Goal: Task Accomplishment & Management: Use online tool/utility

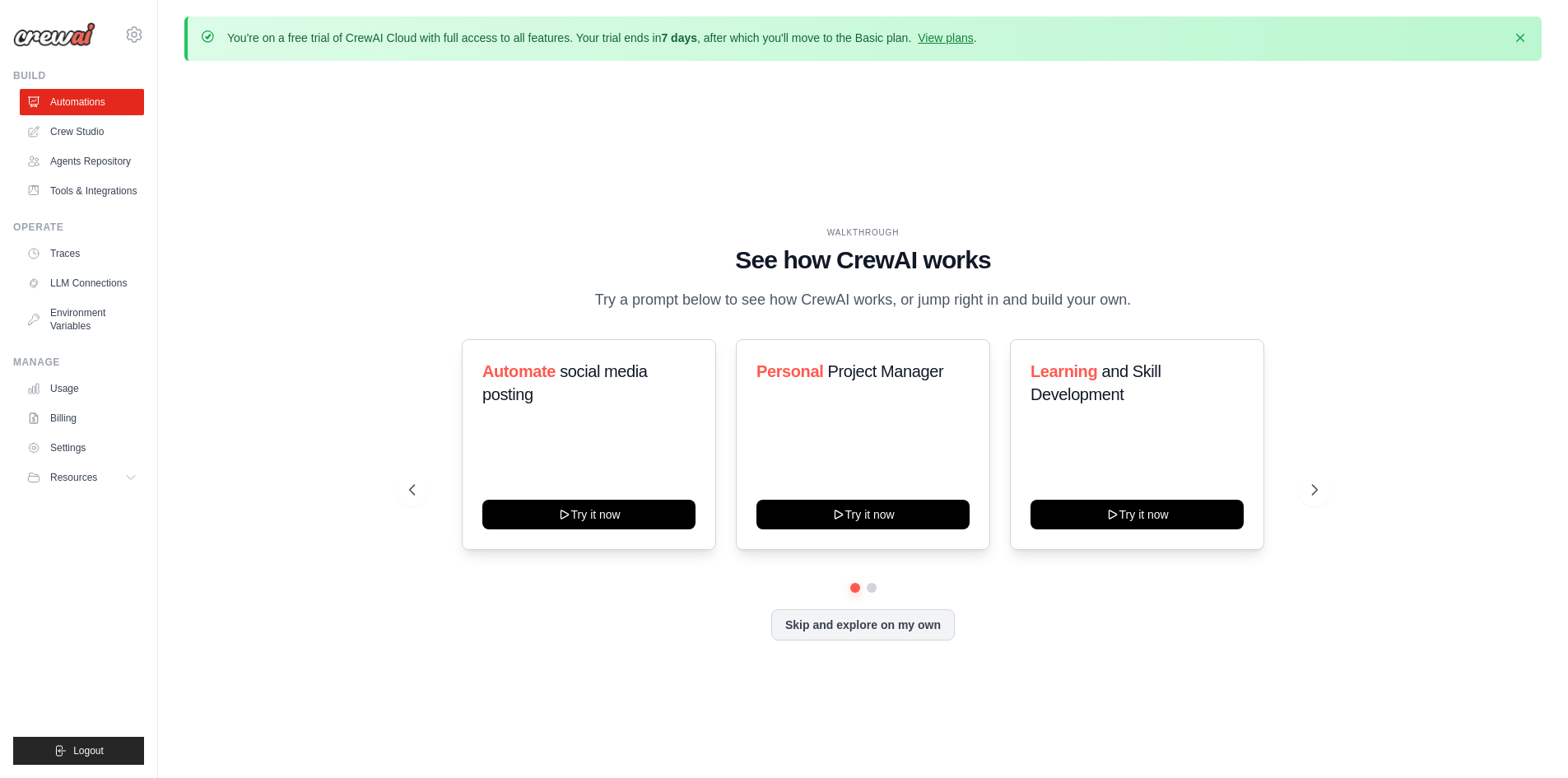
click at [576, 149] on div "WALKTHROUGH See how [PERSON_NAME] works Try a prompt below to see how [PERSON_N…" at bounding box center [863, 446] width 1357 height 745
click at [1315, 483] on icon at bounding box center [1316, 489] width 16 height 16
click at [1323, 483] on icon at bounding box center [1316, 489] width 16 height 16
click at [1317, 495] on icon at bounding box center [1316, 489] width 16 height 16
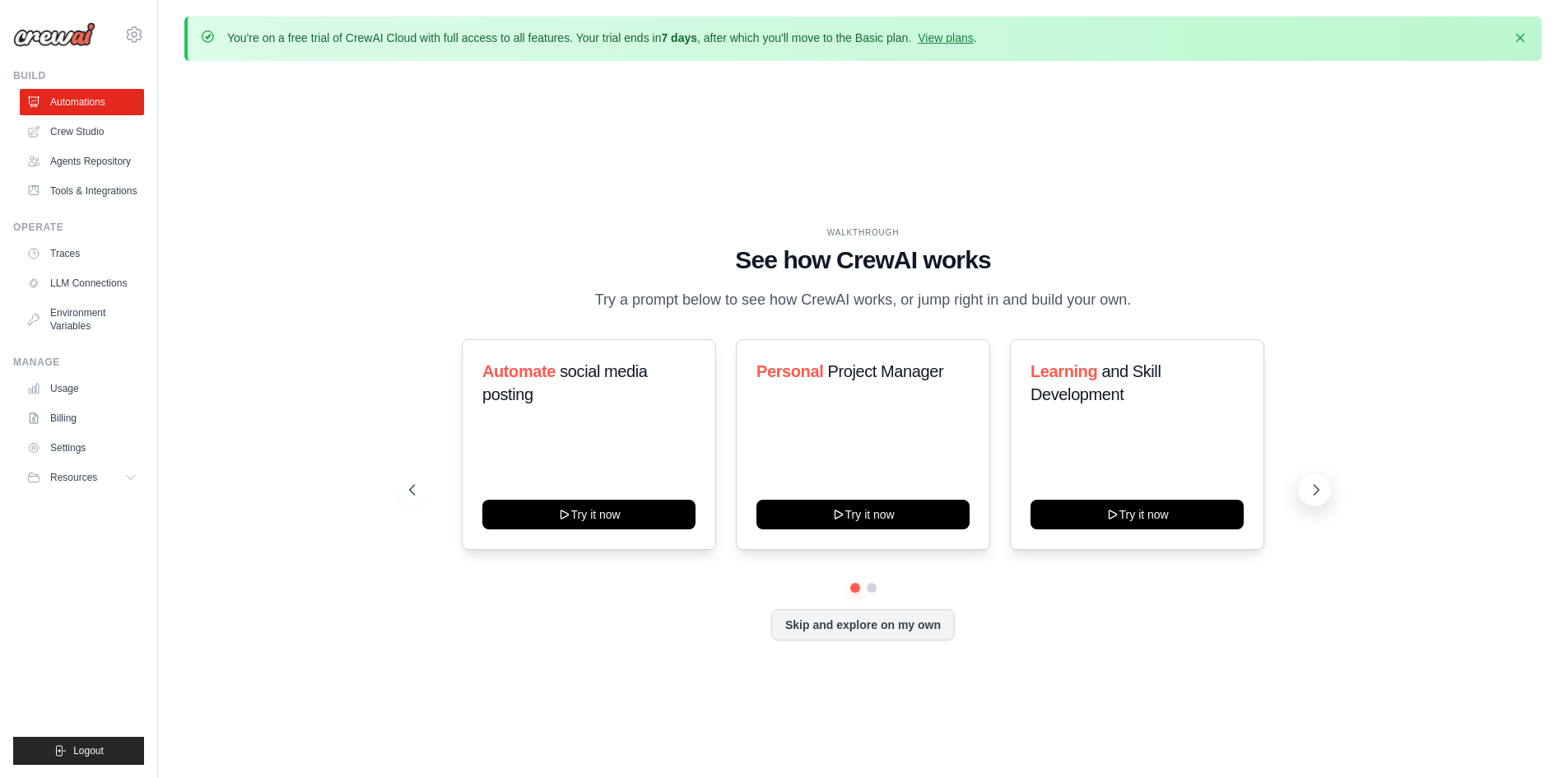
click at [1317, 495] on icon at bounding box center [1316, 489] width 16 height 16
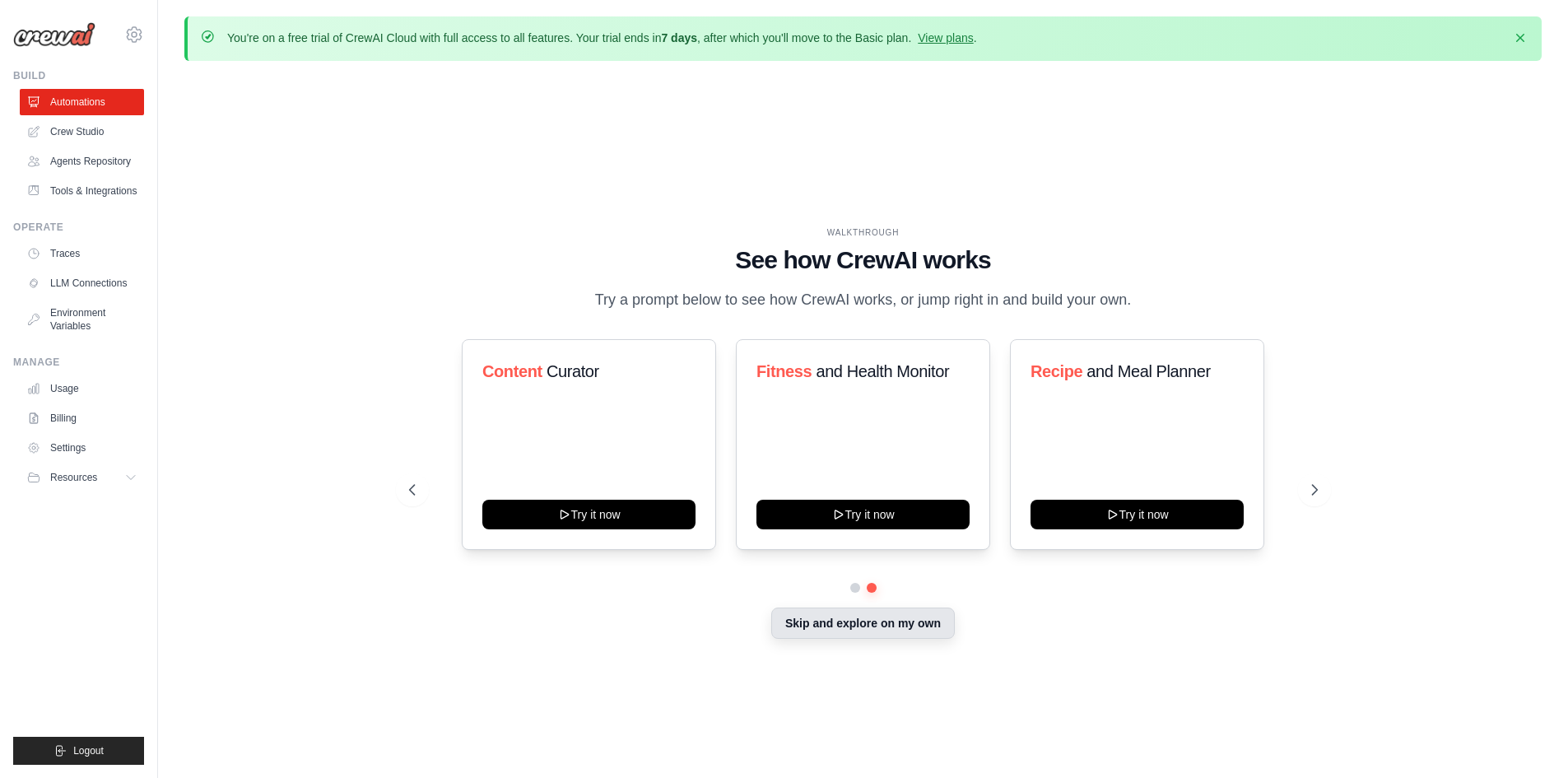
click at [845, 628] on button "Skip and explore on my own" at bounding box center [863, 623] width 183 height 31
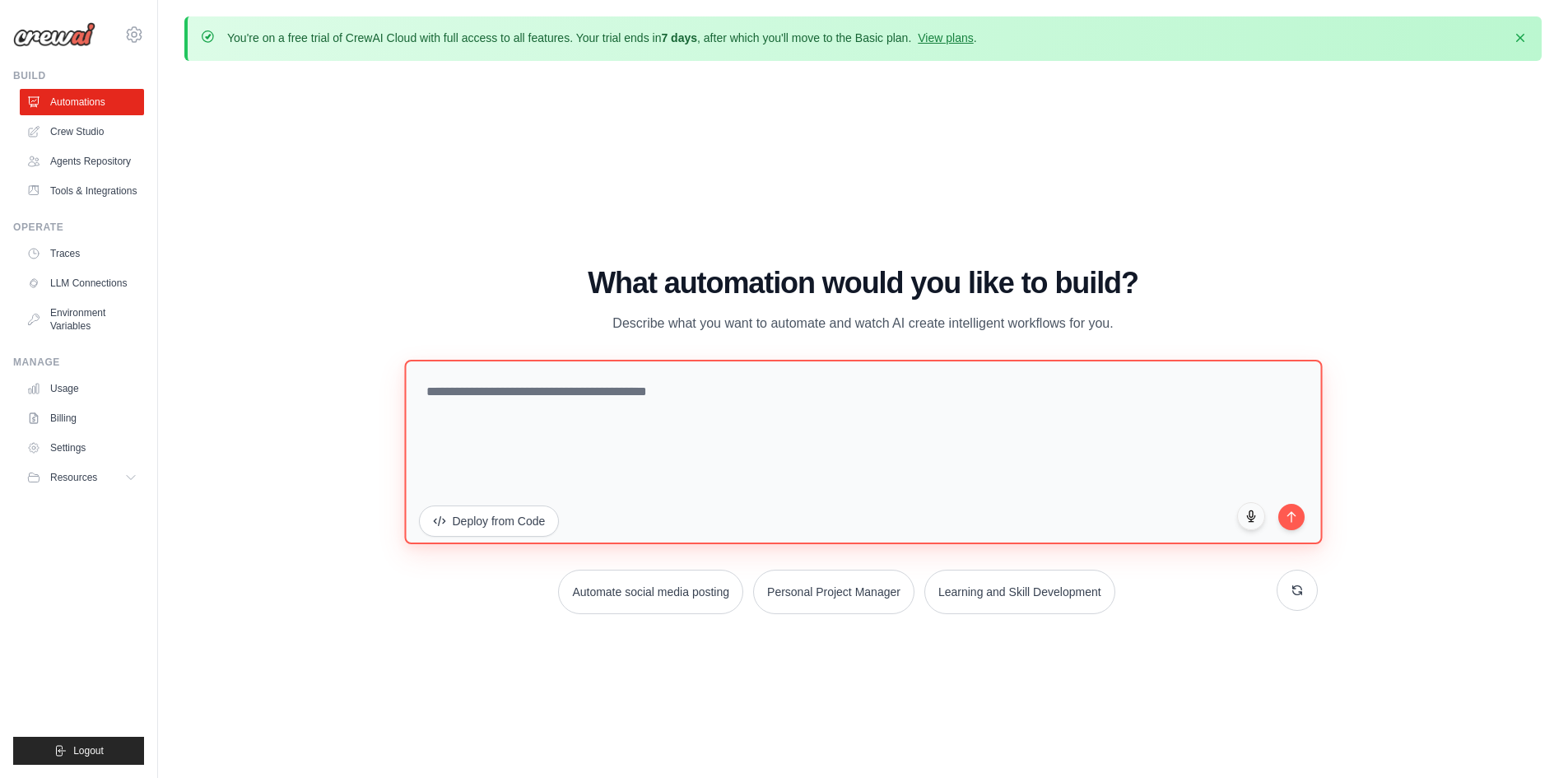
click at [602, 400] on textarea at bounding box center [863, 450] width 918 height 184
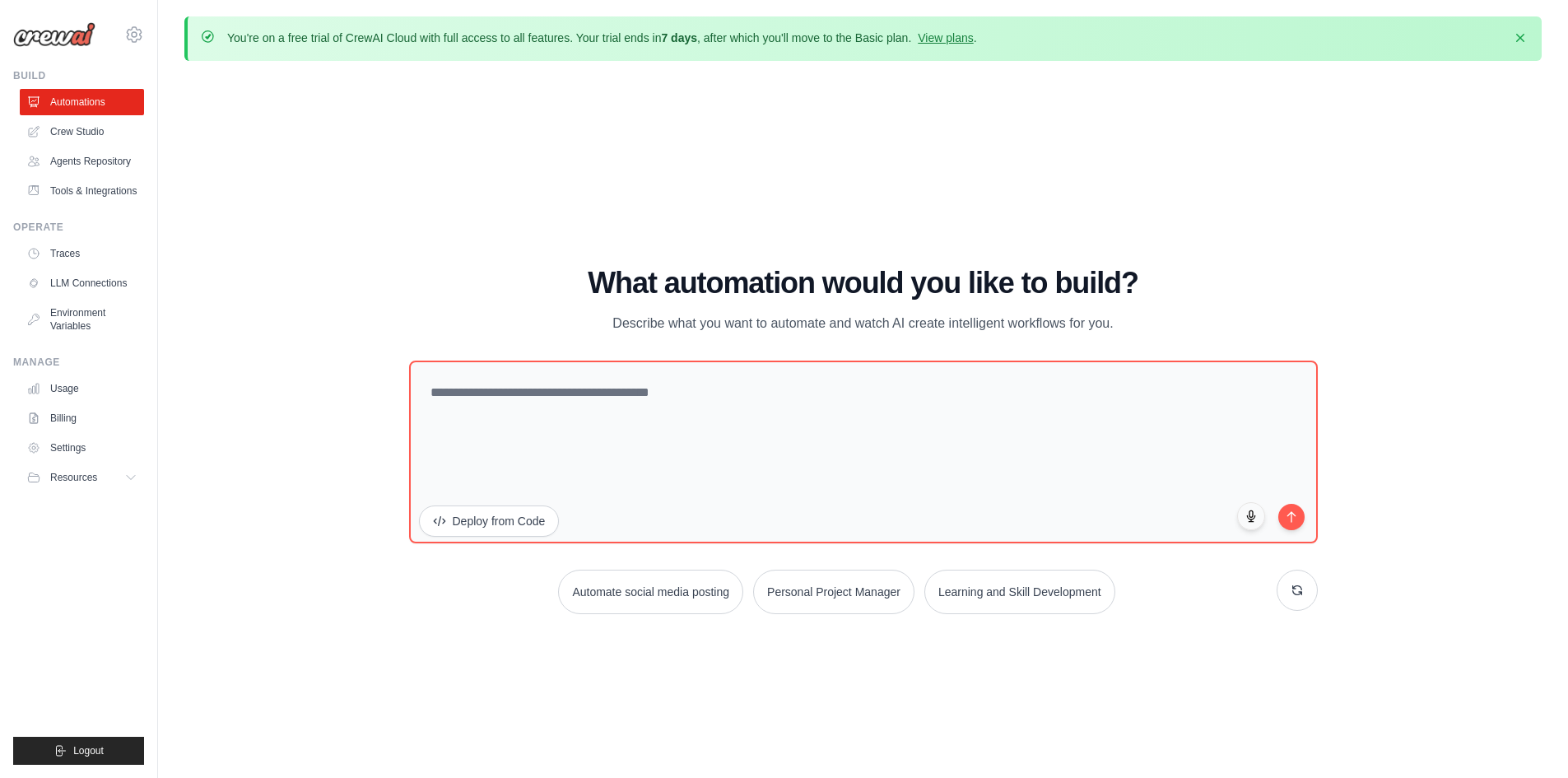
click at [447, 196] on div "WALKTHROUGH See how CrewAI works Try a prompt below to see how CrewAI works, or…" at bounding box center [863, 446] width 1357 height 745
click at [420, 207] on div "WALKTHROUGH See how CrewAI works Try a prompt below to see how CrewAI works, or…" at bounding box center [863, 446] width 1357 height 745
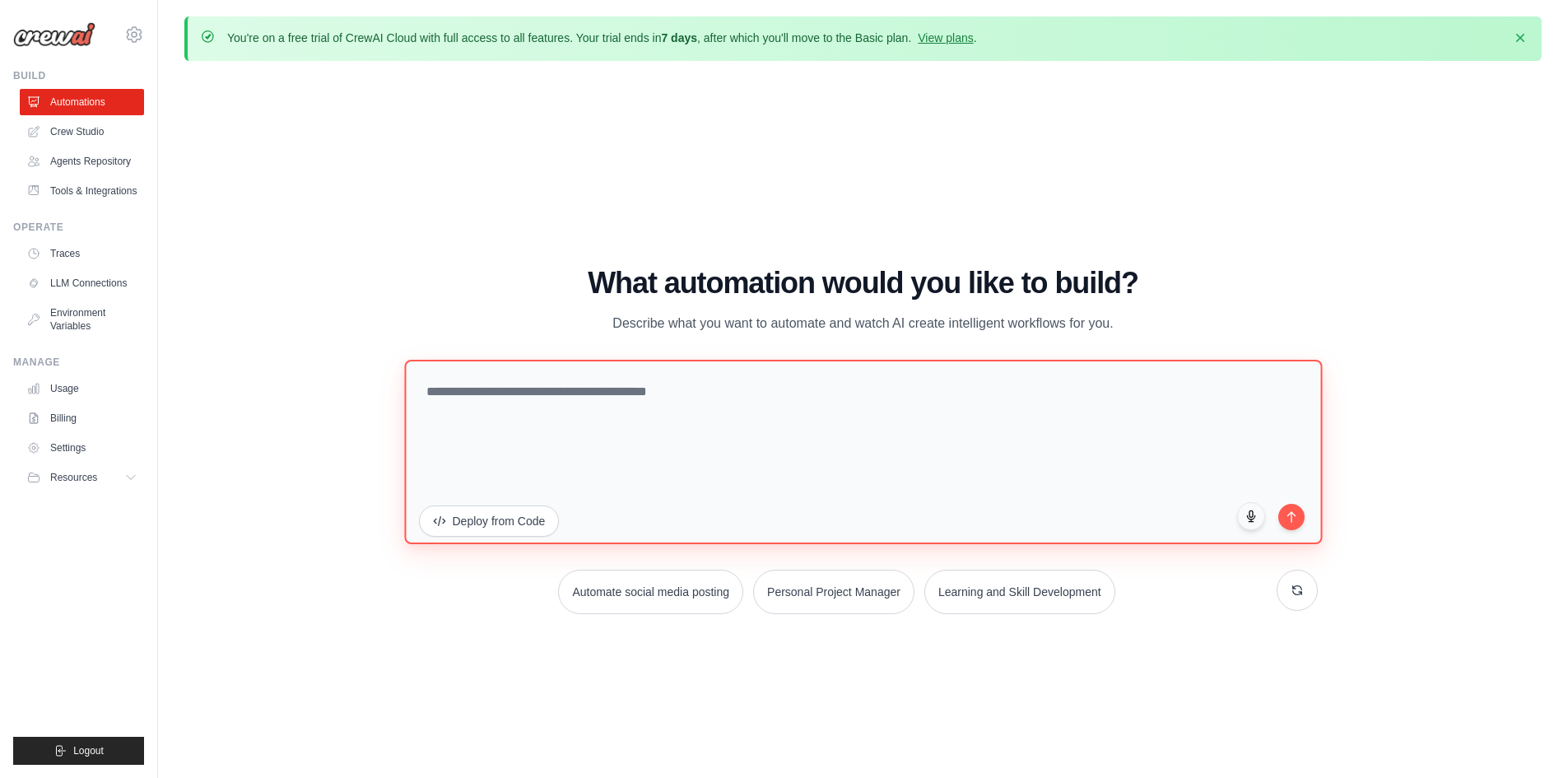
click at [516, 407] on textarea at bounding box center [863, 450] width 918 height 184
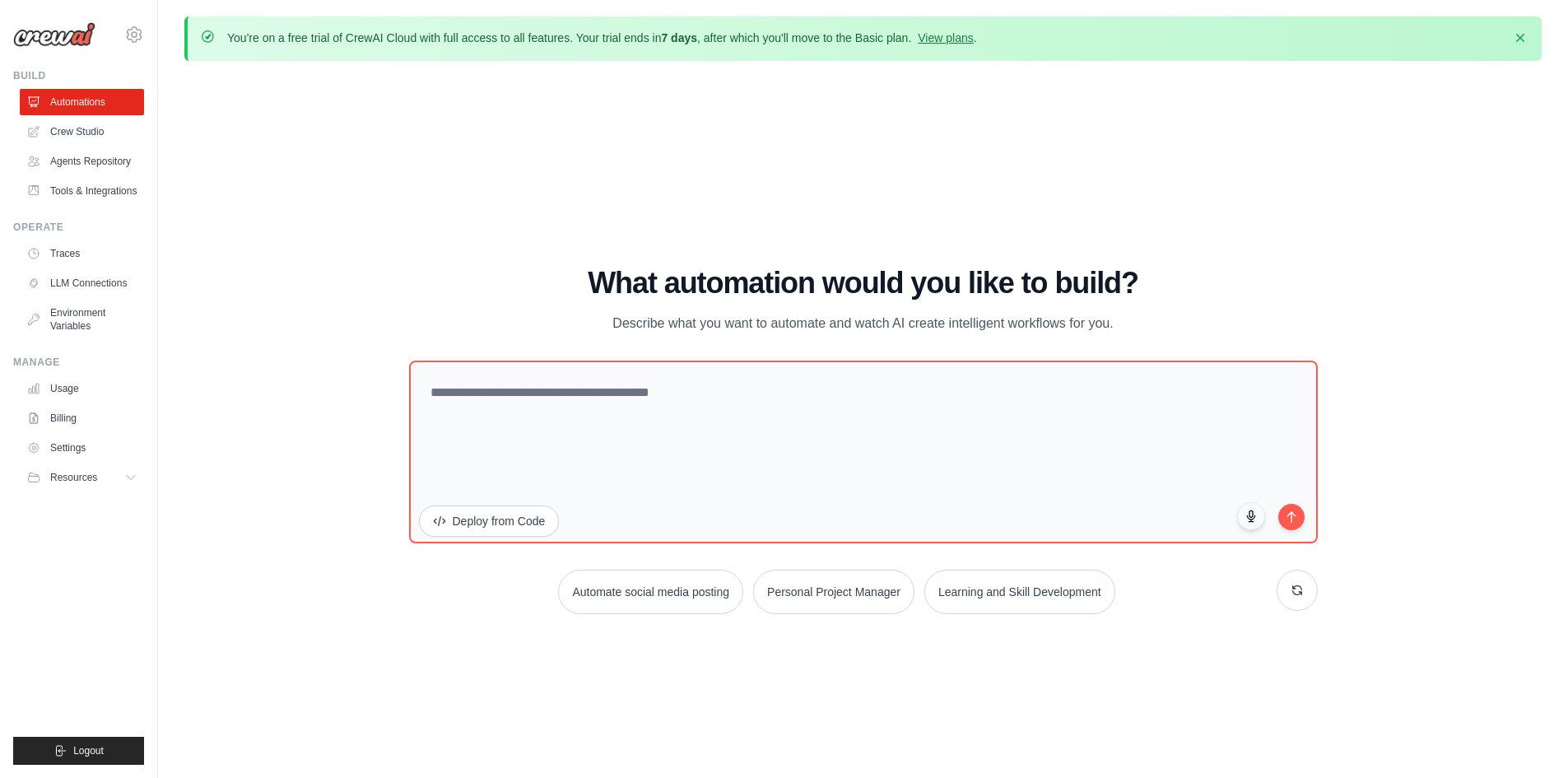
click at [1294, 167] on div "WALKTHROUGH See how CrewAI works Try a prompt below to see how CrewAI works, or…" at bounding box center [863, 446] width 1357 height 745
click at [1240, 153] on div "WALKTHROUGH See how CrewAI works Try a prompt below to see how CrewAI works, or…" at bounding box center [863, 446] width 1357 height 745
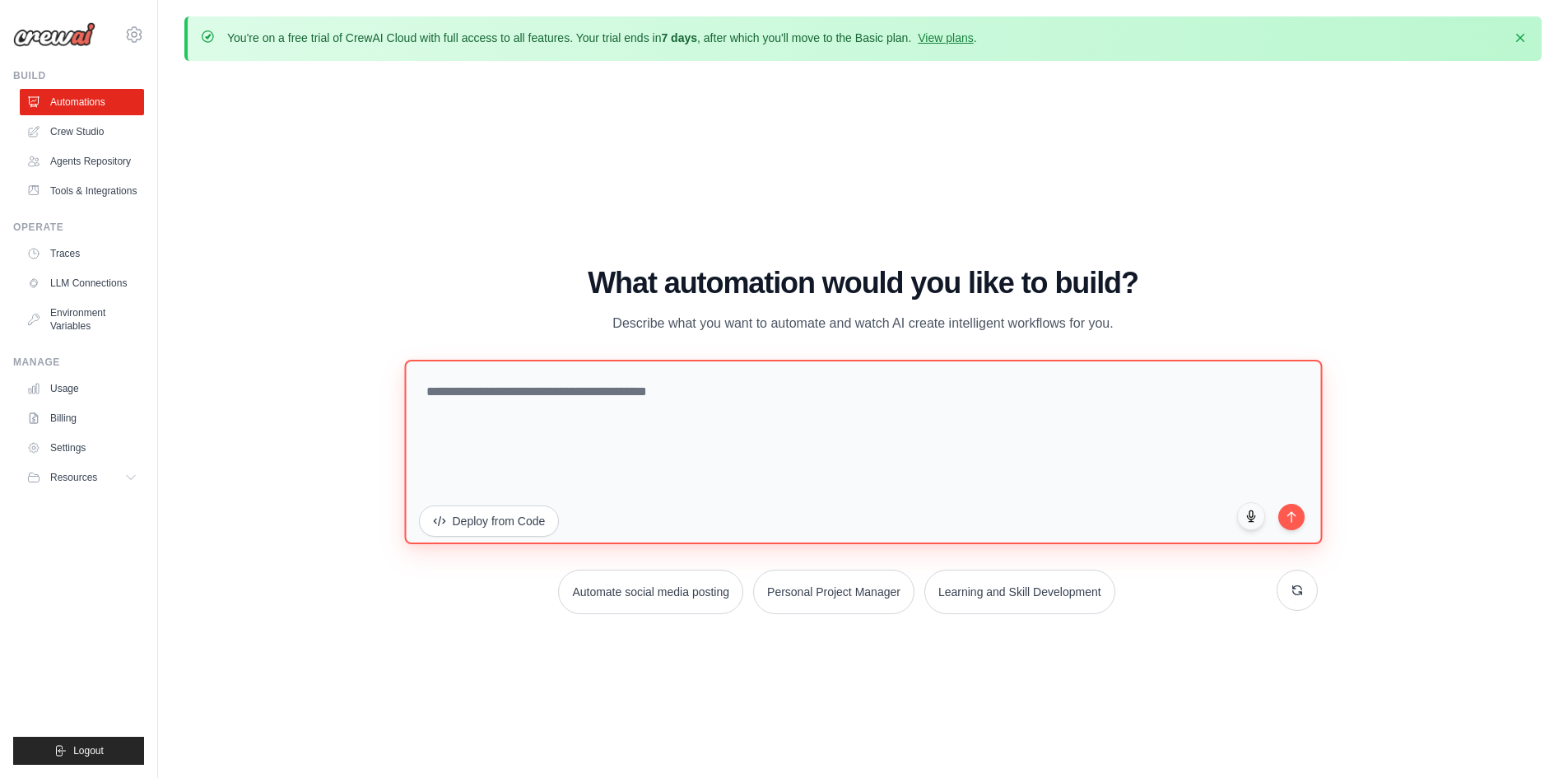
click at [693, 415] on textarea at bounding box center [863, 450] width 918 height 184
click at [725, 389] on textarea at bounding box center [863, 450] width 918 height 184
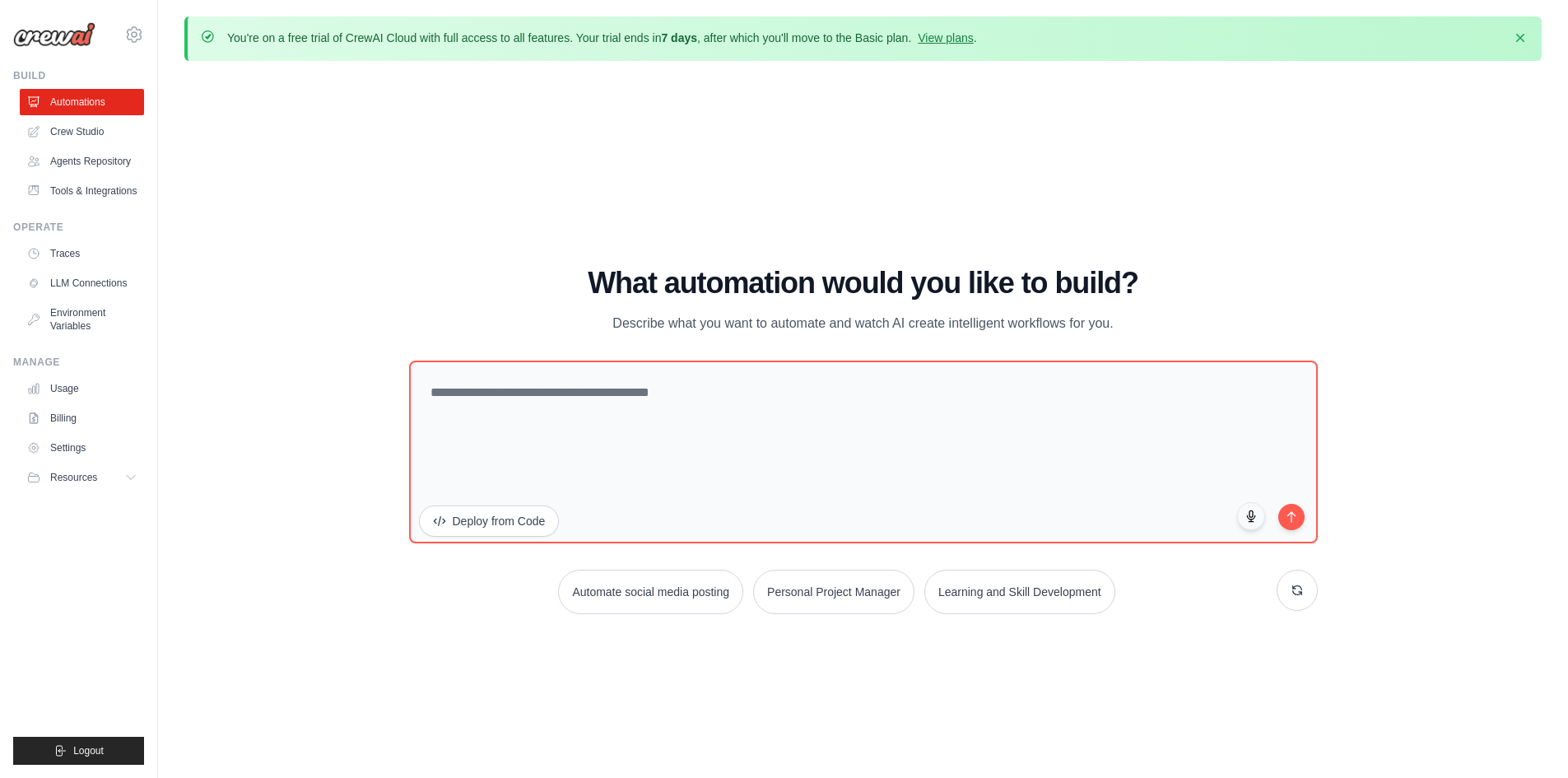
click at [1413, 185] on div "WALKTHROUGH See how CrewAI works Try a prompt below to see how CrewAI works, or…" at bounding box center [863, 446] width 1357 height 745
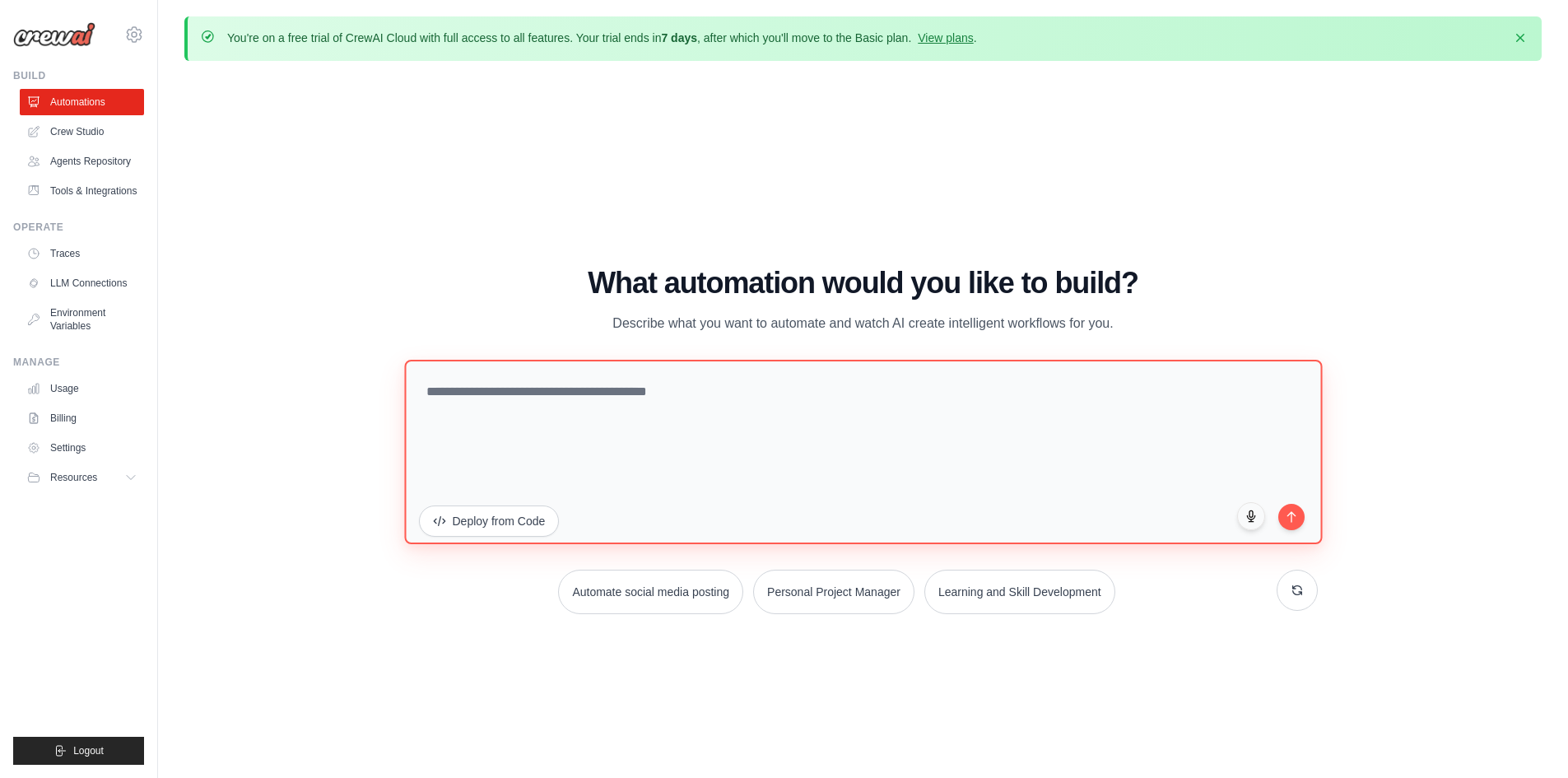
click at [647, 402] on textarea at bounding box center [863, 450] width 918 height 184
click at [924, 397] on textarea "**********" at bounding box center [863, 450] width 918 height 184
click at [1276, 524] on textarea "**********" at bounding box center [863, 450] width 918 height 184
type textarea "**********"
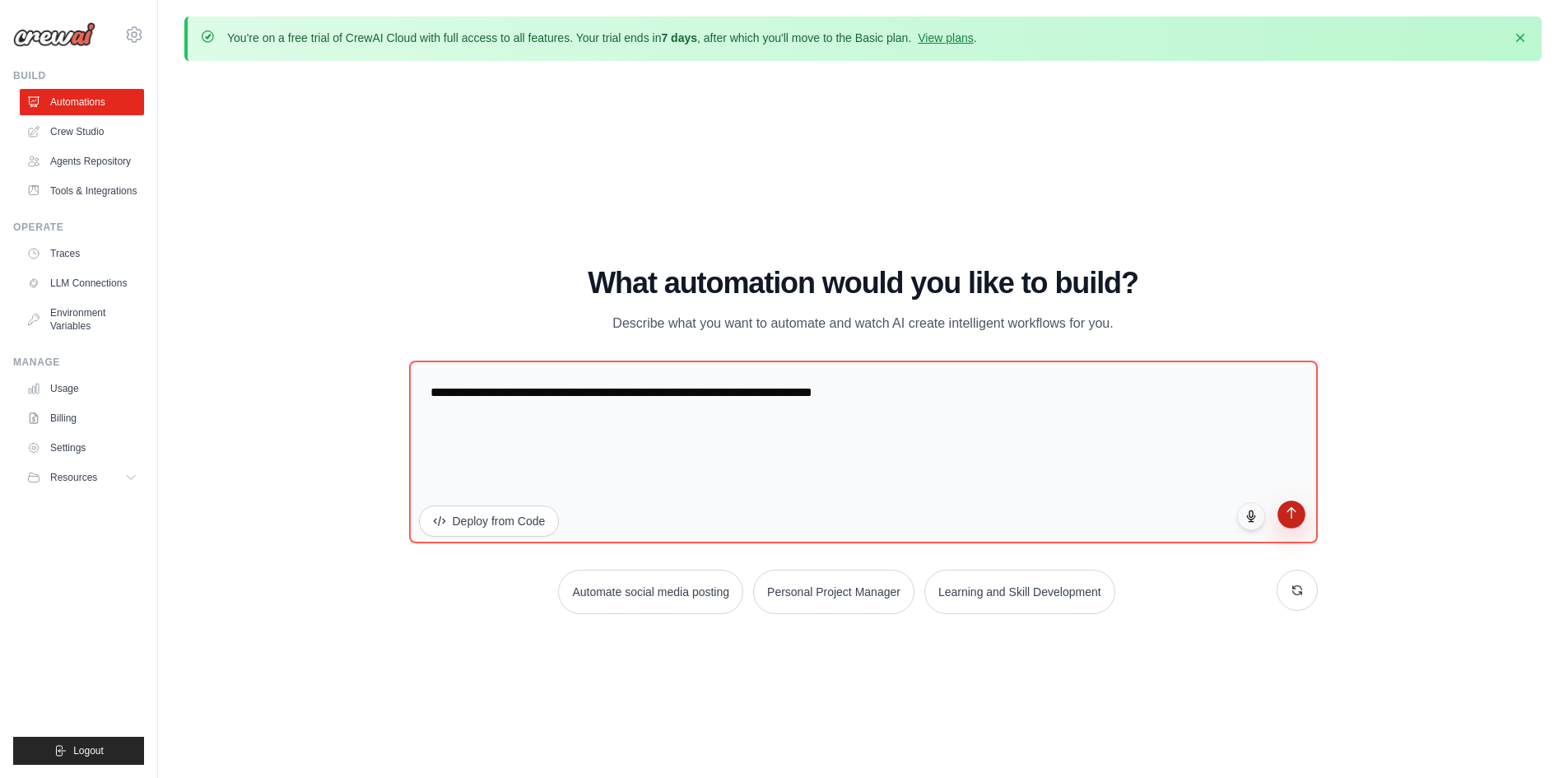
click at [1287, 519] on icon "submit" at bounding box center [1290, 512] width 14 height 14
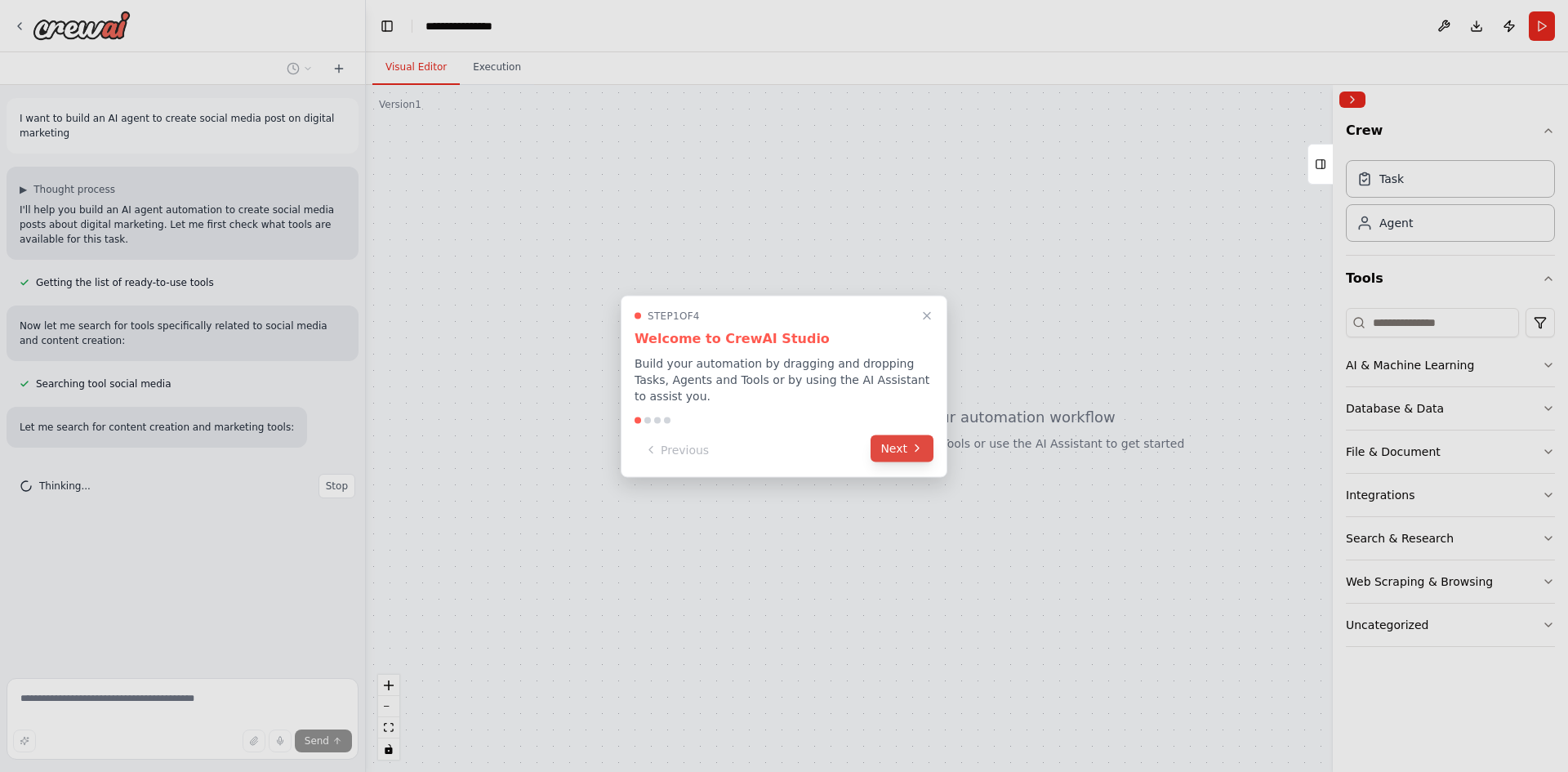
click at [914, 442] on icon at bounding box center [917, 449] width 13 height 13
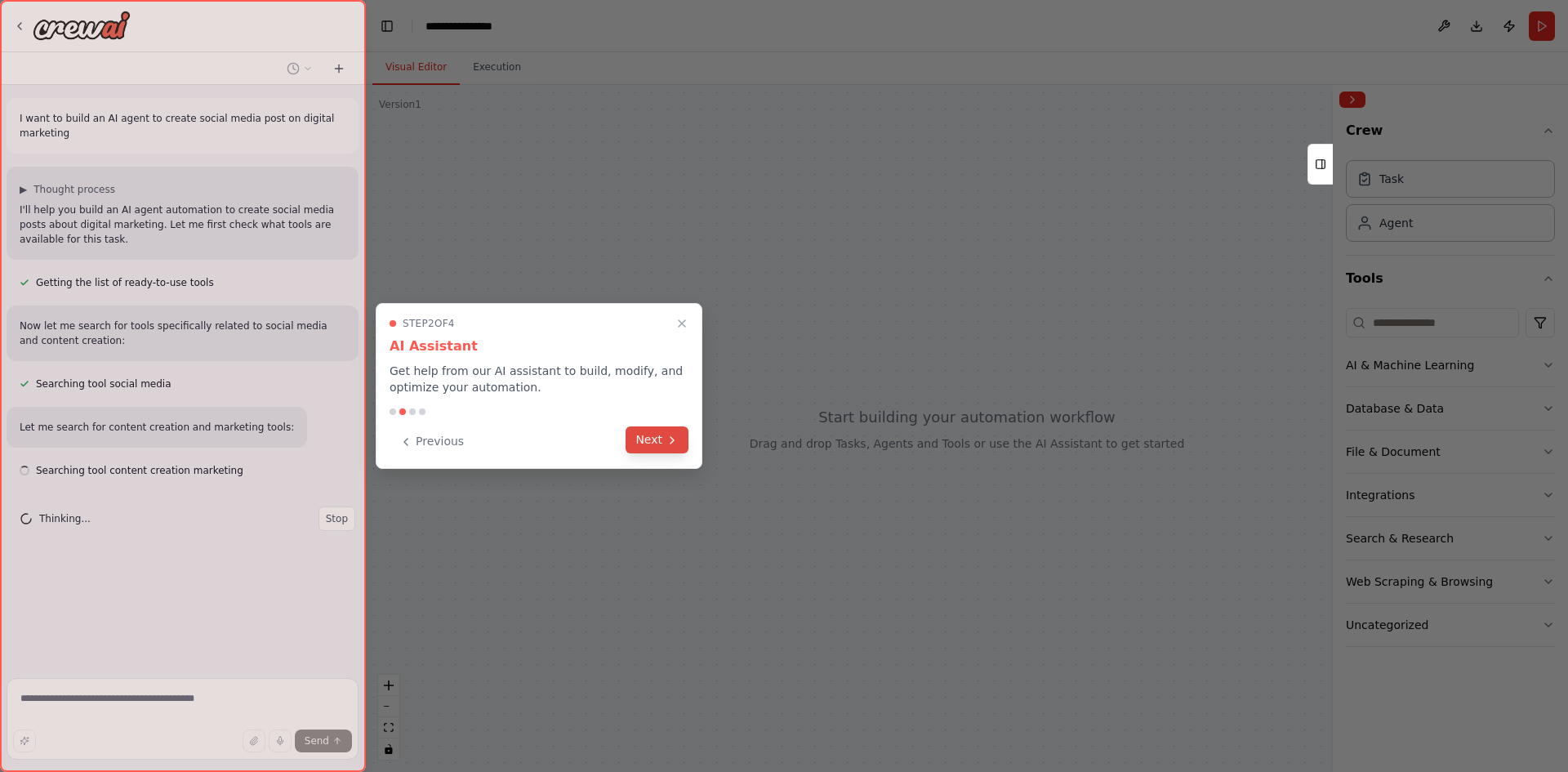
click at [643, 436] on button "Next" at bounding box center [657, 439] width 63 height 27
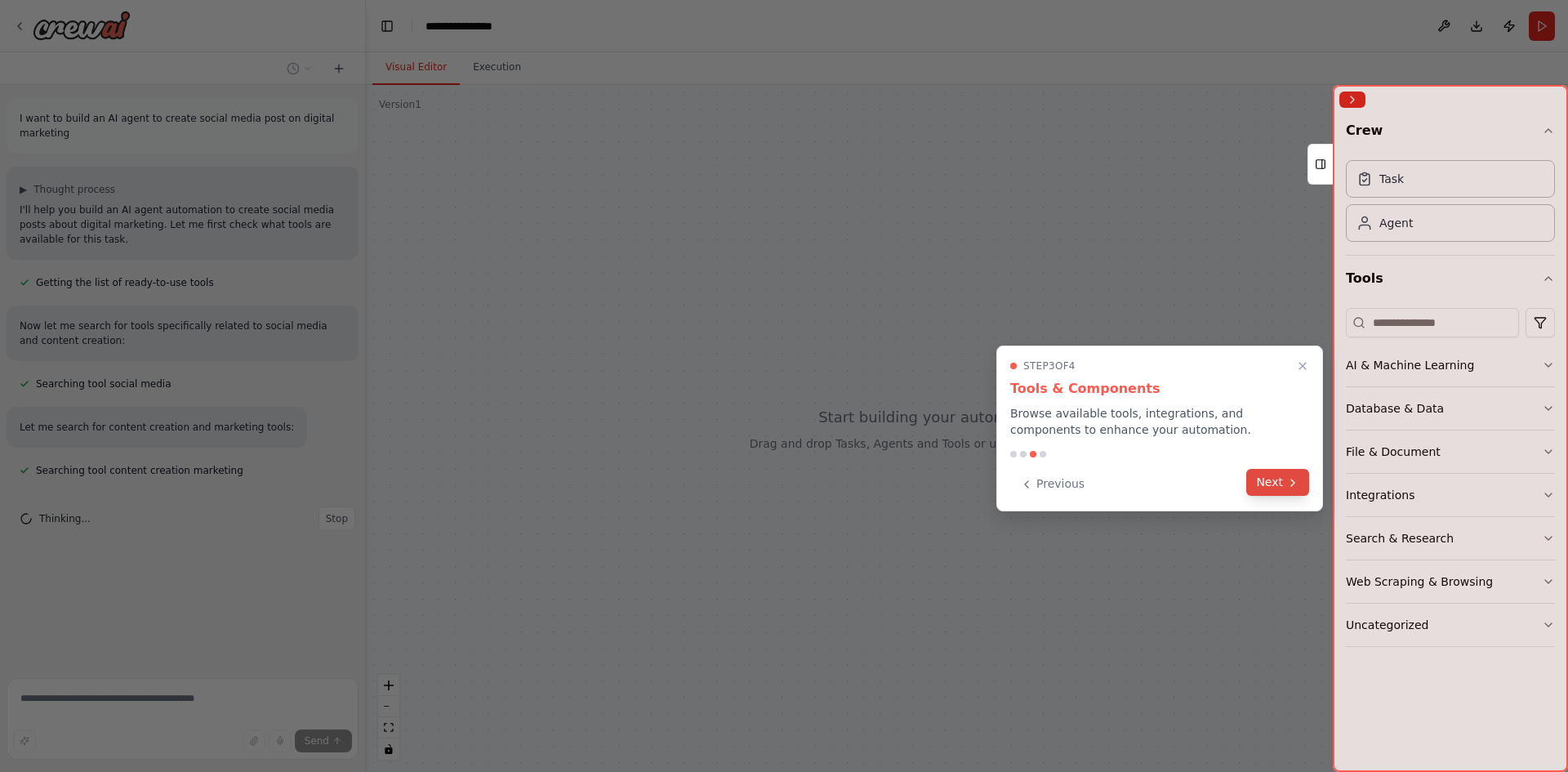
click at [1281, 487] on button "Next" at bounding box center [1278, 482] width 63 height 27
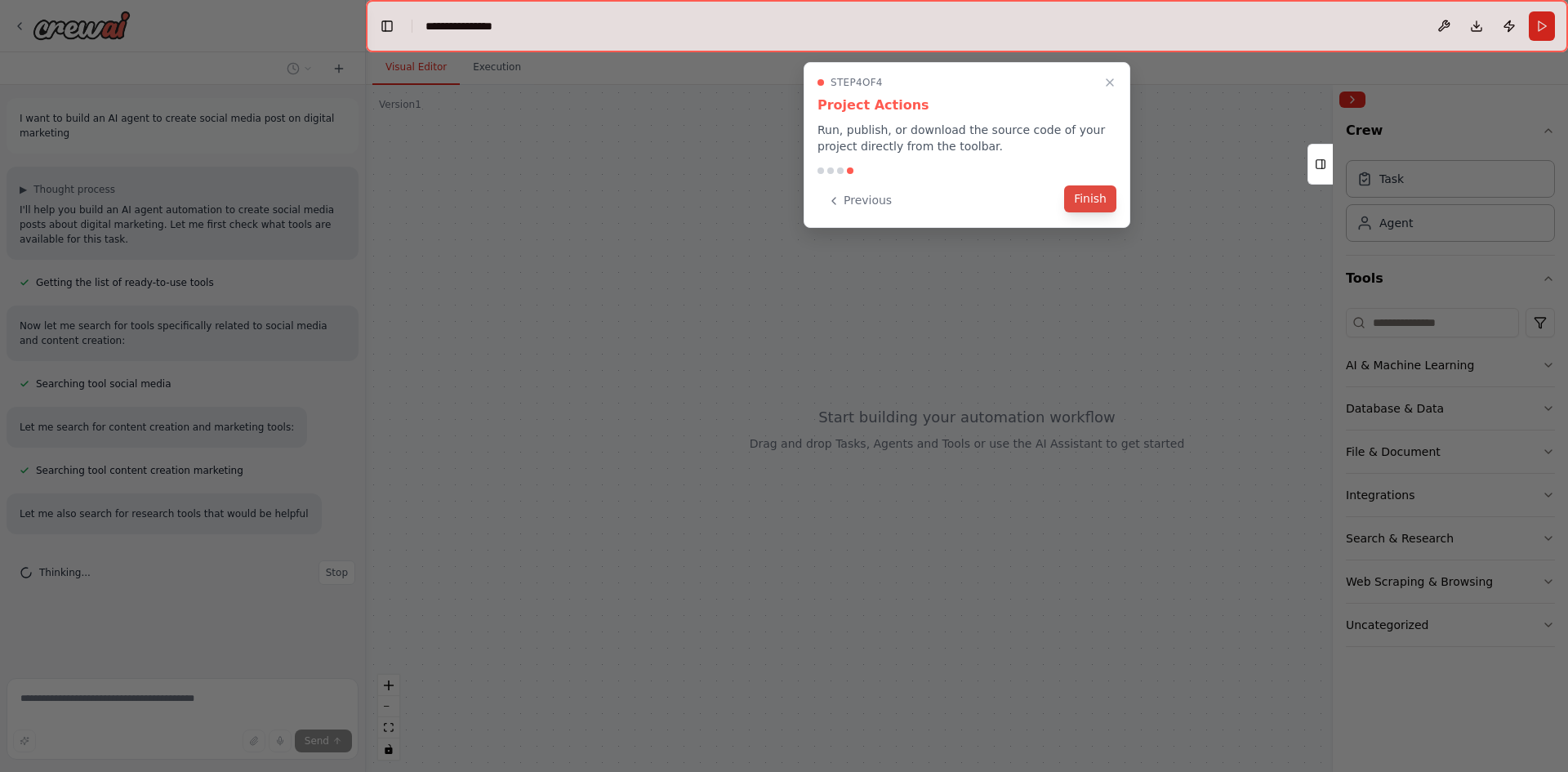
click at [1096, 200] on button "Finish" at bounding box center [1090, 199] width 52 height 27
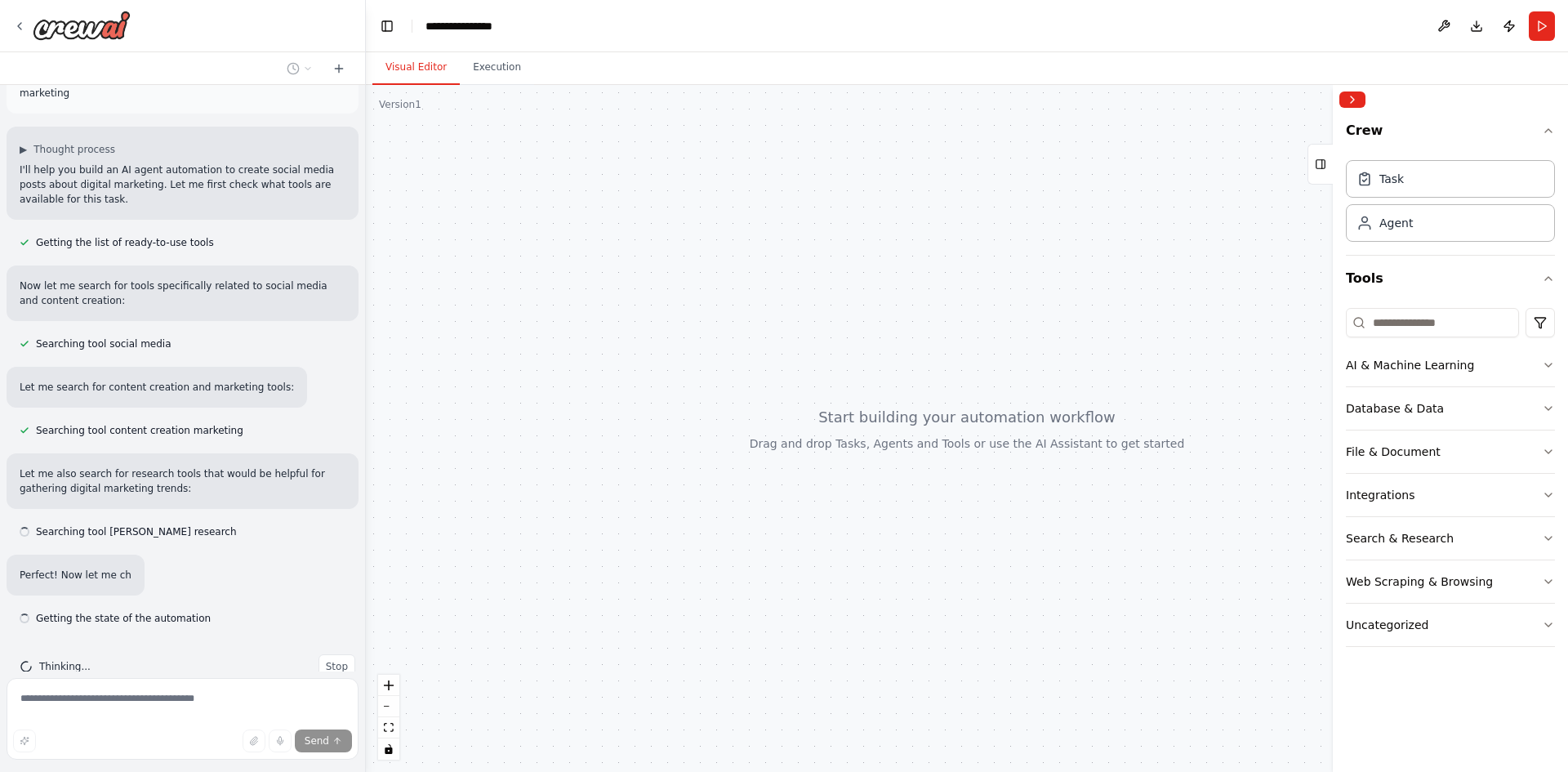
click at [910, 422] on div at bounding box center [968, 428] width 1203 height 687
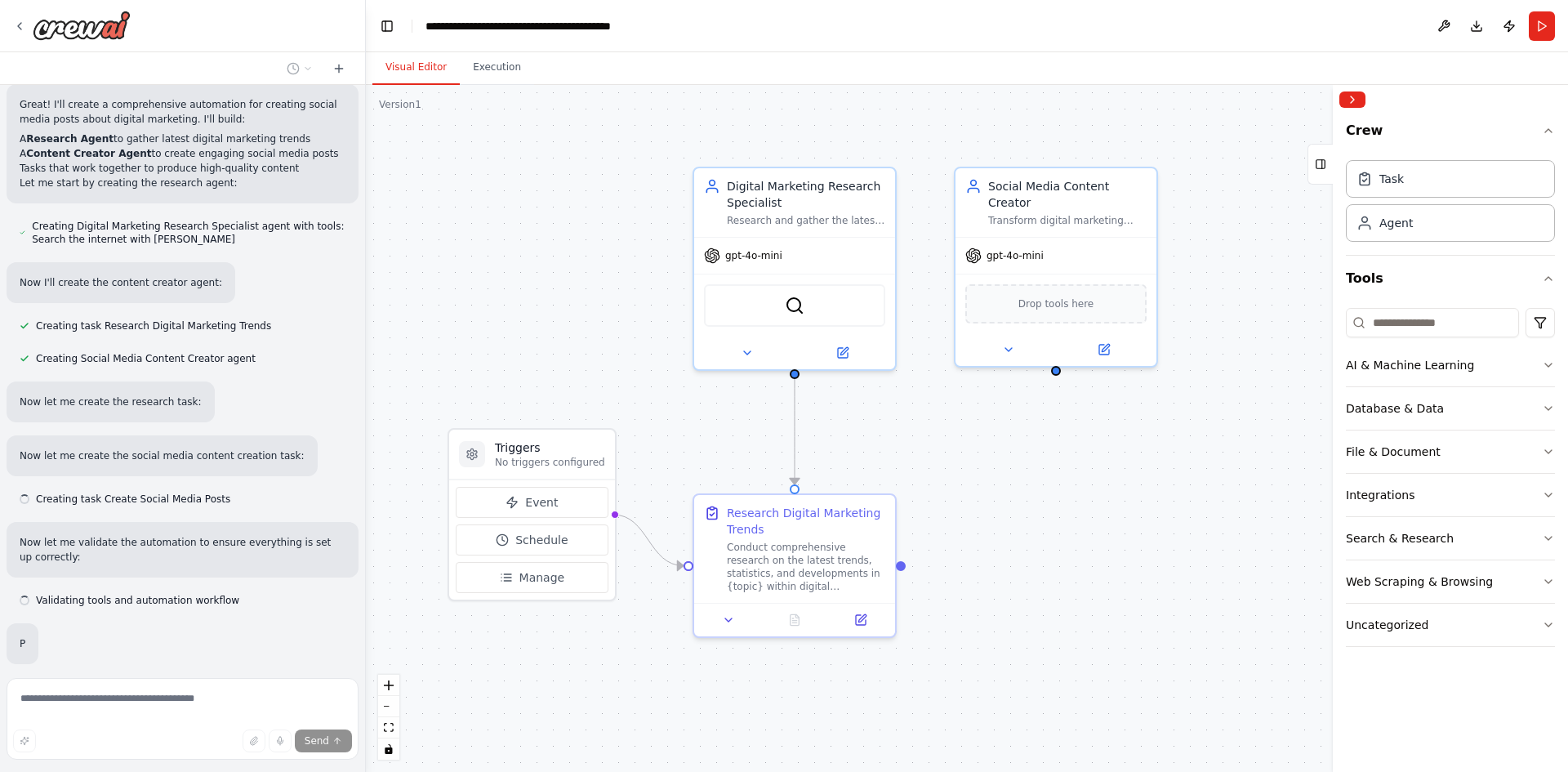
scroll to position [627, 0]
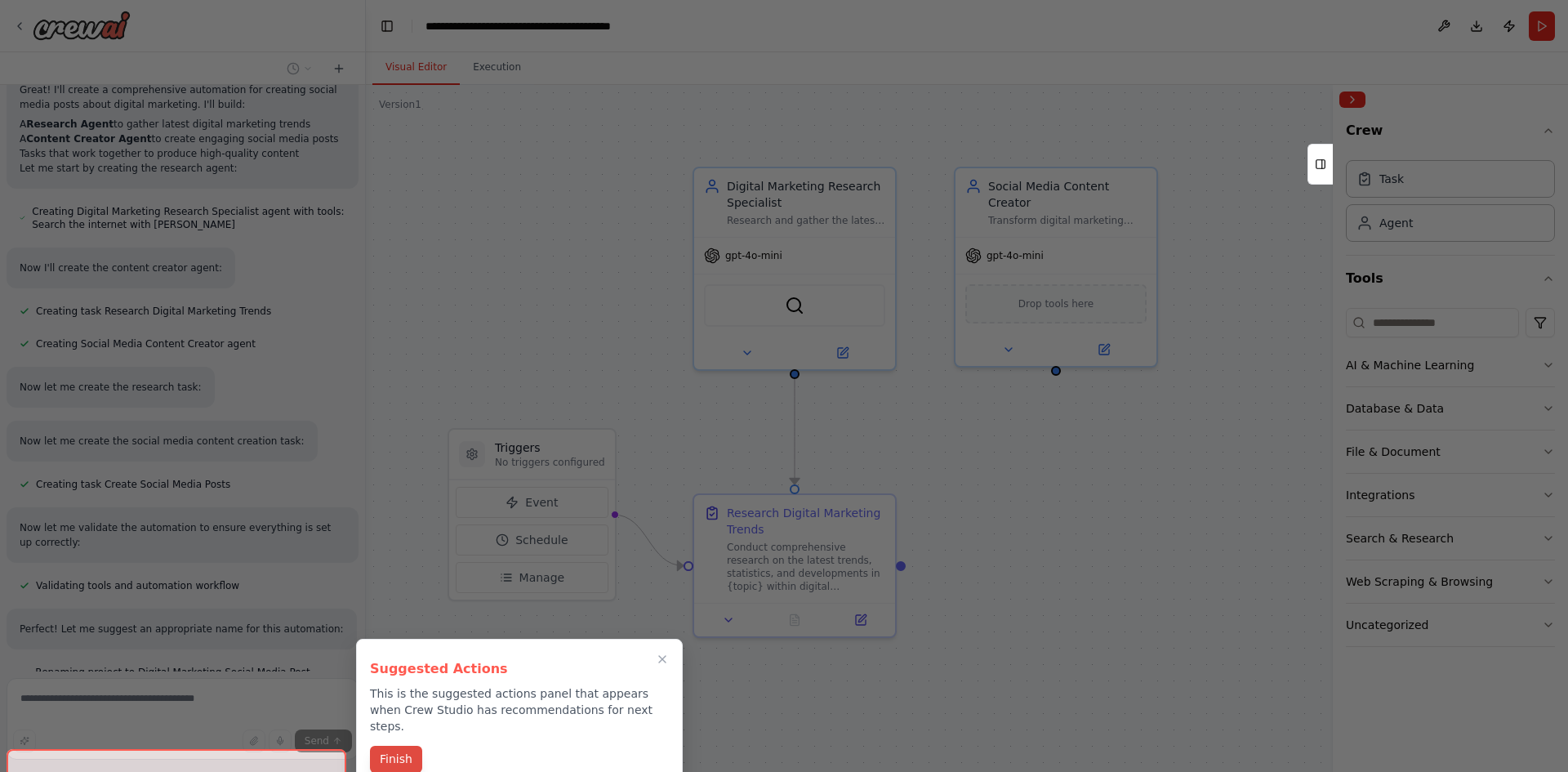
click at [386, 746] on button "Finish" at bounding box center [396, 759] width 52 height 27
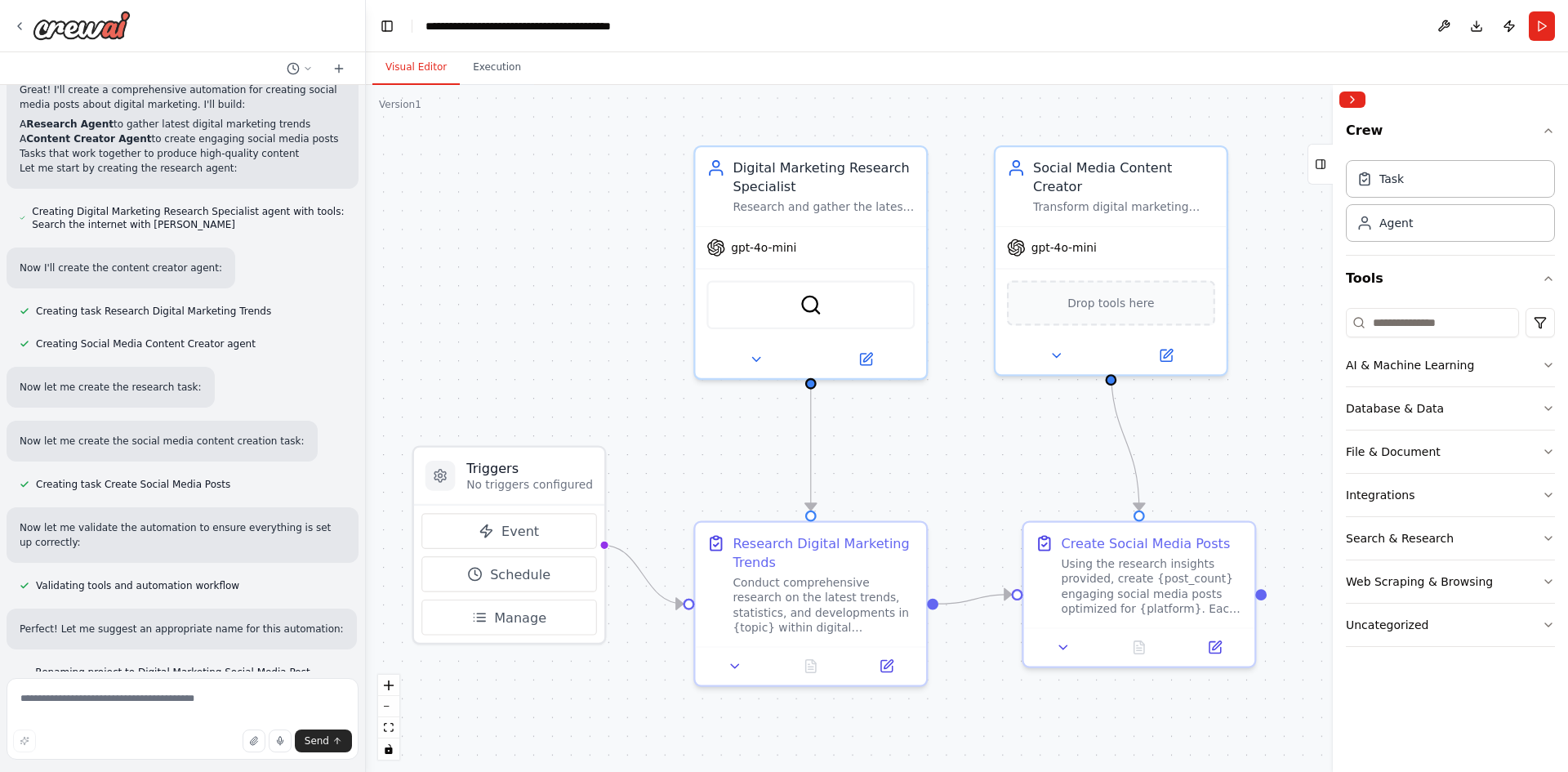
drag, startPoint x: 631, startPoint y: 233, endPoint x: 573, endPoint y: 267, distance: 67.2
click at [573, 267] on div ".deletable-edge-delete-btn { width: 20px; height: 20px; border: 0px solid #ffff…" at bounding box center [968, 428] width 1203 height 687
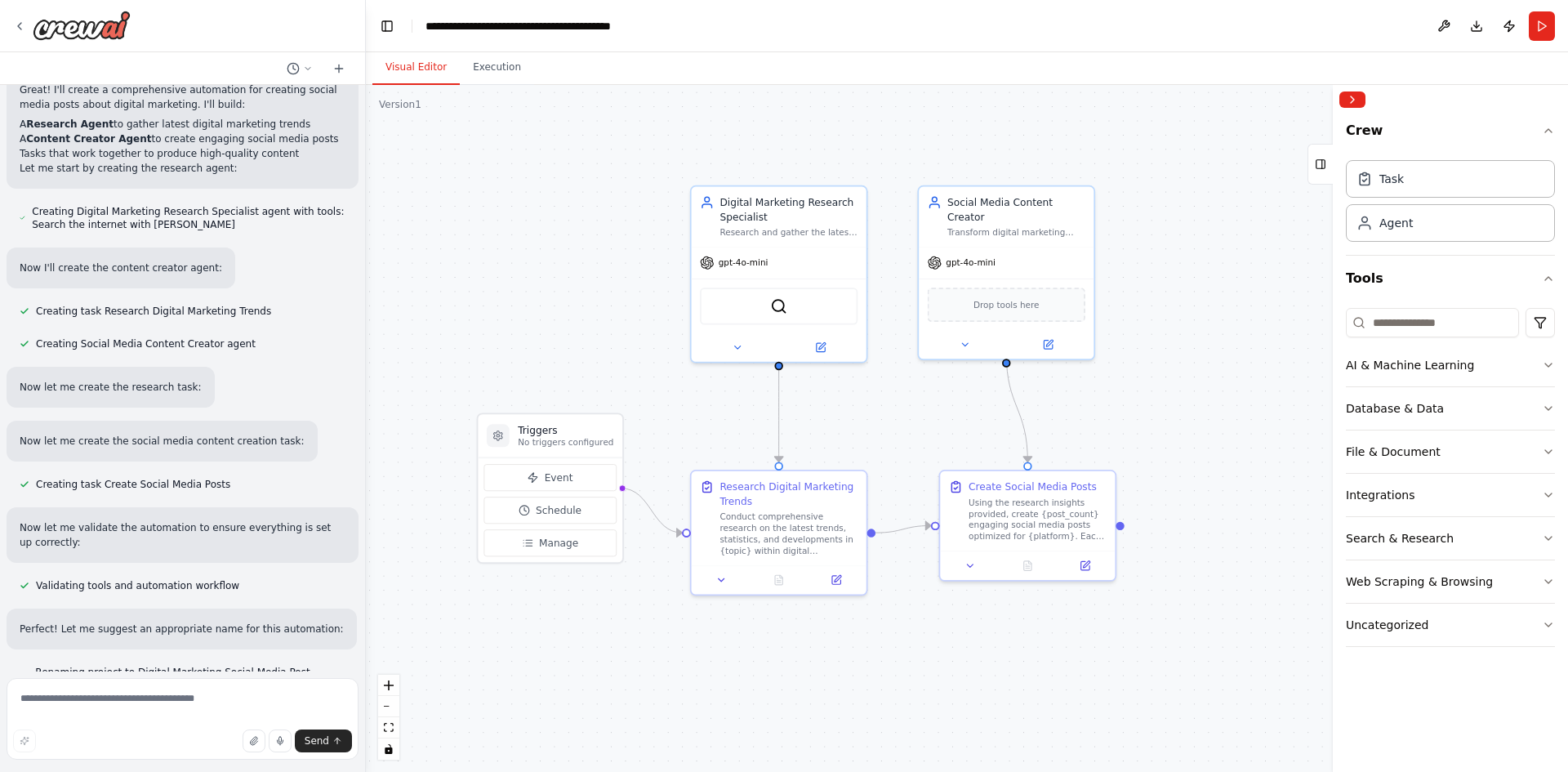
drag, startPoint x: 545, startPoint y: 292, endPoint x: 569, endPoint y: 298, distance: 24.7
click at [569, 298] on div ".deletable-edge-delete-btn { width: 20px; height: 20px; border: 0px solid #ffff…" at bounding box center [968, 428] width 1203 height 687
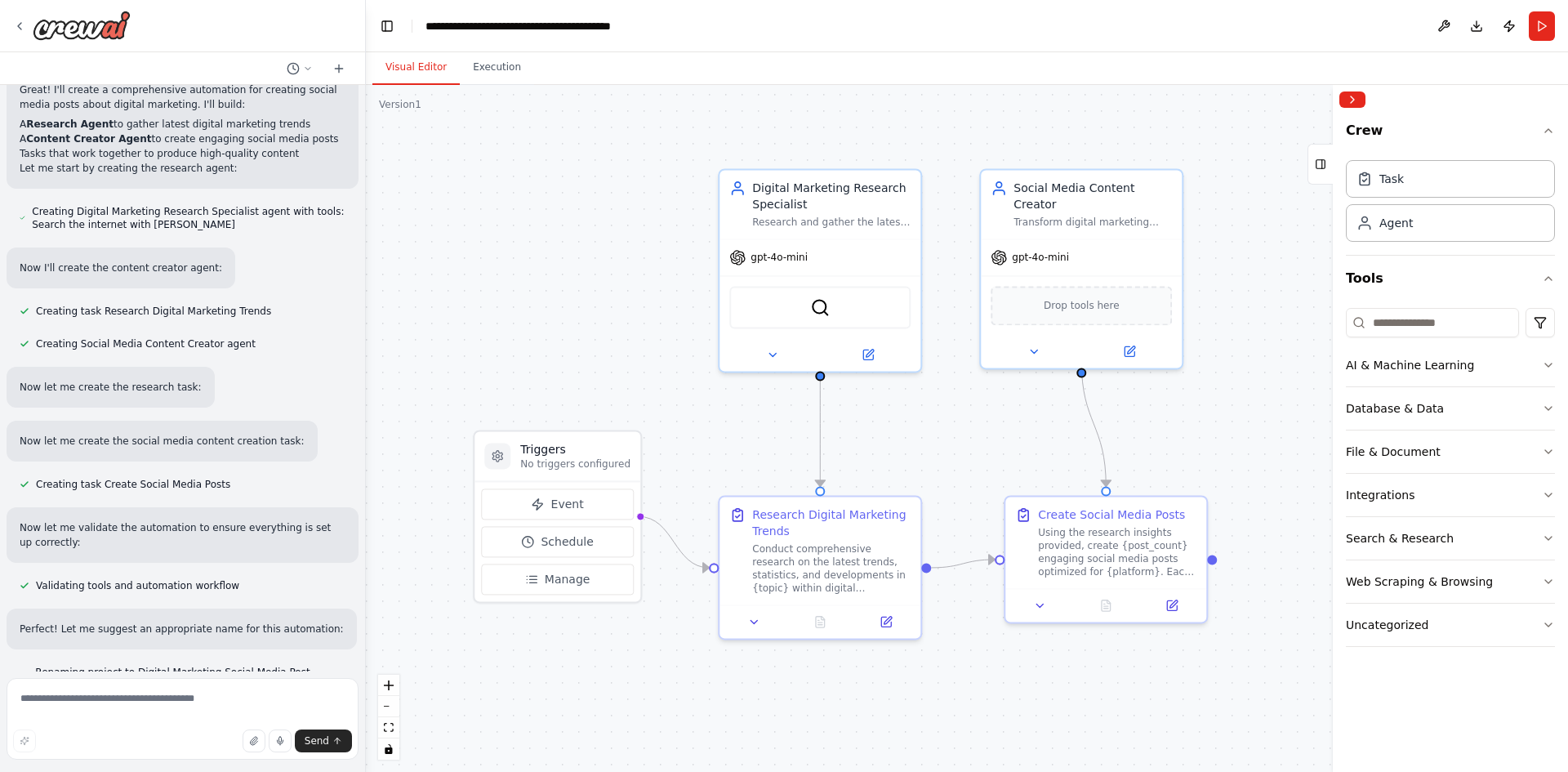
click at [577, 304] on div ".deletable-edge-delete-btn { width: 20px; height: 20px; border: 0px solid #ffff…" at bounding box center [968, 428] width 1203 height 687
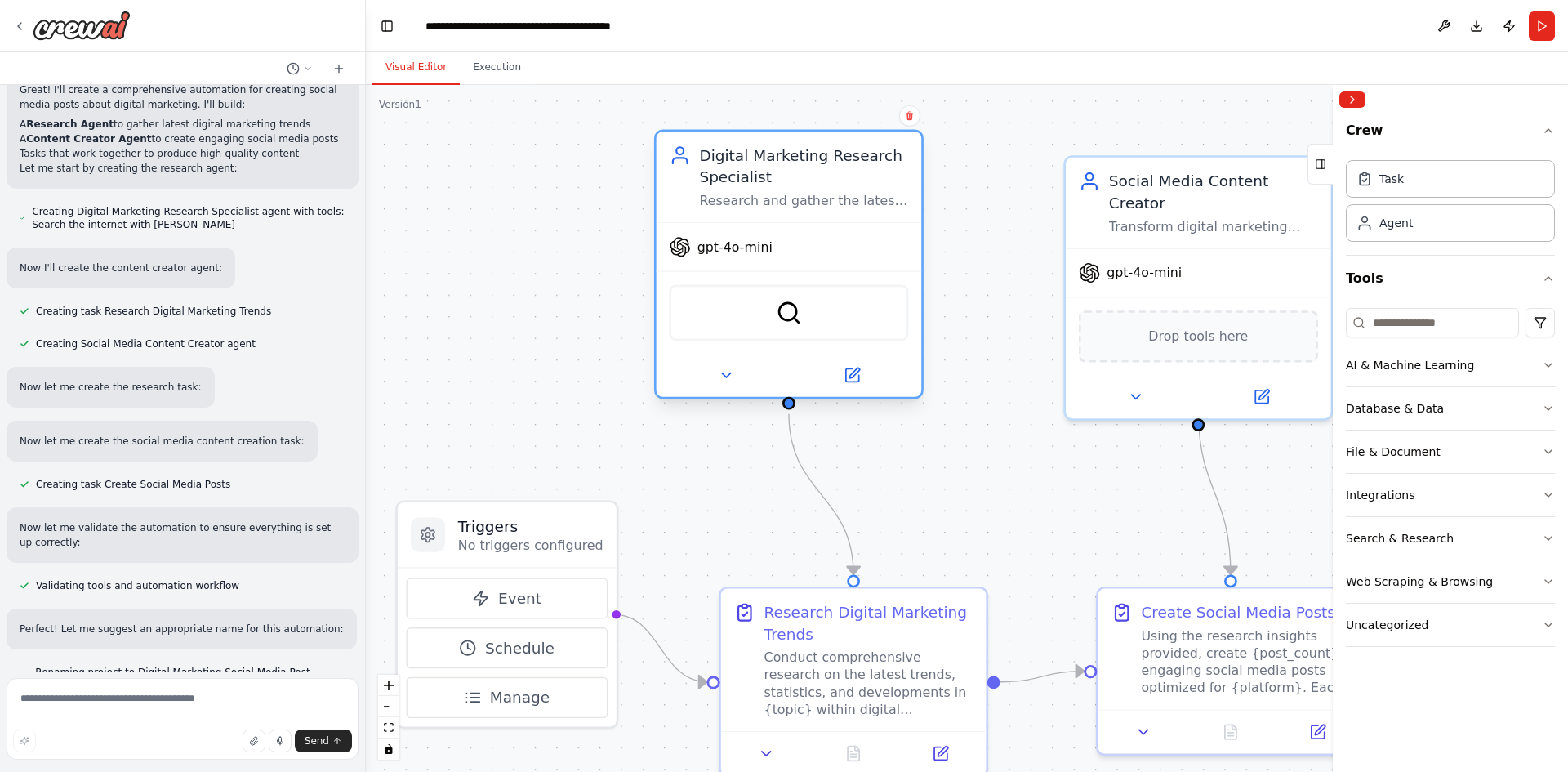
drag, startPoint x: 946, startPoint y: 319, endPoint x: 878, endPoint y: 293, distance: 72.8
click at [878, 293] on div "SerperDevTool" at bounding box center [789, 313] width 240 height 56
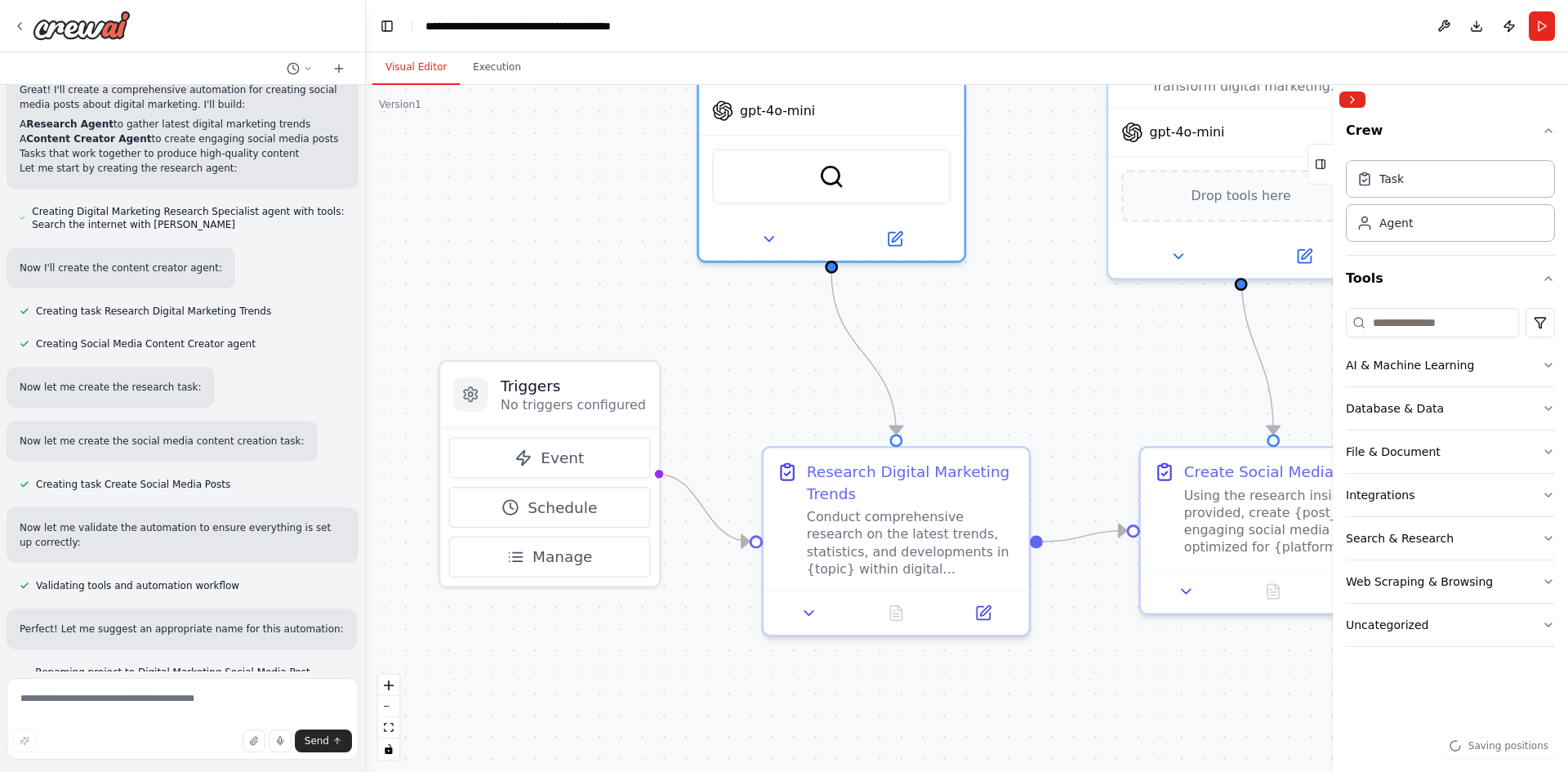
drag, startPoint x: 1013, startPoint y: 527, endPoint x: 1058, endPoint y: 353, distance: 179.7
click at [1058, 353] on div ".deletable-edge-delete-btn { width: 20px; height: 20px; border: 0px solid #ffff…" at bounding box center [968, 428] width 1203 height 687
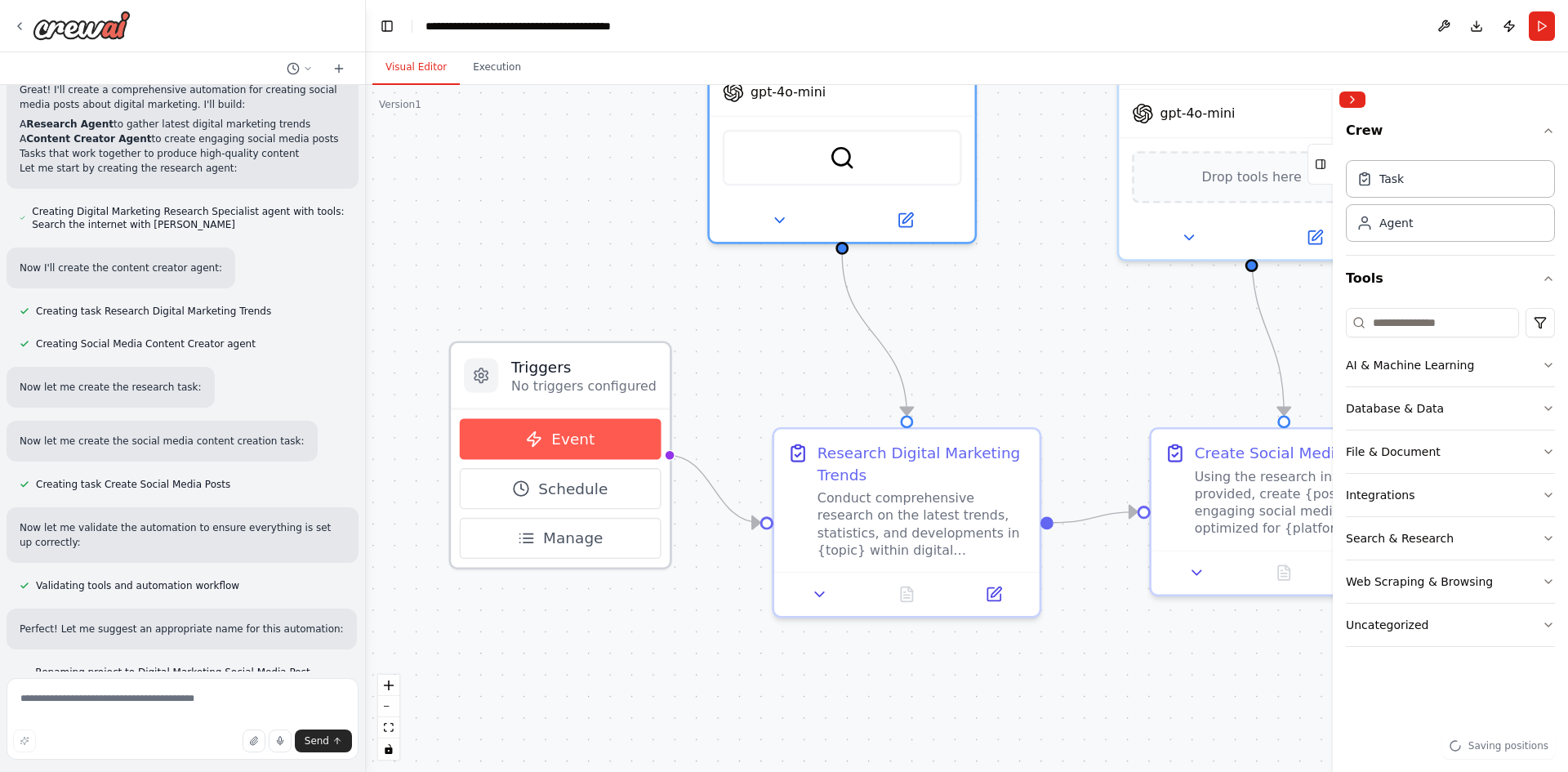
click at [565, 439] on span "Event" at bounding box center [573, 438] width 43 height 22
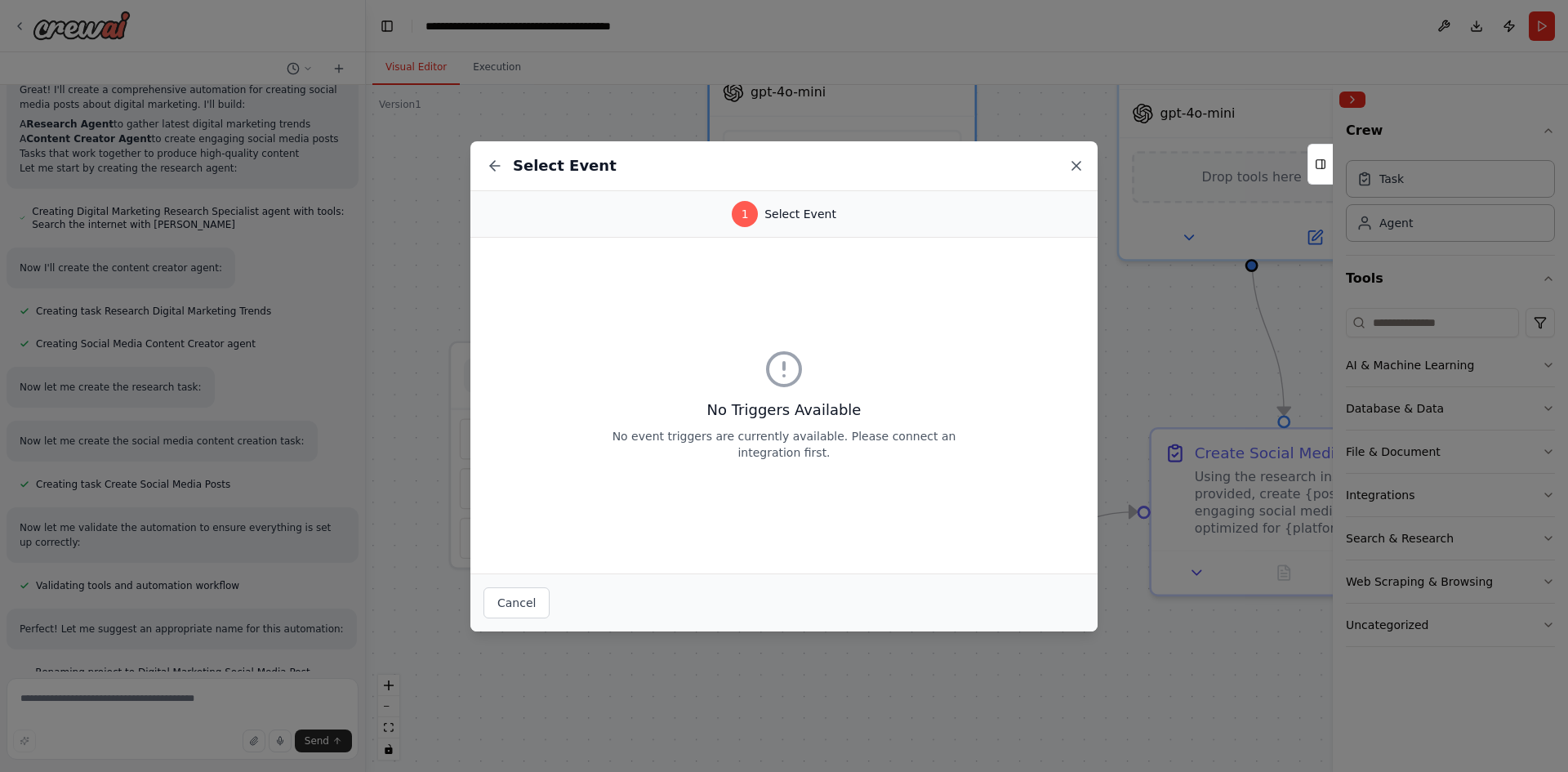
click at [1076, 163] on icon at bounding box center [1076, 165] width 16 height 16
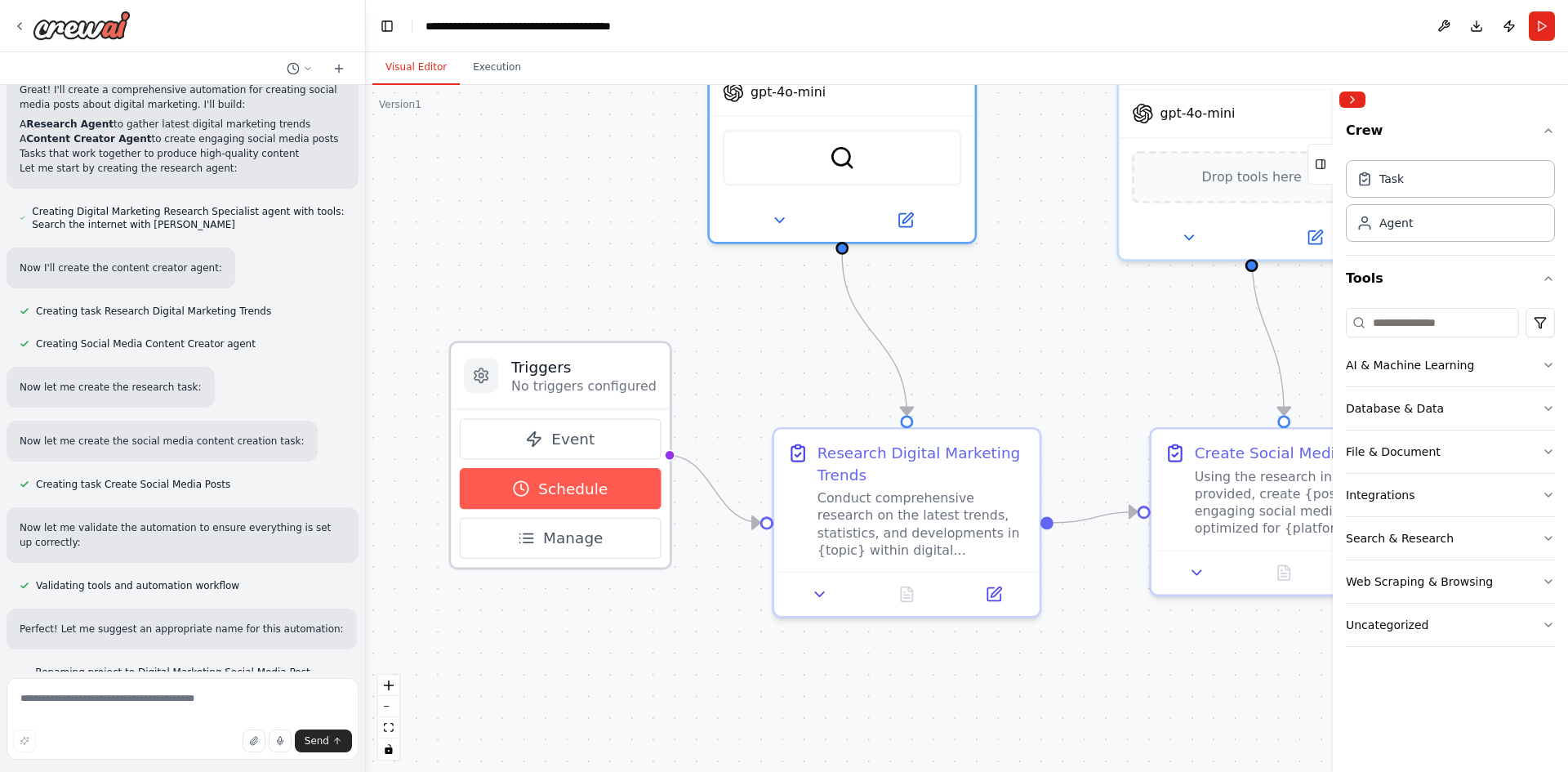
click at [539, 497] on button "Schedule" at bounding box center [560, 489] width 201 height 41
select select "******"
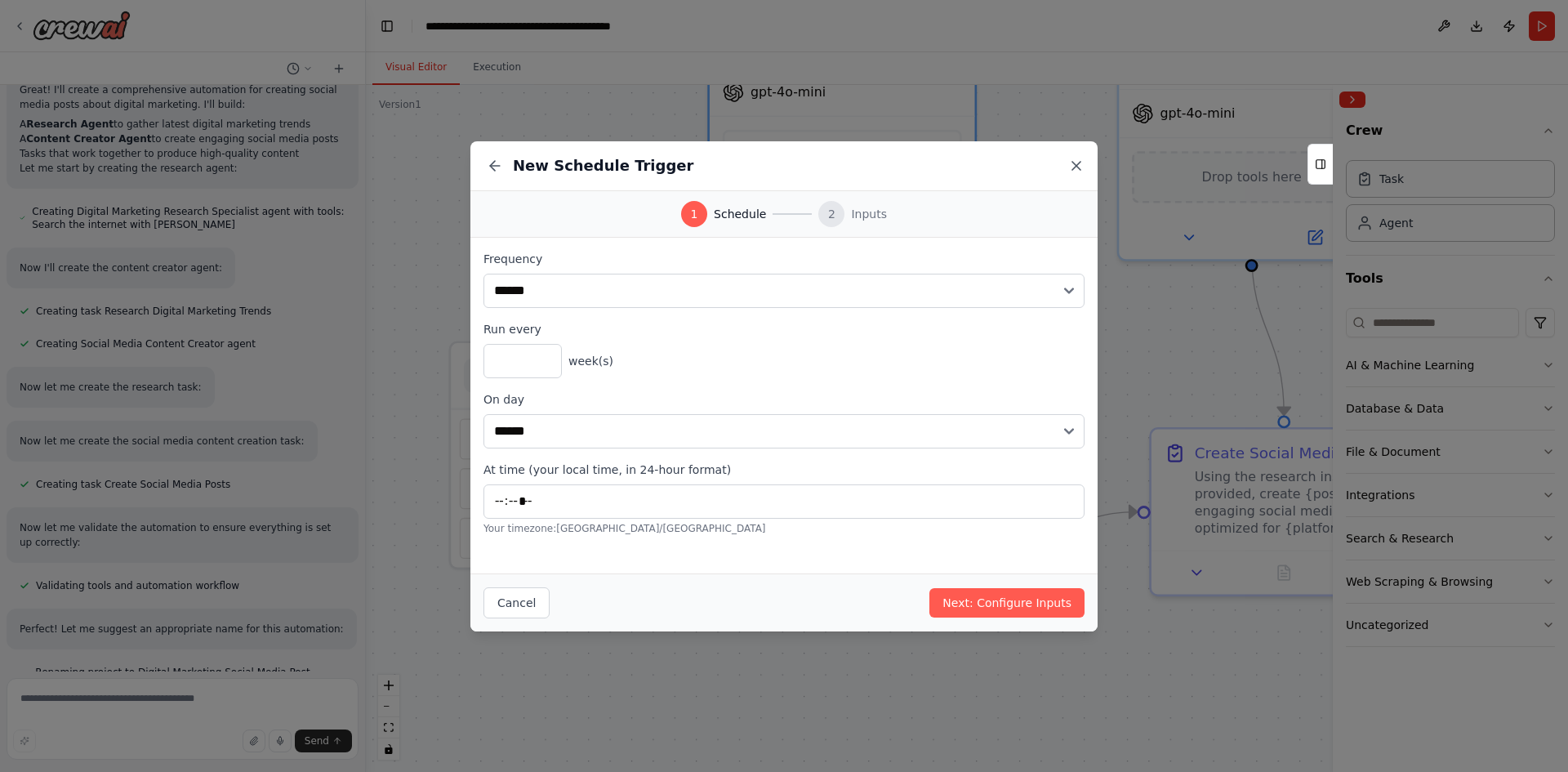
click at [1083, 157] on icon at bounding box center [1076, 165] width 16 height 16
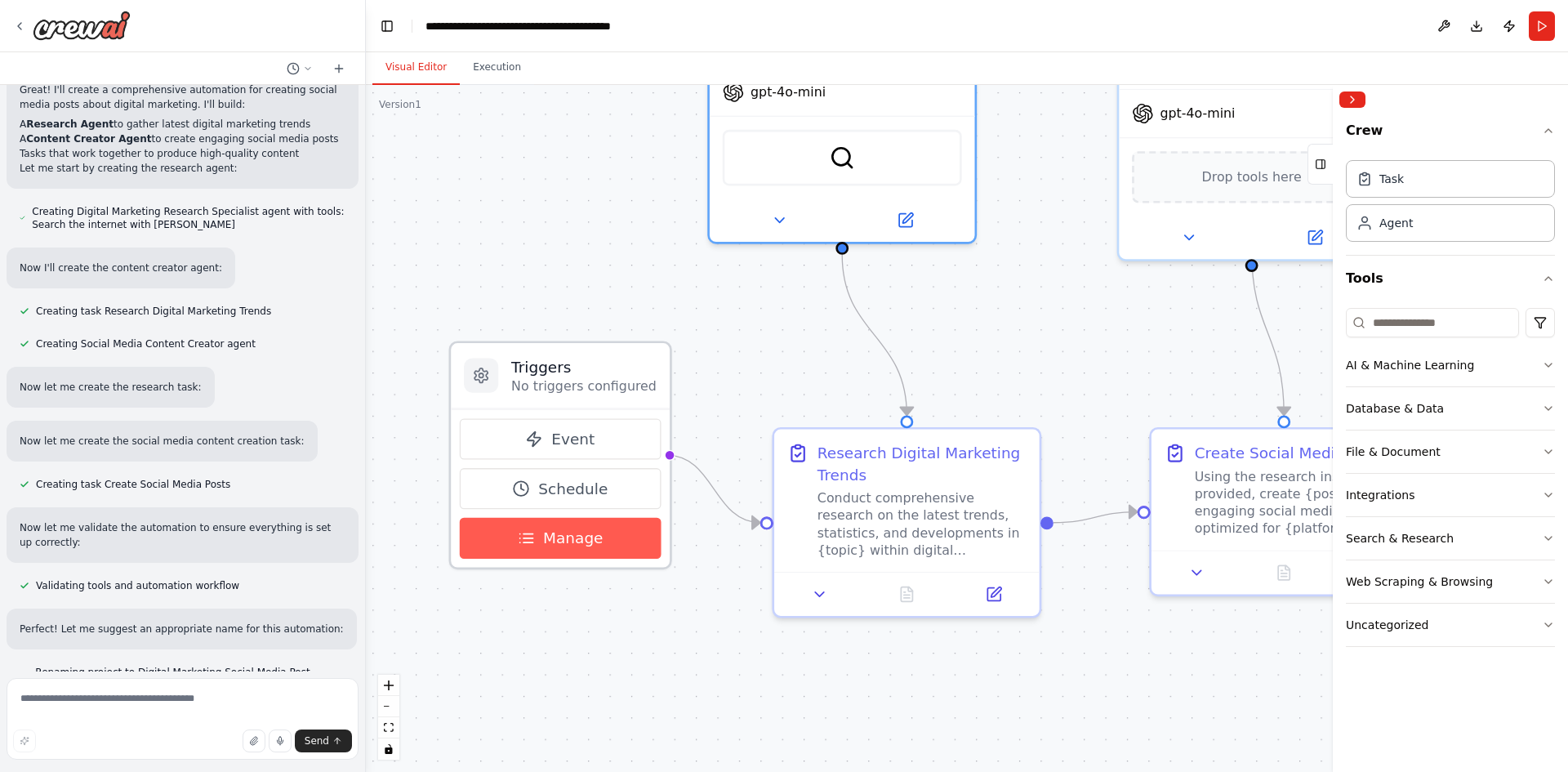
click at [588, 546] on span "Manage" at bounding box center [573, 538] width 60 height 22
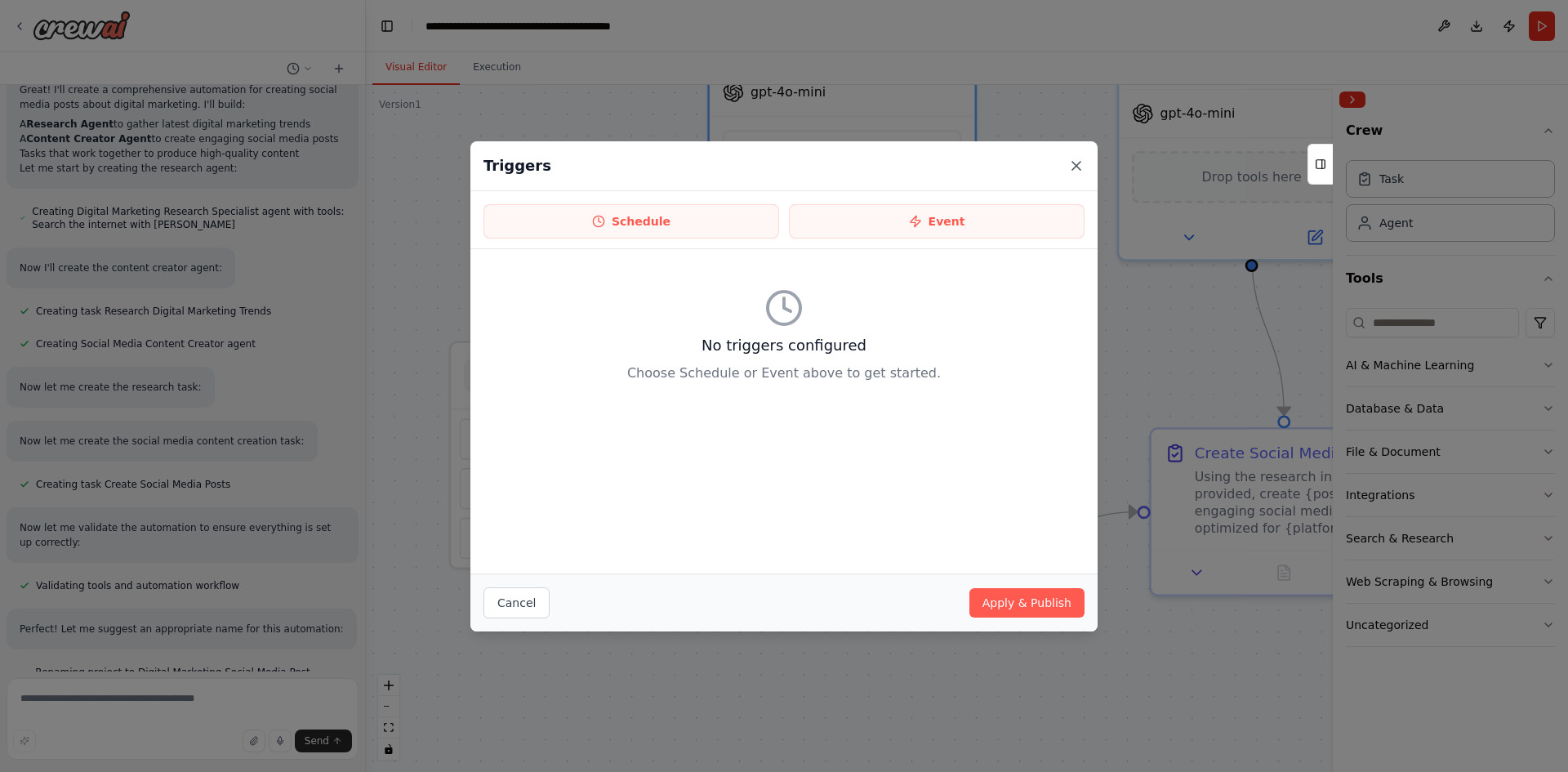
click at [1069, 165] on icon at bounding box center [1076, 165] width 16 height 16
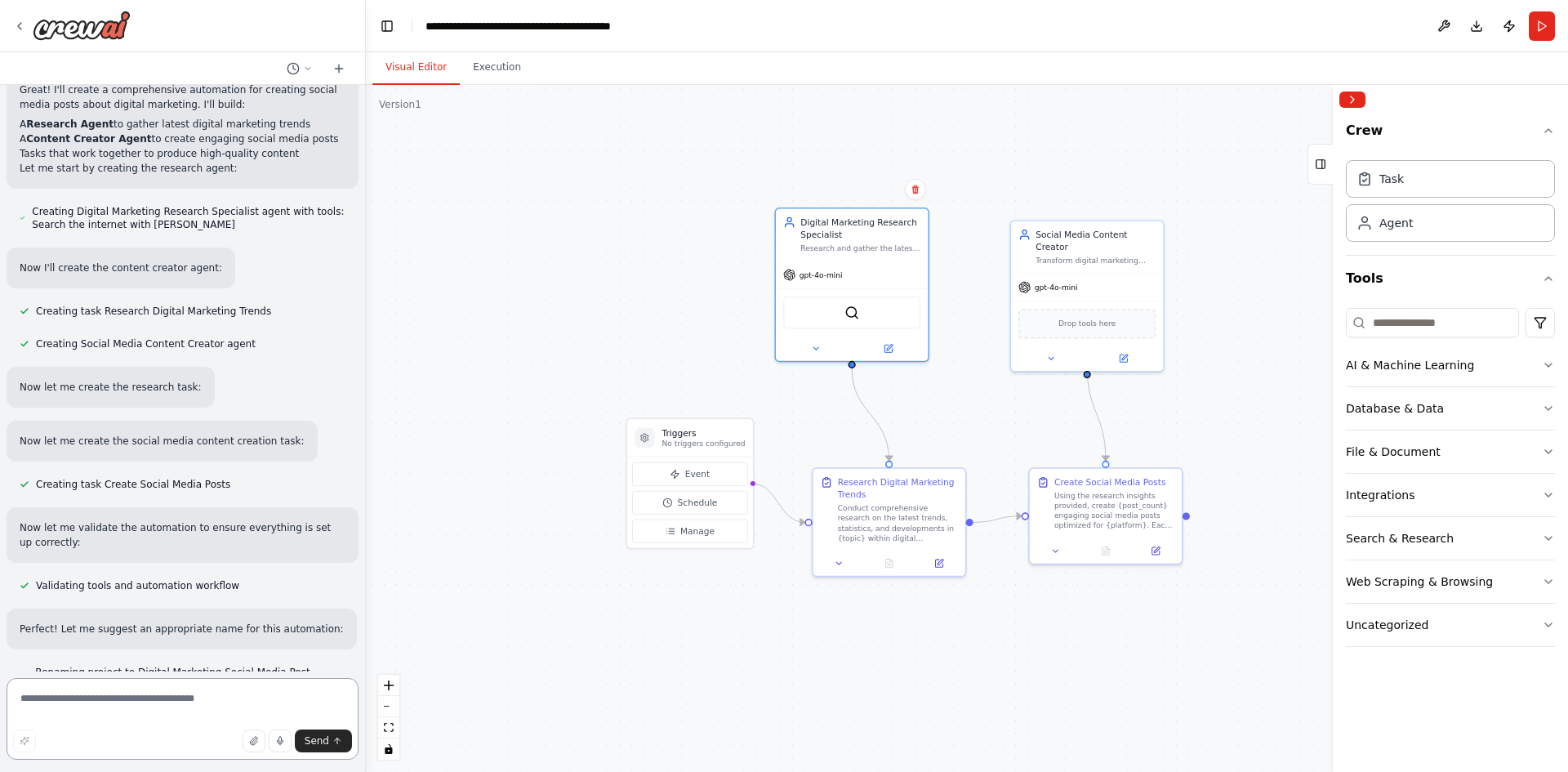
click at [67, 699] on textarea at bounding box center [183, 719] width 352 height 82
drag, startPoint x: 67, startPoint y: 699, endPoint x: 84, endPoint y: 722, distance: 28.6
click at [84, 722] on textarea "**********" at bounding box center [183, 719] width 352 height 82
type textarea "**********"
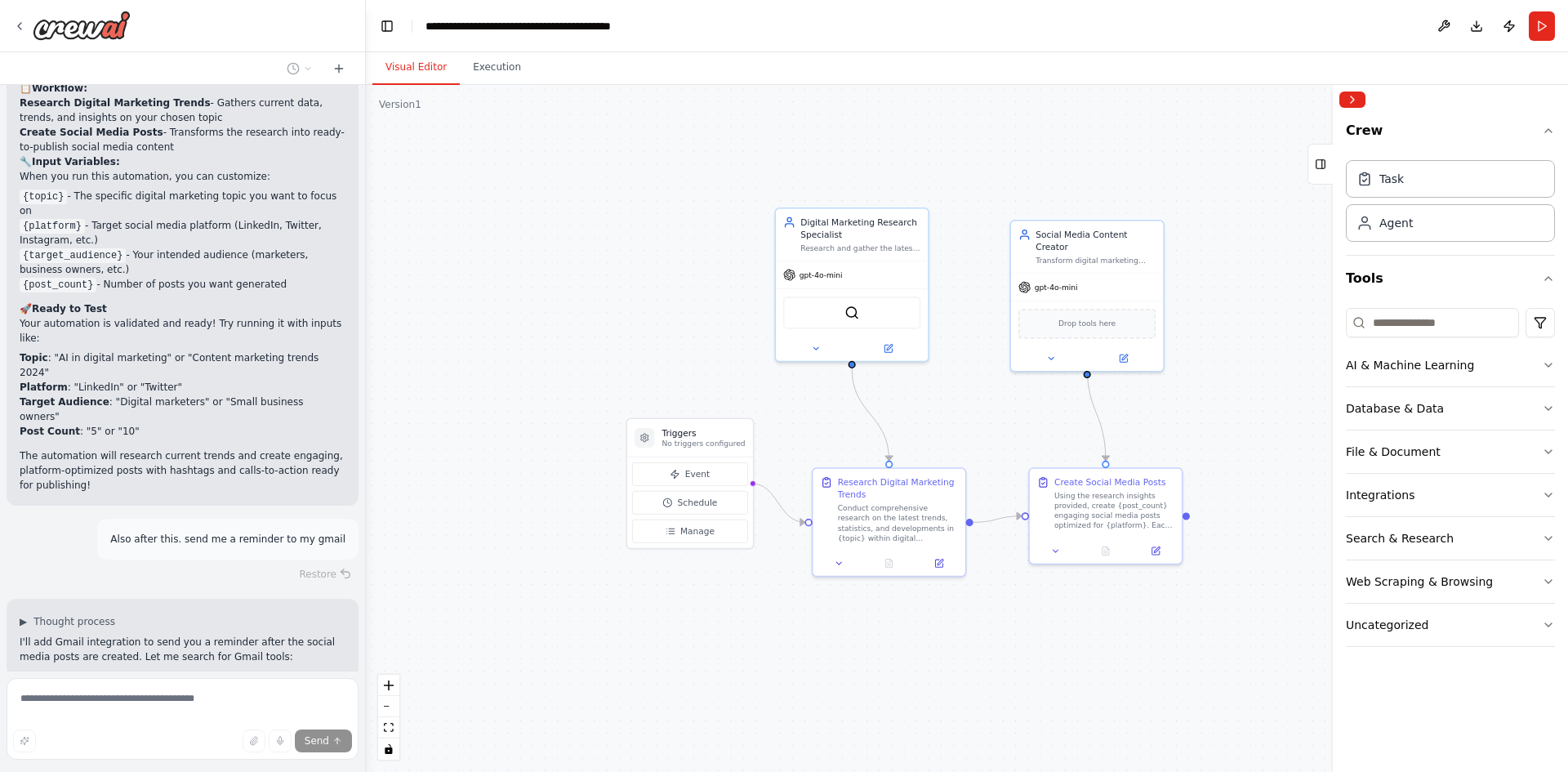
scroll to position [1486, 0]
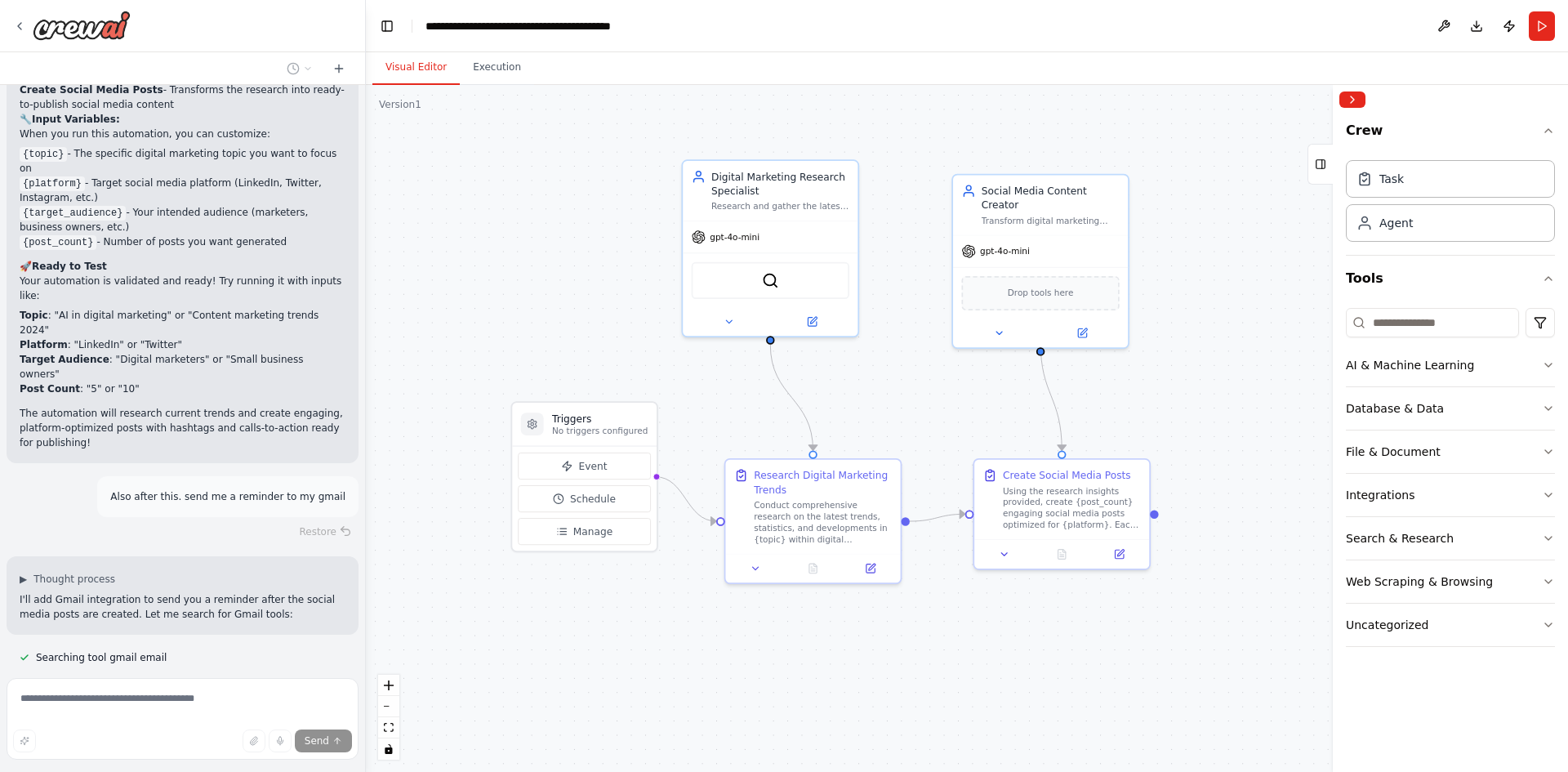
drag, startPoint x: 560, startPoint y: 377, endPoint x: 432, endPoint y: 367, distance: 128.4
click at [432, 367] on div ".deletable-edge-delete-btn { width: 20px; height: 20px; border: 0px solid #ffff…" at bounding box center [968, 428] width 1203 height 687
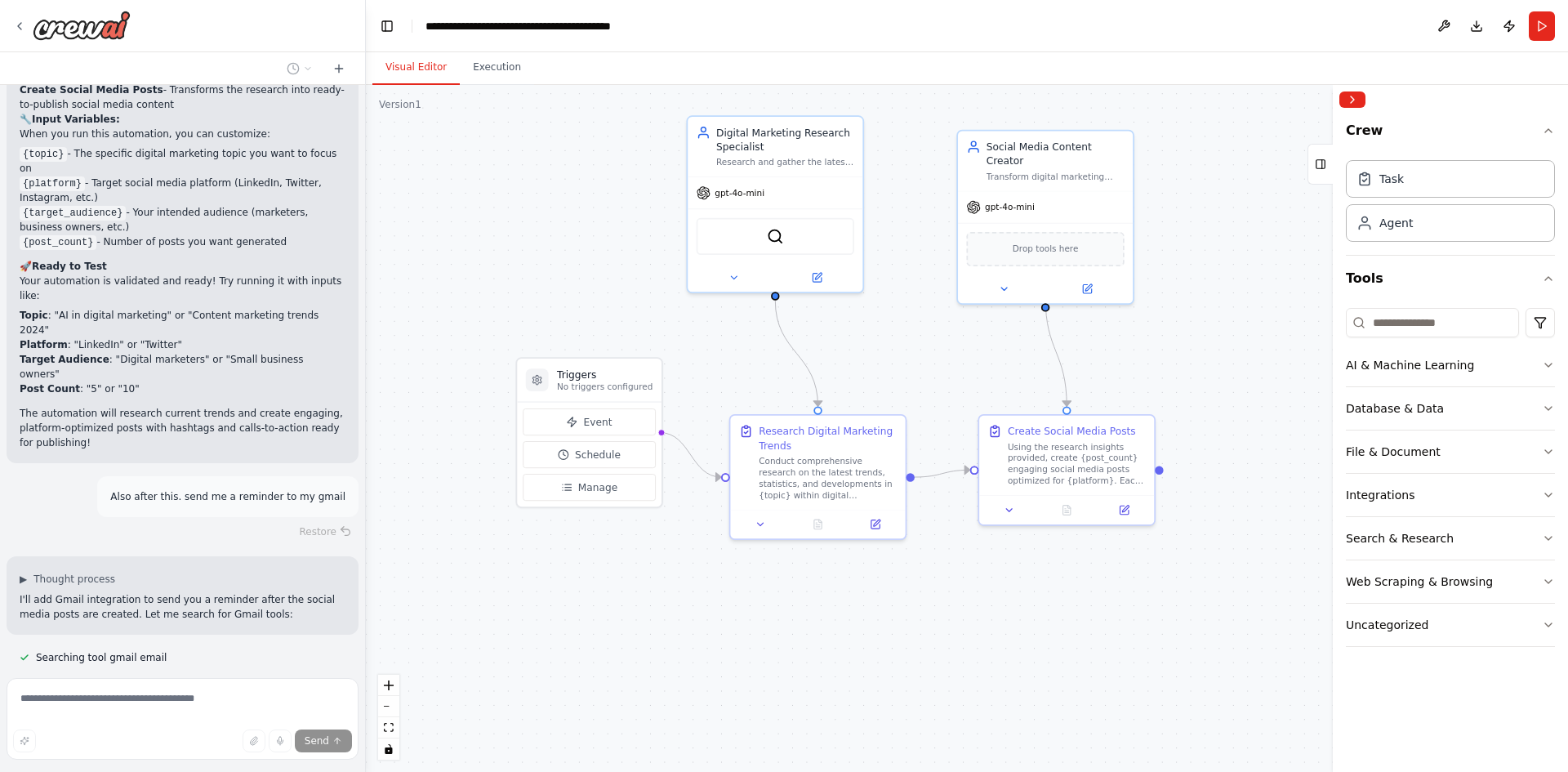
drag, startPoint x: 432, startPoint y: 366, endPoint x: 437, endPoint y: 322, distance: 44.3
click at [437, 322] on div ".deletable-edge-delete-btn { width: 20px; height: 20px; border: 0px solid #ffff…" at bounding box center [968, 428] width 1203 height 687
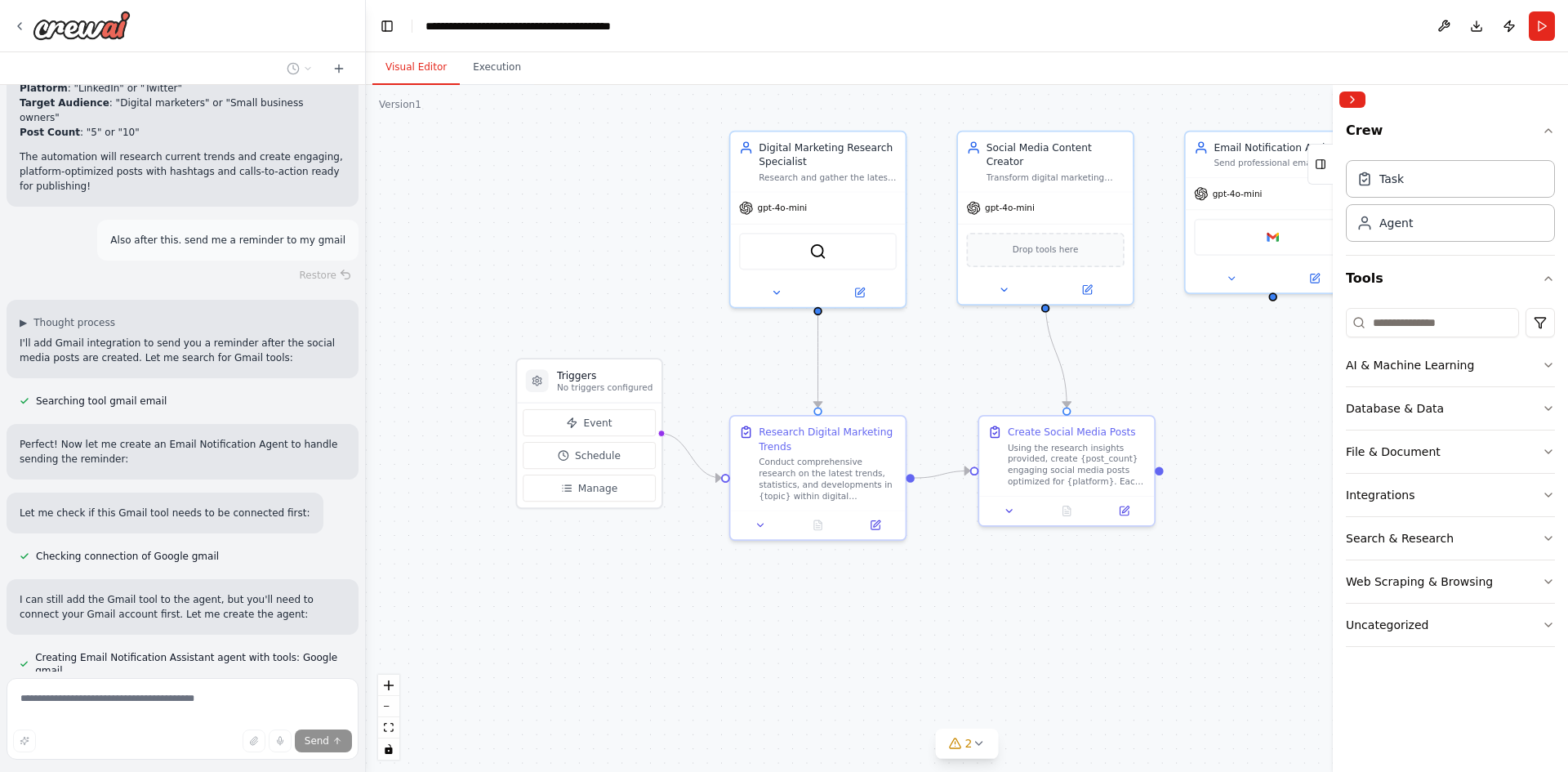
scroll to position [1830, 0]
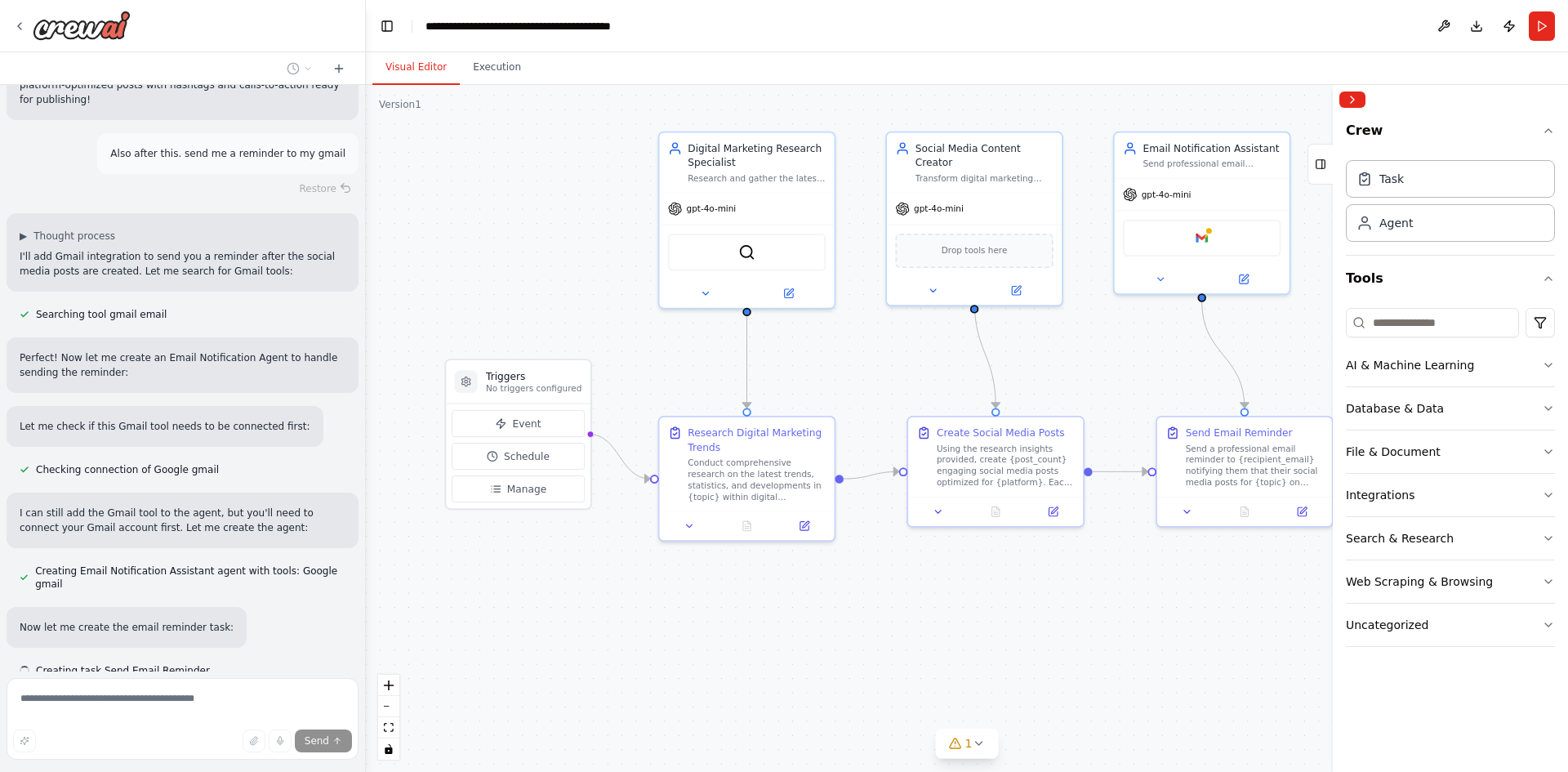
drag, startPoint x: 980, startPoint y: 635, endPoint x: 909, endPoint y: 636, distance: 71.0
click at [909, 636] on div ".deletable-edge-delete-btn { width: 20px; height: 20px; border: 0px solid #ffff…" at bounding box center [968, 428] width 1203 height 687
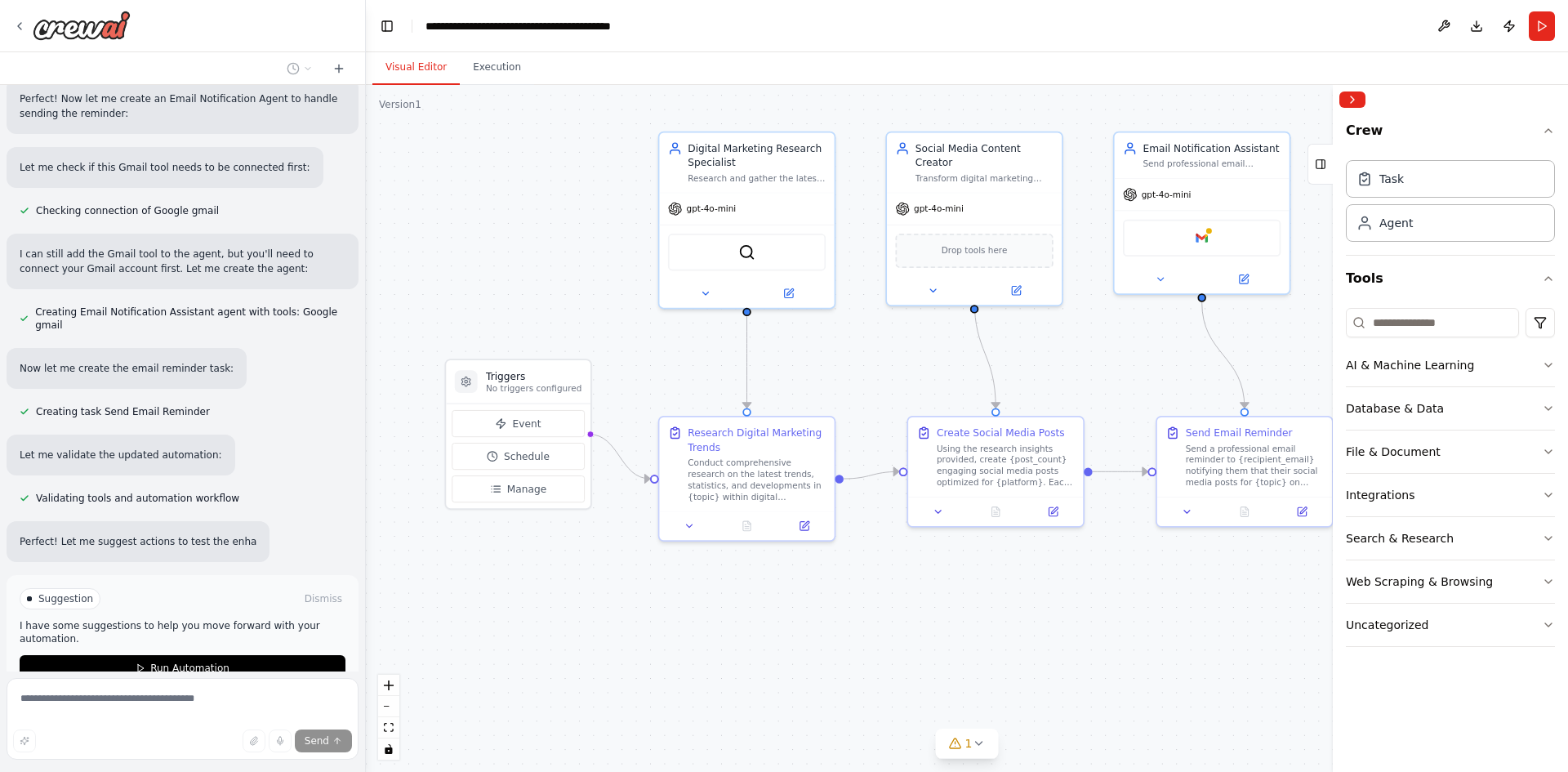
scroll to position [2102, 0]
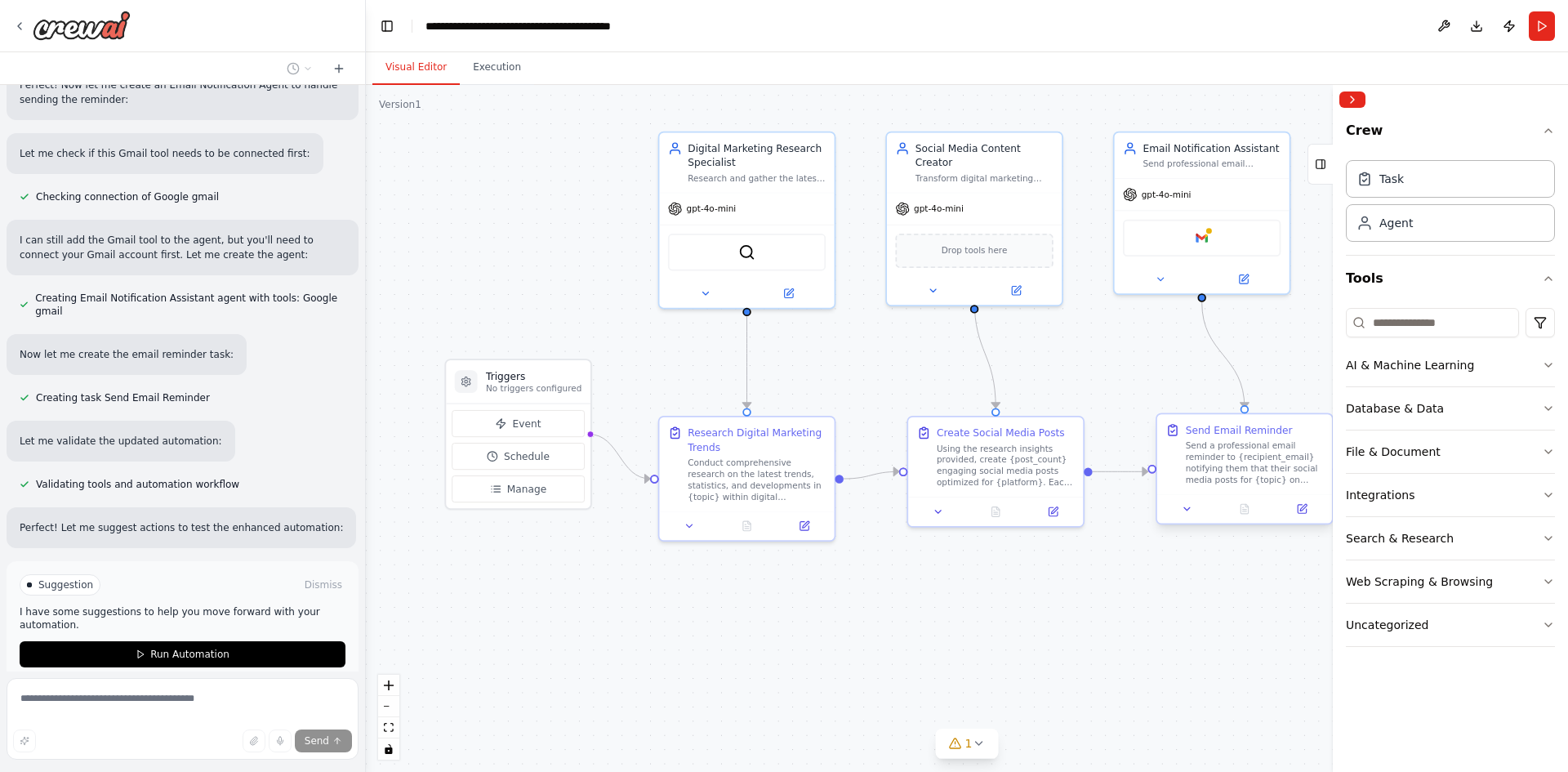
click at [1286, 479] on div "Send a professional email reminder to {recipient_email} notifying them that the…" at bounding box center [1254, 463] width 138 height 46
click at [1280, 466] on div "Send a professional email reminder to {recipient_email} notifying them that the…" at bounding box center [1254, 463] width 138 height 46
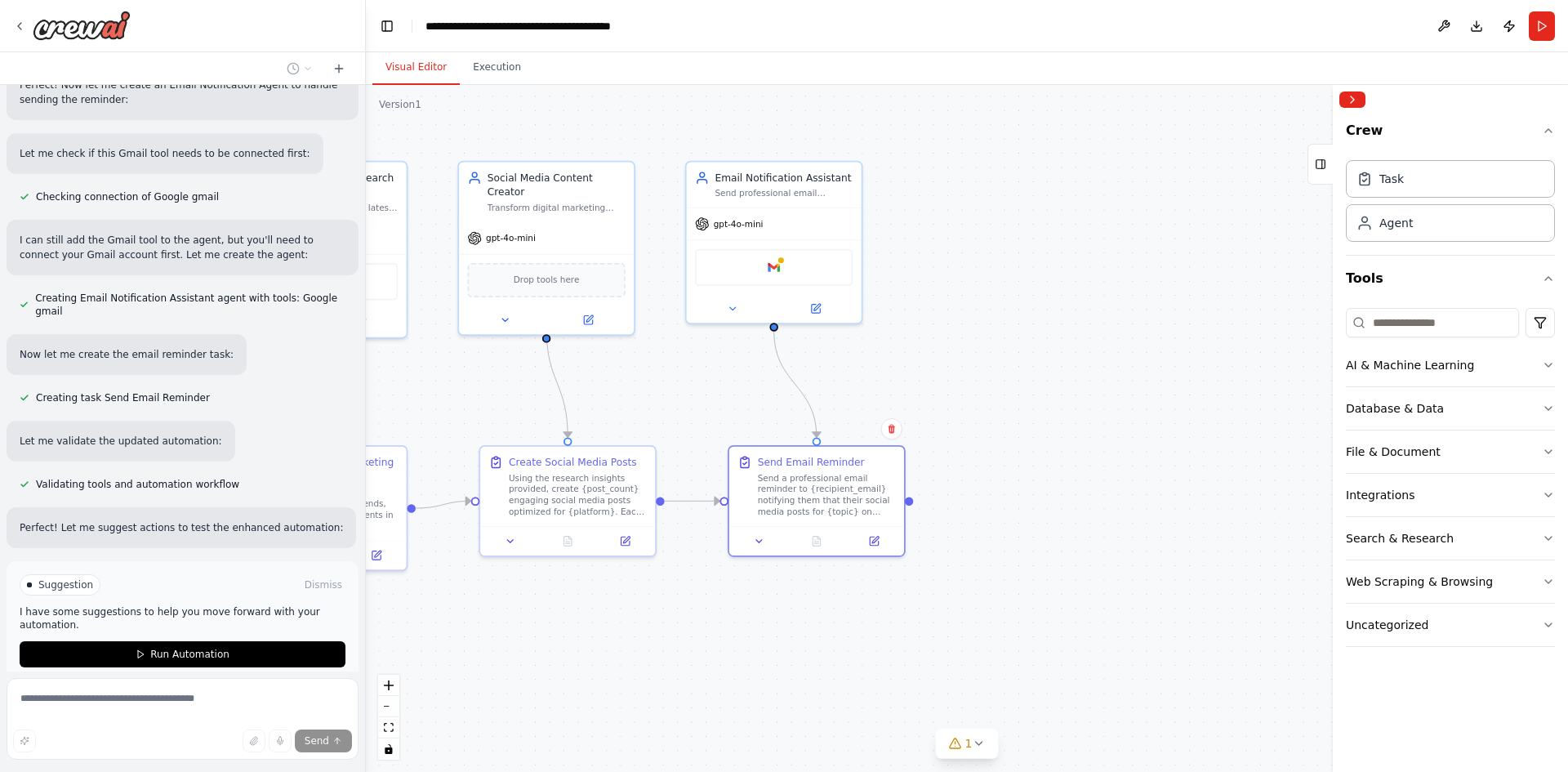
drag, startPoint x: 1117, startPoint y: 618, endPoint x: 688, endPoint y: 648, distance: 430.0
click at [688, 648] on div ".deletable-edge-delete-btn { width: 20px; height: 20px; border: 0px solid #ffff…" at bounding box center [968, 428] width 1203 height 687
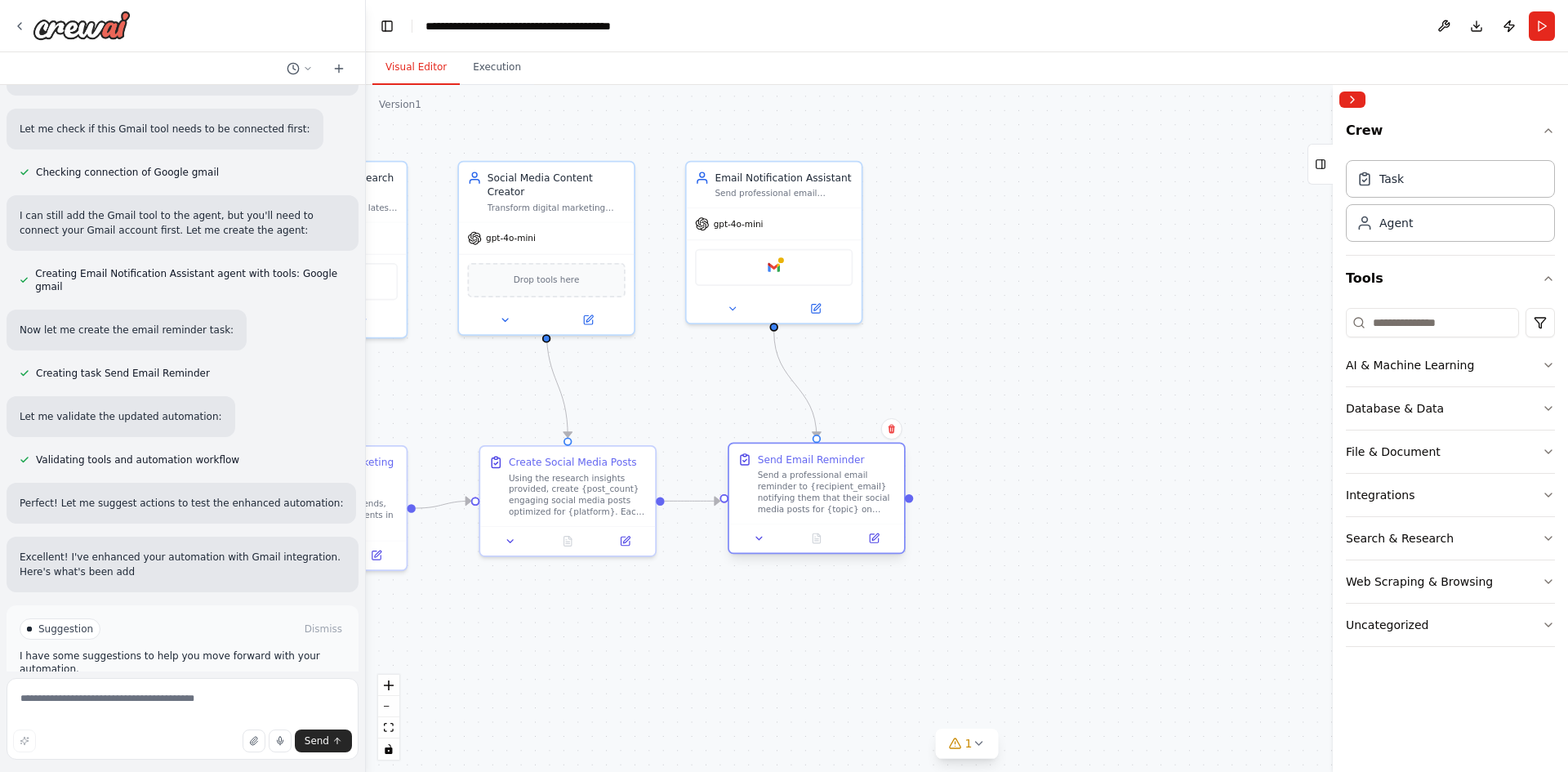
click at [851, 495] on div "Send a professional email reminder to {recipient_email} notifying them that the…" at bounding box center [826, 492] width 138 height 46
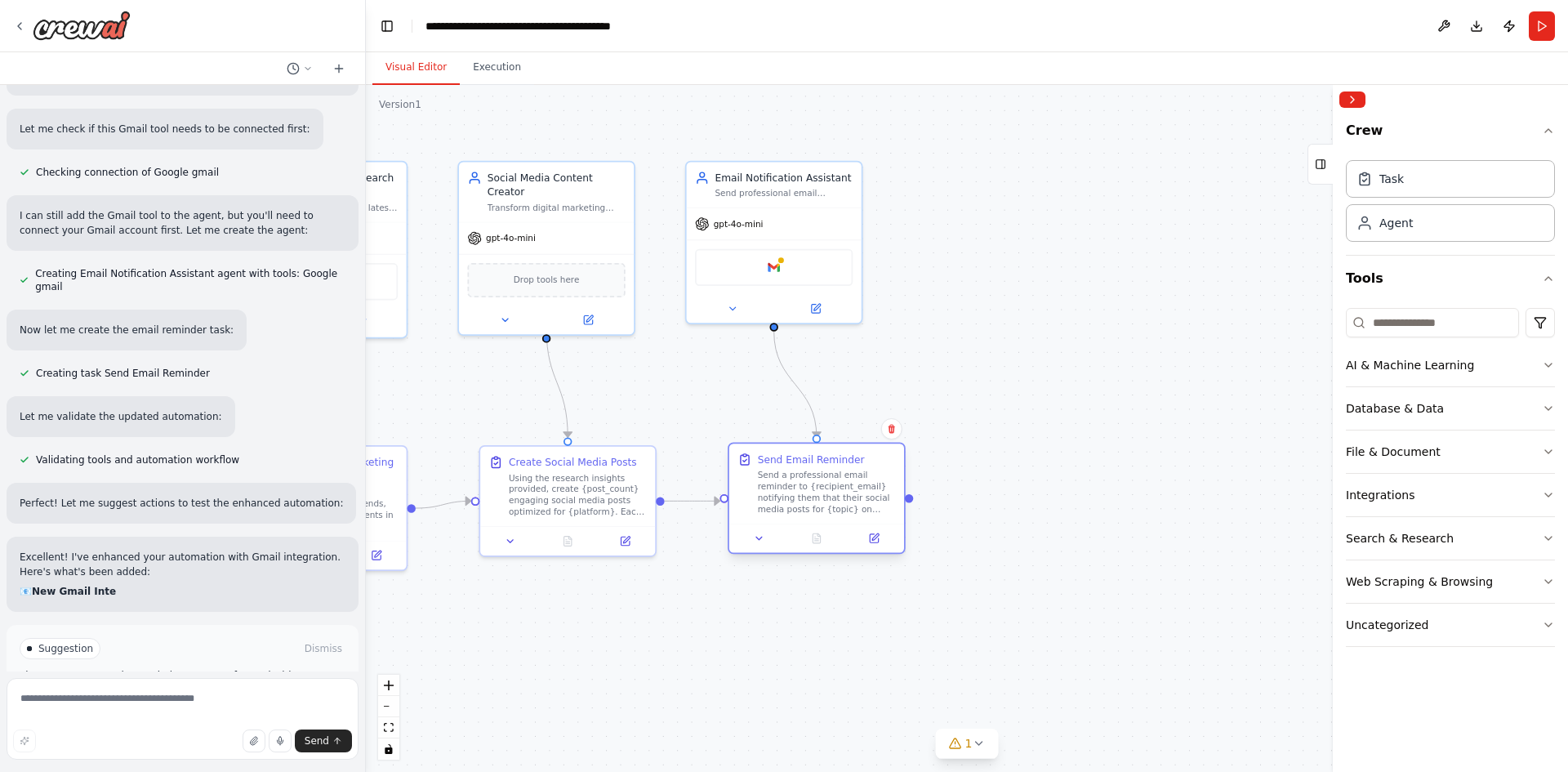
click at [851, 495] on div "Send a professional email reminder to {recipient_email} notifying them that the…" at bounding box center [826, 492] width 138 height 46
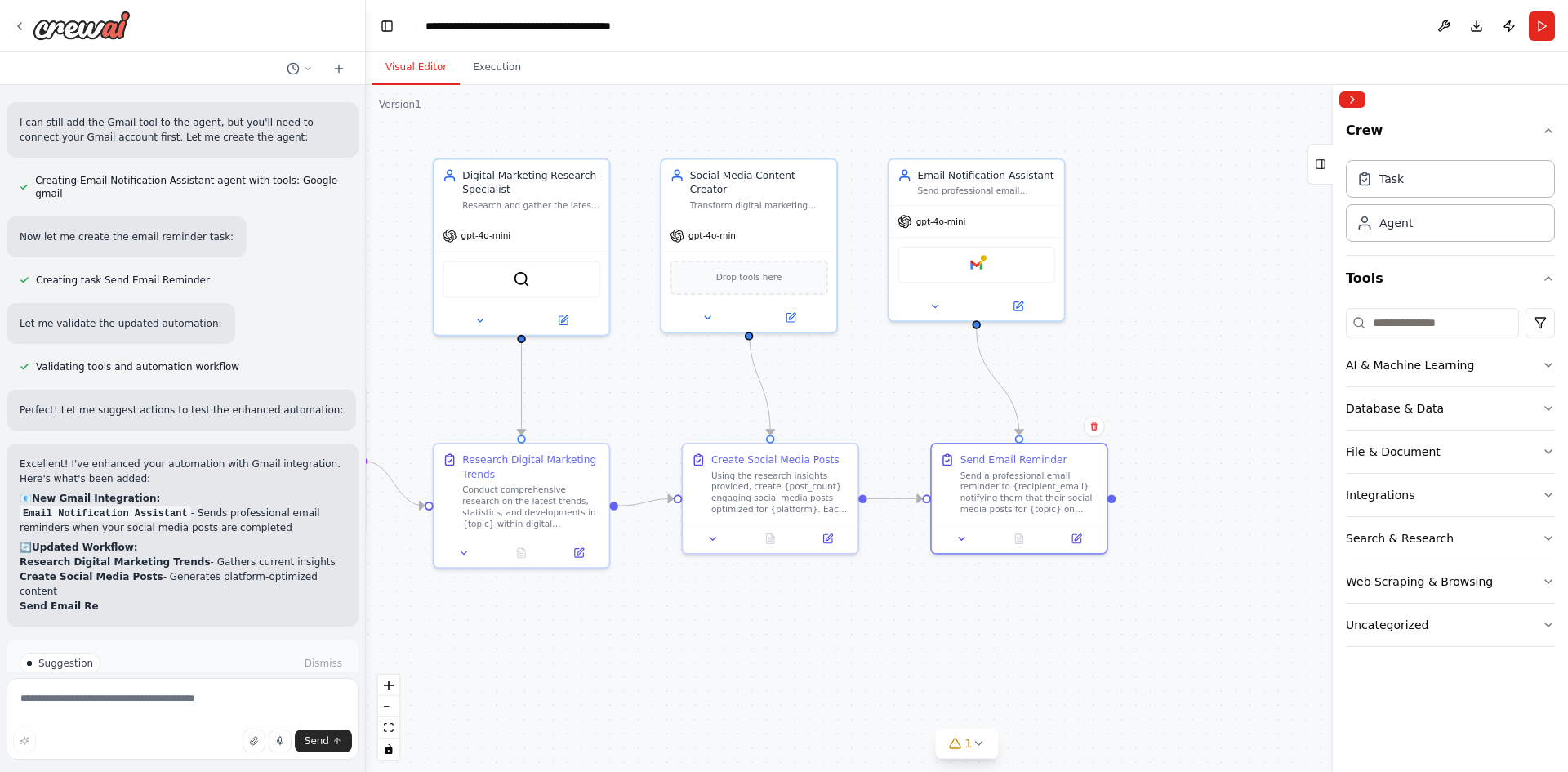
drag, startPoint x: 886, startPoint y: 651, endPoint x: 1089, endPoint y: 648, distance: 203.0
click at [1089, 648] on div ".deletable-edge-delete-btn { width: 20px; height: 20px; border: 0px solid #ffff…" at bounding box center [968, 428] width 1203 height 687
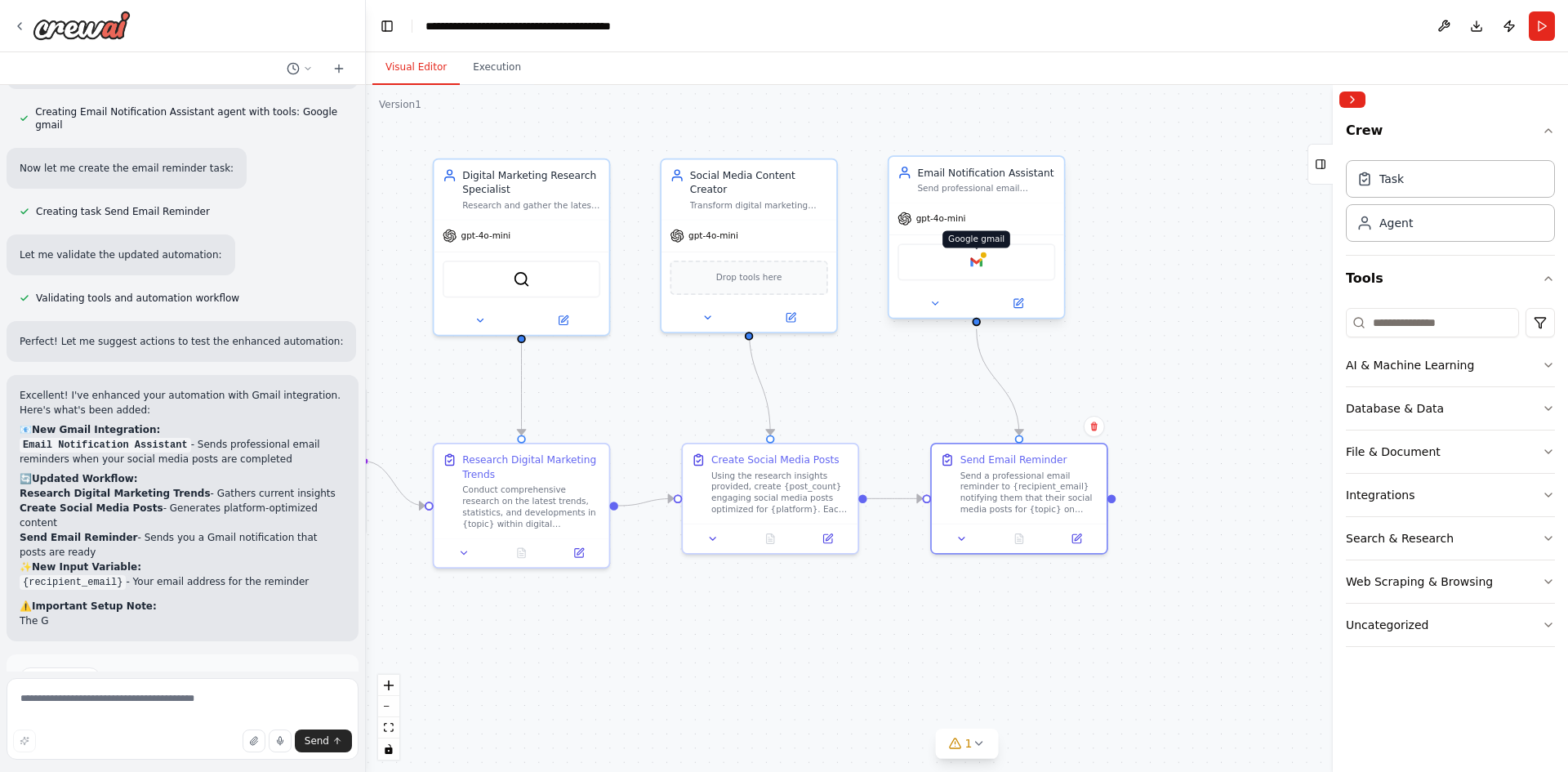
click at [976, 264] on img at bounding box center [976, 261] width 17 height 17
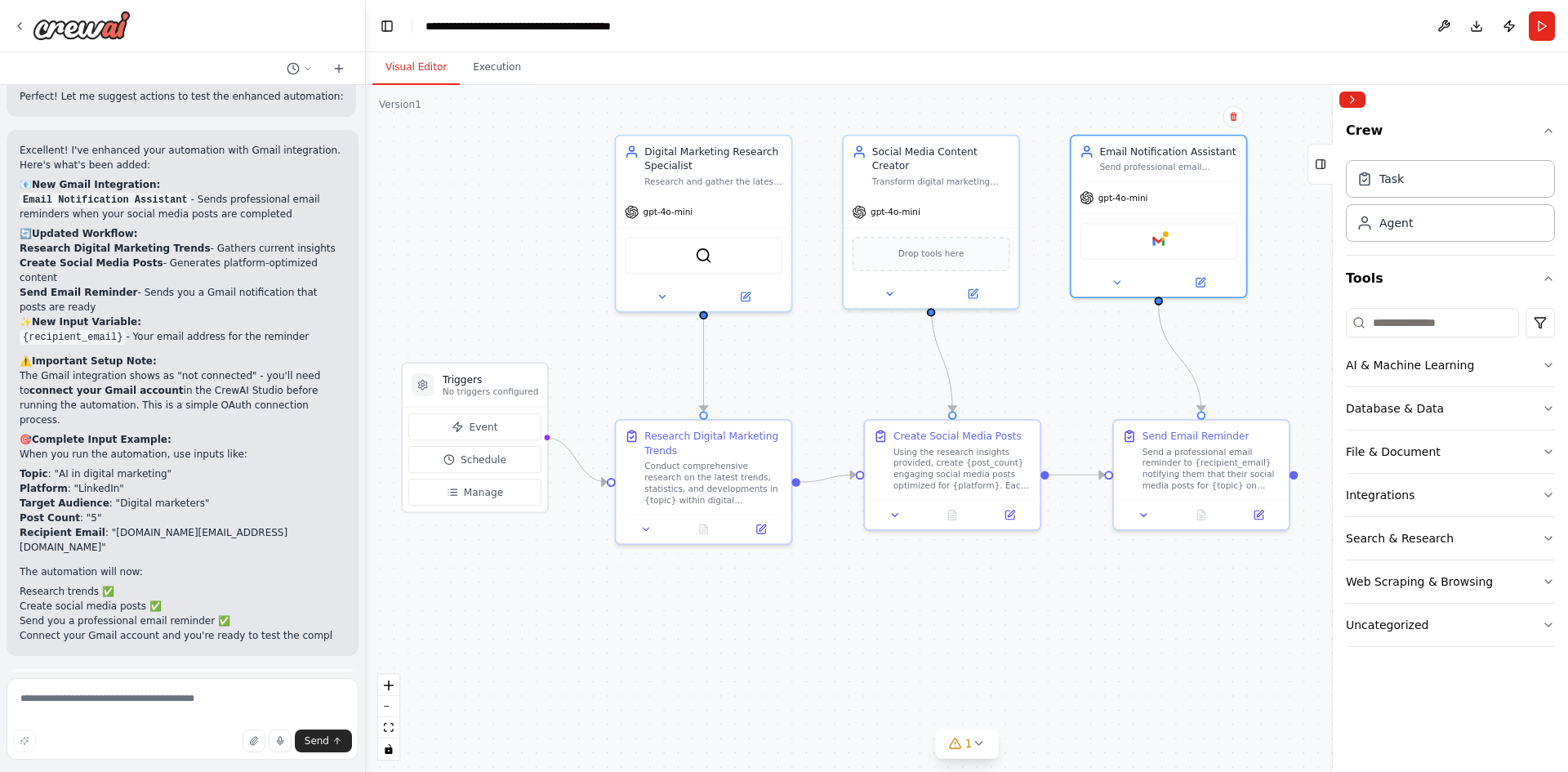
scroll to position [2548, 0]
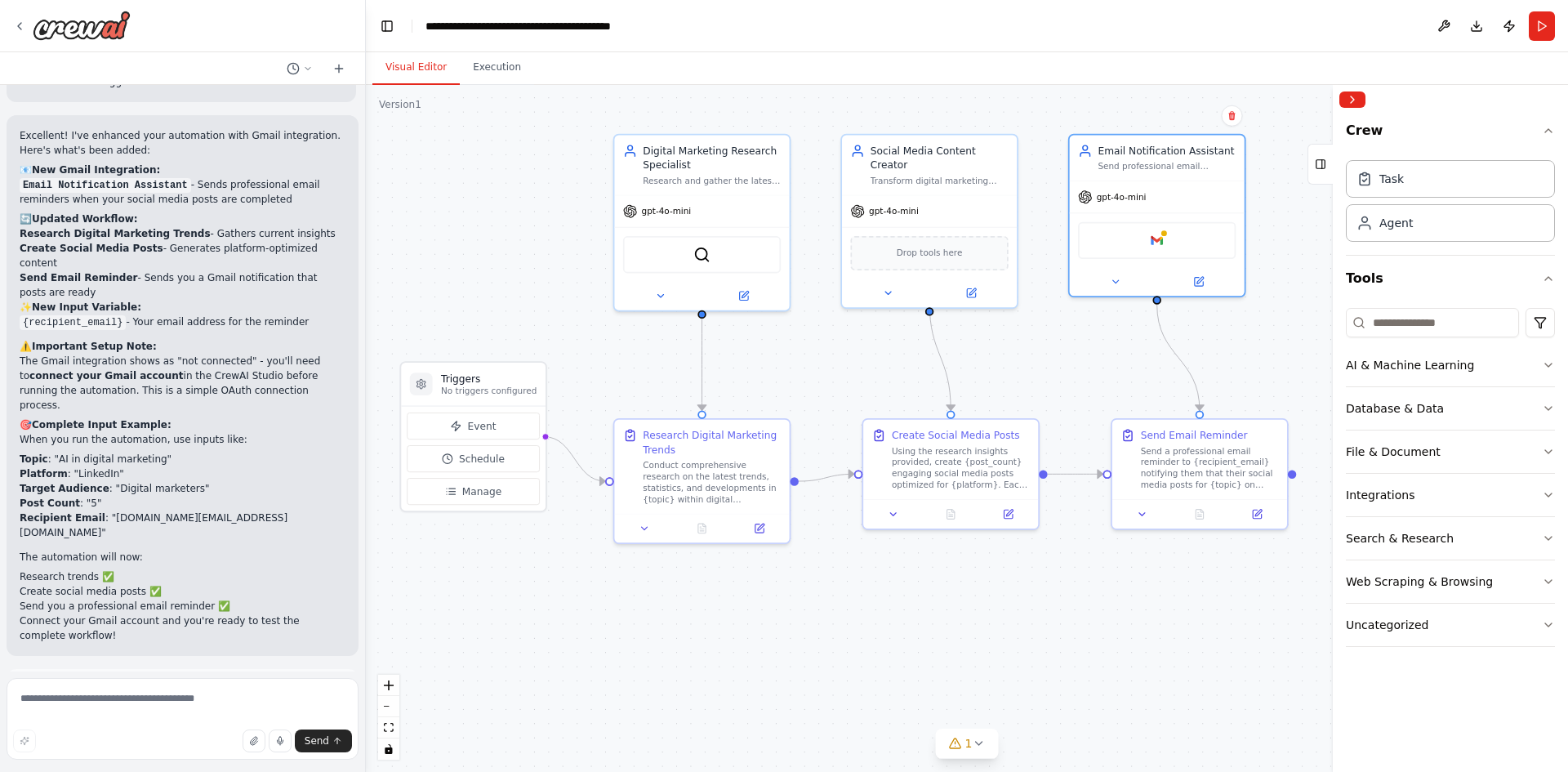
drag, startPoint x: 836, startPoint y: 630, endPoint x: 1016, endPoint y: 604, distance: 181.9
click at [1016, 604] on div ".deletable-edge-delete-btn { width: 20px; height: 20px; border: 0px solid #ffff…" at bounding box center [968, 428] width 1203 height 687
click at [131, 700] on textarea at bounding box center [183, 719] width 352 height 82
type textarea "**********"
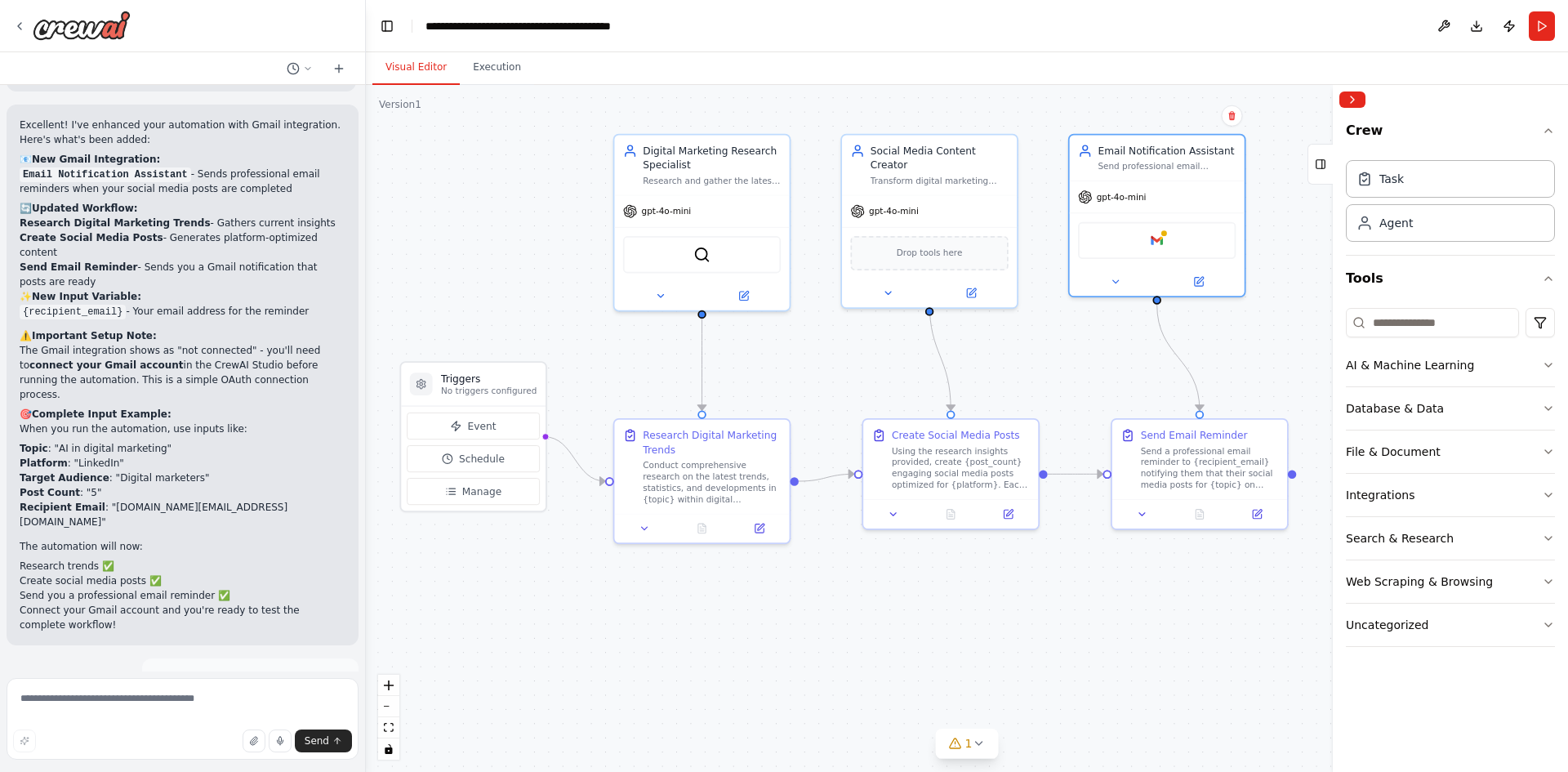
scroll to position [2560, 0]
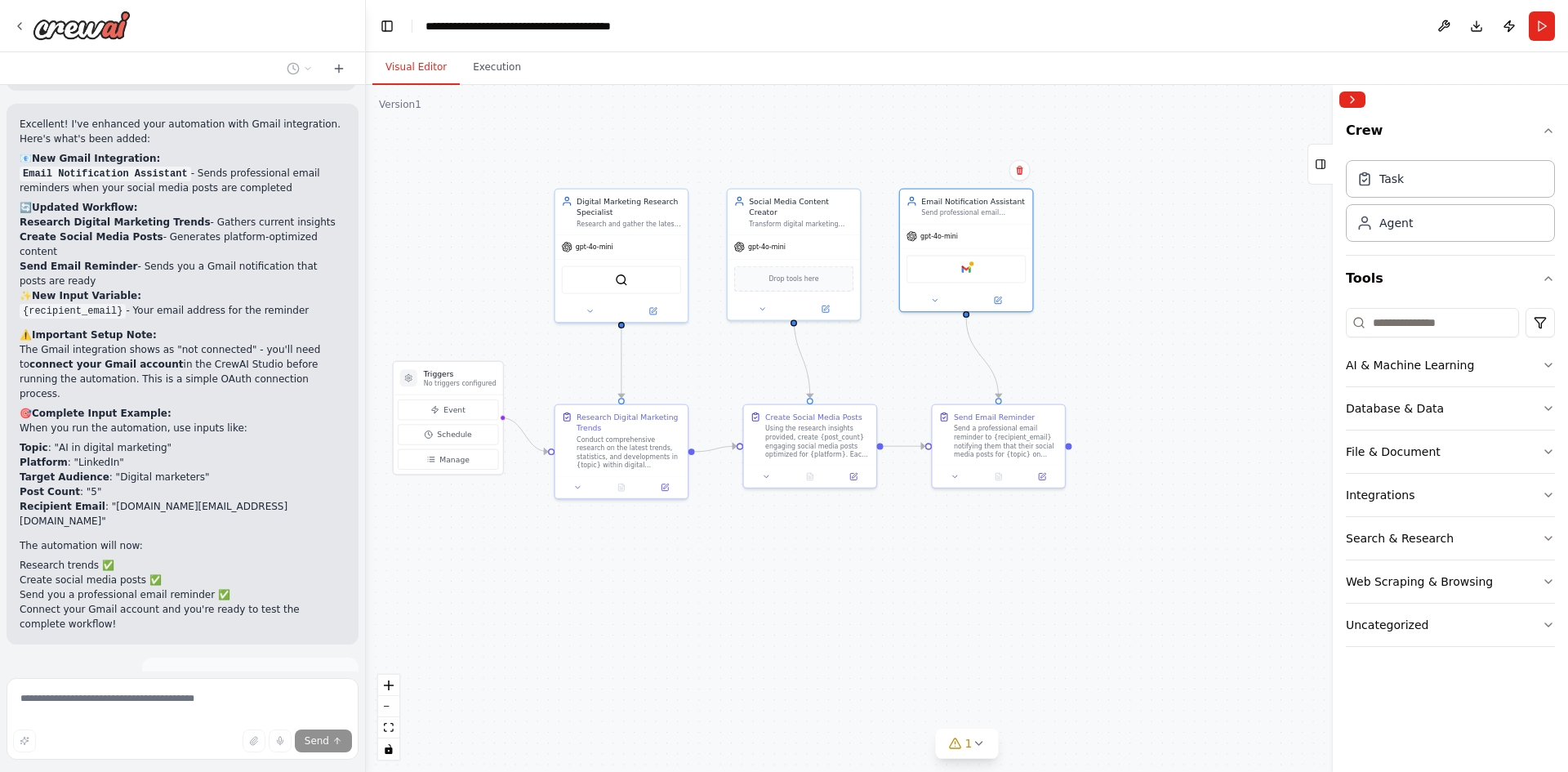
drag, startPoint x: 912, startPoint y: 609, endPoint x: 781, endPoint y: 548, distance: 144.5
click at [781, 548] on div ".deletable-edge-delete-btn { width: 20px; height: 20px; border: 0px solid #ffff…" at bounding box center [968, 428] width 1203 height 687
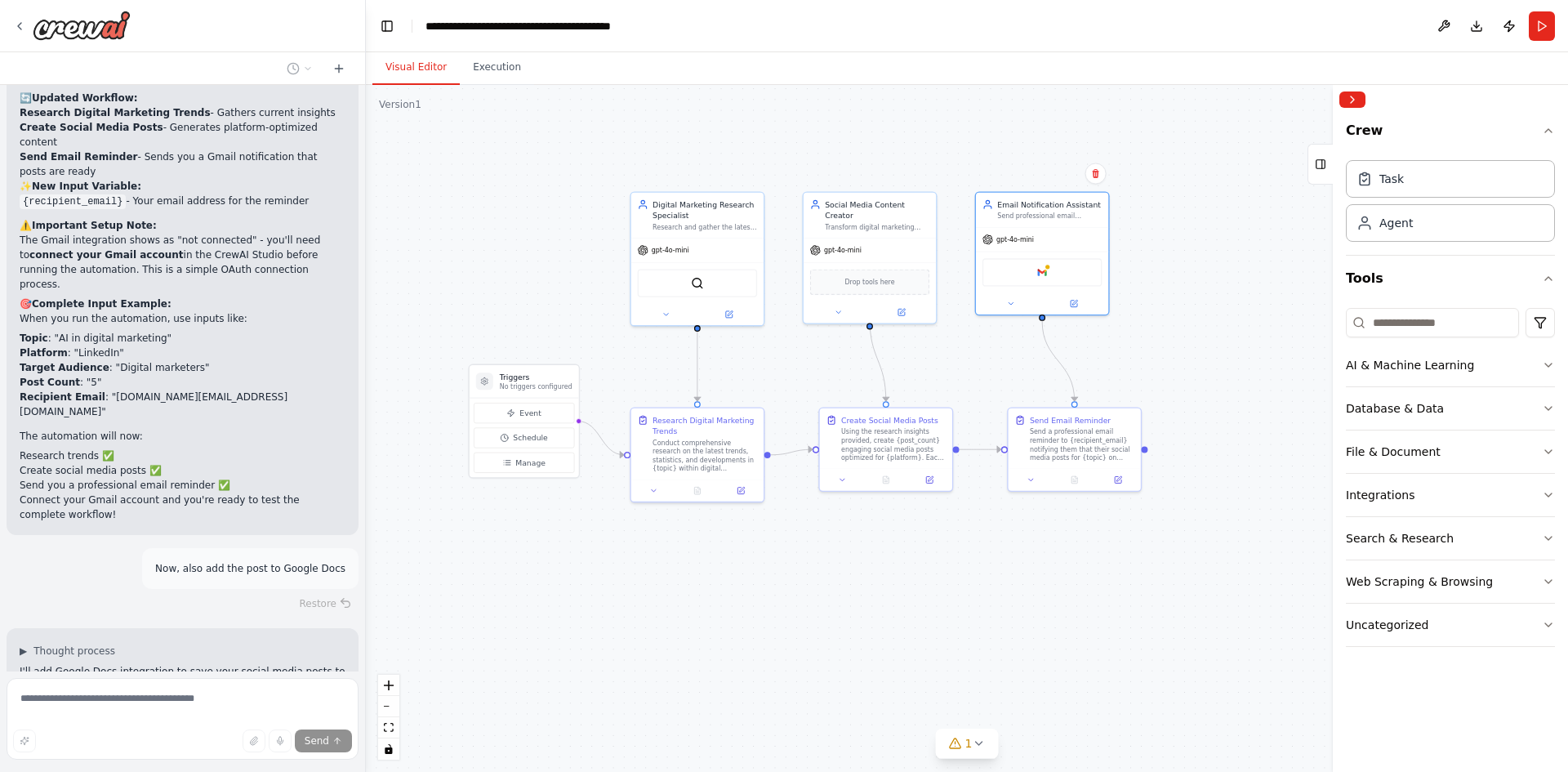
scroll to position [2684, 0]
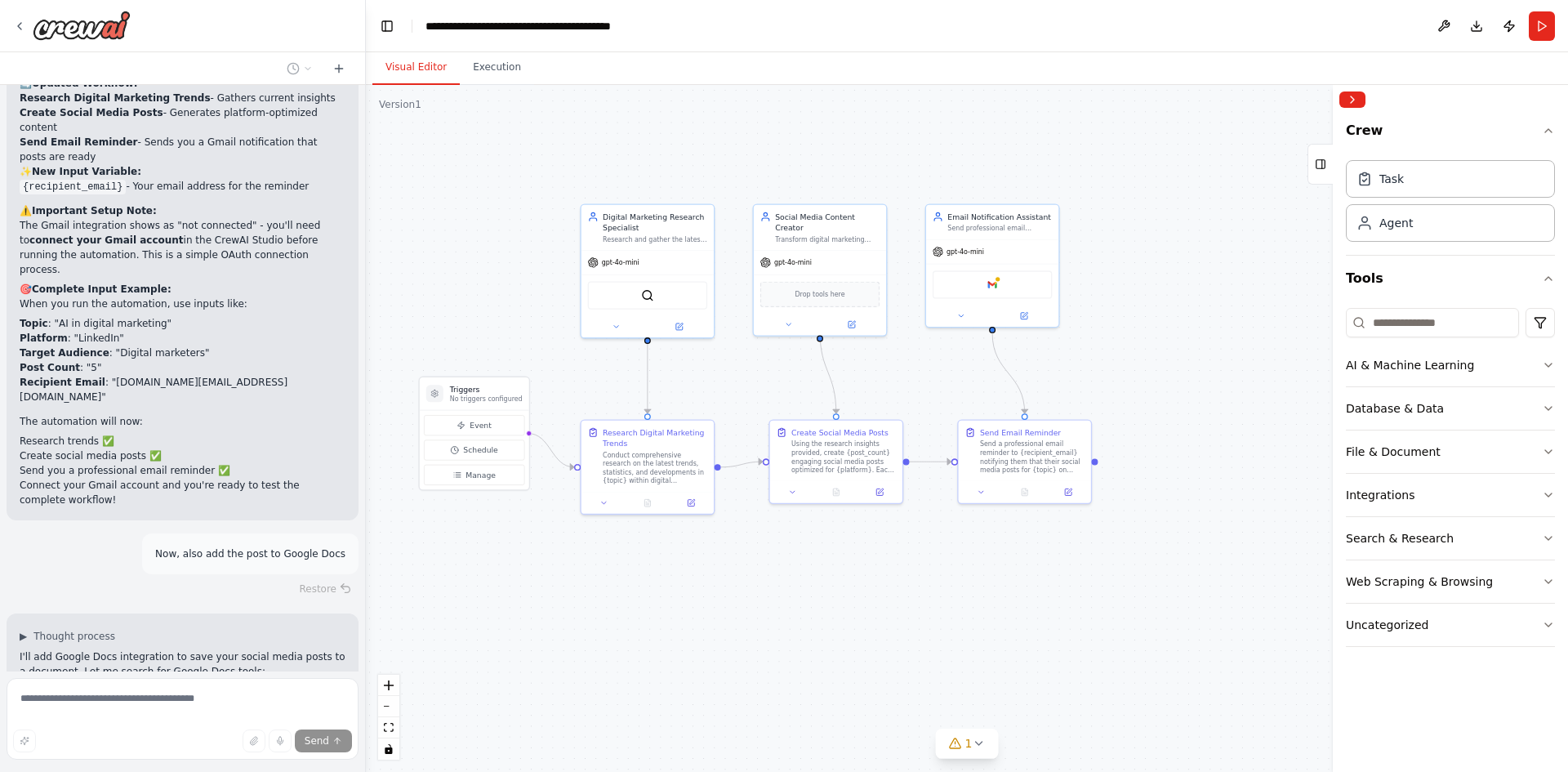
drag, startPoint x: 625, startPoint y: 597, endPoint x: 634, endPoint y: 612, distance: 17.5
click at [634, 612] on div ".deletable-edge-delete-btn { width: 20px; height: 20px; border: 0px solid #ffff…" at bounding box center [968, 428] width 1203 height 687
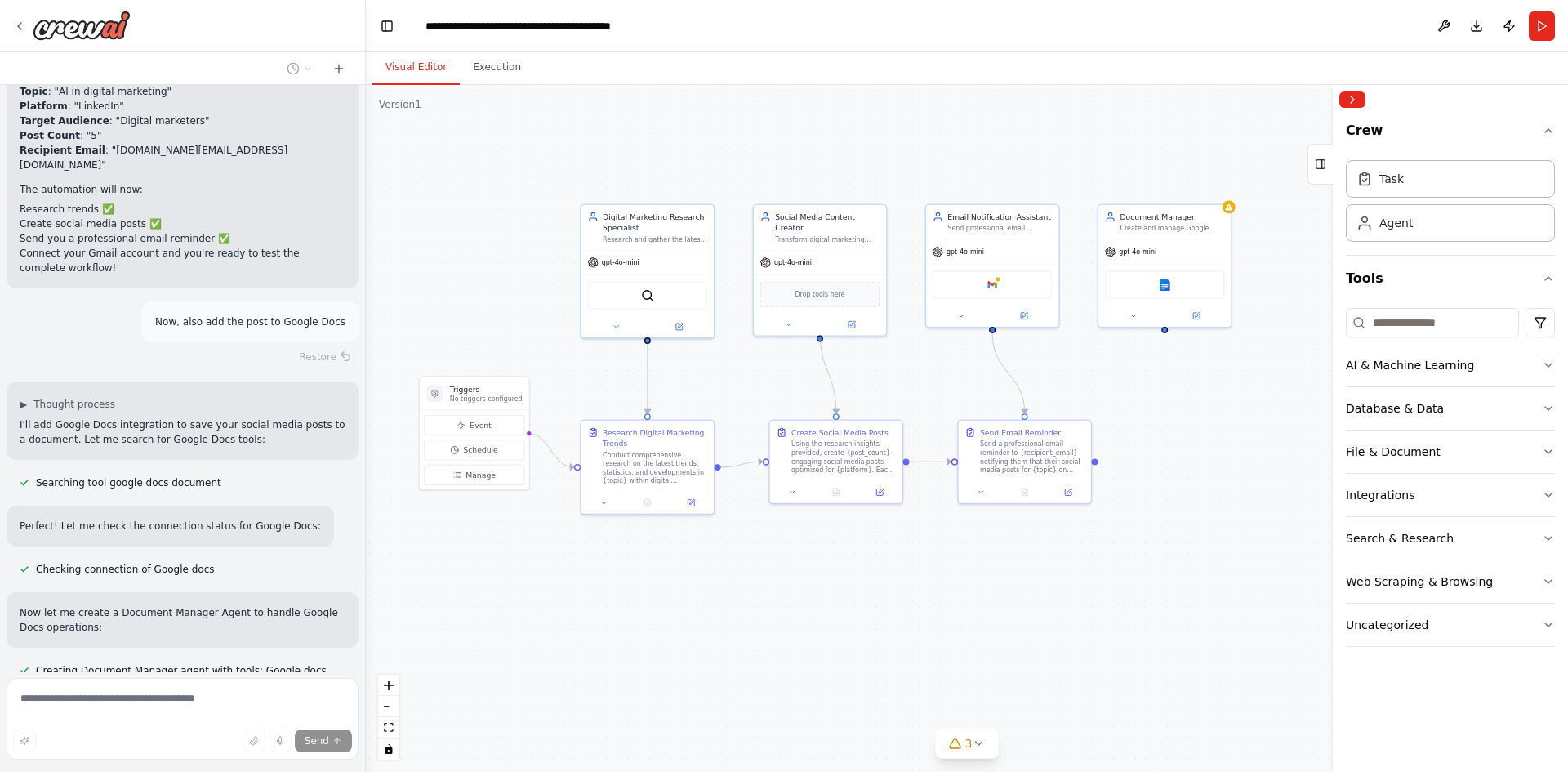
scroll to position [2926, 0]
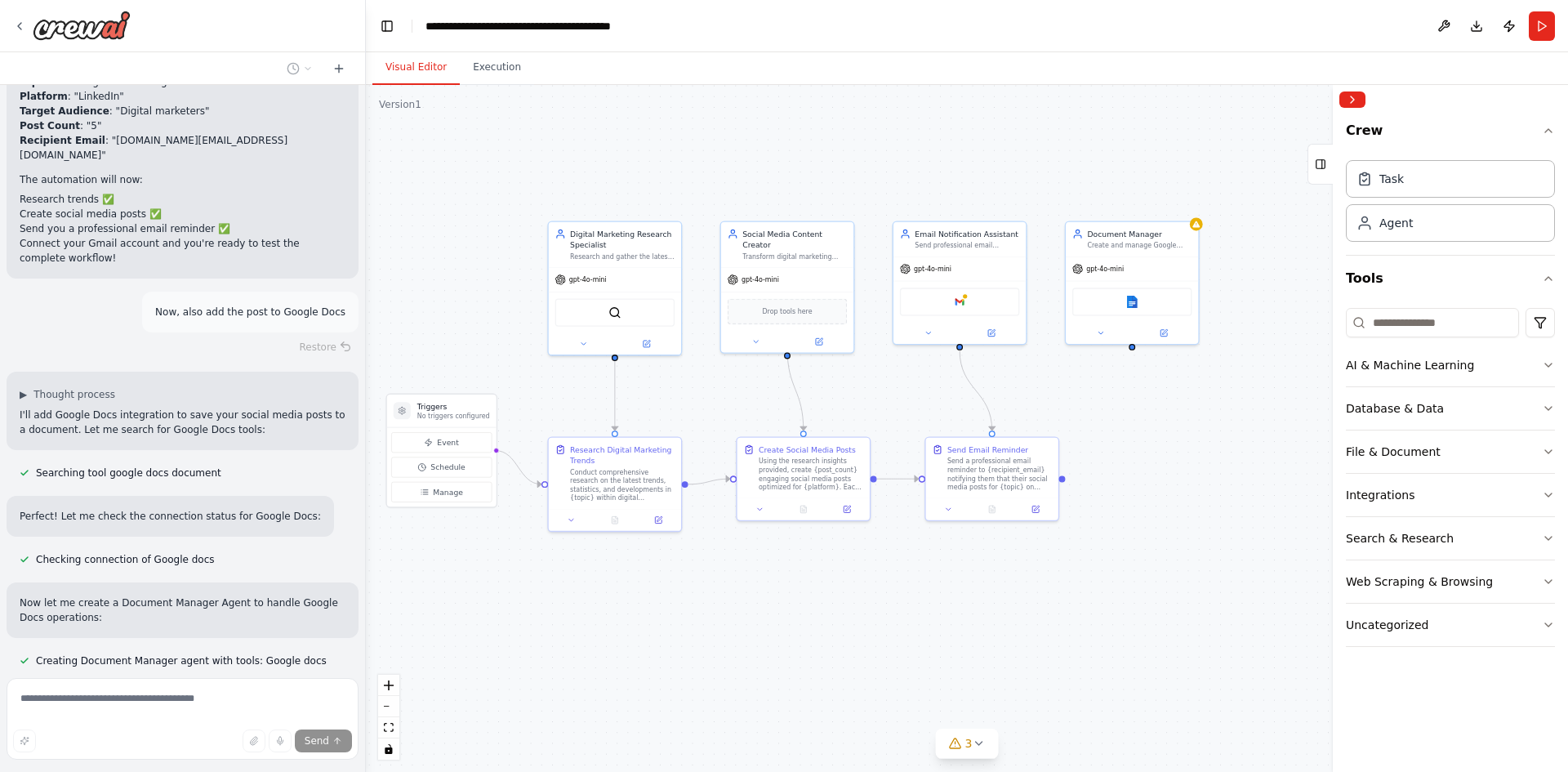
drag, startPoint x: 873, startPoint y: 550, endPoint x: 840, endPoint y: 567, distance: 37.1
click at [840, 567] on div ".deletable-edge-delete-btn { width: 20px; height: 20px; border: 0px solid #ffff…" at bounding box center [968, 428] width 1203 height 687
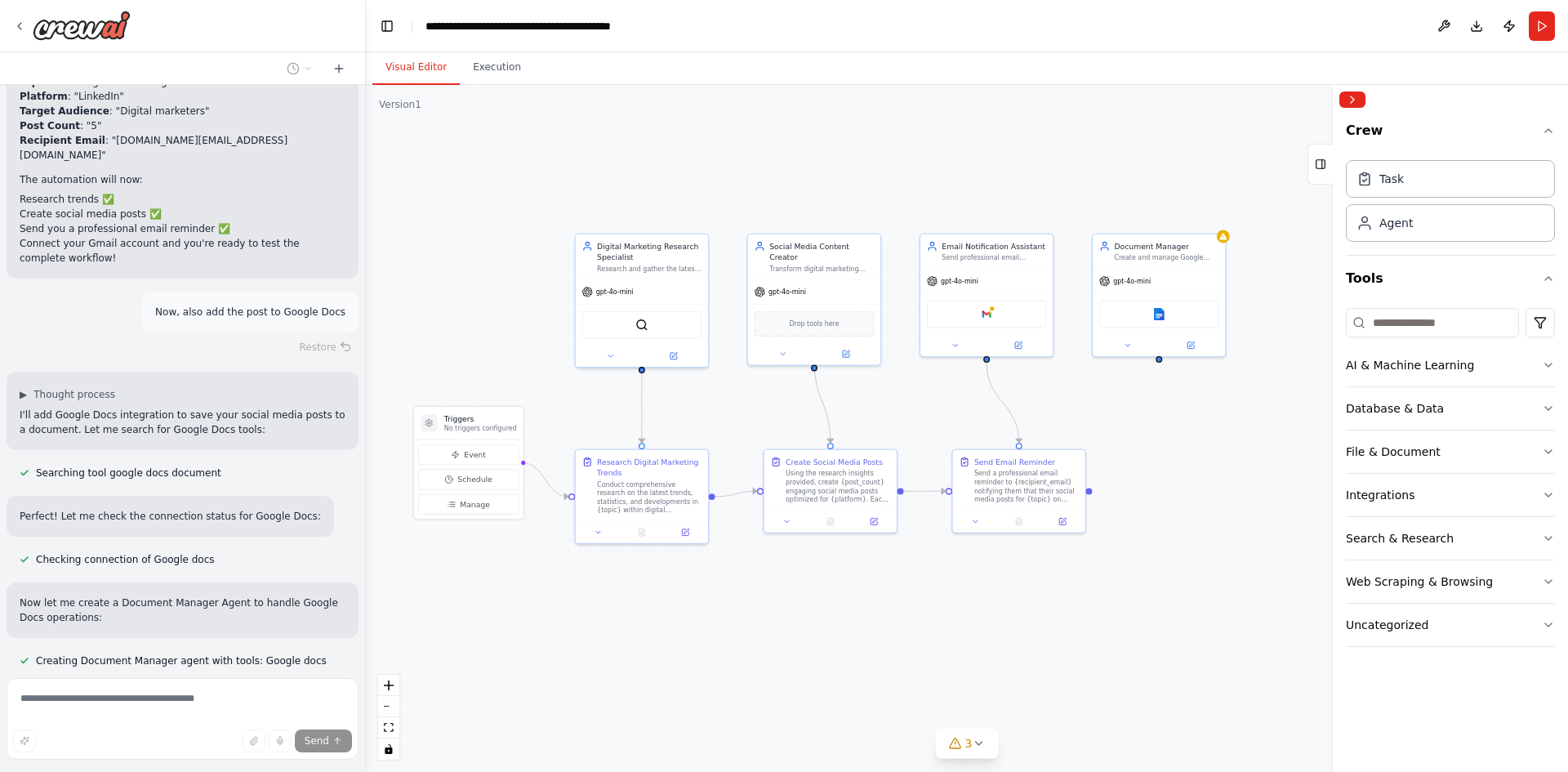
drag, startPoint x: 824, startPoint y: 628, endPoint x: 847, endPoint y: 639, distance: 25.5
click at [847, 639] on div ".deletable-edge-delete-btn { width: 20px; height: 20px; border: 0px solid #ffff…" at bounding box center [968, 428] width 1203 height 687
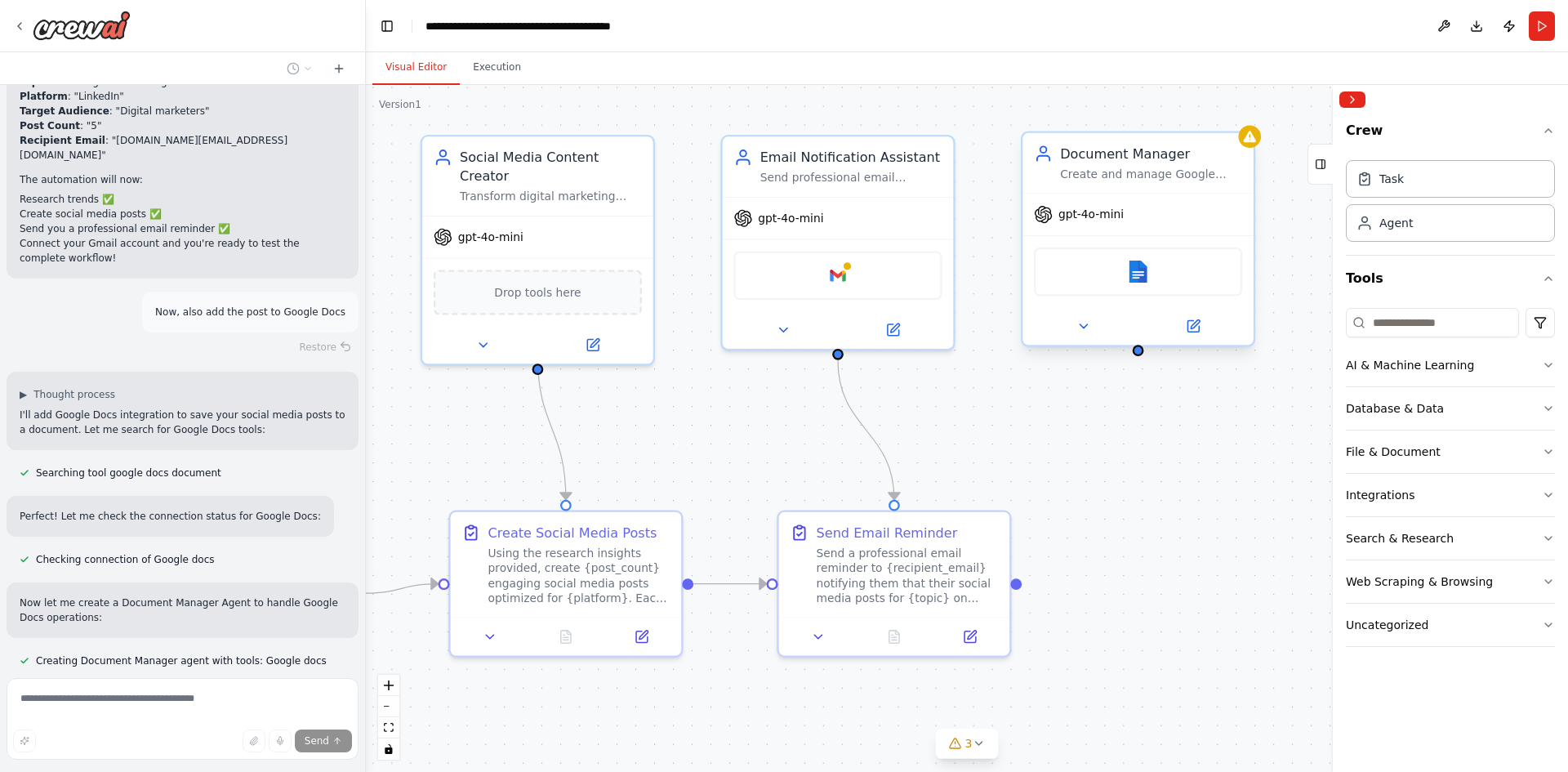
scroll to position [2959, 0]
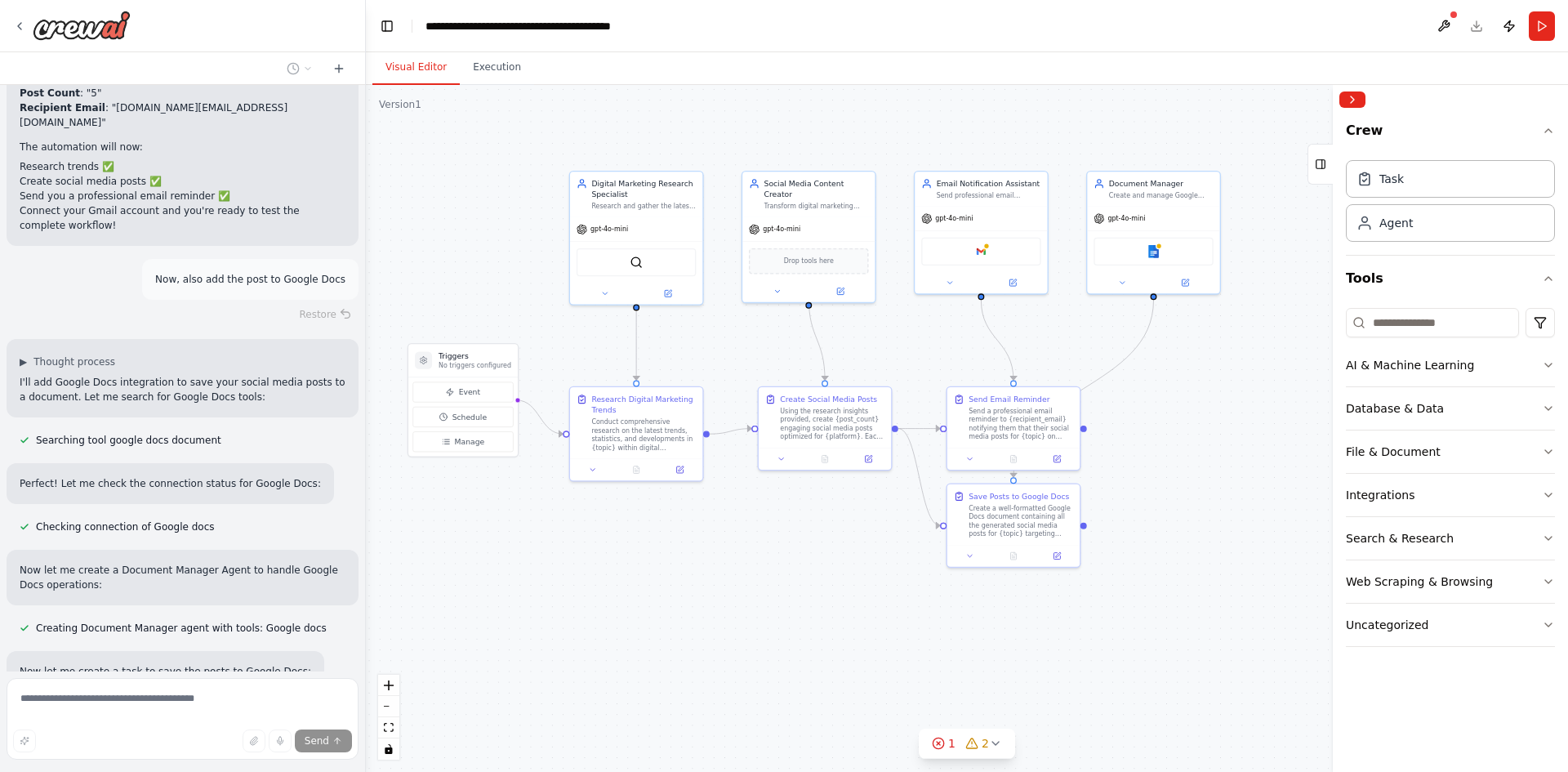
drag, startPoint x: 747, startPoint y: 698, endPoint x: 743, endPoint y: 602, distance: 96.1
click at [743, 602] on div ".deletable-edge-delete-btn { width: 20px; height: 20px; border: 0px solid #ffff…" at bounding box center [968, 428] width 1203 height 687
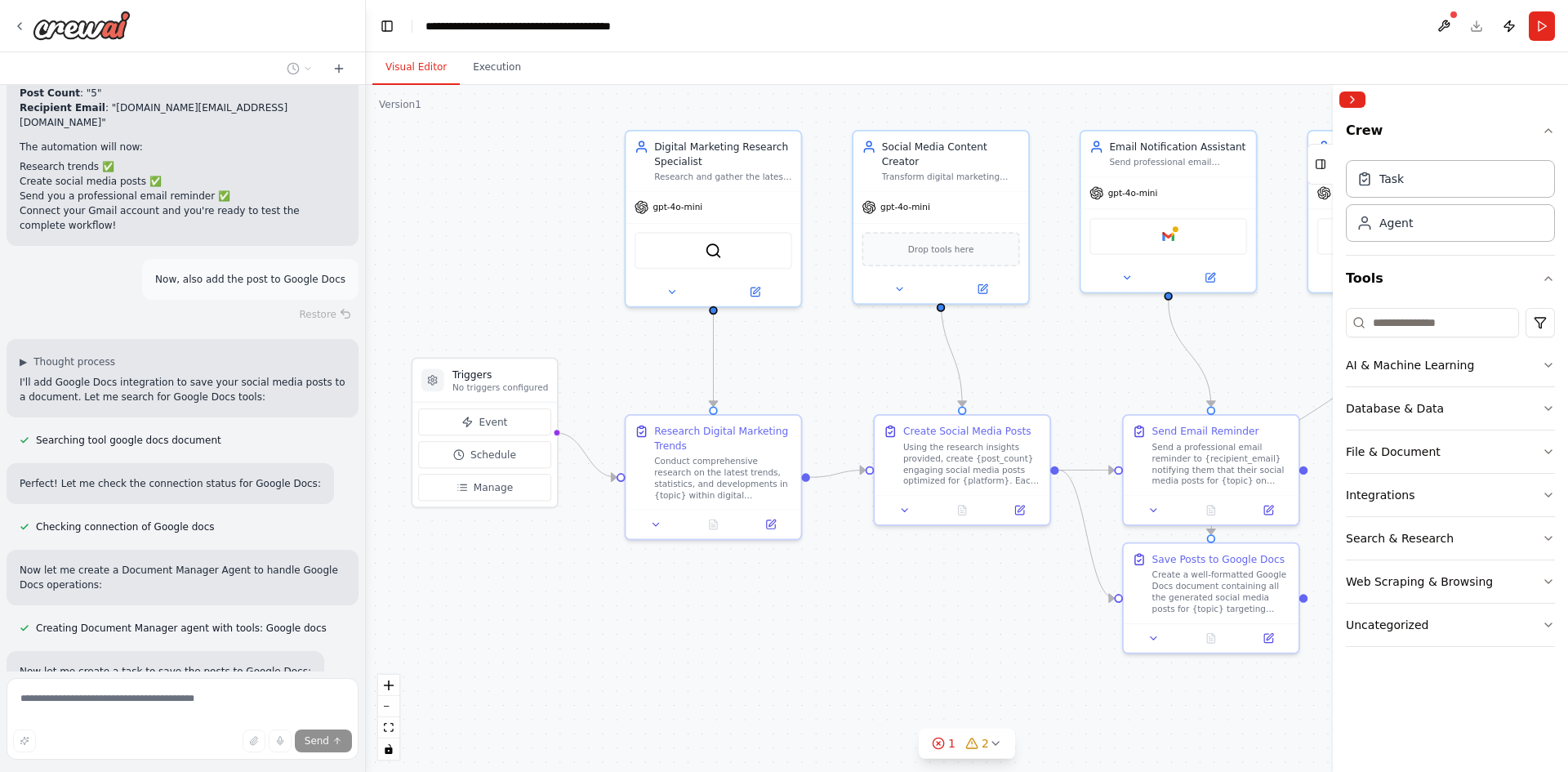
drag, startPoint x: 703, startPoint y: 572, endPoint x: 805, endPoint y: 674, distance: 144.2
click at [805, 674] on div ".deletable-edge-delete-btn { width: 20px; height: 20px; border: 0px solid #ffff…" at bounding box center [968, 428] width 1203 height 687
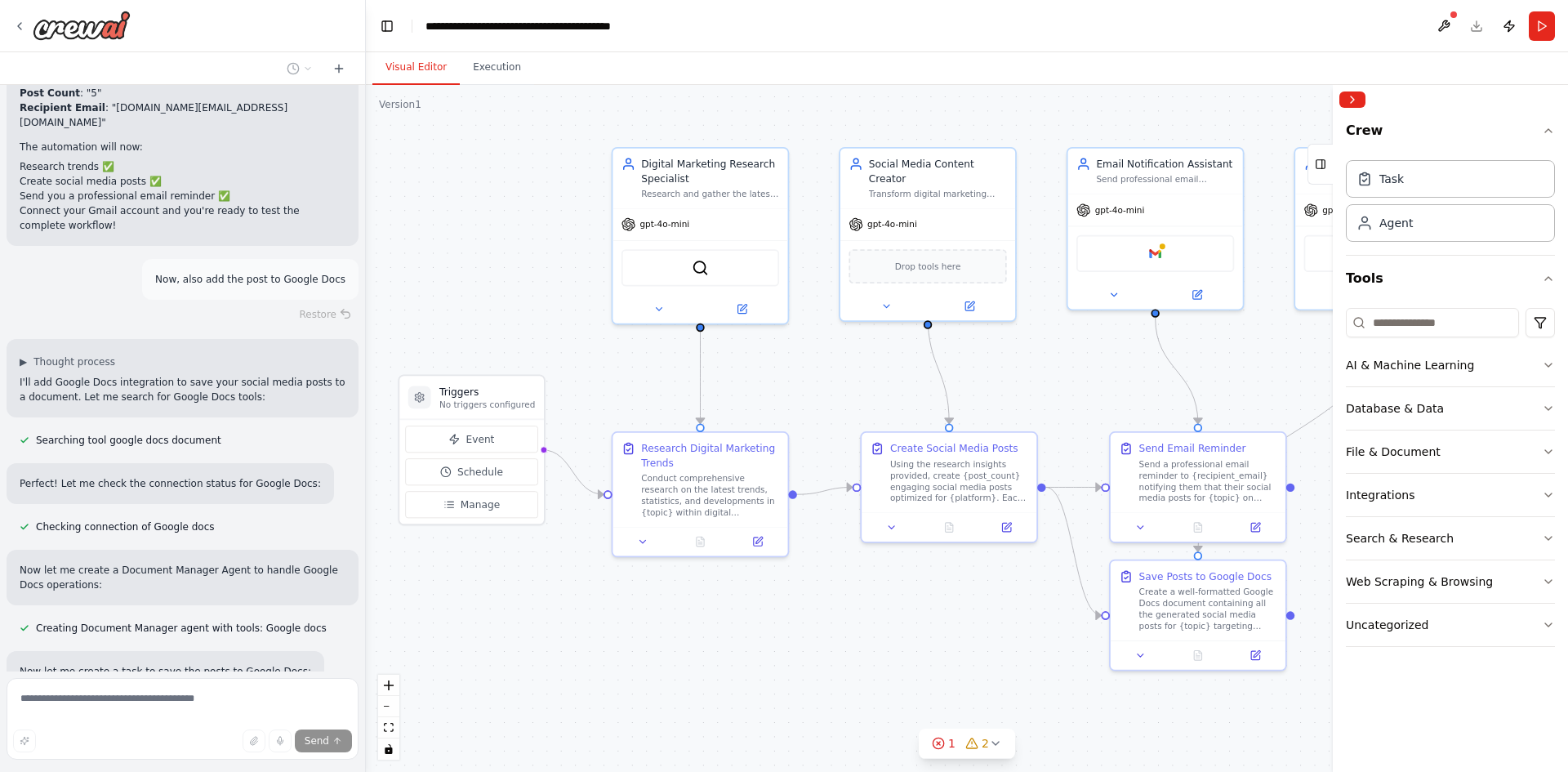
drag, startPoint x: 774, startPoint y: 634, endPoint x: 761, endPoint y: 651, distance: 21.4
click at [761, 651] on div ".deletable-edge-delete-btn { width: 20px; height: 20px; border: 0px solid #ffff…" at bounding box center [968, 428] width 1203 height 687
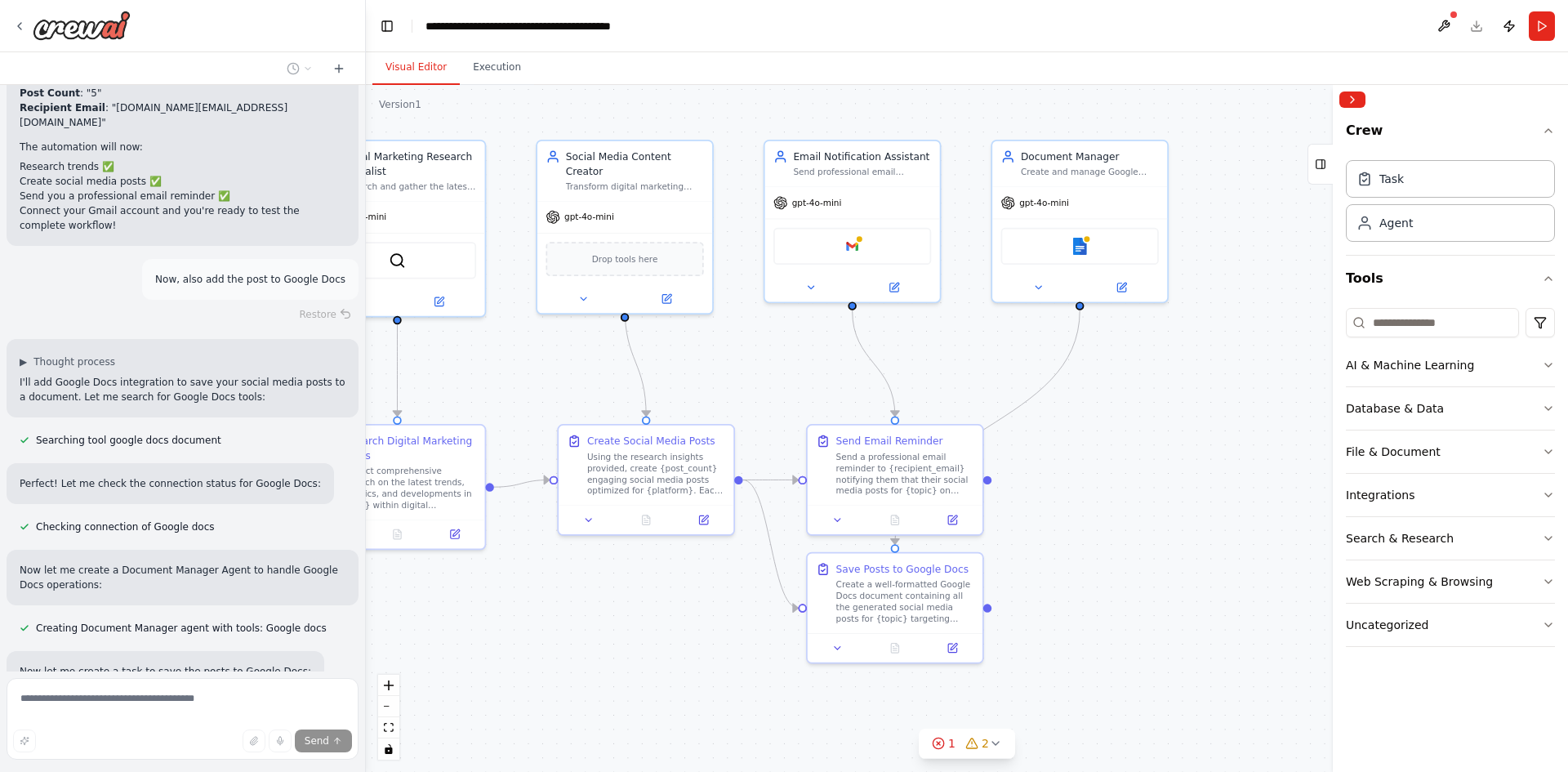
drag, startPoint x: 916, startPoint y: 616, endPoint x: 613, endPoint y: 609, distance: 303.1
click at [613, 609] on div ".deletable-edge-delete-btn { width: 20px; height: 20px; border: 0px solid #ffff…" at bounding box center [968, 428] width 1203 height 687
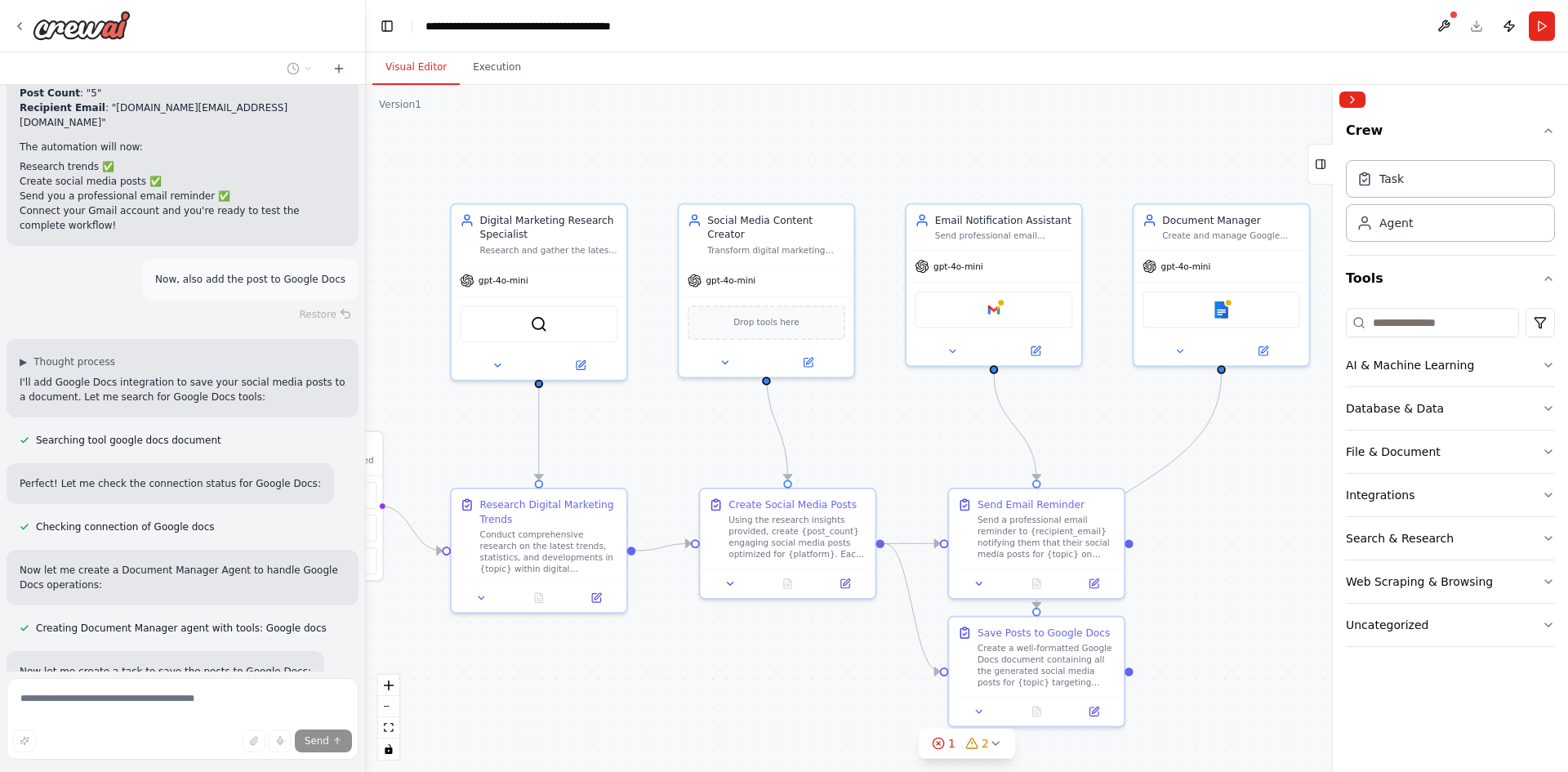
drag, startPoint x: 1096, startPoint y: 430, endPoint x: 1278, endPoint y: 461, distance: 184.6
click at [1278, 461] on div ".deletable-edge-delete-btn { width: 20px; height: 20px; border: 0px solid #ffff…" at bounding box center [968, 428] width 1203 height 687
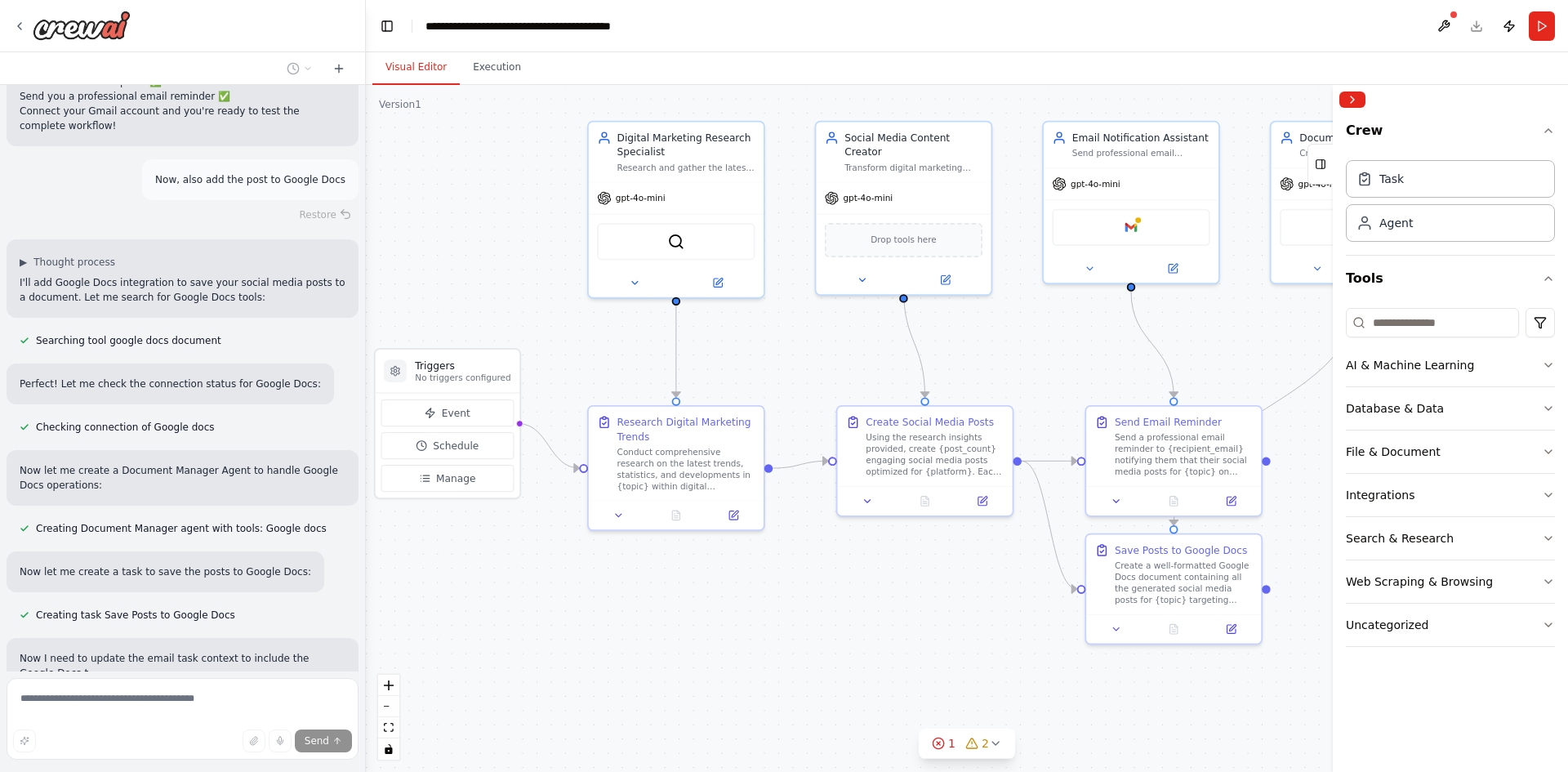
scroll to position [3073, 0]
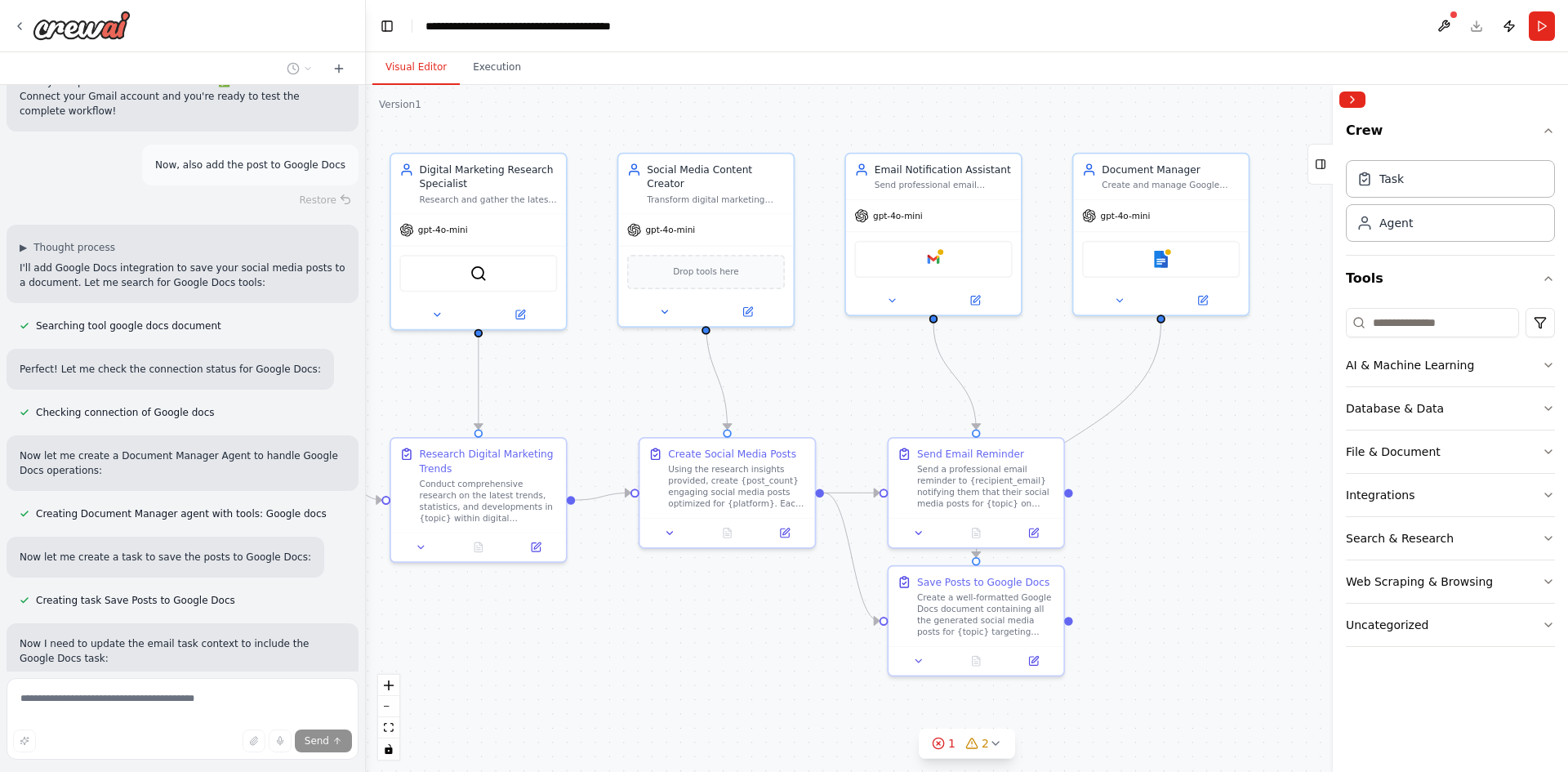
drag, startPoint x: 662, startPoint y: 686, endPoint x: 562, endPoint y: 683, distance: 100.0
click at [562, 683] on div ".deletable-edge-delete-btn { width: 20px; height: 20px; border: 0px solid #ffff…" at bounding box center [968, 428] width 1203 height 687
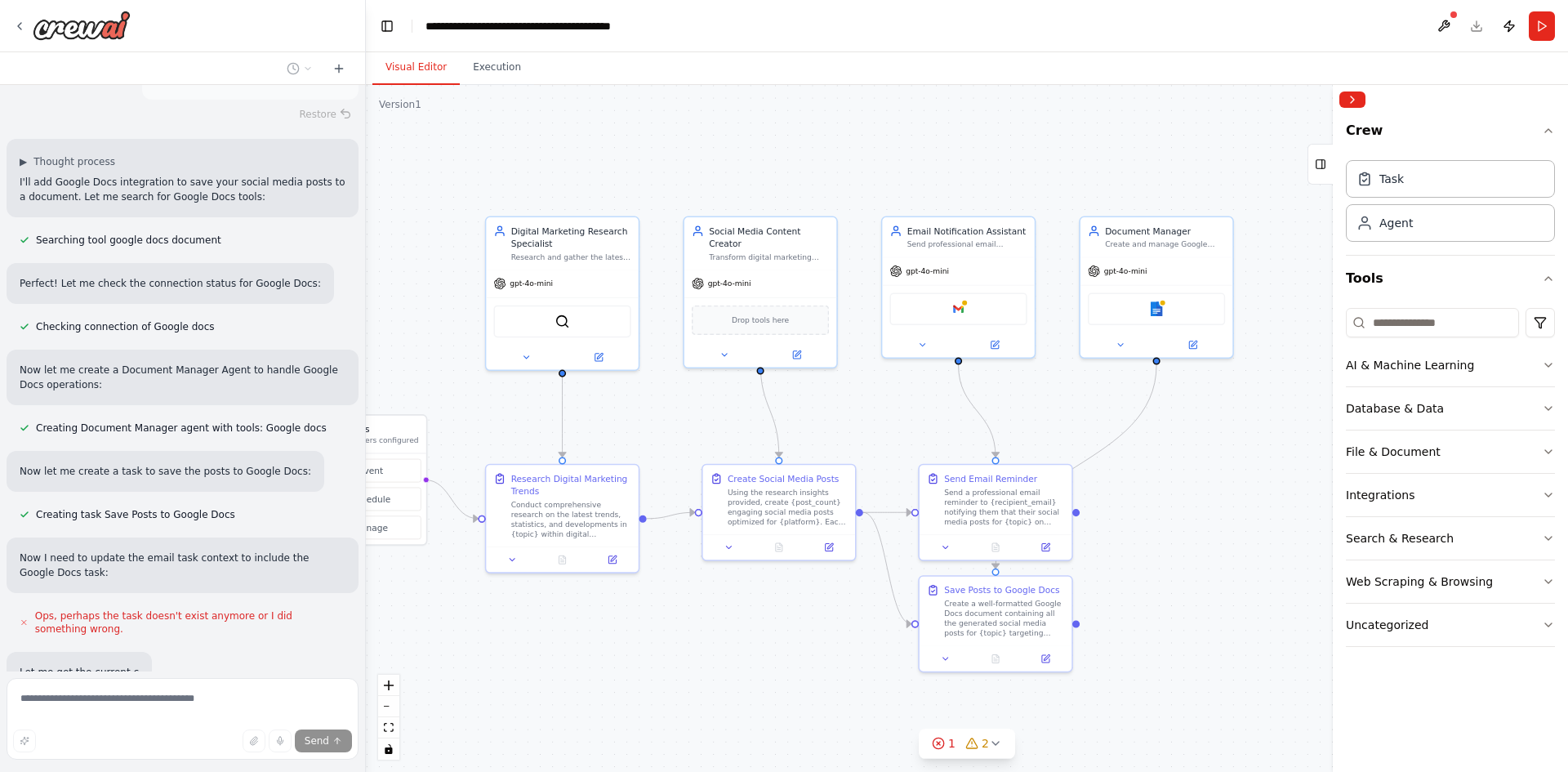
scroll to position [3159, 0]
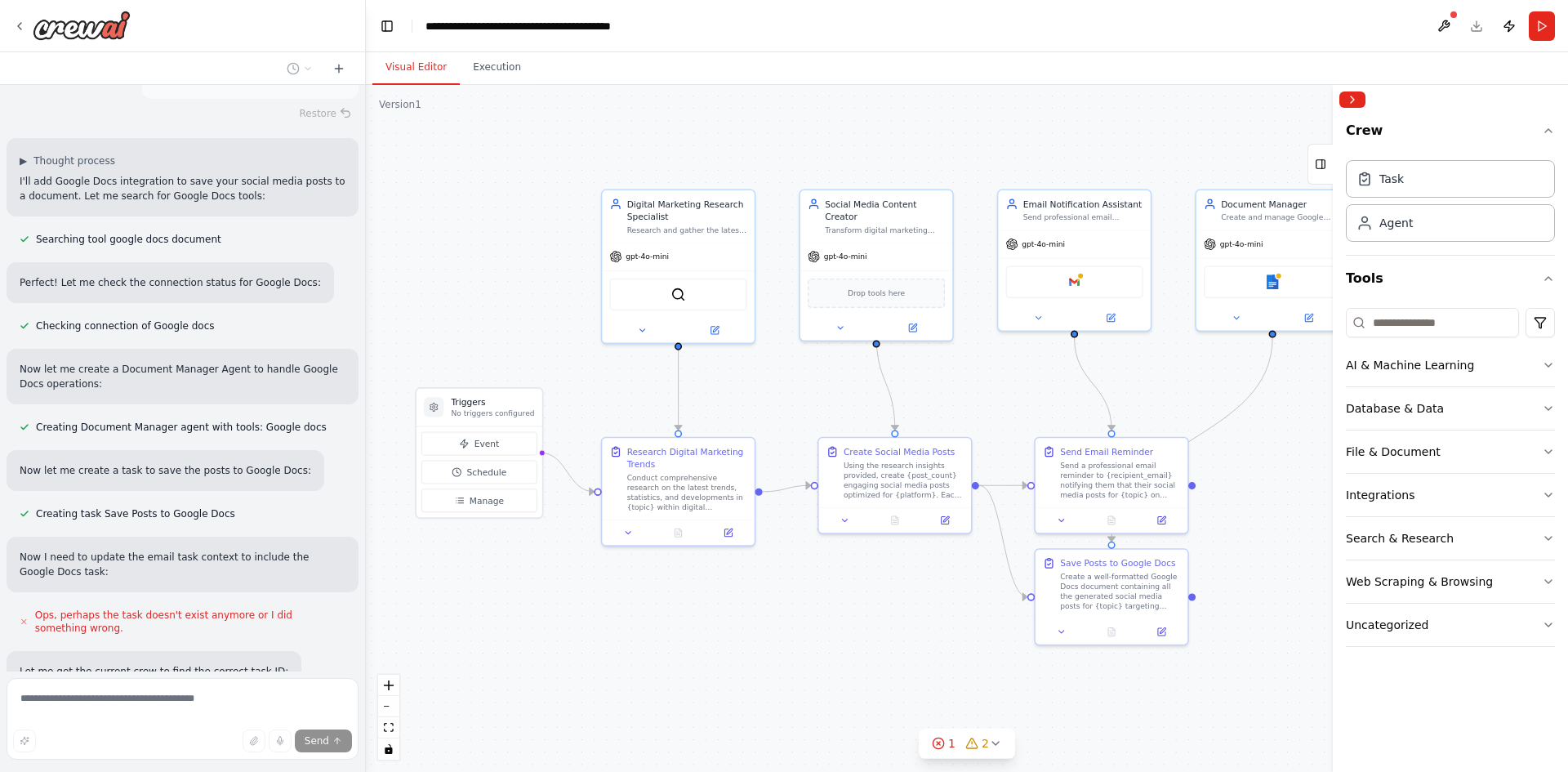
drag, startPoint x: 611, startPoint y: 695, endPoint x: 727, endPoint y: 668, distance: 119.1
click at [727, 668] on div ".deletable-edge-delete-btn { width: 20px; height: 20px; border: 0px solid #ffff…" at bounding box center [968, 428] width 1203 height 687
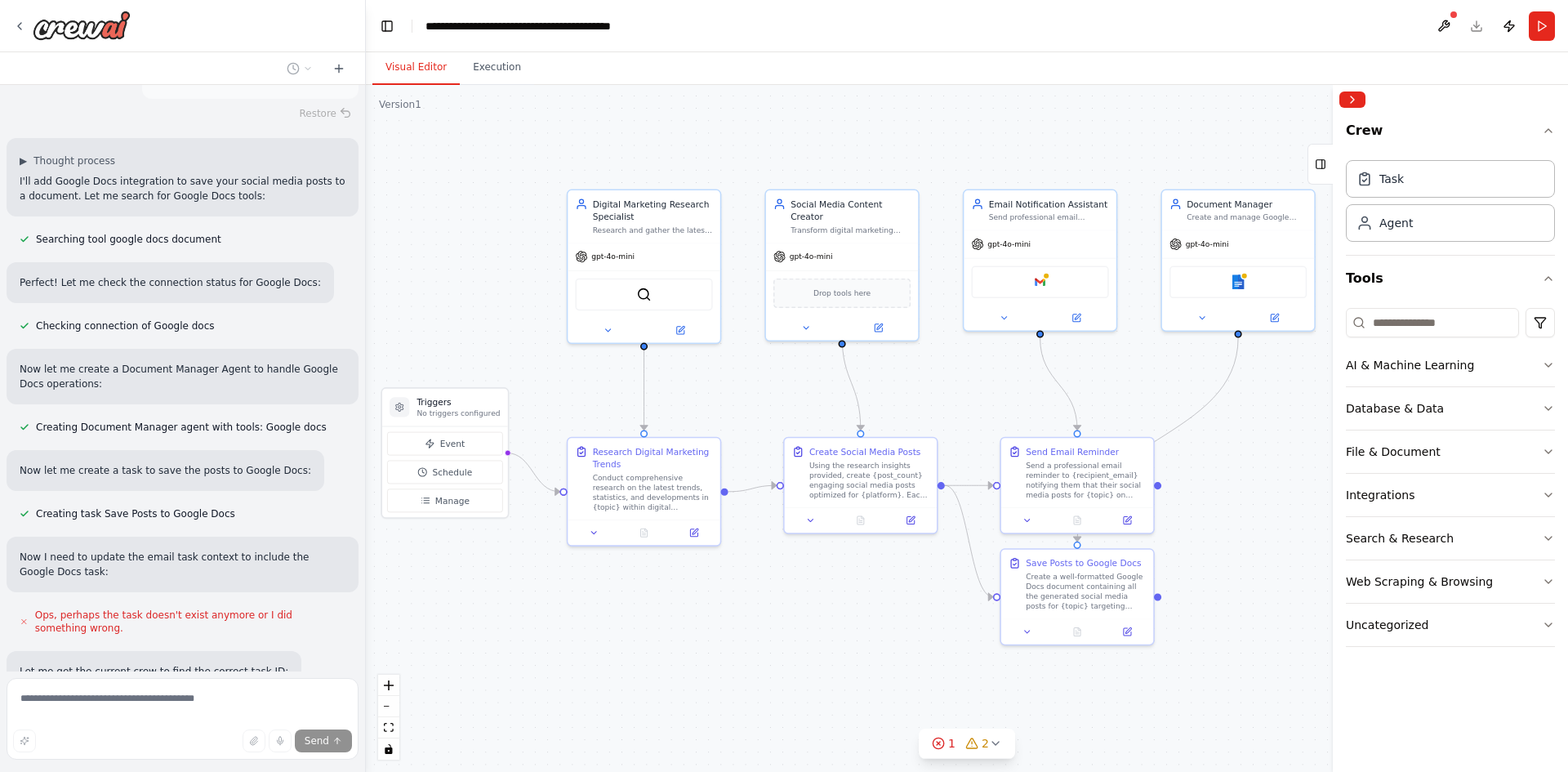
drag, startPoint x: 916, startPoint y: 626, endPoint x: 893, endPoint y: 626, distance: 23.0
click at [893, 626] on div ".deletable-edge-delete-btn { width: 20px; height: 20px; border: 0px solid #ffff…" at bounding box center [968, 428] width 1203 height 687
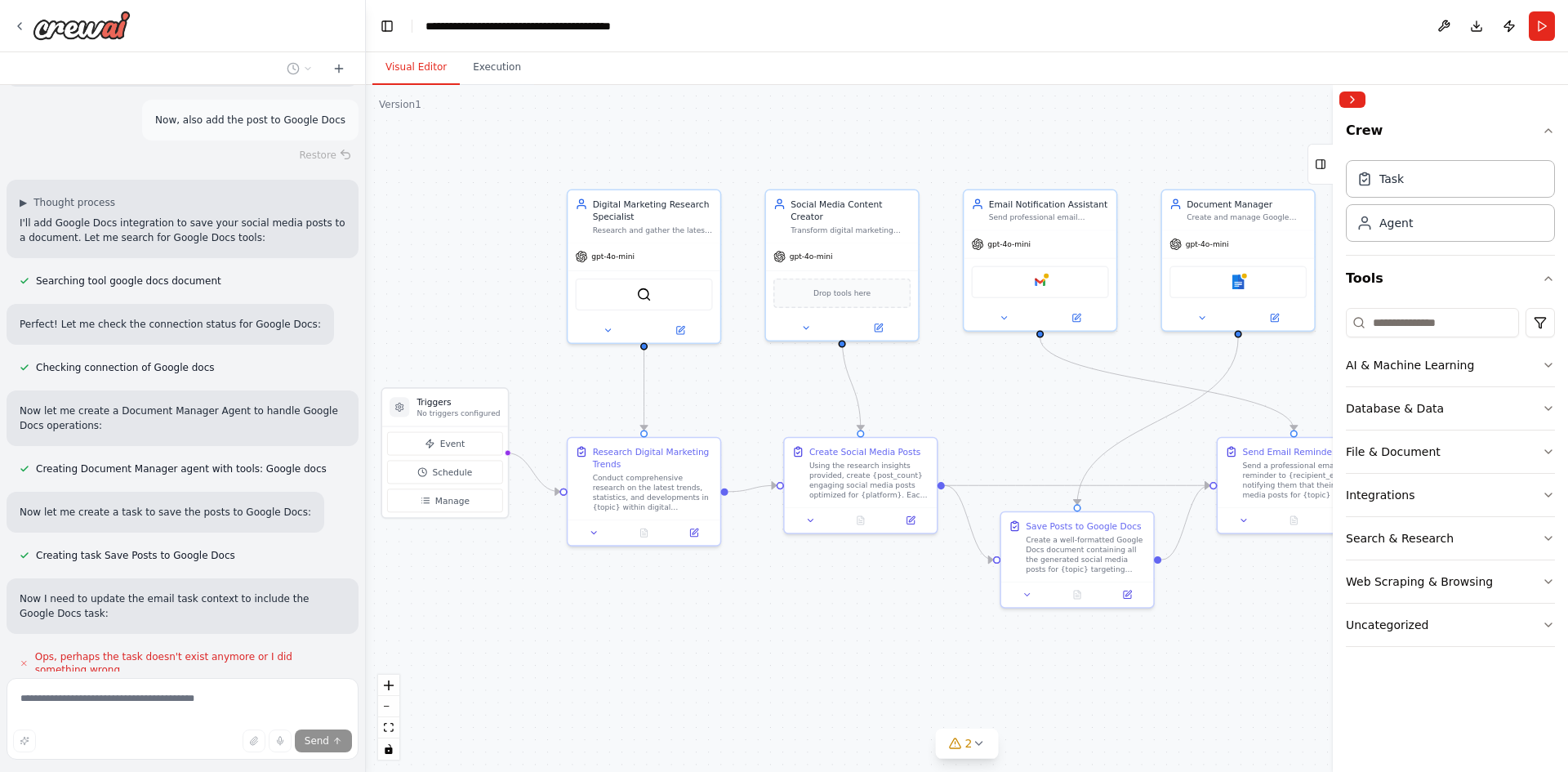
scroll to position [3348, 0]
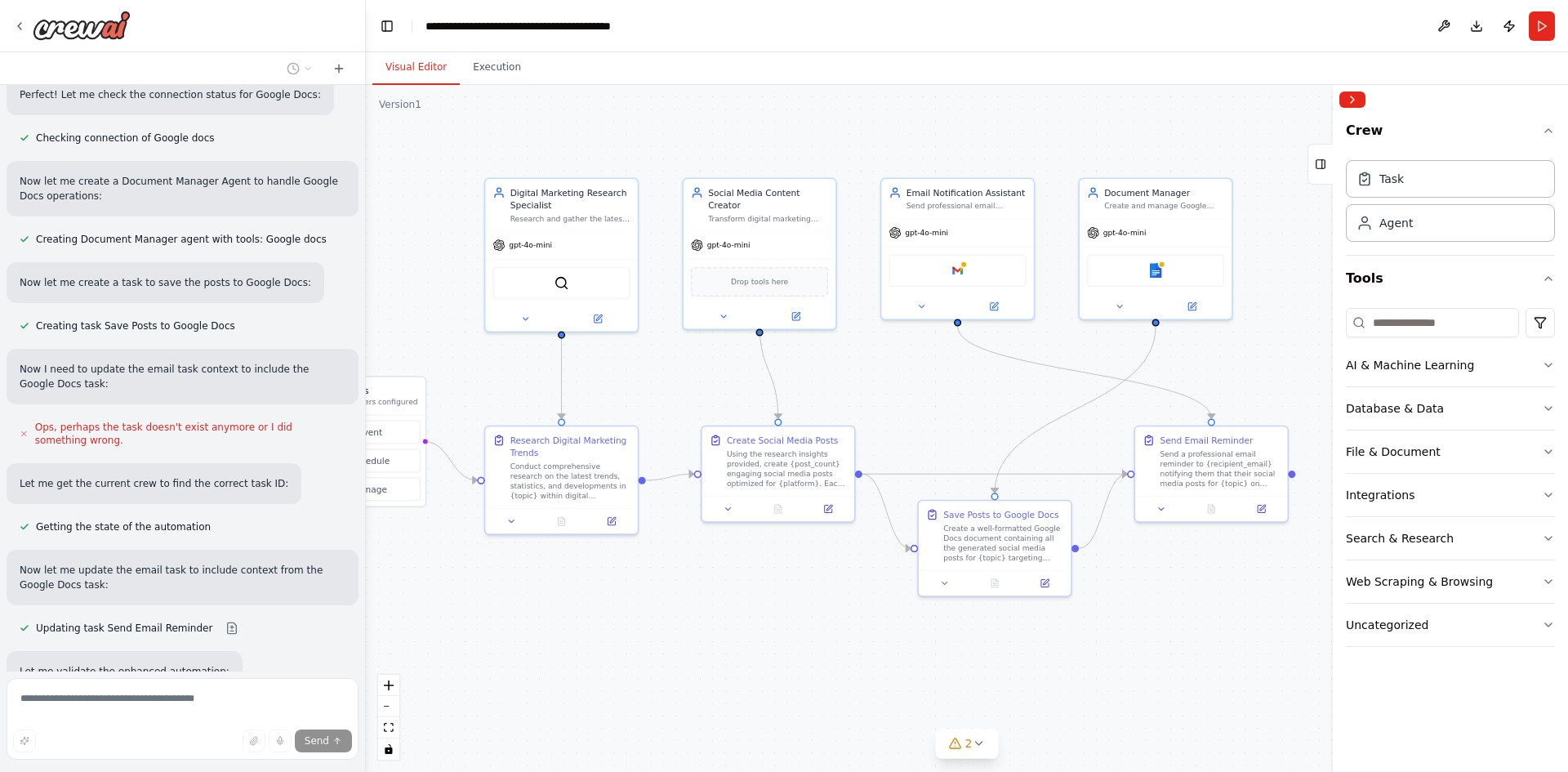
drag, startPoint x: 925, startPoint y: 679, endPoint x: 843, endPoint y: 668, distance: 82.7
click at [843, 668] on div ".deletable-edge-delete-btn { width: 20px; height: 20px; border: 0px solid #ffff…" at bounding box center [968, 428] width 1203 height 687
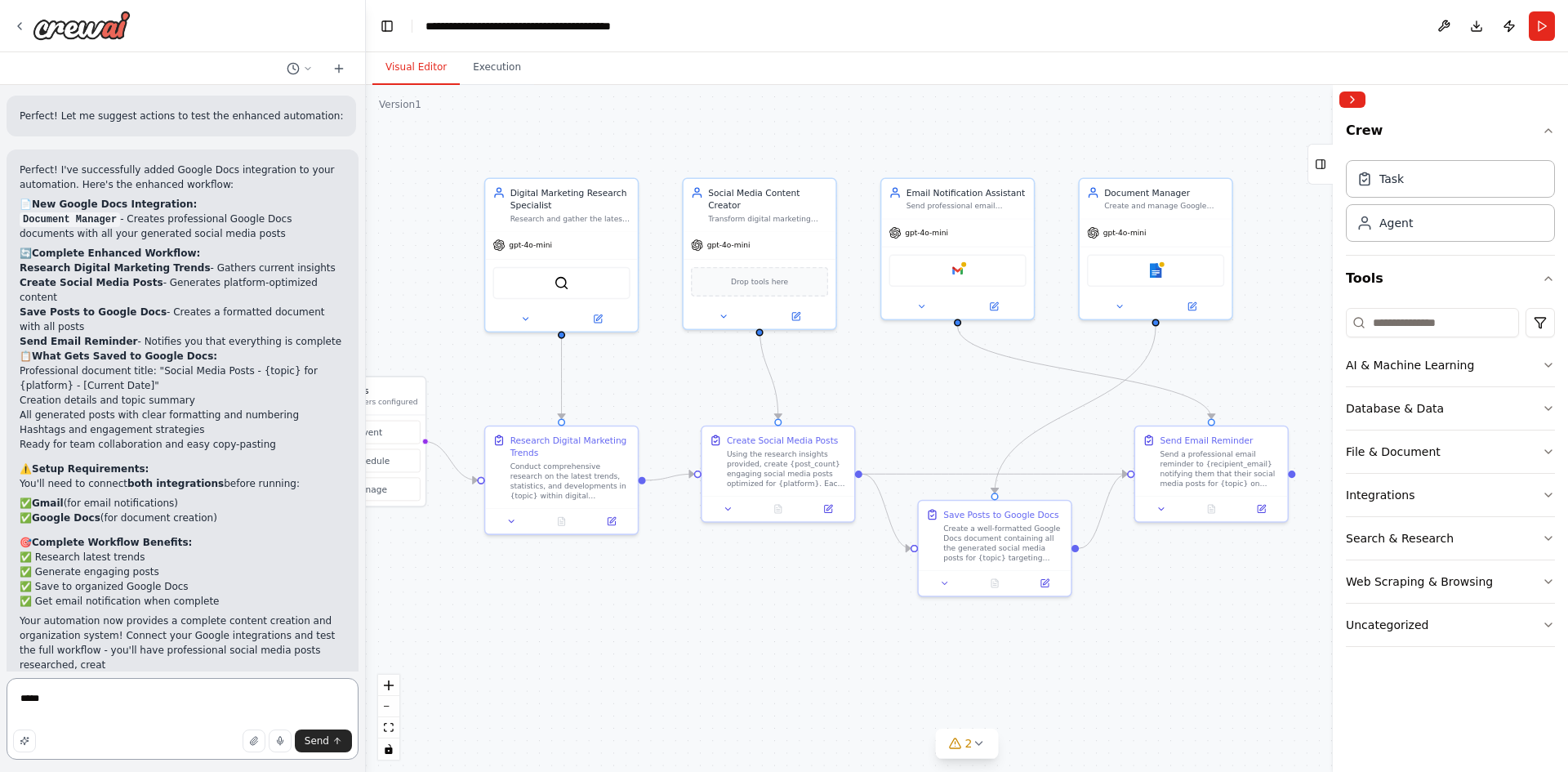
scroll to position [4004, 0]
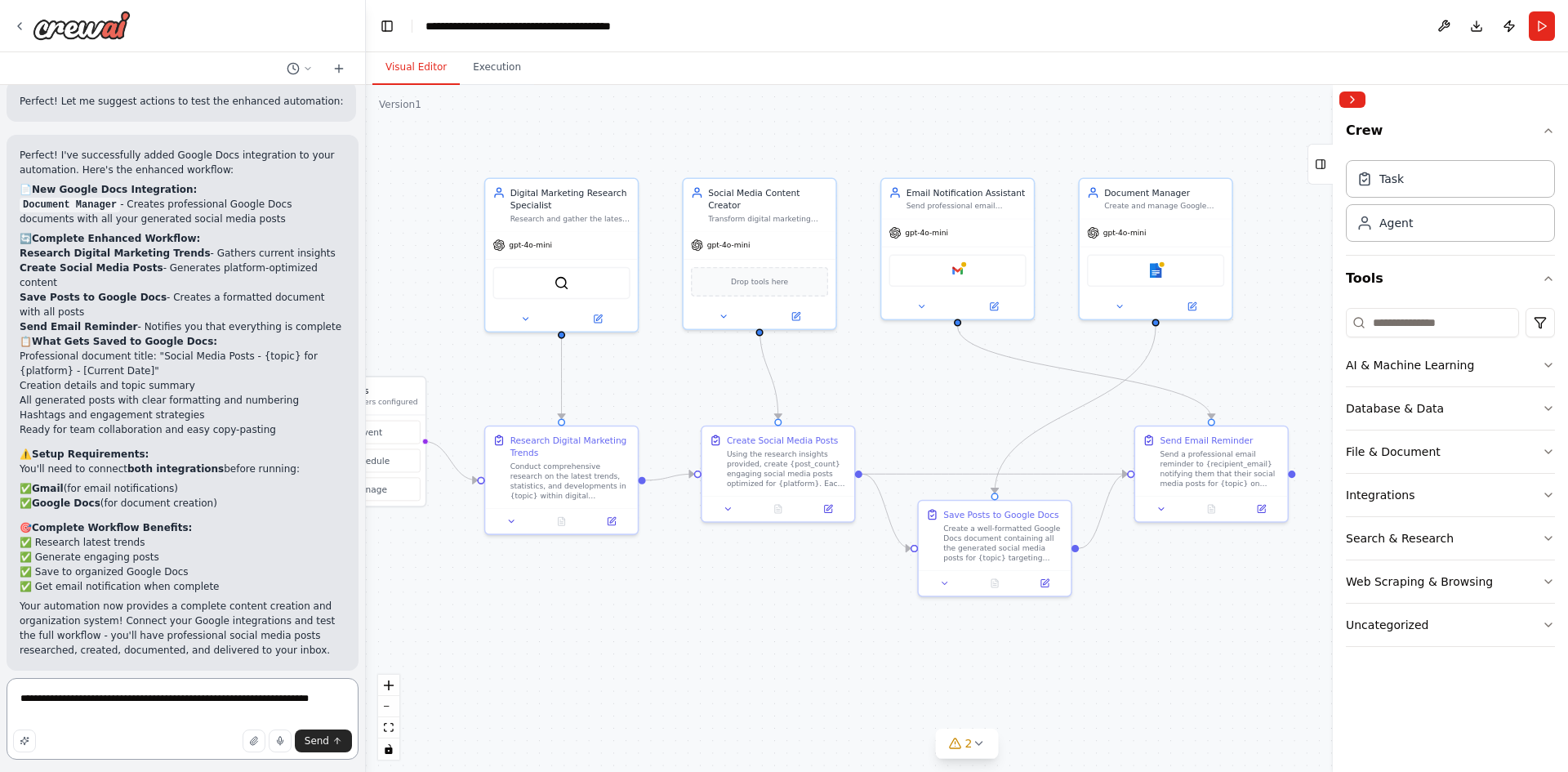
type textarea "**********"
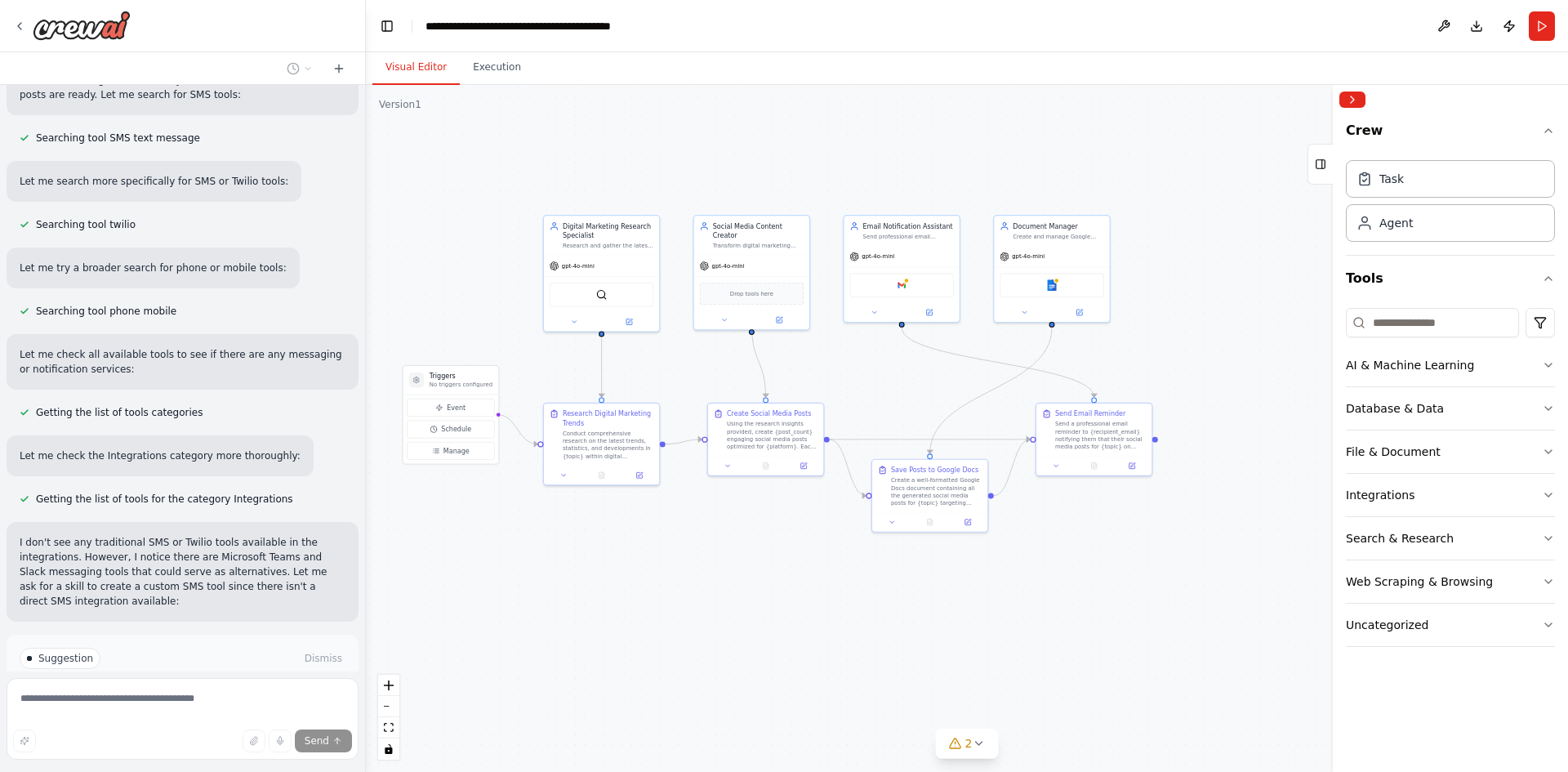
scroll to position [4761, 0]
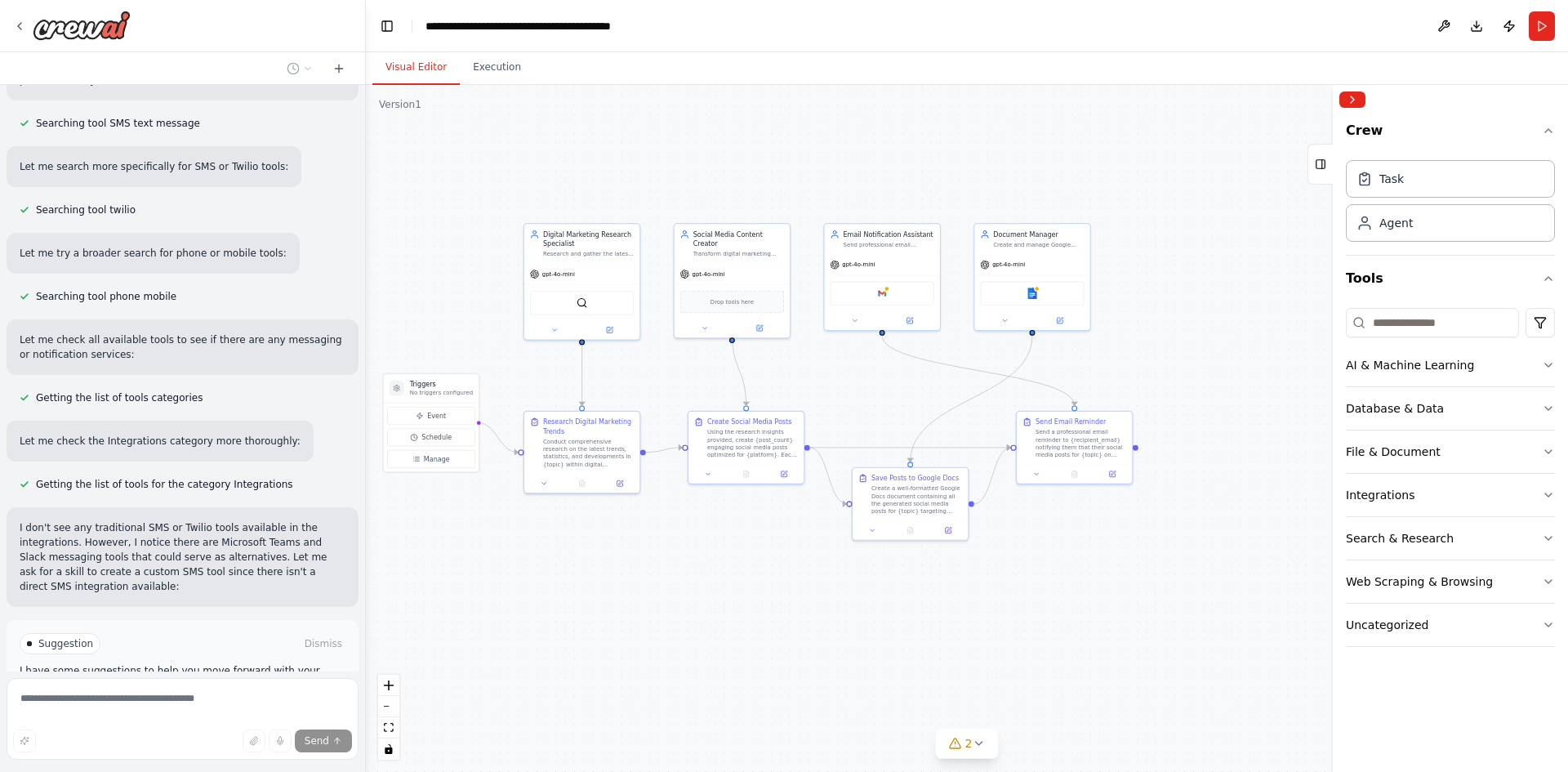
drag, startPoint x: 794, startPoint y: 614, endPoint x: 772, endPoint y: 575, distance: 44.8
click at [772, 575] on div ".deletable-edge-delete-btn { width: 20px; height: 20px; border: 0px solid #ffff…" at bounding box center [968, 428] width 1203 height 687
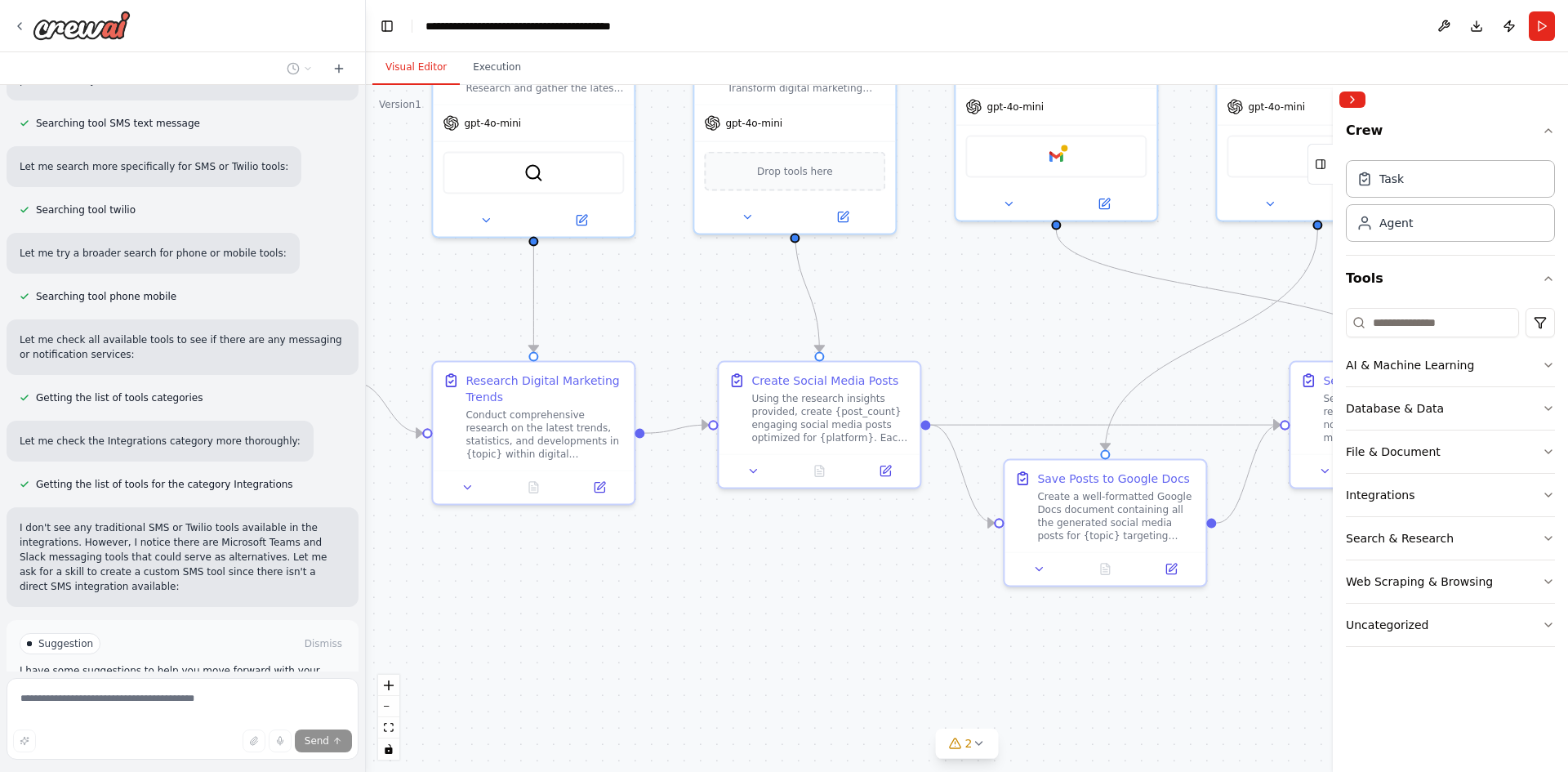
drag, startPoint x: 760, startPoint y: 571, endPoint x: 882, endPoint y: 655, distance: 148.1
click at [882, 655] on div ".deletable-edge-delete-btn { width: 20px; height: 20px; border: 0px solid #ffff…" at bounding box center [968, 428] width 1203 height 687
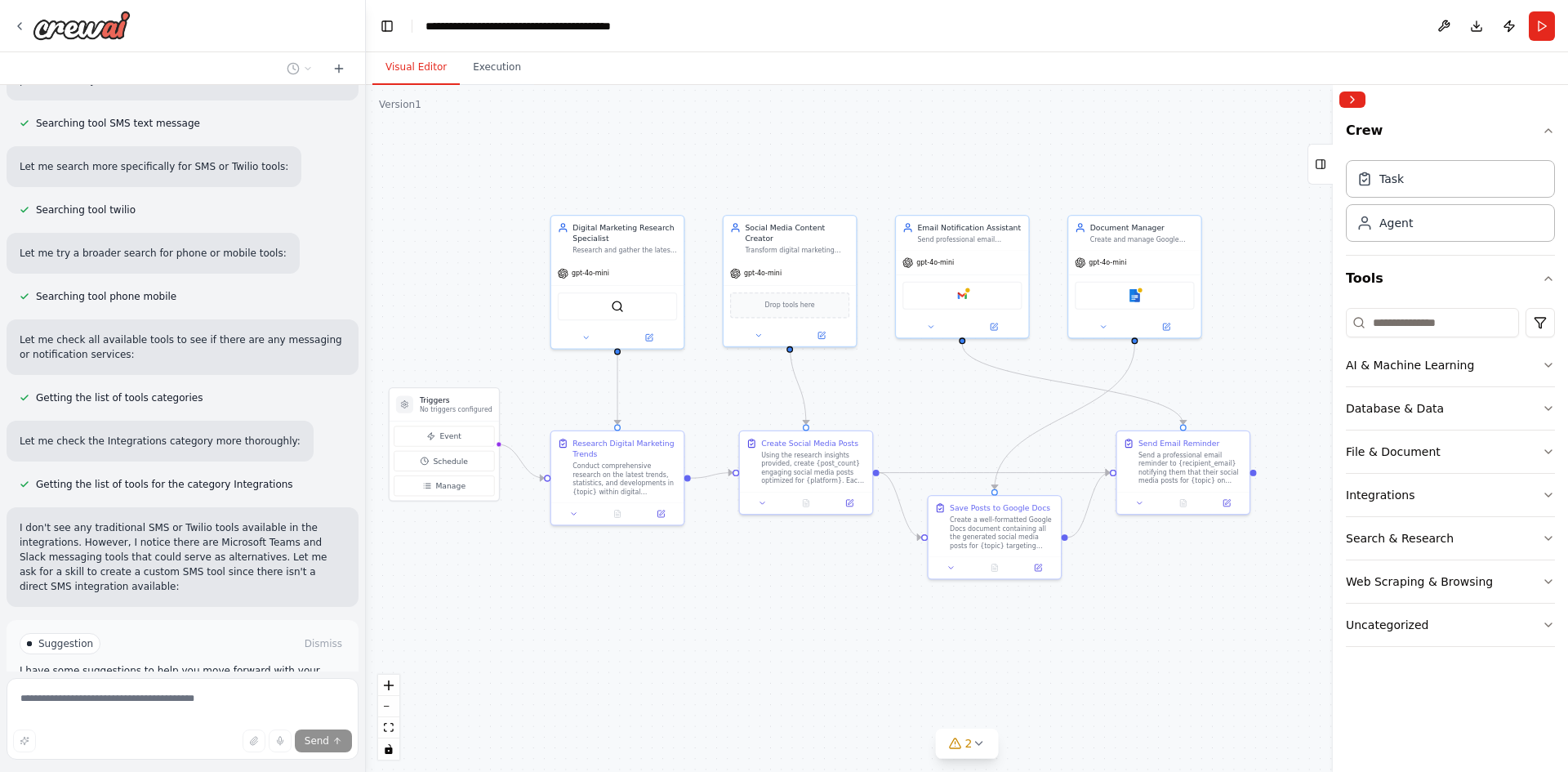
drag, startPoint x: 865, startPoint y: 645, endPoint x: 812, endPoint y: 606, distance: 65.8
click at [812, 606] on div ".deletable-edge-delete-btn { width: 20px; height: 20px; border: 0px solid #ffff…" at bounding box center [968, 428] width 1203 height 687
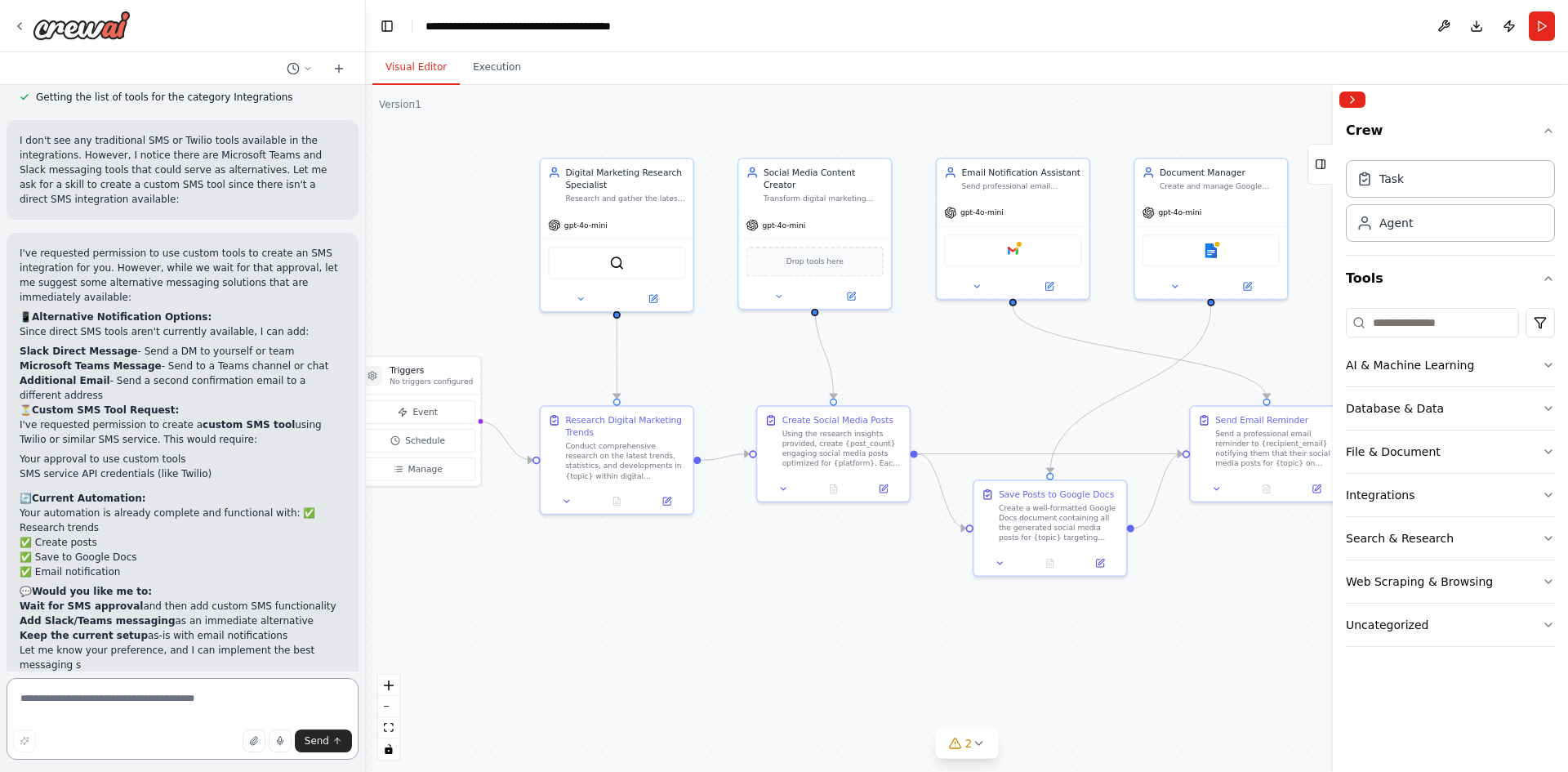
scroll to position [5163, 0]
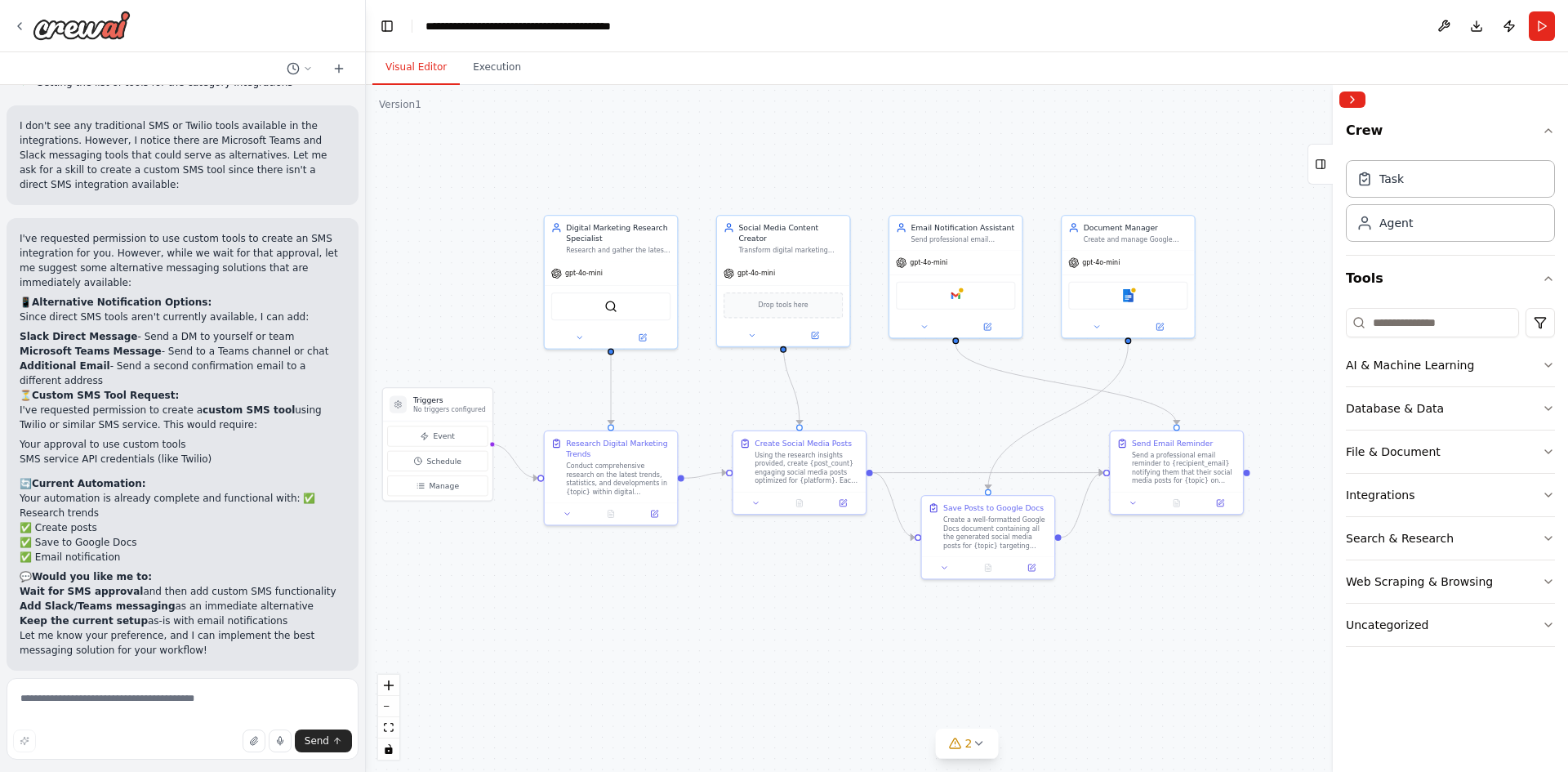
click at [615, 599] on div ".deletable-edge-delete-btn { width: 20px; height: 20px; border: 0px solid #ffff…" at bounding box center [968, 428] width 1203 height 687
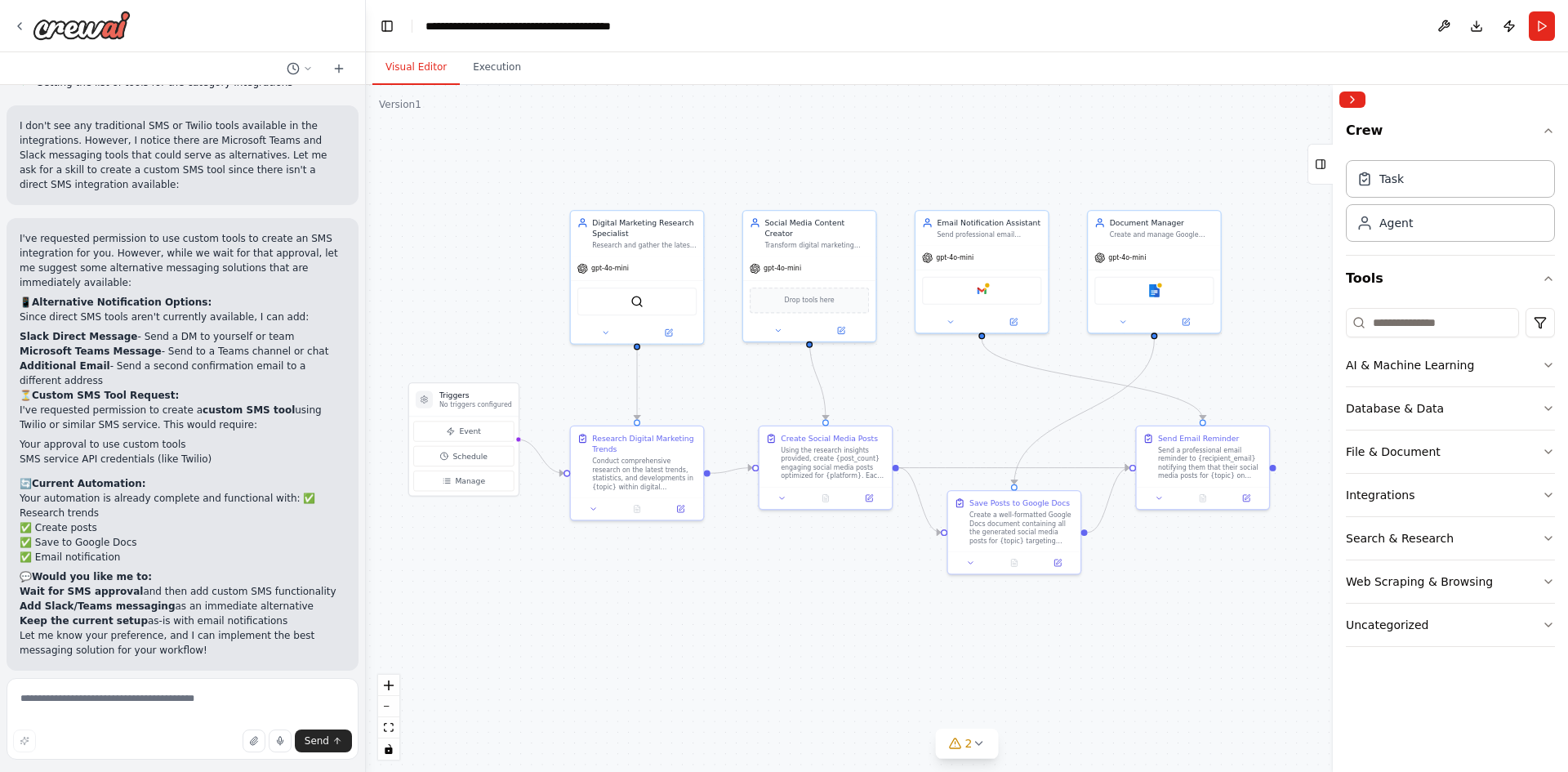
drag, startPoint x: 770, startPoint y: 616, endPoint x: 795, endPoint y: 612, distance: 25.3
click at [795, 612] on div ".deletable-edge-delete-btn { width: 20px; height: 20px; border: 0px solid #ffff…" at bounding box center [968, 428] width 1203 height 687
click at [197, 770] on span "Enable coding skills" at bounding box center [189, 777] width 96 height 13
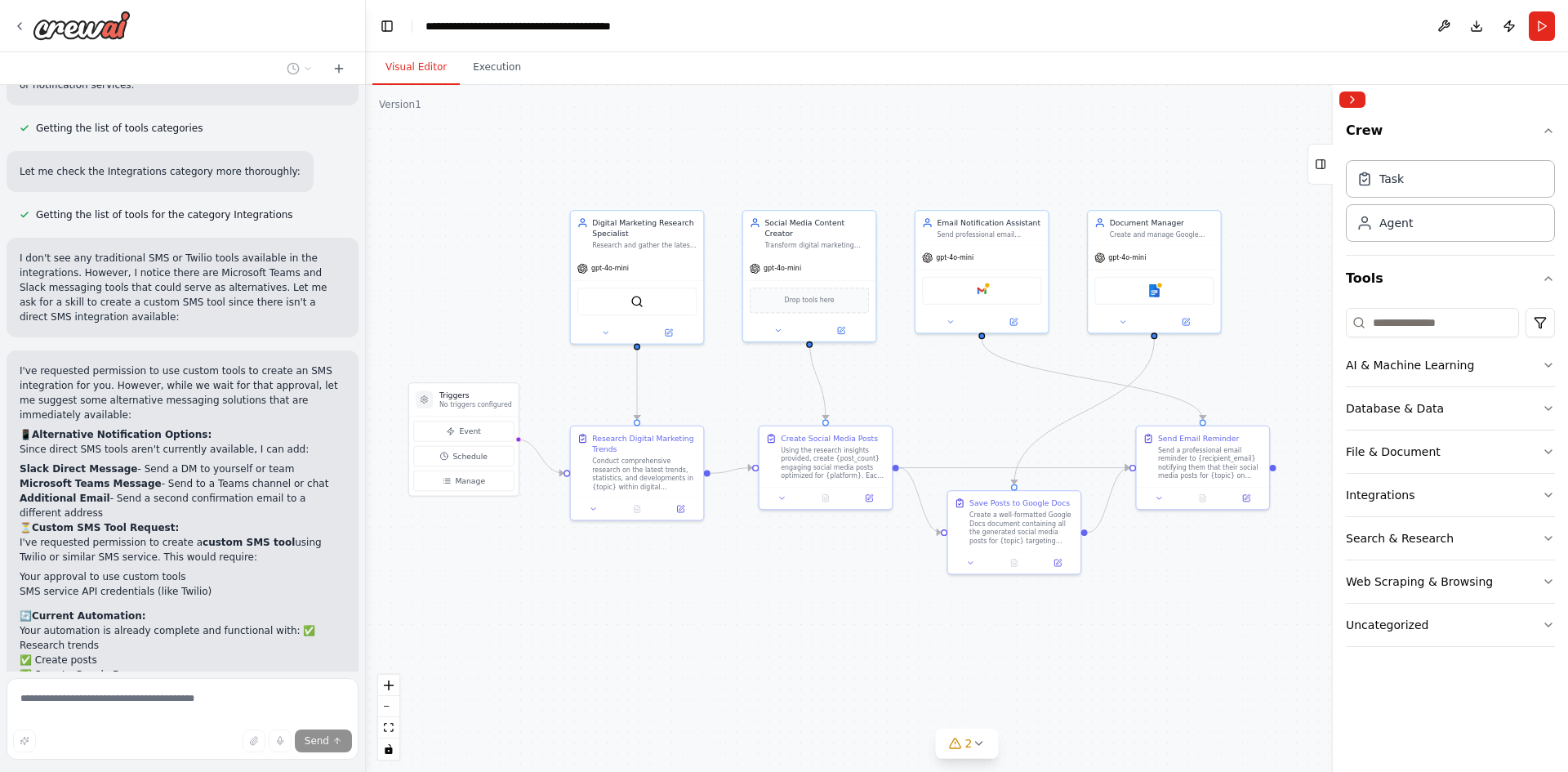
scroll to position [5095, 0]
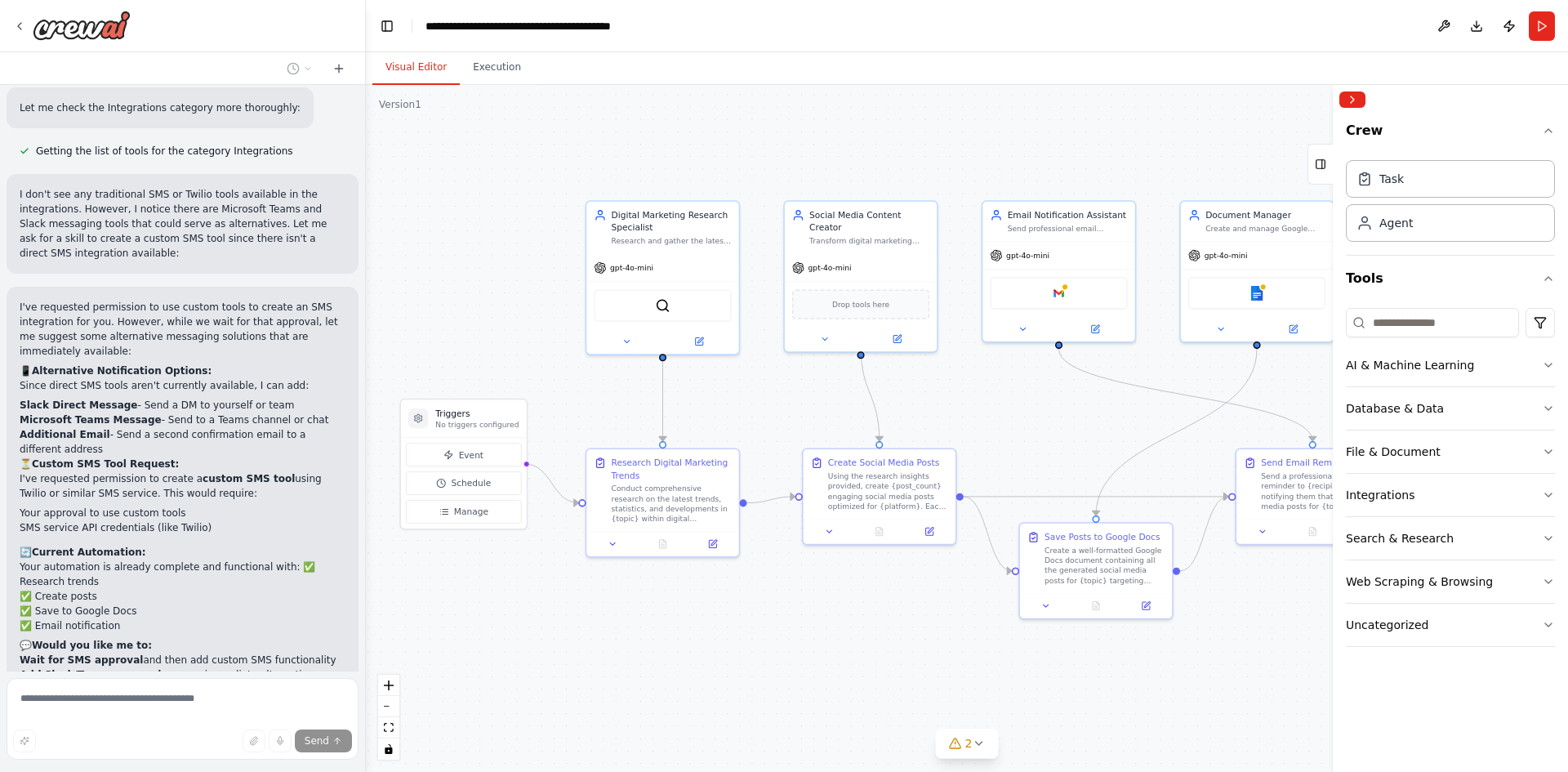
drag, startPoint x: 559, startPoint y: 603, endPoint x: 540, endPoint y: 610, distance: 20.2
click at [540, 610] on div ".deletable-edge-delete-btn { width: 20px; height: 20px; border: 0px solid #ffff…" at bounding box center [968, 428] width 1203 height 687
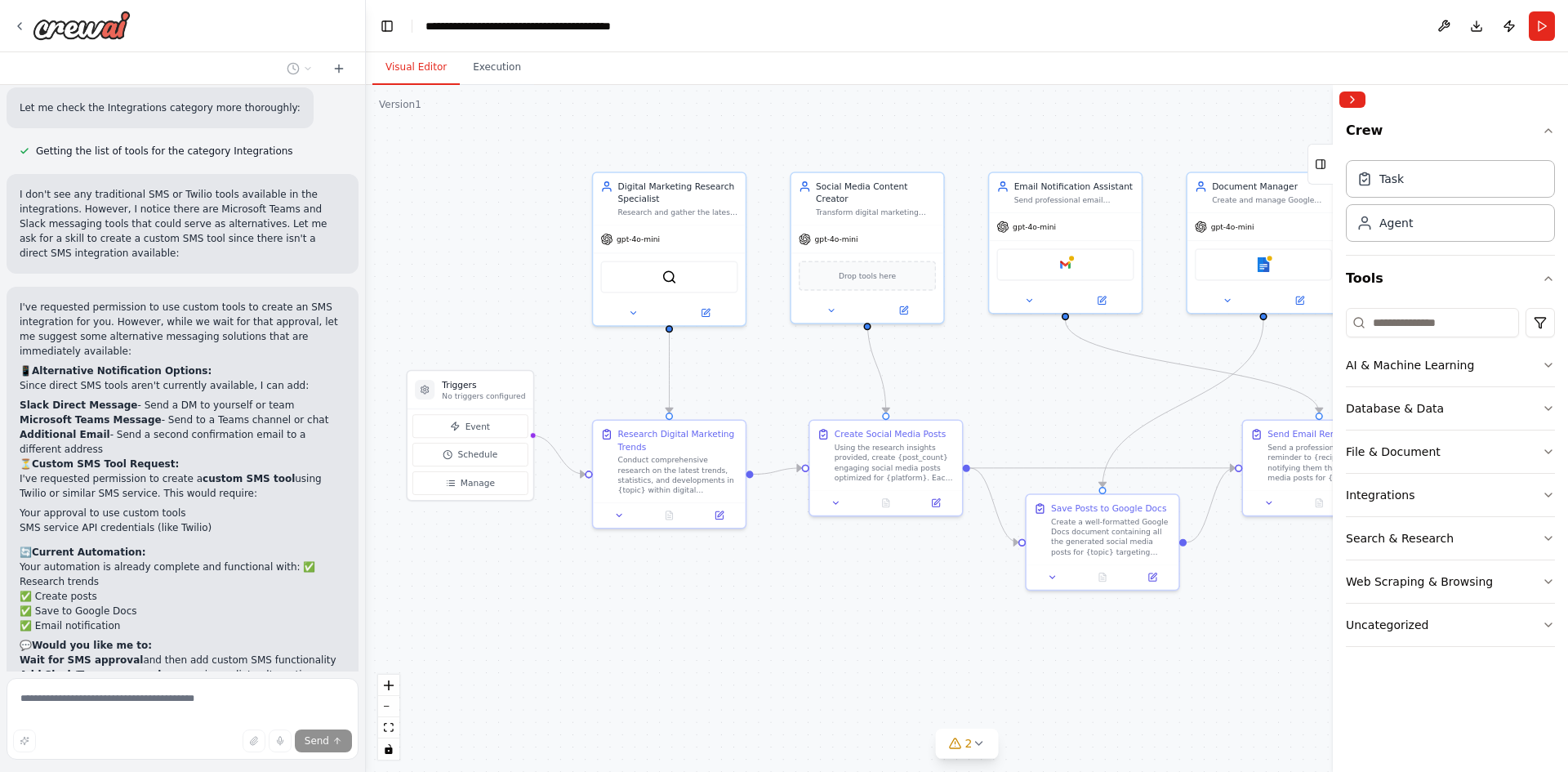
drag, startPoint x: 1269, startPoint y: 632, endPoint x: 1280, endPoint y: 605, distance: 29.2
click at [1280, 605] on div ".deletable-edge-delete-btn { width: 20px; height: 20px; border: 0px solid #ffff…" at bounding box center [968, 428] width 1203 height 687
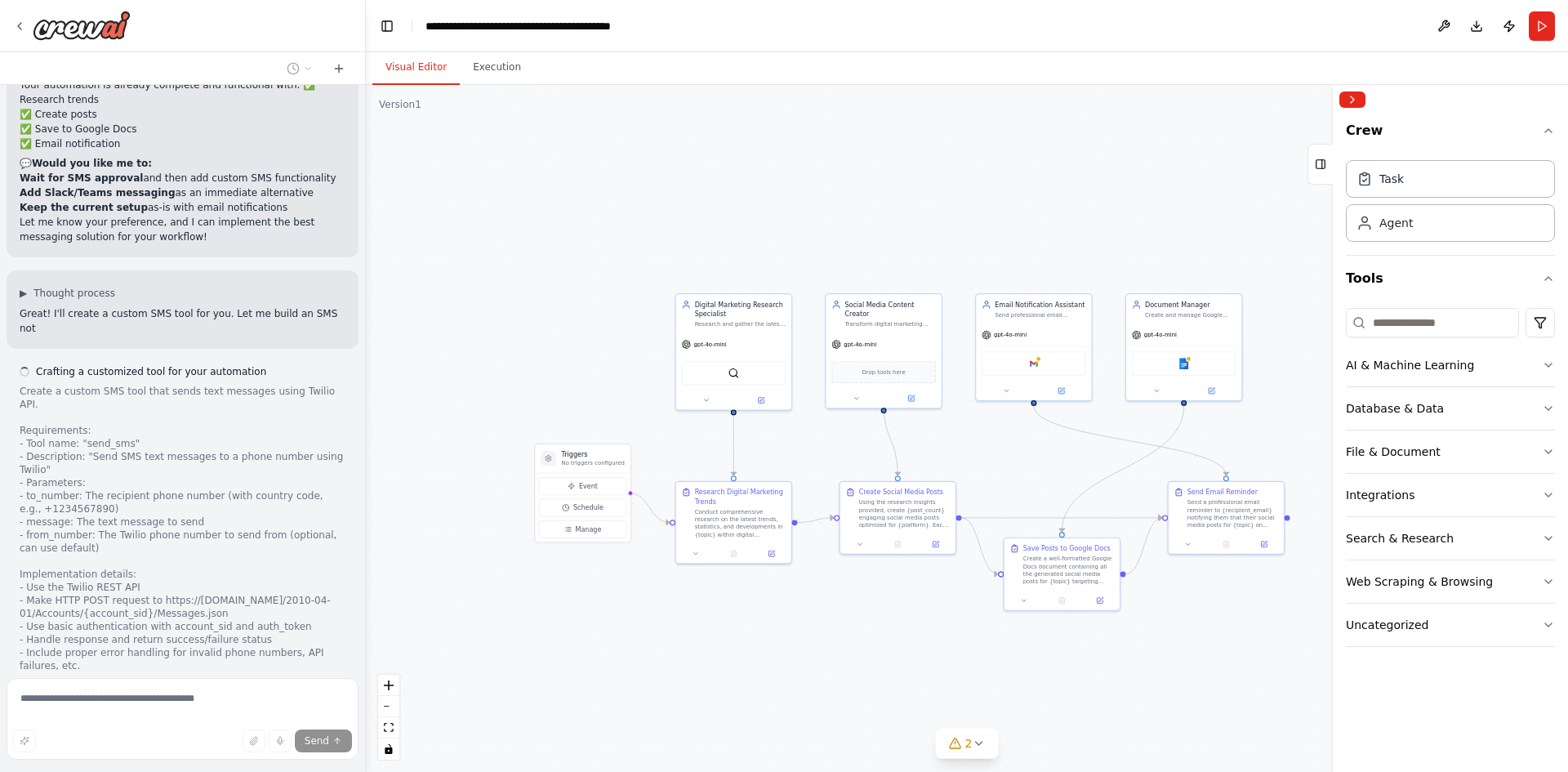
scroll to position [5591, 0]
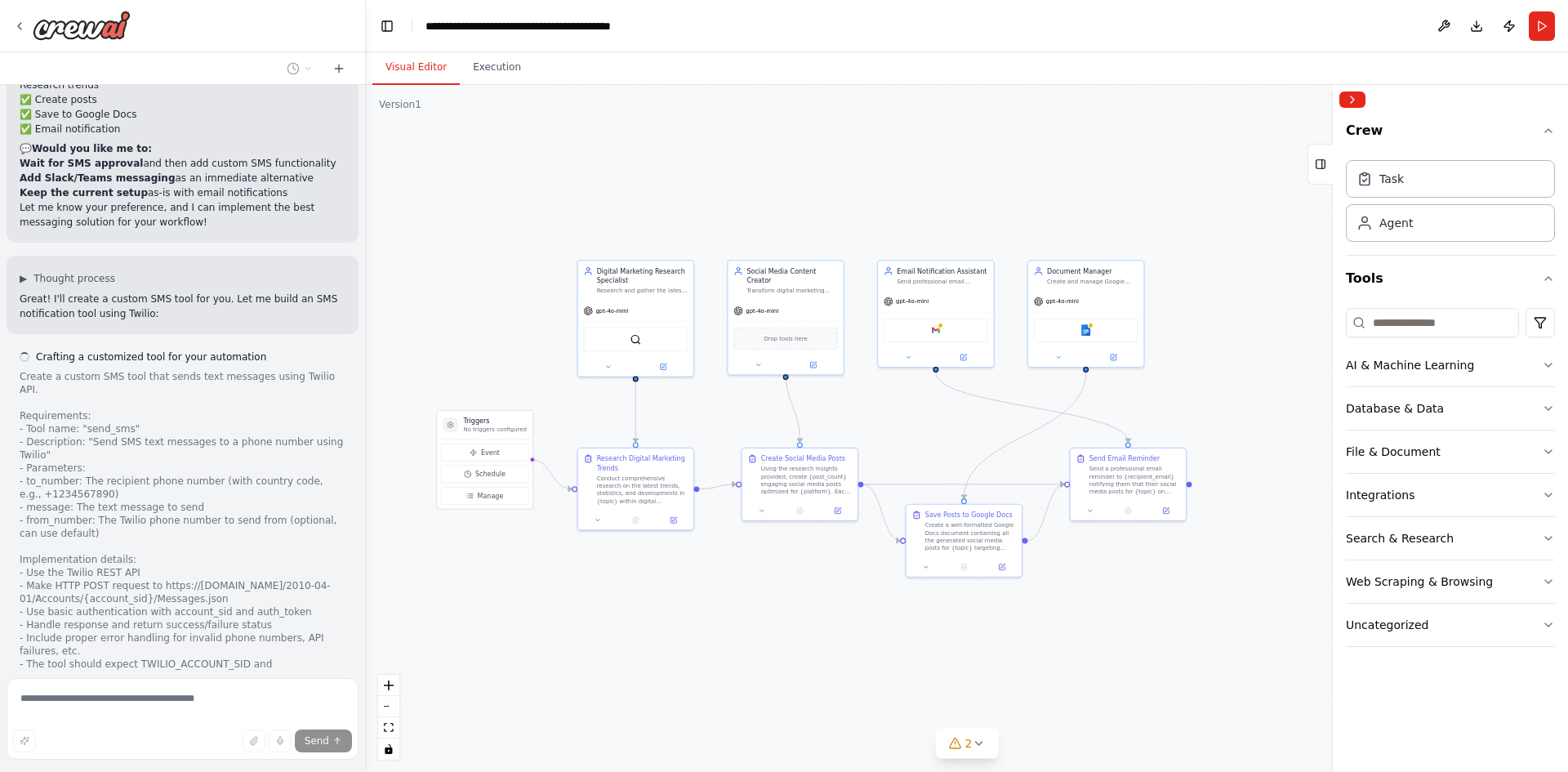
drag, startPoint x: 1114, startPoint y: 657, endPoint x: 1015, endPoint y: 623, distance: 104.7
click at [1015, 623] on div ".deletable-edge-delete-btn { width: 20px; height: 20px; border: 0px solid #ffff…" at bounding box center [968, 428] width 1203 height 687
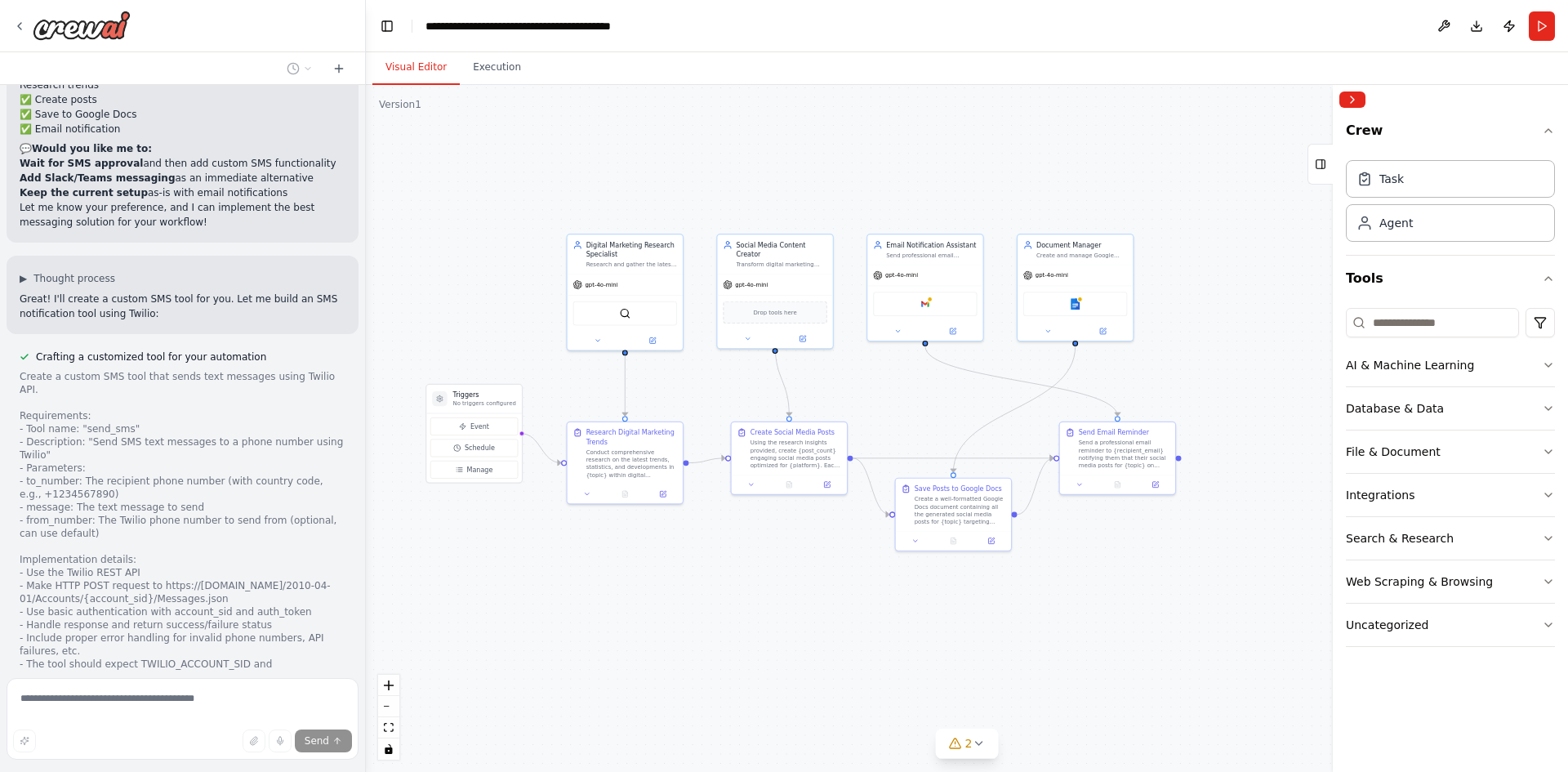
drag, startPoint x: 1044, startPoint y: 657, endPoint x: 1034, endPoint y: 631, distance: 27.9
click at [1034, 631] on div ".deletable-edge-delete-btn { width: 20px; height: 20px; border: 0px solid #ffff…" at bounding box center [968, 428] width 1203 height 687
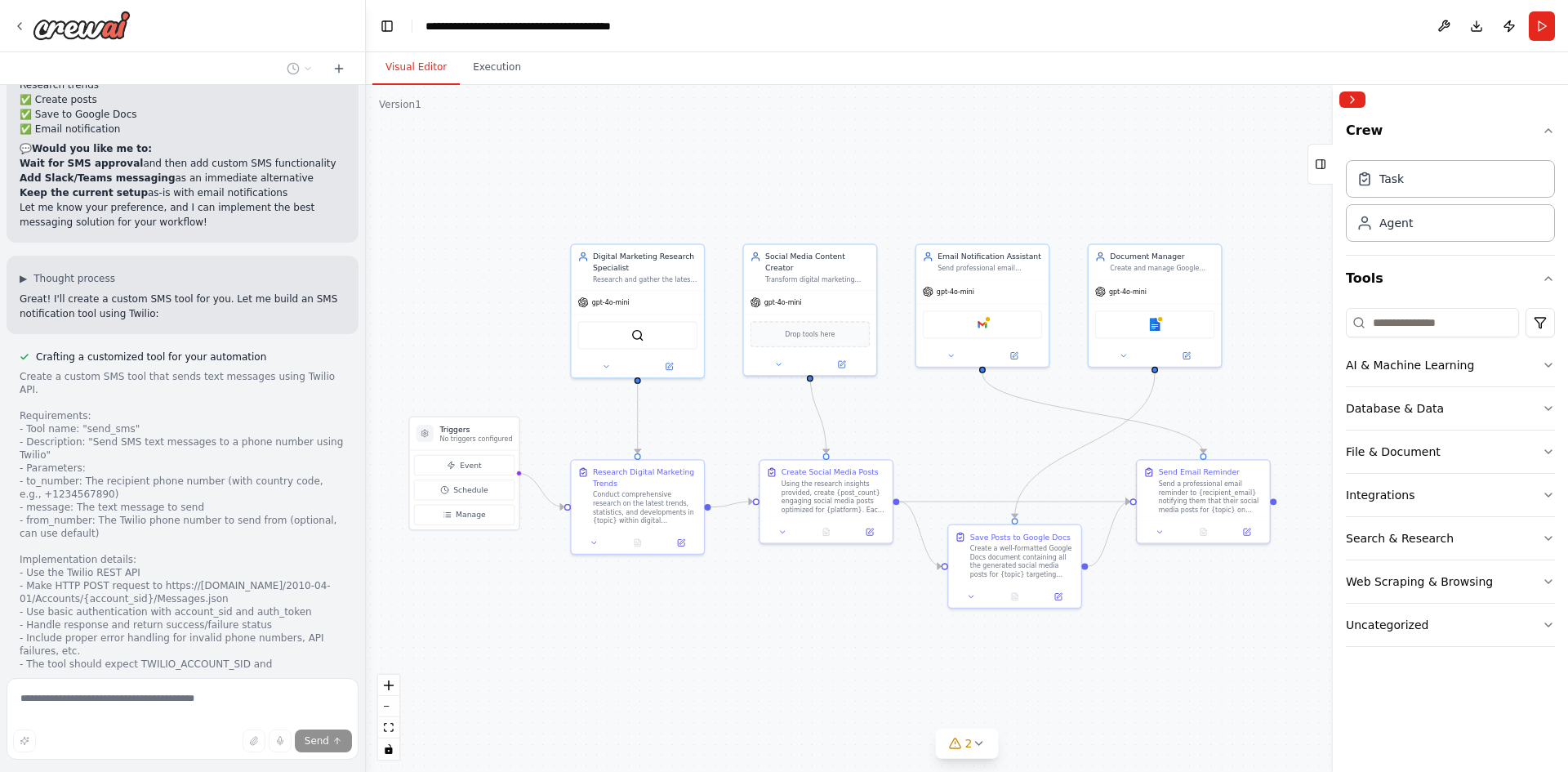
drag, startPoint x: 694, startPoint y: 629, endPoint x: 717, endPoint y: 697, distance: 71.8
click at [717, 697] on div ".deletable-edge-delete-btn { width: 20px; height: 20px; border: 0px solid #ffff…" at bounding box center [968, 428] width 1203 height 687
click at [705, 690] on div ".deletable-edge-delete-btn { width: 20px; height: 20px; border: 0px solid #ffff…" at bounding box center [968, 428] width 1203 height 687
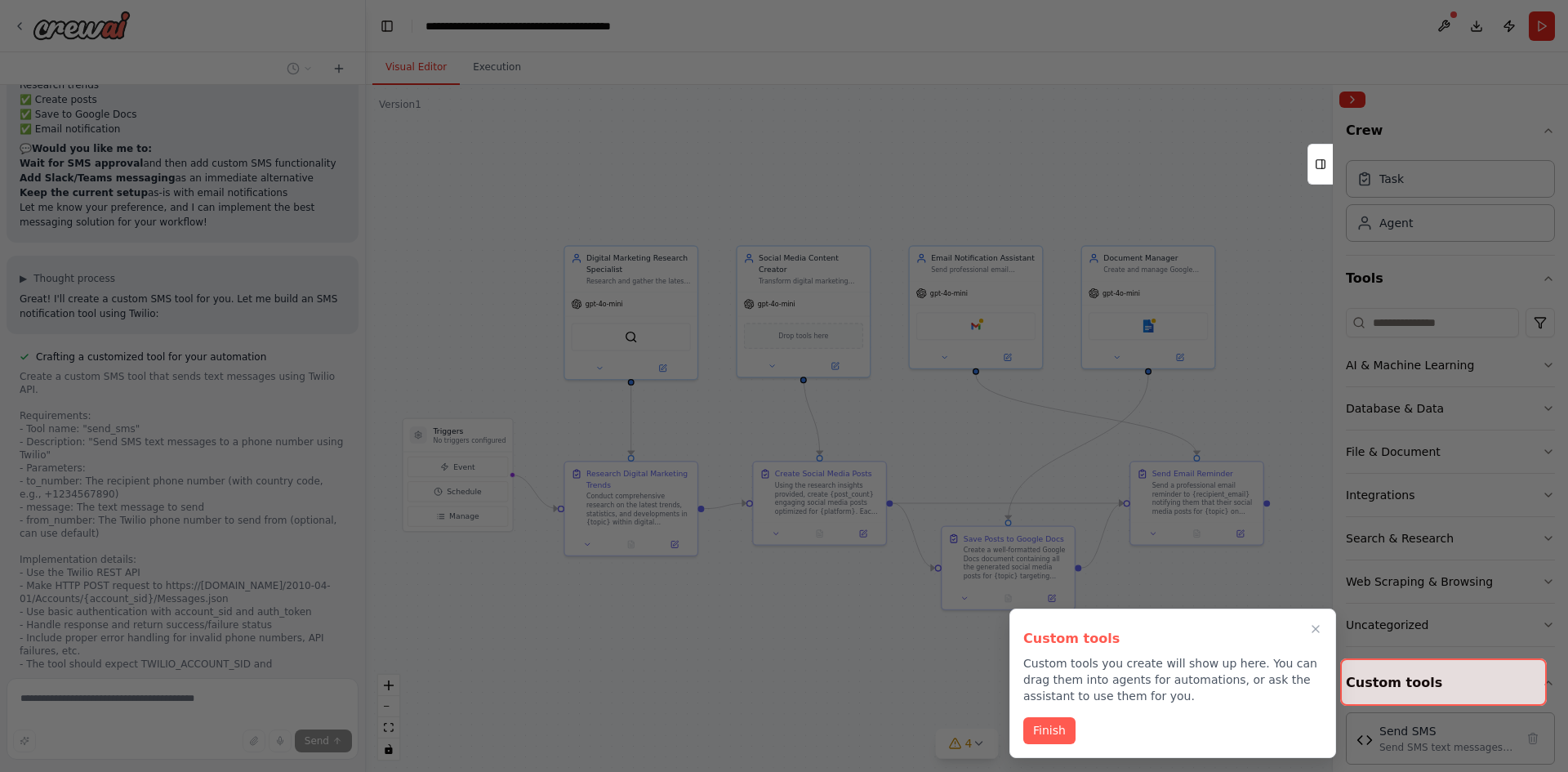
scroll to position [5664, 0]
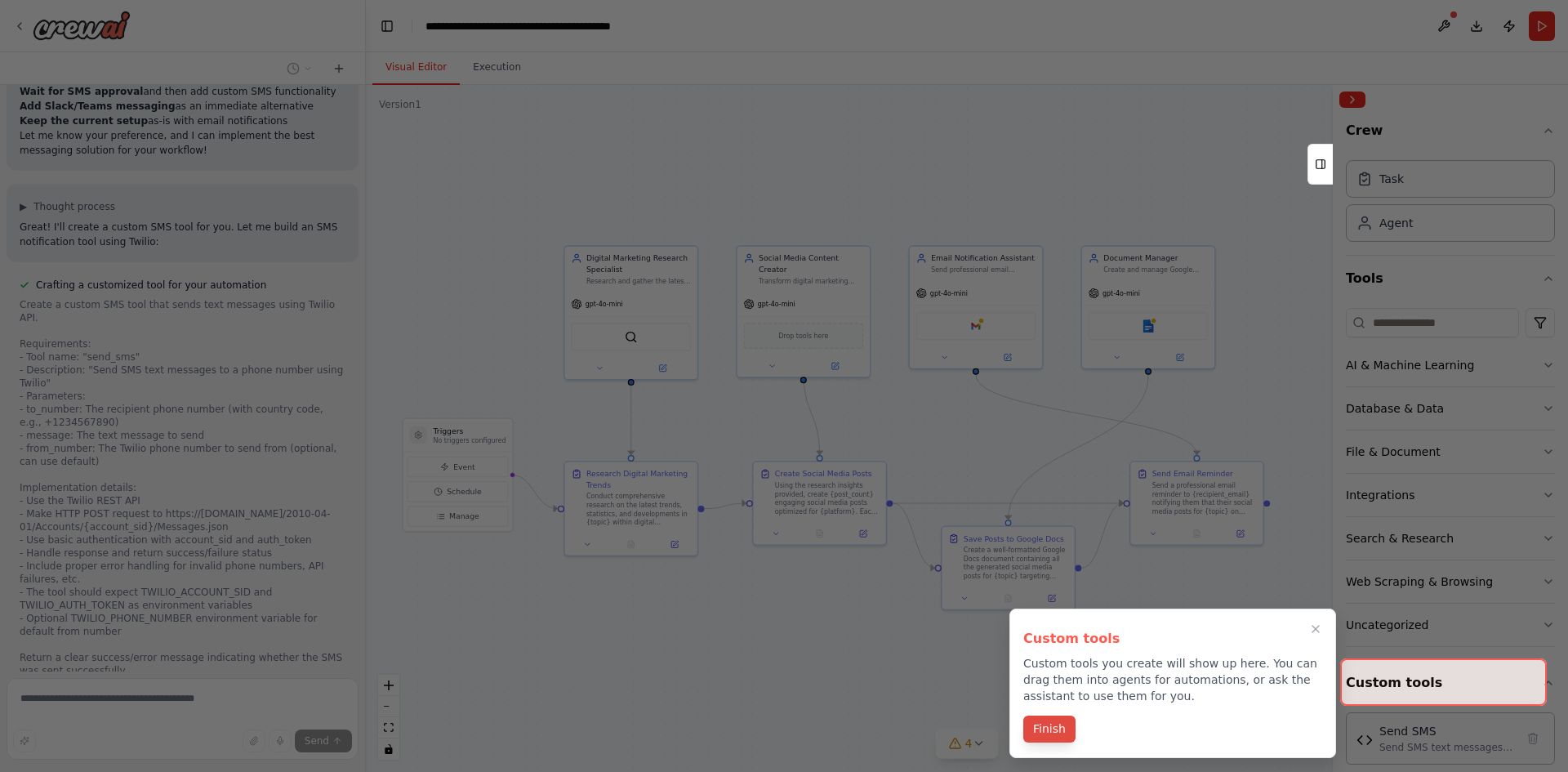
click at [1048, 730] on button "Finish" at bounding box center [1050, 729] width 52 height 27
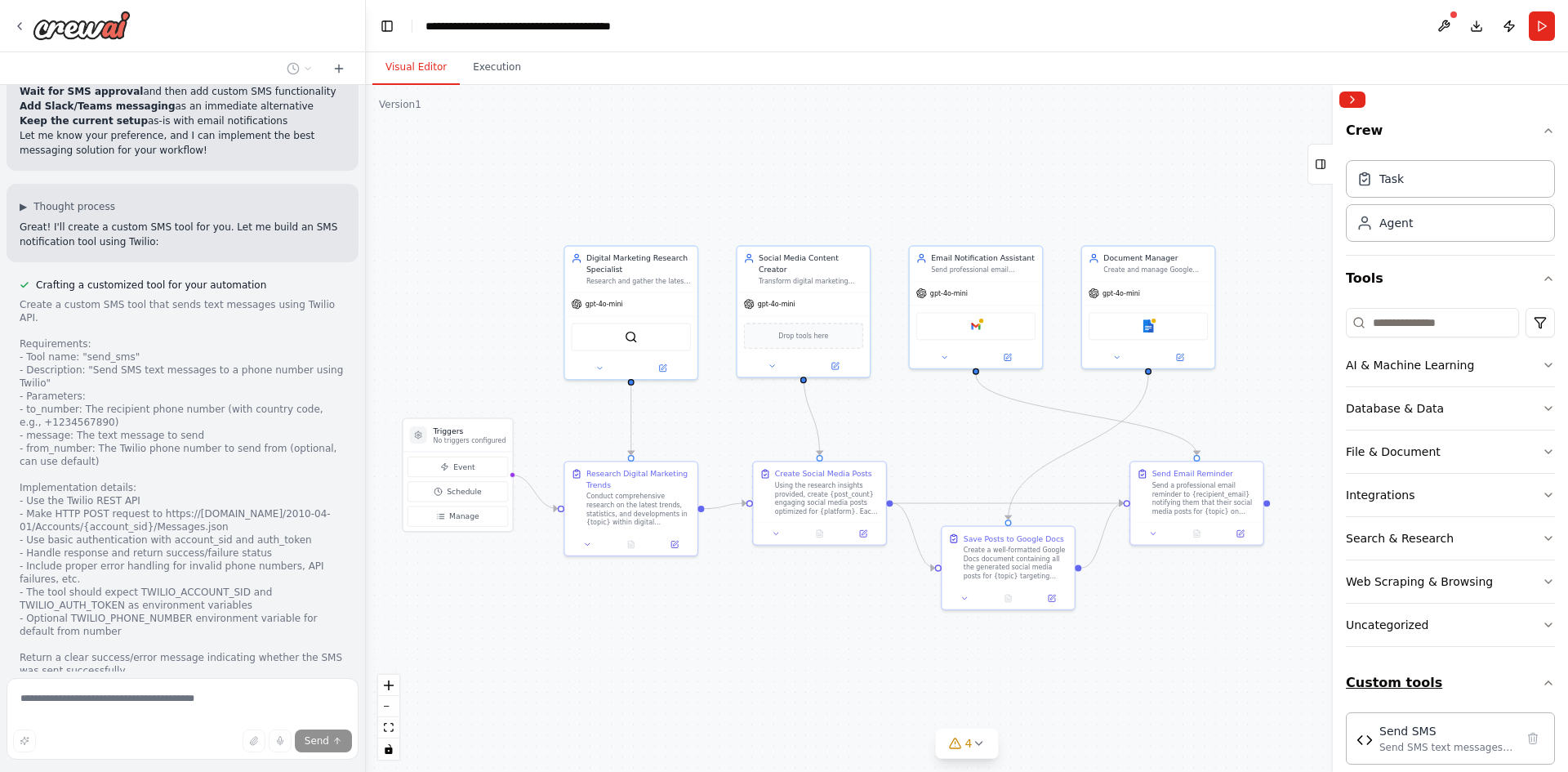
click at [1421, 687] on button "Custom tools" at bounding box center [1450, 683] width 209 height 46
click at [1427, 689] on button "Custom tools" at bounding box center [1450, 683] width 209 height 46
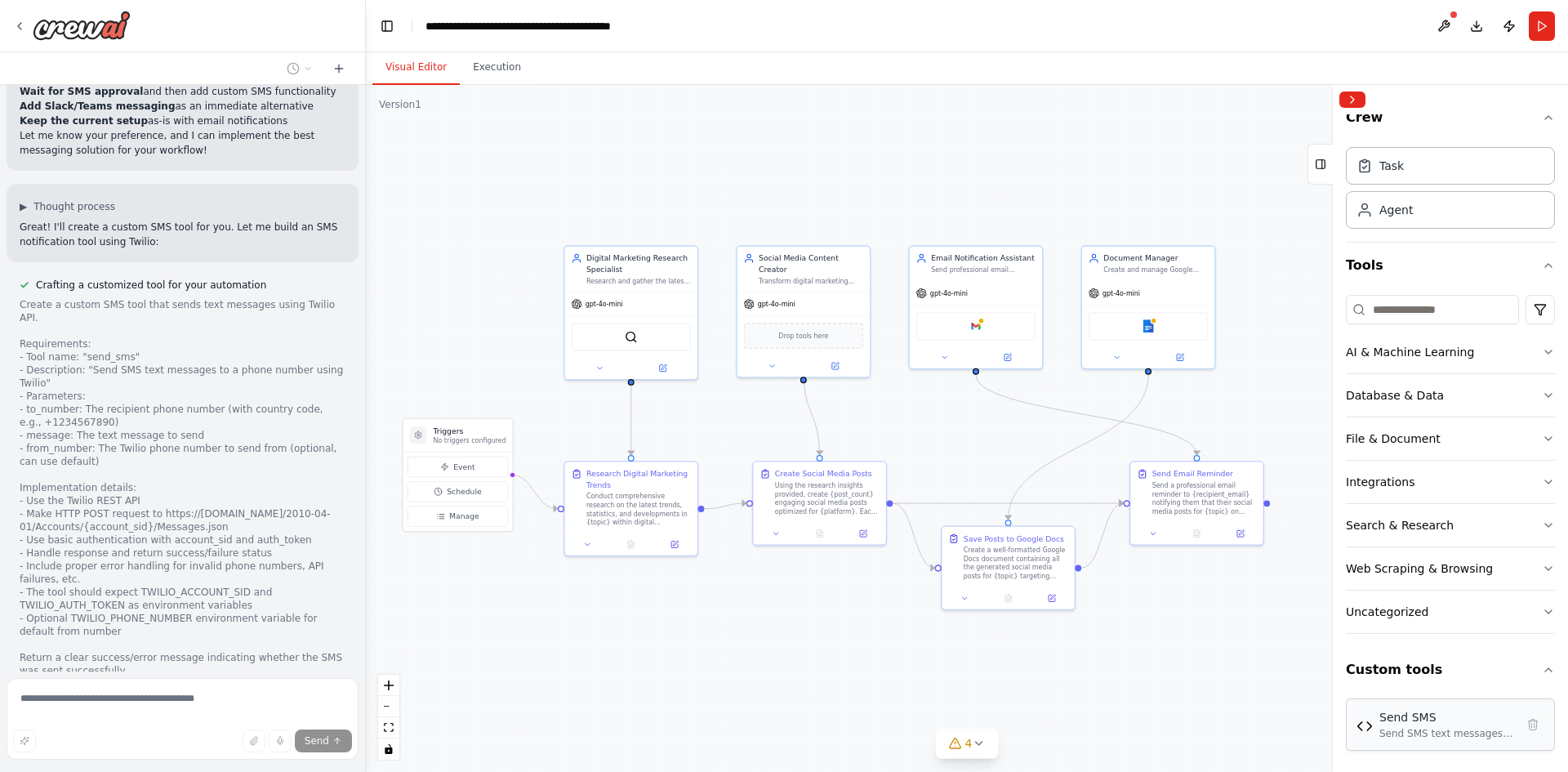
scroll to position [19, 0]
click at [1445, 721] on div "Send SMS text messages to a phone number using Twilio REST API" at bounding box center [1447, 728] width 136 height 13
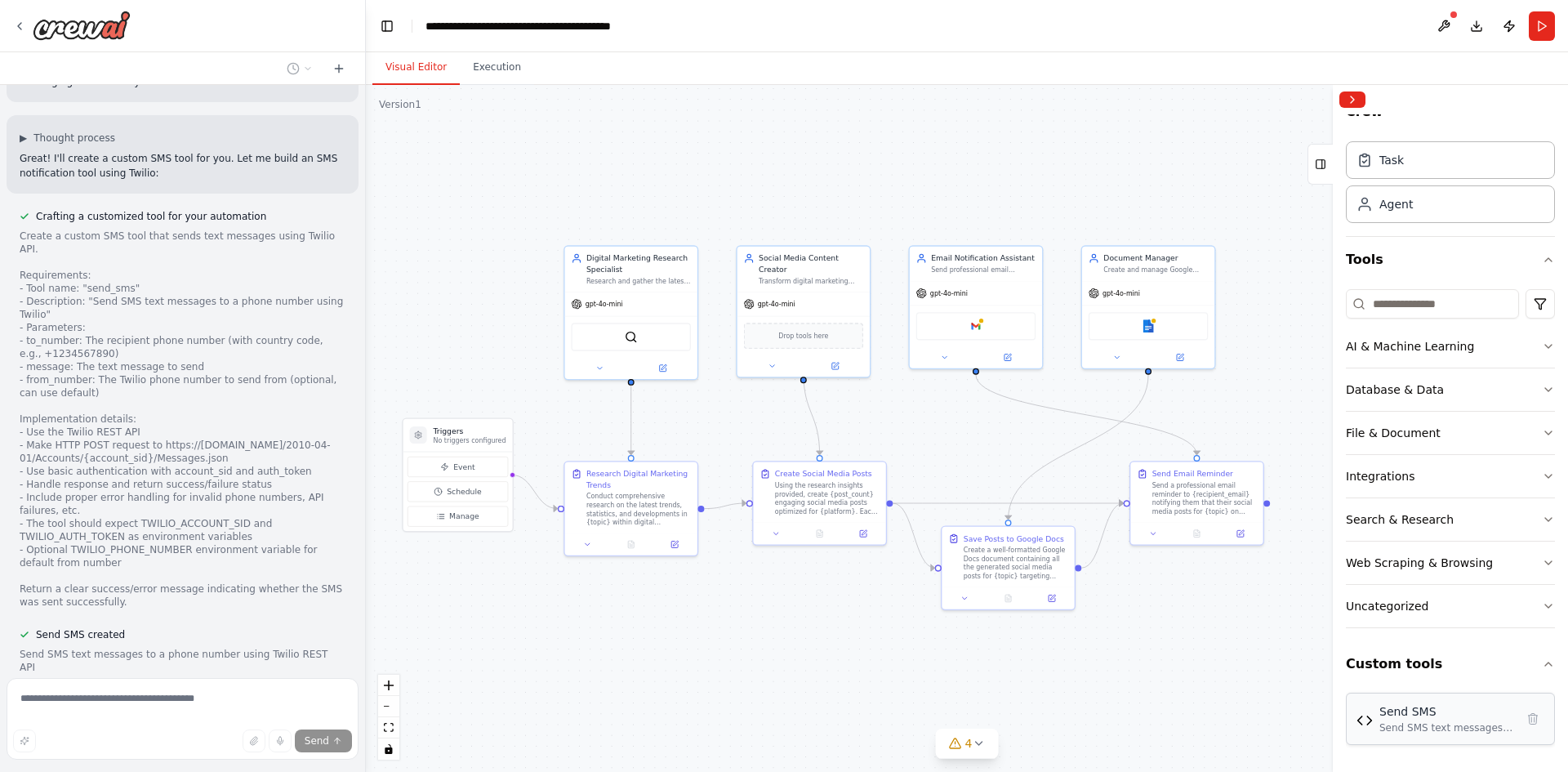
scroll to position [5765, 0]
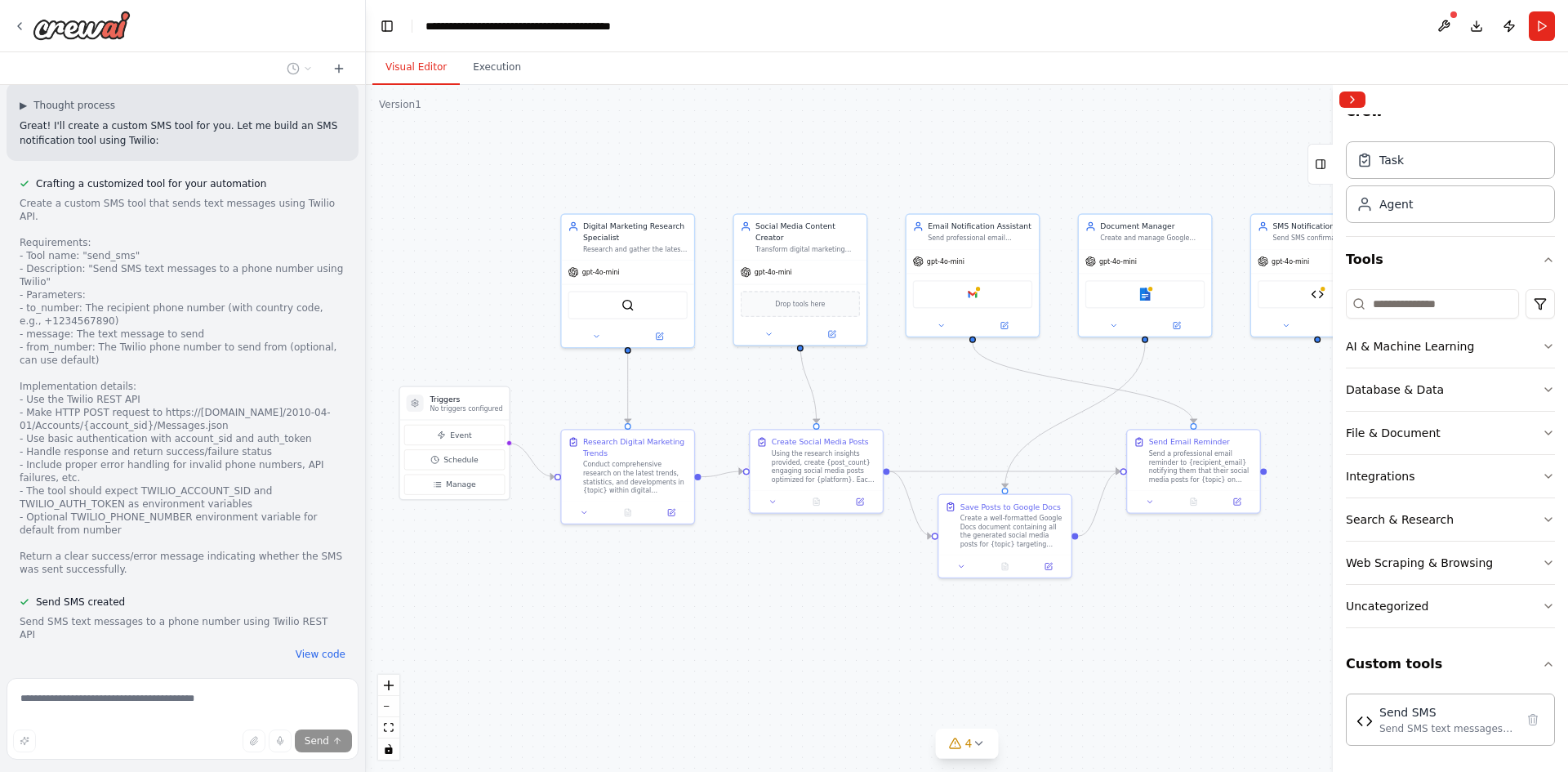
drag, startPoint x: 1097, startPoint y: 655, endPoint x: 1103, endPoint y: 620, distance: 35.5
click at [1103, 620] on div ".deletable-edge-delete-btn { width: 20px; height: 20px; border: 0px solid #ffff…" at bounding box center [968, 428] width 1203 height 687
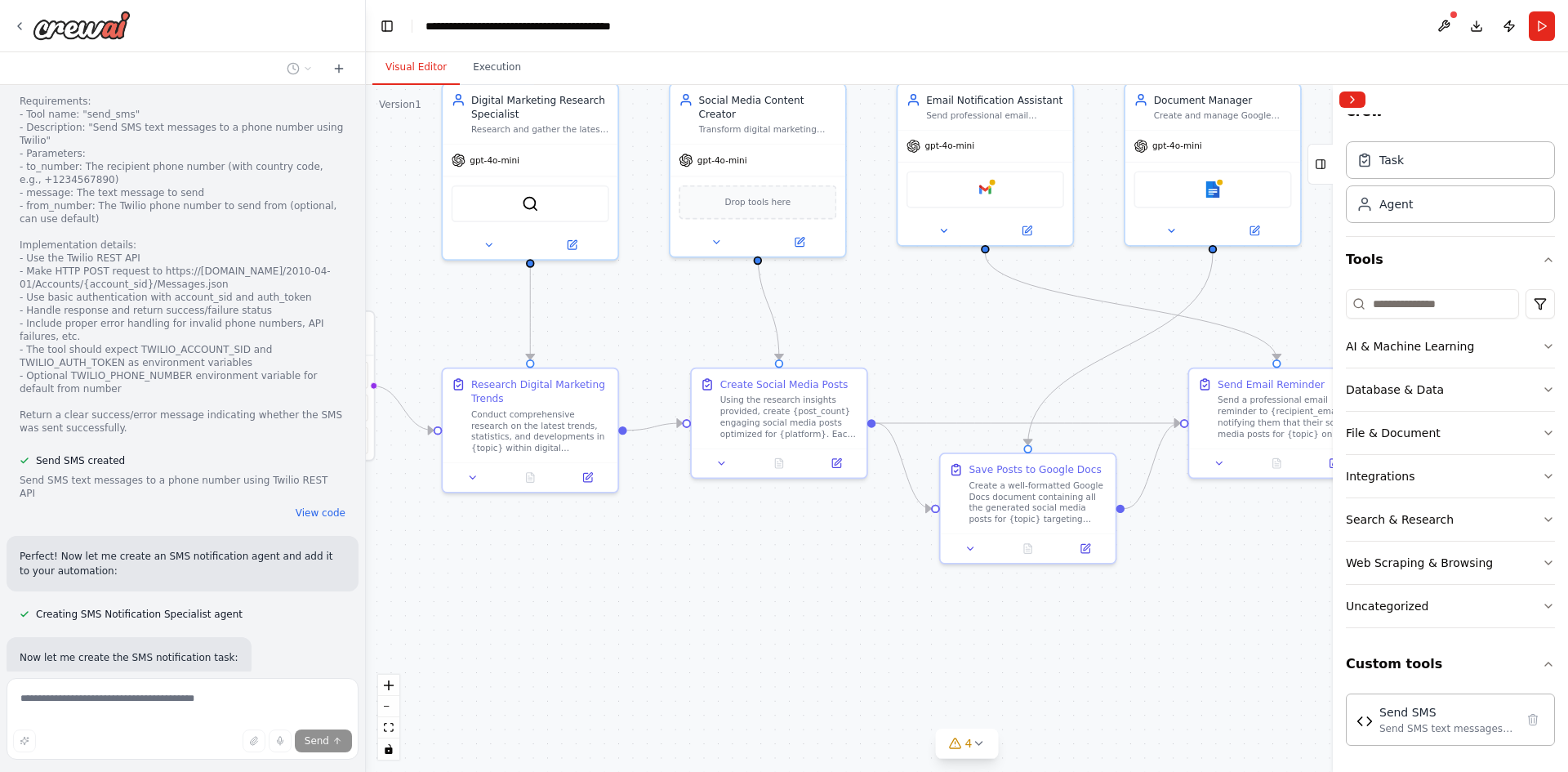
scroll to position [5951, 0]
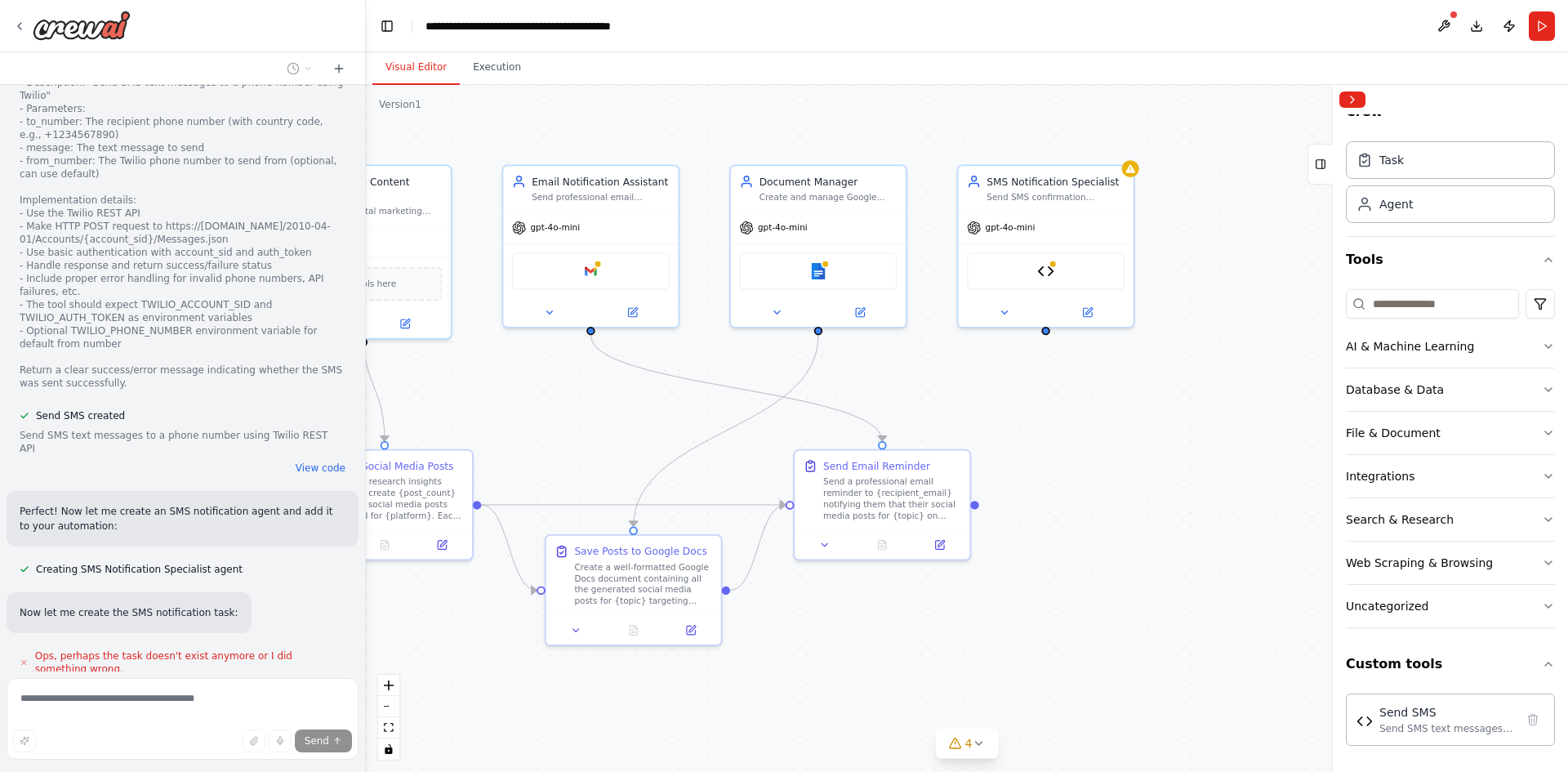
drag, startPoint x: 1122, startPoint y: 631, endPoint x: 745, endPoint y: 682, distance: 380.4
click at [745, 682] on div ".deletable-edge-delete-btn { width: 20px; height: 20px; border: 0px solid #ffff…" at bounding box center [968, 428] width 1203 height 687
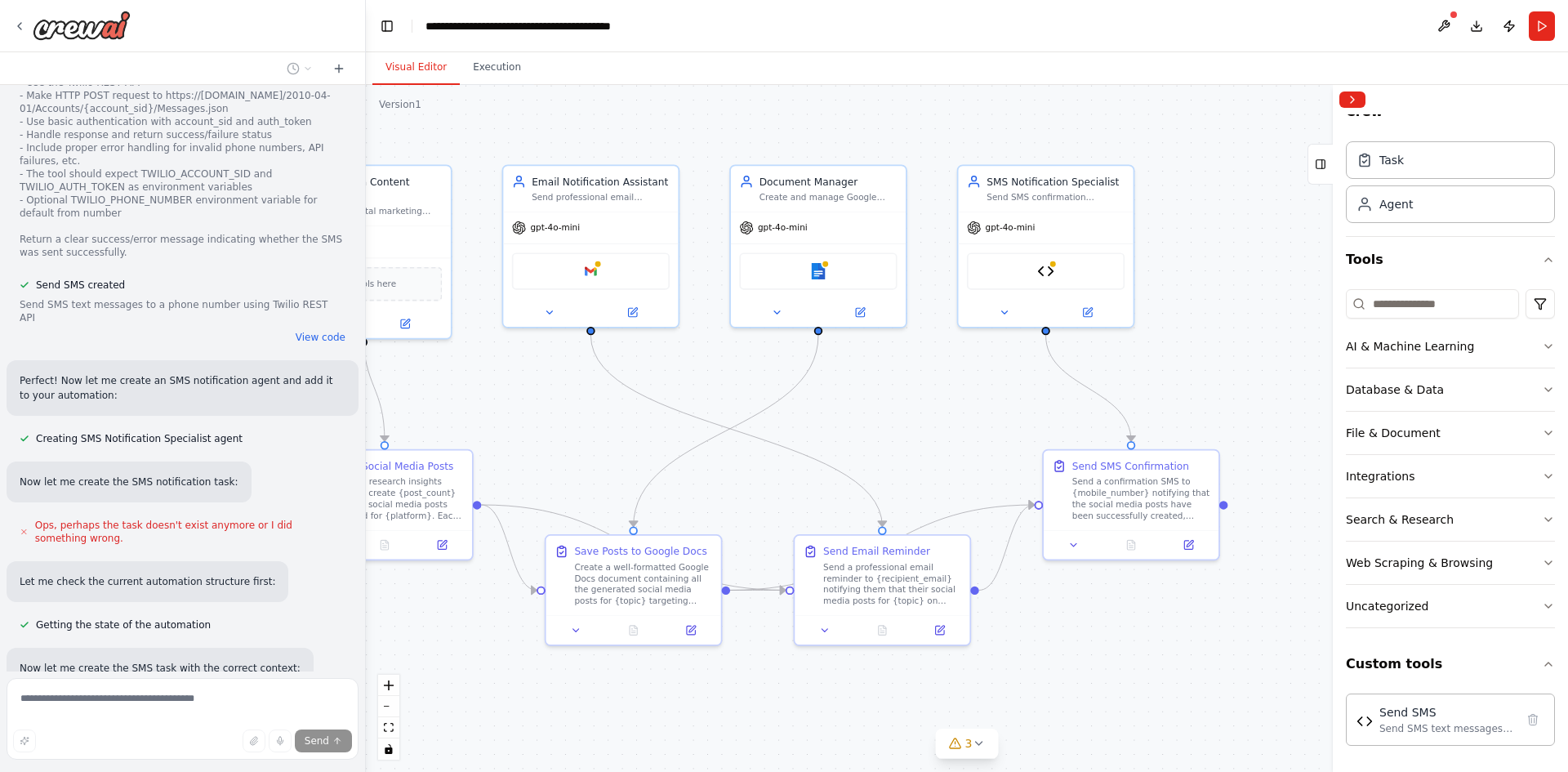
scroll to position [6092, 0]
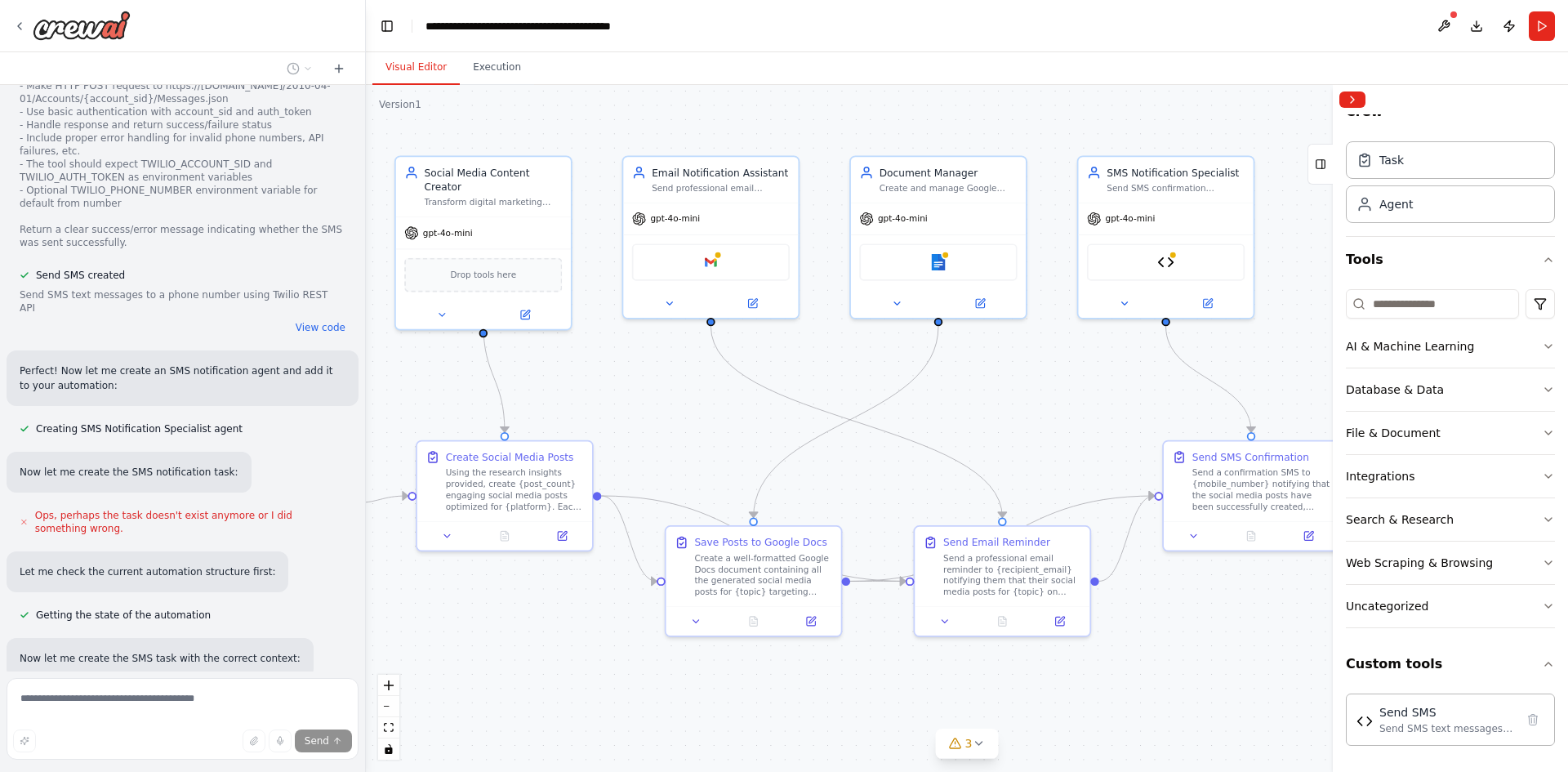
drag, startPoint x: 910, startPoint y: 376, endPoint x: 1019, endPoint y: 367, distance: 109.4
click at [1019, 367] on div ".deletable-edge-delete-btn { width: 20px; height: 20px; border: 0px solid #ffff…" at bounding box center [968, 428] width 1203 height 687
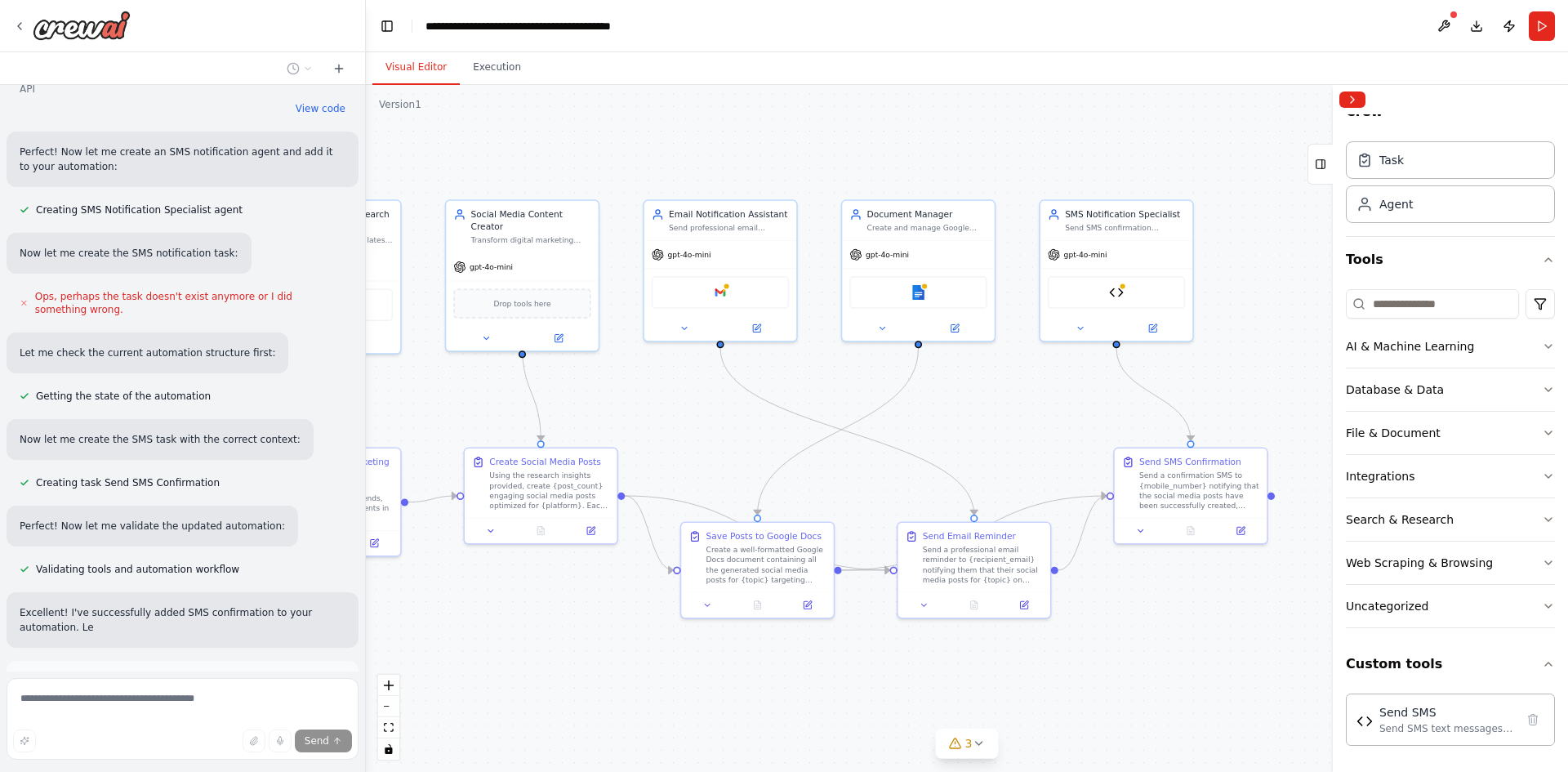
scroll to position [6325, 0]
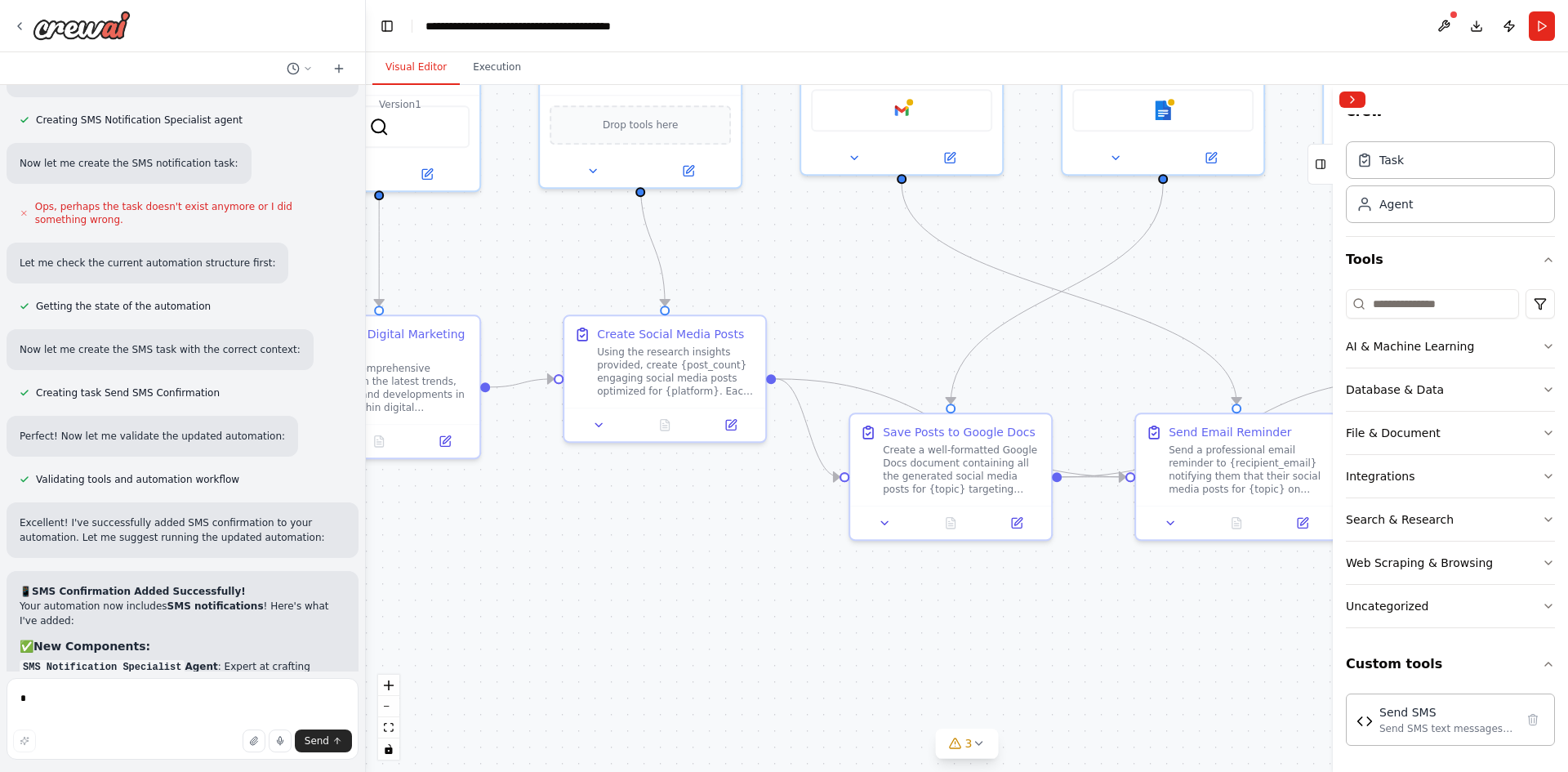
drag, startPoint x: 804, startPoint y: 626, endPoint x: 981, endPoint y: 572, distance: 185.1
click at [981, 572] on div ".deletable-edge-delete-btn { width: 20px; height: 20px; border: 0px solid #ffff…" at bounding box center [968, 428] width 1203 height 687
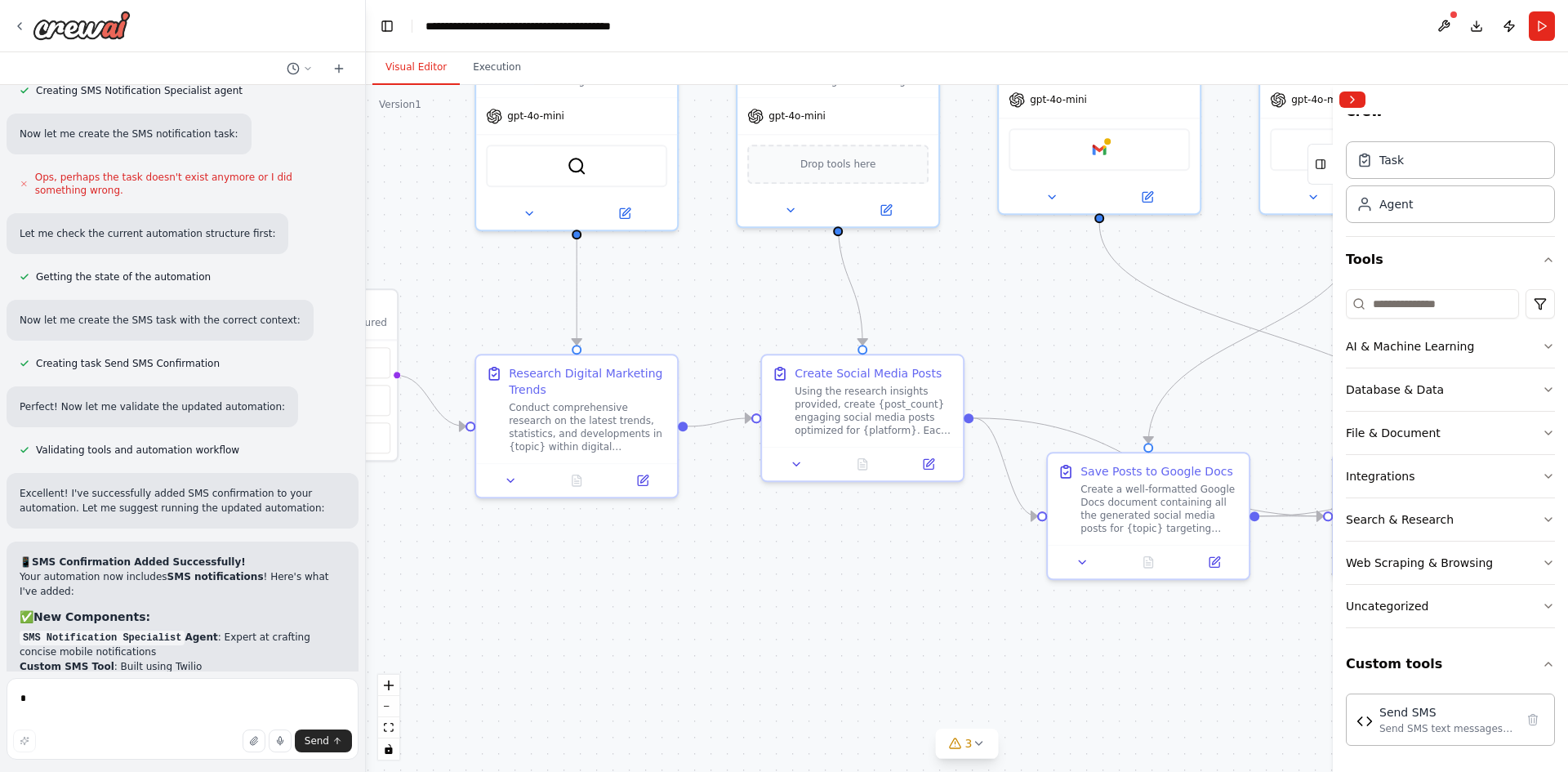
drag, startPoint x: 643, startPoint y: 582, endPoint x: 840, endPoint y: 621, distance: 200.8
click at [840, 621] on div ".deletable-edge-delete-btn { width: 20px; height: 20px; border: 0px solid #ffff…" at bounding box center [968, 428] width 1203 height 687
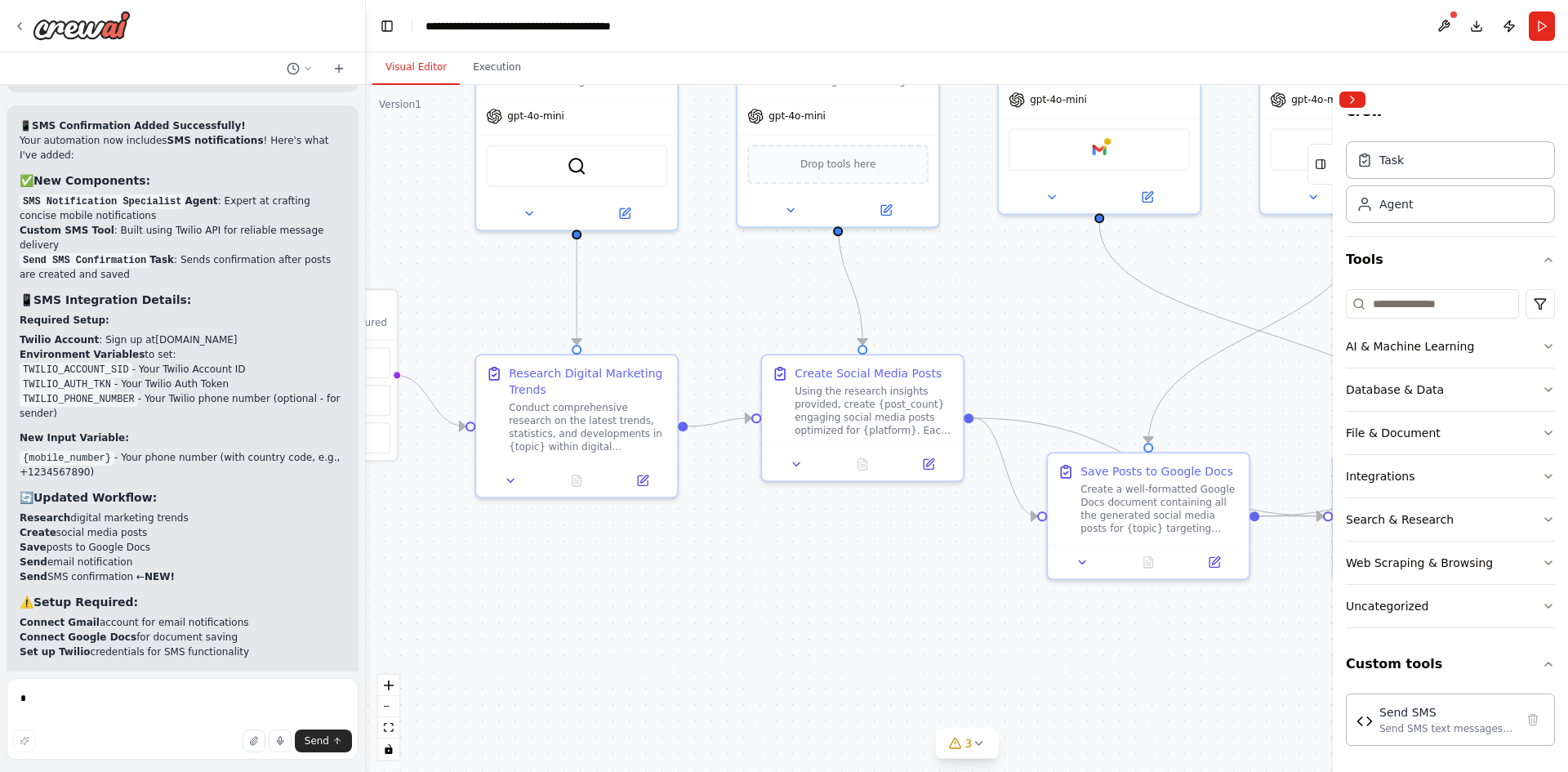
scroll to position [6881, 0]
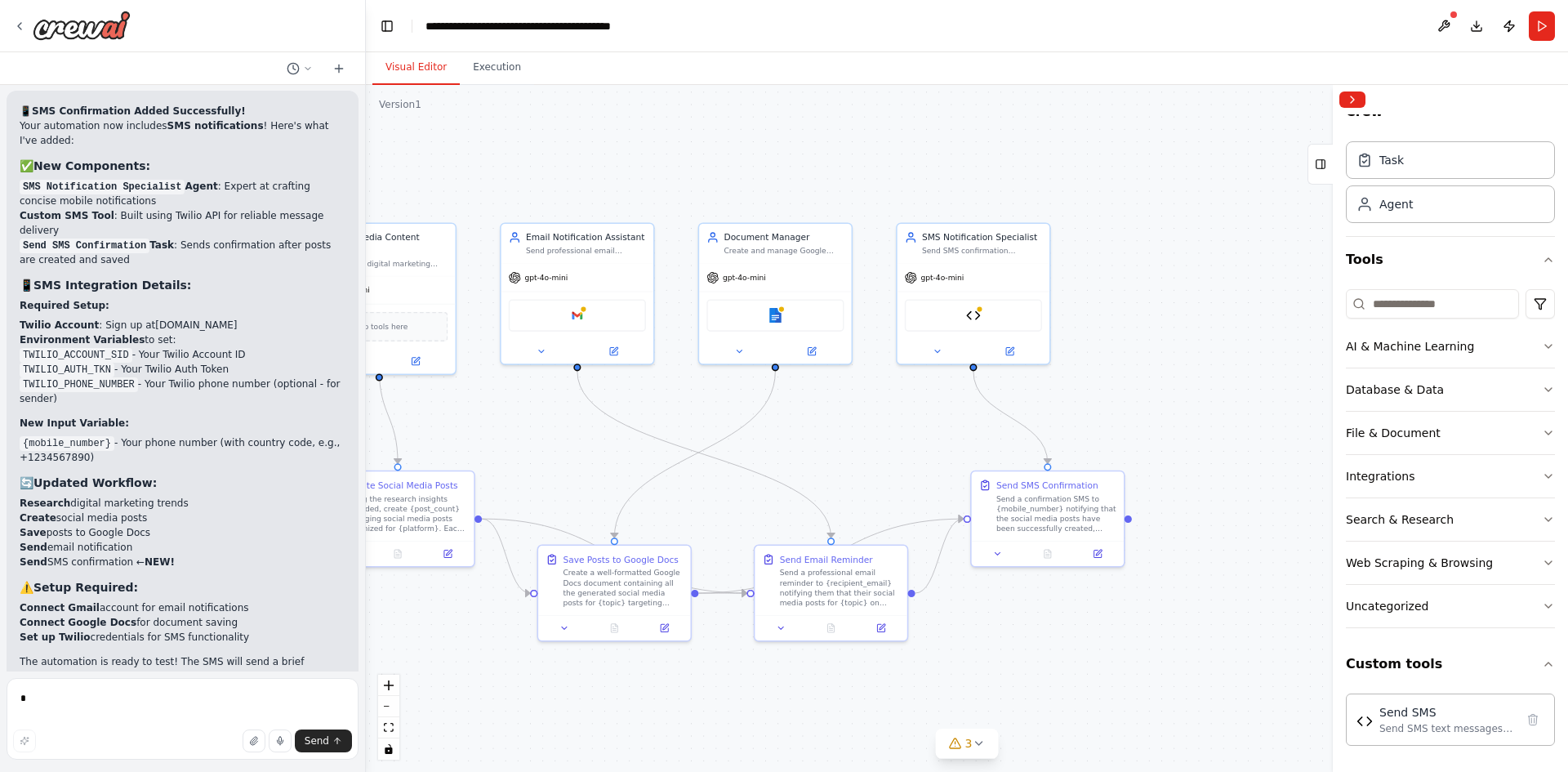
drag, startPoint x: 1269, startPoint y: 406, endPoint x: 854, endPoint y: 438, distance: 416.2
click at [854, 438] on div ".deletable-edge-delete-btn { width: 20px; height: 20px; border: 0px solid #ffff…" at bounding box center [968, 428] width 1203 height 687
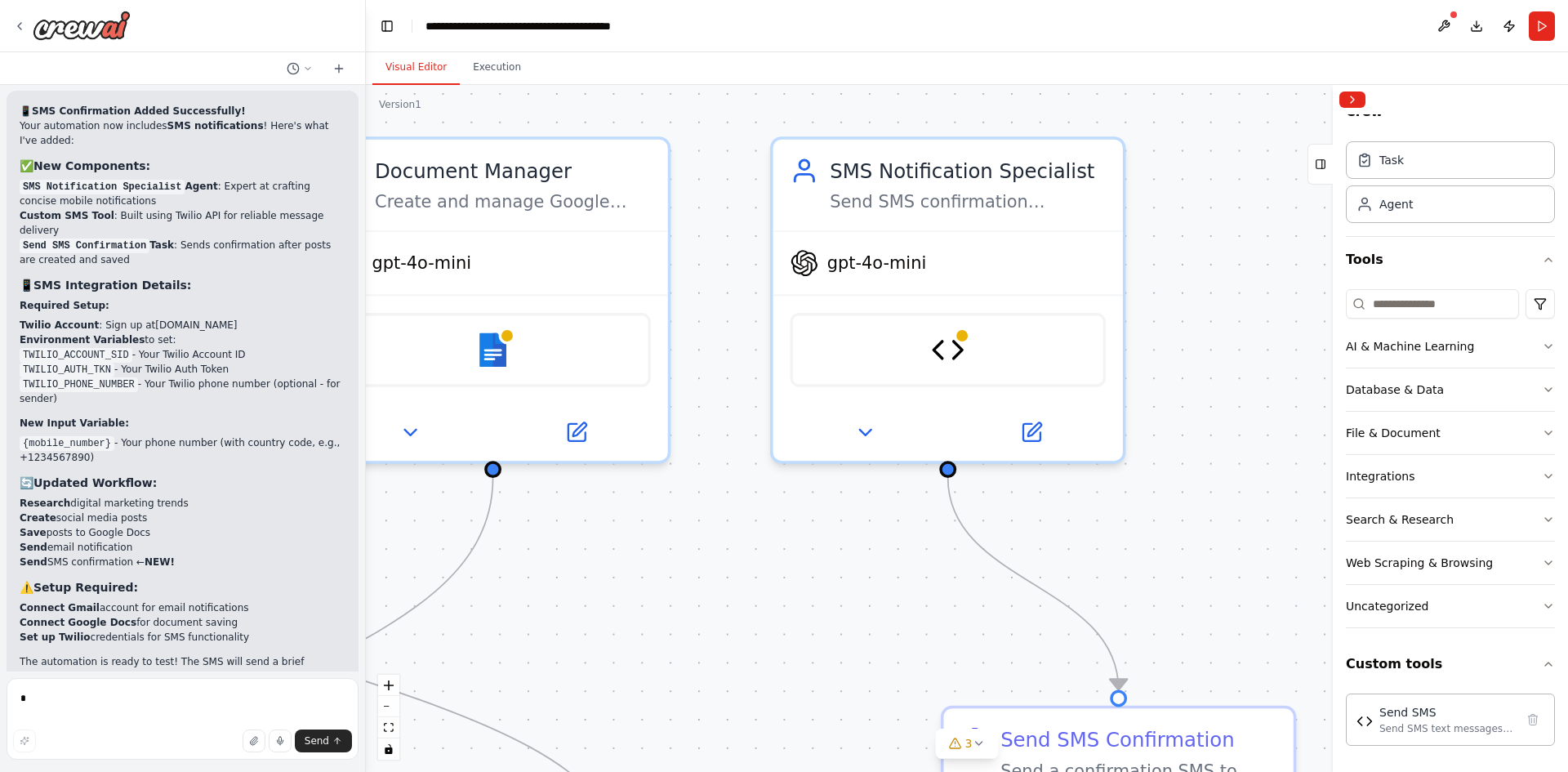
drag, startPoint x: 1182, startPoint y: 345, endPoint x: 1172, endPoint y: 521, distance: 176.3
click at [1172, 521] on div ".deletable-edge-delete-btn { width: 20px; height: 20px; border: 0px solid #ffff…" at bounding box center [968, 428] width 1203 height 687
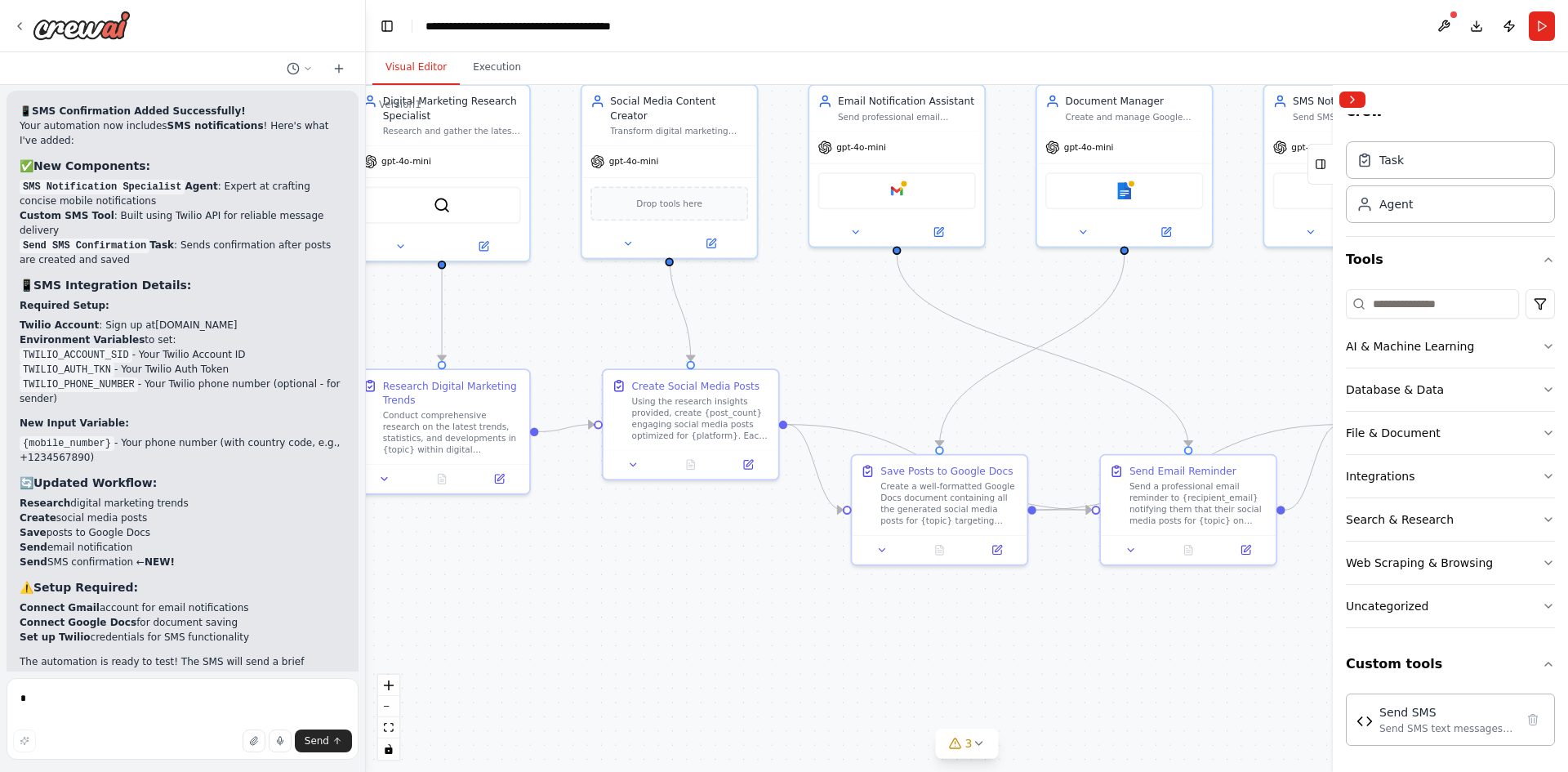
drag, startPoint x: 940, startPoint y: 584, endPoint x: 1233, endPoint y: 339, distance: 381.9
click at [1233, 339] on div ".deletable-edge-delete-btn { width: 20px; height: 20px; border: 0px solid #ffff…" at bounding box center [968, 428] width 1203 height 687
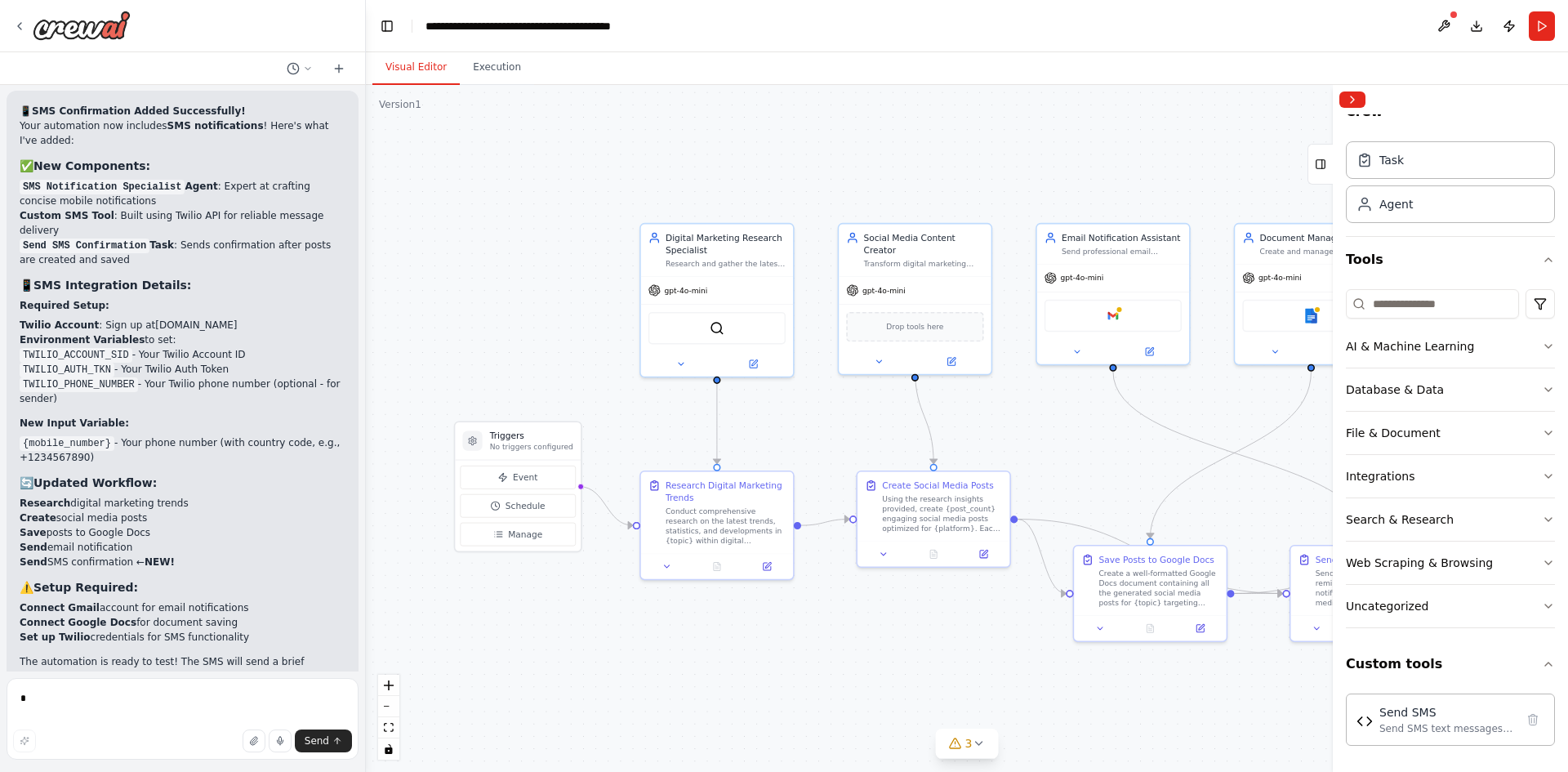
drag, startPoint x: 718, startPoint y: 594, endPoint x: 954, endPoint y: 673, distance: 248.9
click at [954, 673] on div ".deletable-edge-delete-btn { width: 20px; height: 20px; border: 0px solid #ffff…" at bounding box center [968, 428] width 1203 height 687
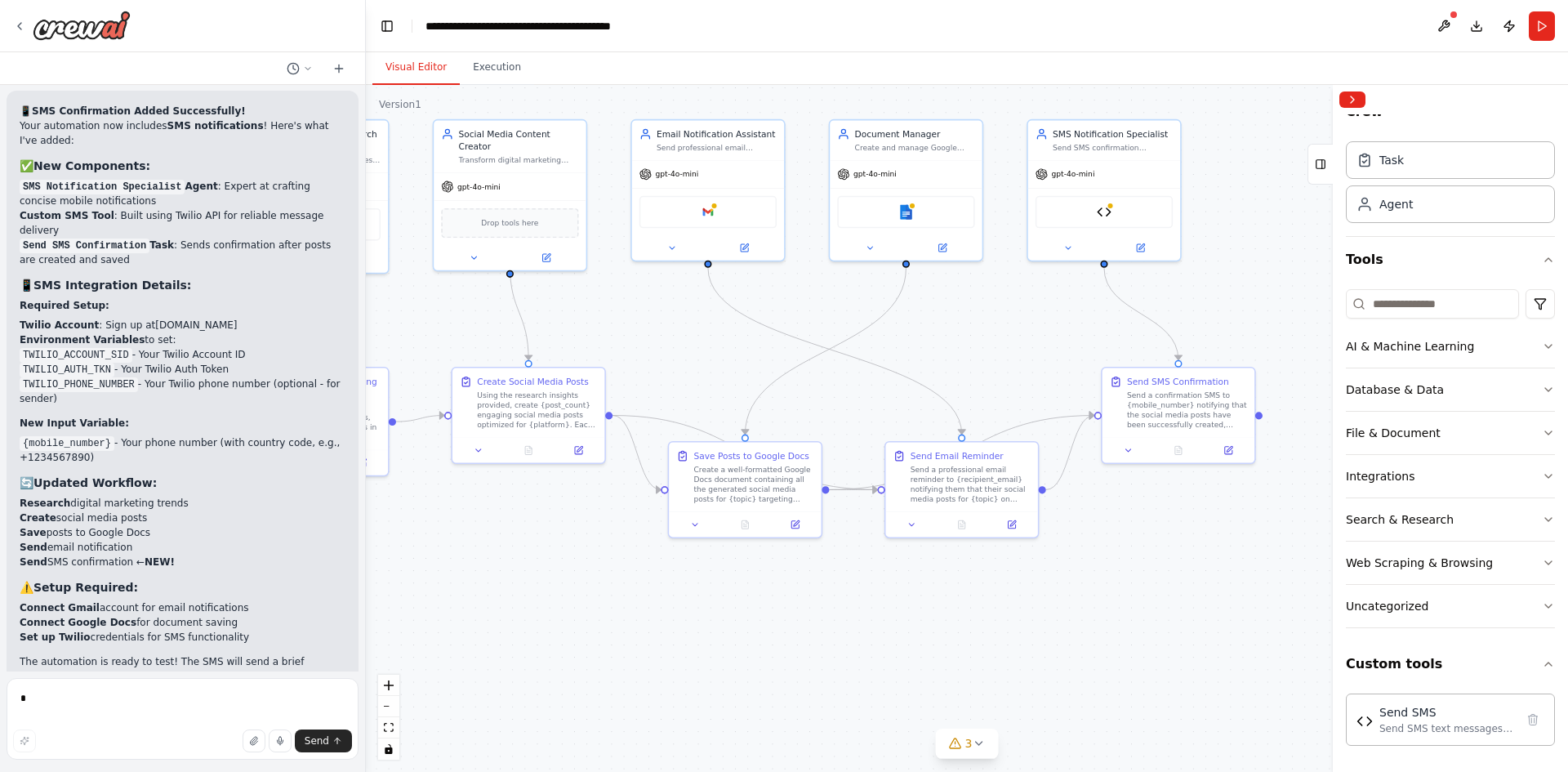
drag, startPoint x: 877, startPoint y: 655, endPoint x: 540, endPoint y: 567, distance: 348.3
click at [540, 567] on div ".deletable-edge-delete-btn { width: 20px; height: 20px; border: 0px solid #ffff…" at bounding box center [968, 428] width 1203 height 687
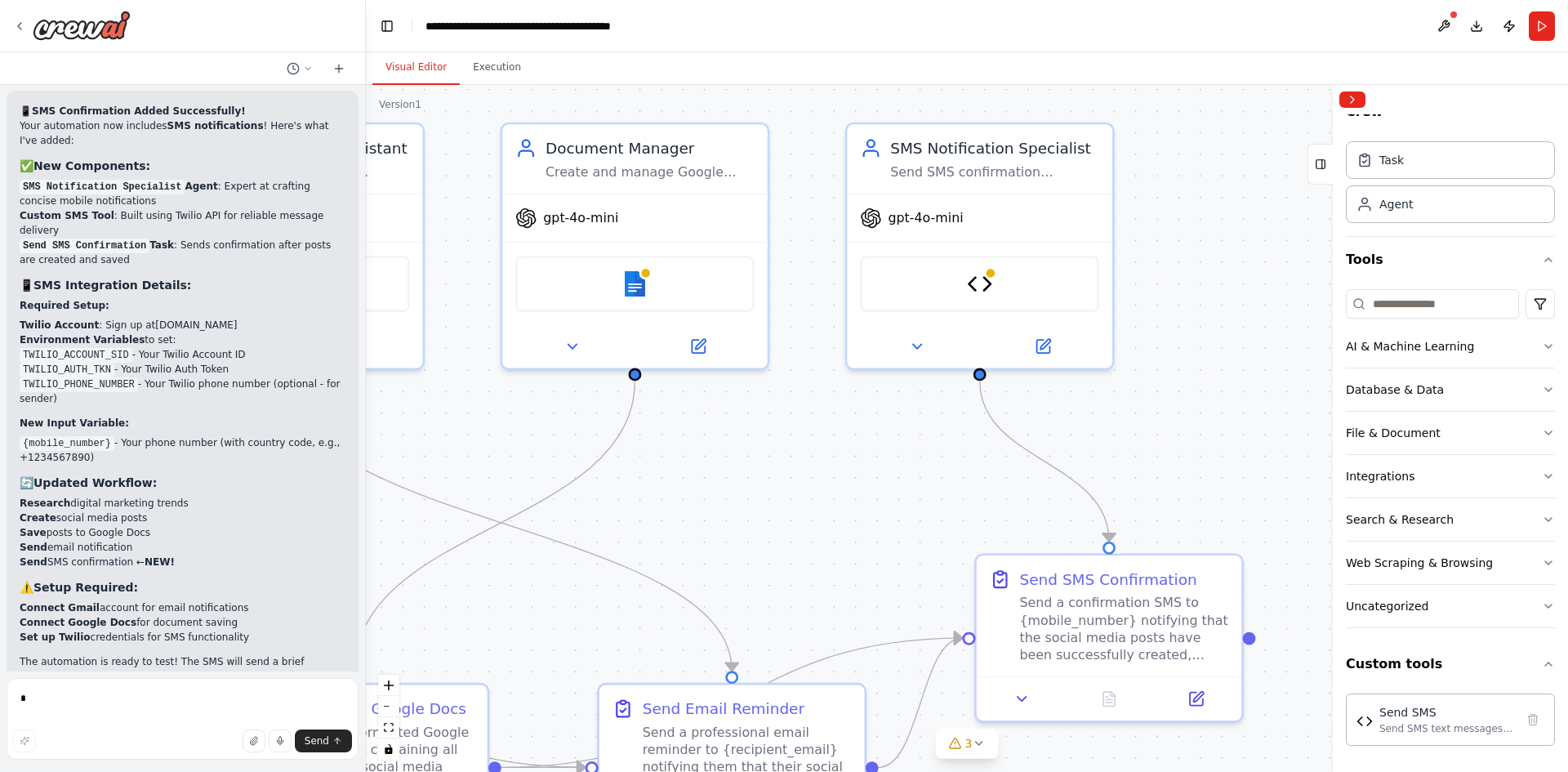
drag, startPoint x: 1209, startPoint y: 301, endPoint x: 1161, endPoint y: 457, distance: 163.2
click at [1161, 457] on div ".deletable-edge-delete-btn { width: 20px; height: 20px; border: 0px solid #ffff…" at bounding box center [968, 428] width 1203 height 687
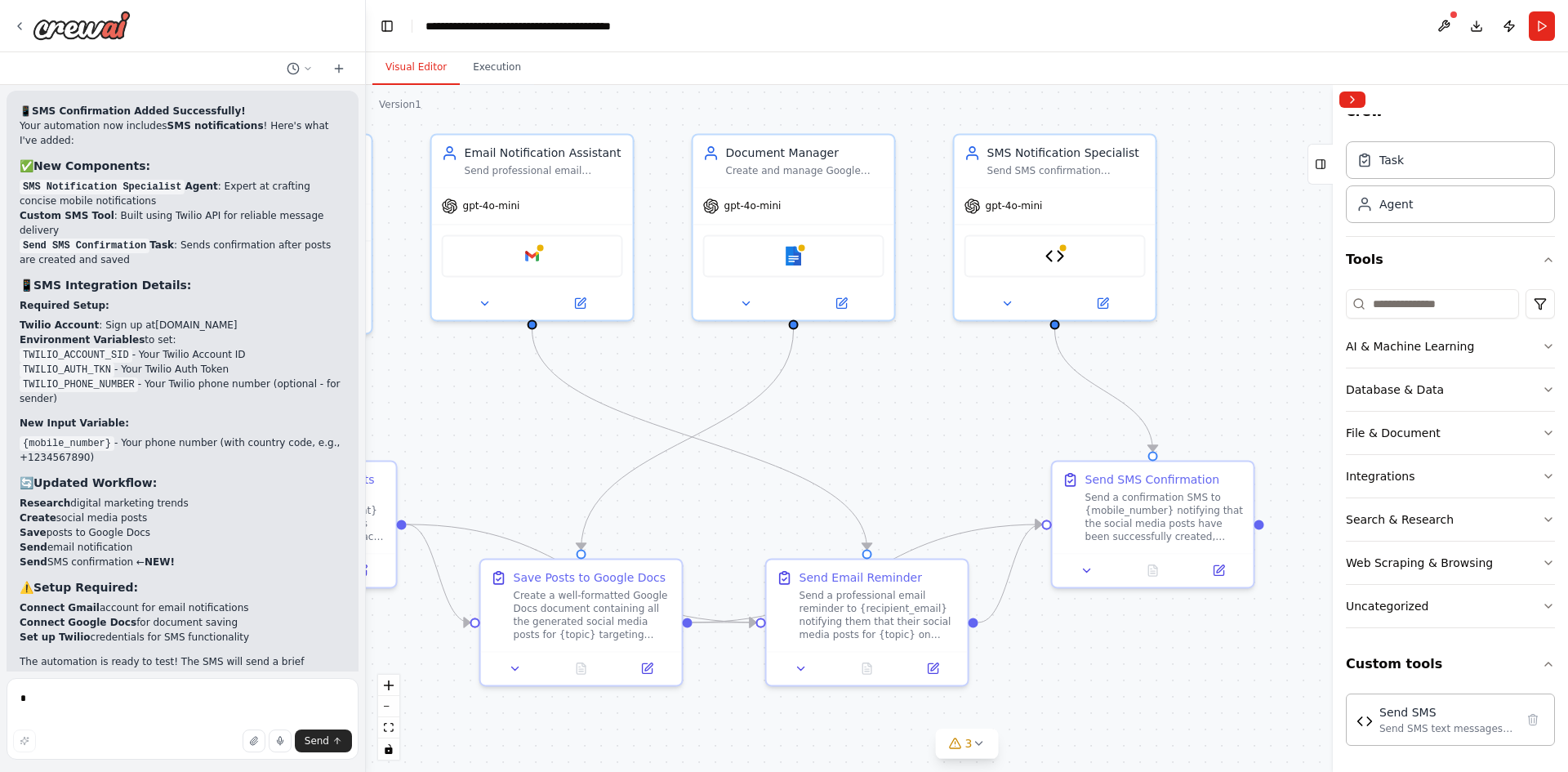
drag, startPoint x: 1180, startPoint y: 392, endPoint x: 1239, endPoint y: 357, distance: 68.6
click at [1239, 357] on div ".deletable-edge-delete-btn { width: 20px; height: 20px; border: 0px solid #ffff…" at bounding box center [968, 428] width 1203 height 687
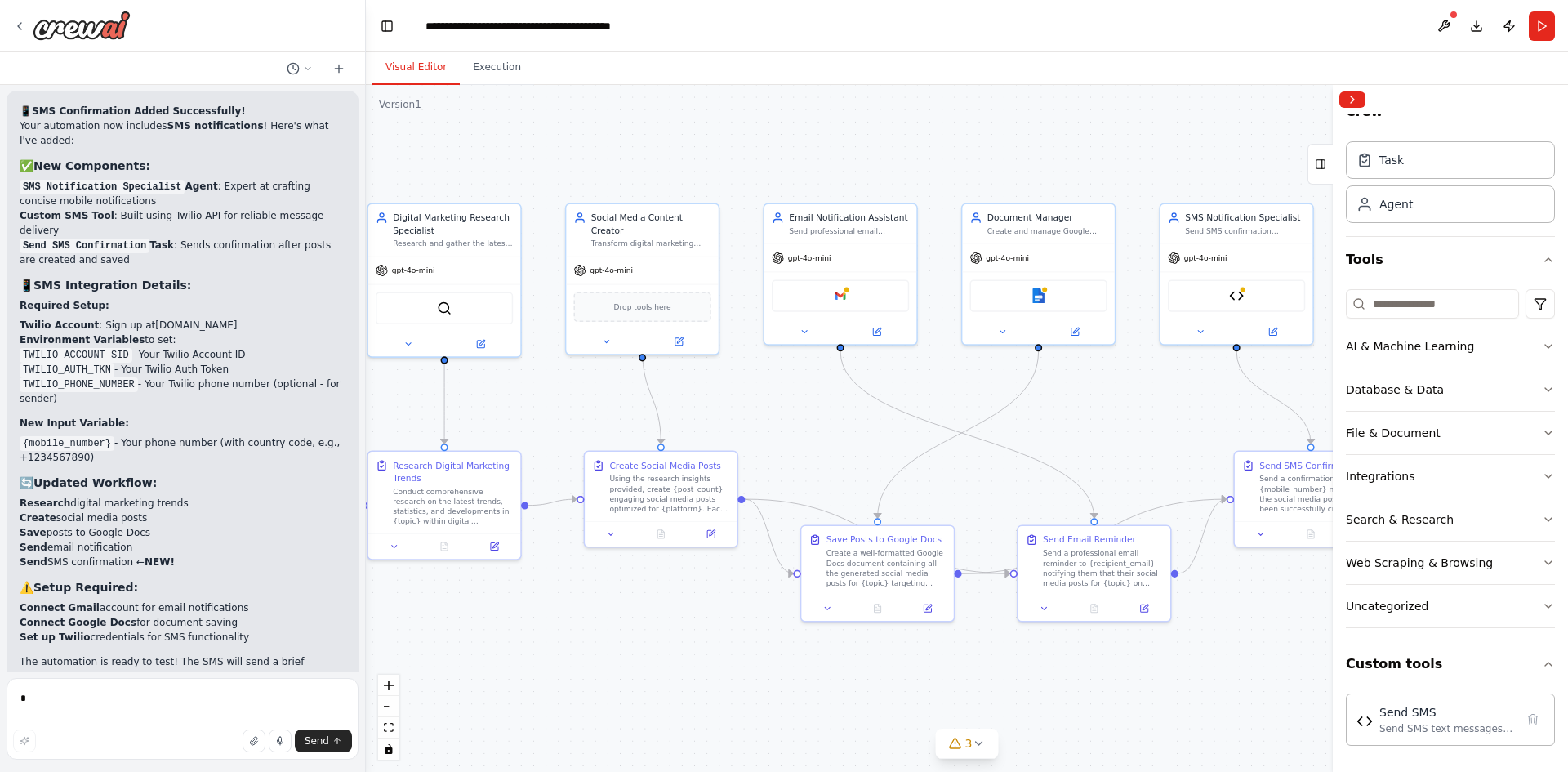
drag, startPoint x: 952, startPoint y: 432, endPoint x: 1137, endPoint y: 429, distance: 185.0
click at [1137, 429] on div ".deletable-edge-delete-btn { width: 20px; height: 20px; border: 0px solid #ffff…" at bounding box center [968, 428] width 1203 height 687
click at [107, 707] on textarea at bounding box center [183, 719] width 352 height 82
type textarea "**********"
click at [306, 749] on button "Send" at bounding box center [323, 741] width 57 height 22
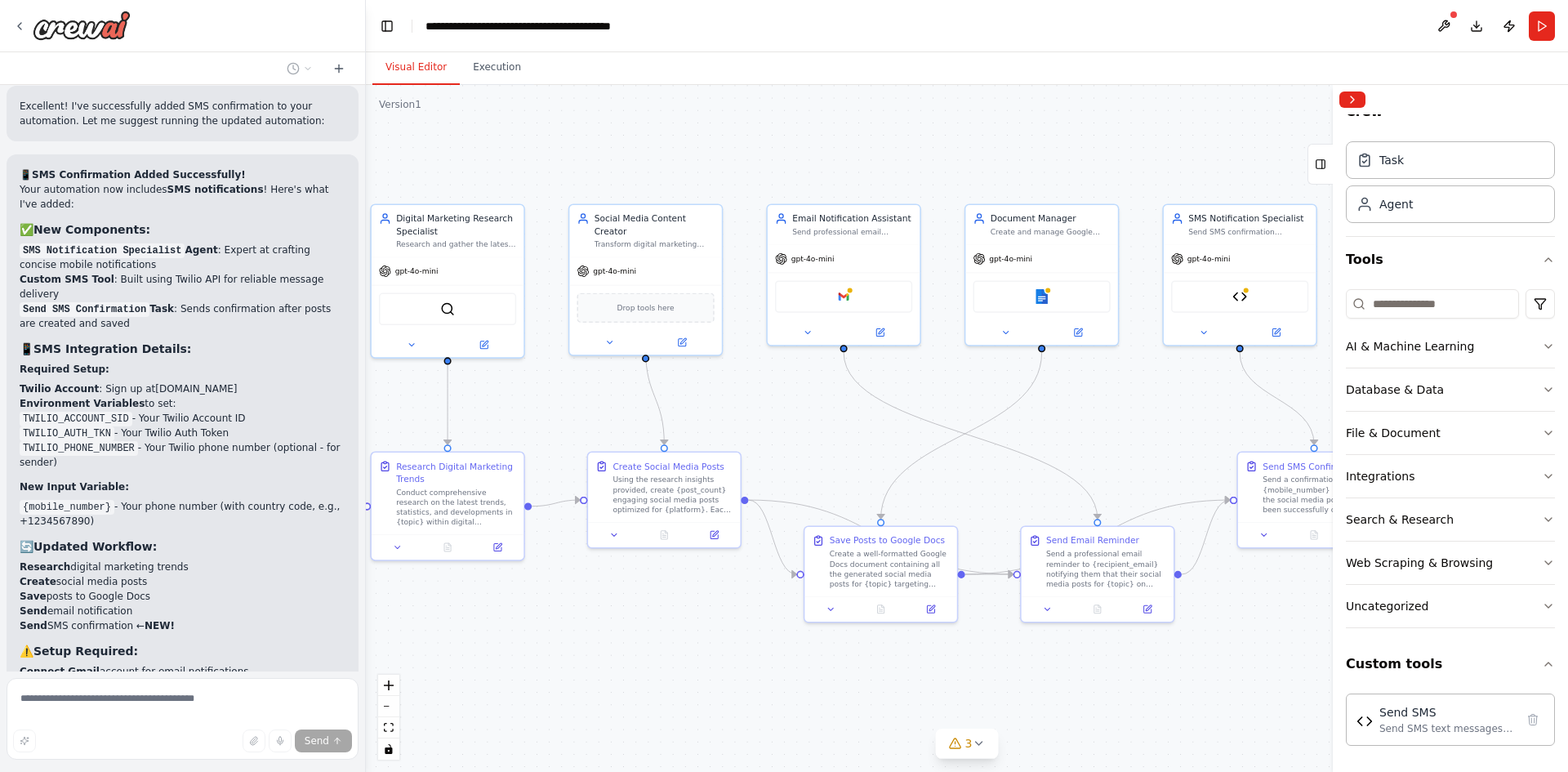
scroll to position [6907, 0]
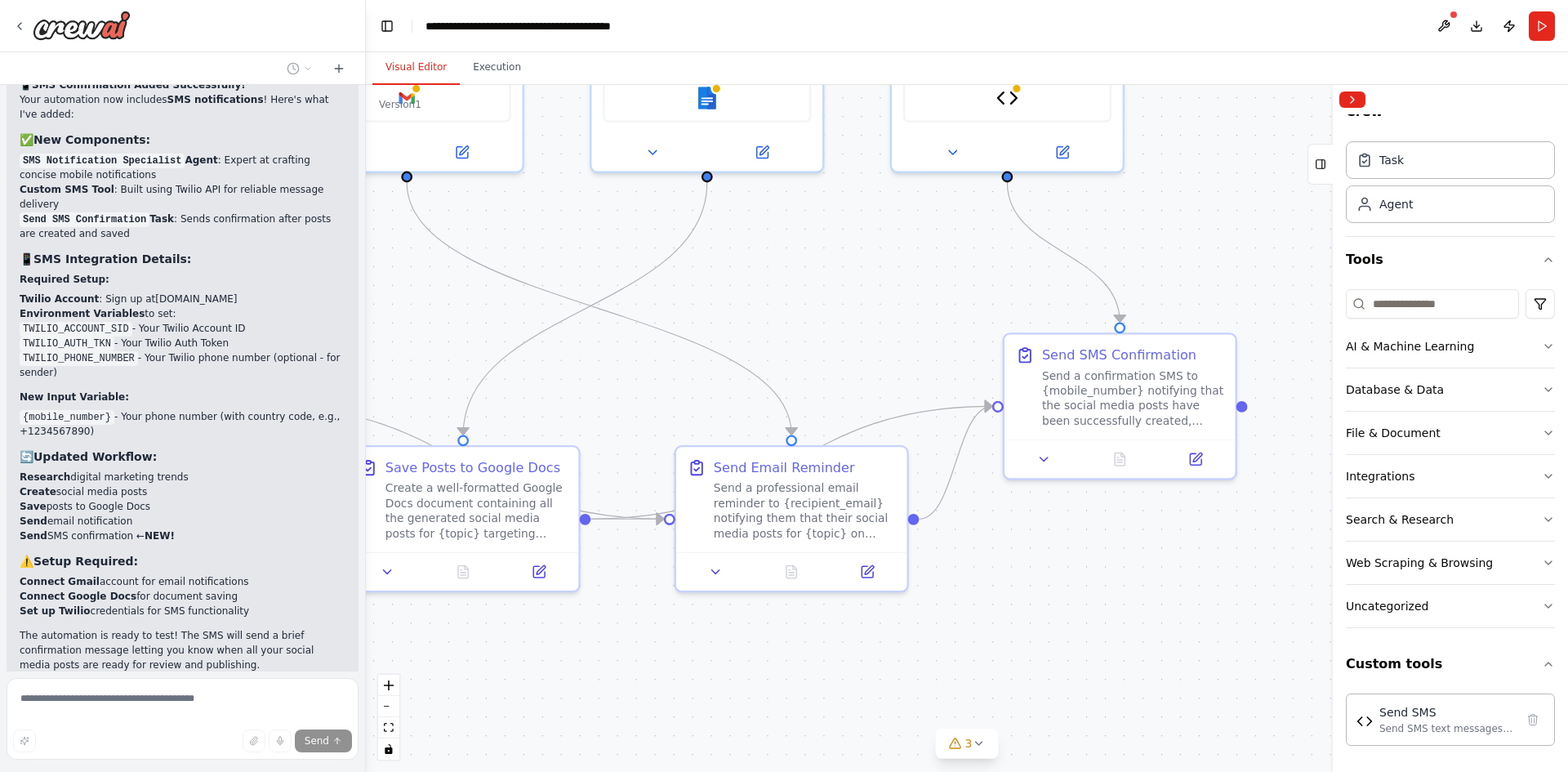
drag, startPoint x: 1176, startPoint y: 648, endPoint x: 791, endPoint y: 628, distance: 385.5
click at [791, 628] on div ".deletable-edge-delete-btn { width: 20px; height: 20px; border: 0px solid #ffff…" at bounding box center [968, 428] width 1203 height 687
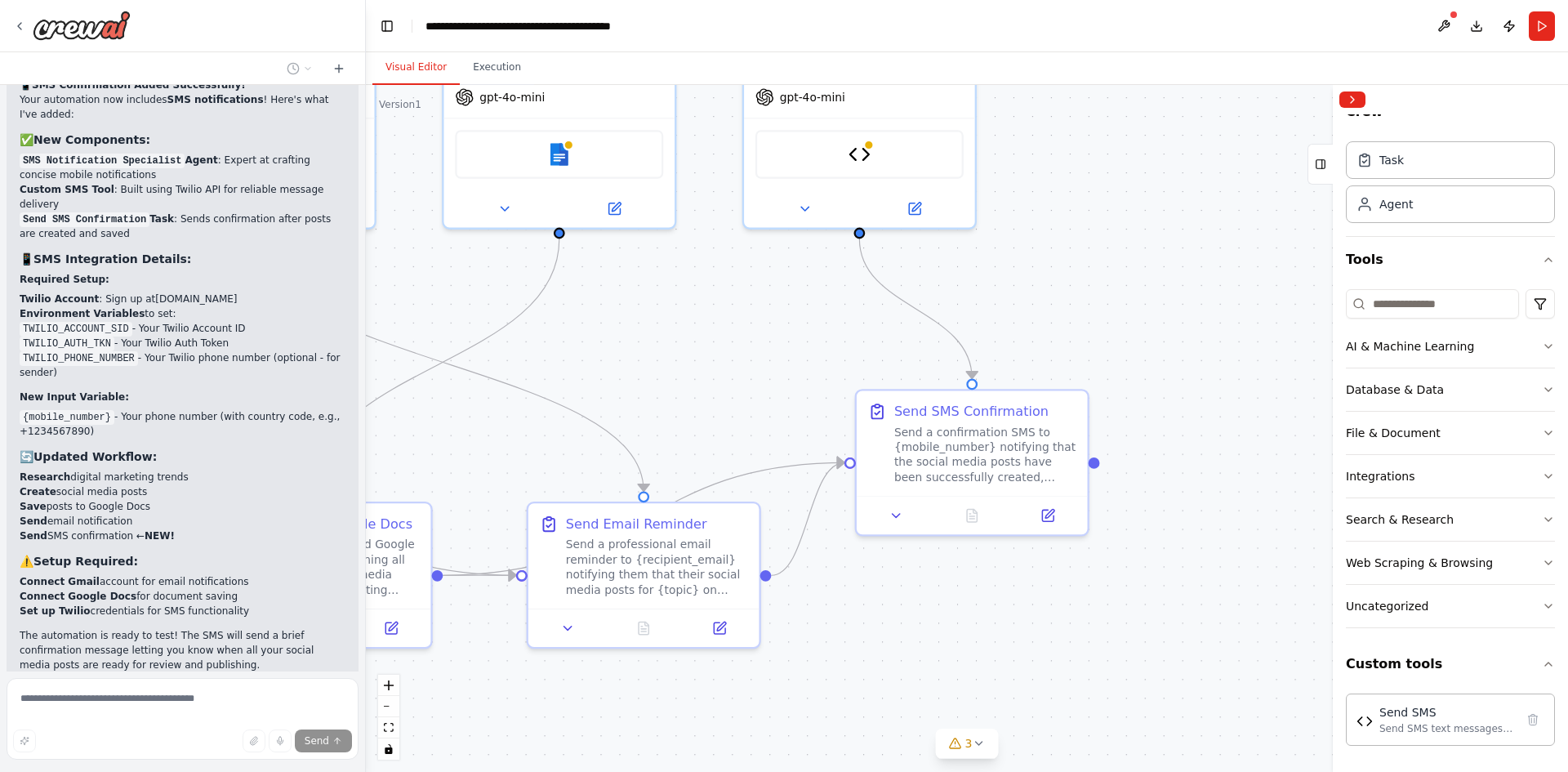
drag, startPoint x: 1093, startPoint y: 583, endPoint x: 967, endPoint y: 644, distance: 140.0
click at [967, 644] on div ".deletable-edge-delete-btn { width: 20px; height: 20px; border: 0px solid #ffff…" at bounding box center [968, 428] width 1203 height 687
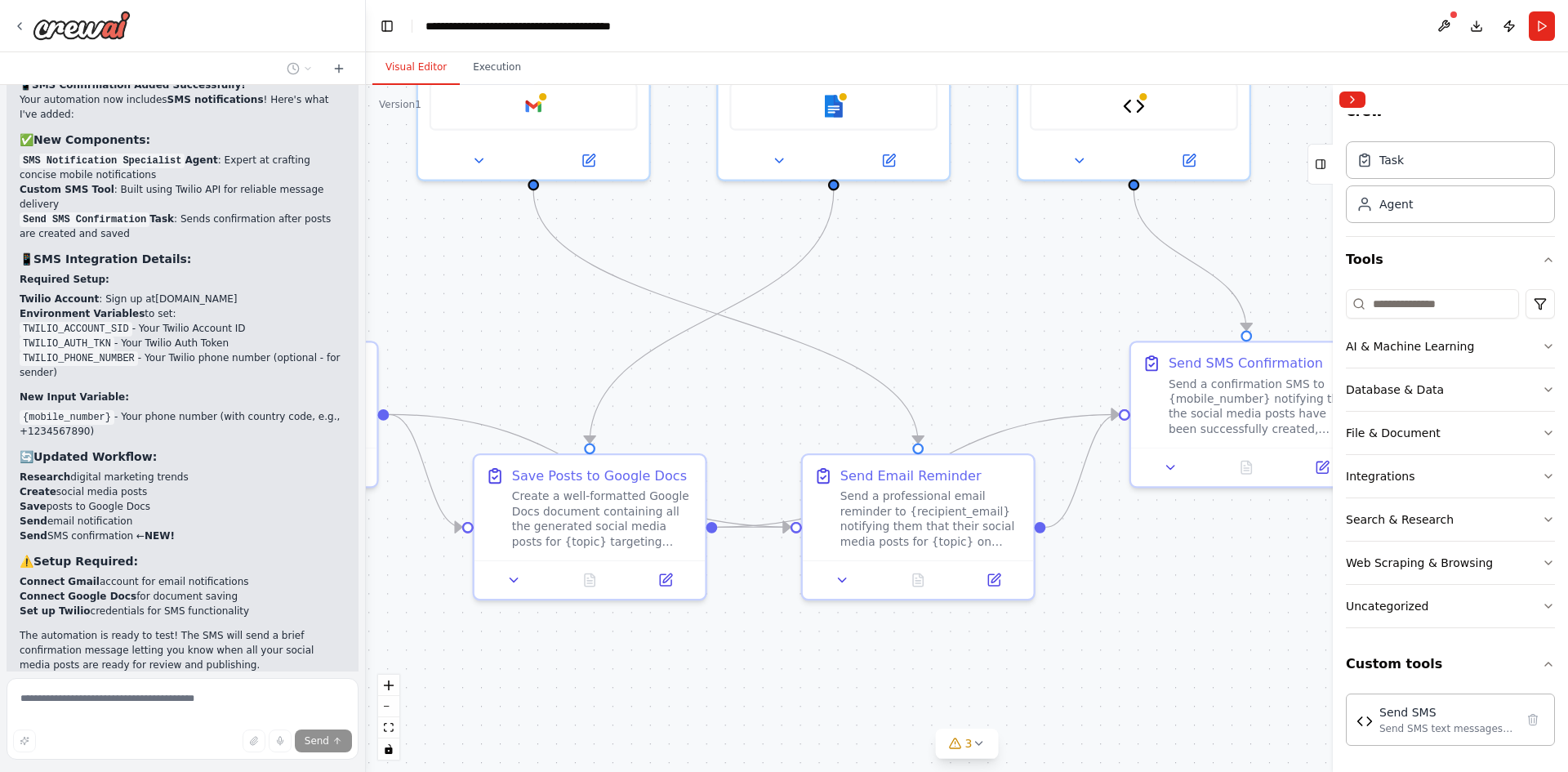
drag, startPoint x: 1002, startPoint y: 631, endPoint x: 1047, endPoint y: 567, distance: 78.2
click at [1431, 560] on div "I want to build an AI agent to create social media post on digital marketing ▶ …" at bounding box center [784, 386] width 1568 height 772
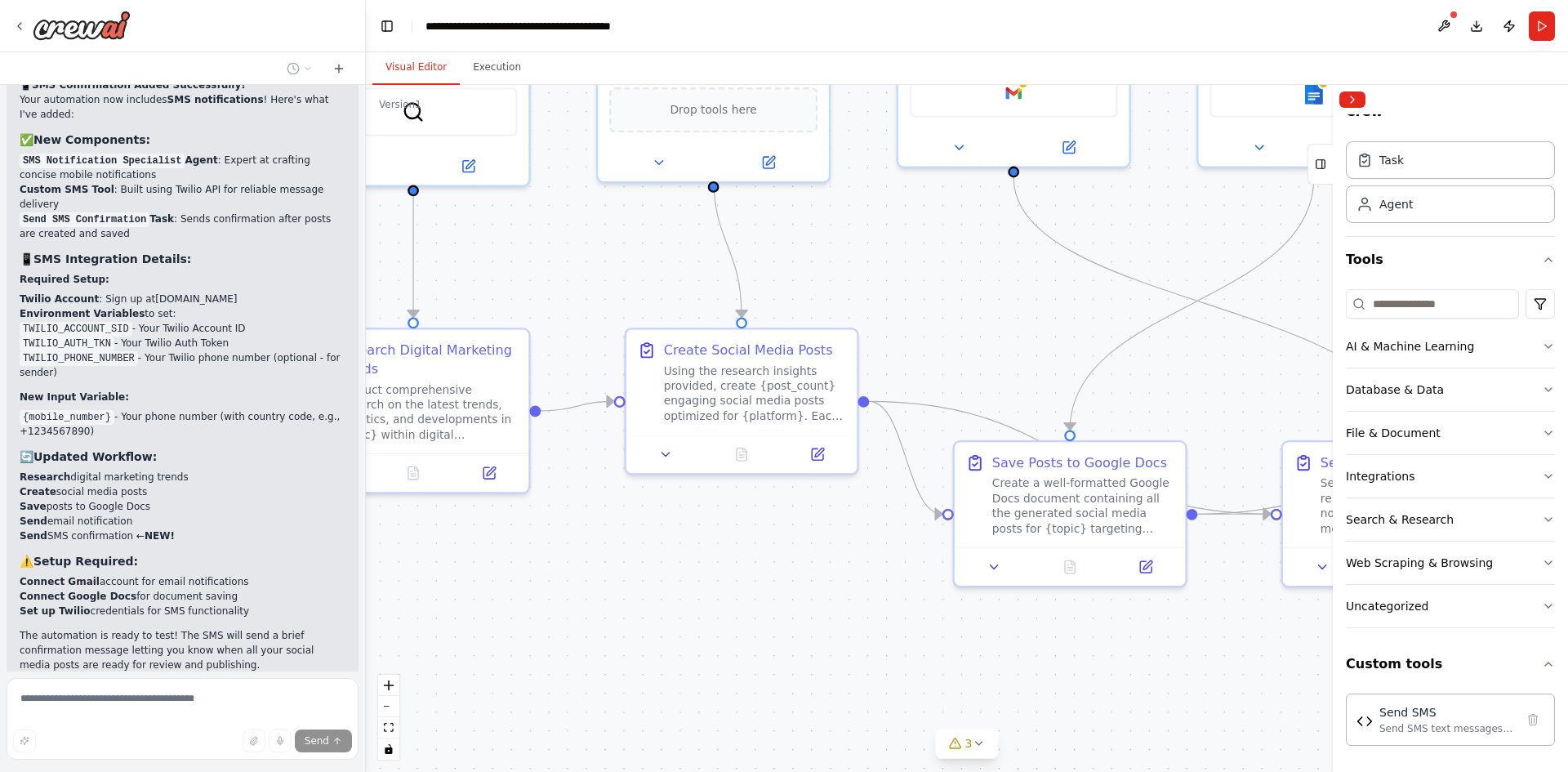
drag, startPoint x: 657, startPoint y: 633, endPoint x: 887, endPoint y: 708, distance: 241.9
click at [887, 708] on div ".deletable-edge-delete-btn { width: 20px; height: 20px; border: 0px solid #ffff…" at bounding box center [968, 428] width 1203 height 687
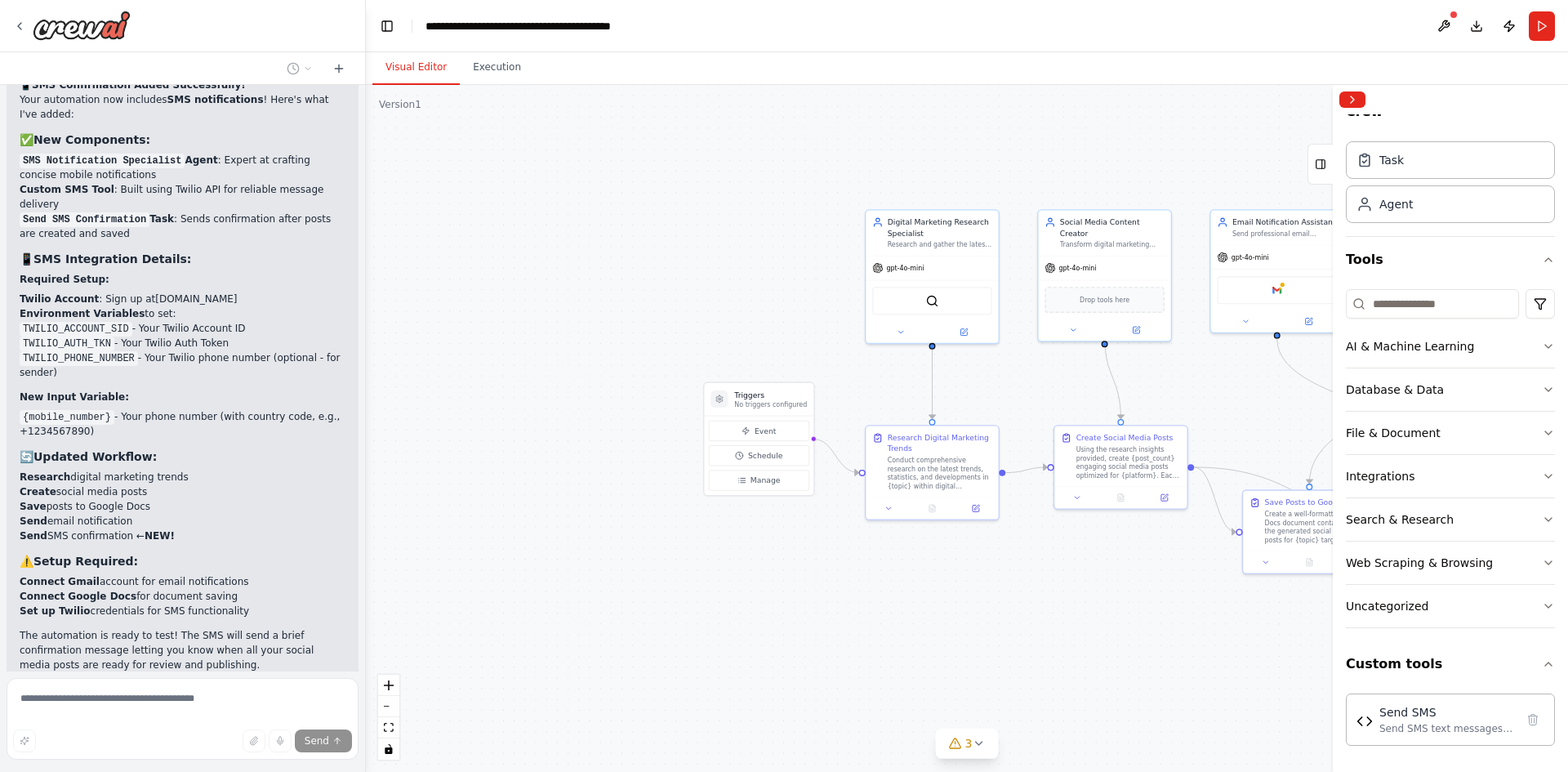
drag, startPoint x: 728, startPoint y: 668, endPoint x: 1072, endPoint y: 581, distance: 354.8
click at [1072, 581] on div ".deletable-edge-delete-btn { width: 20px; height: 20px; border: 0px solid #ffff…" at bounding box center [968, 428] width 1203 height 687
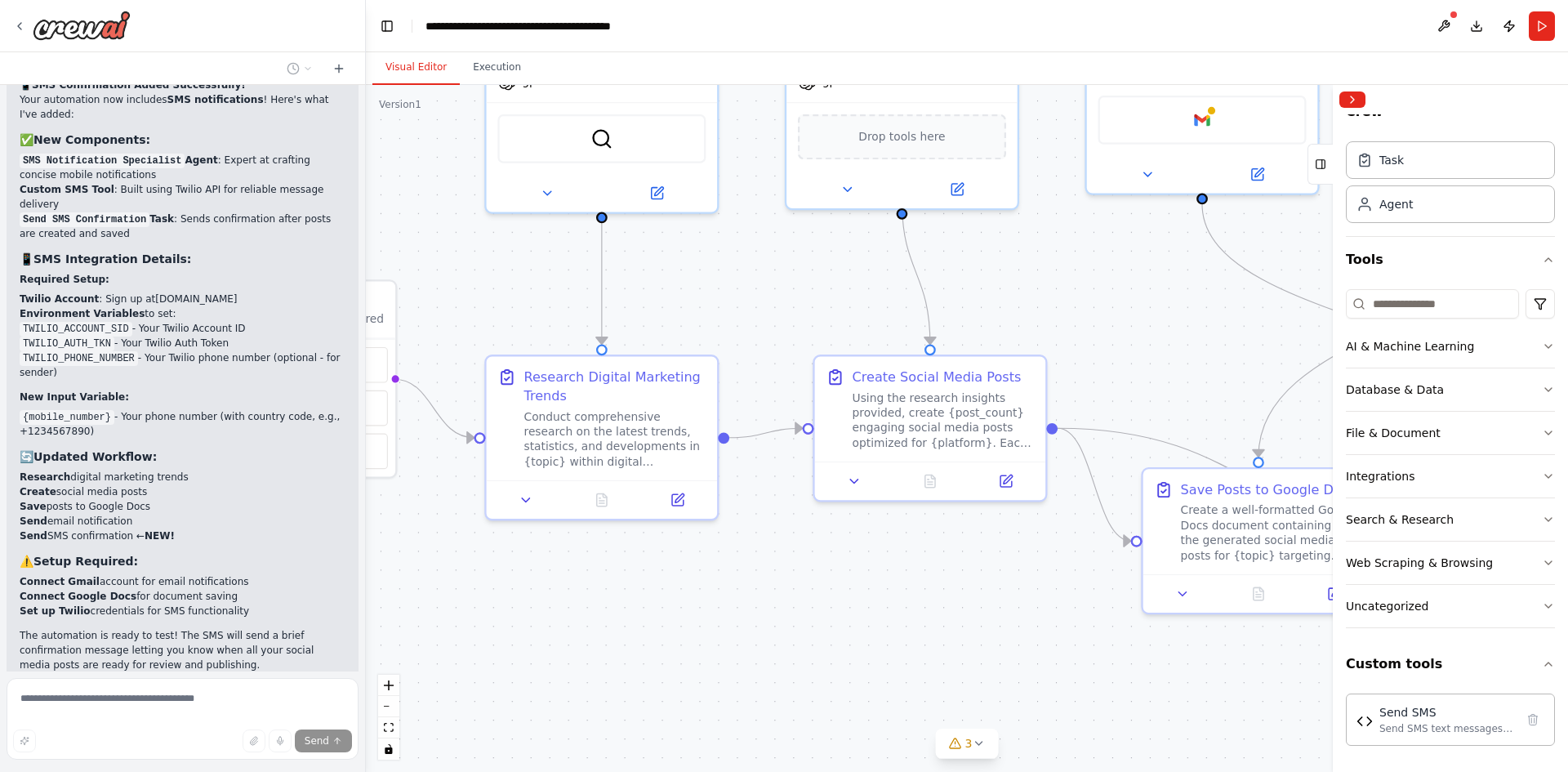
drag, startPoint x: 1053, startPoint y: 558, endPoint x: 673, endPoint y: 650, distance: 391.0
click at [677, 658] on div ".deletable-edge-delete-btn { width: 20px; height: 20px; border: 0px solid #ffff…" at bounding box center [968, 428] width 1203 height 687
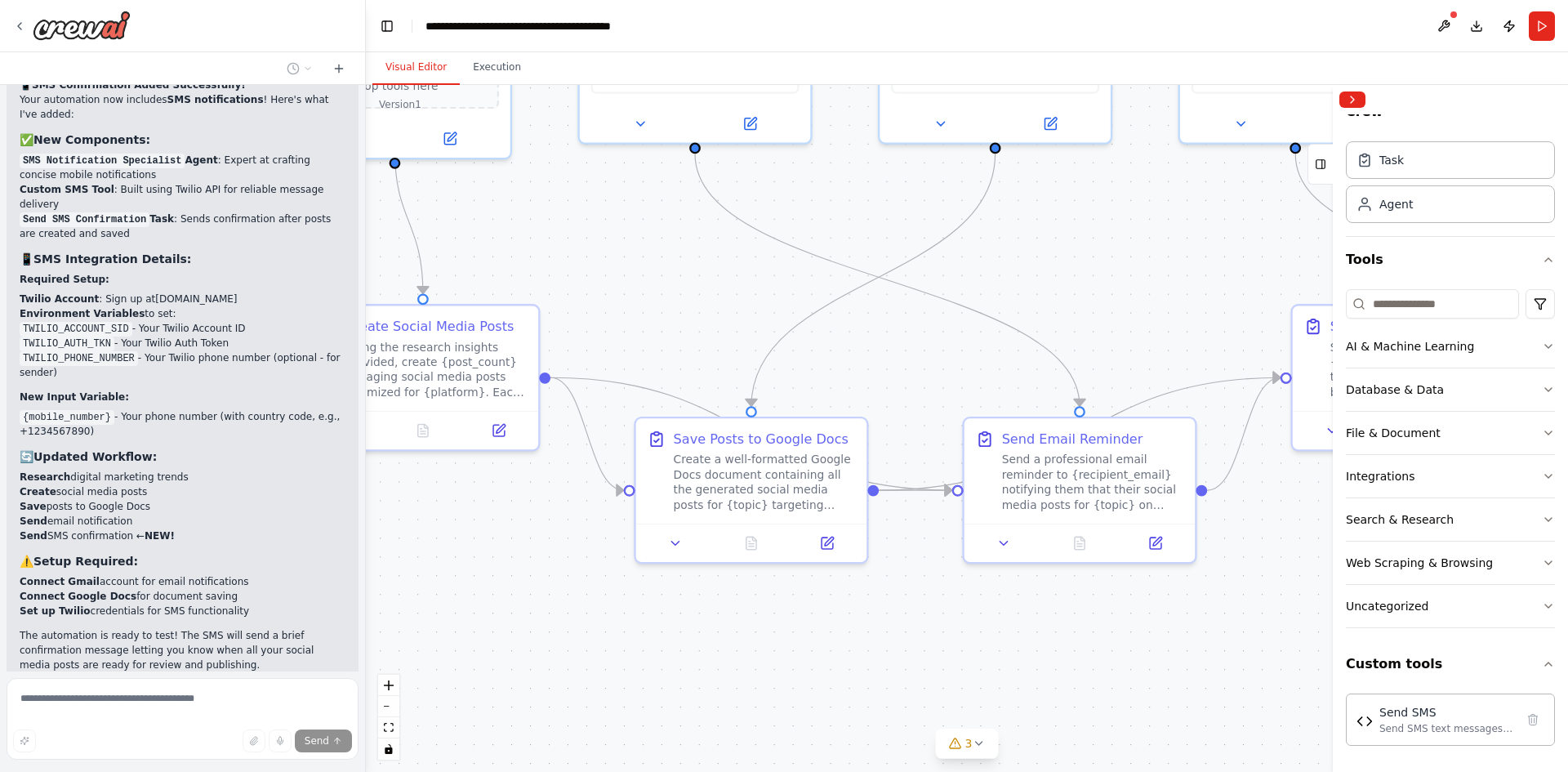
drag, startPoint x: 1039, startPoint y: 645, endPoint x: 599, endPoint y: 564, distance: 447.4
click at [544, 595] on div ".deletable-edge-delete-btn { width: 20px; height: 20px; border: 0px solid #ffff…" at bounding box center [968, 428] width 1203 height 687
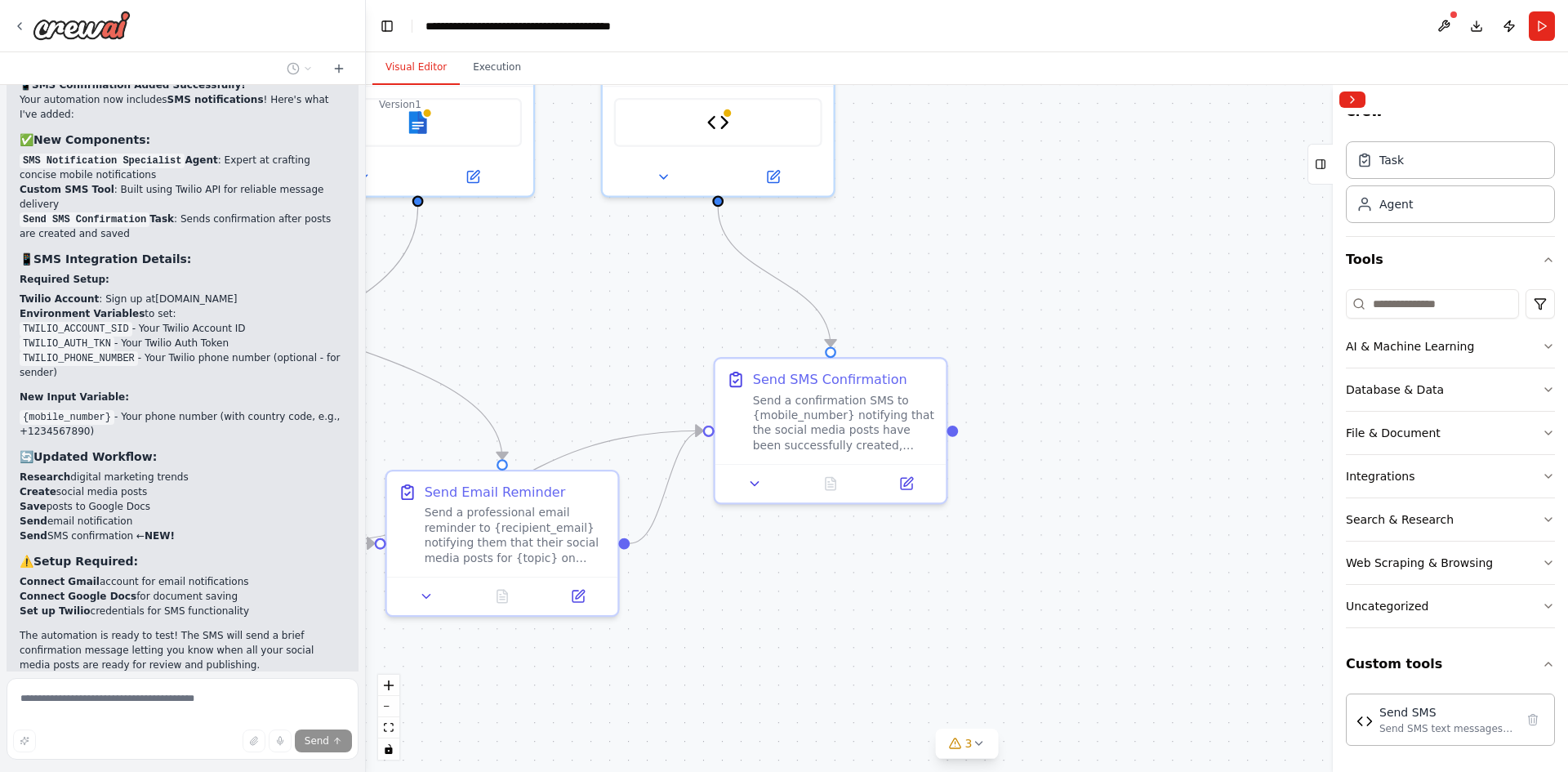
drag, startPoint x: 1265, startPoint y: 598, endPoint x: 625, endPoint y: 651, distance: 642.2
click at [625, 651] on div ".deletable-edge-delete-btn { width: 20px; height: 20px; border: 0px solid #ffff…" at bounding box center [968, 428] width 1203 height 687
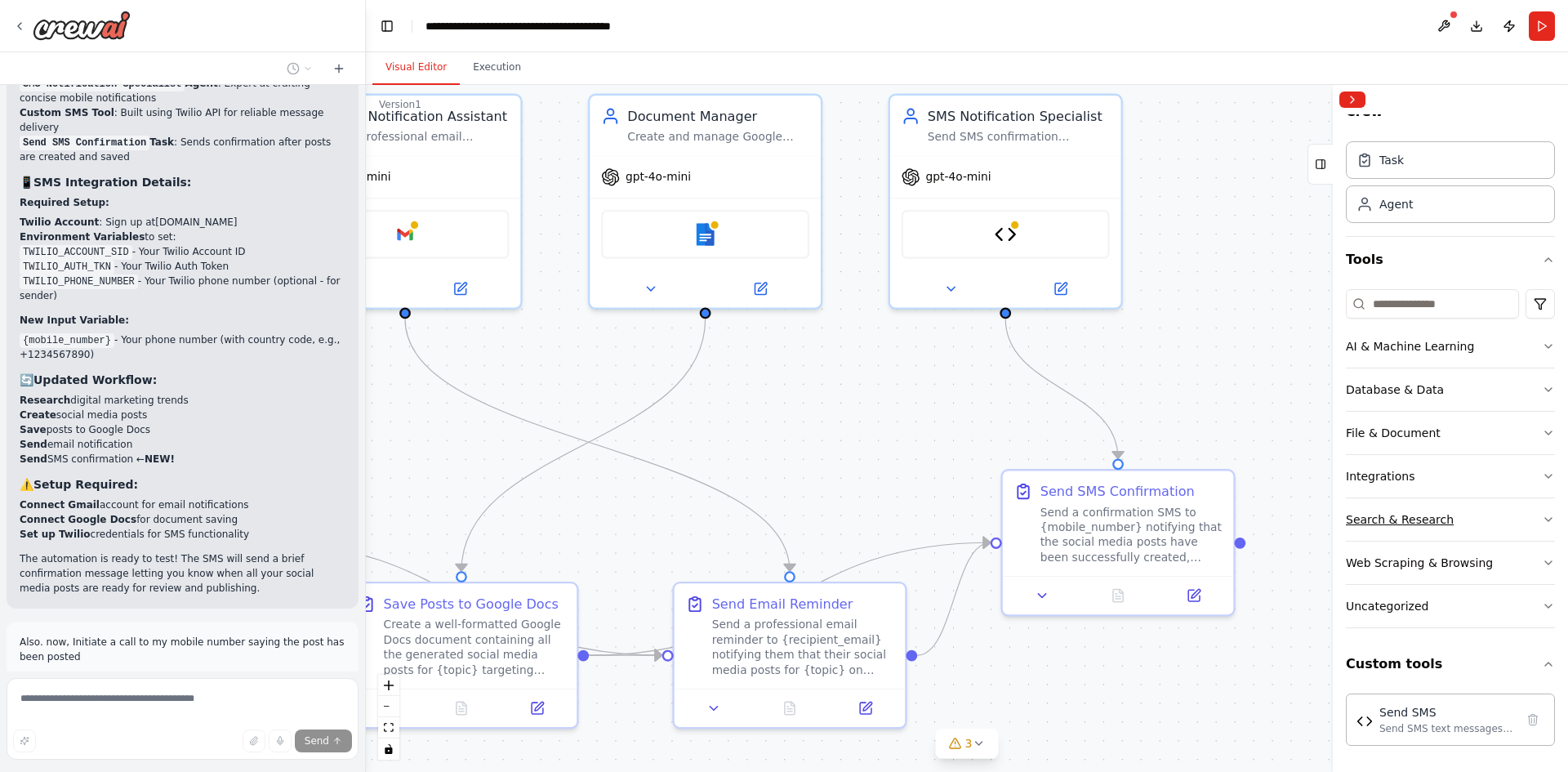
drag, startPoint x: 994, startPoint y: 406, endPoint x: 1347, endPoint y: 501, distance: 365.6
click at [1347, 501] on div "I want to build an AI agent to create social media post on digital marketing ▶ …" at bounding box center [784, 386] width 1568 height 772
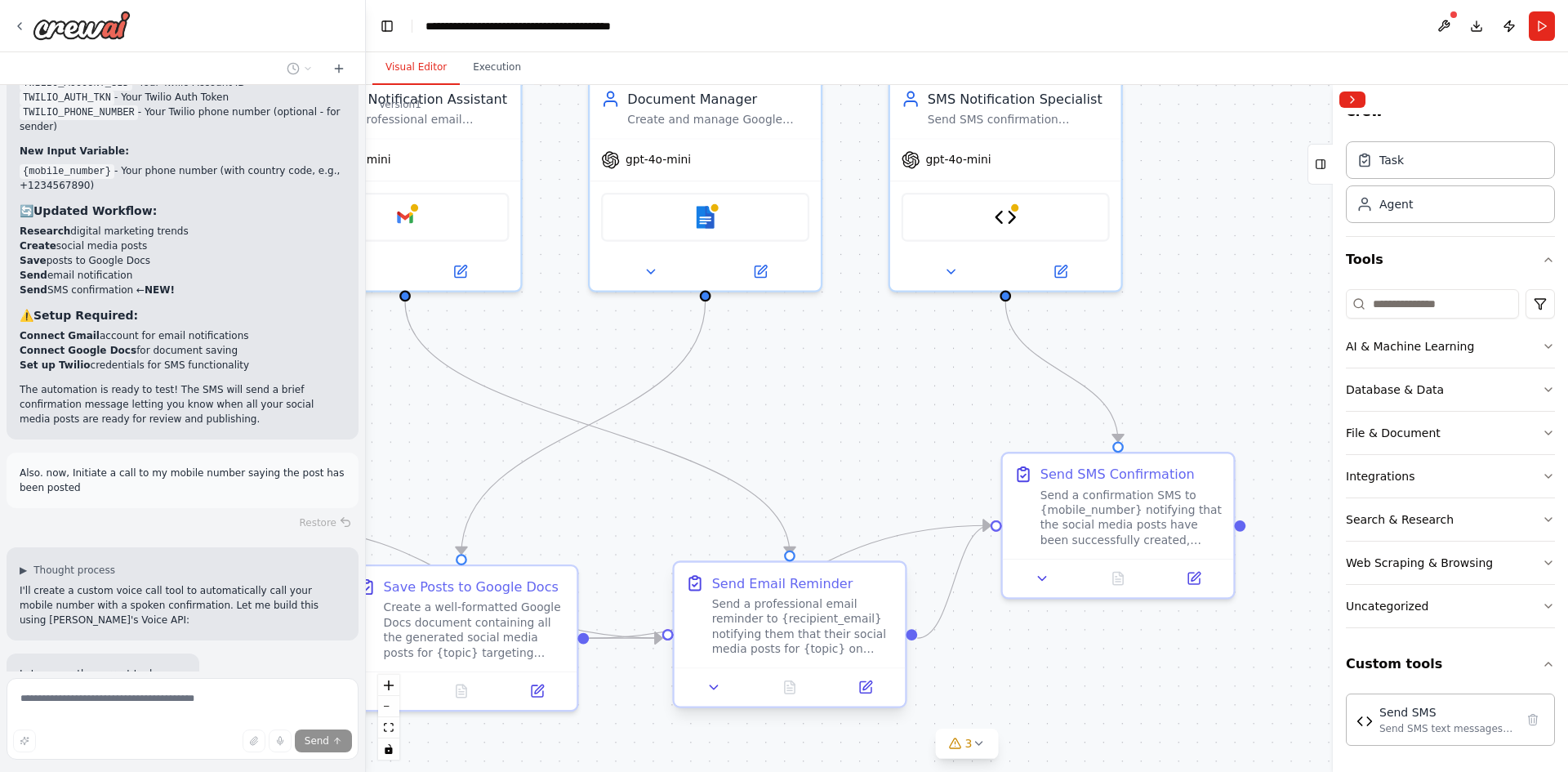
scroll to position [7153, 0]
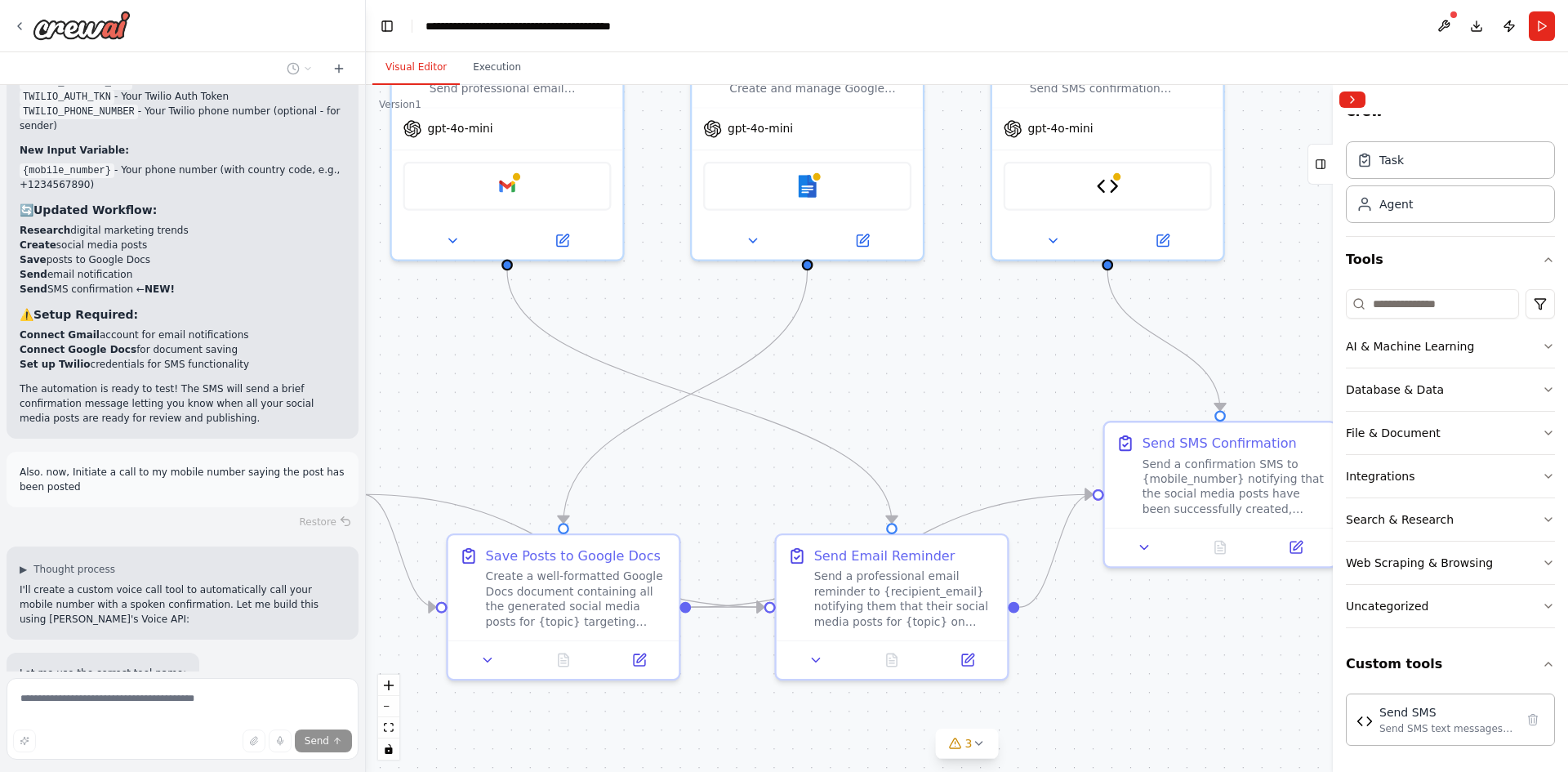
drag, startPoint x: 969, startPoint y: 661, endPoint x: 1084, endPoint y: 630, distance: 119.1
click at [1084, 630] on div ".deletable-edge-delete-btn { width: 20px; height: 20px; border: 0px solid #ffff…" at bounding box center [968, 428] width 1203 height 687
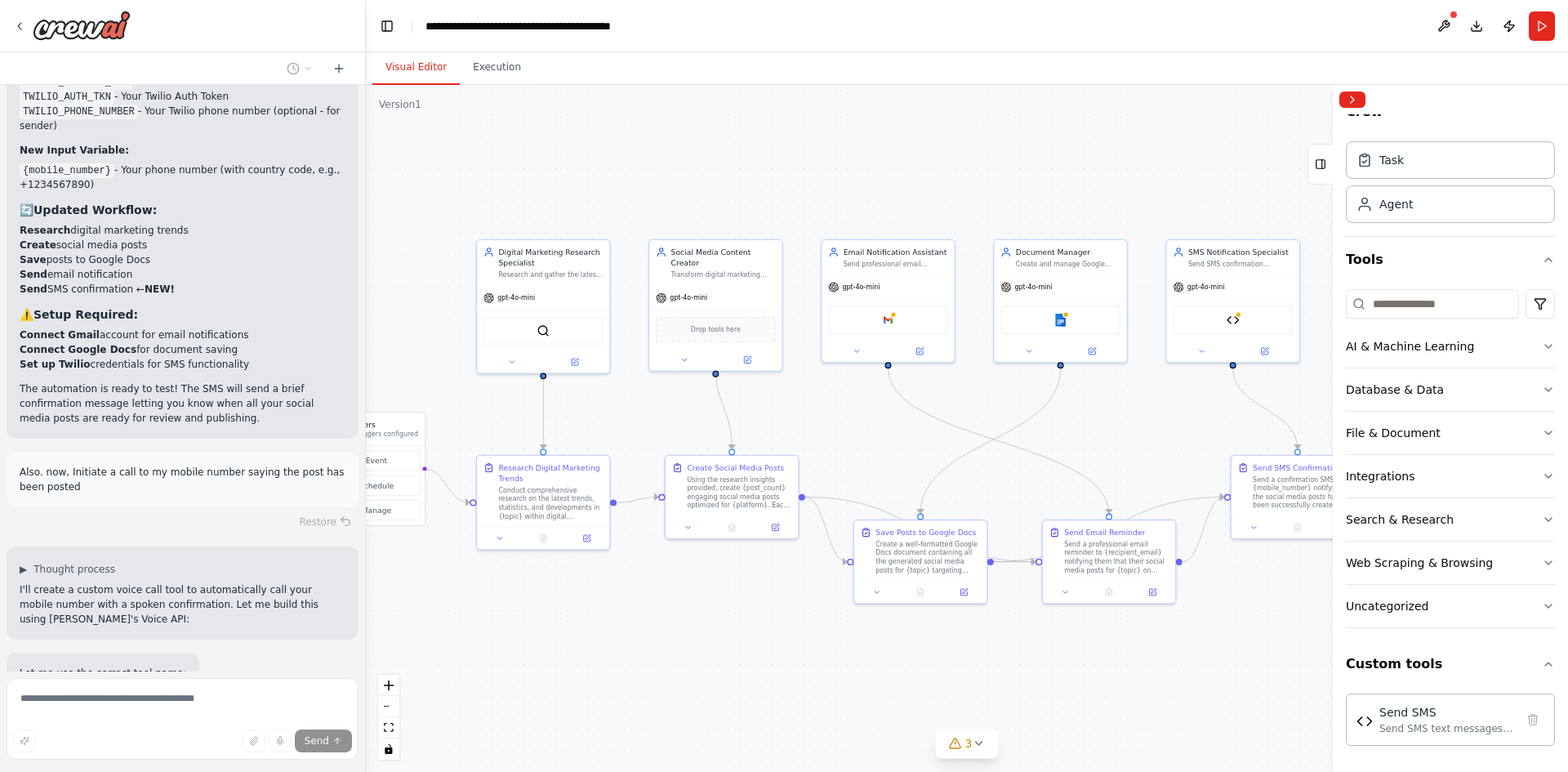
drag, startPoint x: 1121, startPoint y: 655, endPoint x: 1251, endPoint y: 600, distance: 141.2
click at [1251, 600] on div ".deletable-edge-delete-btn { width: 20px; height: 20px; border: 0px solid #ffff…" at bounding box center [968, 428] width 1203 height 687
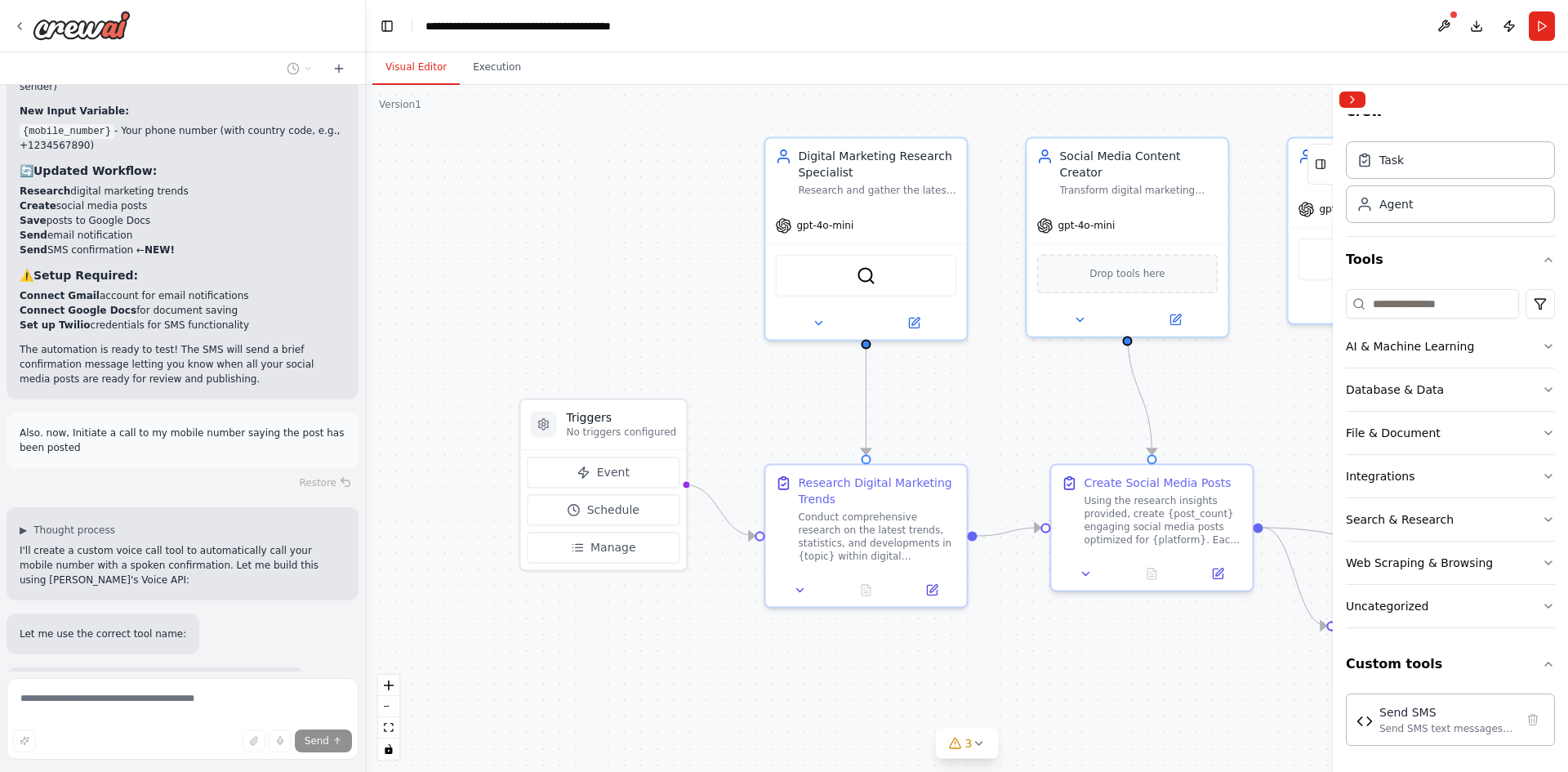
drag, startPoint x: 546, startPoint y: 602, endPoint x: 891, endPoint y: 720, distance: 364.6
click at [891, 720] on div ".deletable-edge-delete-btn { width: 20px; height: 20px; border: 0px solid #ffff…" at bounding box center [968, 428] width 1203 height 687
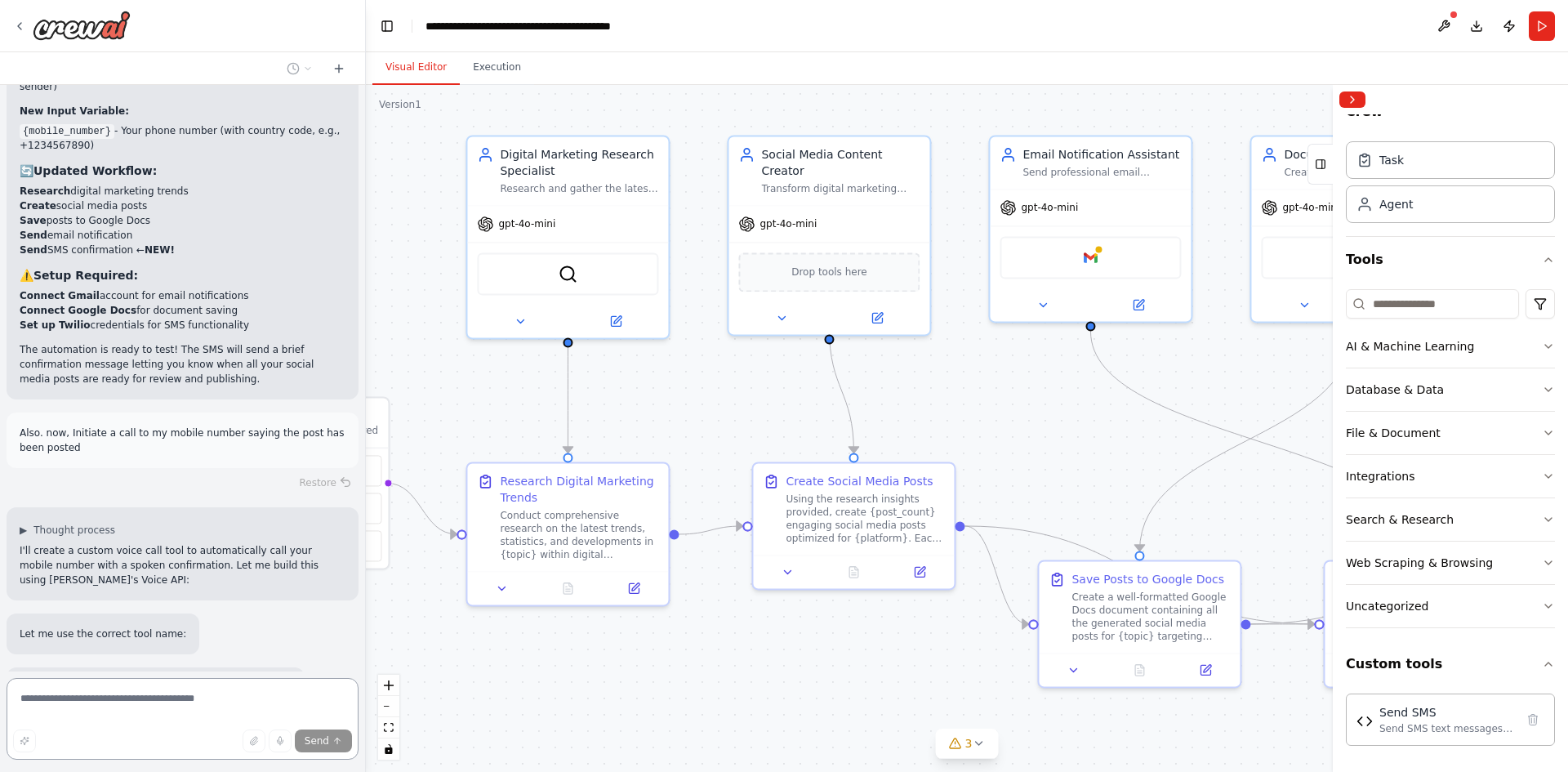
drag, startPoint x: 1087, startPoint y: 661, endPoint x: 565, endPoint y: 629, distance: 523.0
click at [570, 635] on div ".deletable-edge-delete-btn { width: 20px; height: 20px; border: 0px solid #ffff…" at bounding box center [968, 428] width 1203 height 687
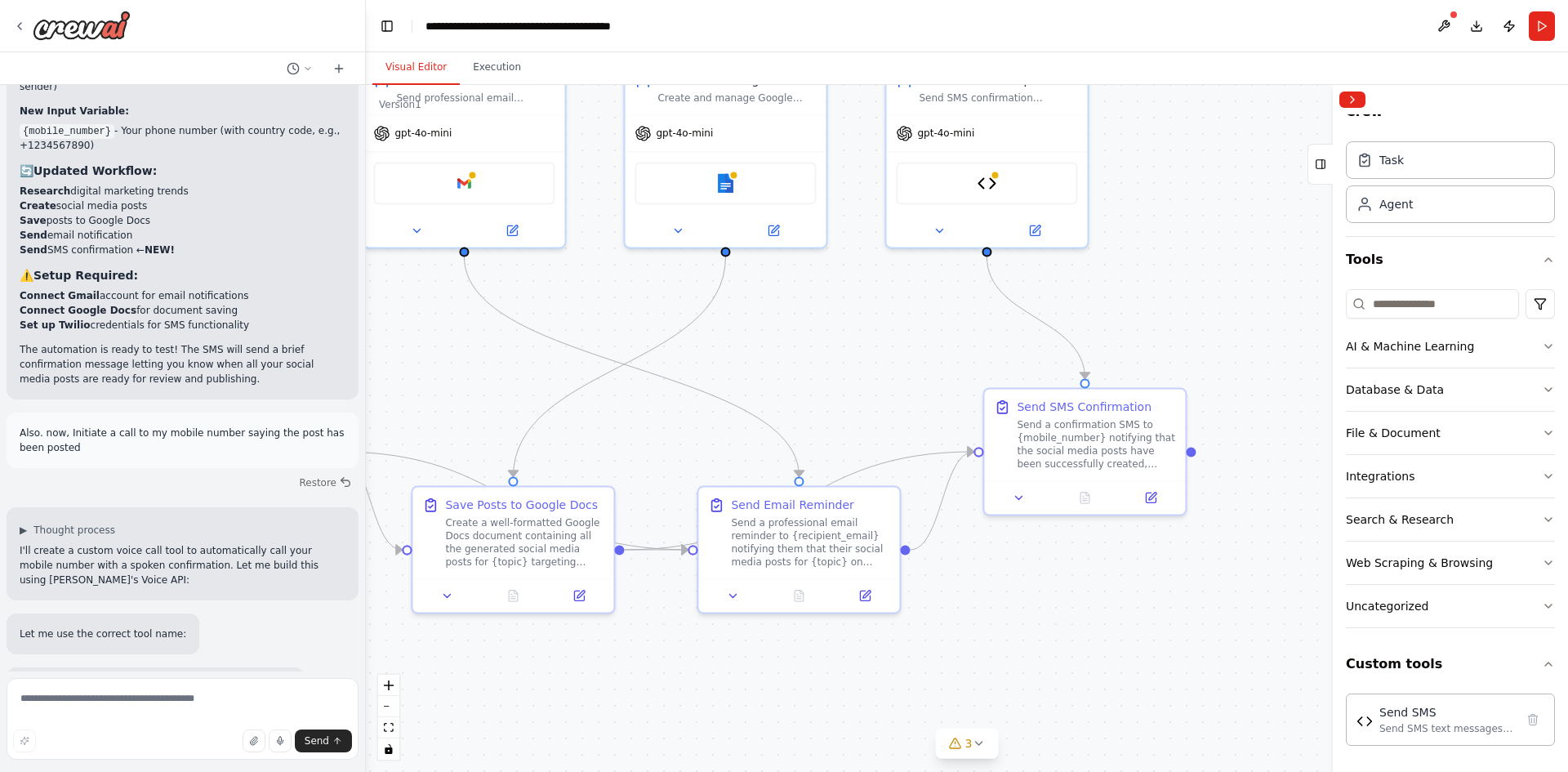
drag, startPoint x: 1128, startPoint y: 695, endPoint x: 685, endPoint y: 641, distance: 446.3
click at [685, 641] on div ".deletable-edge-delete-btn { width: 20px; height: 20px; border: 0px solid #ffff…" at bounding box center [968, 428] width 1203 height 687
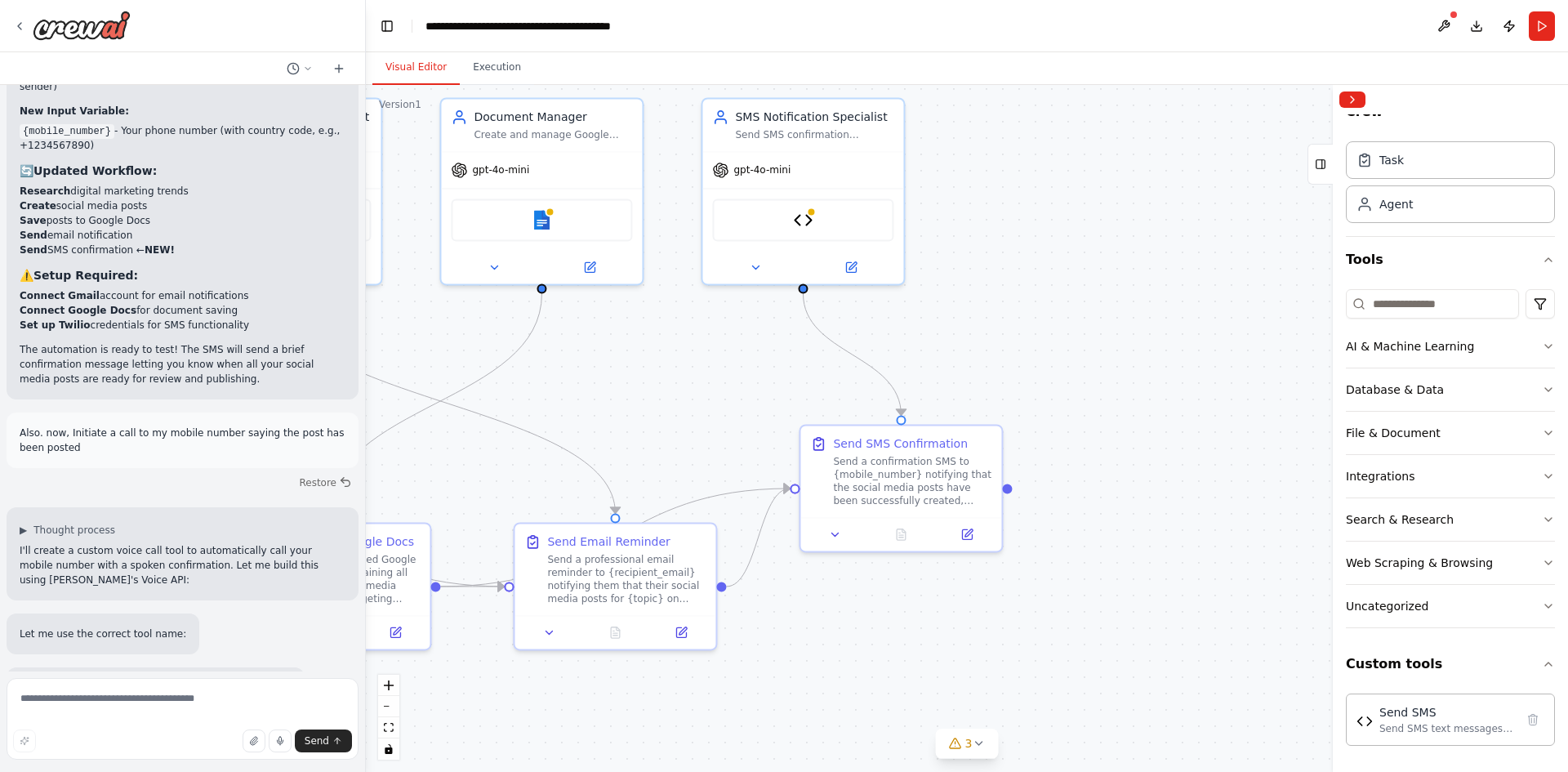
drag, startPoint x: 1160, startPoint y: 636, endPoint x: 1012, endPoint y: 676, distance: 153.3
click at [1012, 676] on div ".deletable-edge-delete-btn { width: 20px; height: 20px; border: 0px solid #ffff…" at bounding box center [968, 428] width 1203 height 687
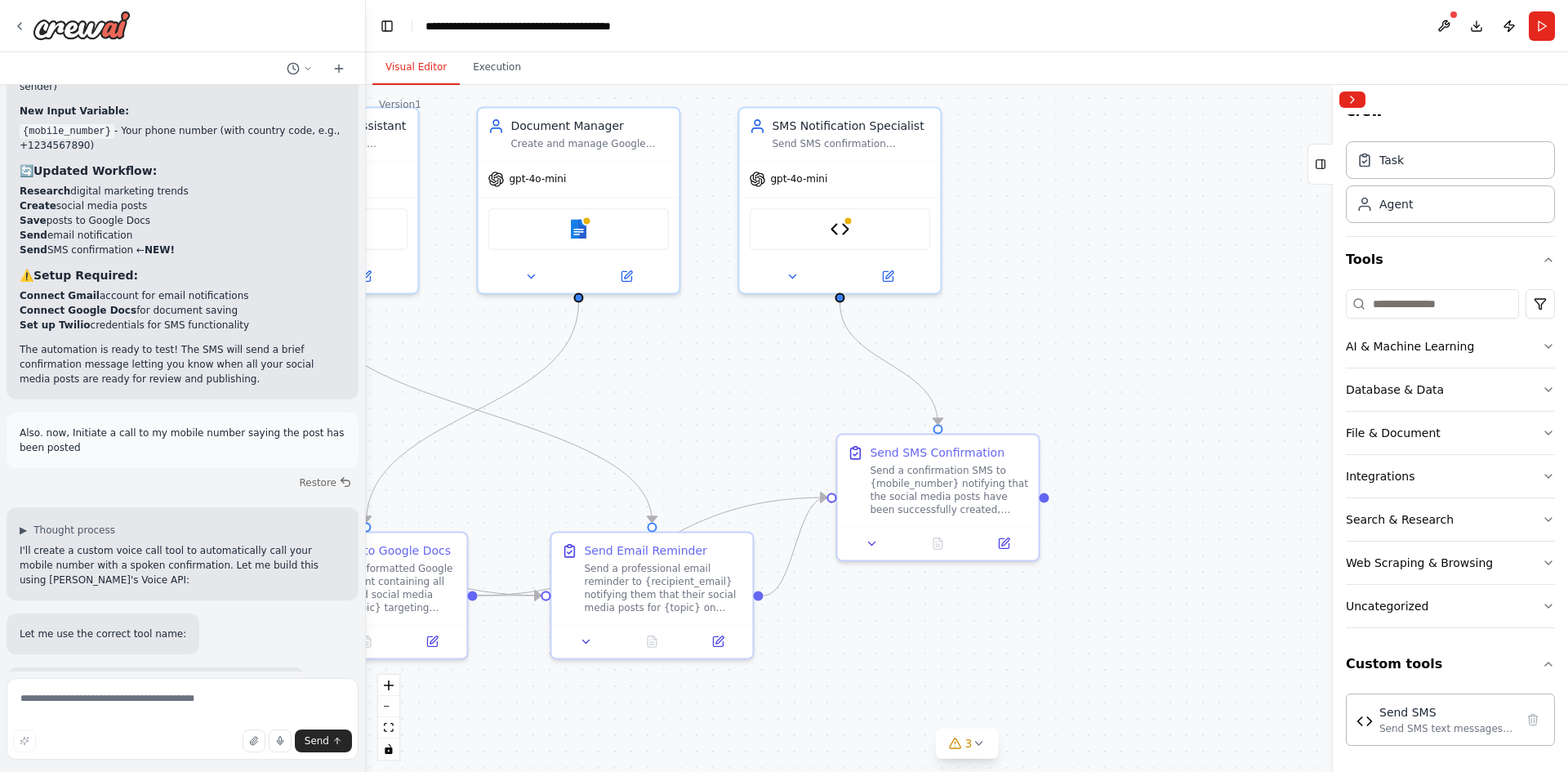
drag, startPoint x: 986, startPoint y: 662, endPoint x: 1038, endPoint y: 670, distance: 52.6
click at [1038, 670] on div ".deletable-edge-delete-btn { width: 20px; height: 20px; border: 0px solid #ffff…" at bounding box center [968, 428] width 1203 height 687
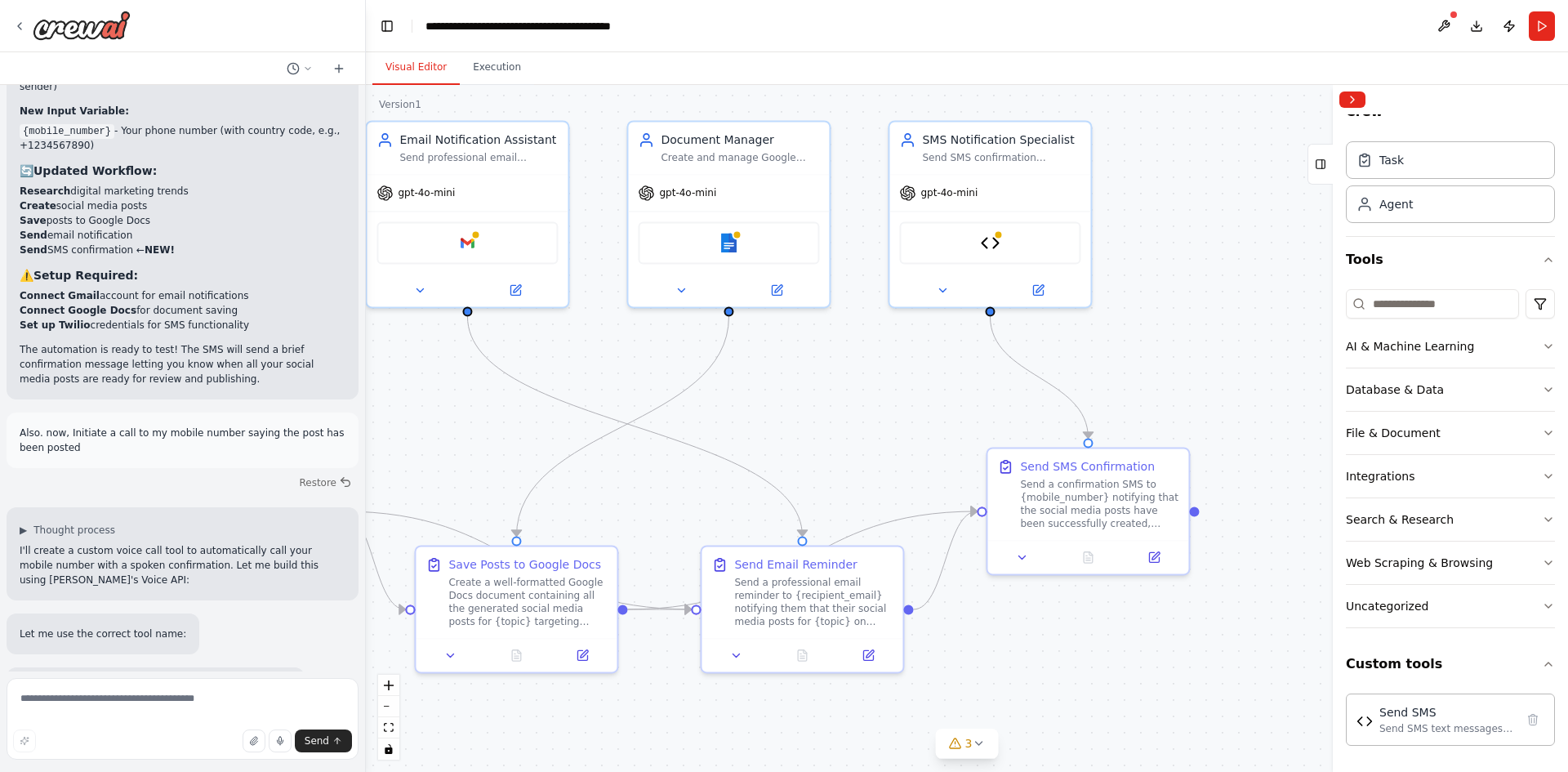
drag, startPoint x: 978, startPoint y: 630, endPoint x: 1123, endPoint y: 643, distance: 145.6
click at [1130, 643] on div ".deletable-edge-delete-btn { width: 20px; height: 20px; border: 0px solid #ffff…" at bounding box center [968, 428] width 1203 height 687
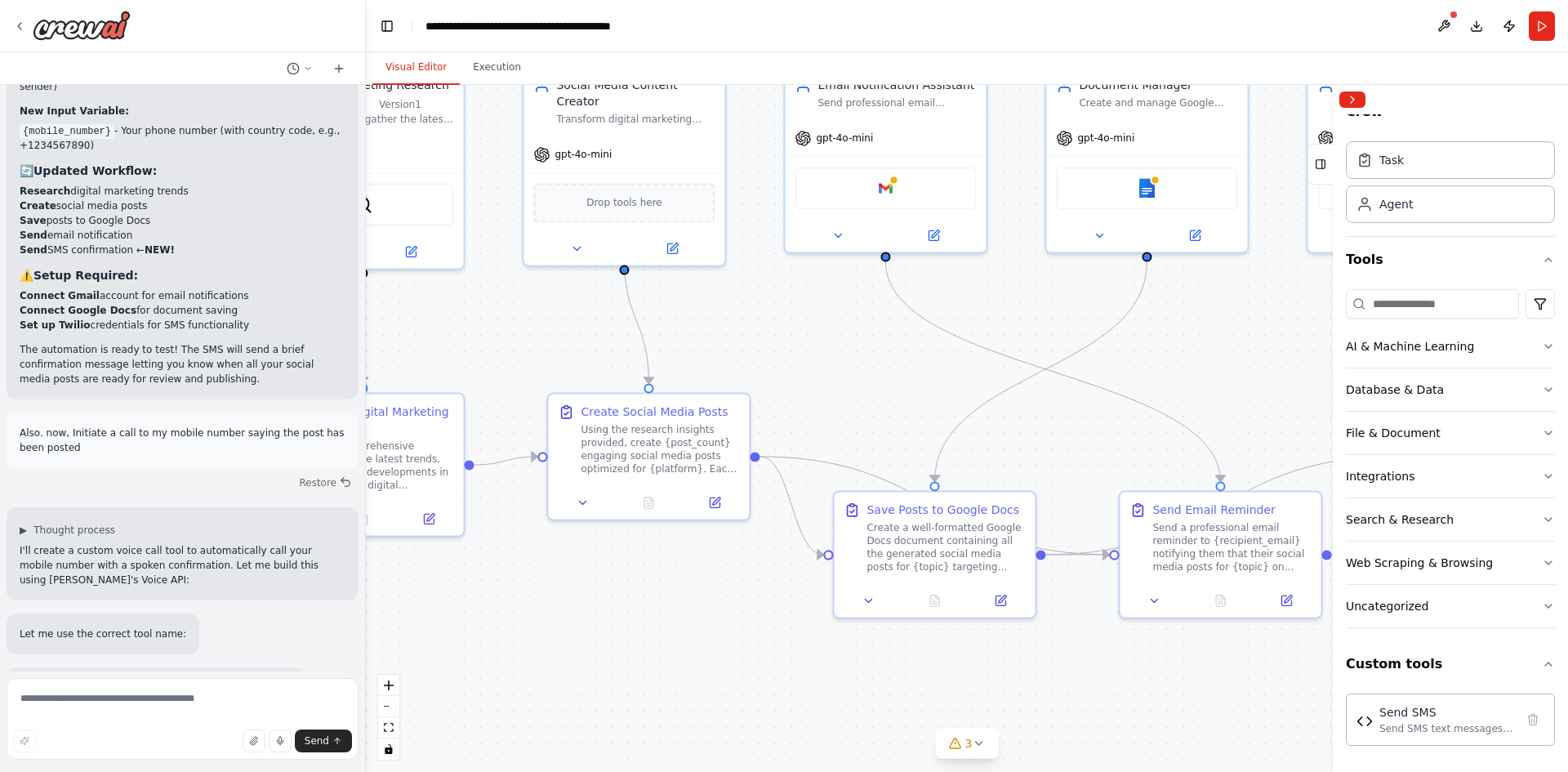
drag, startPoint x: 643, startPoint y: 706, endPoint x: 1058, endPoint y: 646, distance: 419.3
click at [1058, 646] on div ".deletable-edge-delete-btn { width: 20px; height: 20px; border: 0px solid #ffff…" at bounding box center [968, 428] width 1203 height 687
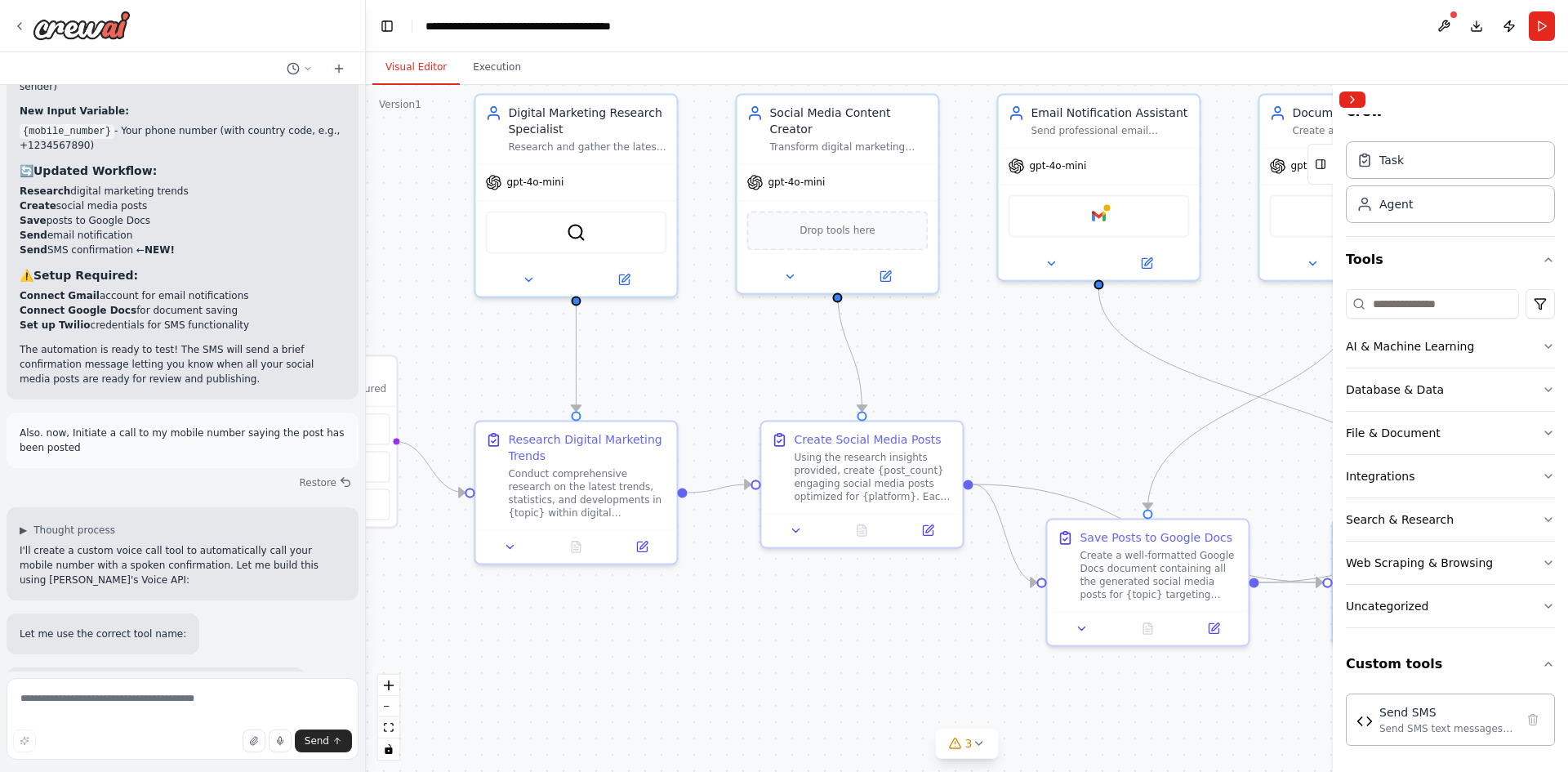
drag, startPoint x: 707, startPoint y: 671, endPoint x: 895, endPoint y: 702, distance: 190.5
click at [900, 702] on div ".deletable-edge-delete-btn { width: 20px; height: 20px; border: 0px solid #ffff…" at bounding box center [968, 428] width 1203 height 687
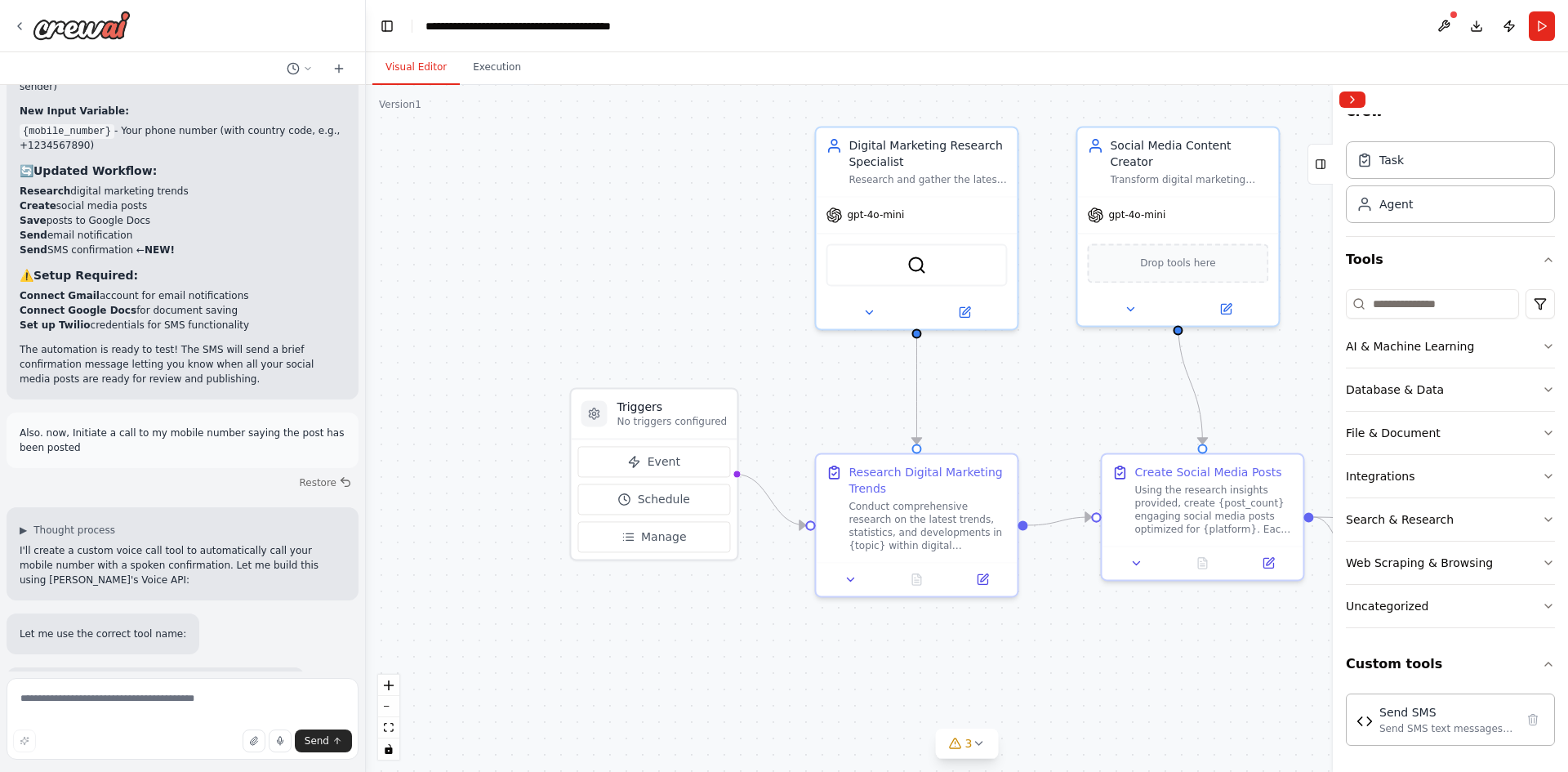
drag, startPoint x: 589, startPoint y: 670, endPoint x: 939, endPoint y: 703, distance: 351.6
click at [939, 703] on div ".deletable-edge-delete-btn { width: 20px; height: 20px; border: 0px solid #ffff…" at bounding box center [968, 428] width 1203 height 687
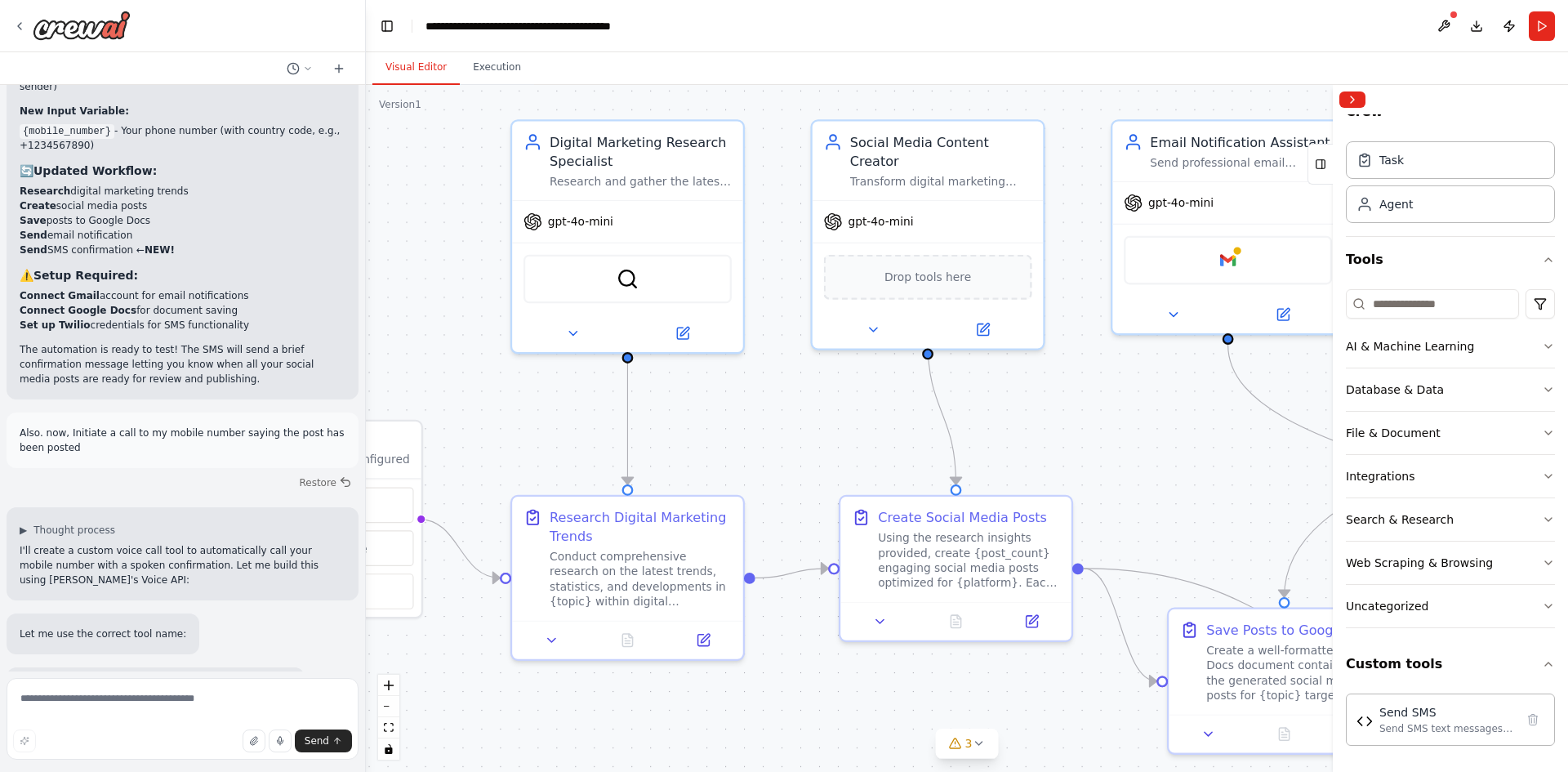
drag, startPoint x: 1132, startPoint y: 672, endPoint x: 813, endPoint y: 737, distance: 325.6
click at [813, 737] on div ".deletable-edge-delete-btn { width: 20px; height: 20px; border: 0px solid #ffff…" at bounding box center [968, 428] width 1203 height 687
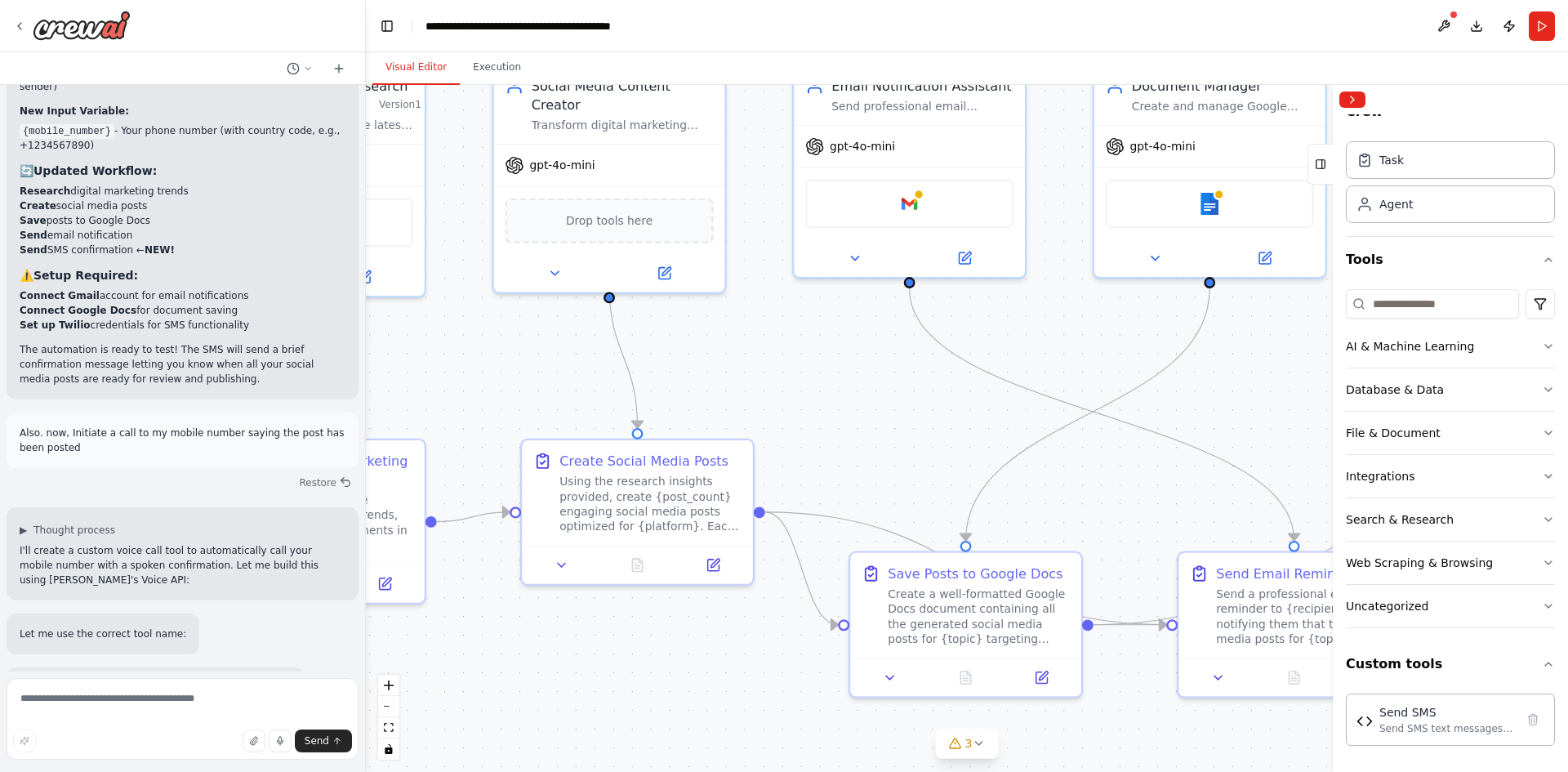
drag, startPoint x: 1053, startPoint y: 712, endPoint x: 607, endPoint y: 644, distance: 451.2
click at [608, 644] on div ".deletable-edge-delete-btn { width: 20px; height: 20px; border: 0px solid #ffff…" at bounding box center [968, 428] width 1203 height 687
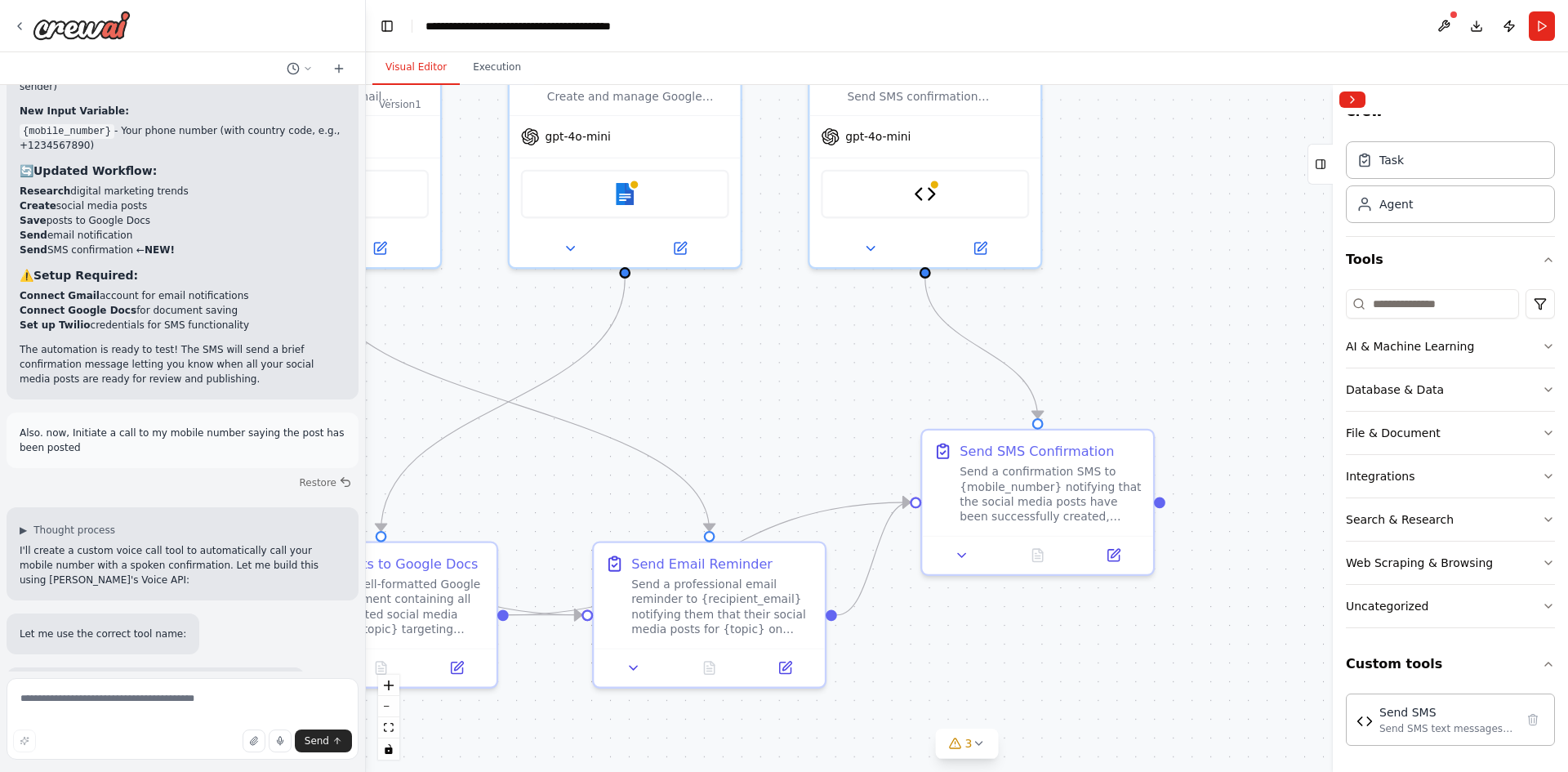
drag, startPoint x: 1226, startPoint y: 732, endPoint x: 778, endPoint y: 733, distance: 448.0
click at [778, 733] on div ".deletable-edge-delete-btn { width: 20px; height: 20px; border: 0px solid #ffff…" at bounding box center [968, 428] width 1203 height 687
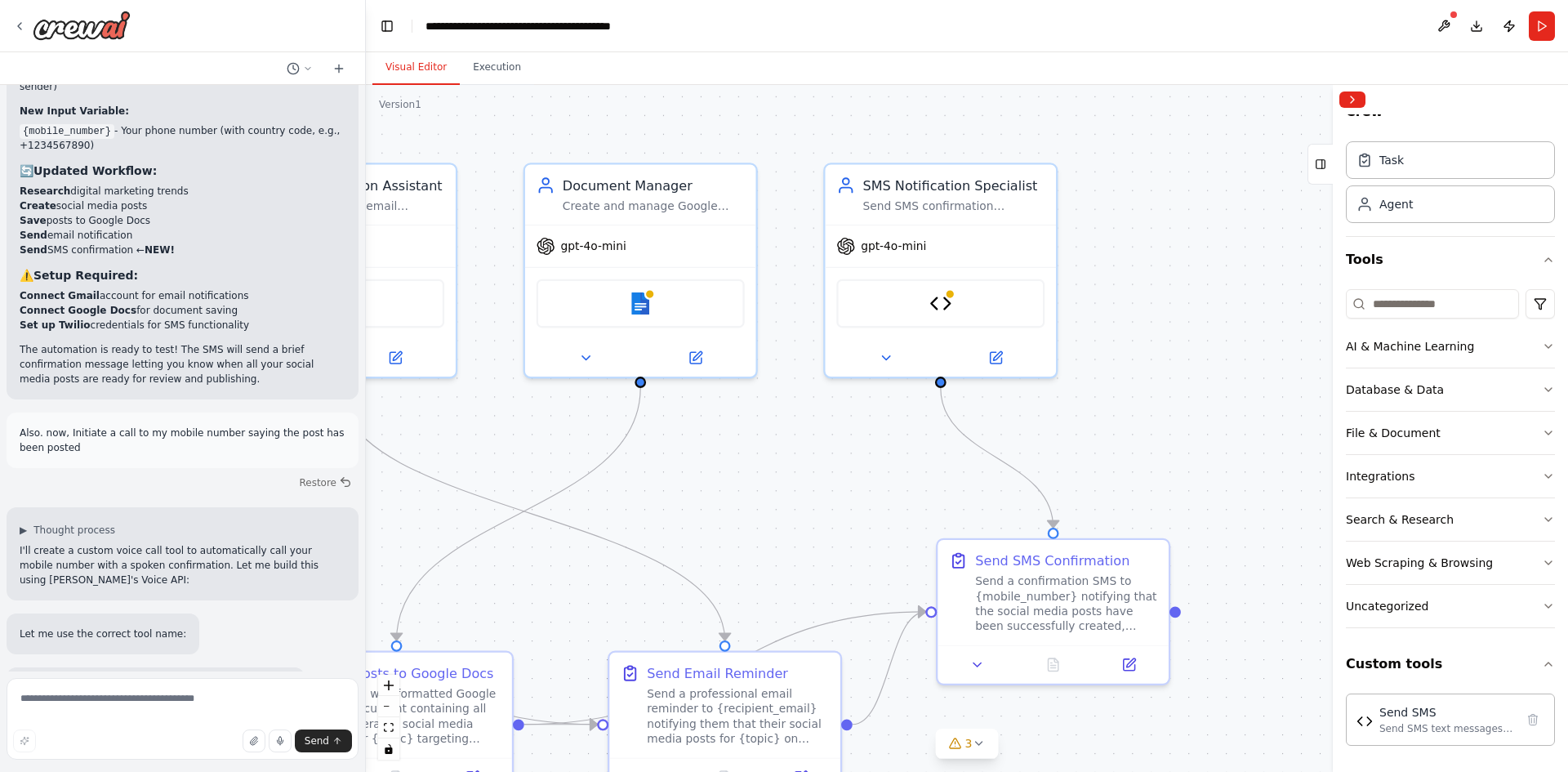
drag, startPoint x: 1085, startPoint y: 637, endPoint x: 1101, endPoint y: 747, distance: 111.2
click at [1101, 747] on div ".deletable-edge-delete-btn { width: 20px; height: 20px; border: 0px solid #ffff…" at bounding box center [968, 428] width 1203 height 687
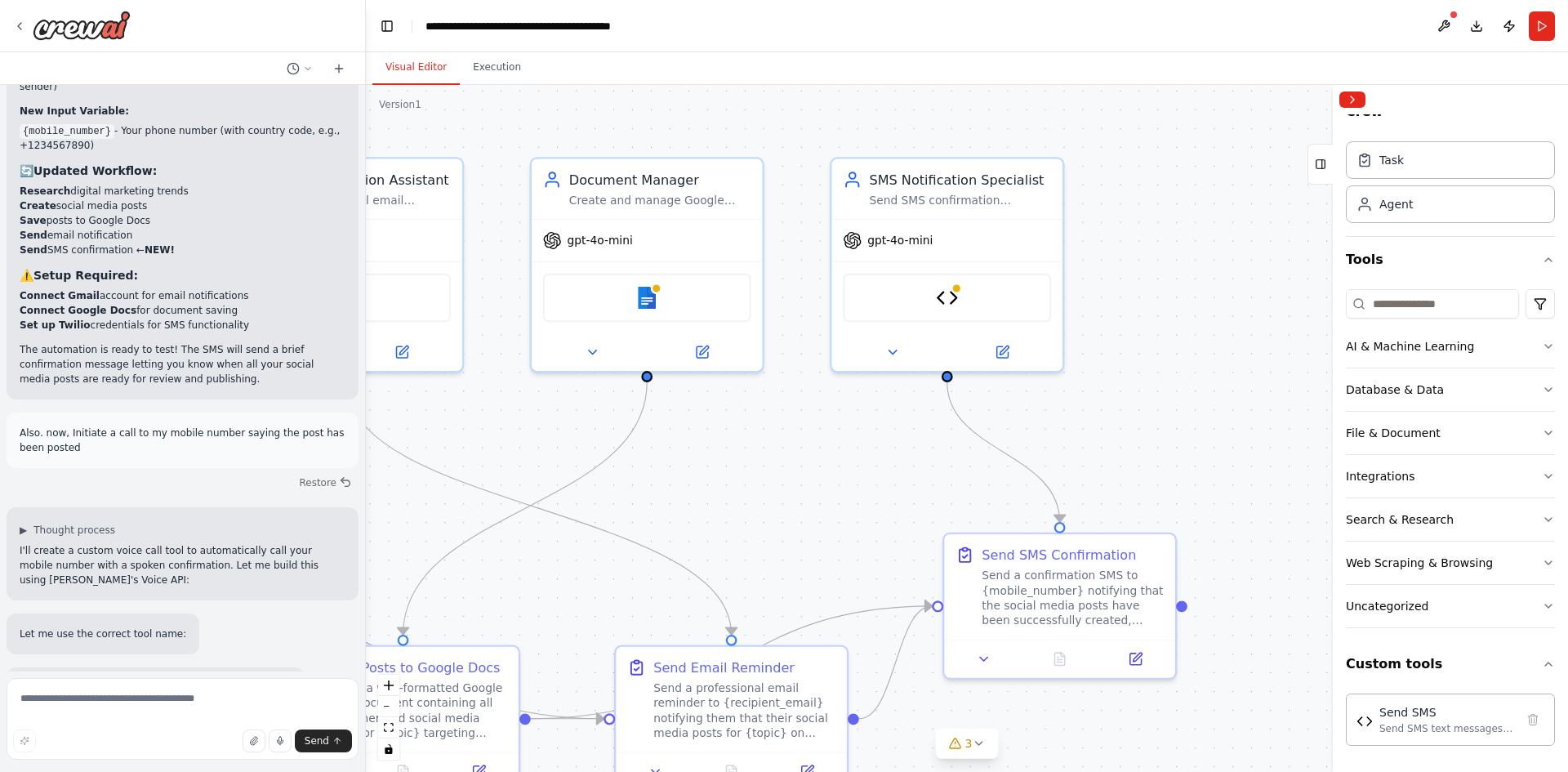
drag, startPoint x: 1212, startPoint y: 672, endPoint x: 1219, endPoint y: 666, distance: 9.2
click at [1219, 666] on div ".deletable-edge-delete-btn { width: 20px; height: 20px; border: 0px solid #ffff…" at bounding box center [968, 428] width 1203 height 687
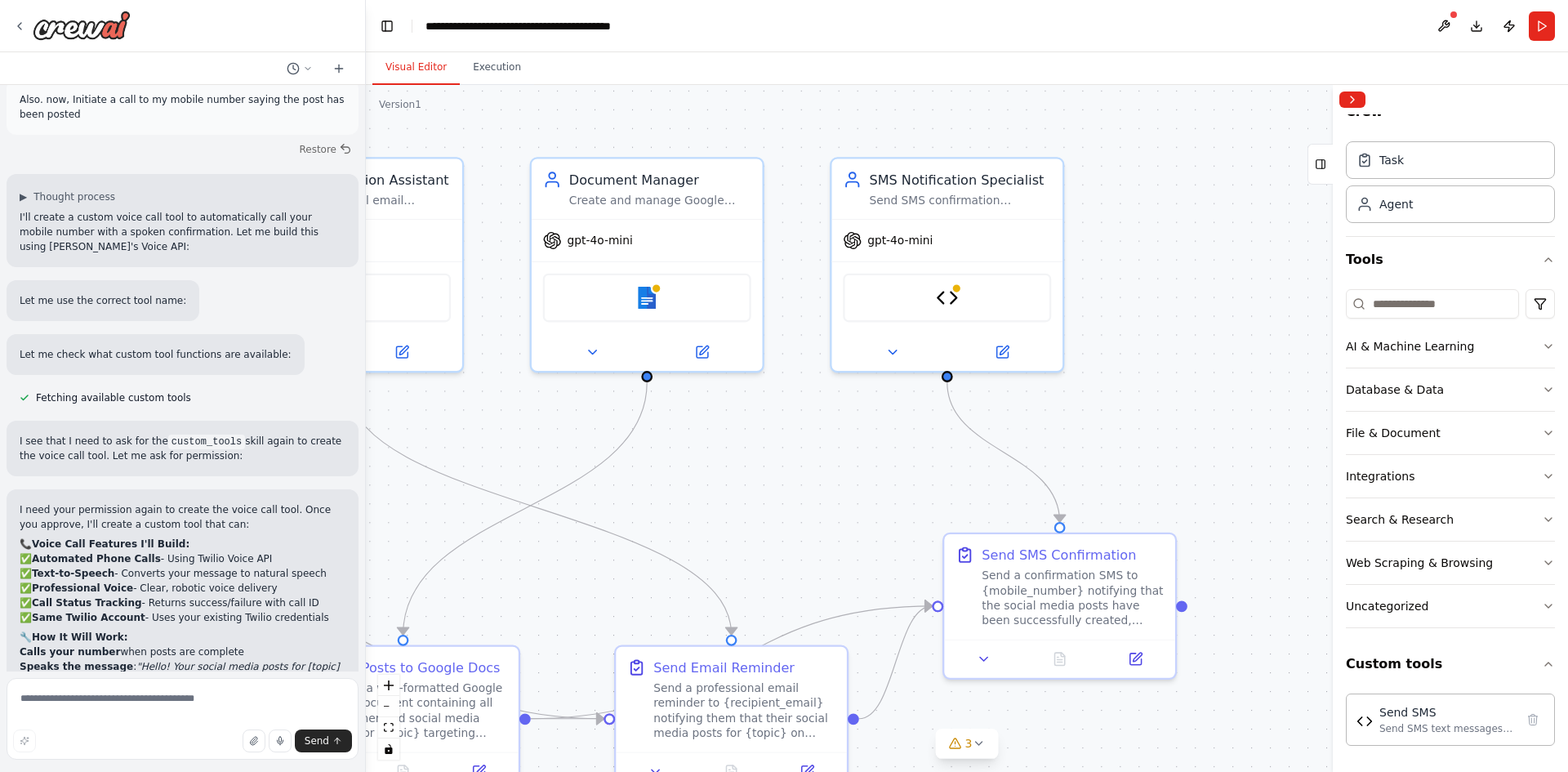
scroll to position [7590, 0]
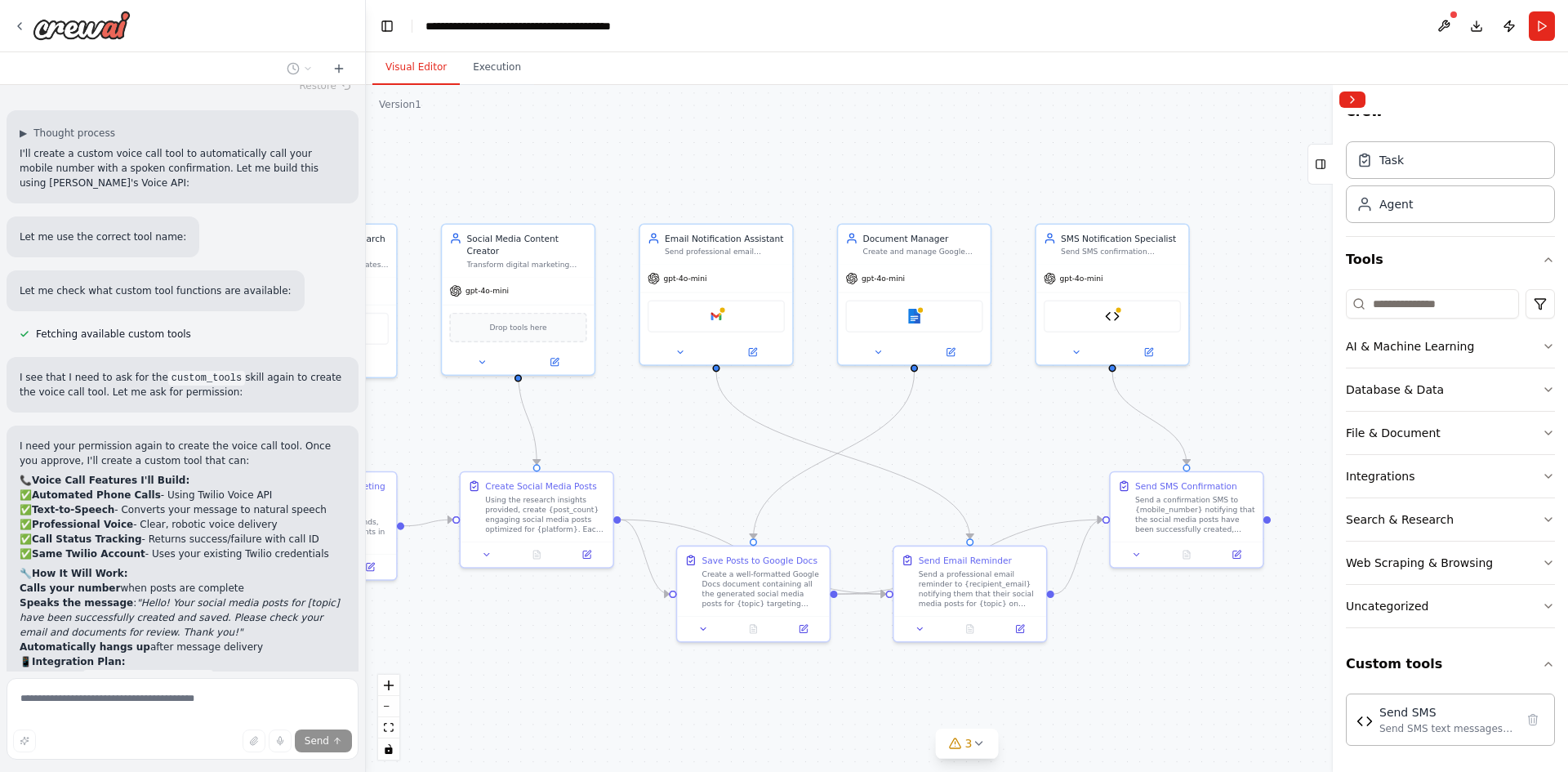
drag, startPoint x: 1070, startPoint y: 475, endPoint x: 1281, endPoint y: 419, distance: 218.3
click at [1281, 419] on div ".deletable-edge-delete-btn { width: 20px; height: 20px; border: 0px solid #ffff…" at bounding box center [968, 428] width 1203 height 687
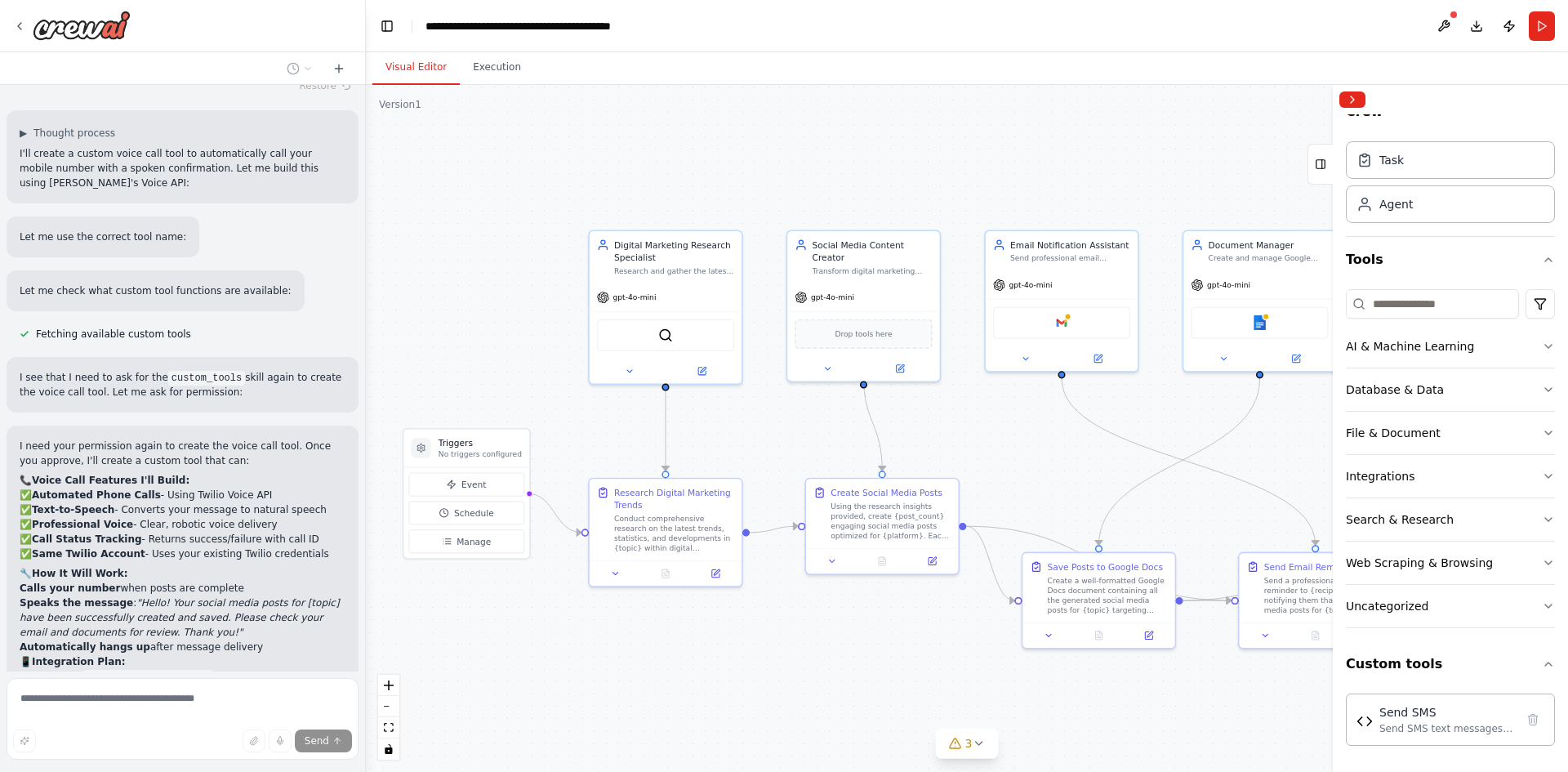
drag, startPoint x: 644, startPoint y: 429, endPoint x: 990, endPoint y: 436, distance: 346.1
click at [990, 436] on div ".deletable-edge-delete-btn { width: 20px; height: 20px; border: 0px solid #ffff…" at bounding box center [968, 428] width 1203 height 687
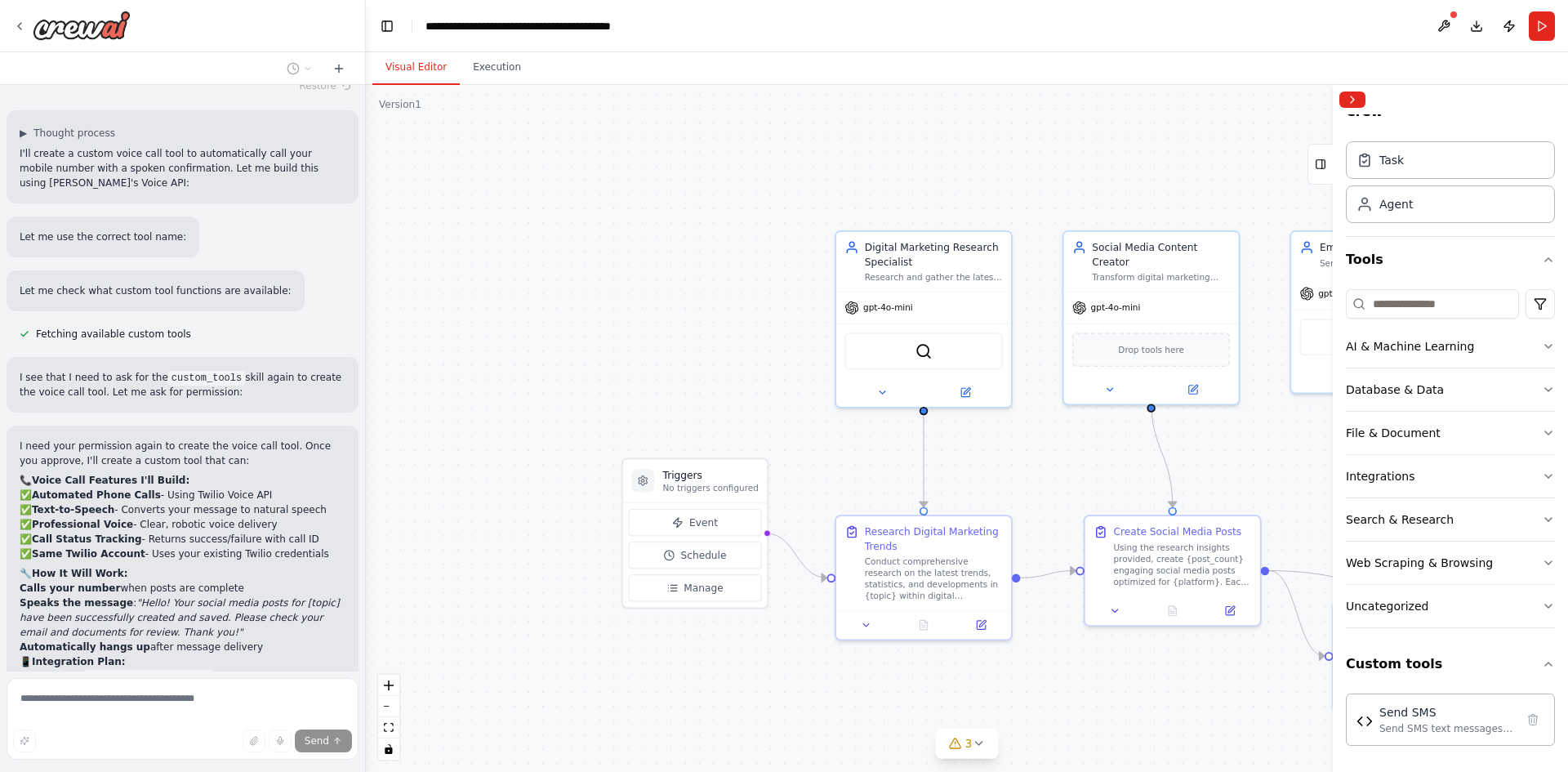
drag, startPoint x: 774, startPoint y: 677, endPoint x: 857, endPoint y: 690, distance: 84.0
click at [857, 690] on div ".deletable-edge-delete-btn { width: 20px; height: 20px; border: 0px solid #ffff…" at bounding box center [968, 428] width 1203 height 687
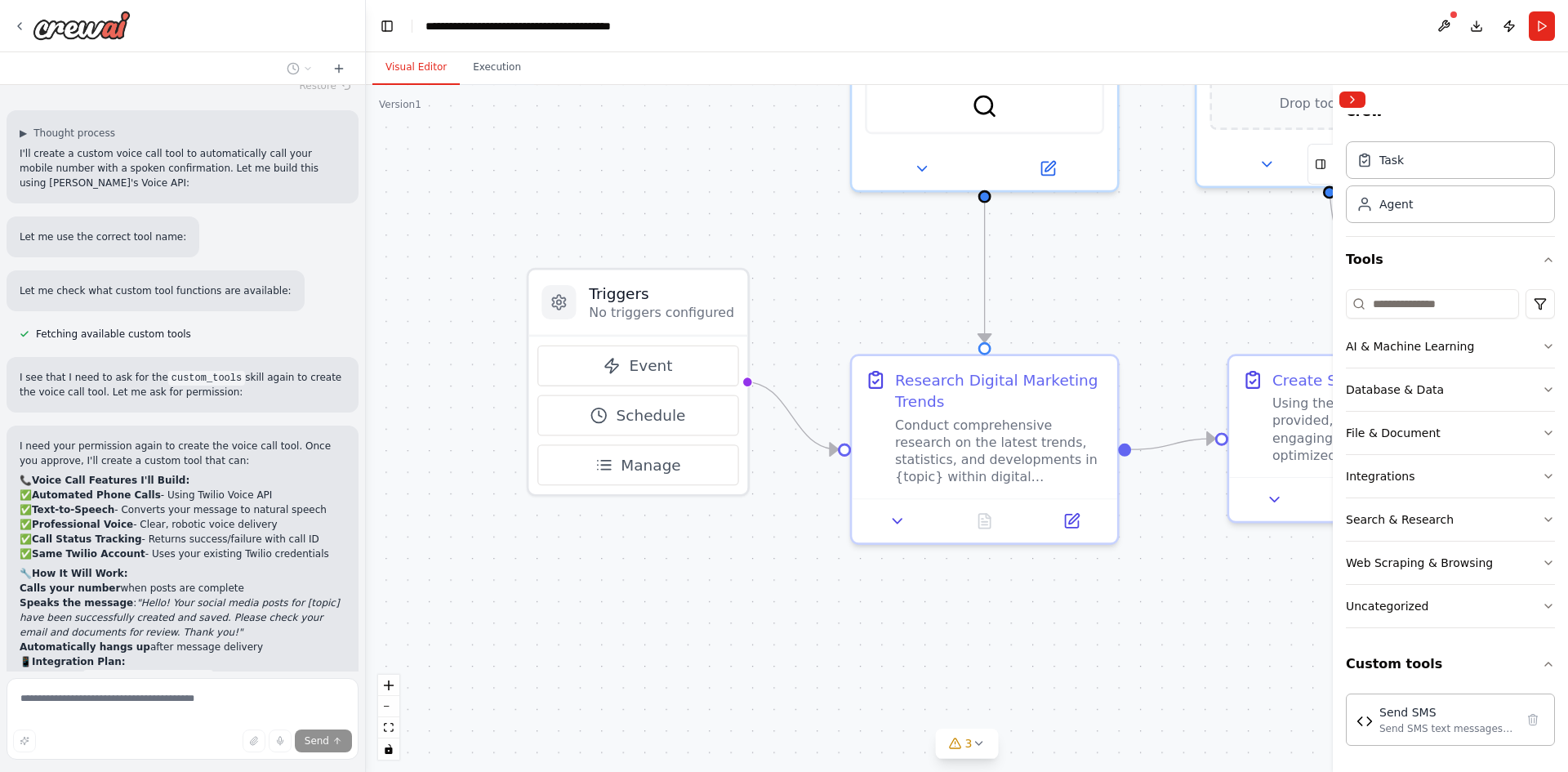
drag, startPoint x: 756, startPoint y: 693, endPoint x: 732, endPoint y: 575, distance: 120.4
click at [732, 575] on div ".deletable-edge-delete-btn { width: 20px; height: 20px; border: 0px solid #ffff…" at bounding box center [968, 428] width 1203 height 687
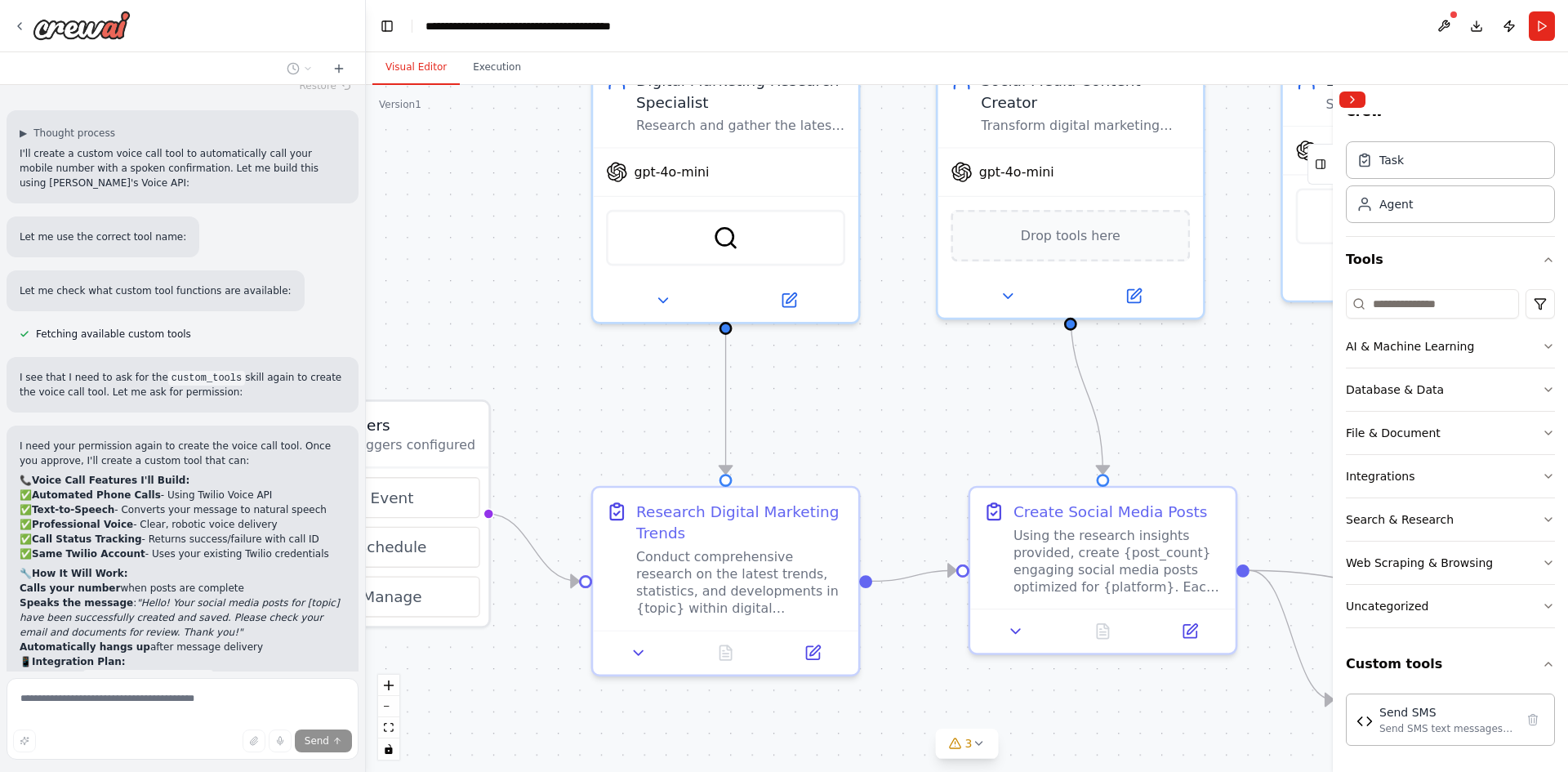
drag, startPoint x: 1102, startPoint y: 624, endPoint x: 840, endPoint y: 774, distance: 301.9
click at [840, 771] on html "I want to build an AI agent to create social media post on digital marketing ▶ …" at bounding box center [784, 386] width 1568 height 772
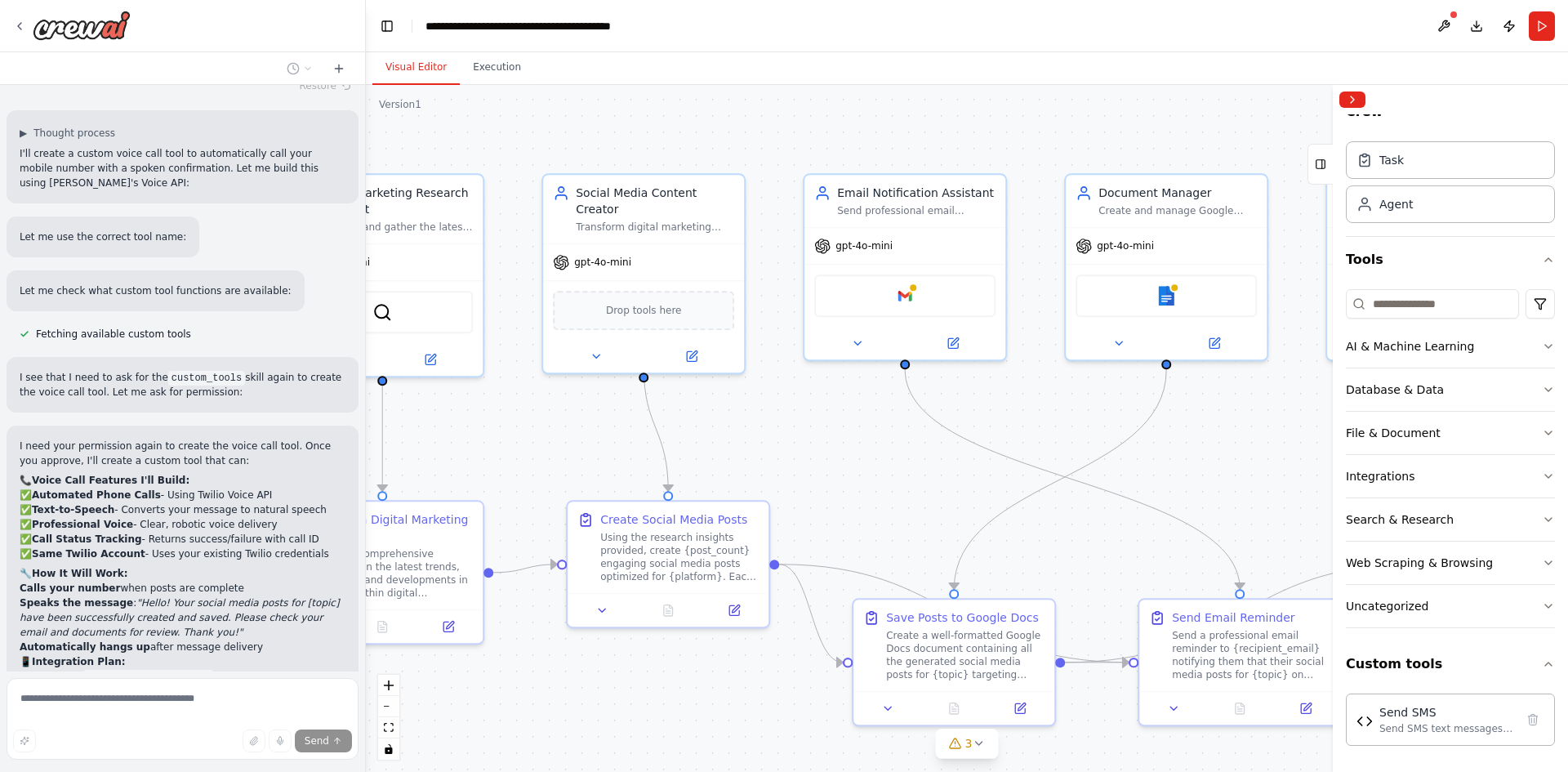
drag, startPoint x: 1086, startPoint y: 697, endPoint x: 646, endPoint y: 648, distance: 442.7
click at [646, 648] on div ".deletable-edge-delete-btn { width: 20px; height: 20px; border: 0px solid #ffff…" at bounding box center [968, 428] width 1203 height 687
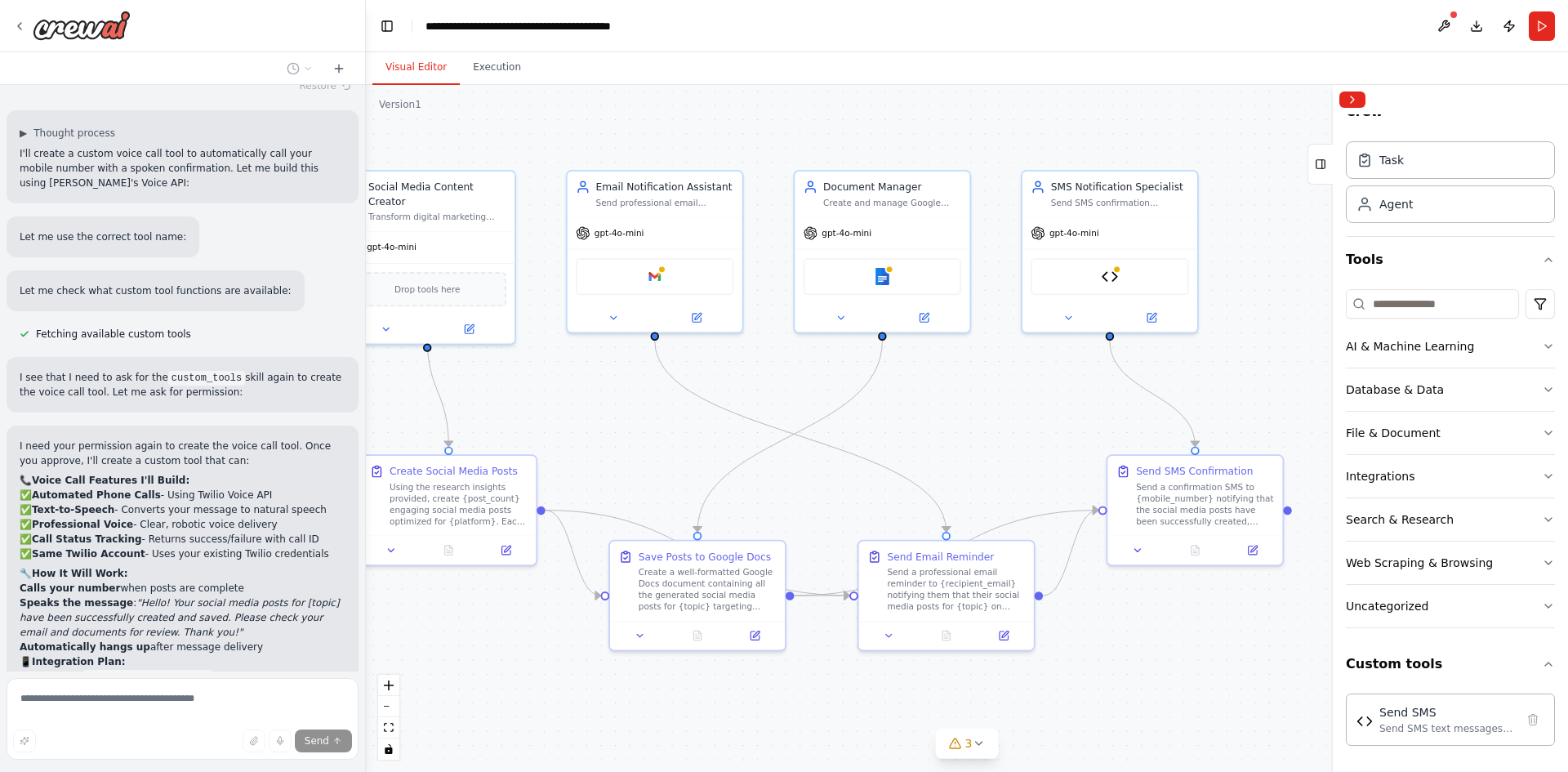
drag, startPoint x: 658, startPoint y: 669, endPoint x: 514, endPoint y: 633, distance: 148.4
click at [514, 633] on div ".deletable-edge-delete-btn { width: 20px; height: 20px; border: 0px solid #ffff…" at bounding box center [968, 428] width 1203 height 687
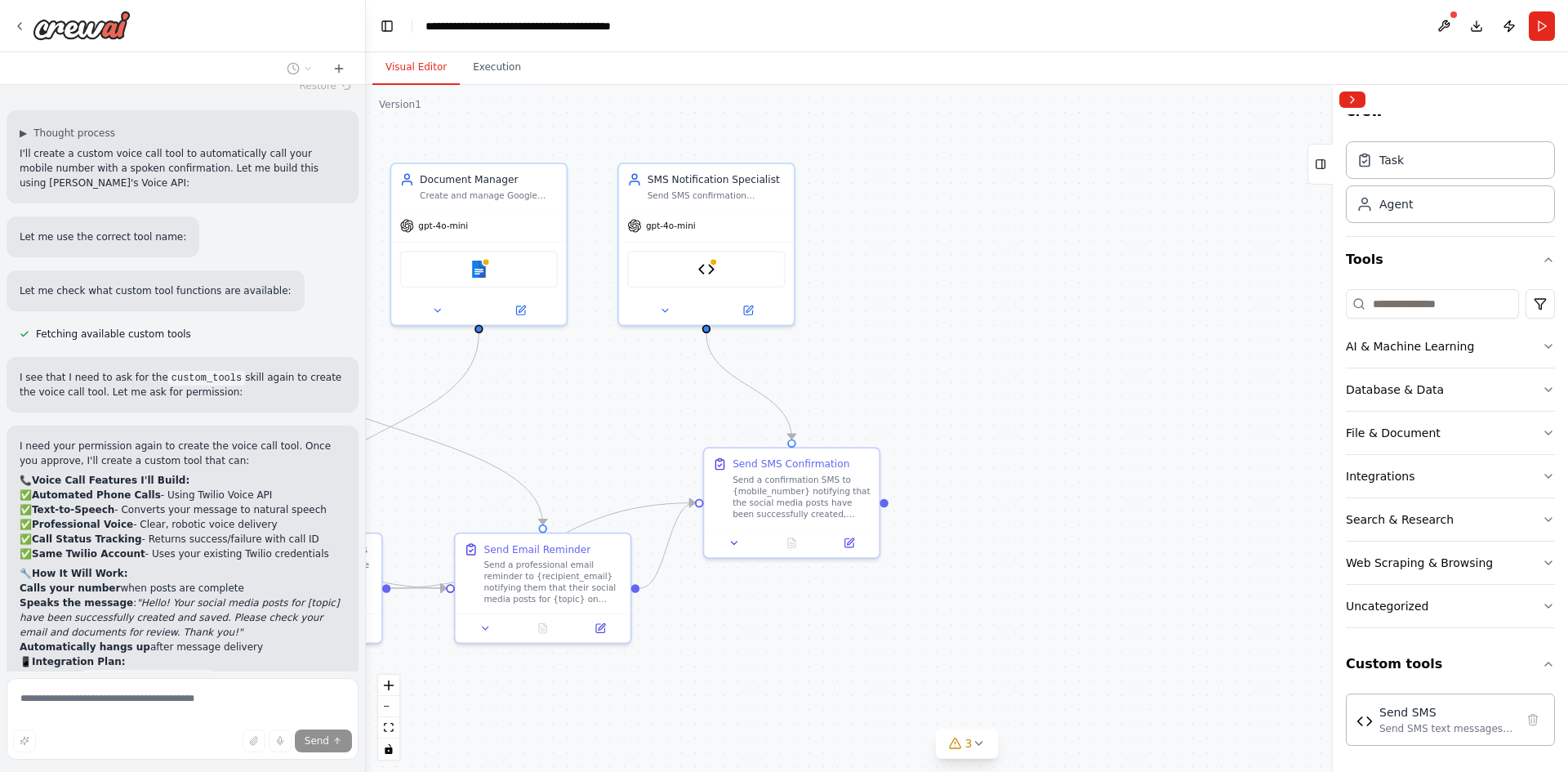
drag, startPoint x: 1153, startPoint y: 650, endPoint x: 749, endPoint y: 643, distance: 404.1
click at [749, 643] on div ".deletable-edge-delete-btn { width: 20px; height: 20px; border: 0px solid #ffff…" at bounding box center [968, 428] width 1203 height 687
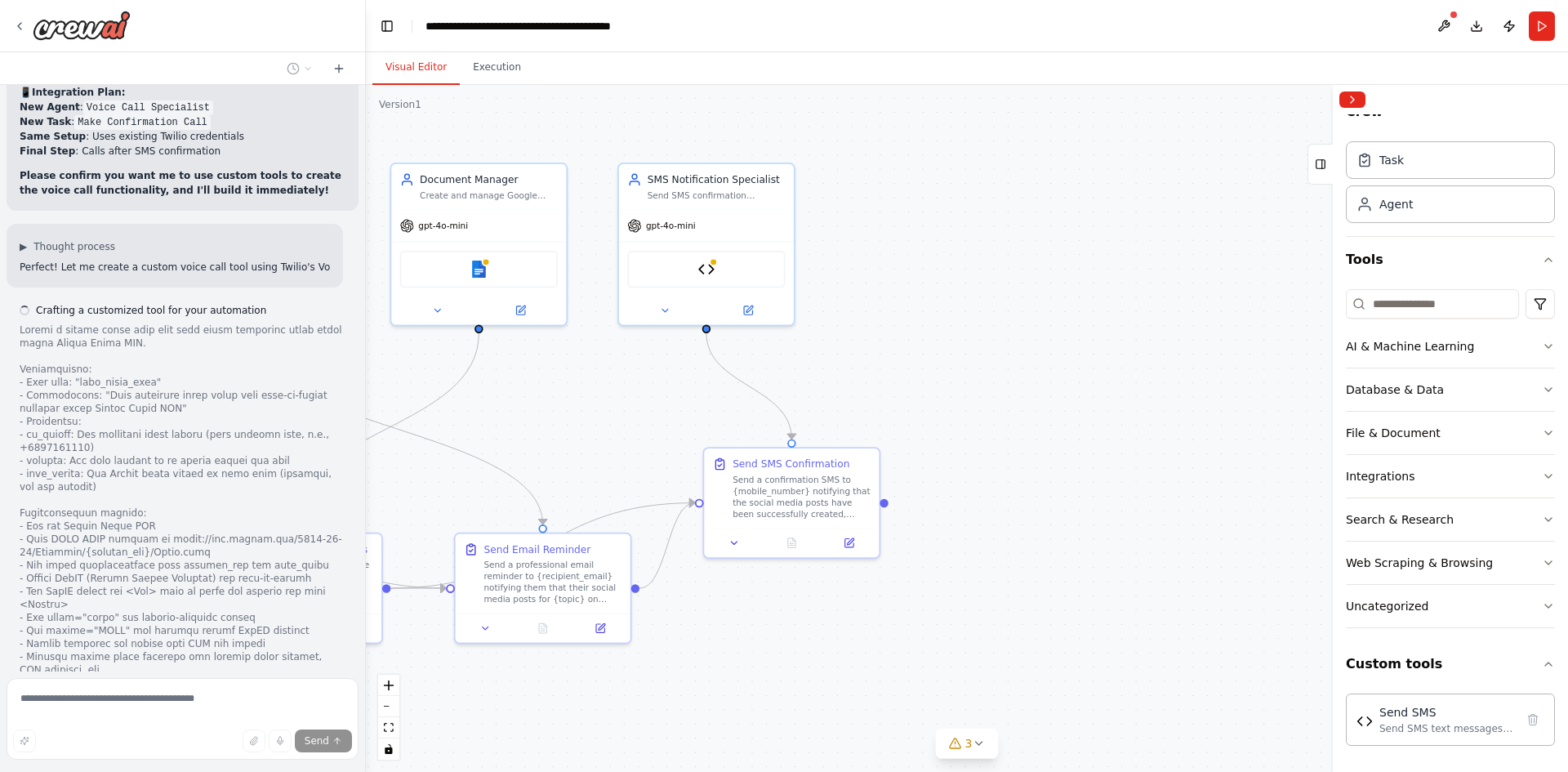
scroll to position [8163, 0]
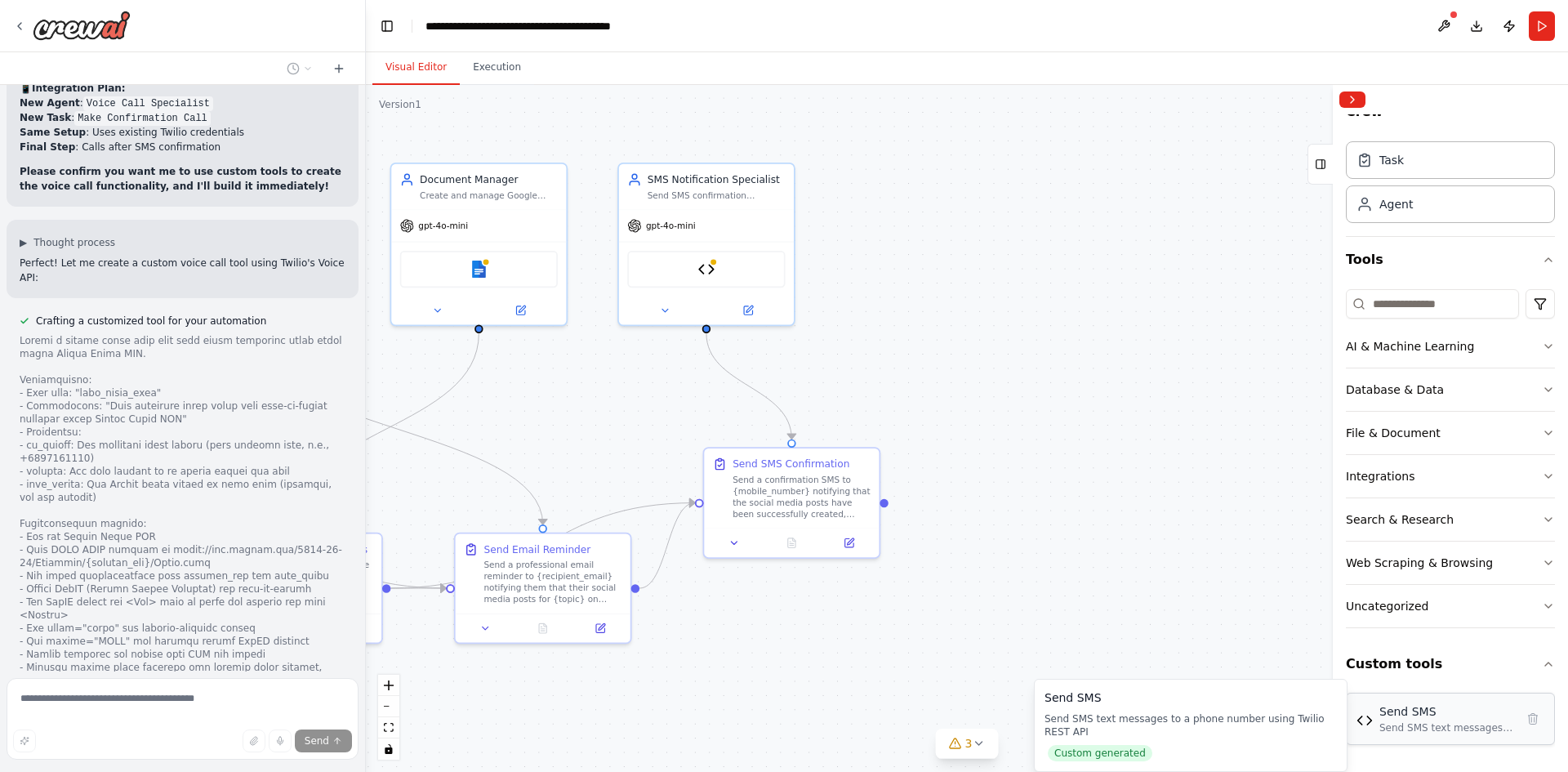
click at [1384, 731] on div "Send SMS text messages to a phone number using Twilio REST API" at bounding box center [1447, 728] width 136 height 13
click at [1377, 719] on div "Send SMS Send SMS text messages to a phone number using Twilio REST API" at bounding box center [1451, 719] width 188 height 31
click at [1543, 666] on icon "button" at bounding box center [1549, 664] width 13 height 13
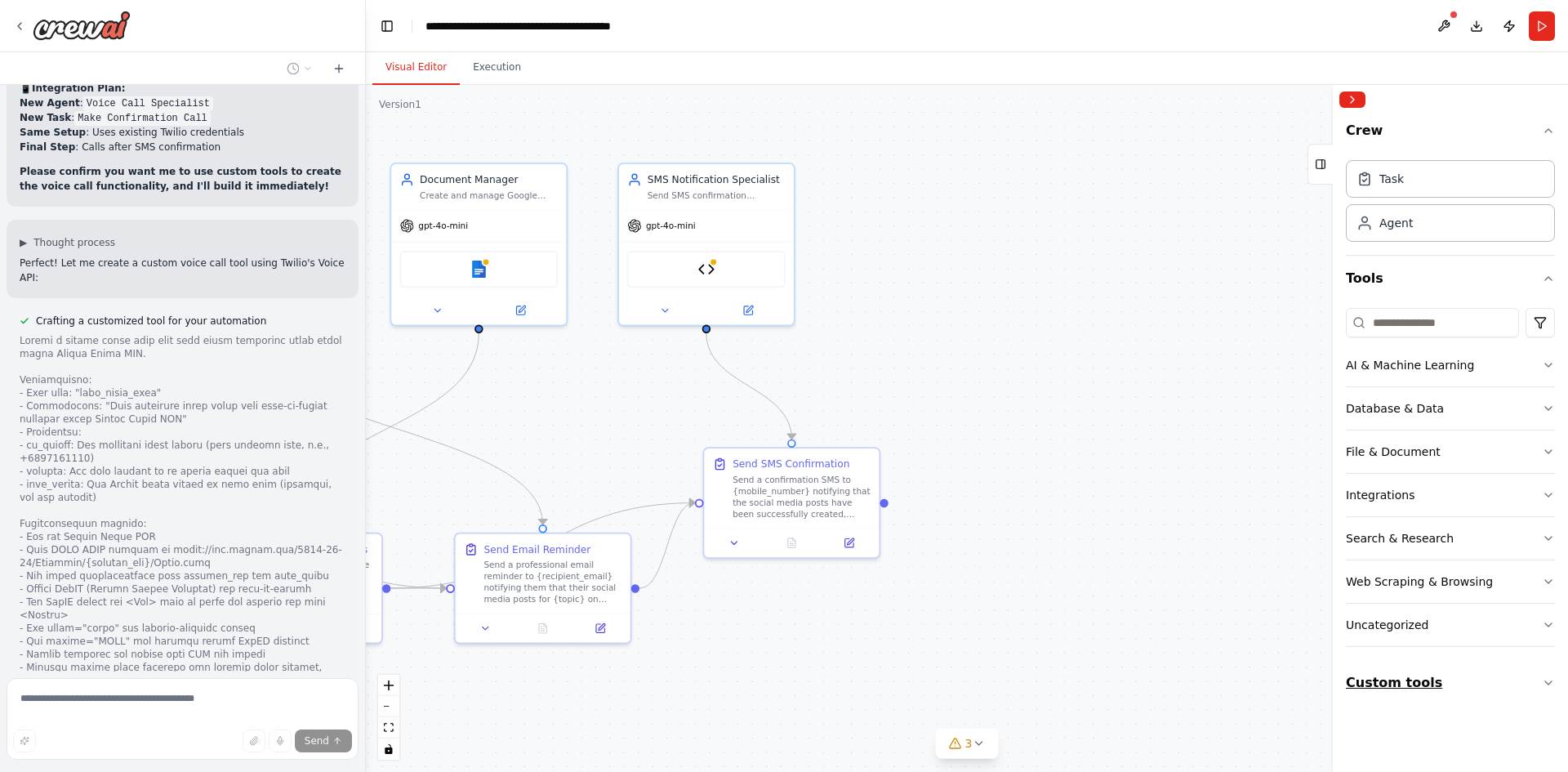
click at [1541, 684] on button "Custom tools" at bounding box center [1450, 683] width 209 height 46
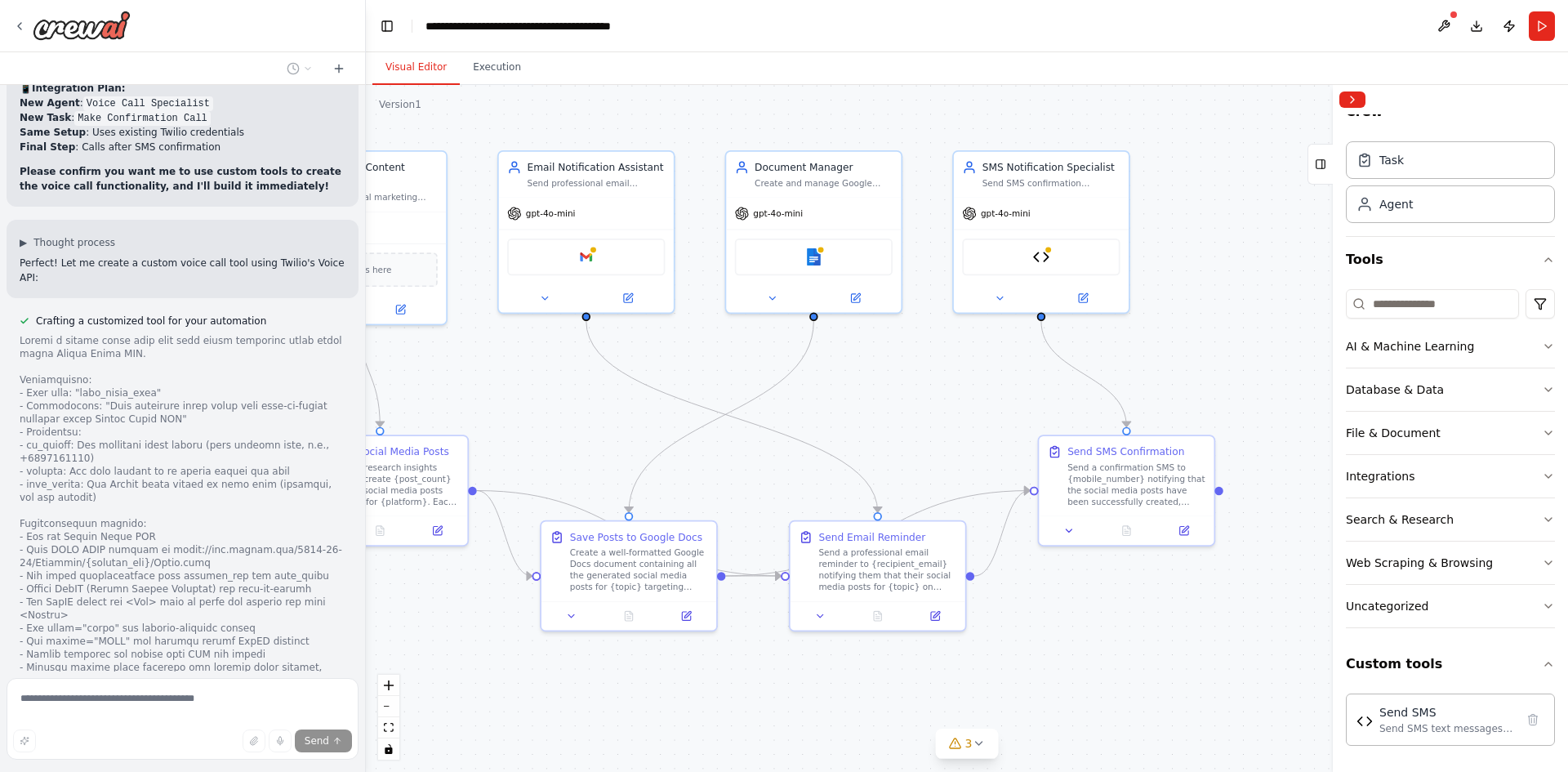
drag, startPoint x: 816, startPoint y: 642, endPoint x: 1151, endPoint y: 630, distance: 335.2
click at [1151, 630] on div ".deletable-edge-delete-btn { width: 20px; height: 20px; border: 0px solid #ffff…" at bounding box center [968, 428] width 1203 height 687
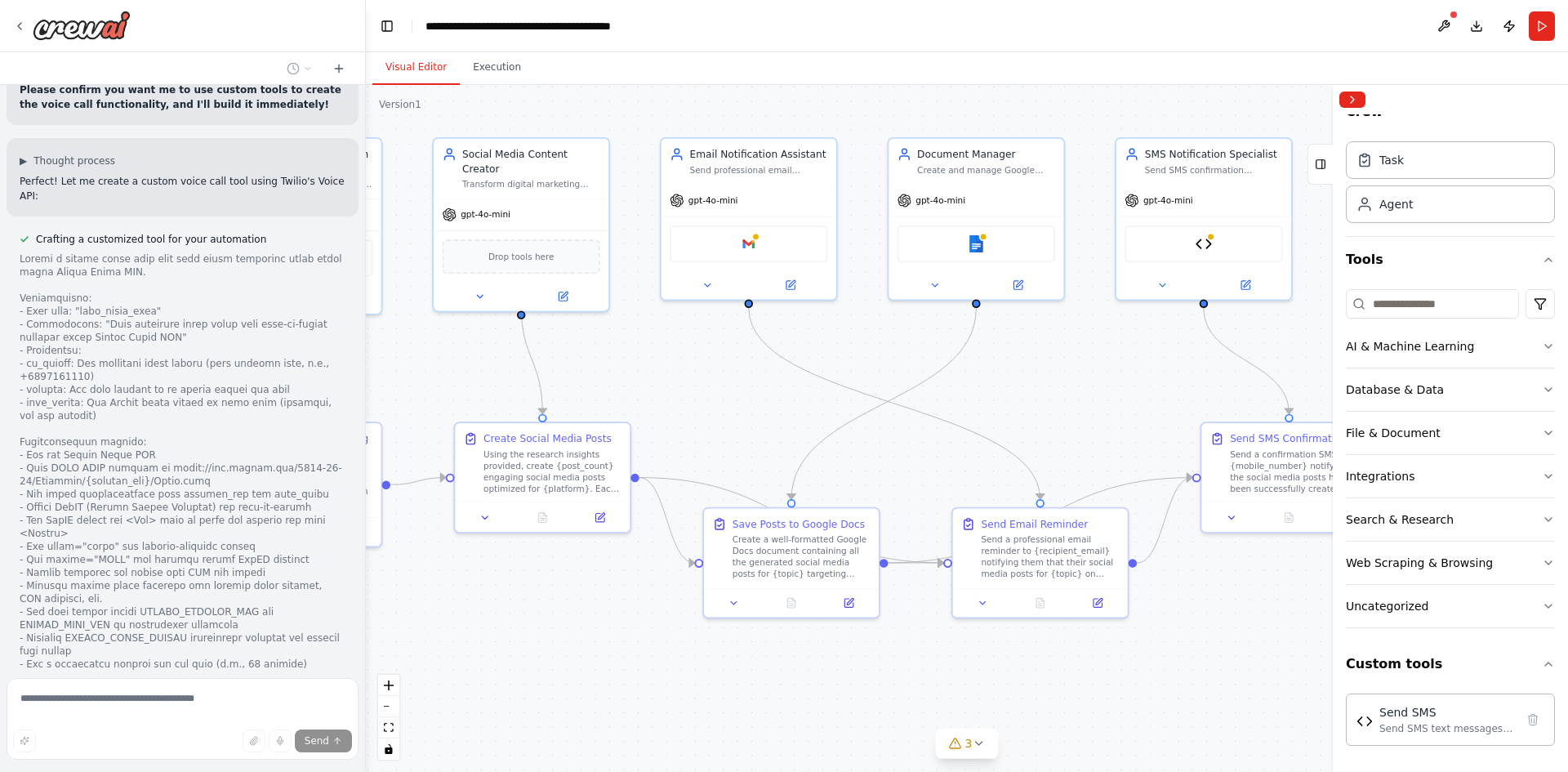
drag, startPoint x: 832, startPoint y: 675, endPoint x: 1172, endPoint y: 657, distance: 340.5
click at [1172, 657] on div ".deletable-edge-delete-btn { width: 20px; height: 20px; border: 0px solid #ffff…" at bounding box center [968, 428] width 1203 height 687
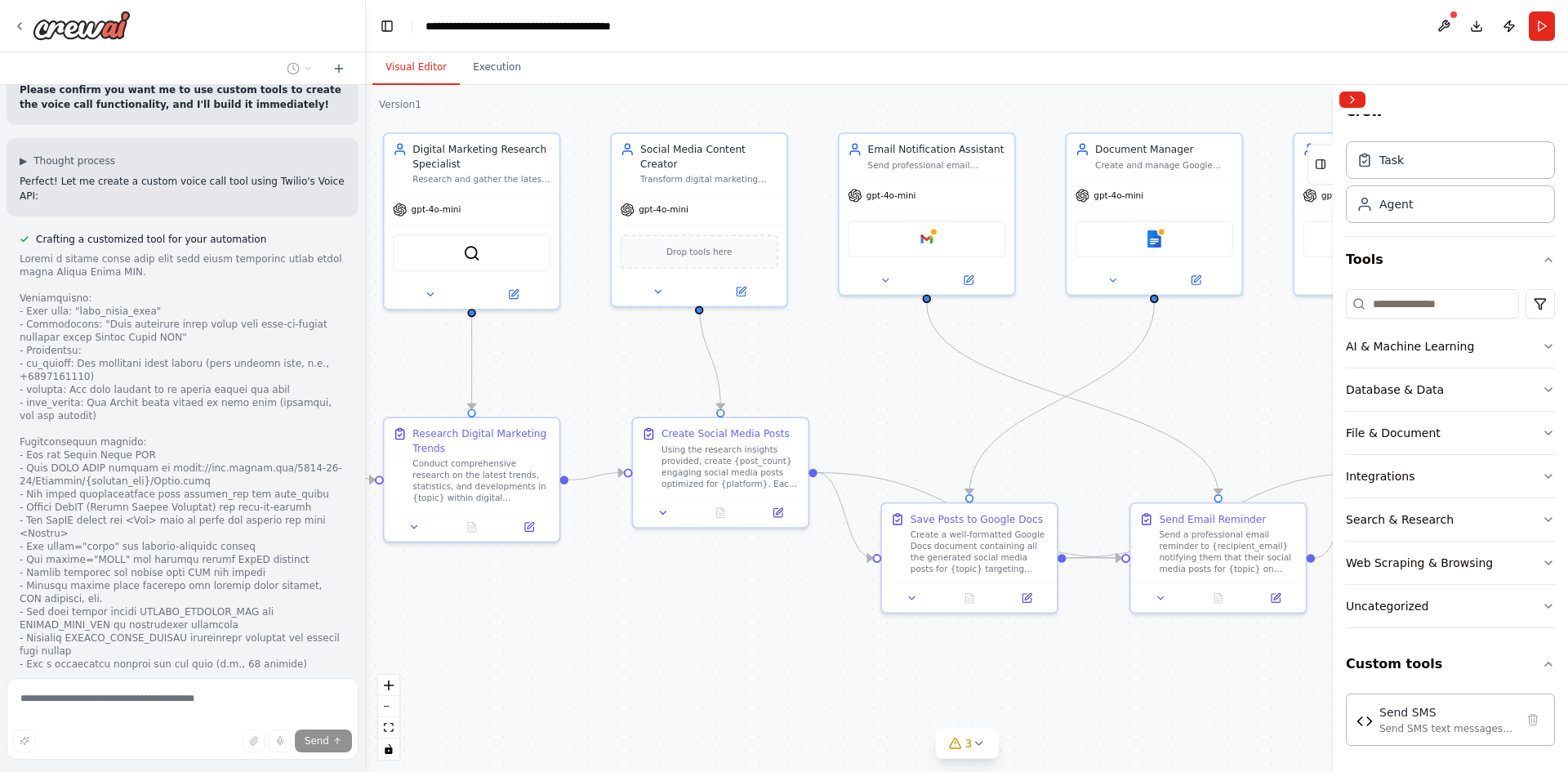
scroll to position [8248, 0]
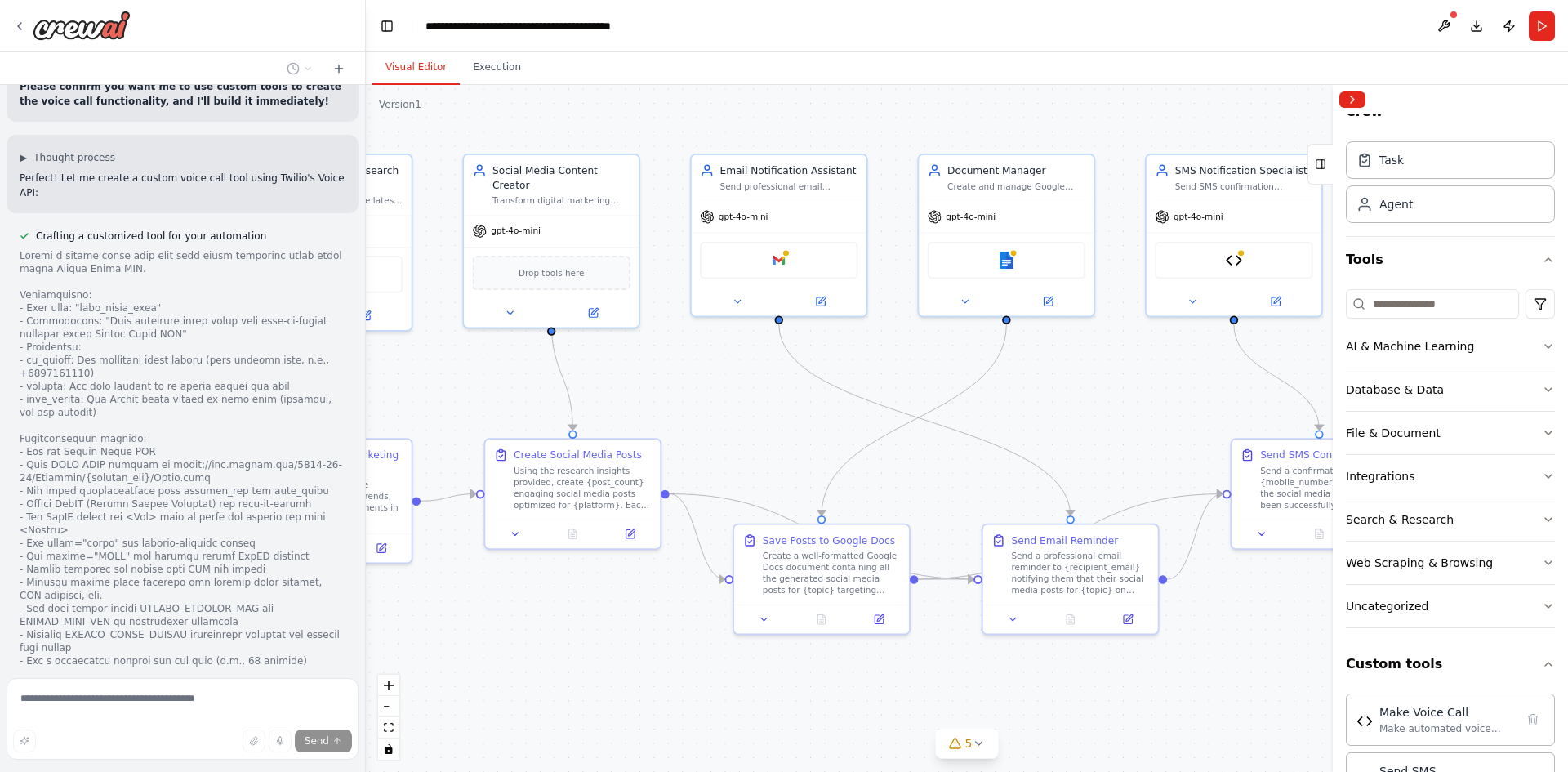
drag, startPoint x: 712, startPoint y: 637, endPoint x: 515, endPoint y: 646, distance: 197.2
click at [515, 646] on div ".deletable-edge-delete-btn { width: 20px; height: 20px; border: 0px solid #ffff…" at bounding box center [968, 428] width 1203 height 687
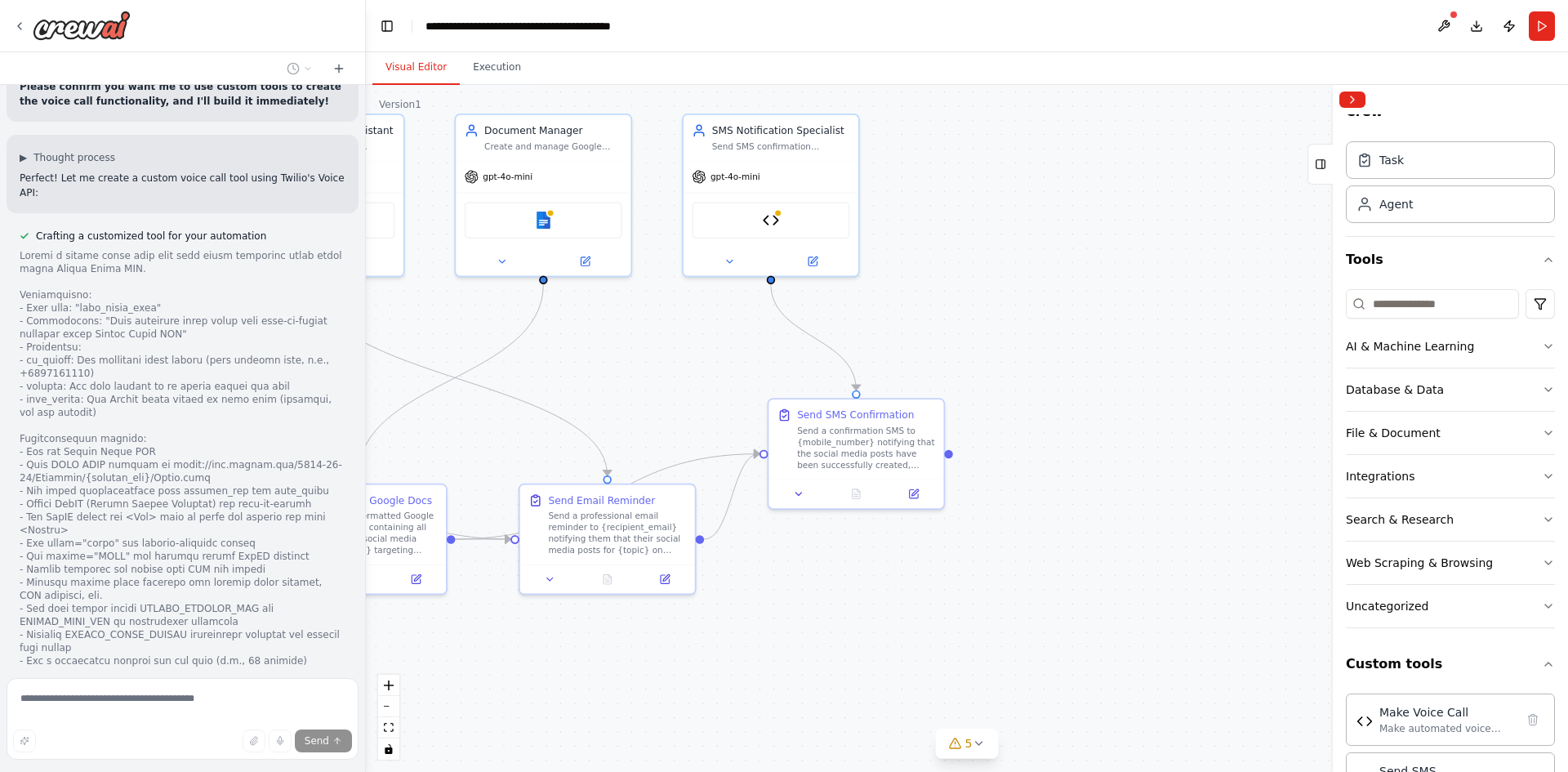
drag, startPoint x: 1179, startPoint y: 643, endPoint x: 764, endPoint y: 616, distance: 415.9
click at [764, 616] on div ".deletable-edge-delete-btn { width: 20px; height: 20px; border: 0px solid #ffff…" at bounding box center [968, 428] width 1203 height 687
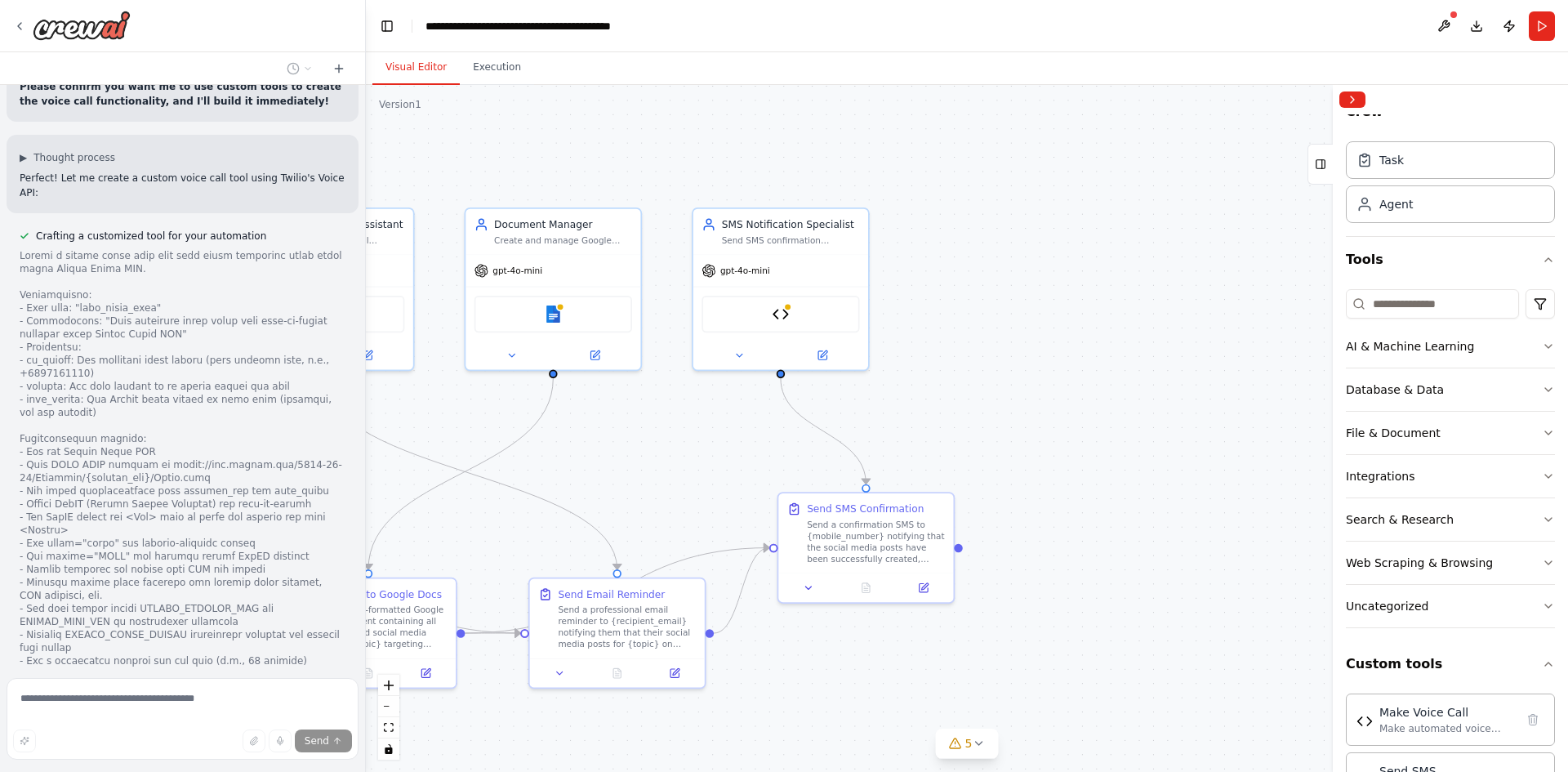
drag, startPoint x: 1031, startPoint y: 473, endPoint x: 1043, endPoint y: 577, distance: 104.7
click at [1043, 577] on div ".deletable-edge-delete-btn { width: 20px; height: 20px; border: 0px solid #ffff…" at bounding box center [968, 428] width 1203 height 687
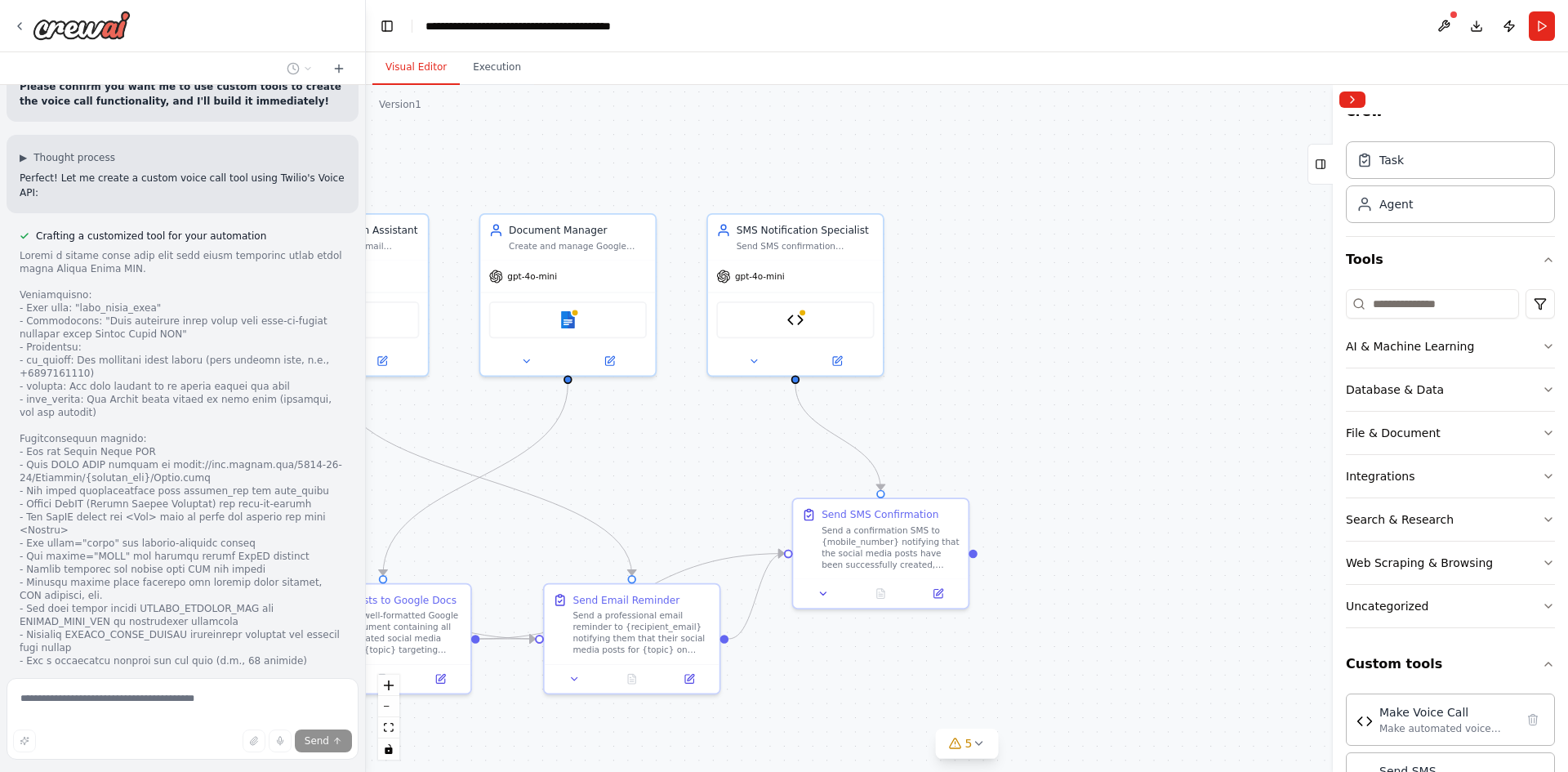
drag, startPoint x: 1038, startPoint y: 518, endPoint x: 1051, endPoint y: 514, distance: 13.6
click at [1051, 514] on div ".deletable-edge-delete-btn { width: 20px; height: 20px; border: 0px solid #ffff…" at bounding box center [968, 428] width 1203 height 687
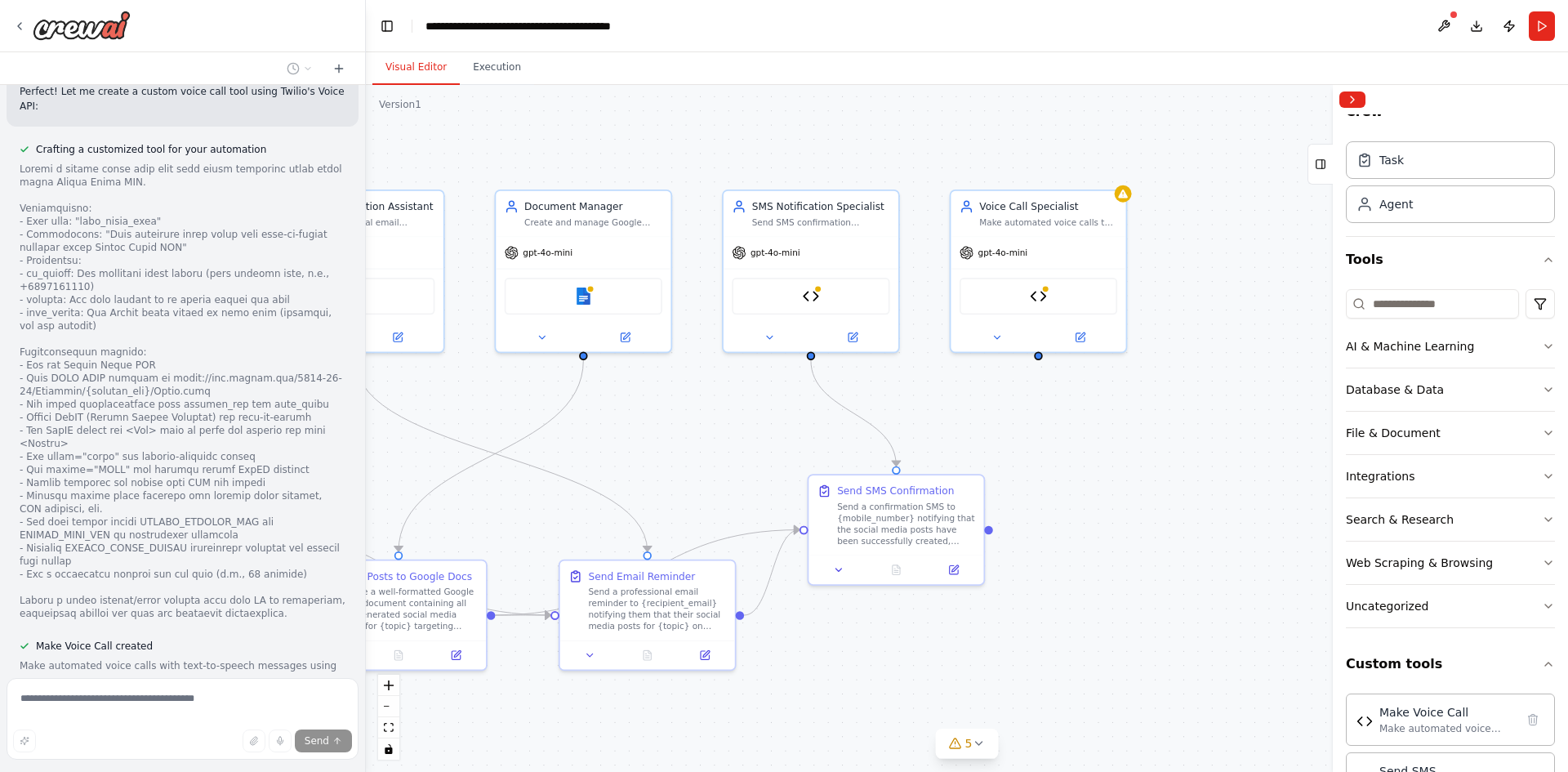
drag, startPoint x: 1058, startPoint y: 642, endPoint x: 1074, endPoint y: 617, distance: 29.7
click at [1074, 617] on div ".deletable-edge-delete-btn { width: 20px; height: 20px; border: 0px solid #ffff…" at bounding box center [968, 428] width 1203 height 687
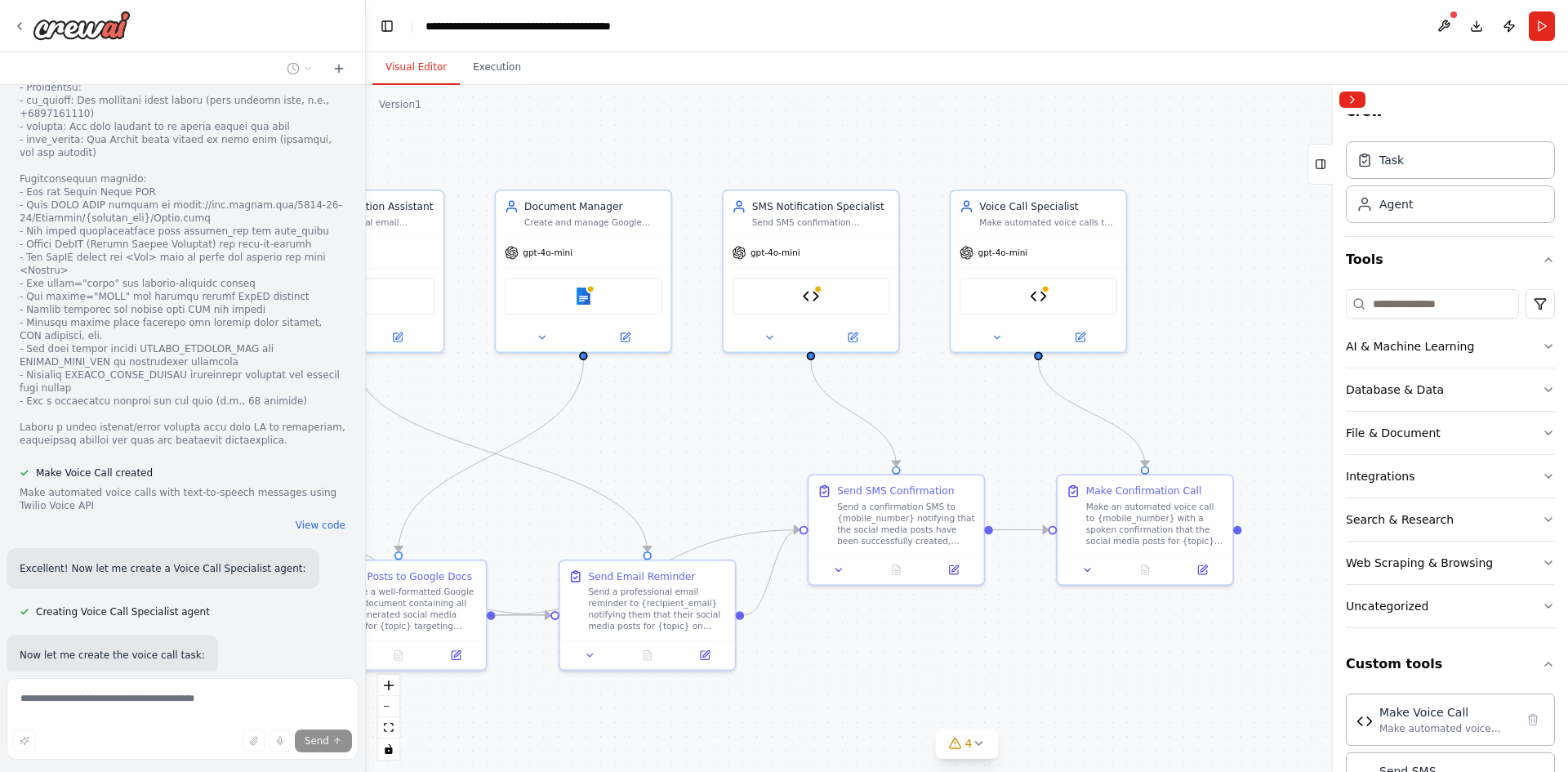
scroll to position [8547, 0]
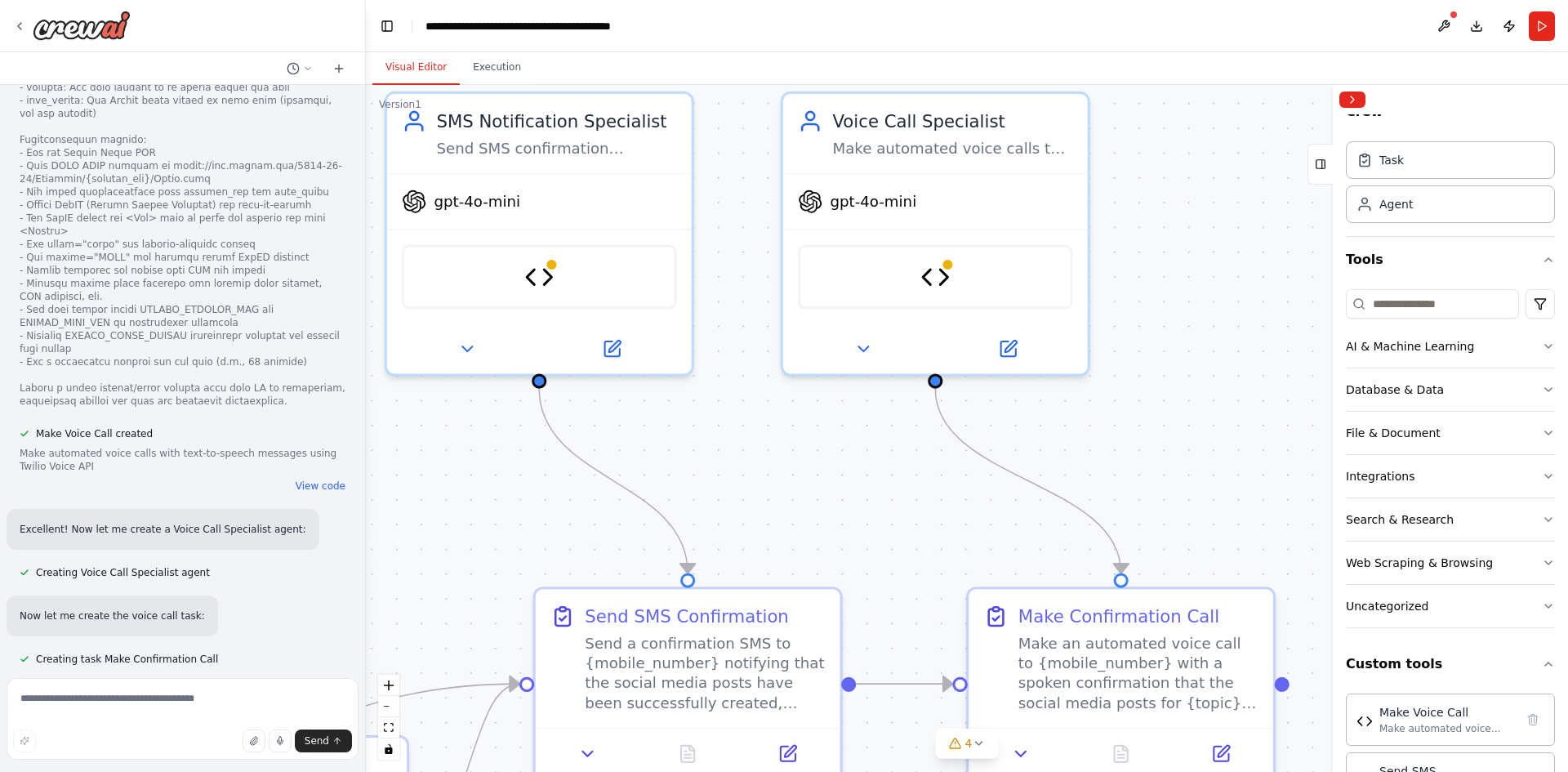
drag, startPoint x: 1170, startPoint y: 303, endPoint x: 1212, endPoint y: 435, distance: 138.5
click at [1213, 435] on div ".deletable-edge-delete-btn { width: 20px; height: 20px; border: 0px solid #ffff…" at bounding box center [968, 428] width 1203 height 687
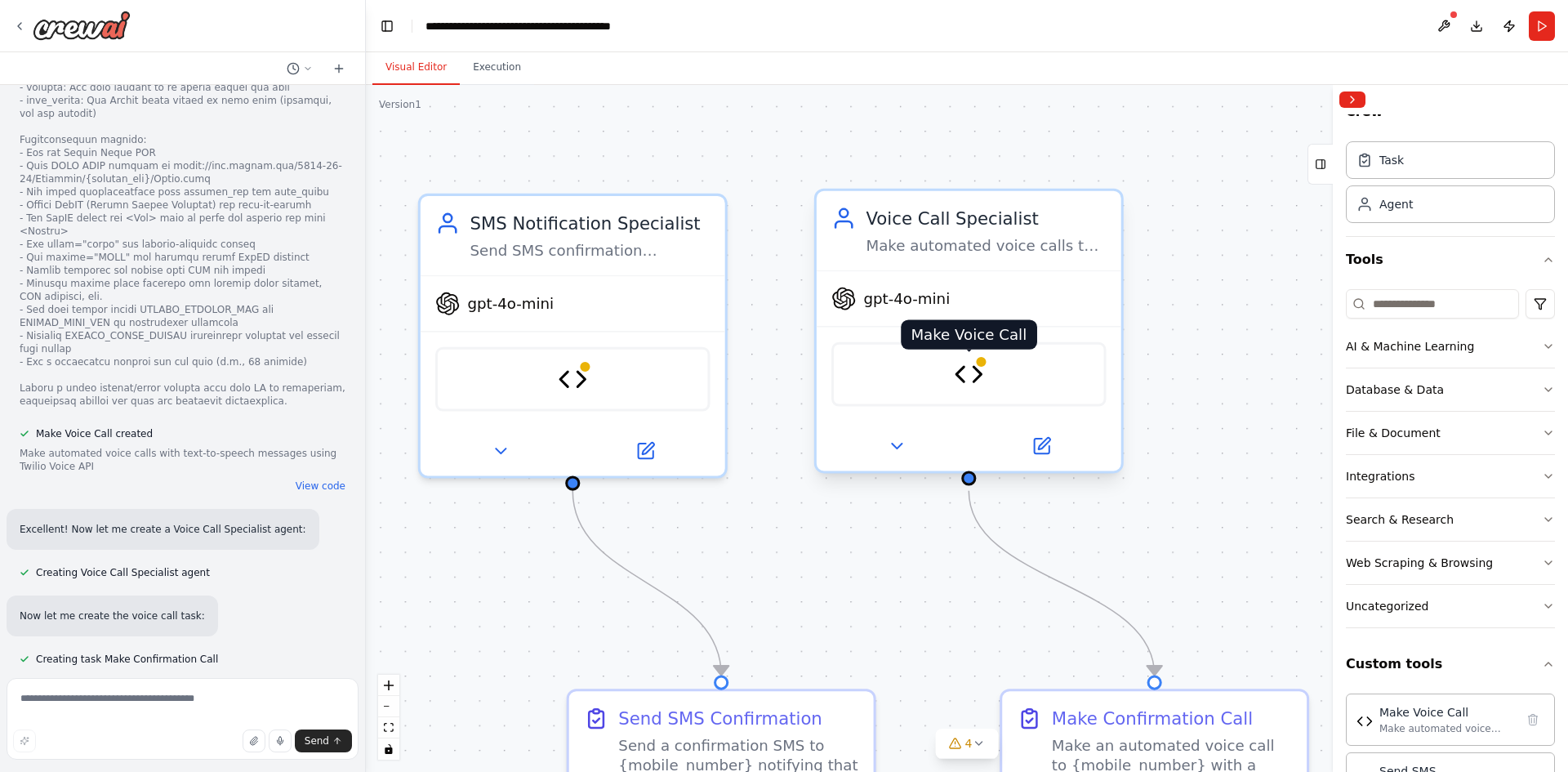
click at [971, 364] on img at bounding box center [969, 374] width 29 height 29
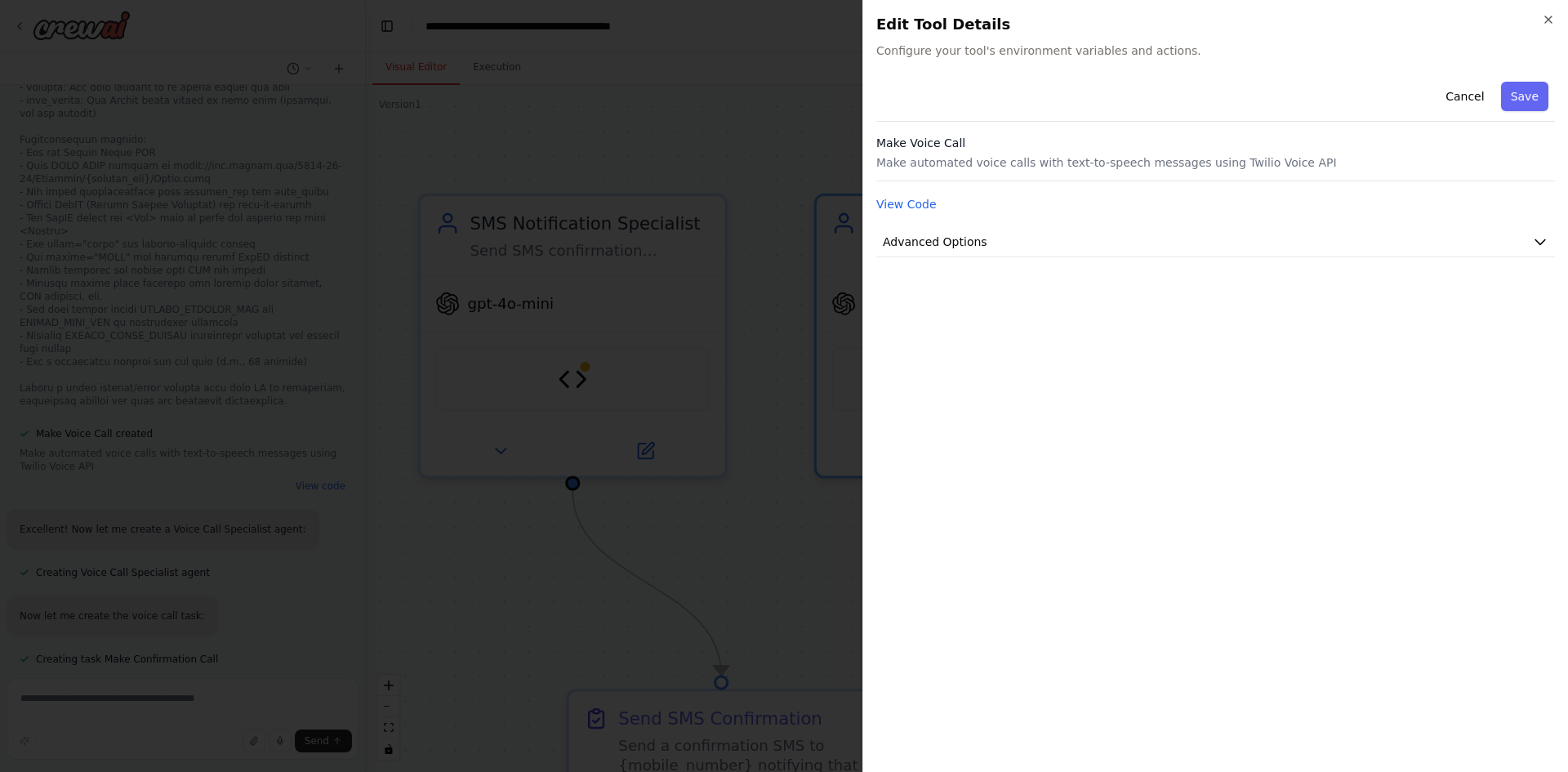
click at [1353, 156] on p "Make automated voice calls with text-to-speech messages using Twilio Voice API" at bounding box center [1216, 162] width 679 height 16
click at [1105, 245] on button "Advanced Options" at bounding box center [1216, 242] width 679 height 30
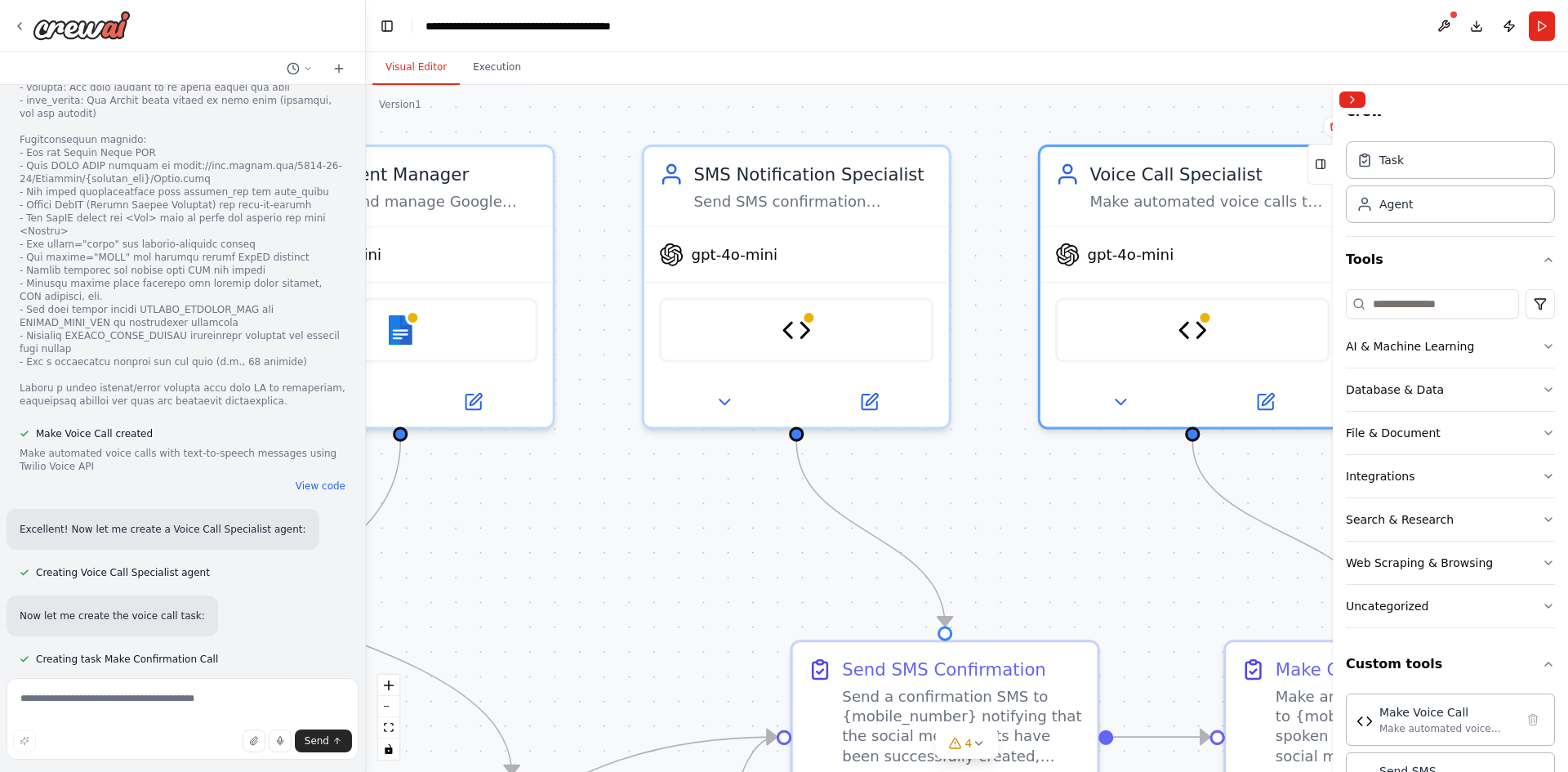
drag, startPoint x: 780, startPoint y: 579, endPoint x: 1004, endPoint y: 530, distance: 229.3
click at [1004, 530] on div ".deletable-edge-delete-btn { width: 20px; height: 20px; border: 0px solid #ffff…" at bounding box center [968, 428] width 1203 height 687
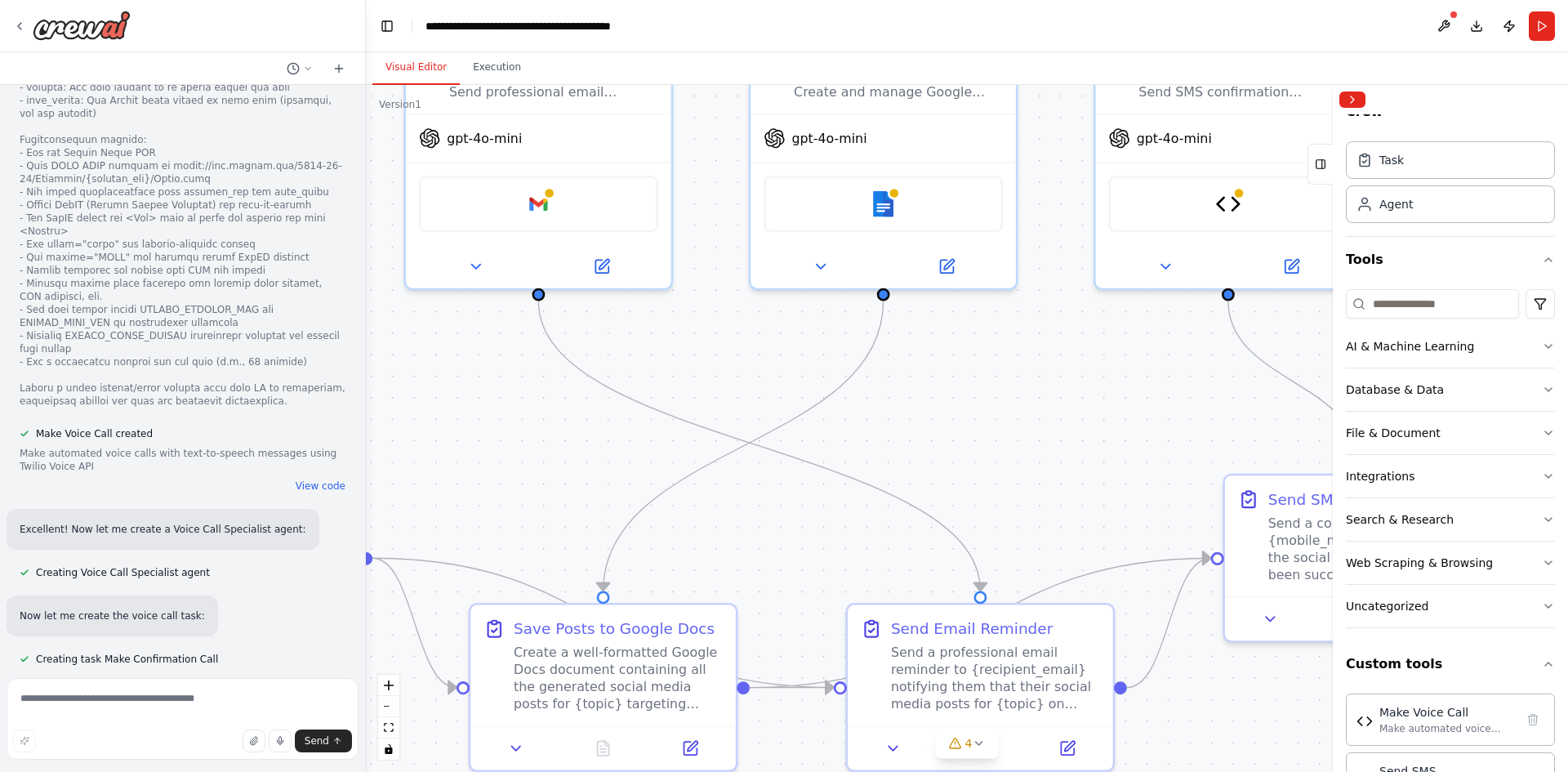
drag, startPoint x: 1010, startPoint y: 444, endPoint x: 1025, endPoint y: 438, distance: 16.2
click at [1025, 438] on div ".deletable-edge-delete-btn { width: 20px; height: 20px; border: 0px solid #ffff…" at bounding box center [968, 428] width 1203 height 687
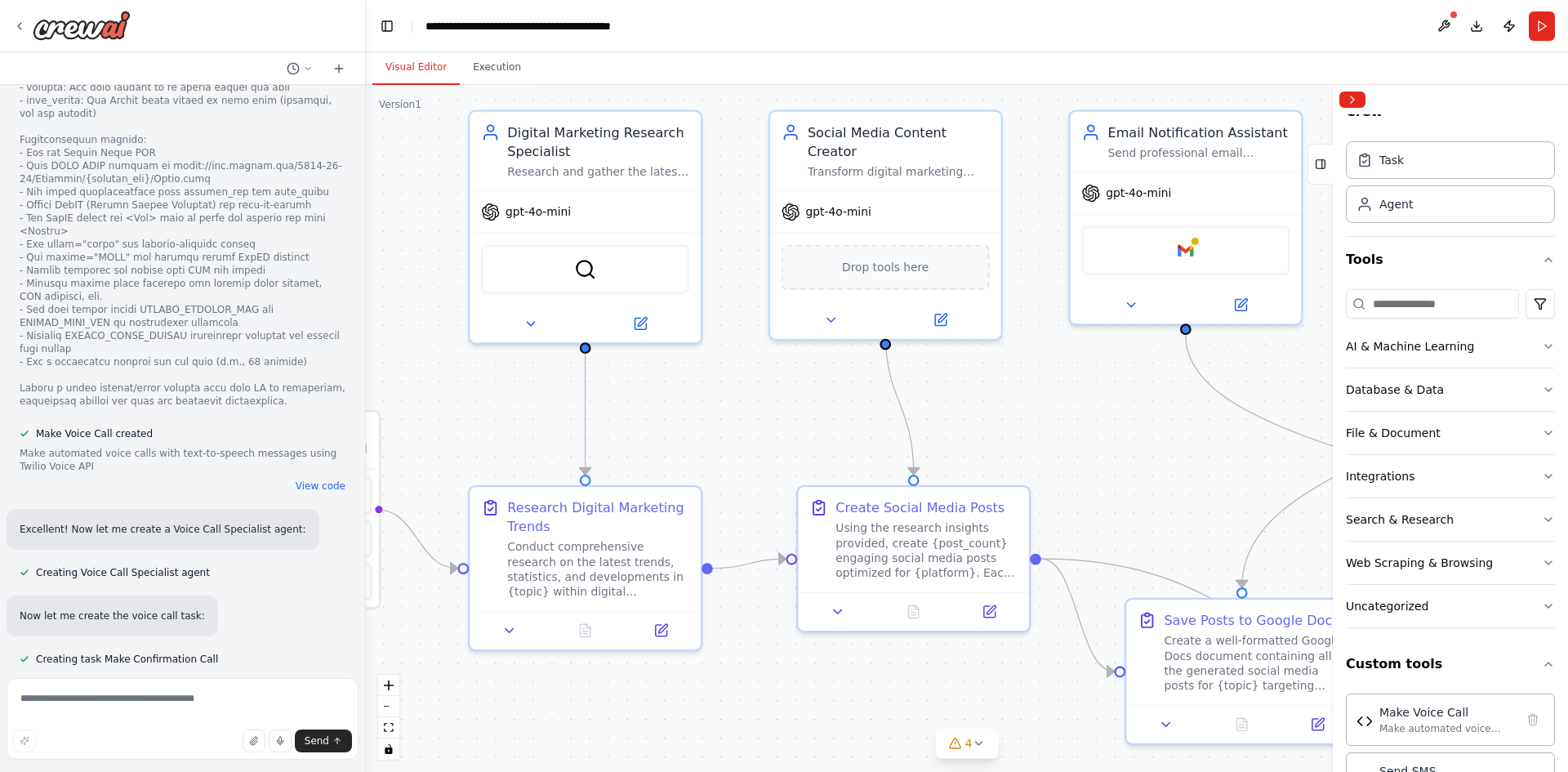
drag, startPoint x: 553, startPoint y: 423, endPoint x: 1146, endPoint y: 434, distance: 593.1
click at [1146, 434] on div ".deletable-edge-delete-btn { width: 20px; height: 20px; border: 0px solid #ffff…" at bounding box center [968, 428] width 1203 height 687
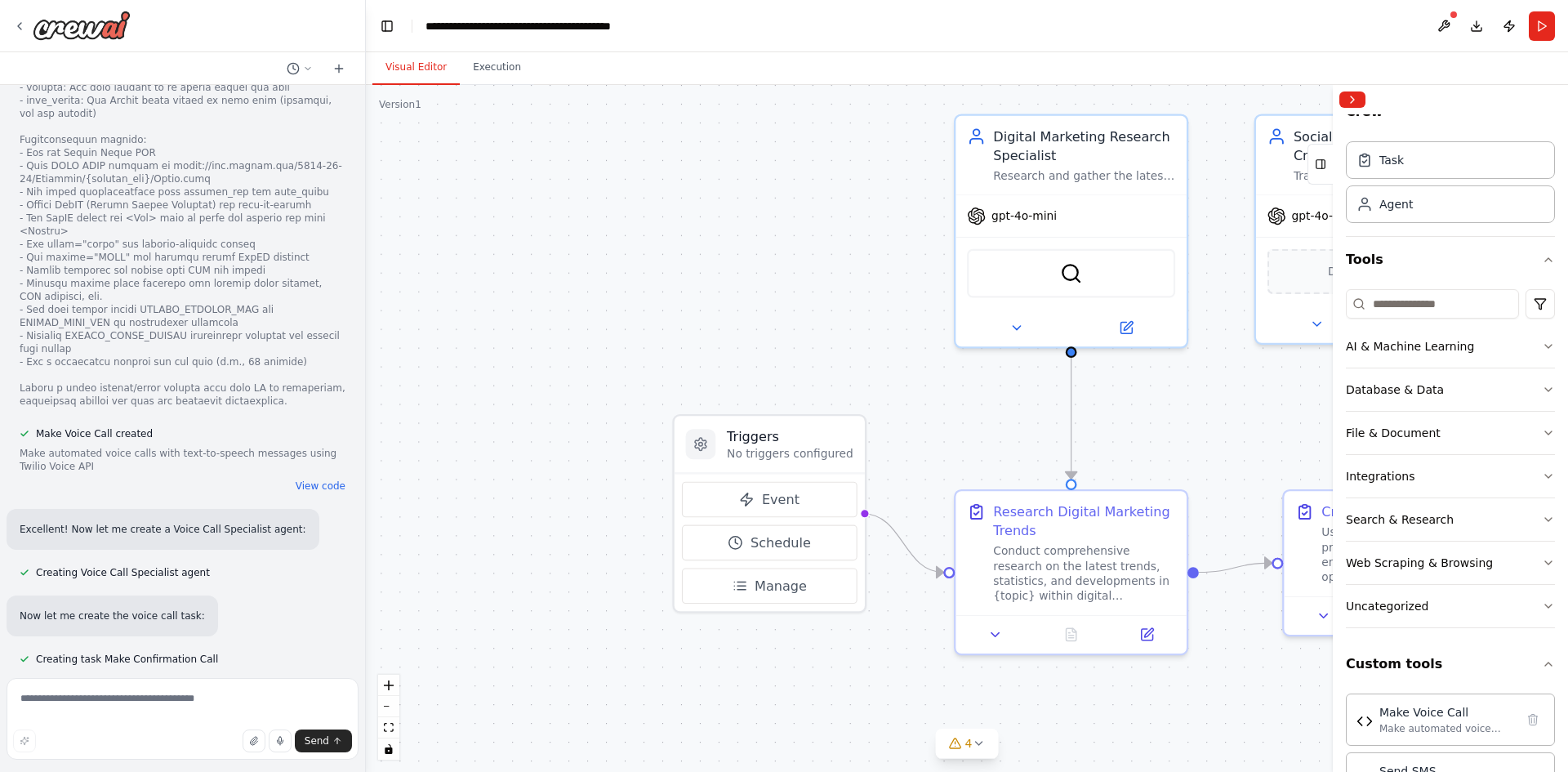
drag, startPoint x: 718, startPoint y: 403, endPoint x: 1208, endPoint y: 407, distance: 490.0
click at [1208, 407] on div ".deletable-edge-delete-btn { width: 20px; height: 20px; border: 0px solid #ffff…" at bounding box center [968, 428] width 1203 height 687
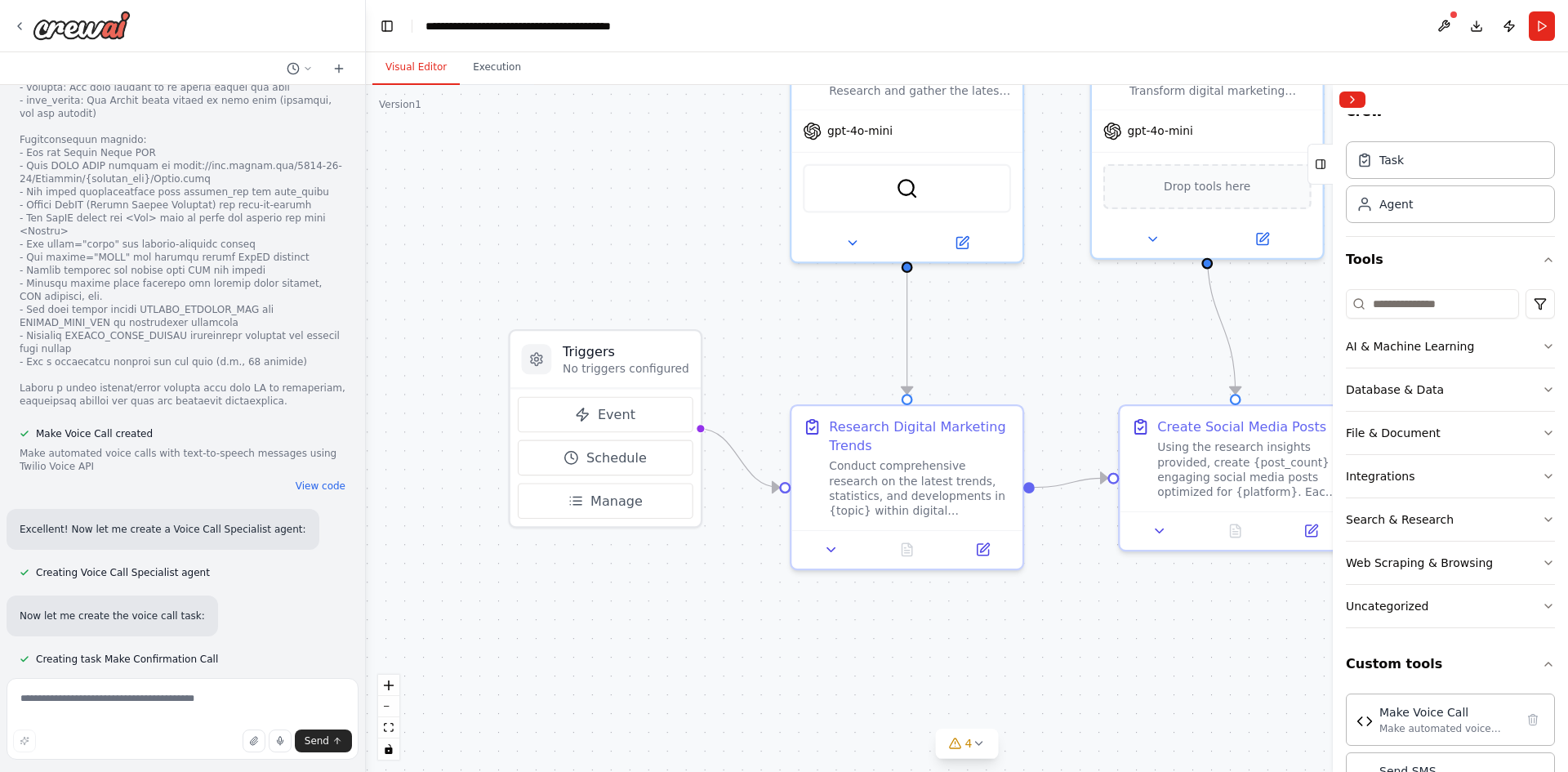
drag, startPoint x: 867, startPoint y: 364, endPoint x: 700, endPoint y: 278, distance: 187.8
click at [700, 278] on div ".deletable-edge-delete-btn { width: 20px; height: 20px; border: 0px solid #ffff…" at bounding box center [968, 428] width 1203 height 687
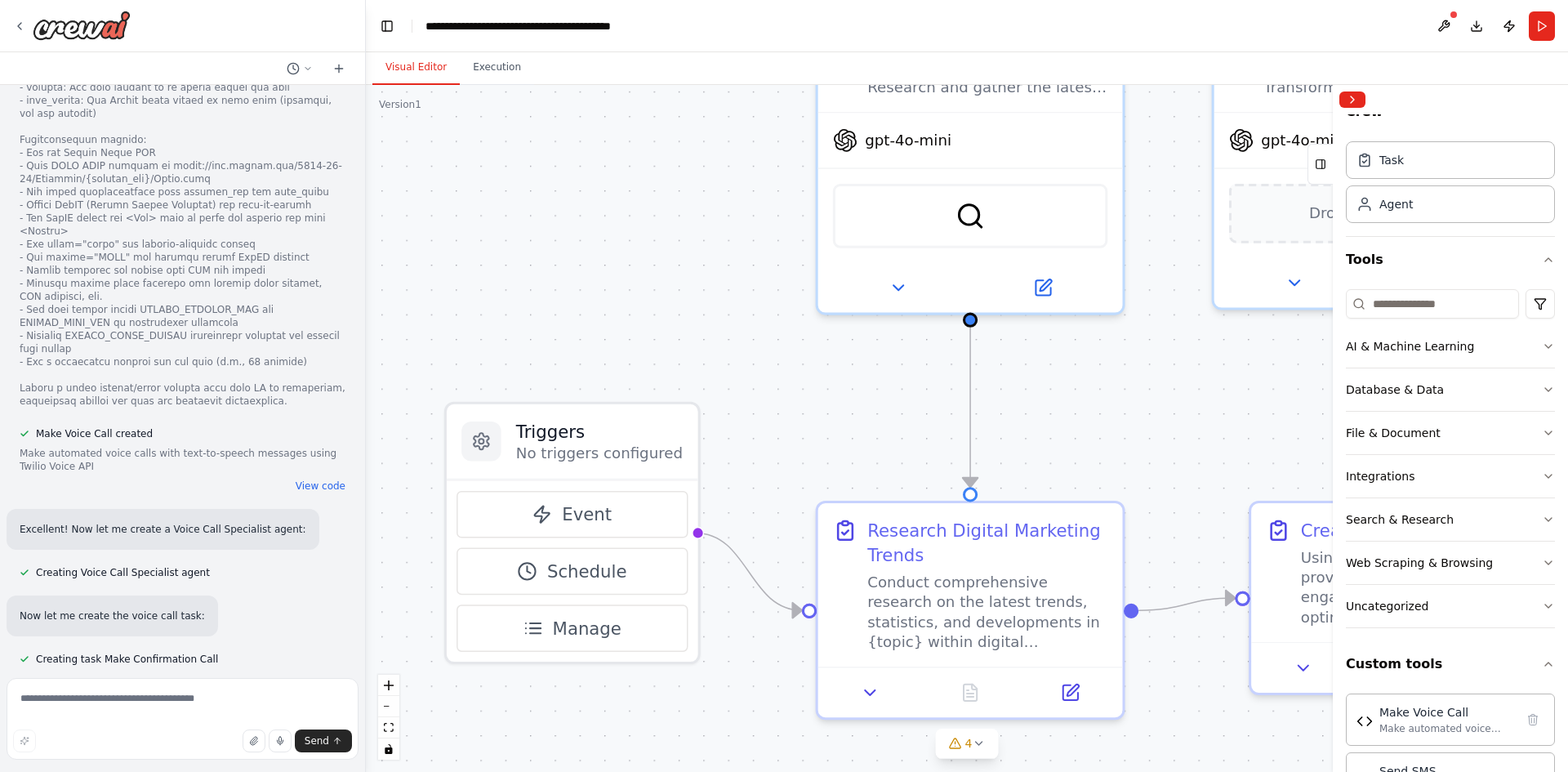
drag, startPoint x: 758, startPoint y: 290, endPoint x: 765, endPoint y: 386, distance: 96.3
click at [765, 386] on div ".deletable-edge-delete-btn { width: 20px; height: 20px; border: 0px solid #ffff…" at bounding box center [968, 428] width 1203 height 687
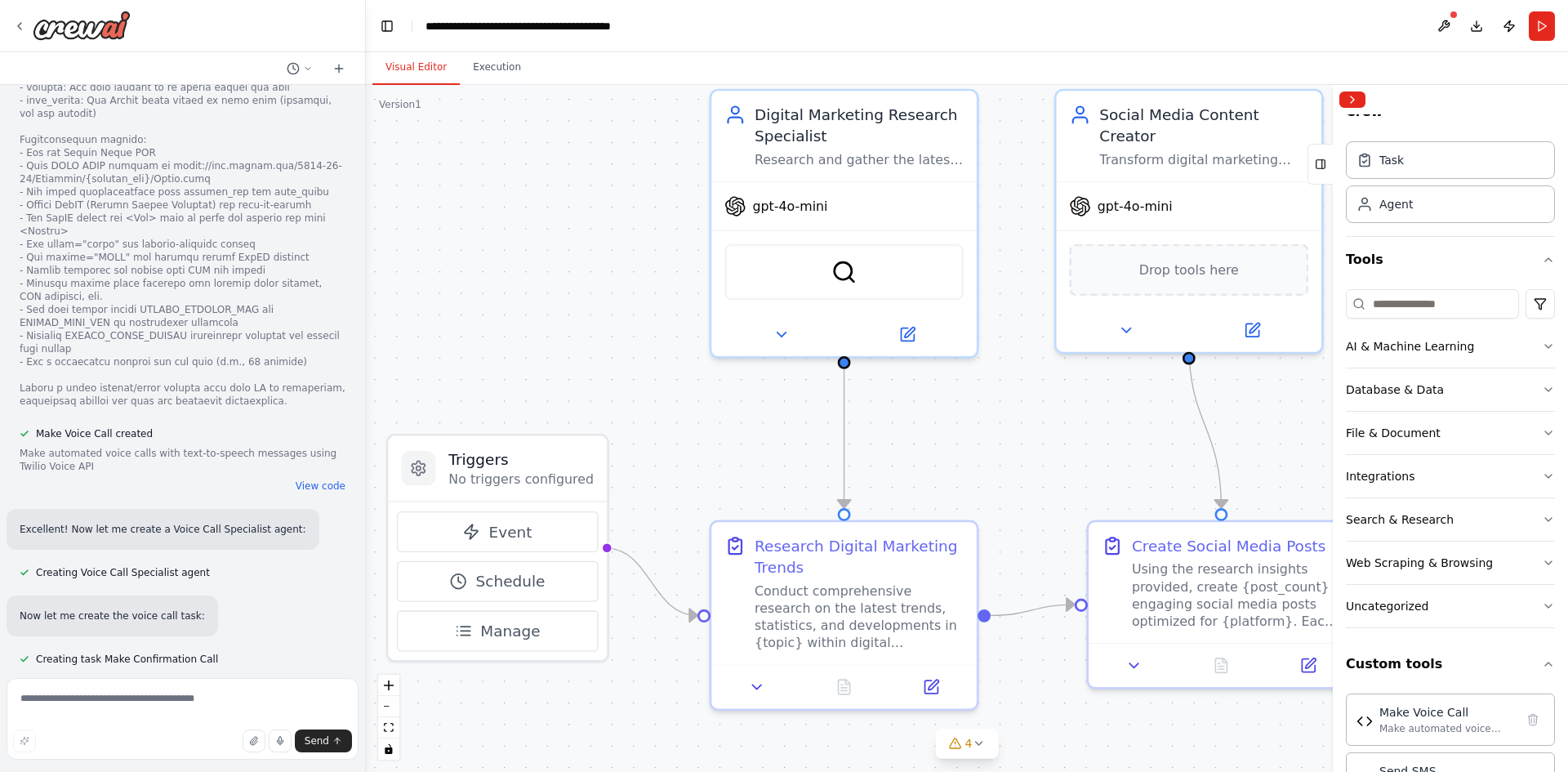
drag, startPoint x: 1116, startPoint y: 397, endPoint x: 707, endPoint y: 378, distance: 409.4
click at [707, 378] on div ".deletable-edge-delete-btn { width: 20px; height: 20px; border: 0px solid #ffff…" at bounding box center [968, 428] width 1203 height 687
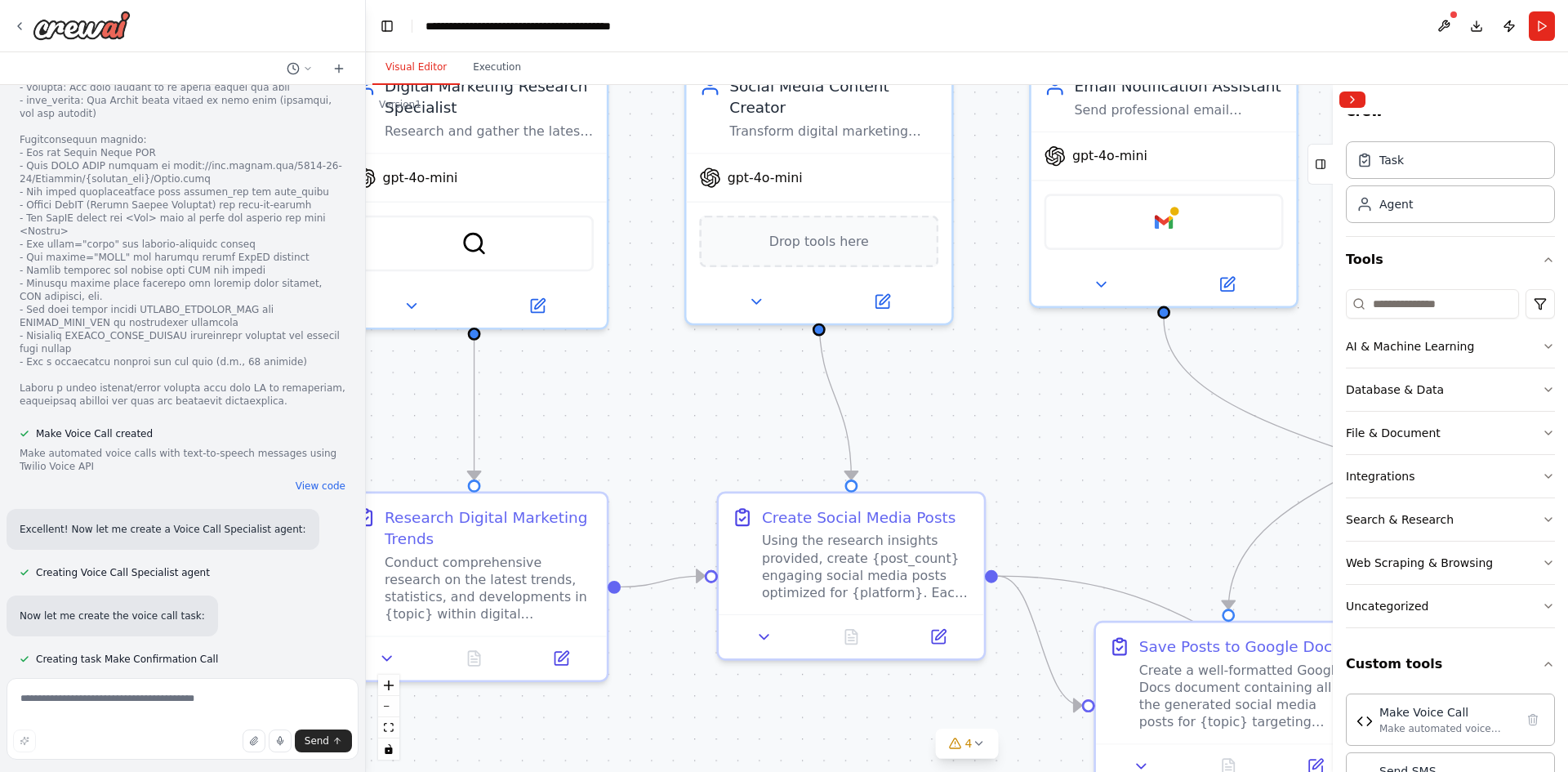
drag, startPoint x: 1121, startPoint y: 387, endPoint x: 567, endPoint y: 315, distance: 558.7
click at [569, 315] on div ".deletable-edge-delete-btn { width: 20px; height: 20px; border: 0px solid #ffff…" at bounding box center [968, 428] width 1203 height 687
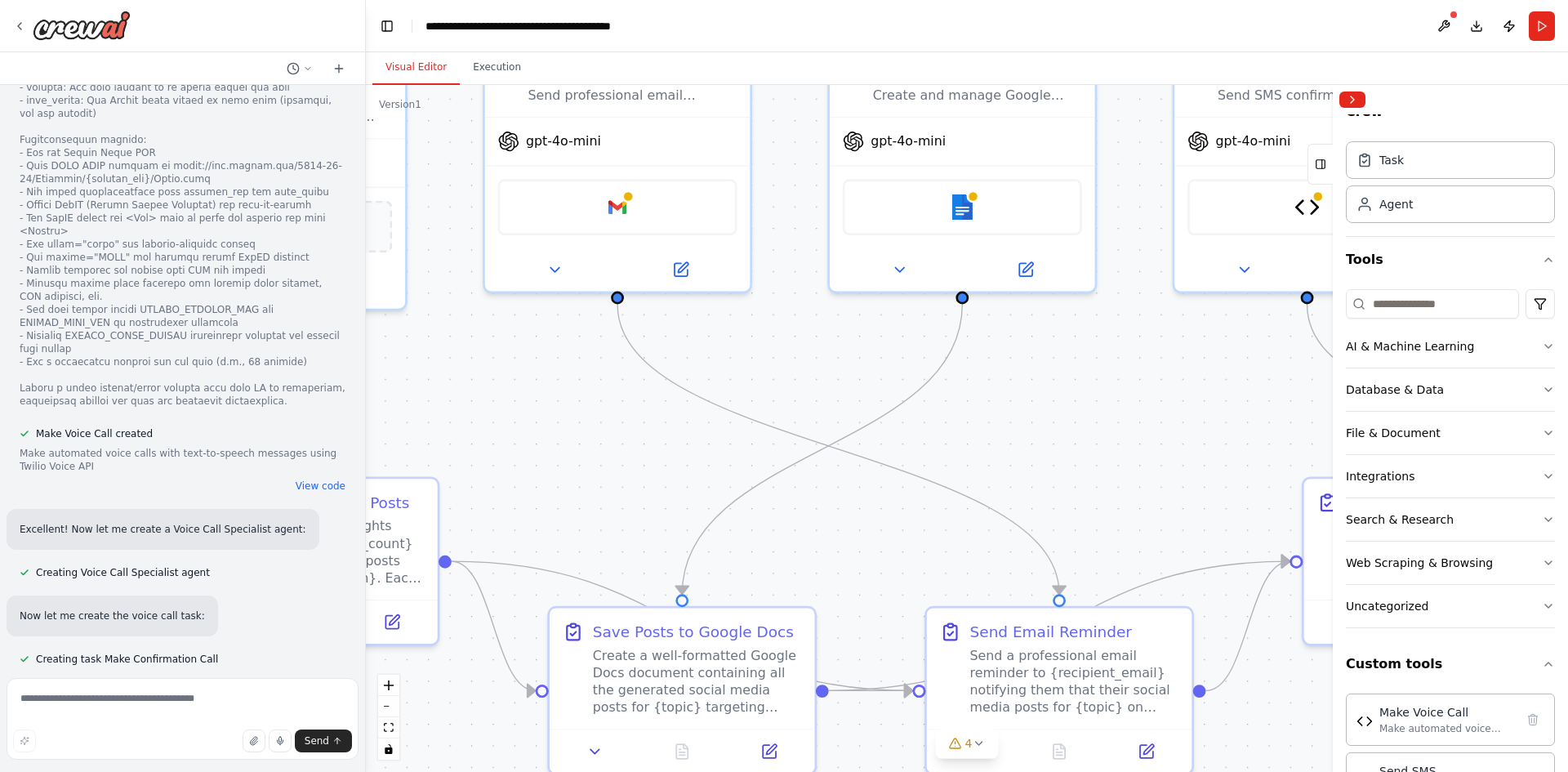
drag, startPoint x: 1201, startPoint y: 319, endPoint x: 813, endPoint y: 393, distance: 395.0
click at [813, 393] on div ".deletable-edge-delete-btn { width: 20px; height: 20px; border: 0px solid #ffff…" at bounding box center [968, 428] width 1203 height 687
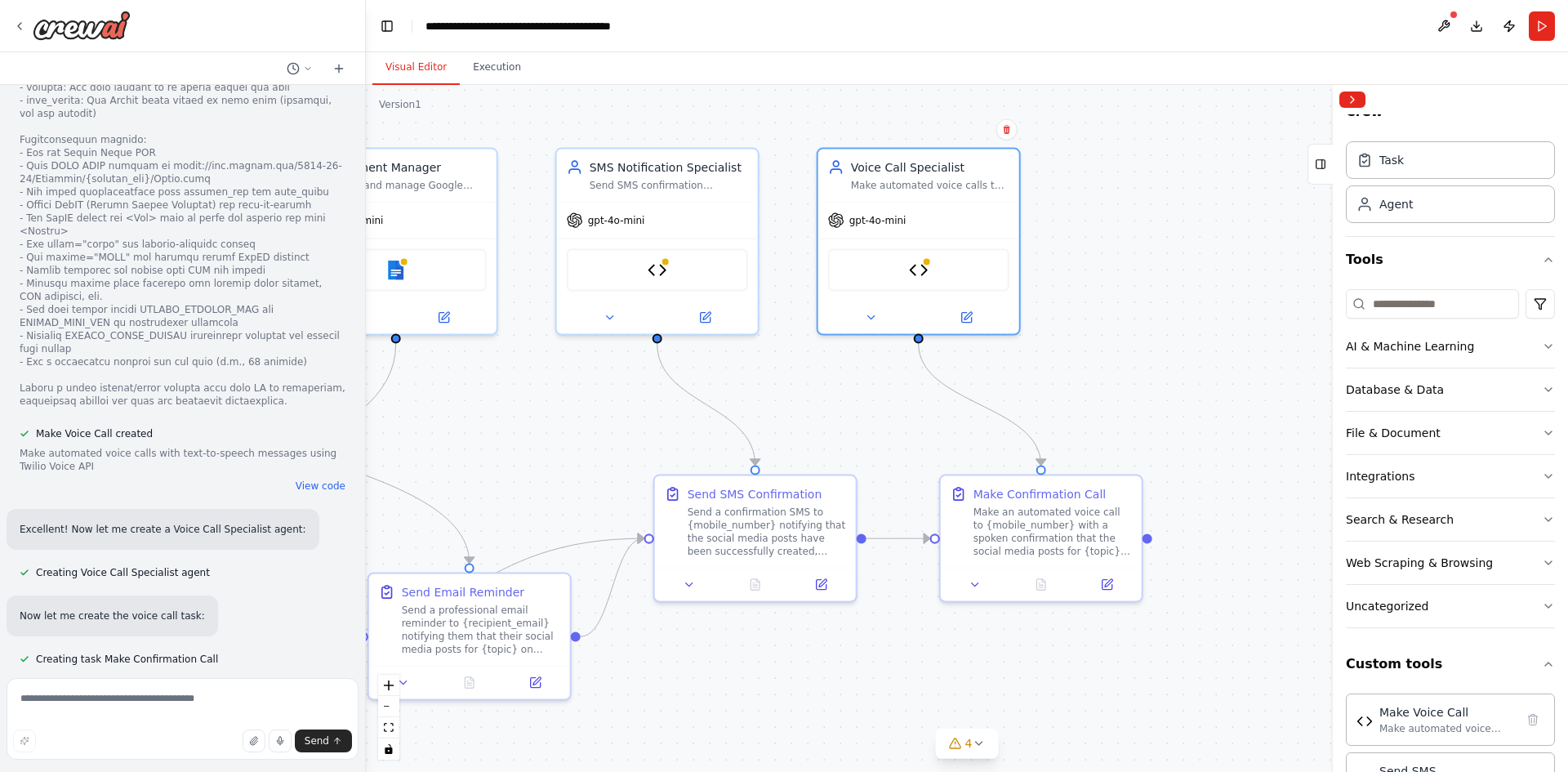
drag, startPoint x: 1161, startPoint y: 393, endPoint x: 1135, endPoint y: 393, distance: 26.0
click at [1037, 395] on div ".deletable-edge-delete-btn { width: 20px; height: 20px; border: 0px solid #ffff…" at bounding box center [968, 428] width 1203 height 687
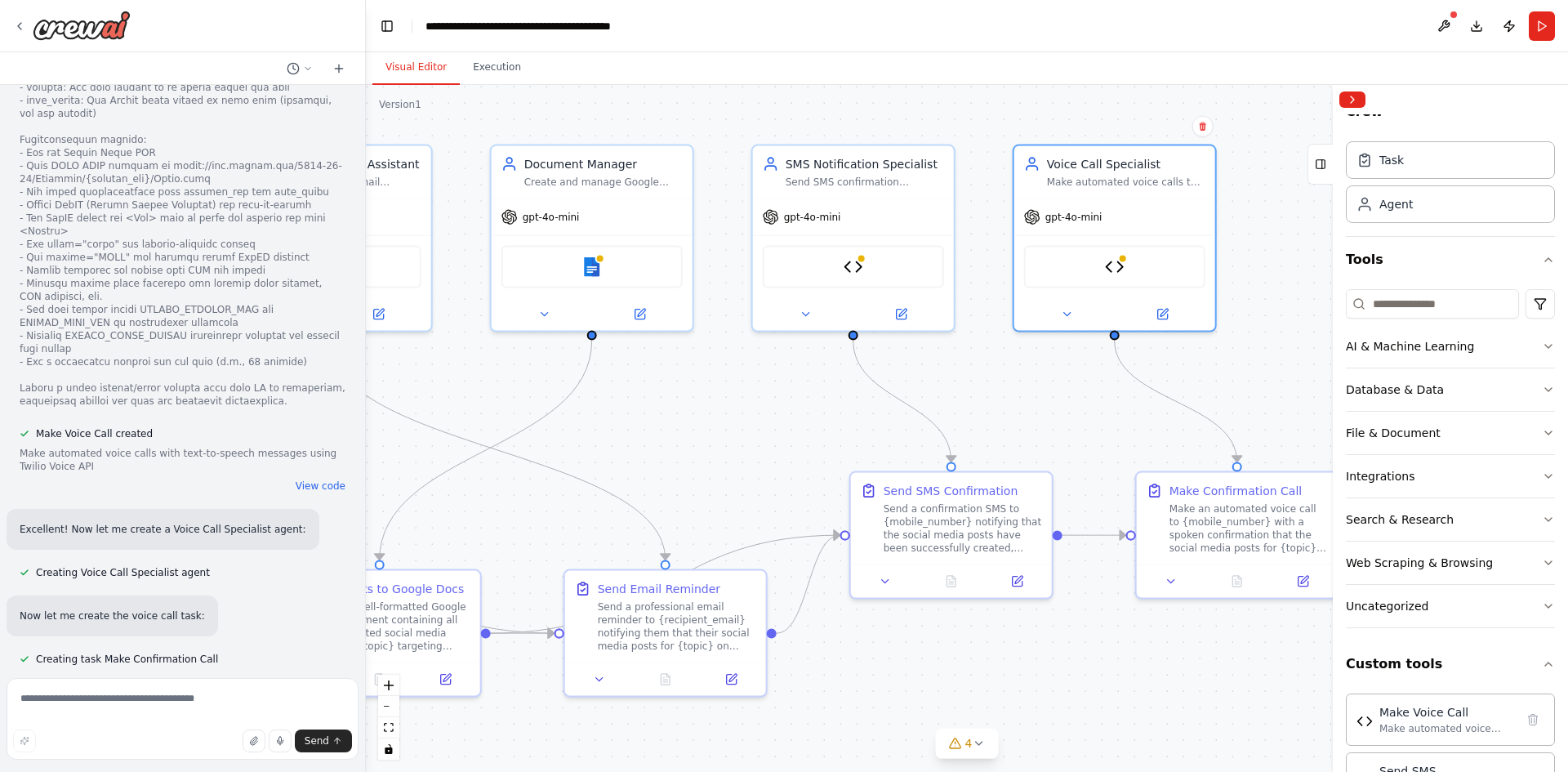
drag, startPoint x: 616, startPoint y: 418, endPoint x: 981, endPoint y: 428, distance: 365.1
click at [977, 429] on div ".deletable-edge-delete-btn { width: 20px; height: 20px; border: 0px solid #ffff…" at bounding box center [968, 428] width 1203 height 687
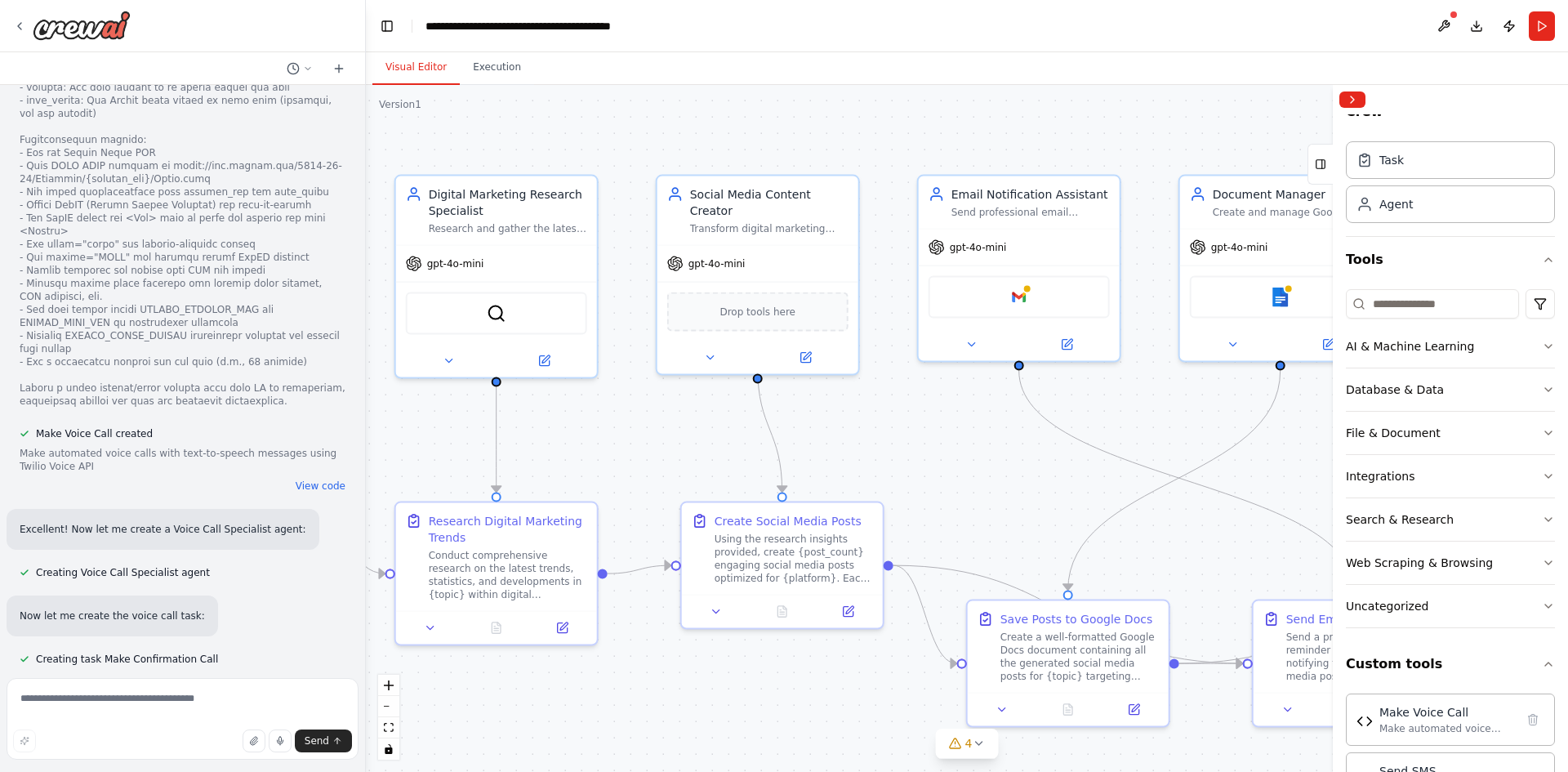
drag, startPoint x: 884, startPoint y: 470, endPoint x: 999, endPoint y: 470, distance: 115.0
click at [979, 474] on div ".deletable-edge-delete-btn { width: 20px; height: 20px; border: 0px solid #ffff…" at bounding box center [968, 428] width 1203 height 687
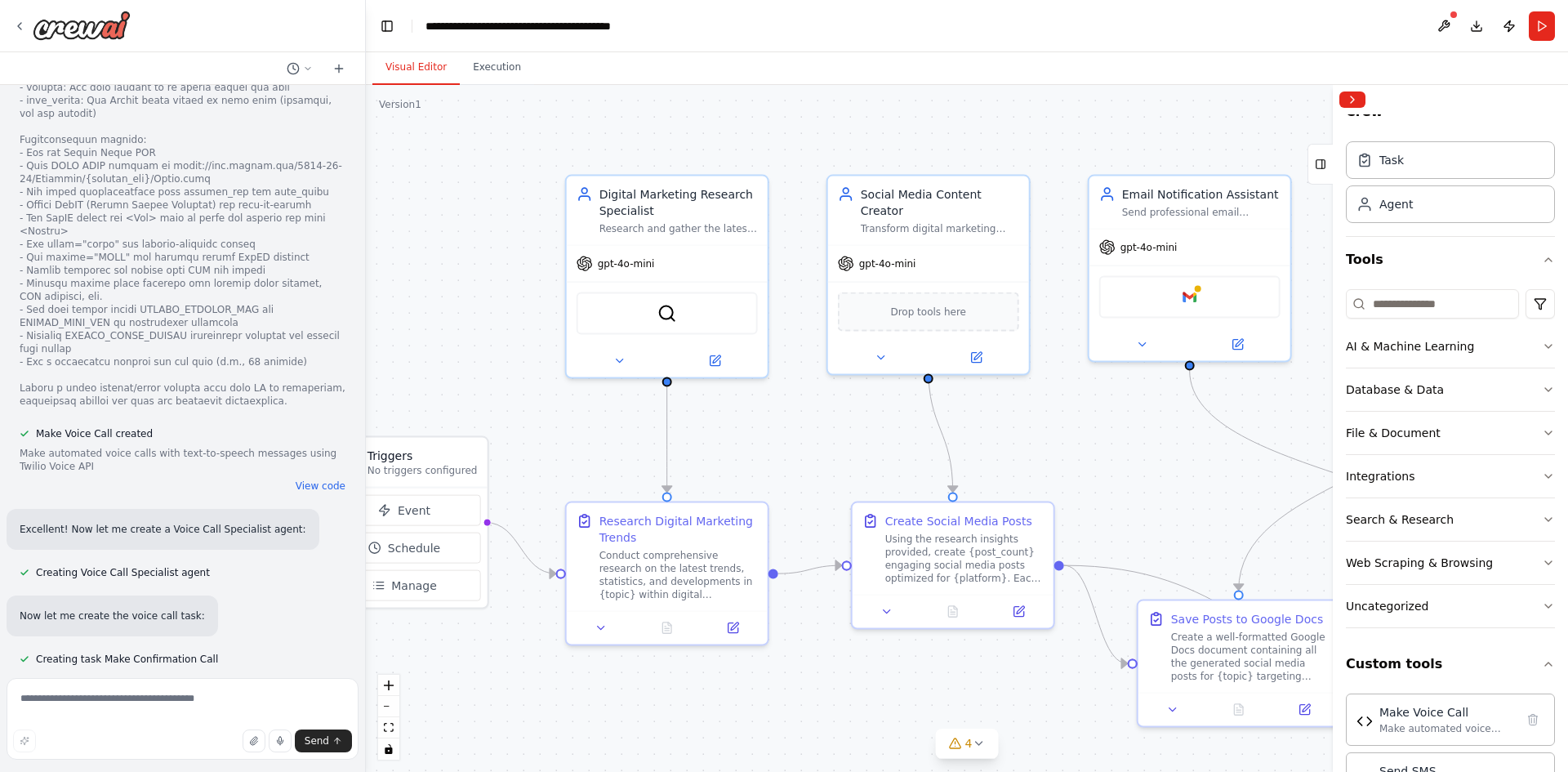
drag, startPoint x: 667, startPoint y: 472, endPoint x: 1116, endPoint y: 476, distance: 449.0
click at [1126, 476] on div ".deletable-edge-delete-btn { width: 20px; height: 20px; border: 0px solid #ffff…" at bounding box center [968, 428] width 1203 height 687
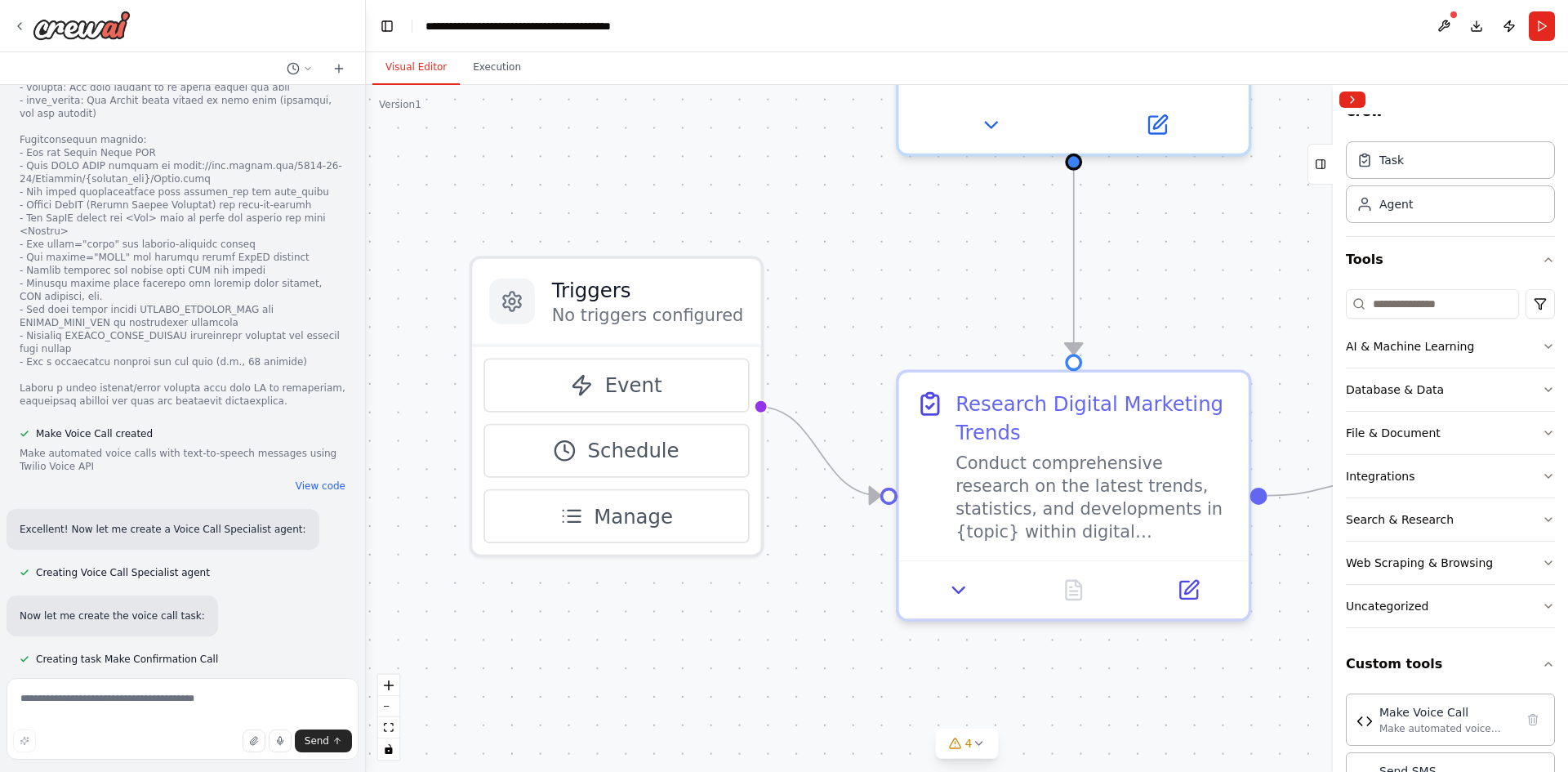
drag, startPoint x: 865, startPoint y: 437, endPoint x: 795, endPoint y: 307, distance: 147.6
click at [795, 307] on div ".deletable-edge-delete-btn { width: 20px; height: 20px; border: 0px solid #ffff…" at bounding box center [968, 428] width 1203 height 687
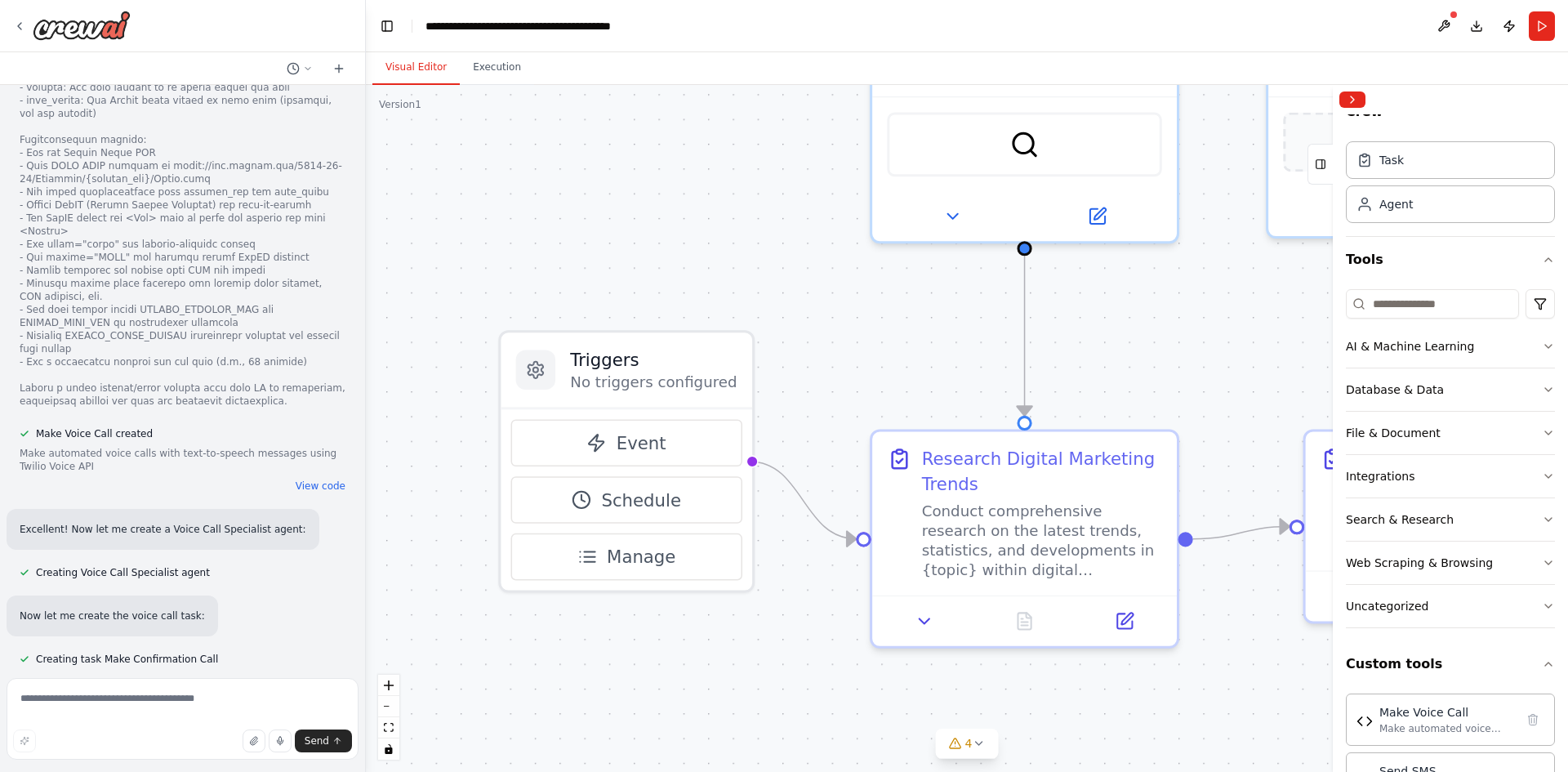
drag, startPoint x: 859, startPoint y: 263, endPoint x: 844, endPoint y: 329, distance: 67.7
click at [844, 329] on div ".deletable-edge-delete-btn { width: 20px; height: 20px; border: 0px solid #ffff…" at bounding box center [968, 428] width 1203 height 687
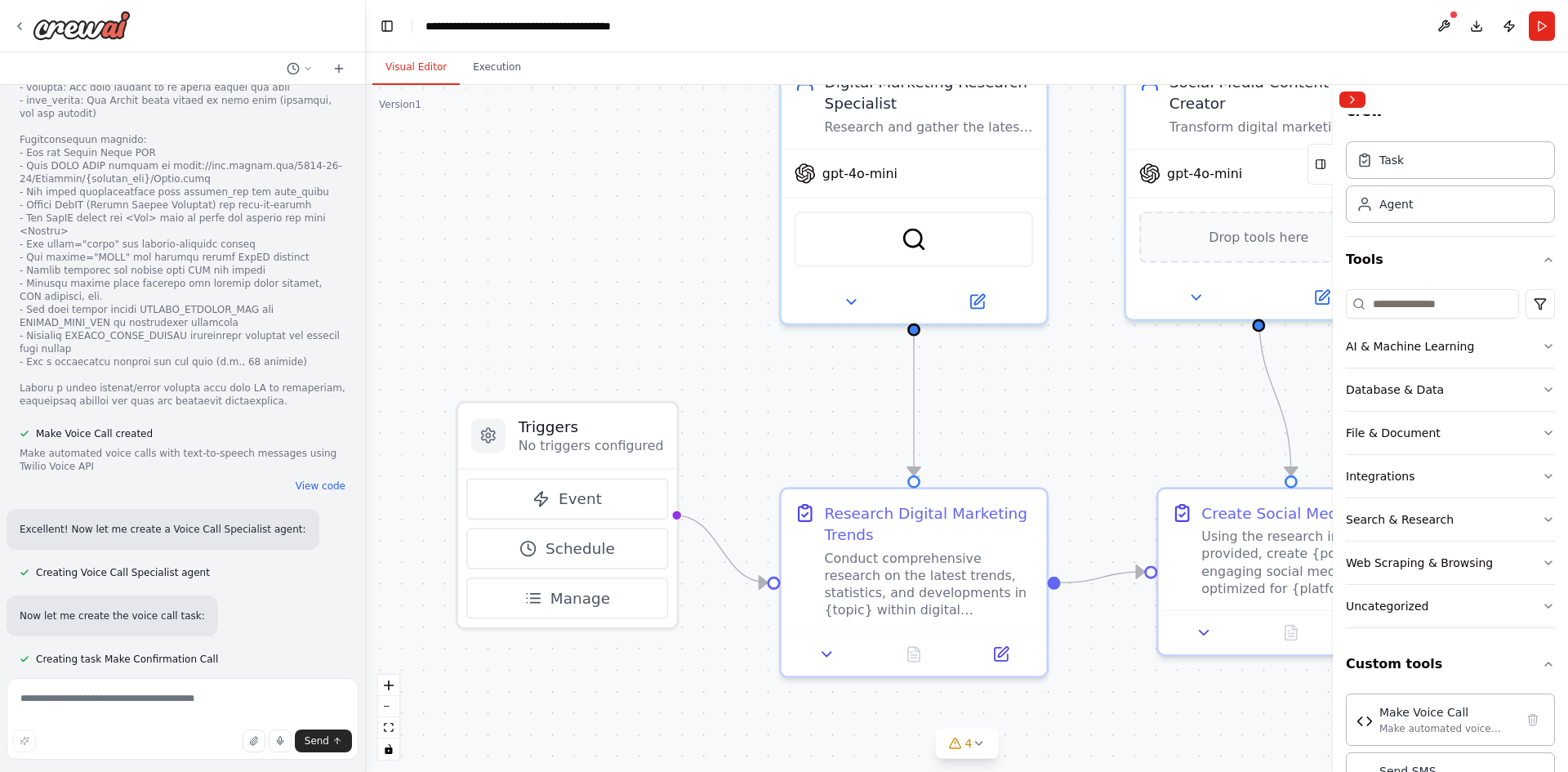
drag, startPoint x: 843, startPoint y: 339, endPoint x: 756, endPoint y: 412, distance: 113.6
click at [756, 412] on div ".deletable-edge-delete-btn { width: 20px; height: 20px; border: 0px solid #ffff…" at bounding box center [968, 428] width 1203 height 687
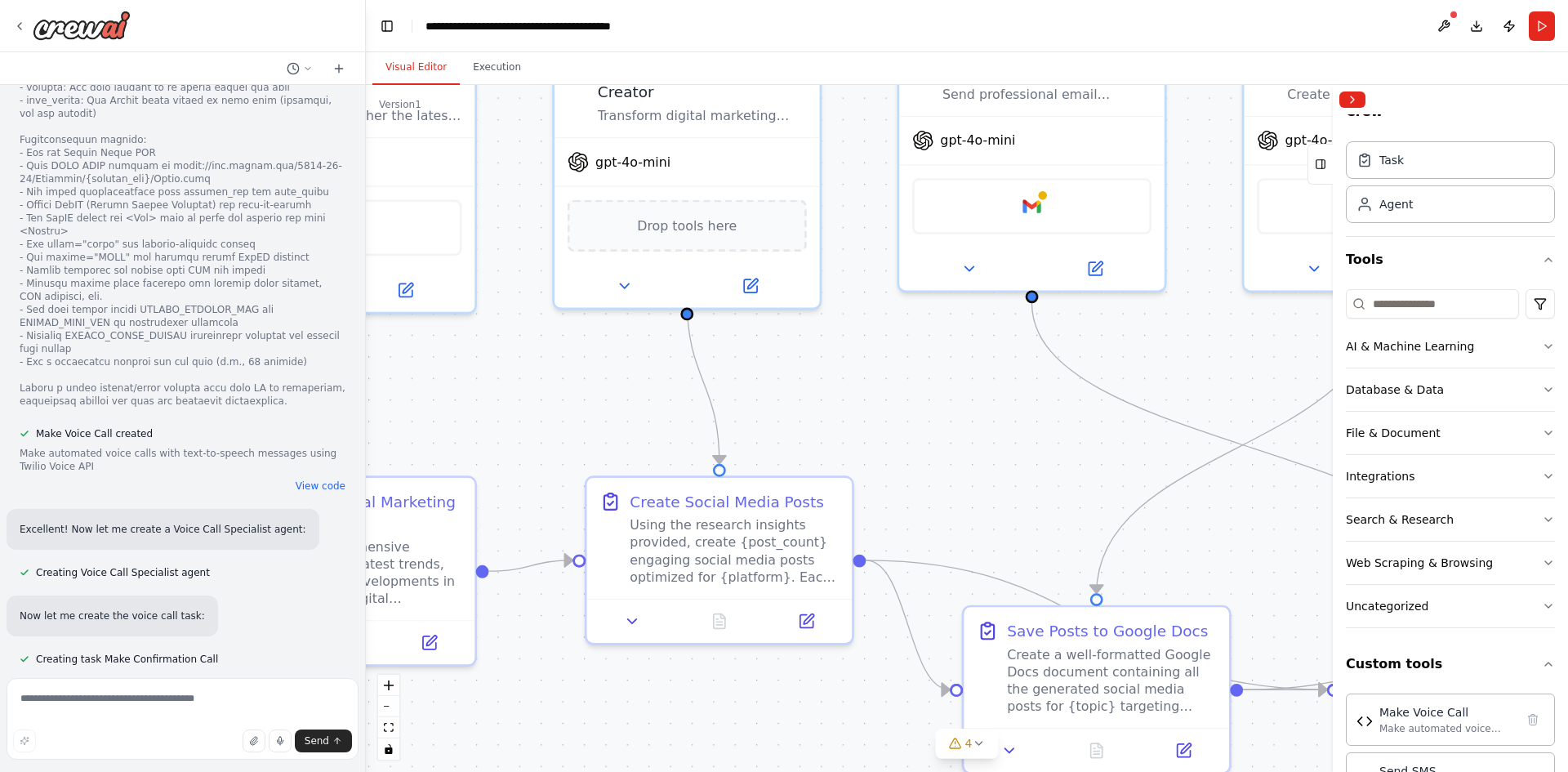
drag, startPoint x: 1058, startPoint y: 371, endPoint x: 366, endPoint y: 337, distance: 692.8
click at [378, 342] on div ".deletable-edge-delete-btn { width: 20px; height: 20px; border: 0px solid #ffff…" at bounding box center [968, 428] width 1203 height 687
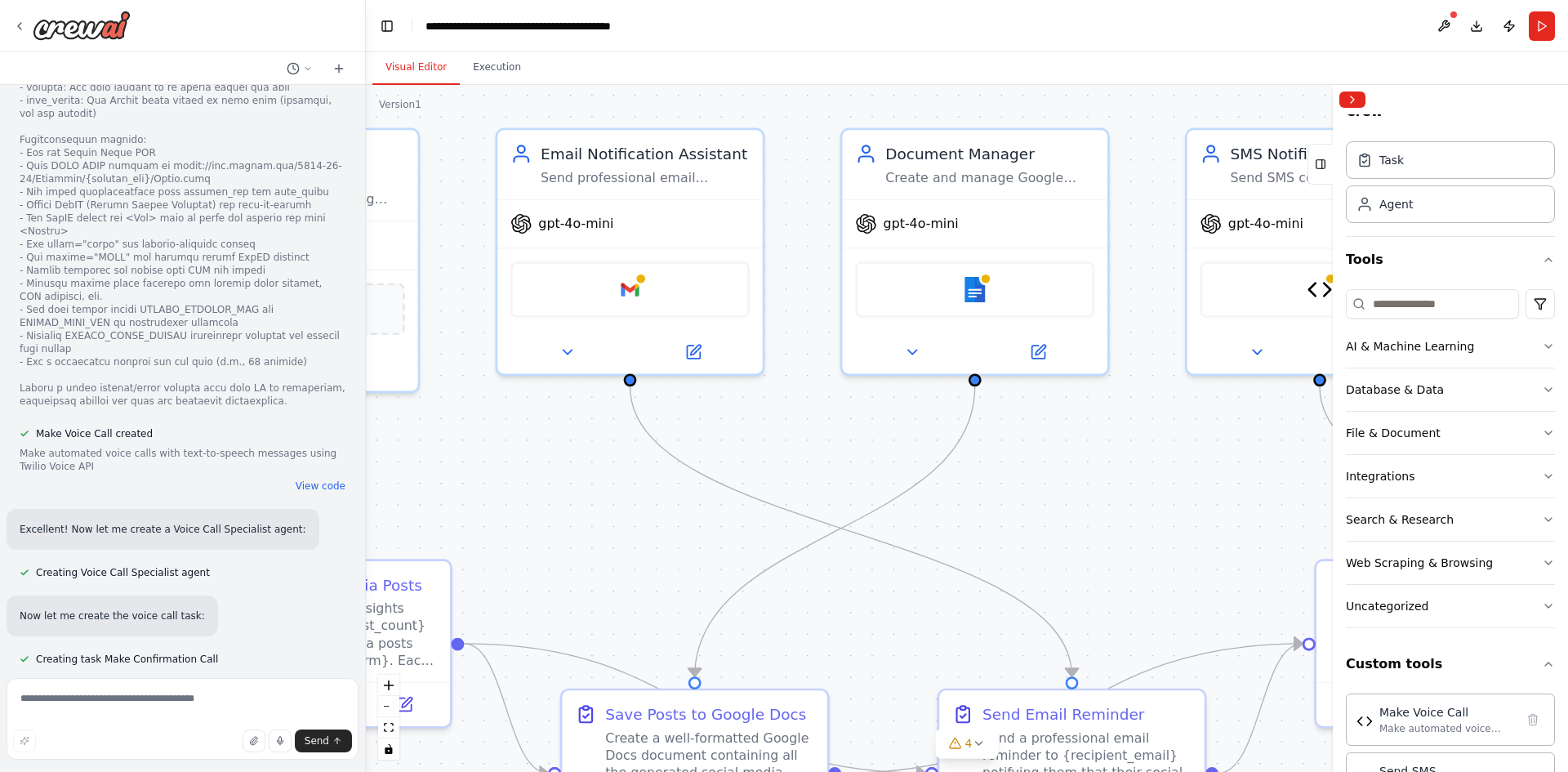
drag, startPoint x: 1097, startPoint y: 324, endPoint x: 557, endPoint y: 443, distance: 553.0
click at [557, 443] on div ".deletable-edge-delete-btn { width: 20px; height: 20px; border: 0px solid #ffff…" at bounding box center [968, 428] width 1203 height 687
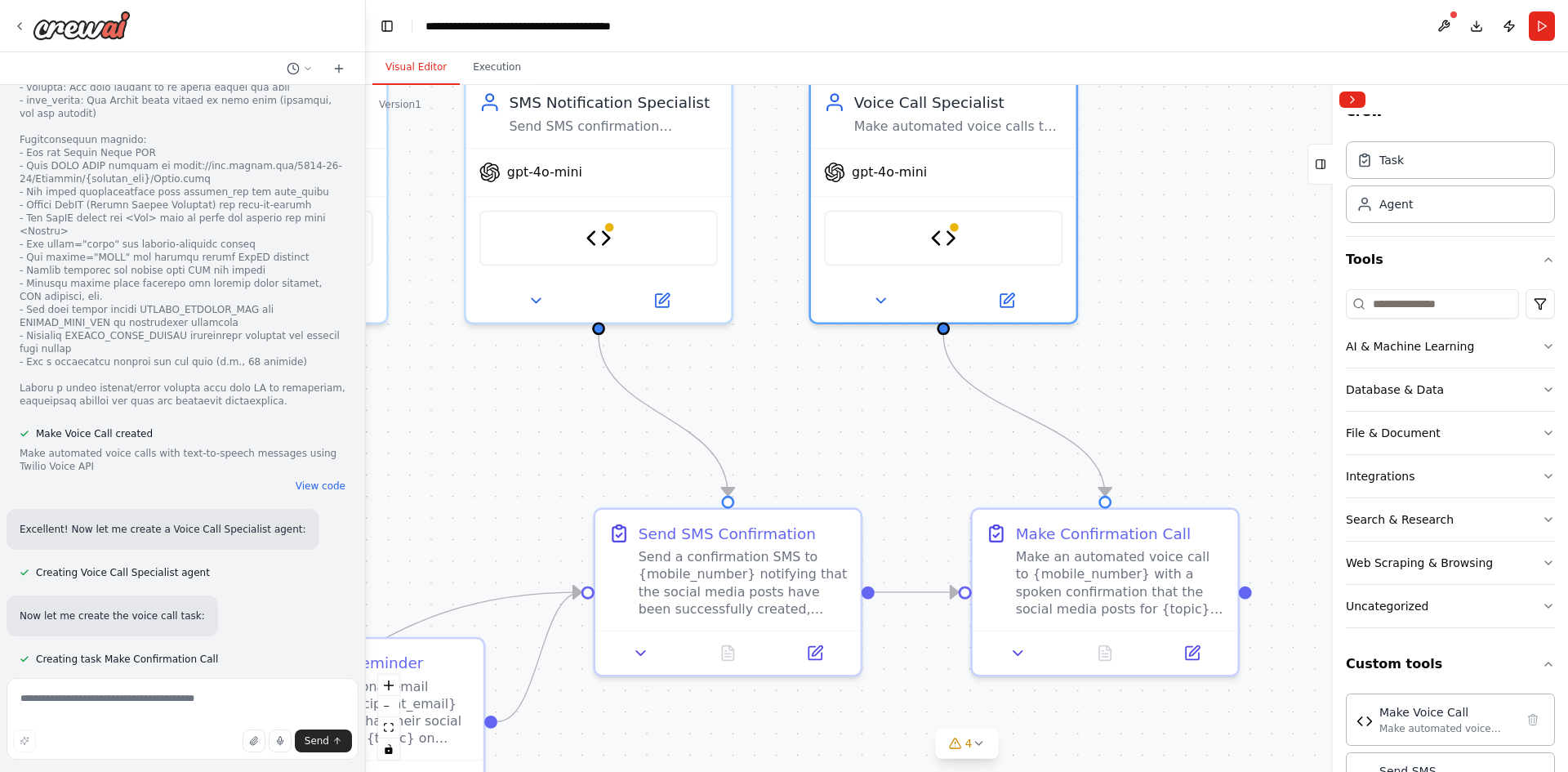
drag, startPoint x: 1209, startPoint y: 432, endPoint x: 504, endPoint y: 318, distance: 714.2
click at [504, 318] on div ".deletable-edge-delete-btn { width: 20px; height: 20px; border: 0px solid #ffff…" at bounding box center [968, 428] width 1203 height 687
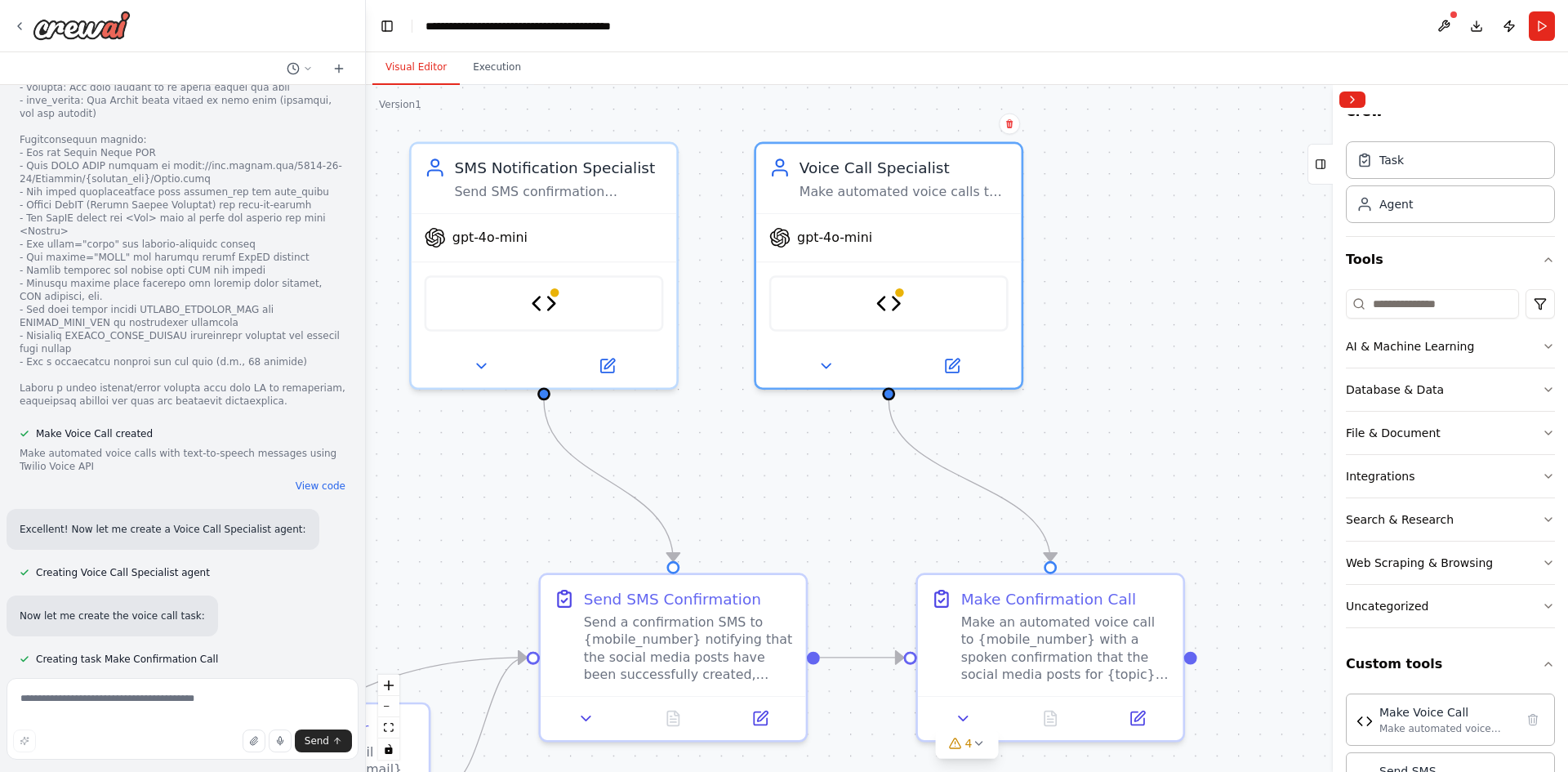
drag, startPoint x: 931, startPoint y: 320, endPoint x: 1254, endPoint y: 443, distance: 345.6
click at [1254, 443] on div ".deletable-edge-delete-btn { width: 20px; height: 20px; border: 0px solid #ffff…" at bounding box center [968, 428] width 1203 height 687
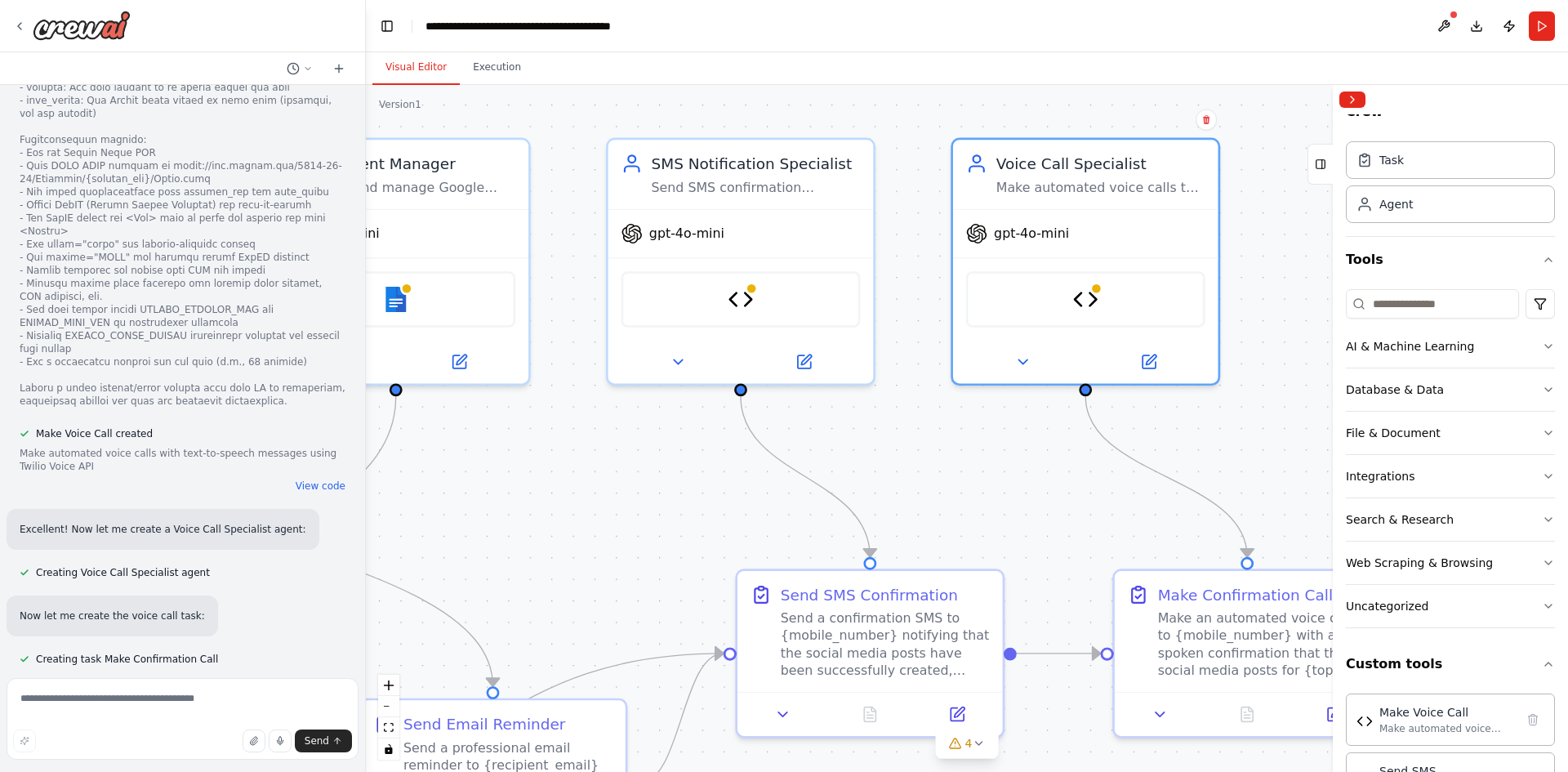
drag, startPoint x: 572, startPoint y: 522, endPoint x: 1177, endPoint y: 399, distance: 617.4
click at [1134, 400] on div ".deletable-edge-delete-btn { width: 20px; height: 20px; border: 0px solid #ffff…" at bounding box center [968, 428] width 1203 height 687
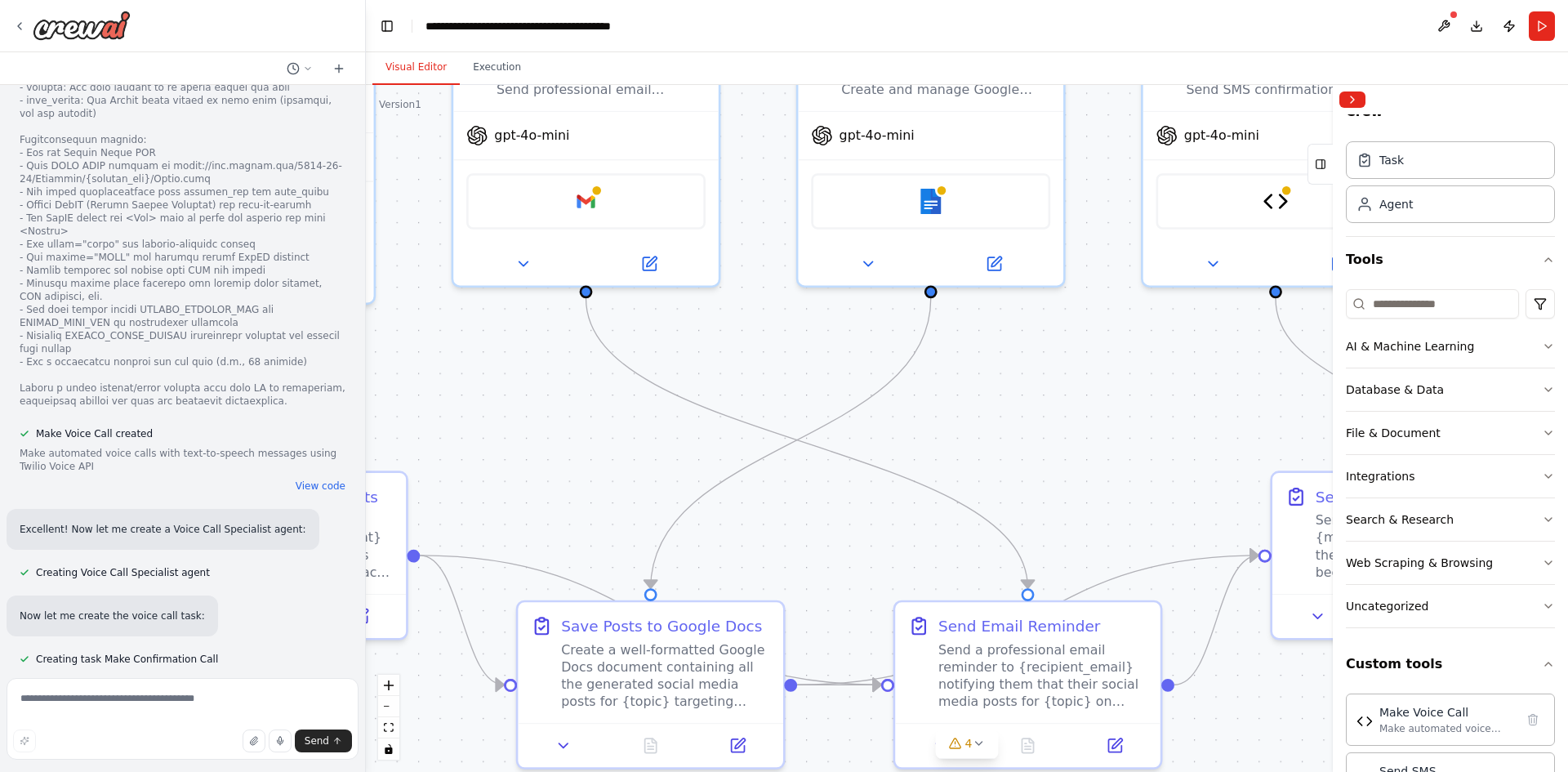
drag, startPoint x: 525, startPoint y: 402, endPoint x: 1185, endPoint y: 438, distance: 661.0
click at [1150, 438] on div ".deletable-edge-delete-btn { width: 20px; height: 20px; border: 0px solid #ffff…" at bounding box center [968, 428] width 1203 height 687
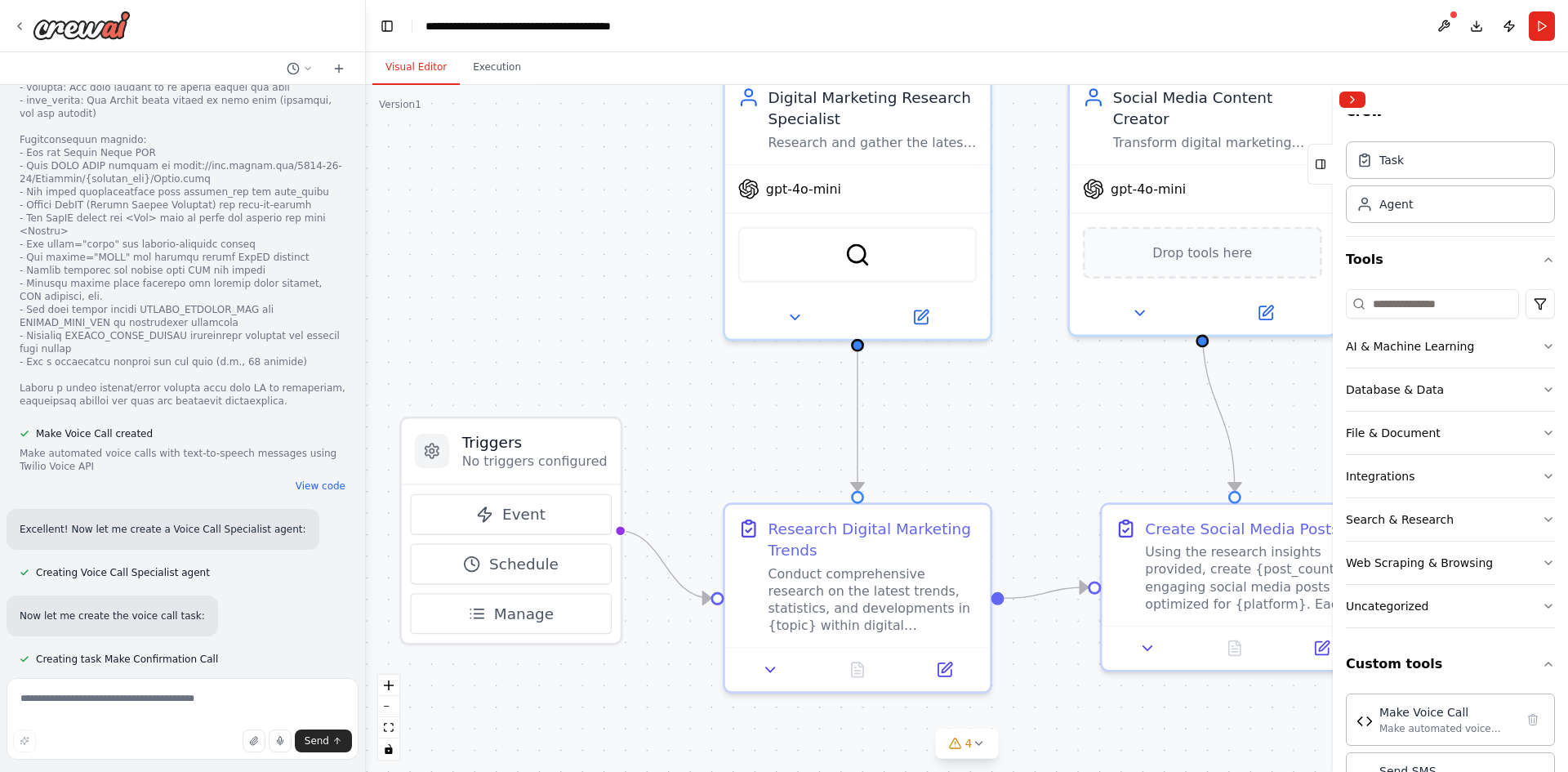
drag, startPoint x: 703, startPoint y: 411, endPoint x: 1161, endPoint y: 414, distance: 458.0
click at [1161, 414] on div ".deletable-edge-delete-btn { width: 20px; height: 20px; border: 0px solid #ffff…" at bounding box center [968, 428] width 1203 height 687
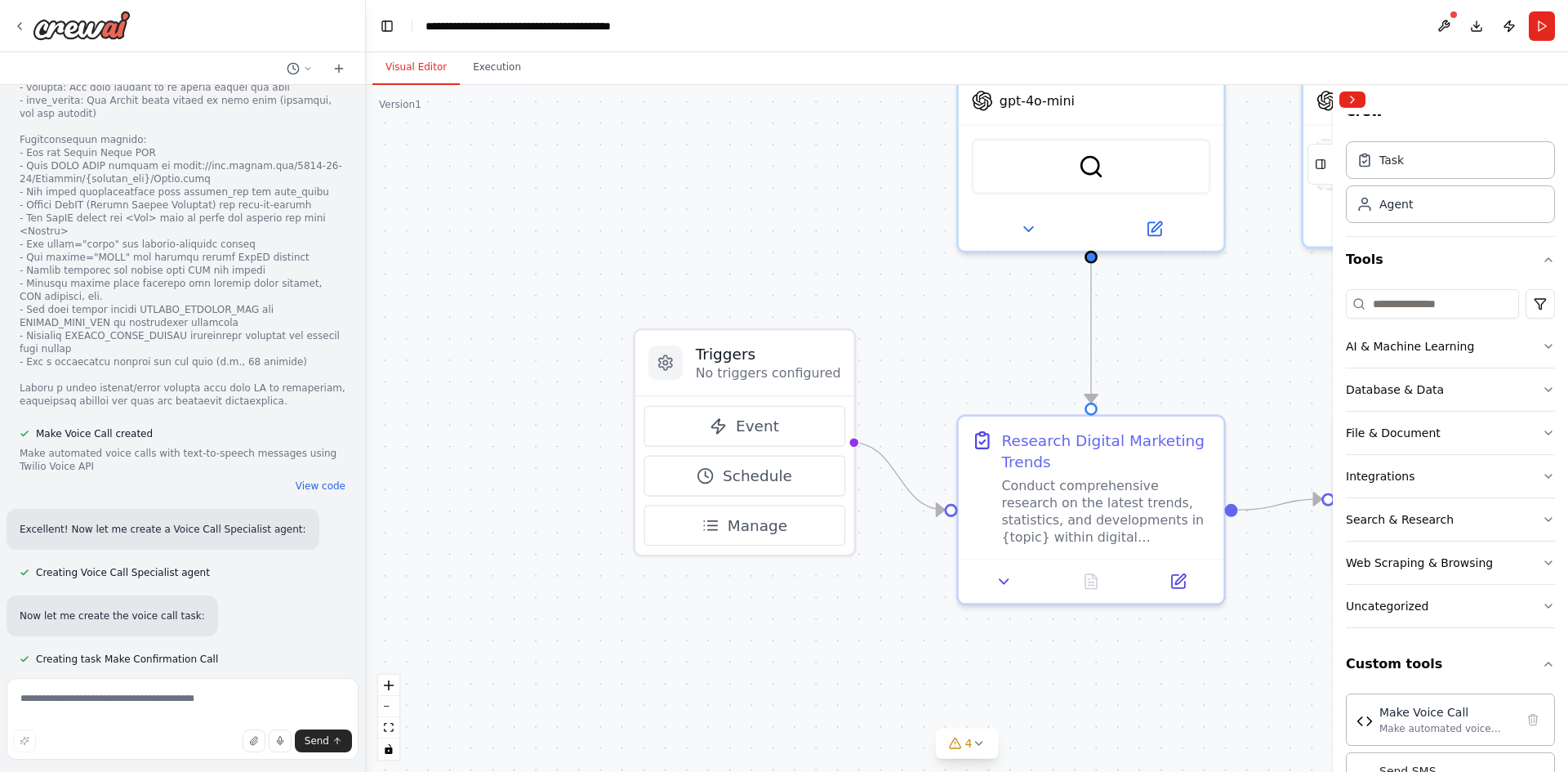
drag, startPoint x: 855, startPoint y: 356, endPoint x: 827, endPoint y: 279, distance: 81.9
click at [827, 279] on div ".deletable-edge-delete-btn { width: 20px; height: 20px; border: 0px solid #ffff…" at bounding box center [968, 428] width 1203 height 687
click at [110, 700] on textarea at bounding box center [183, 719] width 352 height 82
type textarea "**********"
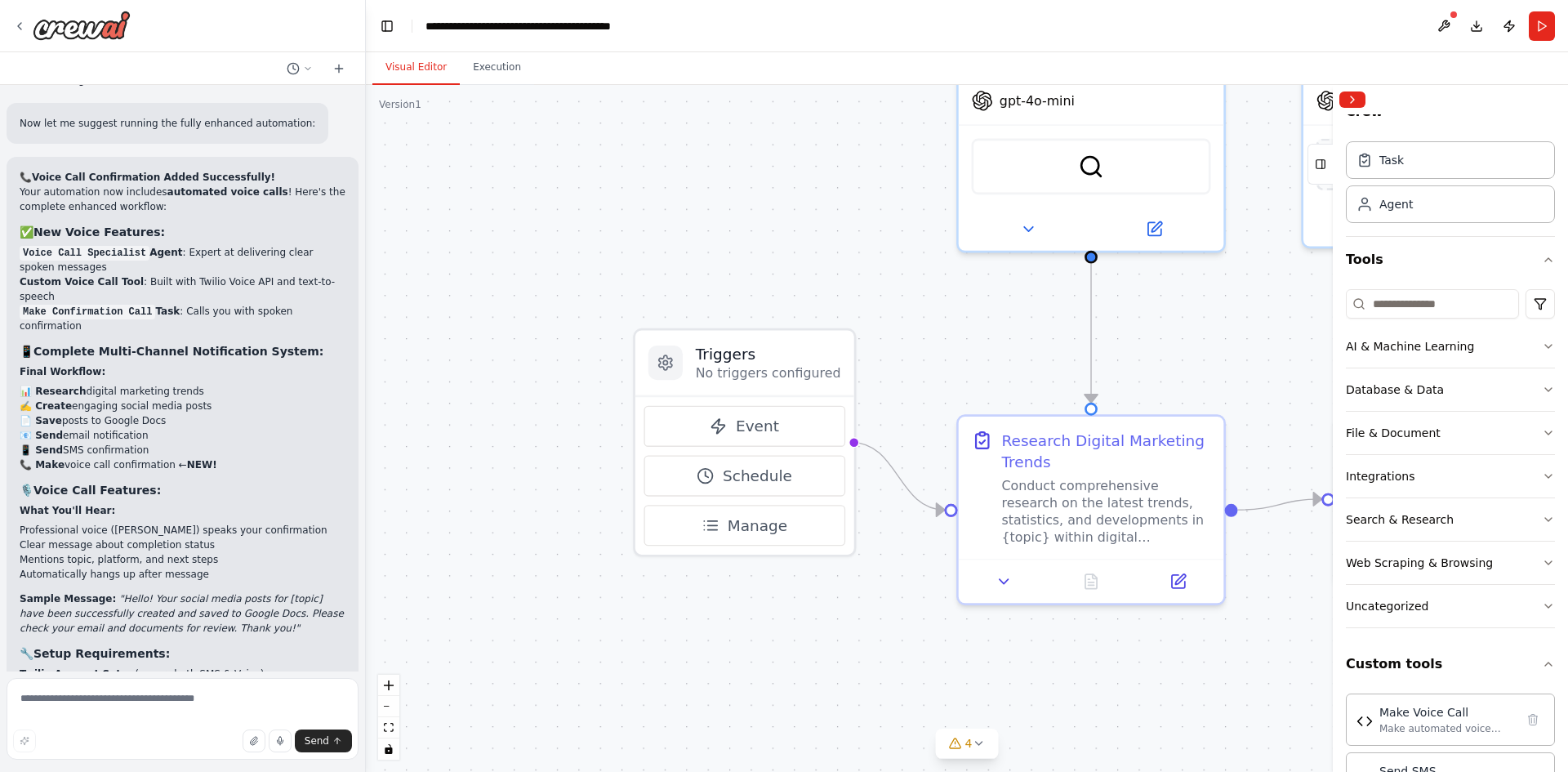
scroll to position [9355, 0]
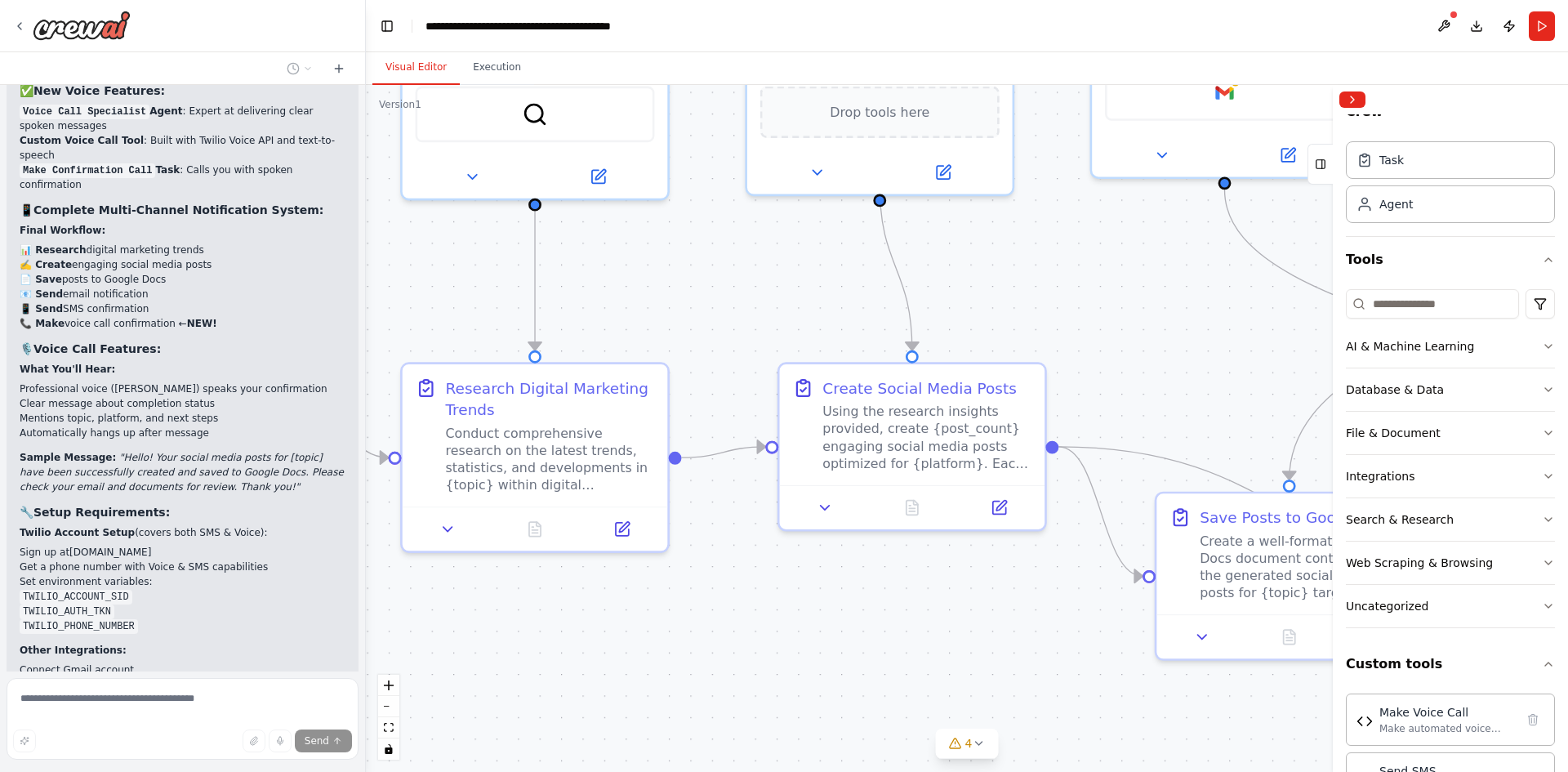
drag, startPoint x: 1066, startPoint y: 662, endPoint x: 496, endPoint y: 609, distance: 572.5
click at [496, 609] on div ".deletable-edge-delete-btn { width: 20px; height: 20px; border: 0px solid #ffff…" at bounding box center [968, 428] width 1203 height 687
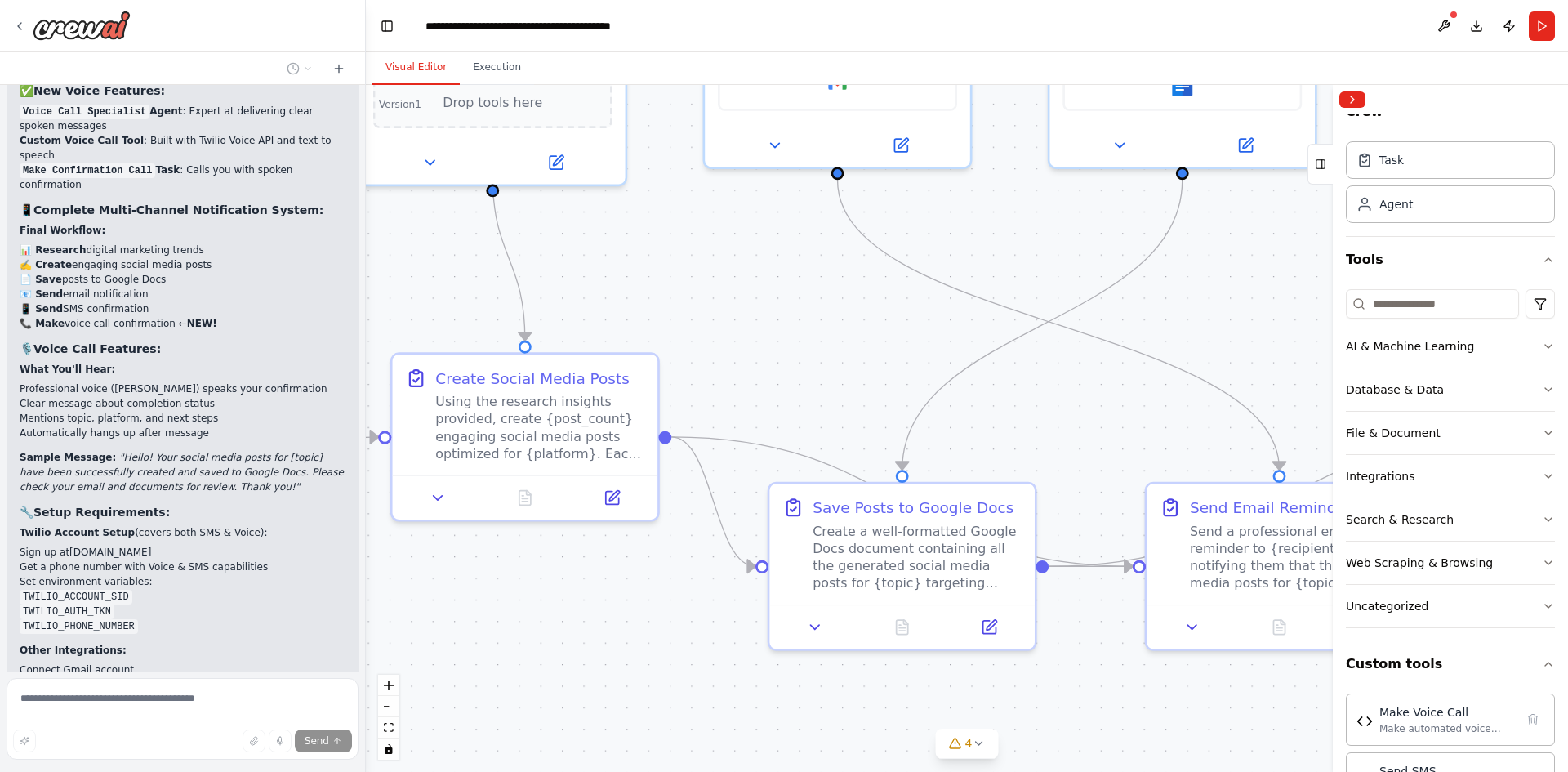
drag, startPoint x: 876, startPoint y: 655, endPoint x: 427, endPoint y: 646, distance: 449.1
click at [427, 646] on div ".deletable-edge-delete-btn { width: 20px; height: 20px; border: 0px solid #ffff…" at bounding box center [968, 428] width 1203 height 687
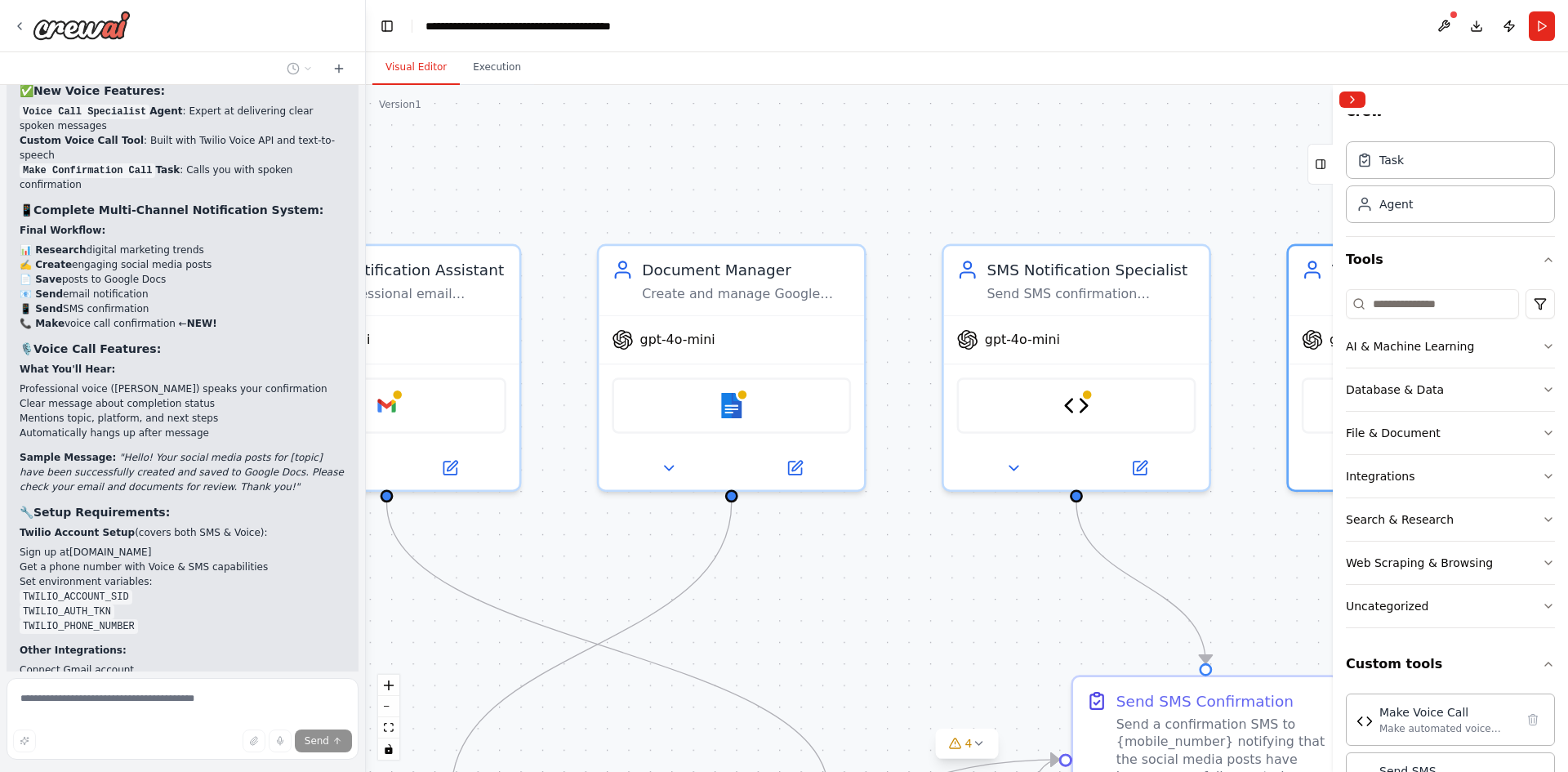
drag, startPoint x: 1185, startPoint y: 307, endPoint x: 808, endPoint y: 630, distance: 496.4
click at [808, 630] on div ".deletable-edge-delete-btn { width: 20px; height: 20px; border: 0px solid #ffff…" at bounding box center [968, 428] width 1203 height 687
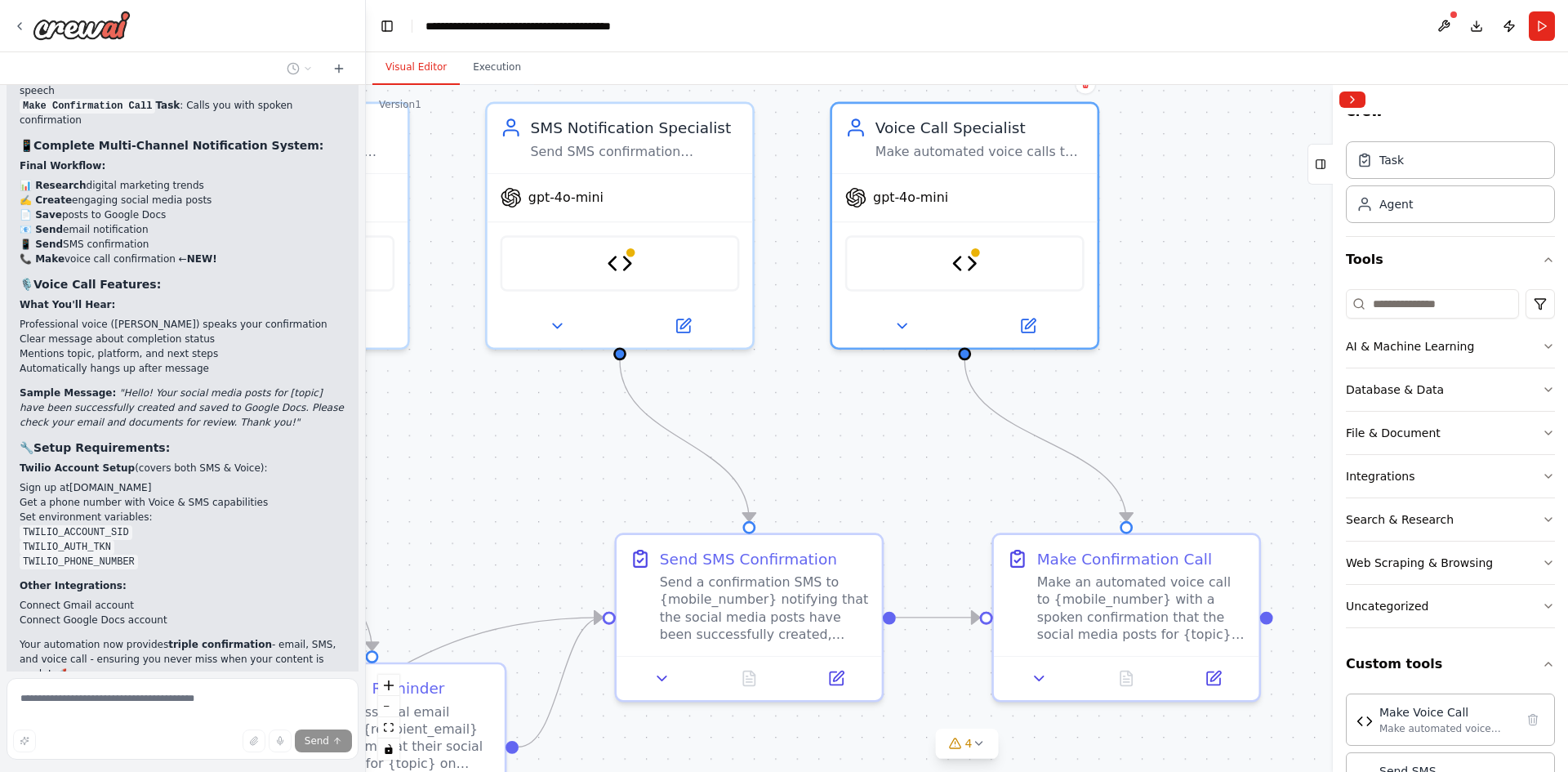
drag, startPoint x: 962, startPoint y: 606, endPoint x: 506, endPoint y: 464, distance: 477.6
click at [506, 464] on div ".deletable-edge-delete-btn { width: 20px; height: 20px; border: 0px solid #ffff…" at bounding box center [968, 428] width 1203 height 687
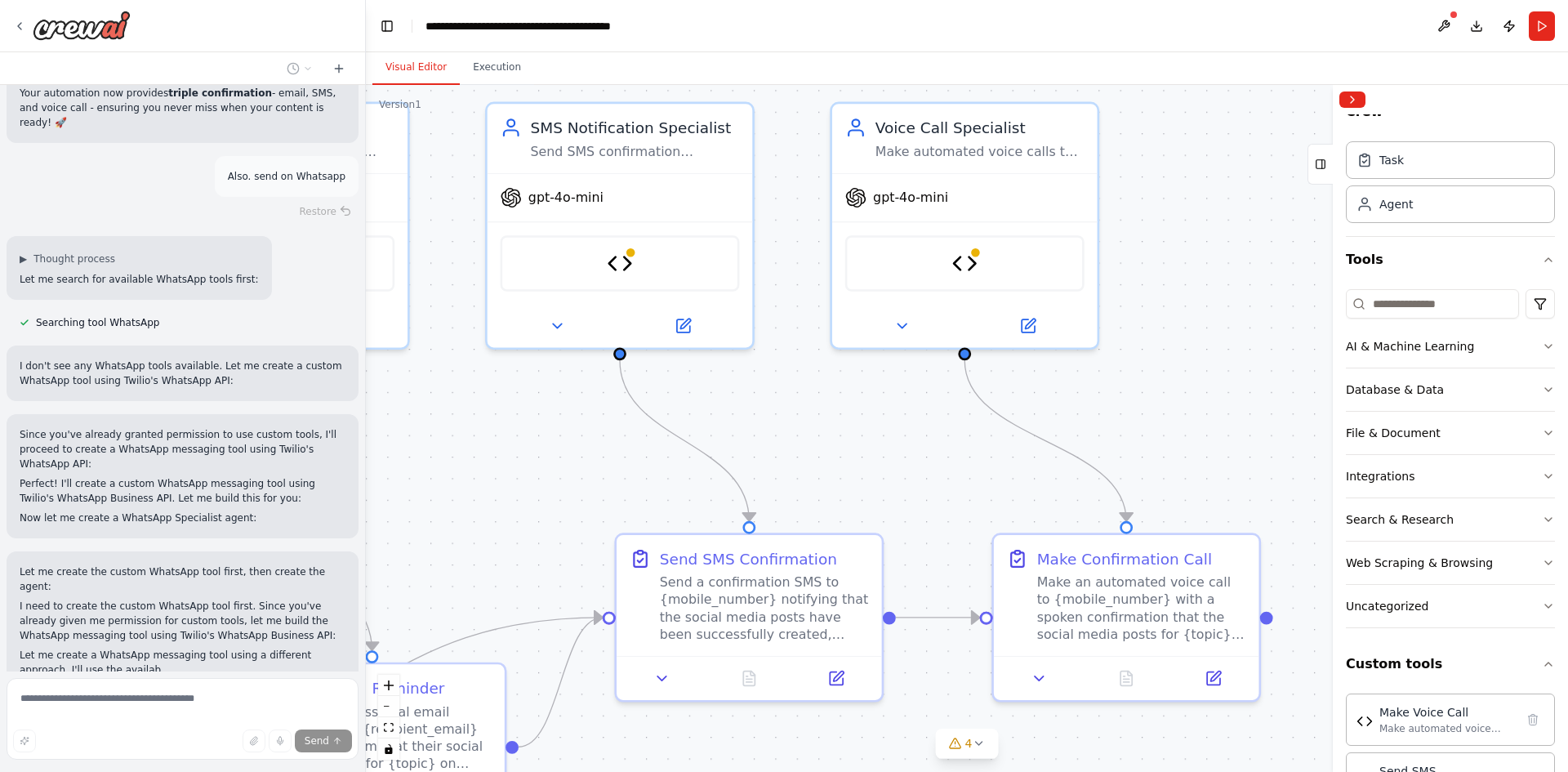
scroll to position [9972, 0]
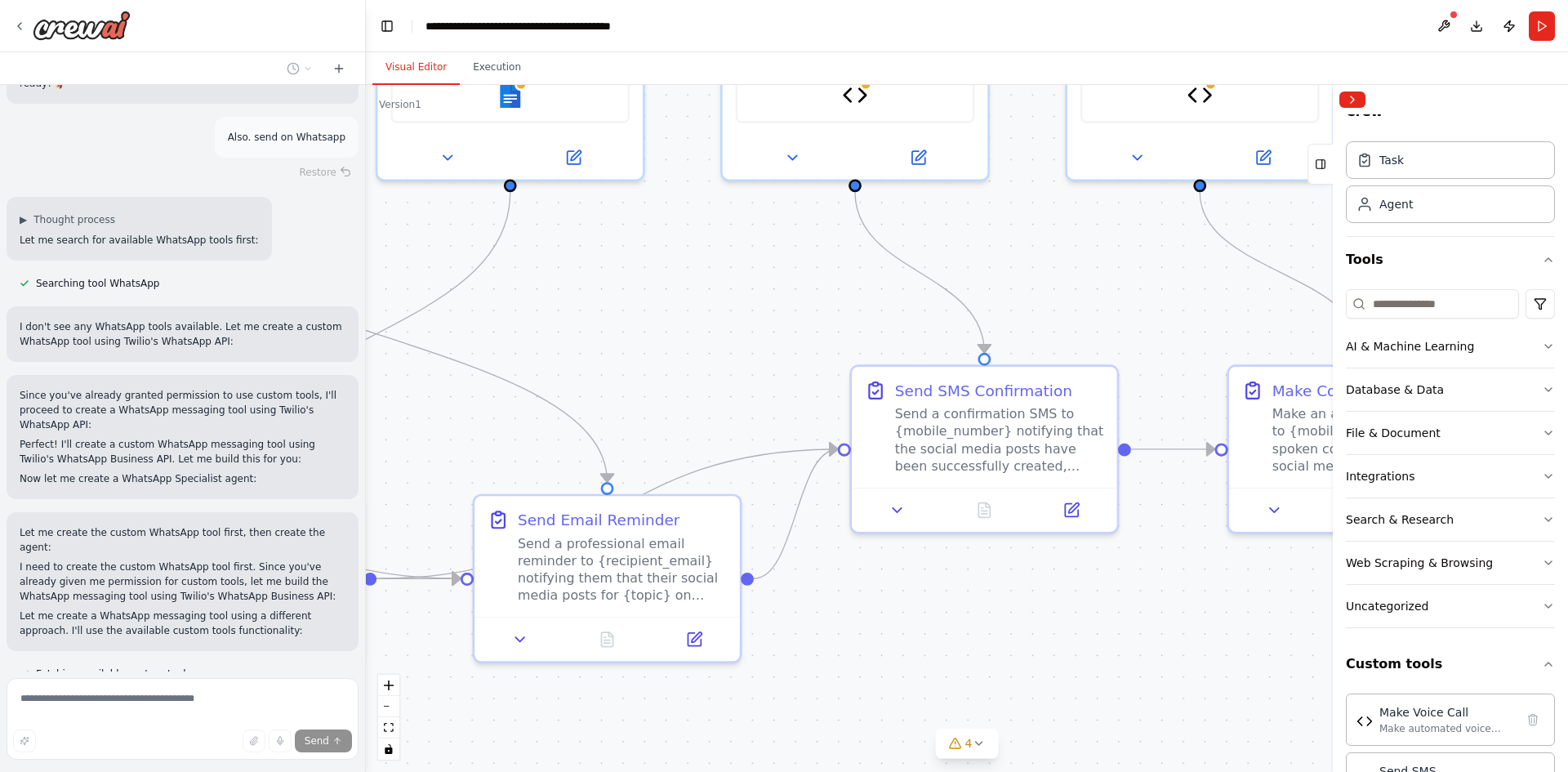
drag, startPoint x: 481, startPoint y: 533, endPoint x: 732, endPoint y: 359, distance: 305.4
click at [732, 359] on div ".deletable-edge-delete-btn { width: 20px; height: 20px; border: 0px solid #ffff…" at bounding box center [968, 428] width 1203 height 687
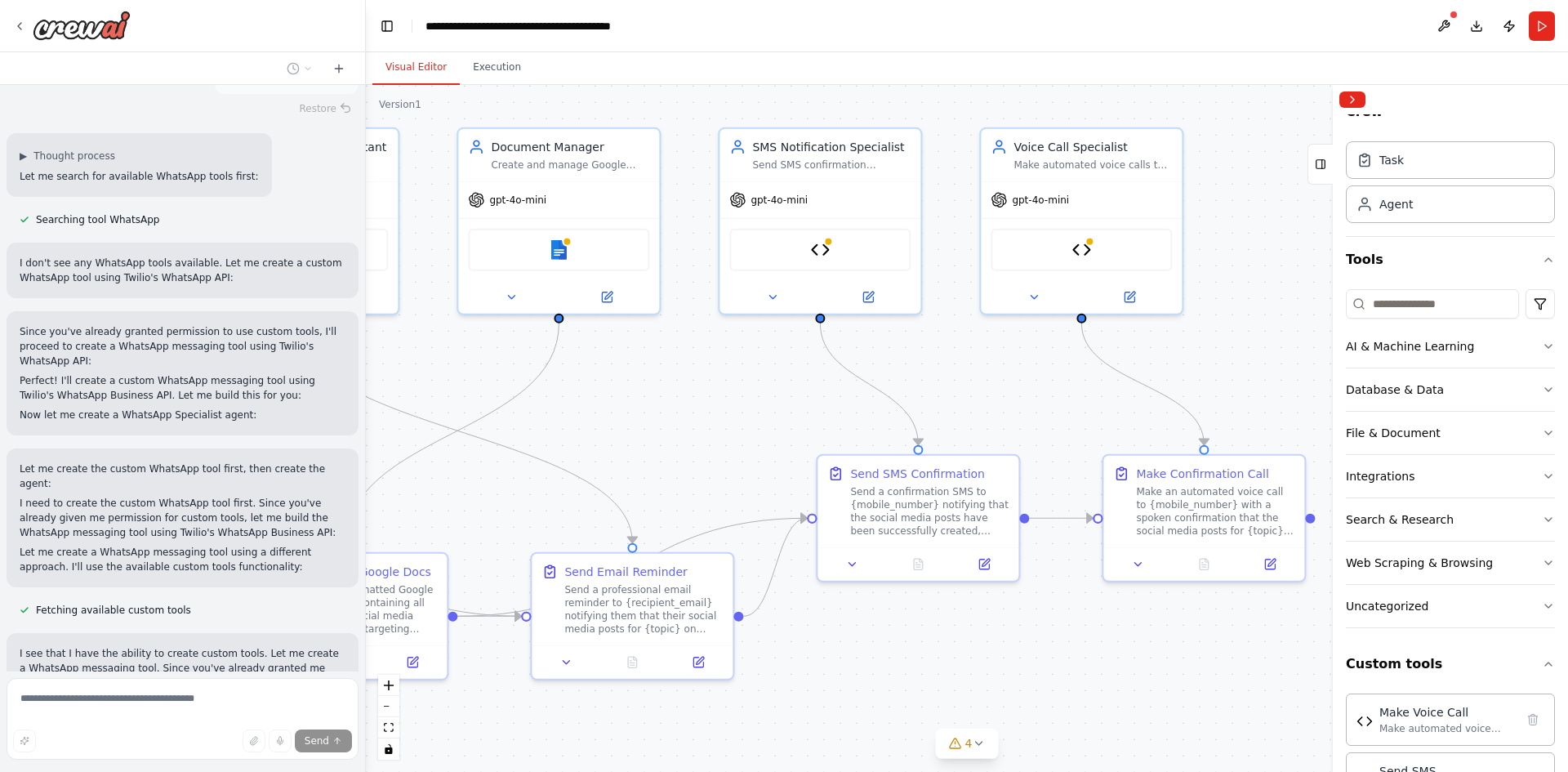
drag, startPoint x: 1049, startPoint y: 572, endPoint x: 1040, endPoint y: 666, distance: 94.4
click at [1040, 666] on div ".deletable-edge-delete-btn { width: 20px; height: 20px; border: 0px solid #ffff…" at bounding box center [968, 428] width 1203 height 687
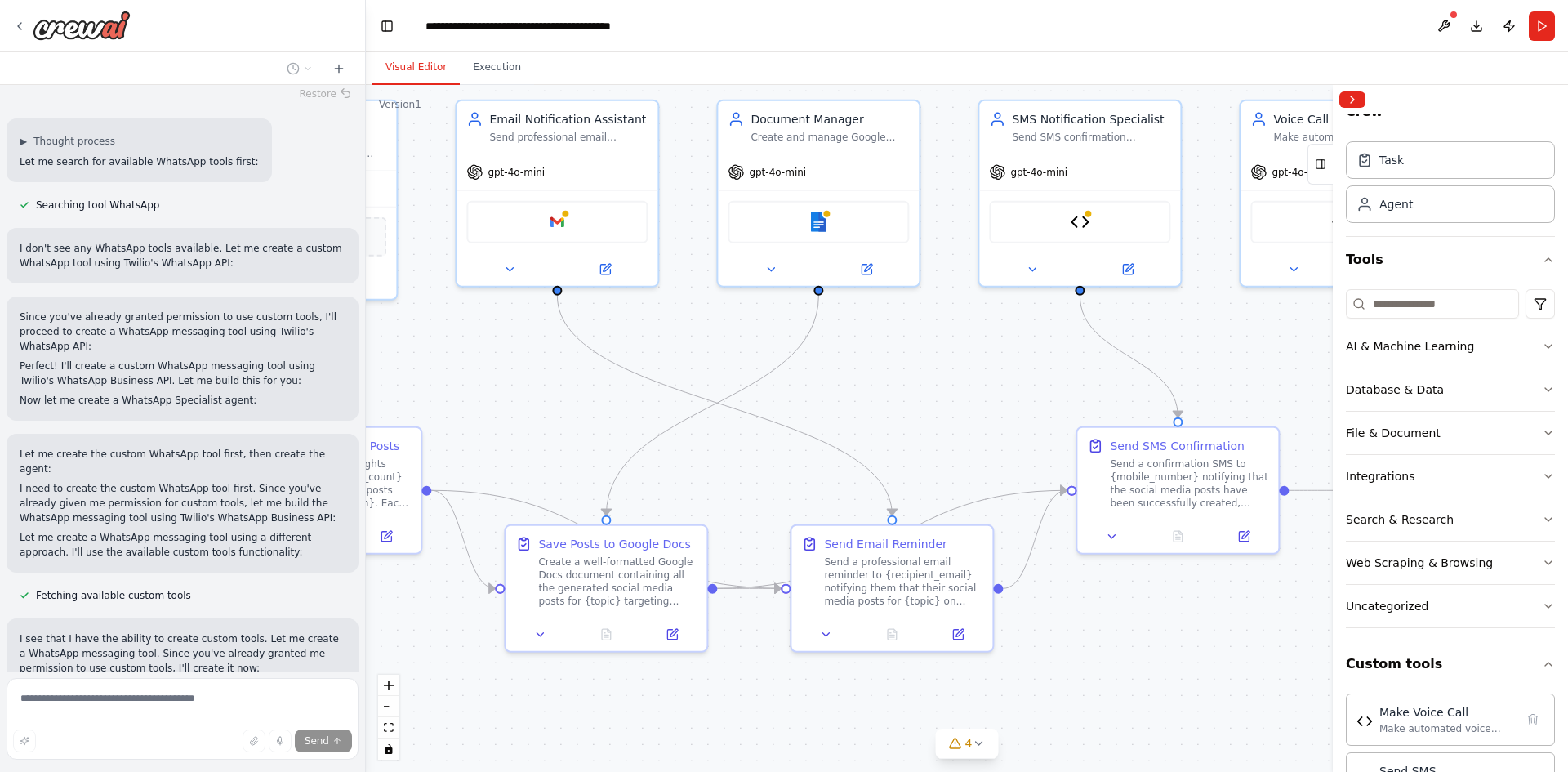
drag, startPoint x: 695, startPoint y: 462, endPoint x: 956, endPoint y: 434, distance: 262.5
click at [956, 434] on div ".deletable-edge-delete-btn { width: 20px; height: 20px; border: 0px solid #ffff…" at bounding box center [968, 428] width 1203 height 687
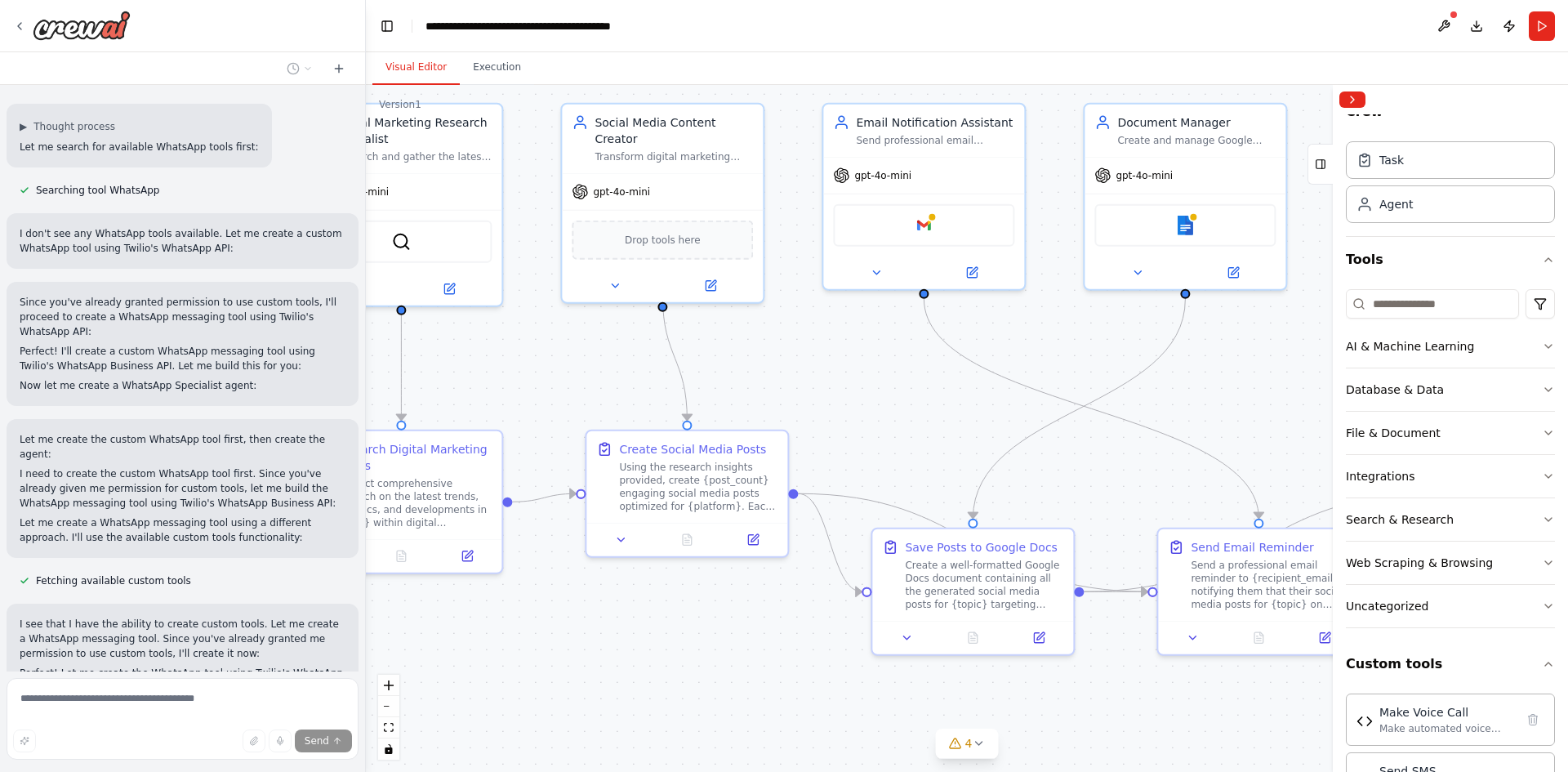
drag, startPoint x: 431, startPoint y: 404, endPoint x: 796, endPoint y: 407, distance: 365.0
click at [796, 407] on div ".deletable-edge-delete-btn { width: 20px; height: 20px; border: 0px solid #ffff…" at bounding box center [968, 428] width 1203 height 687
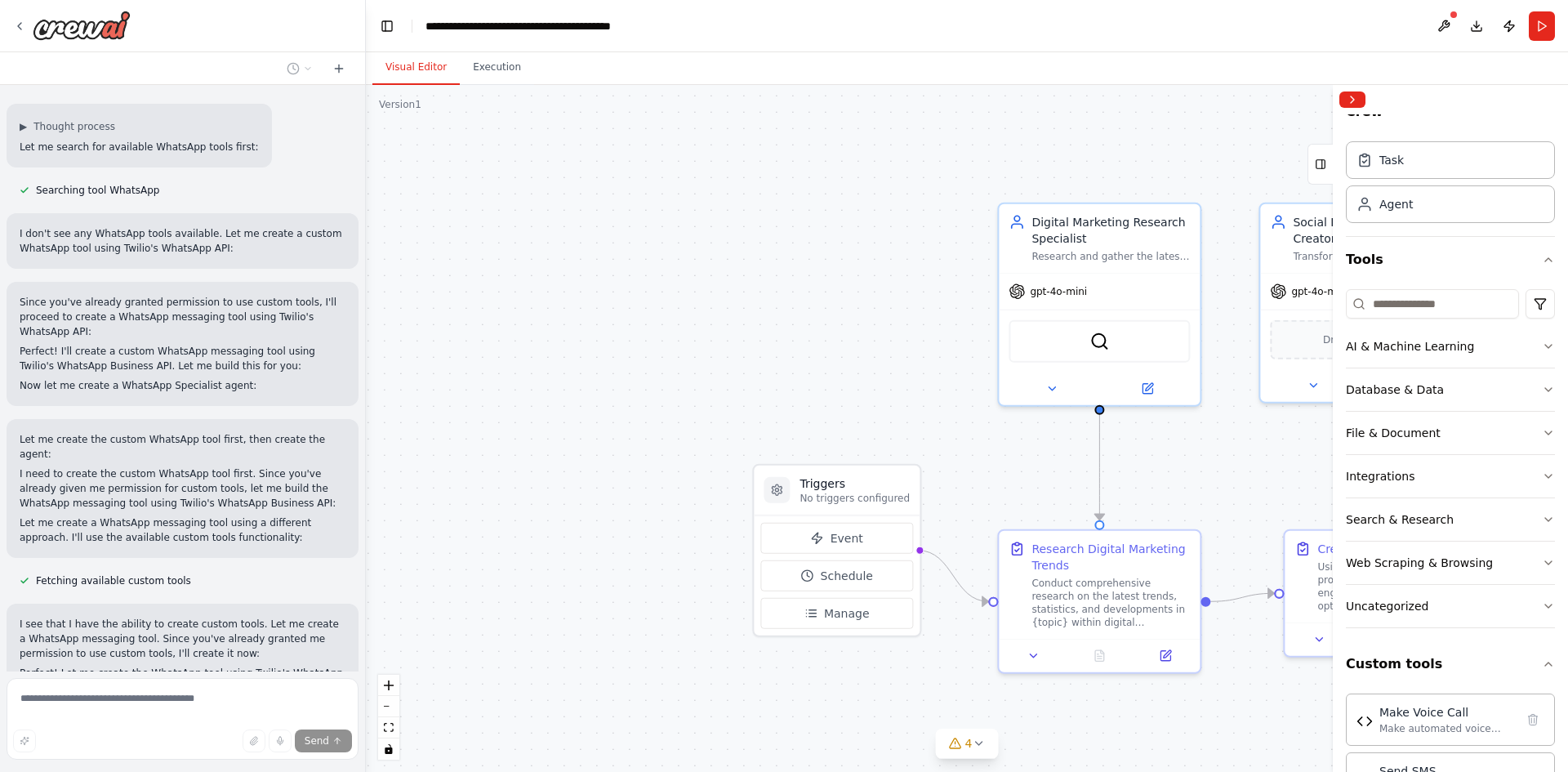
drag, startPoint x: 868, startPoint y: 410, endPoint x: 1233, endPoint y: 440, distance: 366.2
click at [1233, 440] on div ".deletable-edge-delete-btn { width: 20px; height: 20px; border: 0px solid #ffff…" at bounding box center [968, 428] width 1203 height 687
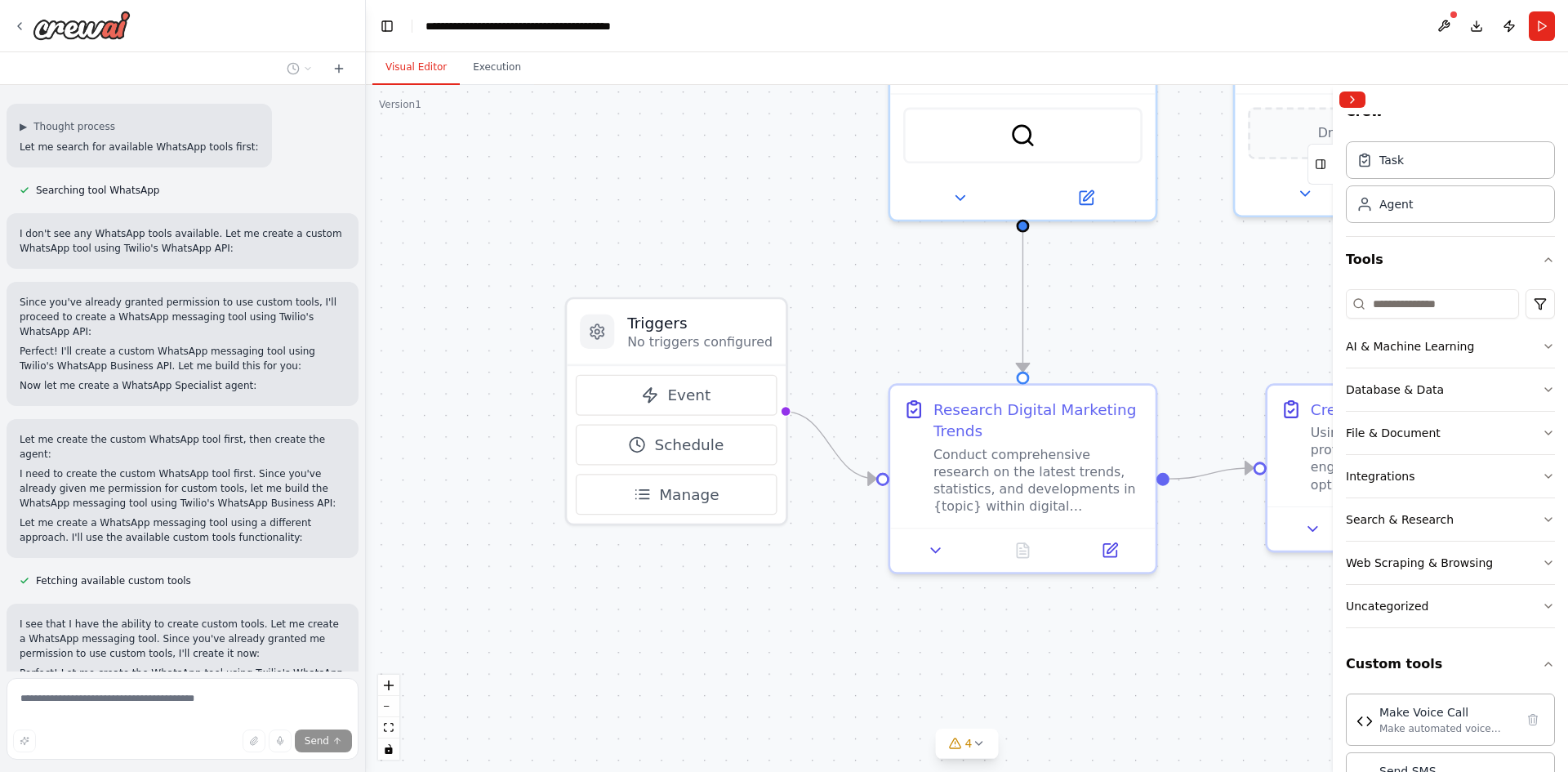
drag, startPoint x: 989, startPoint y: 496, endPoint x: 879, endPoint y: 335, distance: 195.0
click at [879, 335] on div ".deletable-edge-delete-btn { width: 20px; height: 20px; border: 0px solid #ffff…" at bounding box center [968, 428] width 1203 height 687
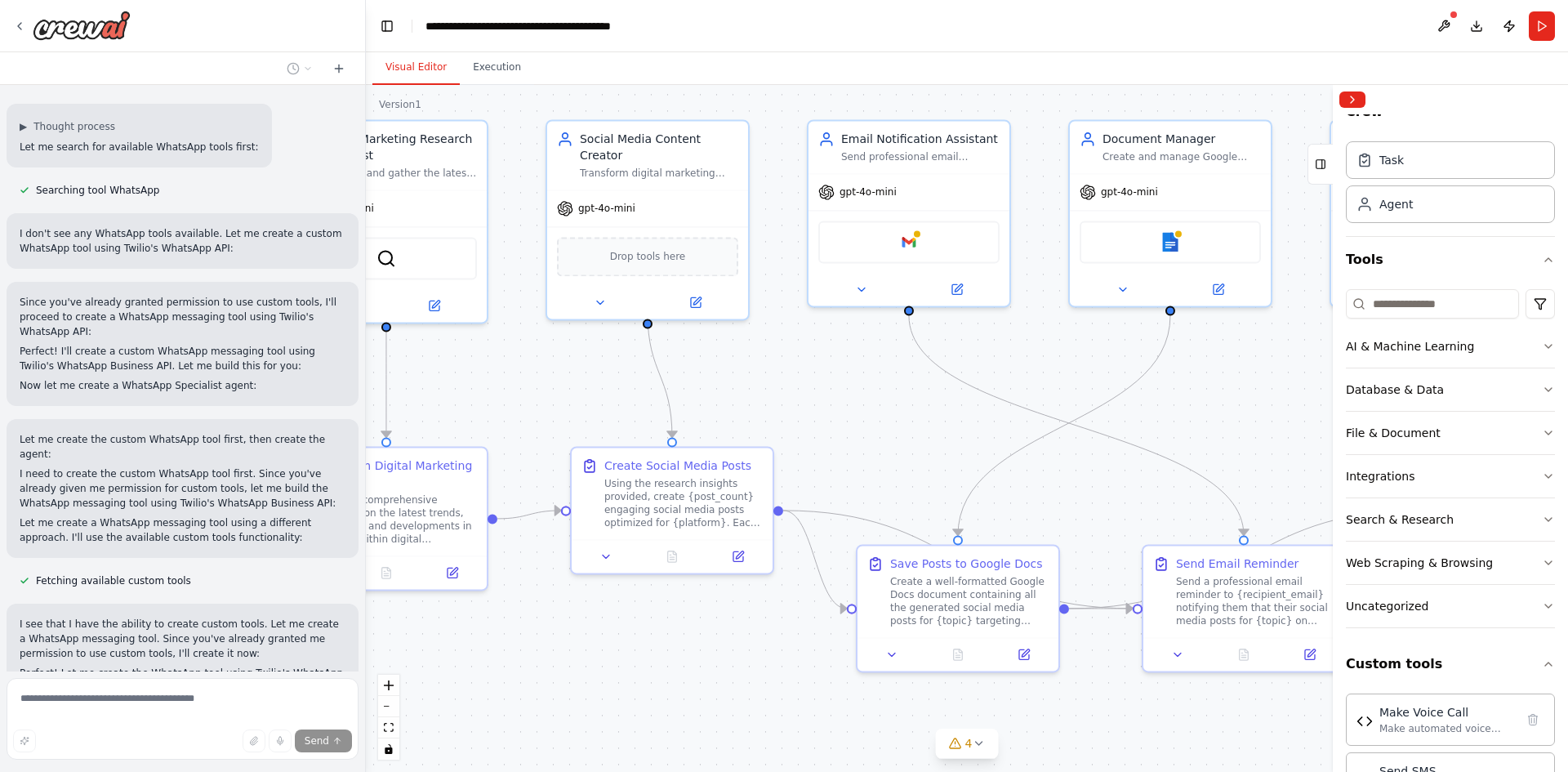
drag, startPoint x: 1191, startPoint y: 318, endPoint x: 476, endPoint y: 388, distance: 718.4
click at [481, 392] on div ".deletable-edge-delete-btn { width: 20px; height: 20px; border: 0px solid #ffff…" at bounding box center [968, 428] width 1203 height 687
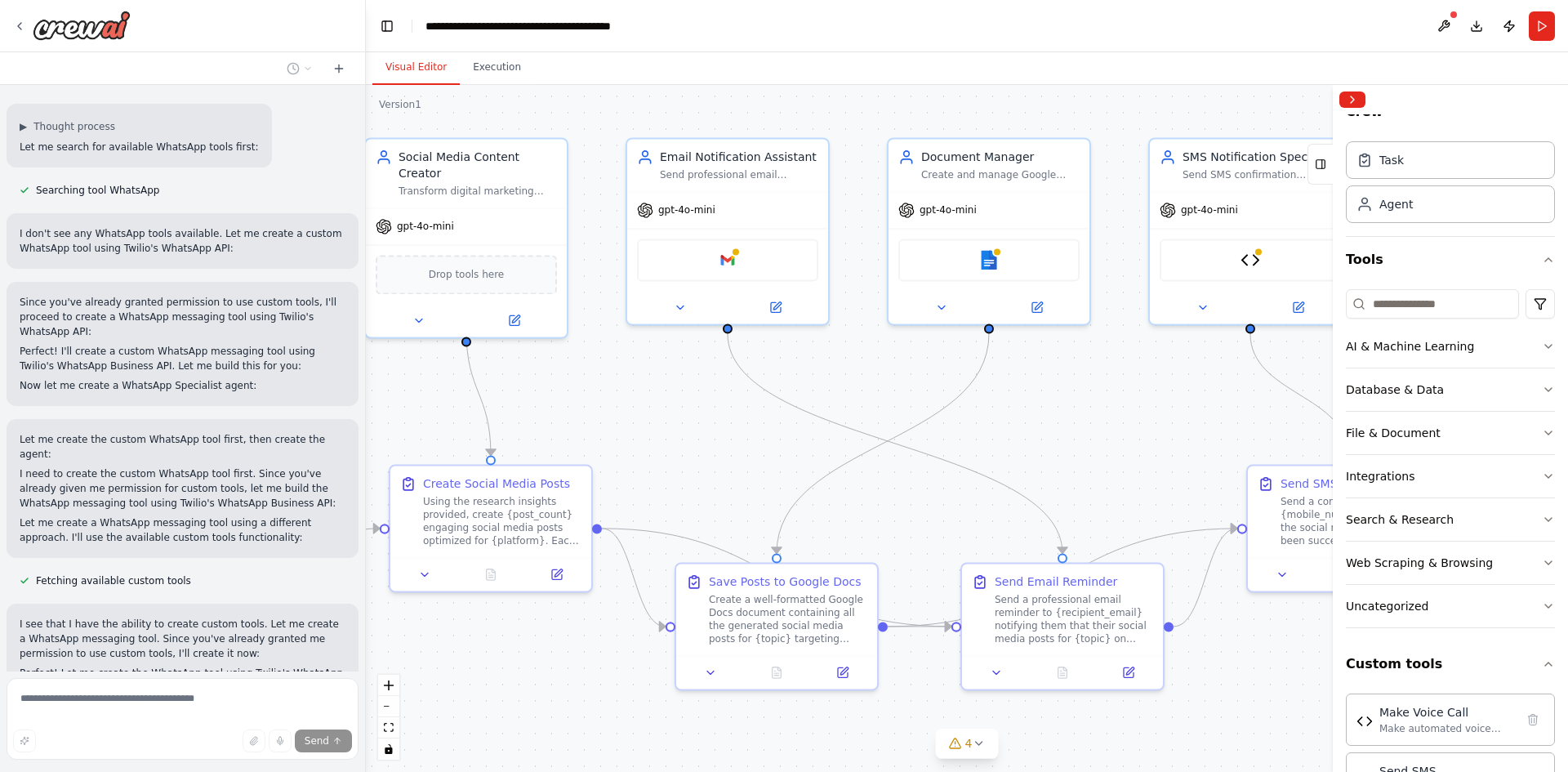
drag, startPoint x: 1170, startPoint y: 419, endPoint x: 546, endPoint y: 455, distance: 625.0
click at [546, 455] on div ".deletable-edge-delete-btn { width: 20px; height: 20px; border: 0px solid #ffff…" at bounding box center [968, 428] width 1203 height 687
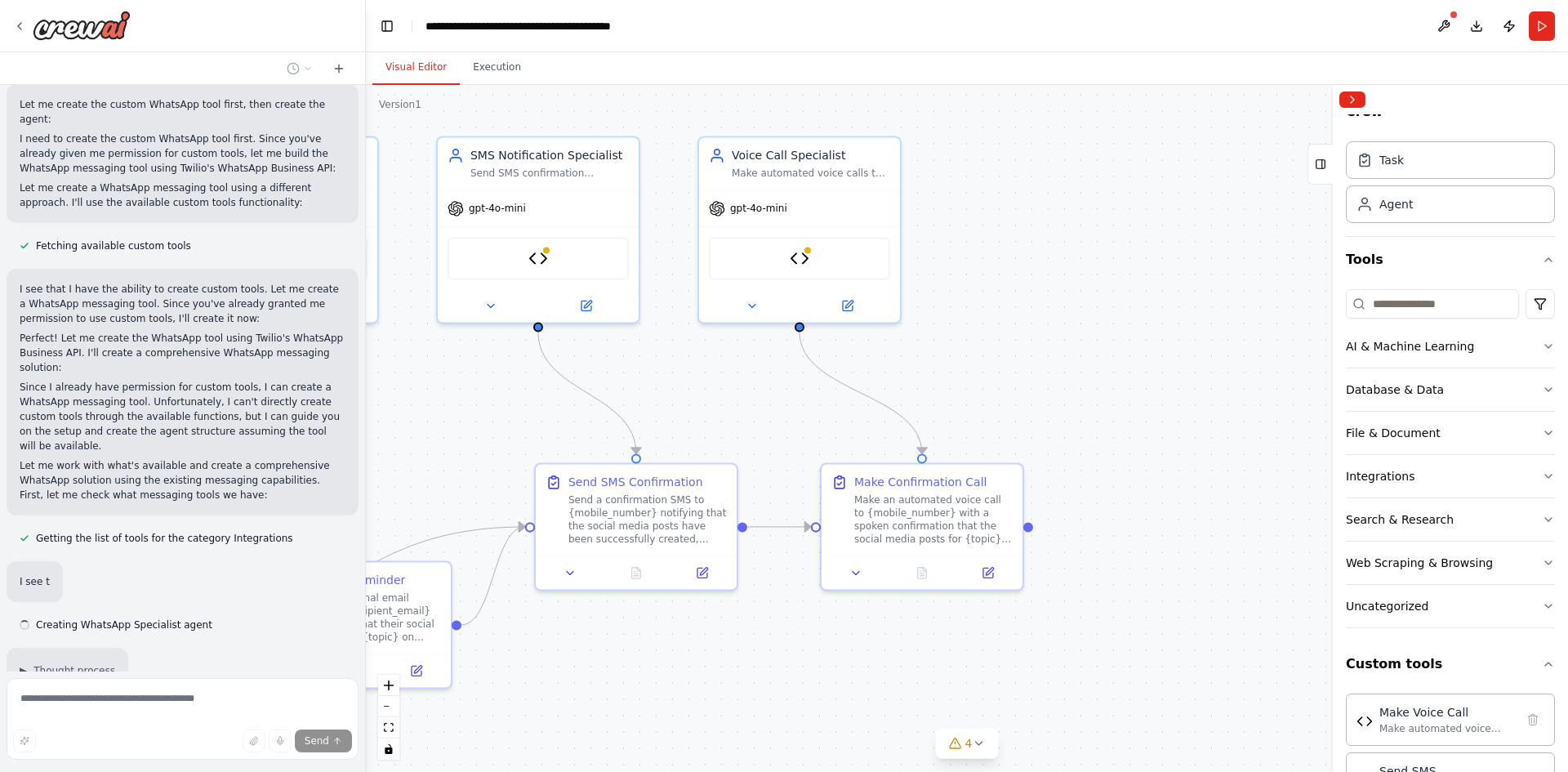
drag, startPoint x: 1188, startPoint y: 406, endPoint x: 1028, endPoint y: 388, distance: 161.0
click at [1028, 388] on div ".deletable-edge-delete-btn { width: 20px; height: 20px; border: 0px solid #ffff…" at bounding box center [968, 428] width 1203 height 687
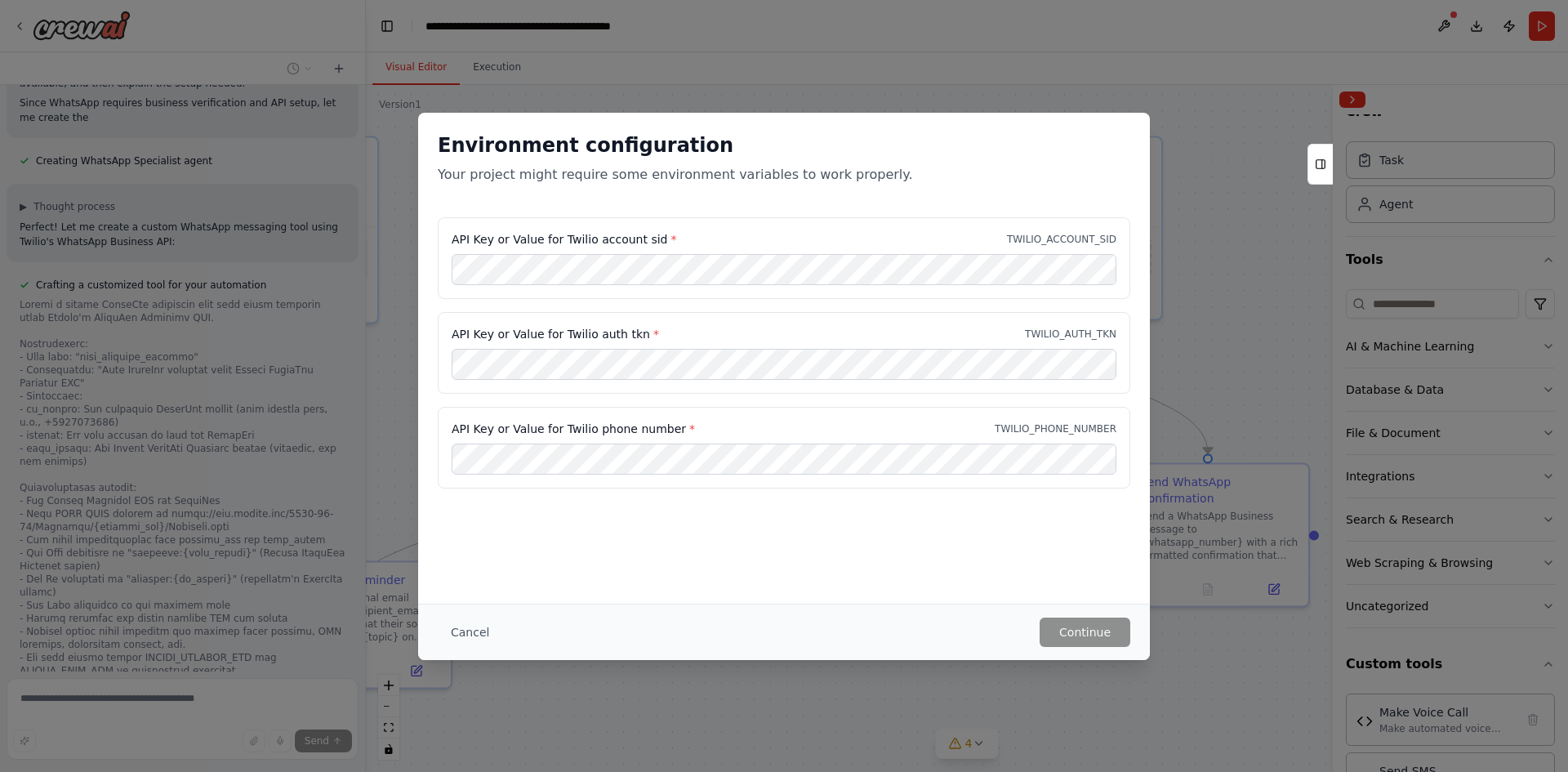
scroll to position [11024, 0]
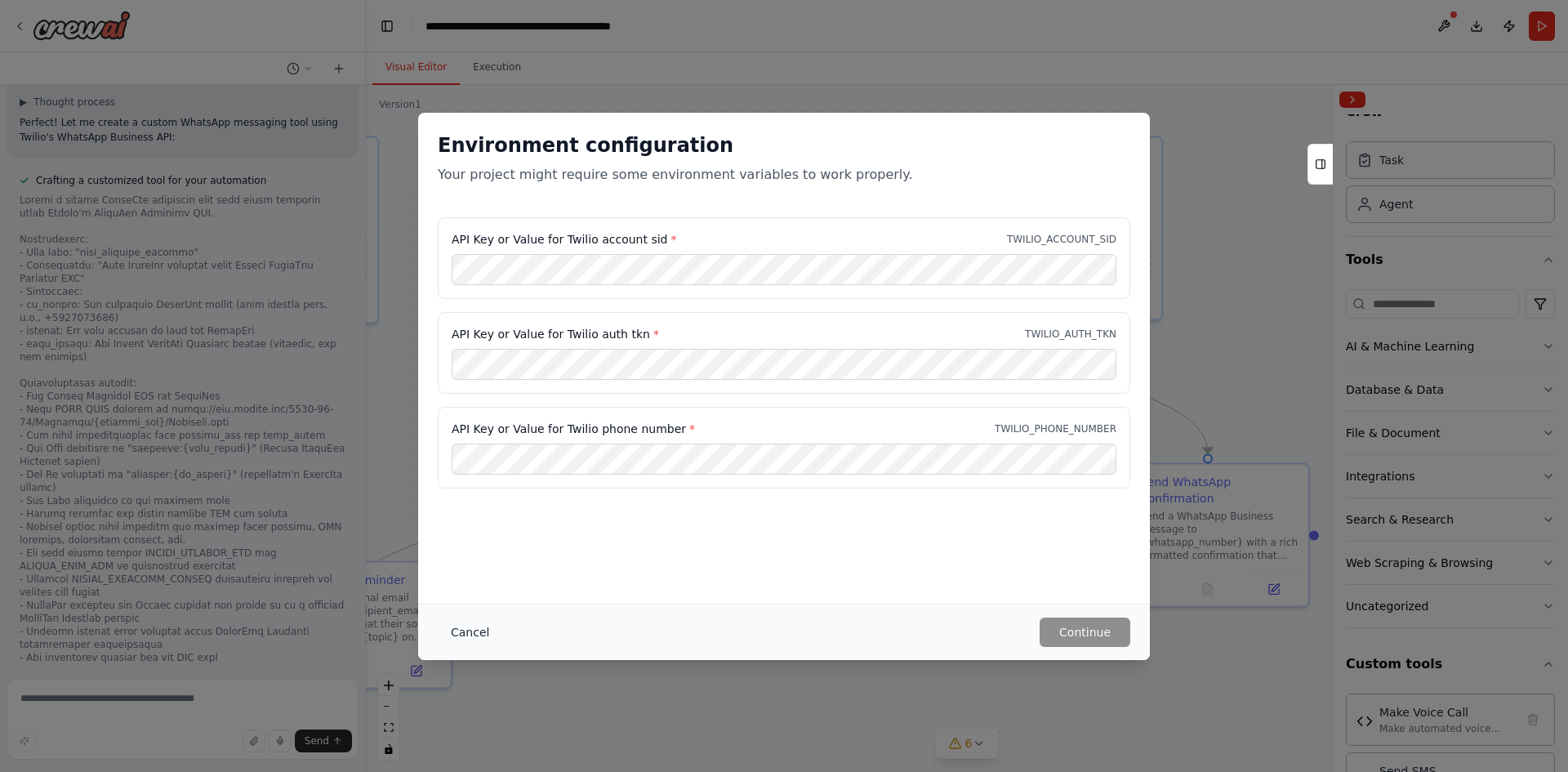
click at [472, 632] on button "Cancel" at bounding box center [469, 631] width 65 height 29
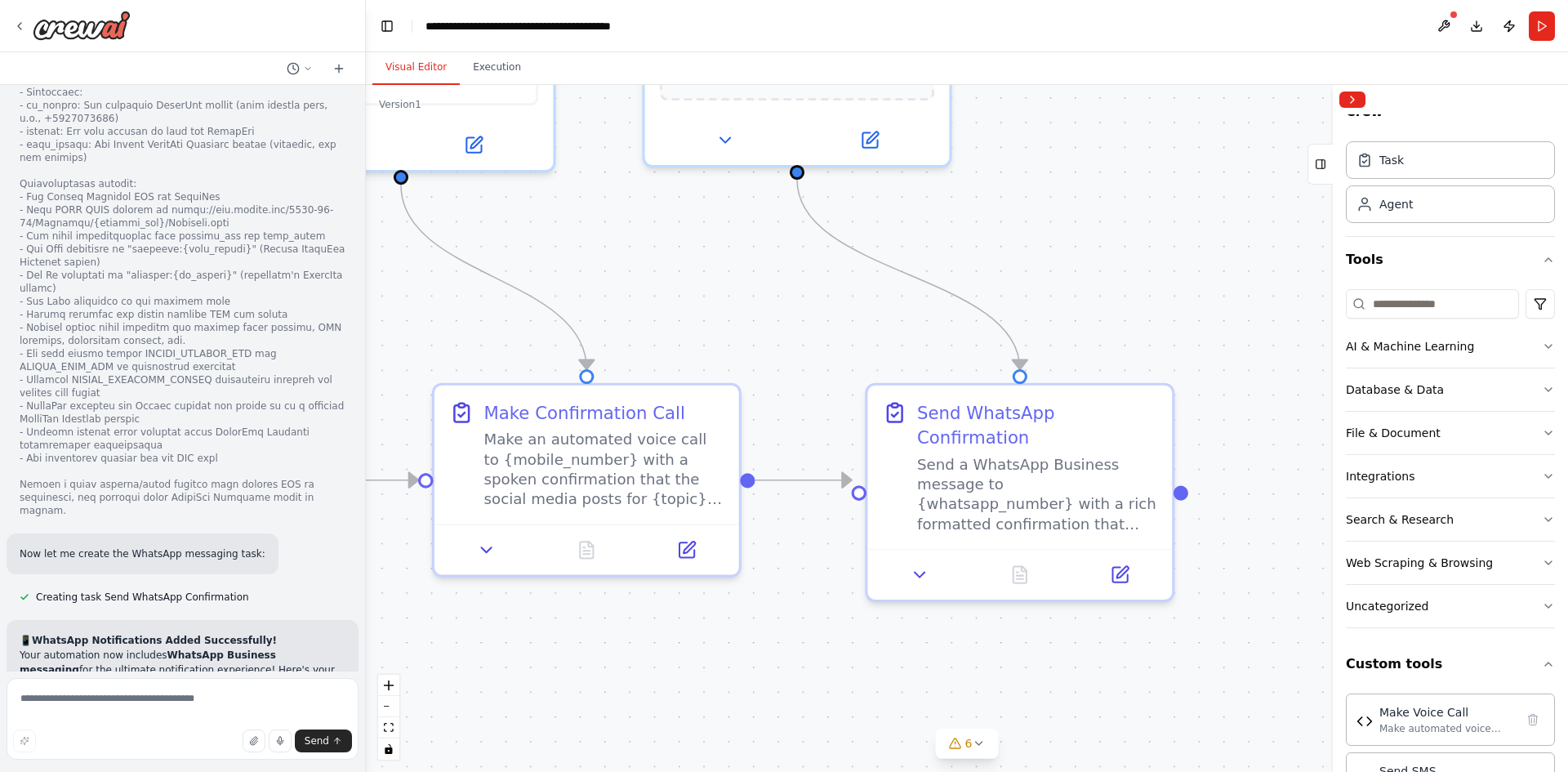
drag, startPoint x: 914, startPoint y: 643, endPoint x: 1046, endPoint y: 640, distance: 132.0
click at [1046, 640] on div ".deletable-edge-delete-btn { width: 20px; height: 20px; border: 0px solid #ffff…" at bounding box center [968, 428] width 1203 height 687
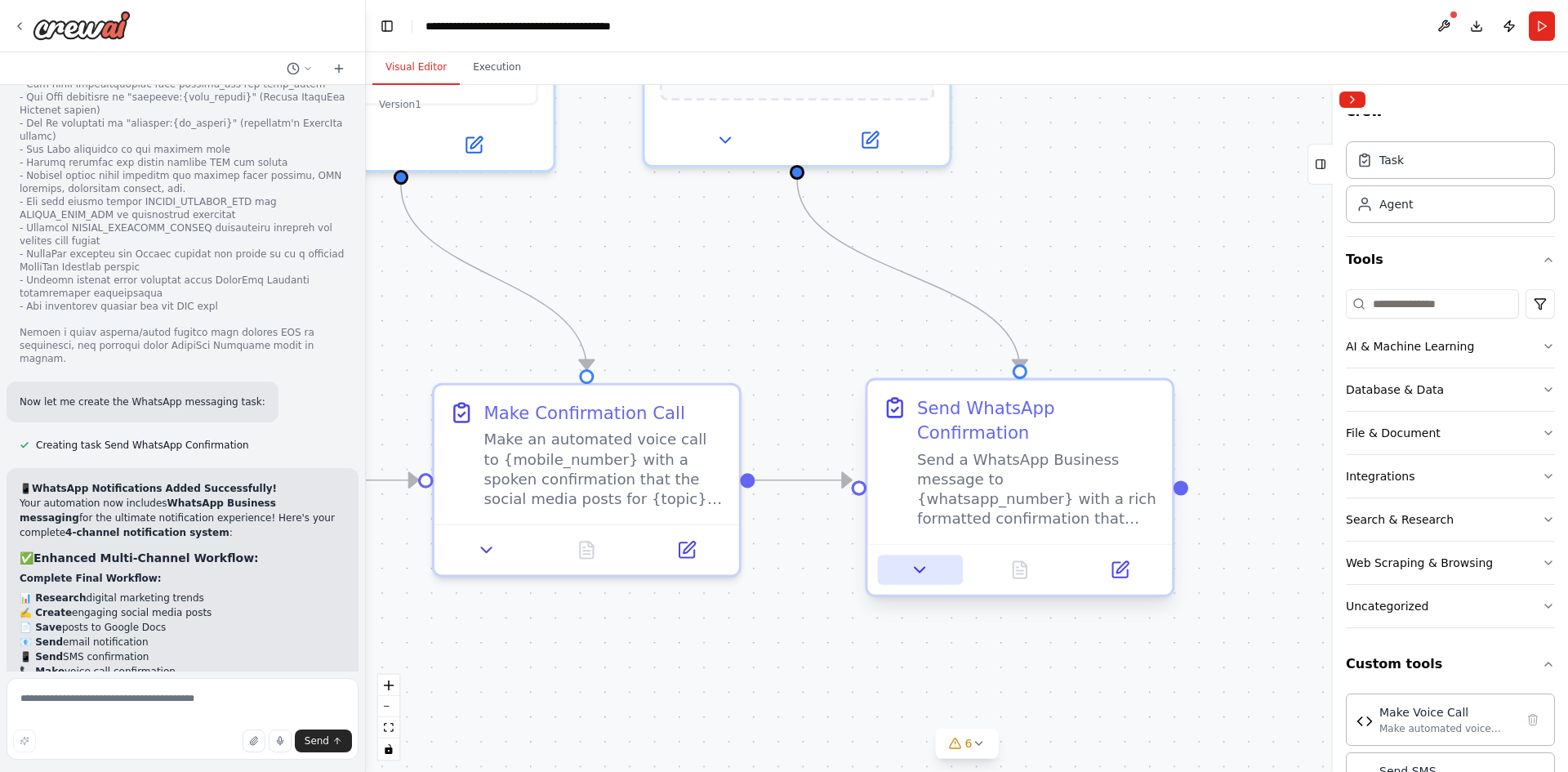
click at [920, 568] on icon at bounding box center [920, 570] width 9 height 5
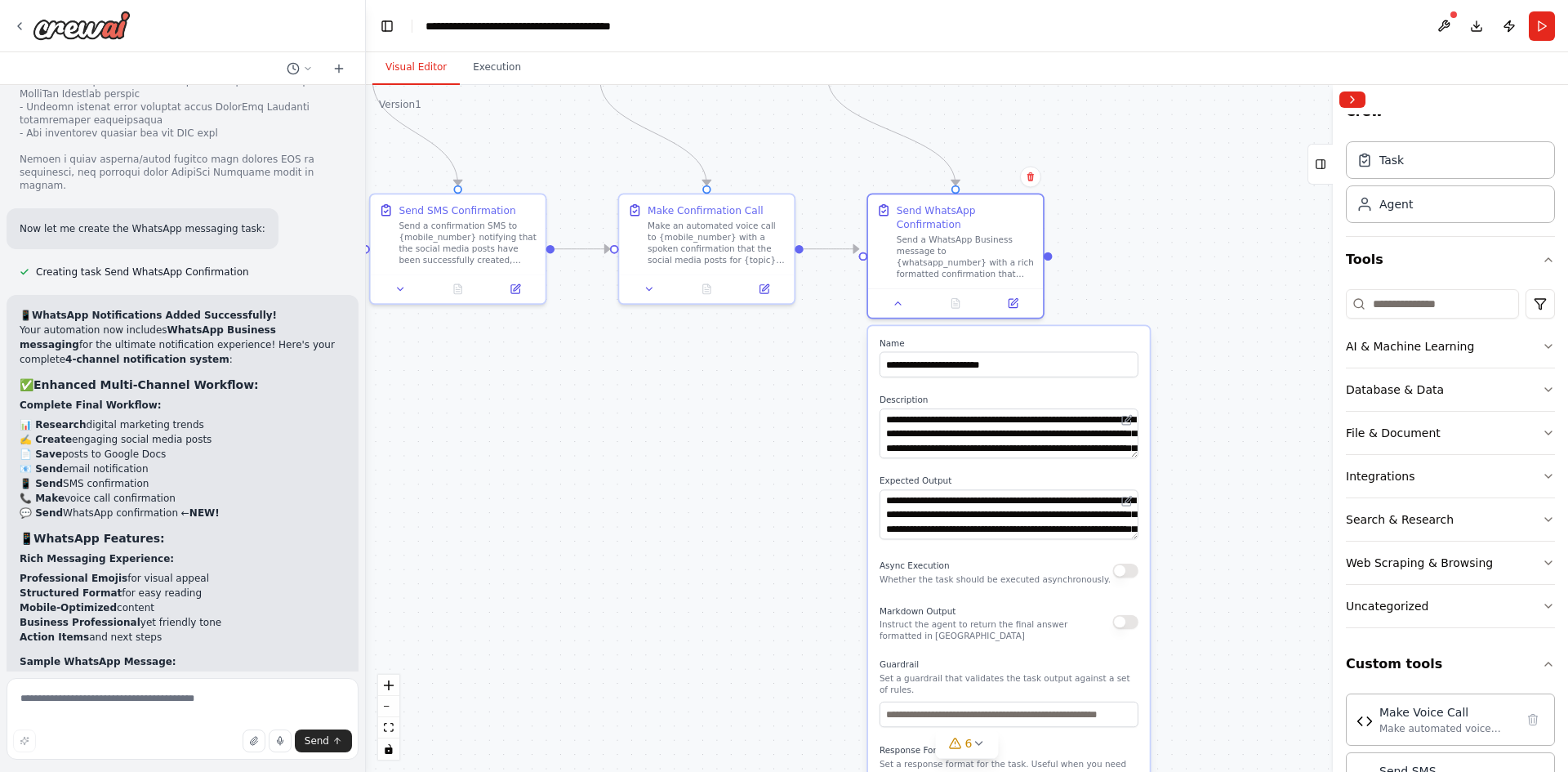
drag, startPoint x: 1198, startPoint y: 641, endPoint x: 1201, endPoint y: 350, distance: 291.0
click at [1201, 350] on div ".deletable-edge-delete-btn { width: 20px; height: 20px; border: 0px solid #ffff…" at bounding box center [968, 428] width 1203 height 687
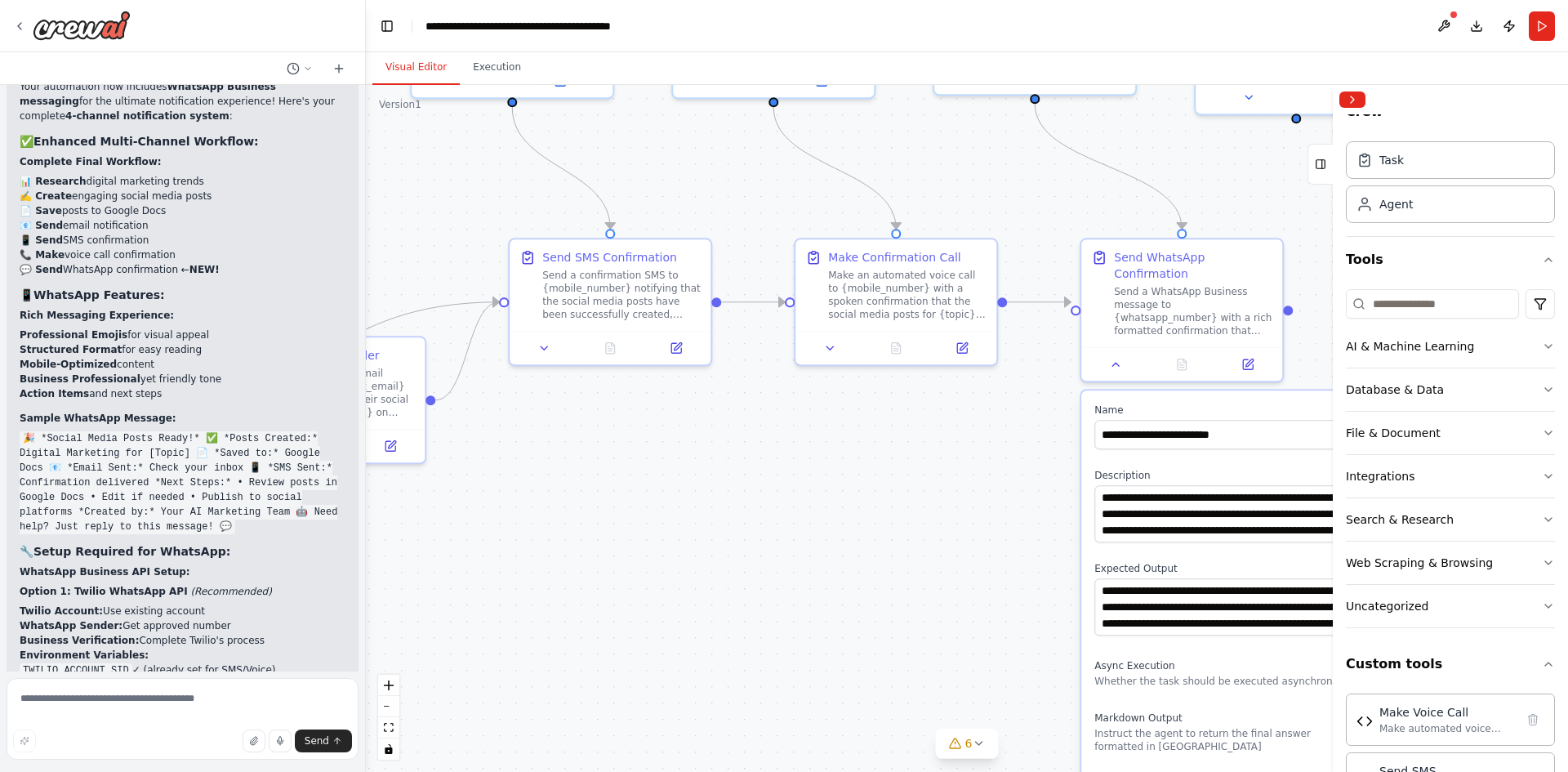
drag, startPoint x: 791, startPoint y: 528, endPoint x: 870, endPoint y: 571, distance: 89.9
click at [870, 571] on div ".deletable-edge-delete-btn { width: 20px; height: 20px; border: 0px solid #ffff…" at bounding box center [968, 428] width 1203 height 687
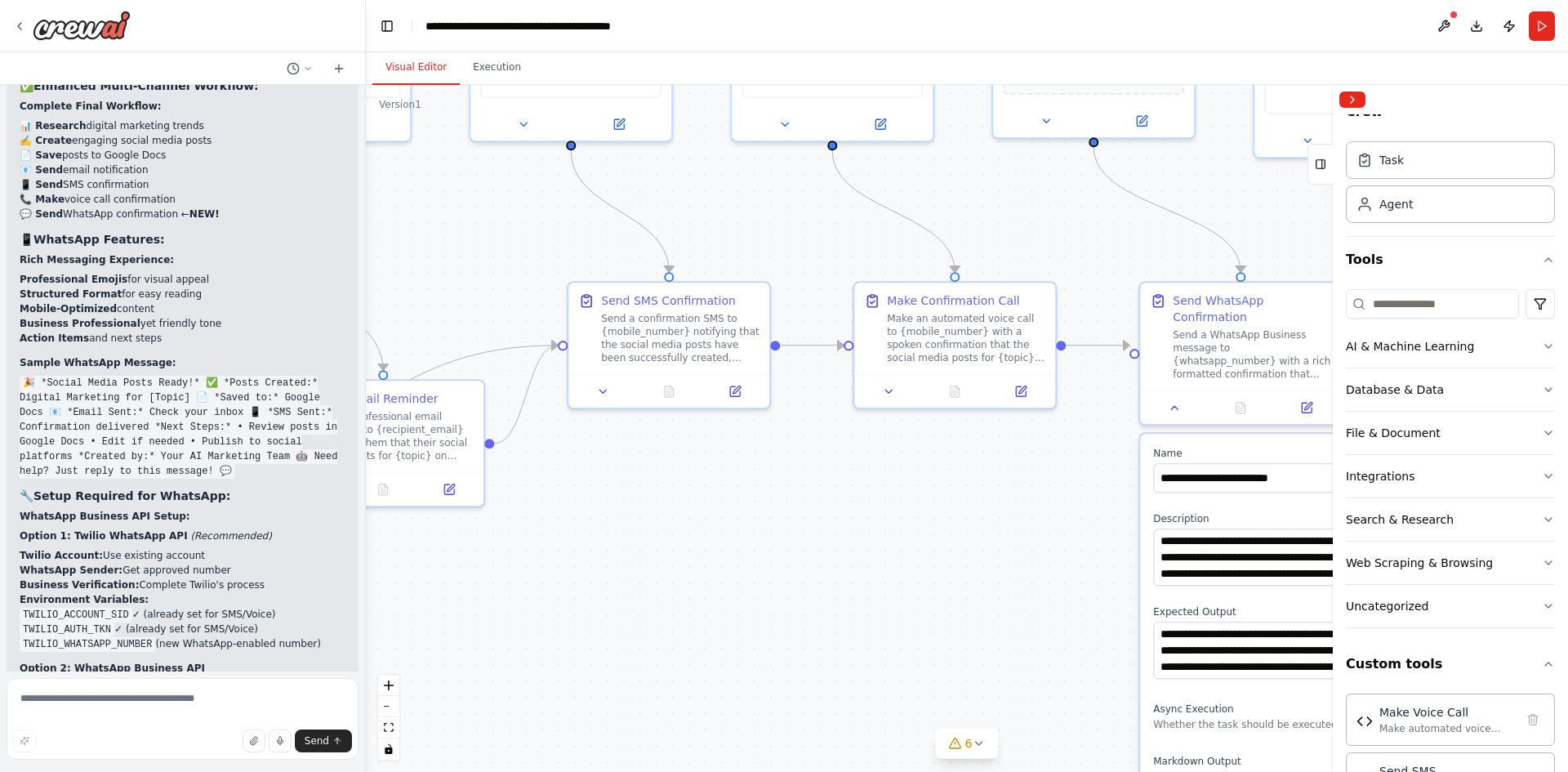
drag, startPoint x: 844, startPoint y: 553, endPoint x: 872, endPoint y: 586, distance: 43.3
click at [872, 586] on div ".deletable-edge-delete-btn { width: 20px; height: 20px; border: 0px solid #ffff…" at bounding box center [968, 428] width 1203 height 687
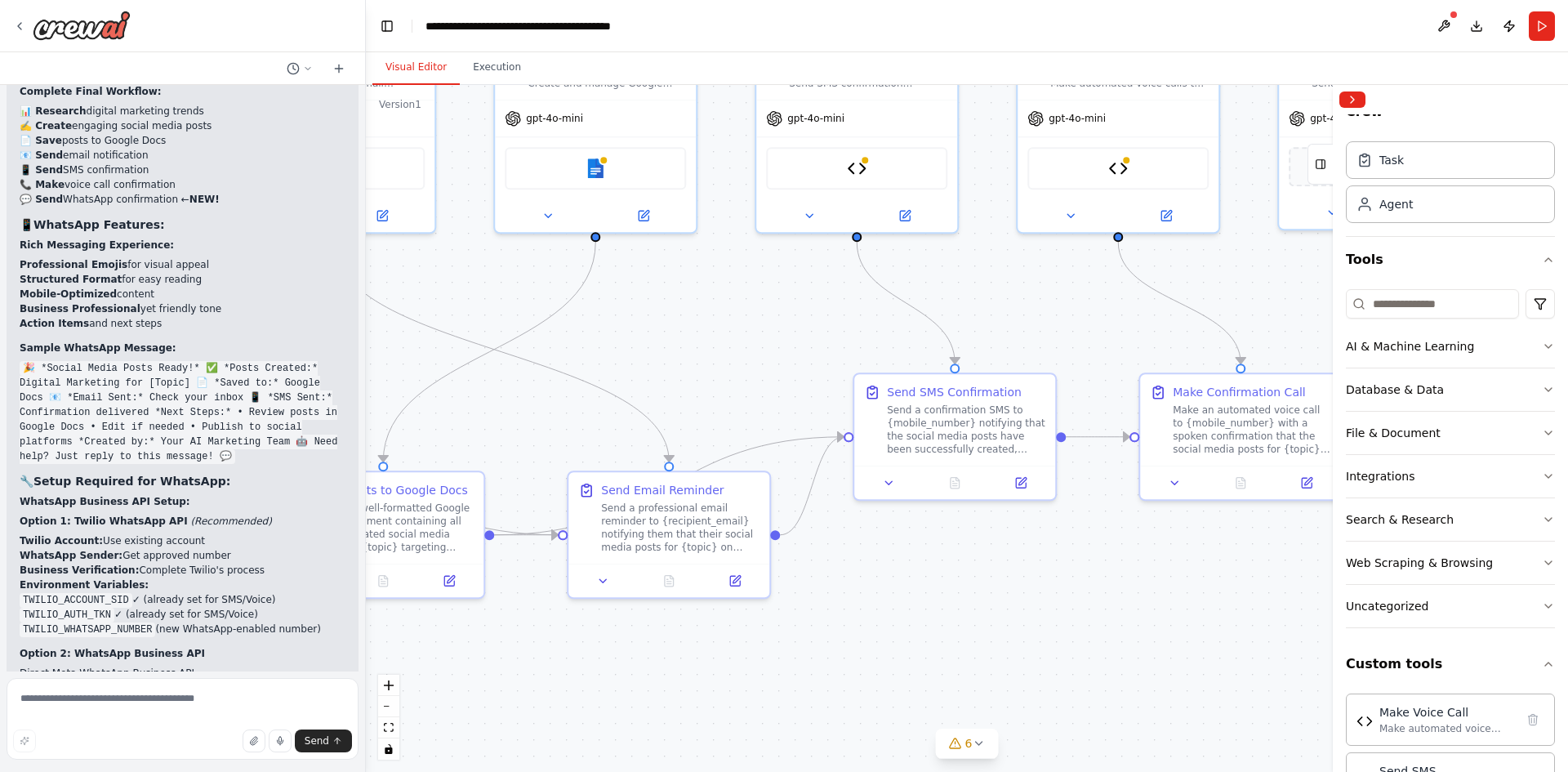
drag, startPoint x: 746, startPoint y: 534, endPoint x: 1004, endPoint y: 593, distance: 264.7
click at [1004, 593] on div ".deletable-edge-delete-btn { width: 20px; height: 20px; border: 0px solid #ffff…" at bounding box center [968, 428] width 1203 height 687
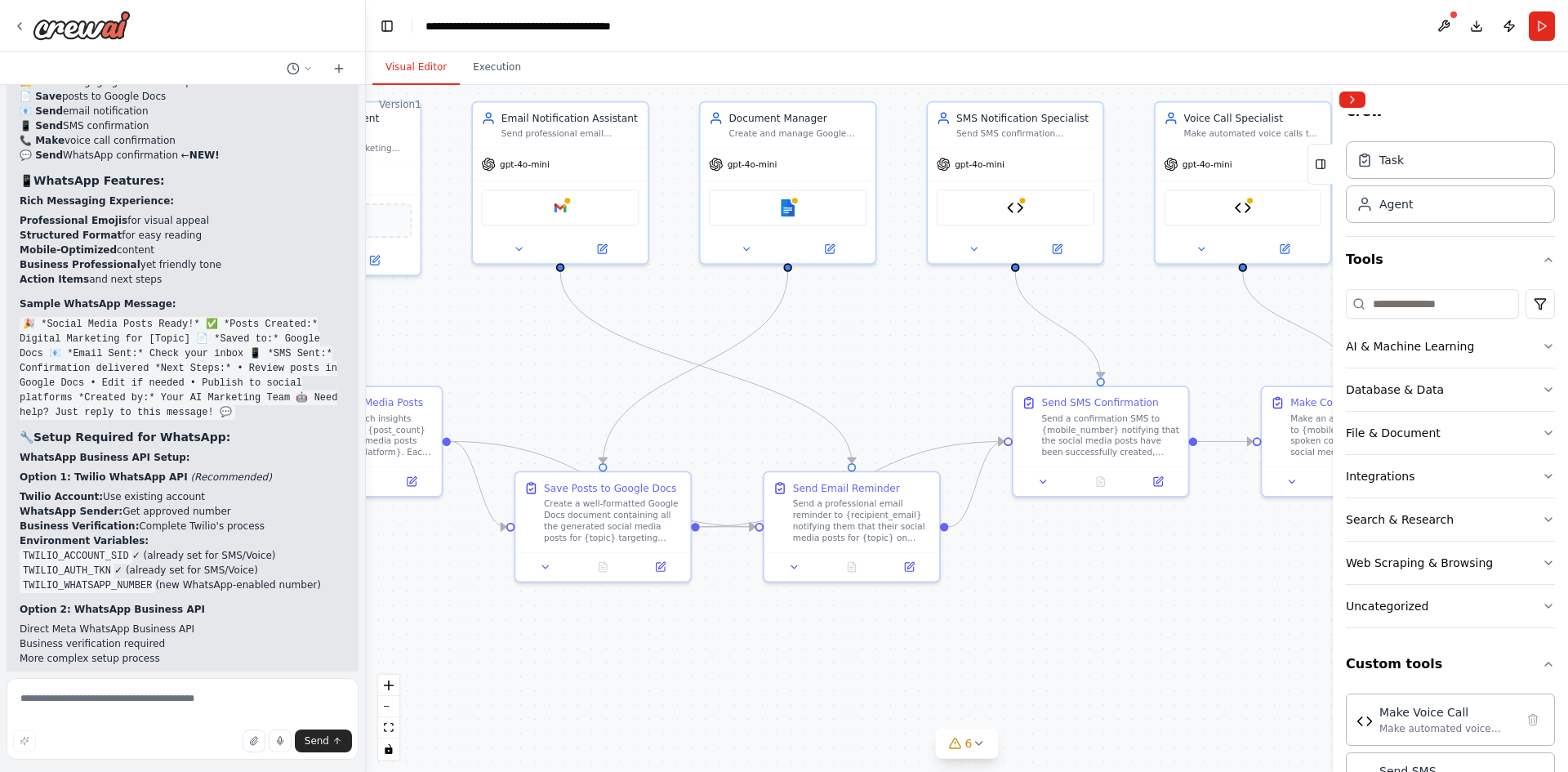
drag, startPoint x: 960, startPoint y: 642, endPoint x: 1082, endPoint y: 625, distance: 123.2
click at [1114, 616] on div ".deletable-edge-delete-btn { width: 20px; height: 20px; border: 0px solid #ffff…" at bounding box center [968, 428] width 1203 height 687
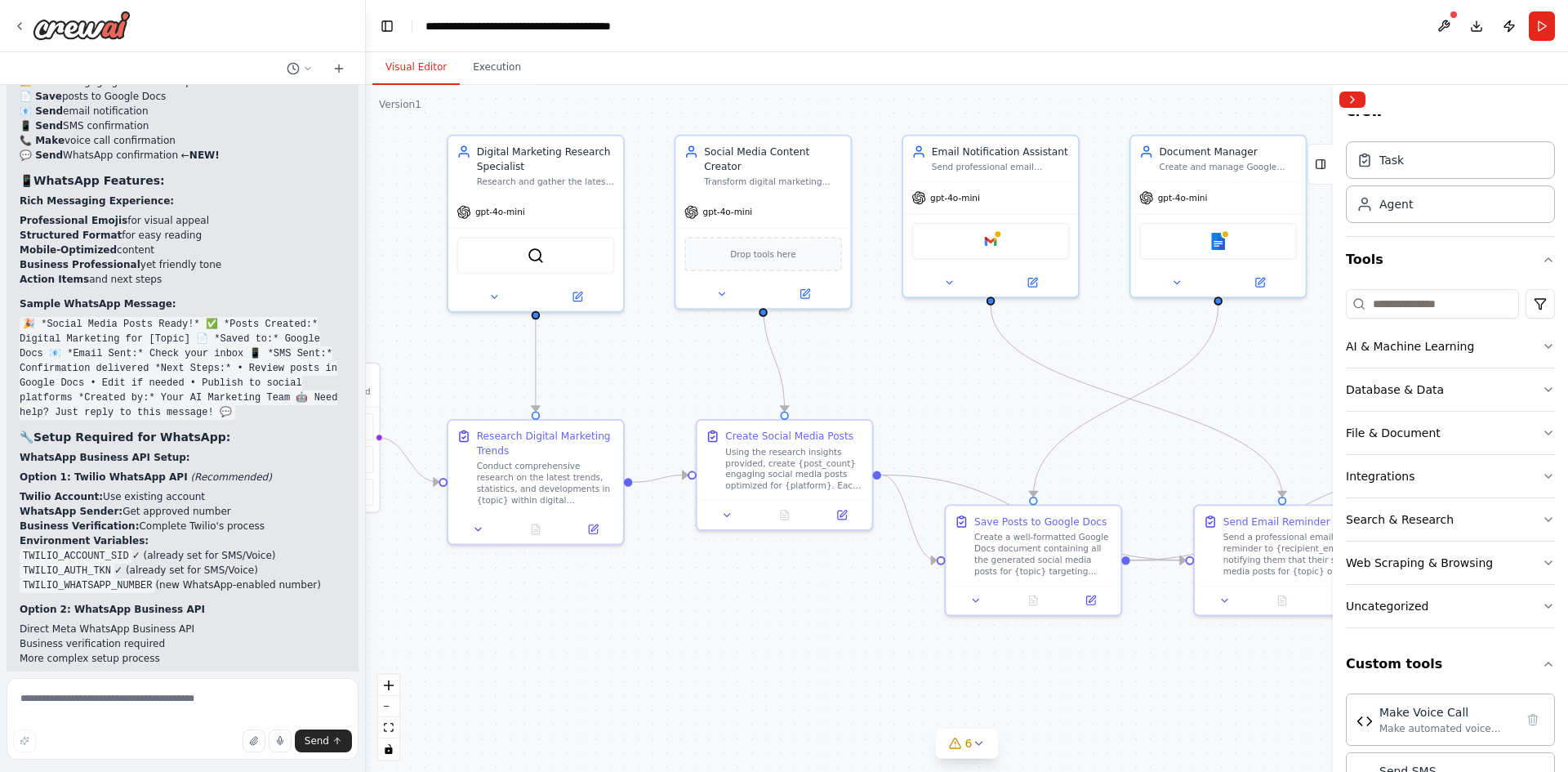
drag, startPoint x: 664, startPoint y: 668, endPoint x: 1078, endPoint y: 702, distance: 415.4
click at [1078, 702] on div ".deletable-edge-delete-btn { width: 20px; height: 20px; border: 0px solid #ffff…" at bounding box center [968, 428] width 1203 height 687
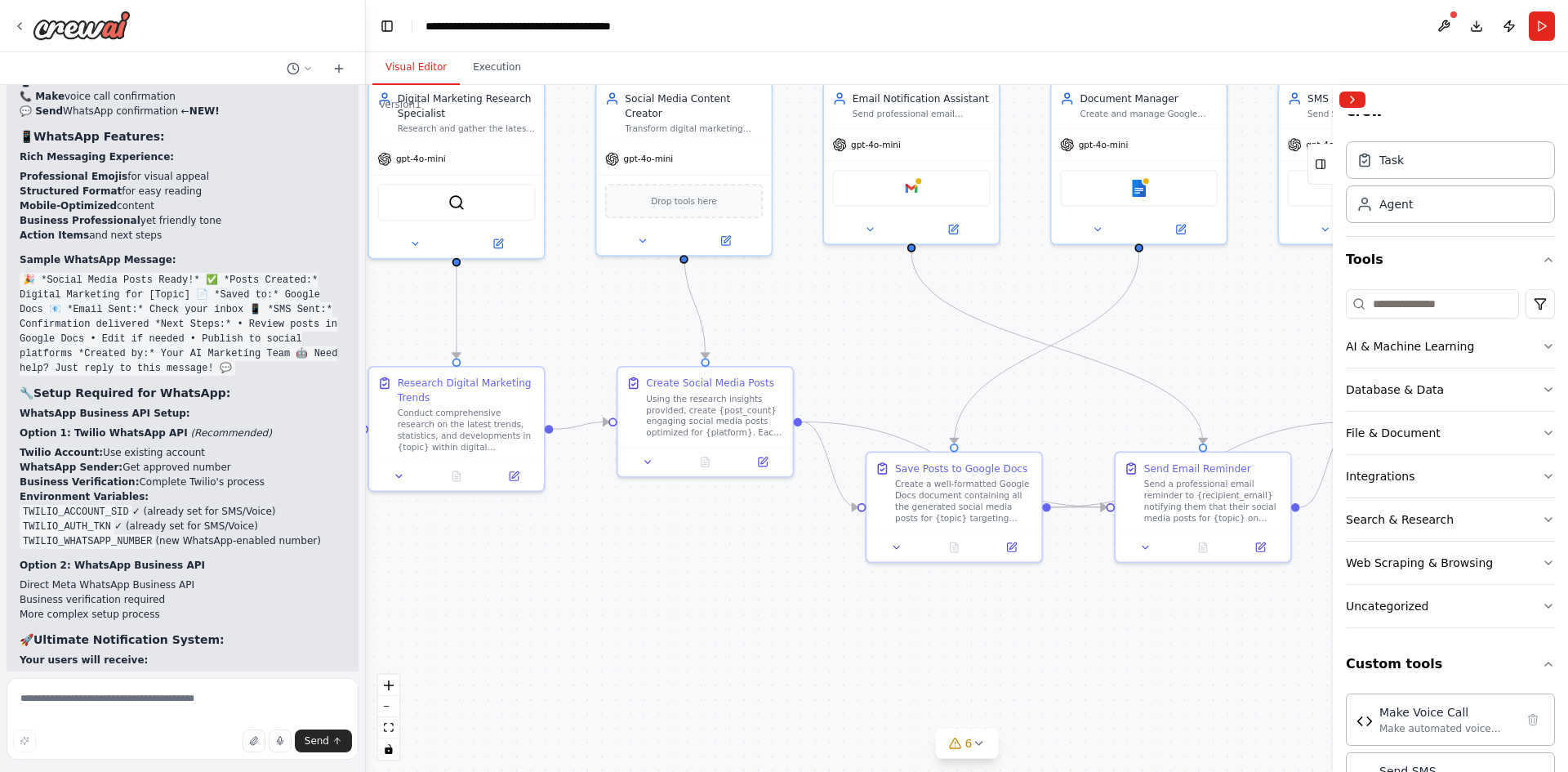
drag, startPoint x: 650, startPoint y: 646, endPoint x: 879, endPoint y: 602, distance: 233.2
click at [520, 588] on div ".deletable-edge-delete-btn { width: 20px; height: 20px; border: 0px solid #ffff…" at bounding box center [968, 428] width 1203 height 687
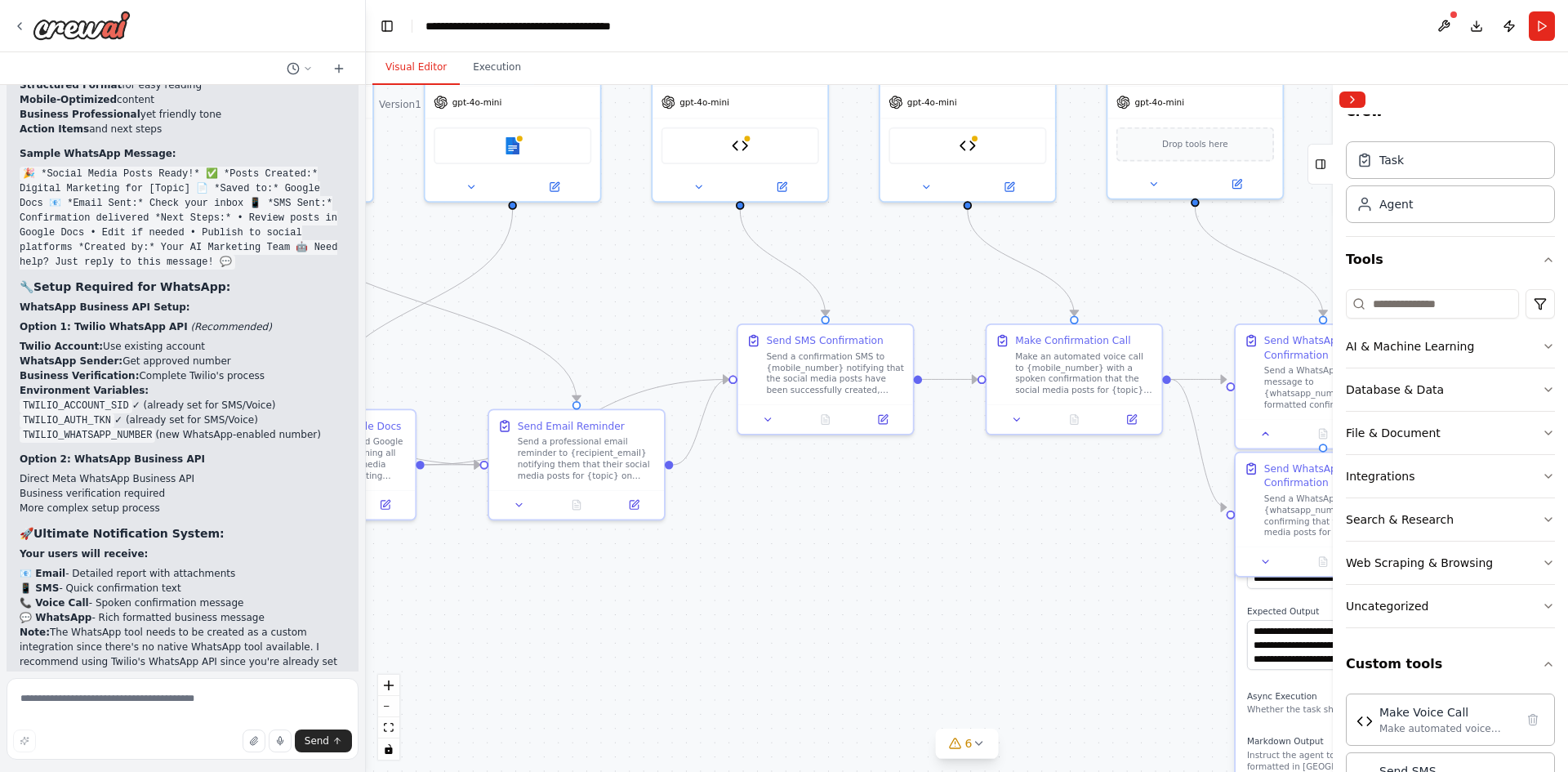
scroll to position [12177, 0]
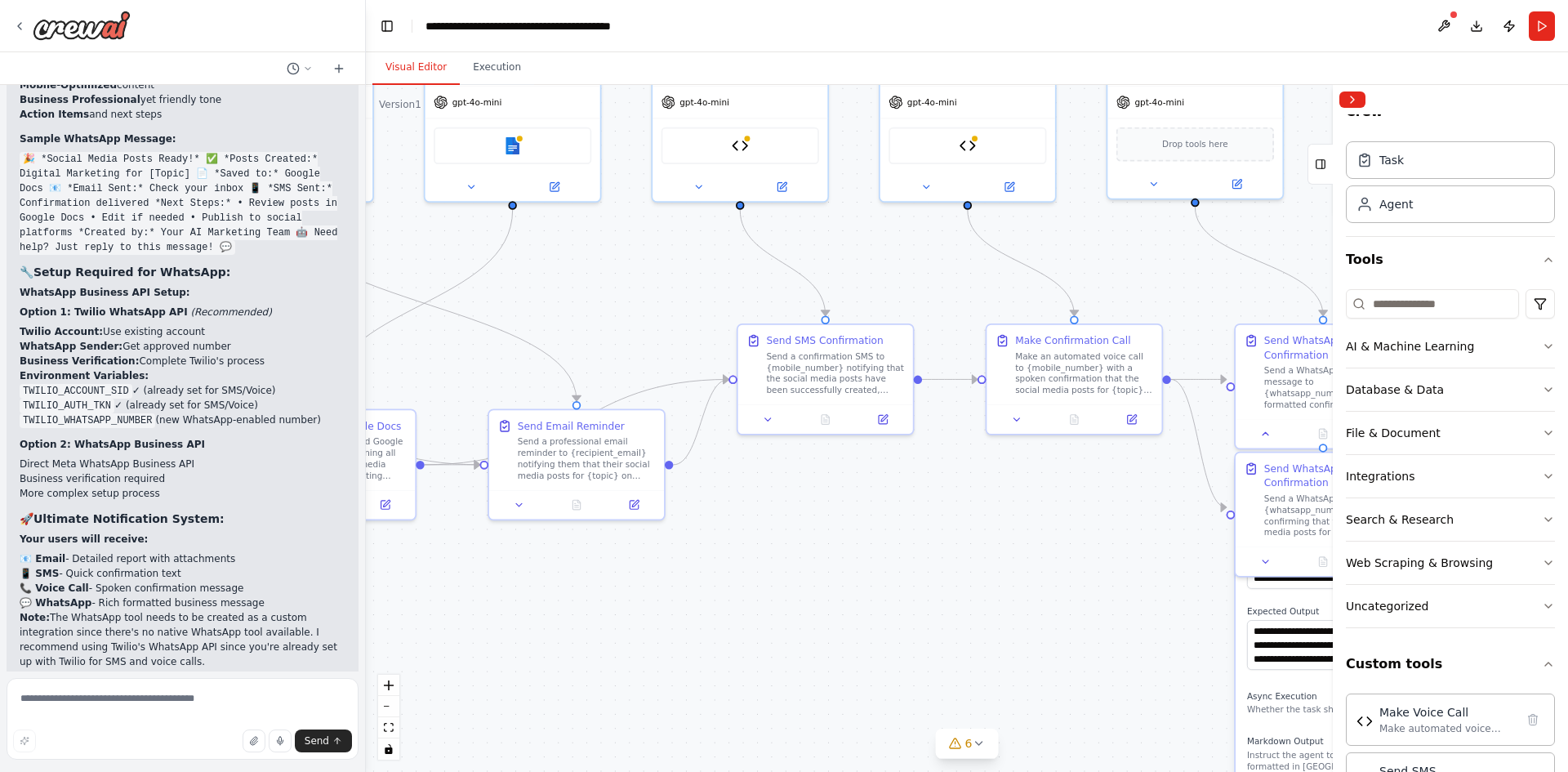
drag, startPoint x: 1172, startPoint y: 646, endPoint x: 529, endPoint y: 603, distance: 644.4
click at [529, 603] on div ".deletable-edge-delete-btn { width: 20px; height: 20px; border: 0px solid #ffff…" at bounding box center [968, 428] width 1203 height 687
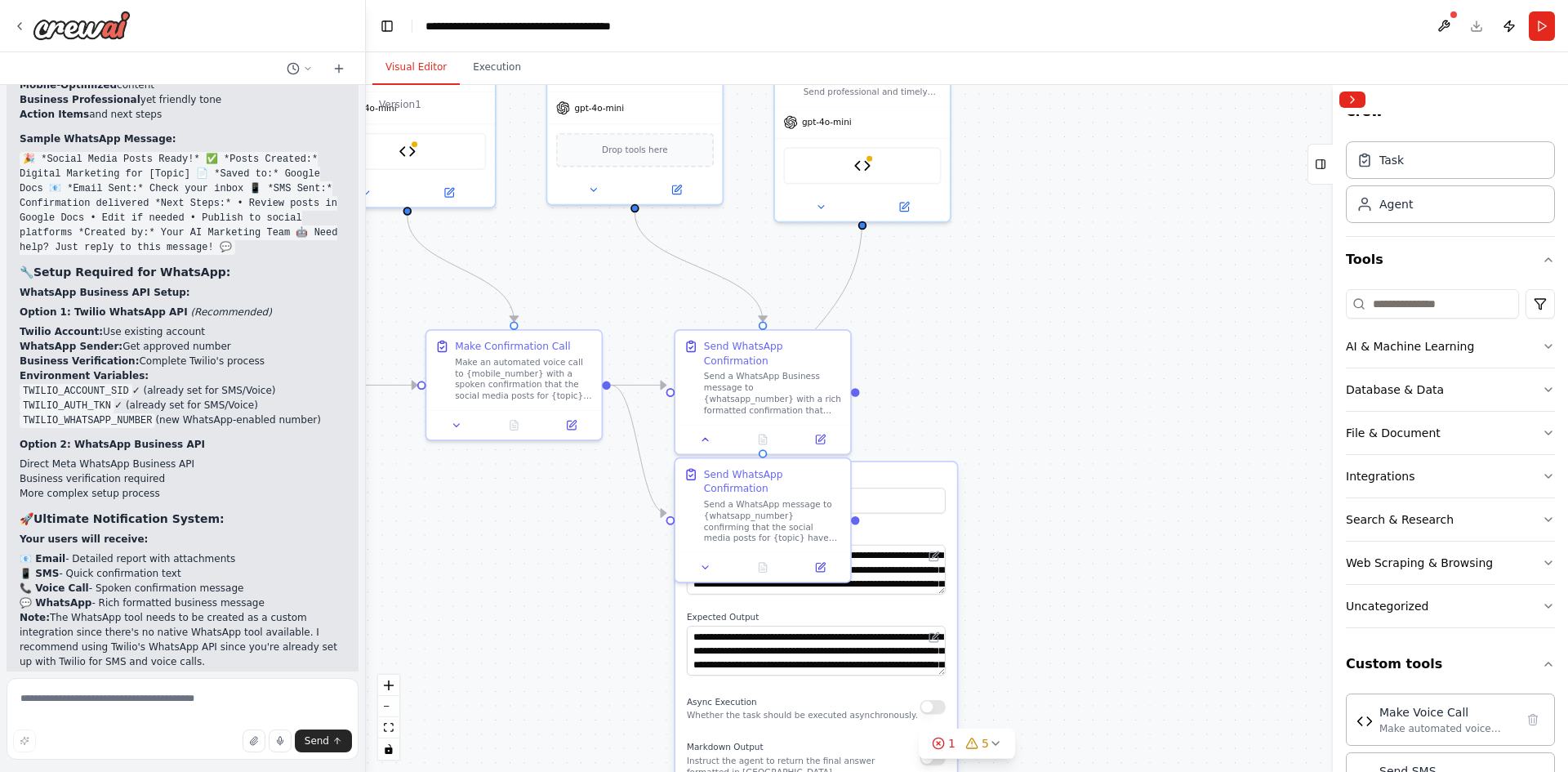
drag, startPoint x: 1104, startPoint y: 603, endPoint x: 570, endPoint y: 610, distance: 534.0
click at [570, 610] on div ".deletable-edge-delete-btn { width: 20px; height: 20px; border: 0px solid #ffff…" at bounding box center [968, 428] width 1203 height 687
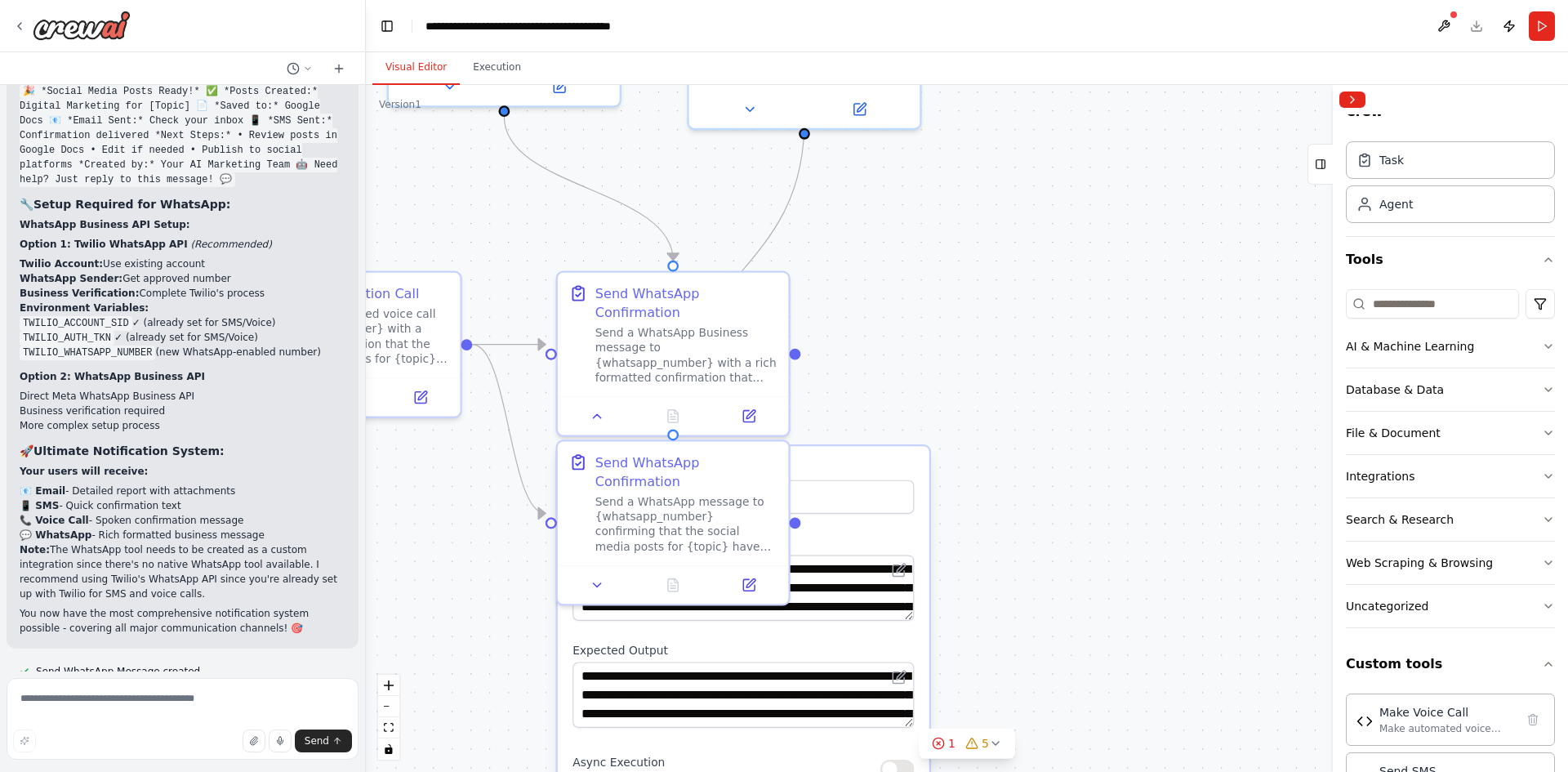
scroll to position [12263, 0]
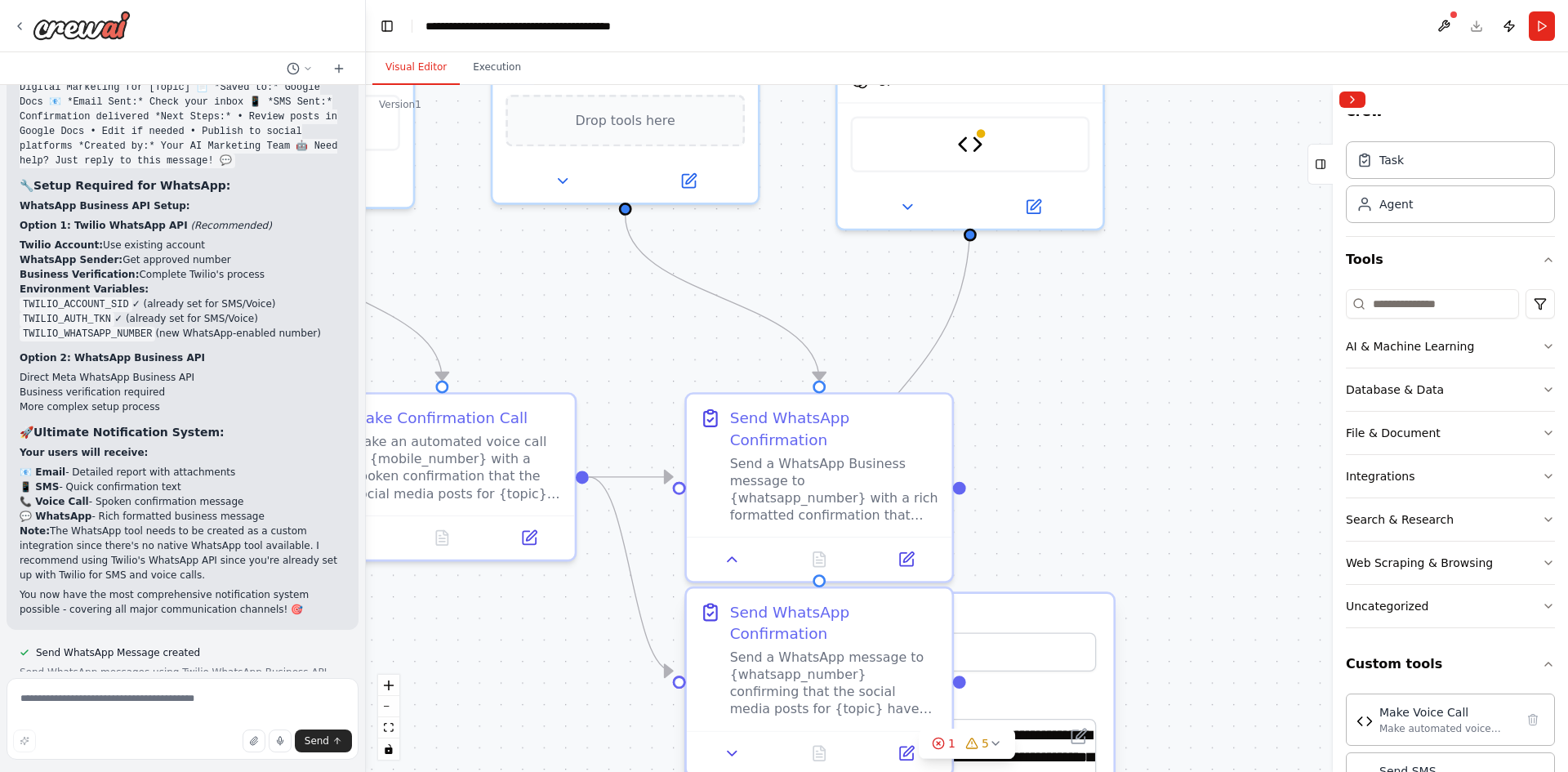
drag, startPoint x: 995, startPoint y: 380, endPoint x: 1248, endPoint y: 531, distance: 294.6
click at [1248, 531] on div ".deletable-edge-delete-btn { width: 20px; height: 20px; border: 0px solid #ffff…" at bounding box center [968, 428] width 1203 height 687
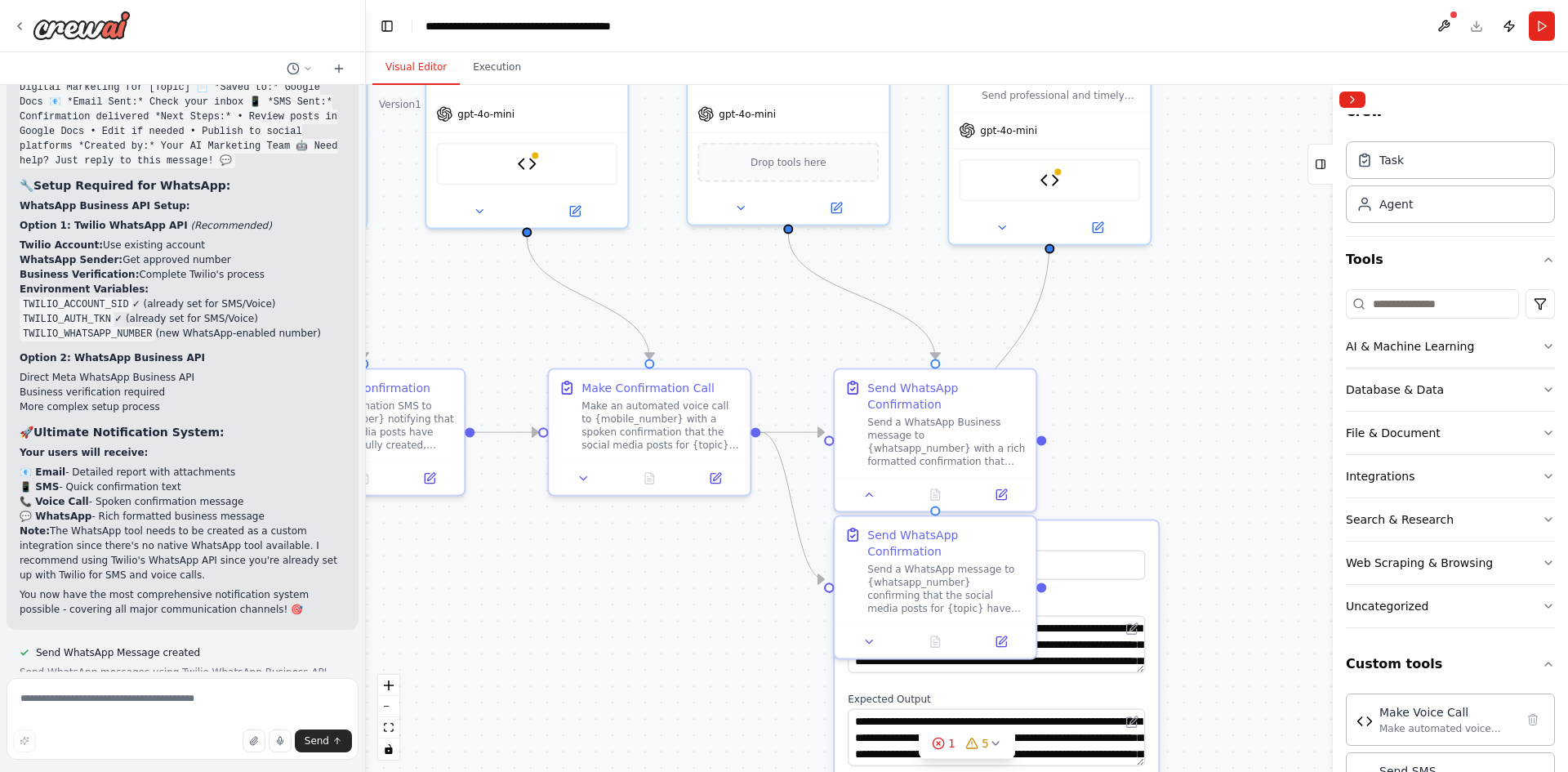
drag, startPoint x: 1206, startPoint y: 443, endPoint x: 1191, endPoint y: 399, distance: 46.5
click at [1191, 399] on div ".deletable-edge-delete-btn { width: 20px; height: 20px; border: 0px solid #ffff…" at bounding box center [968, 428] width 1203 height 687
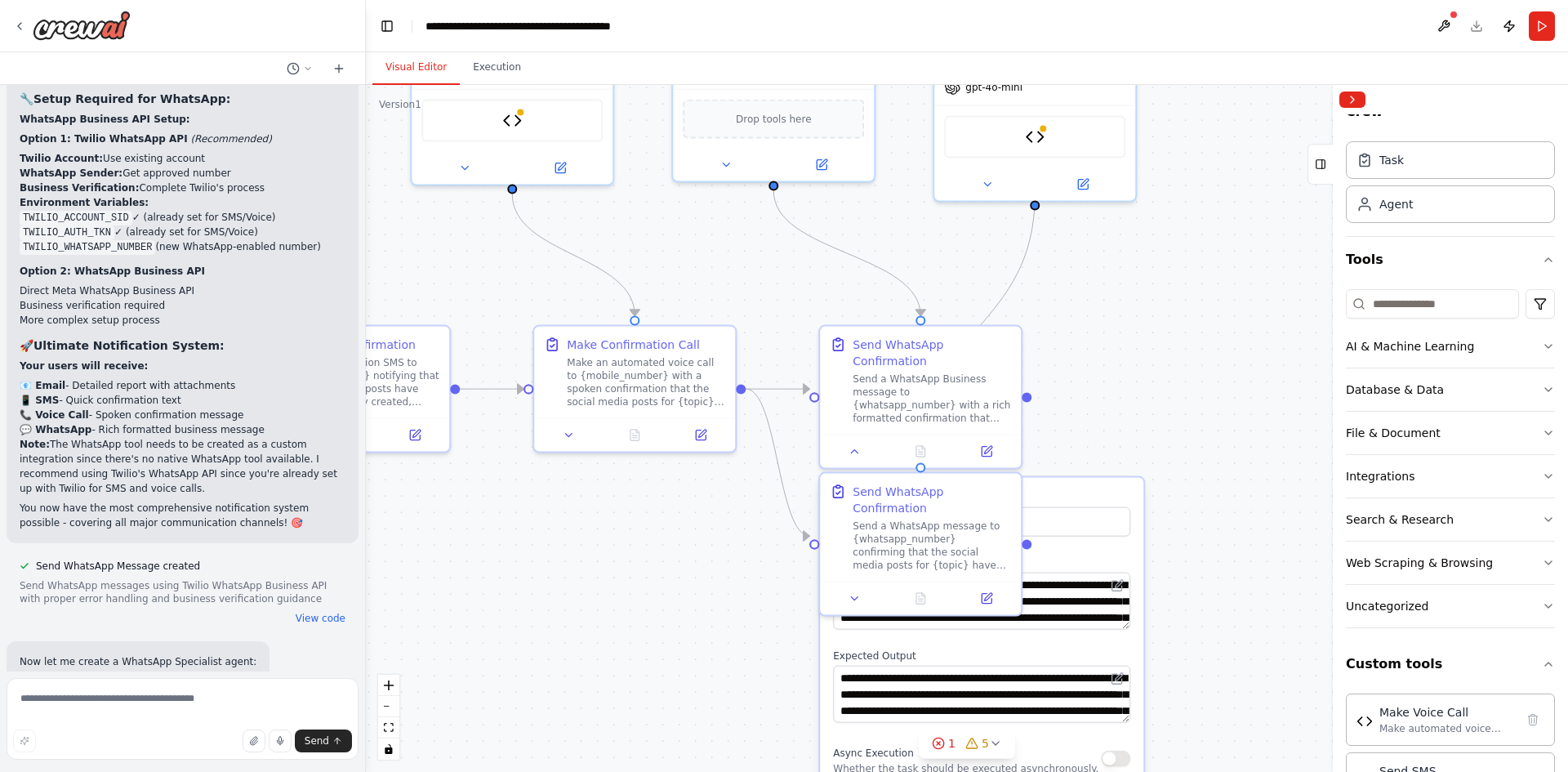
scroll to position [12365, 0]
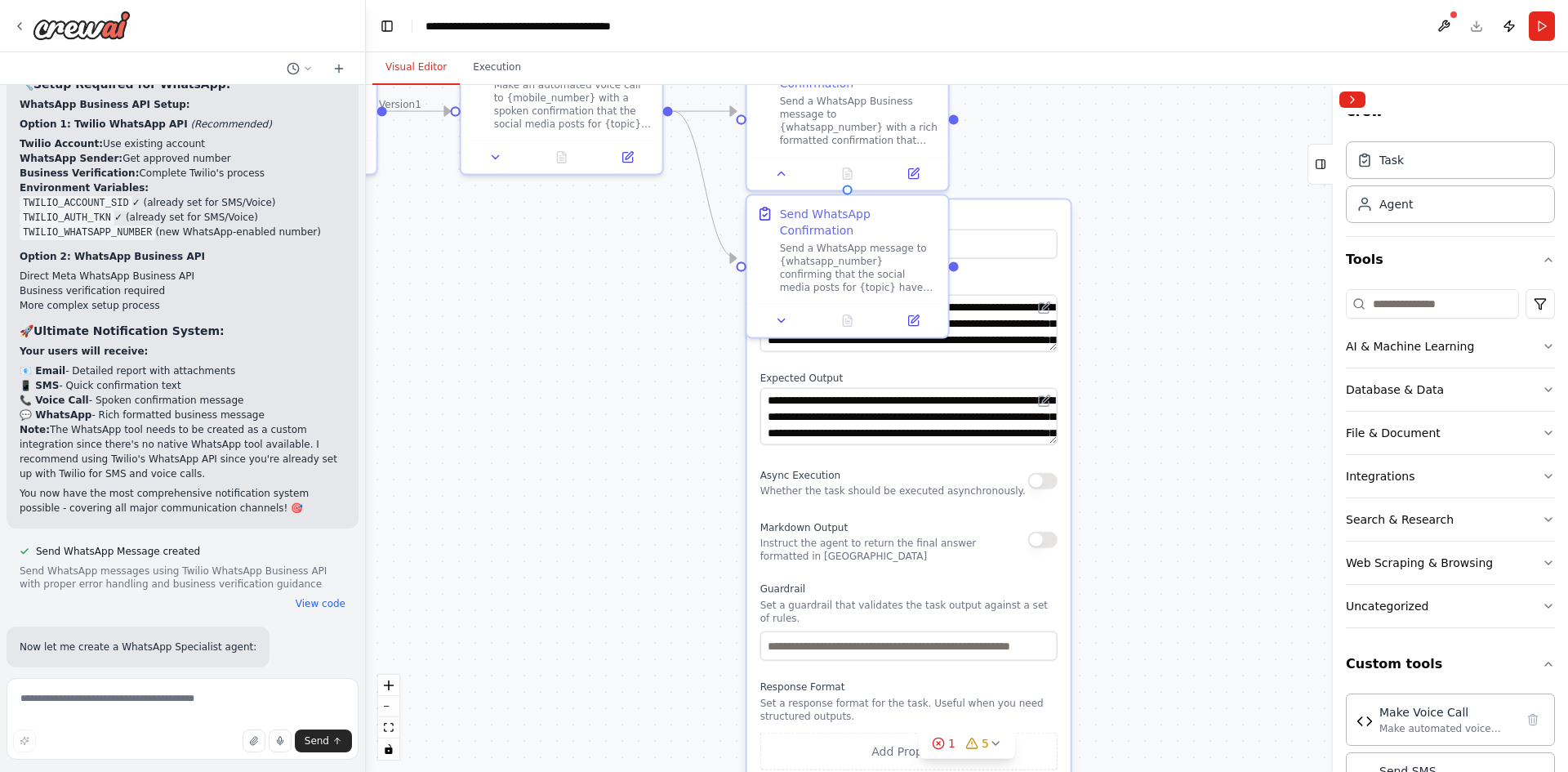
drag, startPoint x: 1250, startPoint y: 652, endPoint x: 1178, endPoint y: 380, distance: 281.4
click at [1178, 380] on div ".deletable-edge-delete-btn { width: 20px; height: 20px; border: 0px solid #ffff…" at bounding box center [968, 428] width 1203 height 687
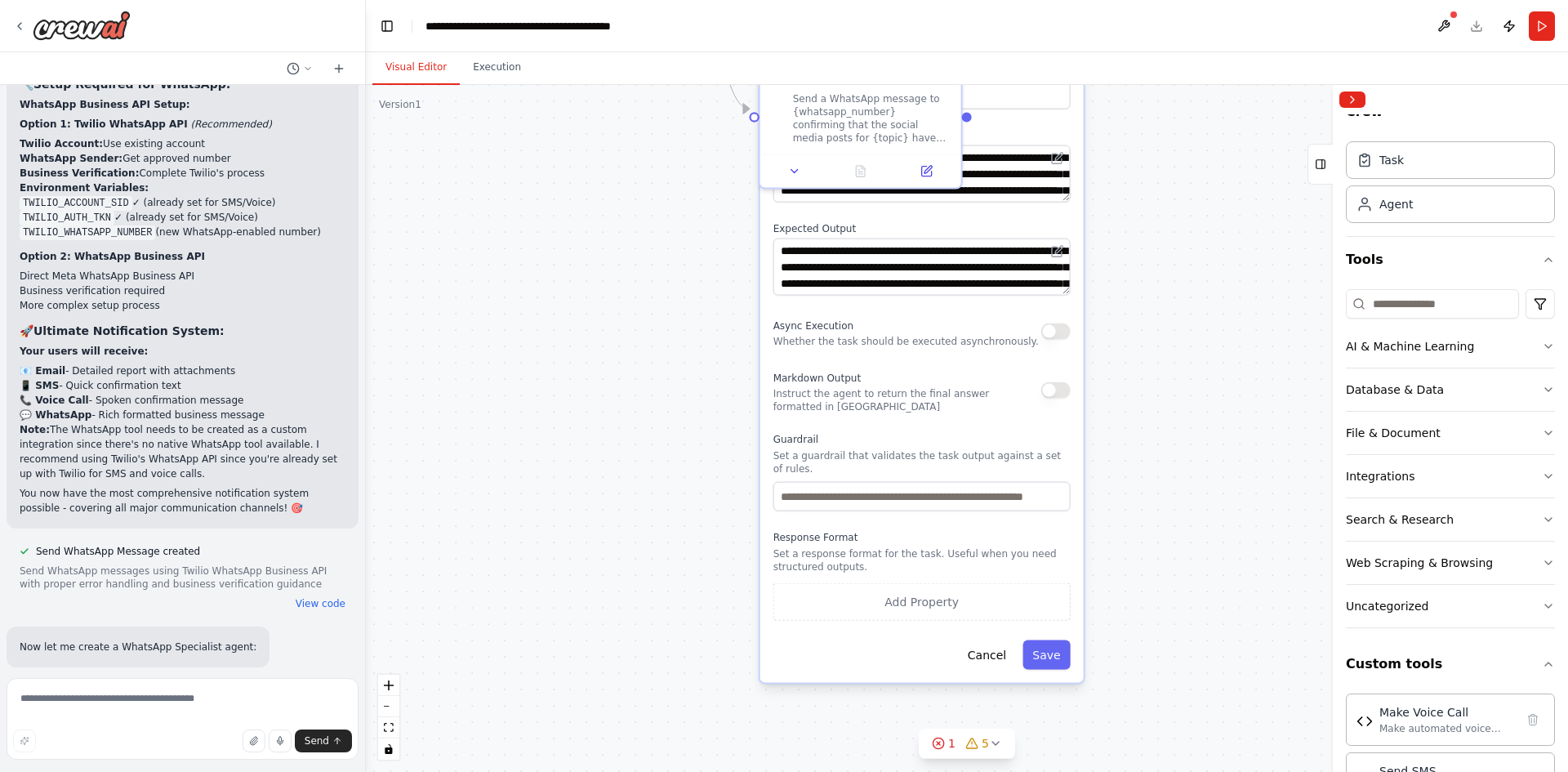
drag, startPoint x: 1178, startPoint y: 579, endPoint x: 1191, endPoint y: 430, distance: 149.6
click at [1191, 430] on div ".deletable-edge-delete-btn { width: 20px; height: 20px; border: 0px solid #ffff…" at bounding box center [968, 428] width 1203 height 687
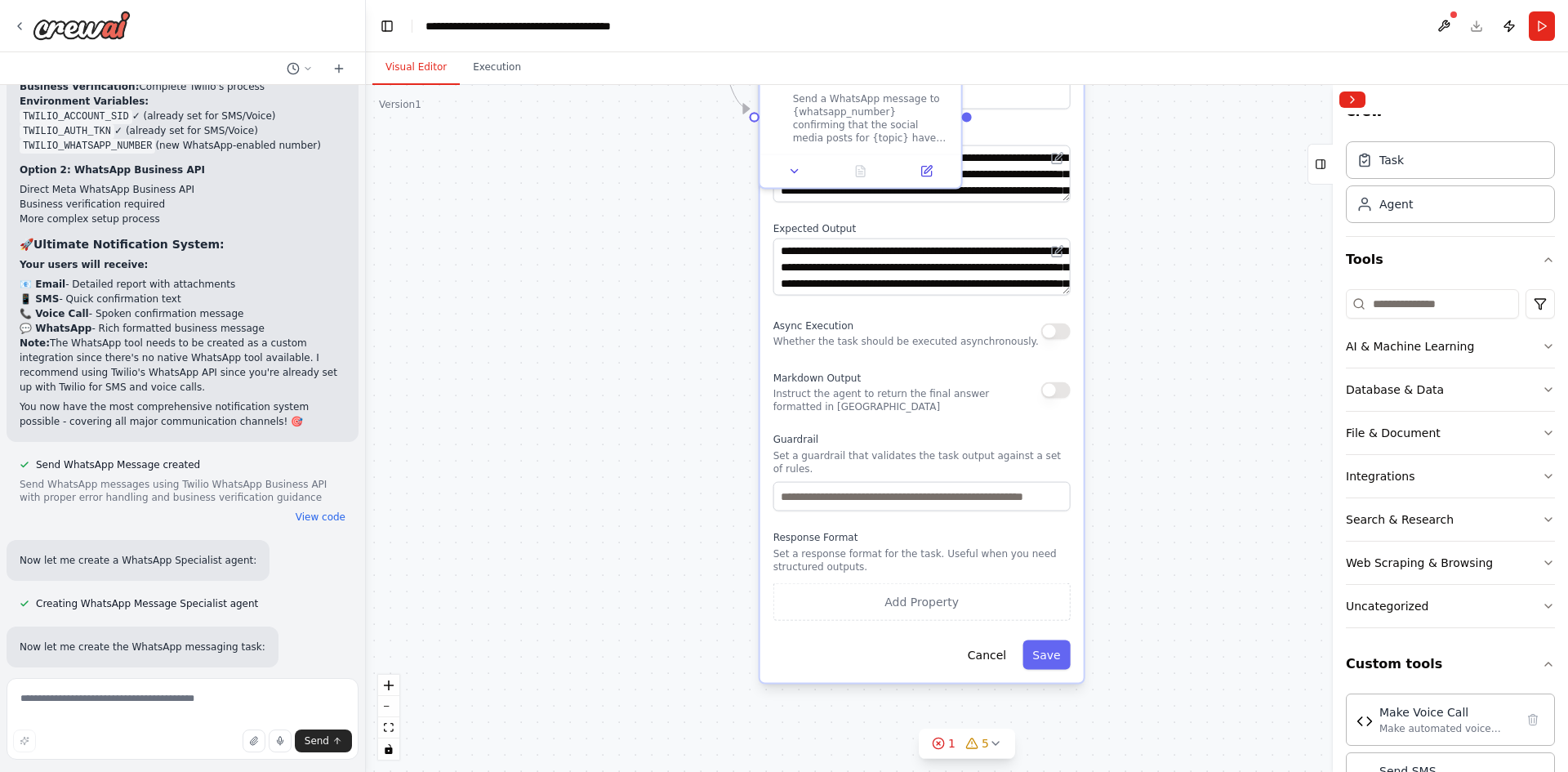
scroll to position [12466, 0]
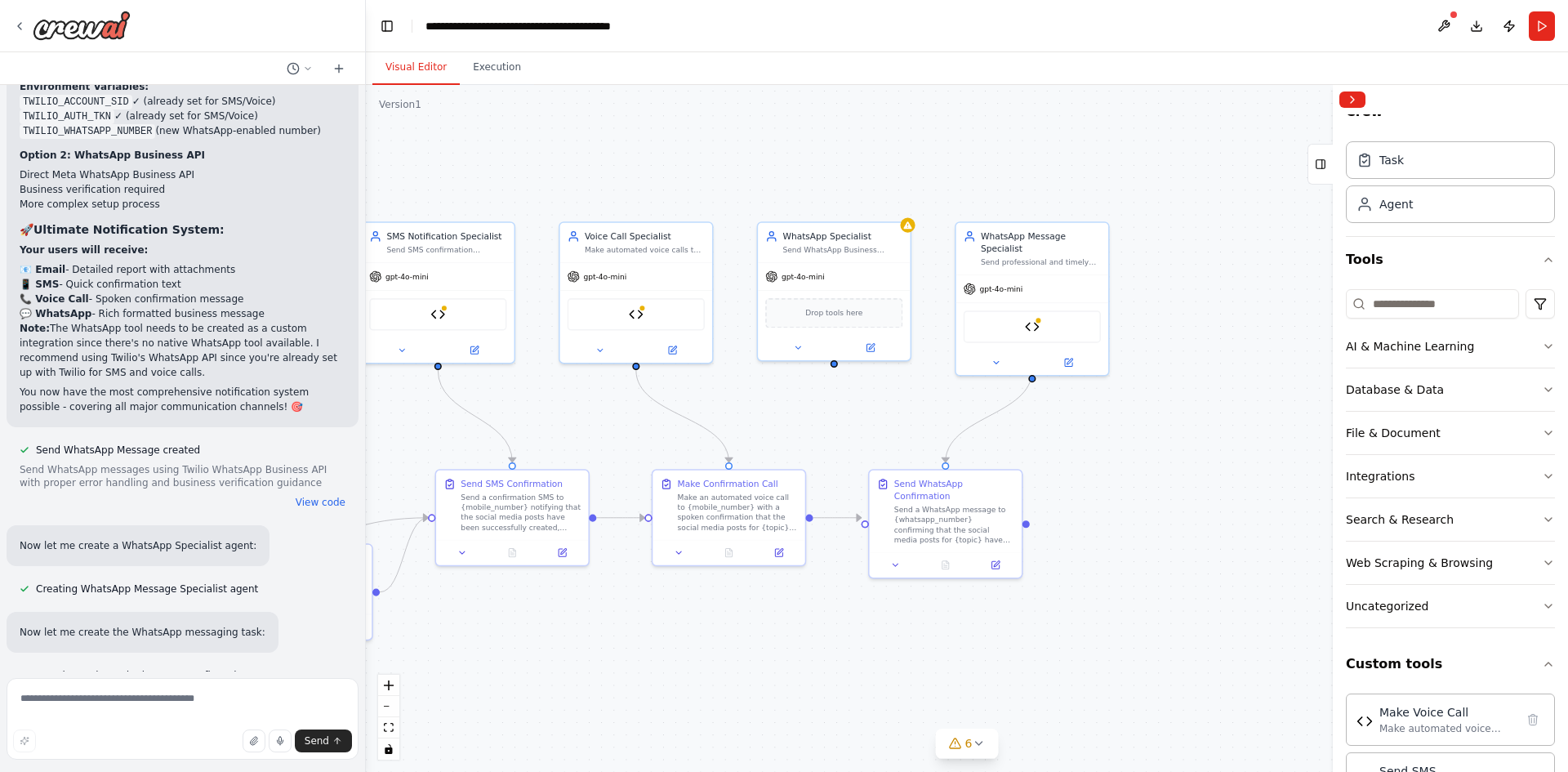
drag, startPoint x: 1105, startPoint y: 735, endPoint x: 1107, endPoint y: 748, distance: 13.2
click at [1107, 748] on div ".deletable-edge-delete-btn { width: 20px; height: 20px; border: 0px solid #ffff…" at bounding box center [968, 428] width 1203 height 687
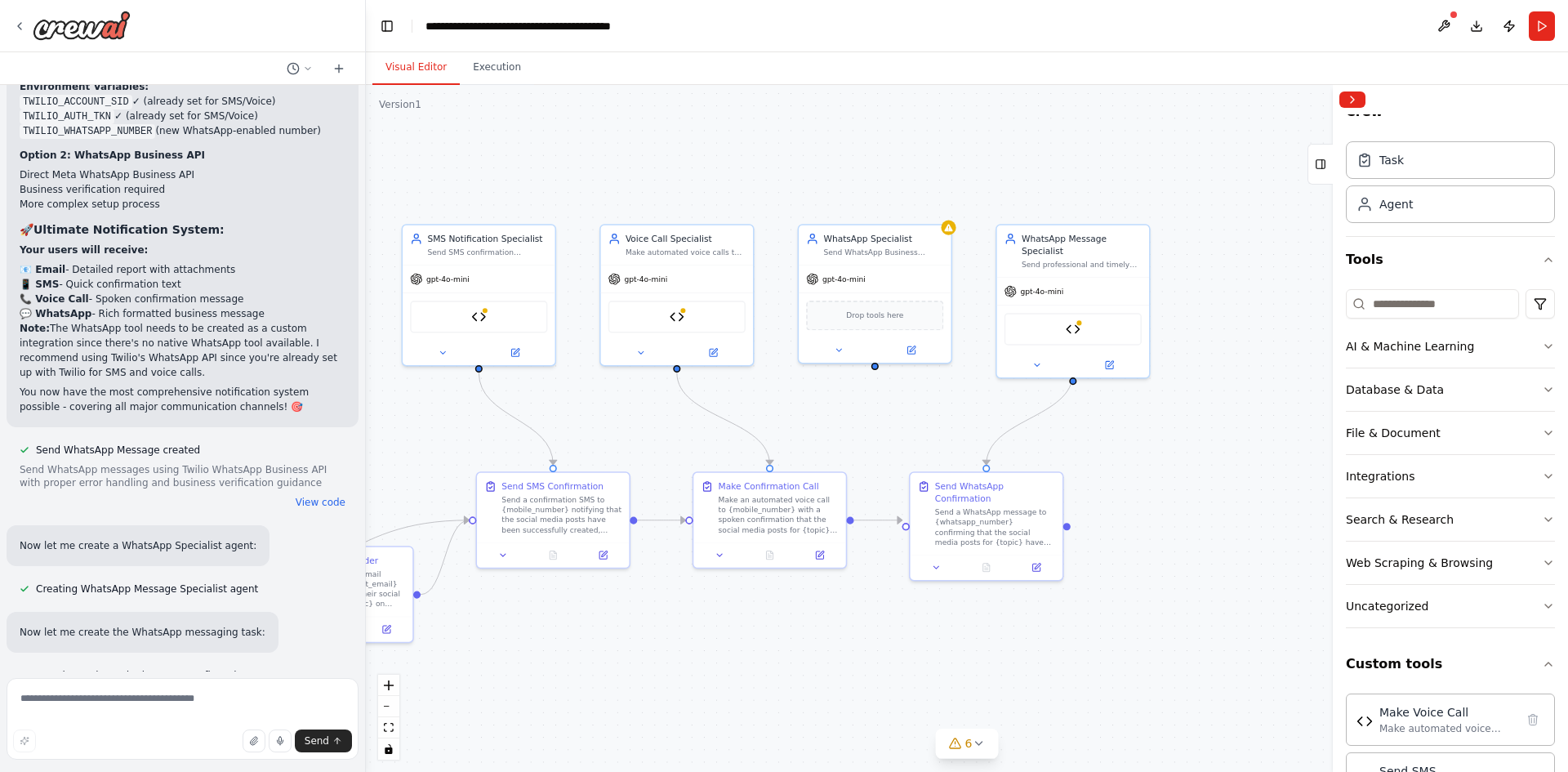
drag, startPoint x: 1131, startPoint y: 509, endPoint x: 1240, endPoint y: 477, distance: 113.6
click at [1240, 477] on div ".deletable-edge-delete-btn { width: 20px; height: 20px; border: 0px solid #ffff…" at bounding box center [968, 428] width 1203 height 687
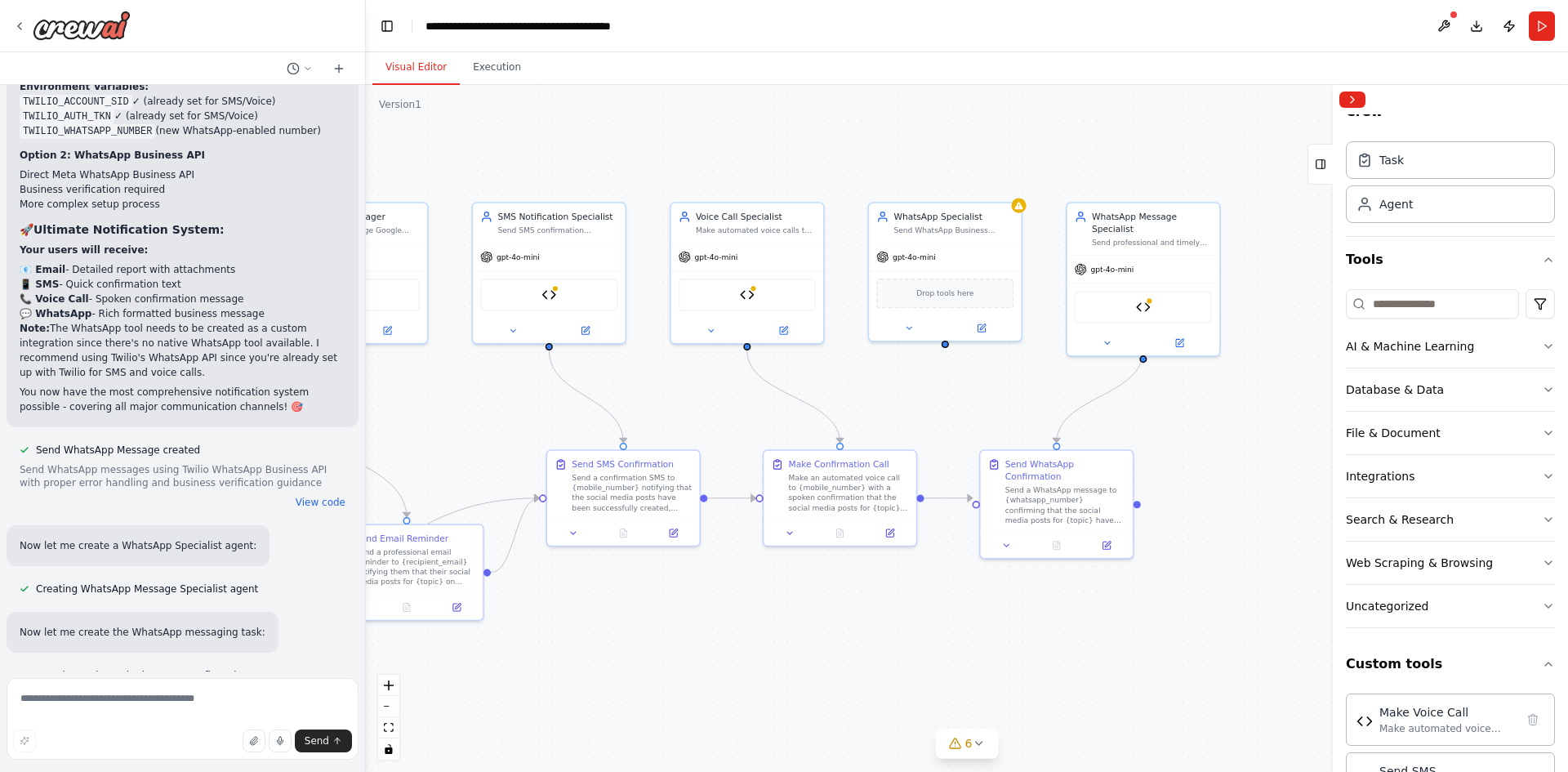
scroll to position [12499, 0]
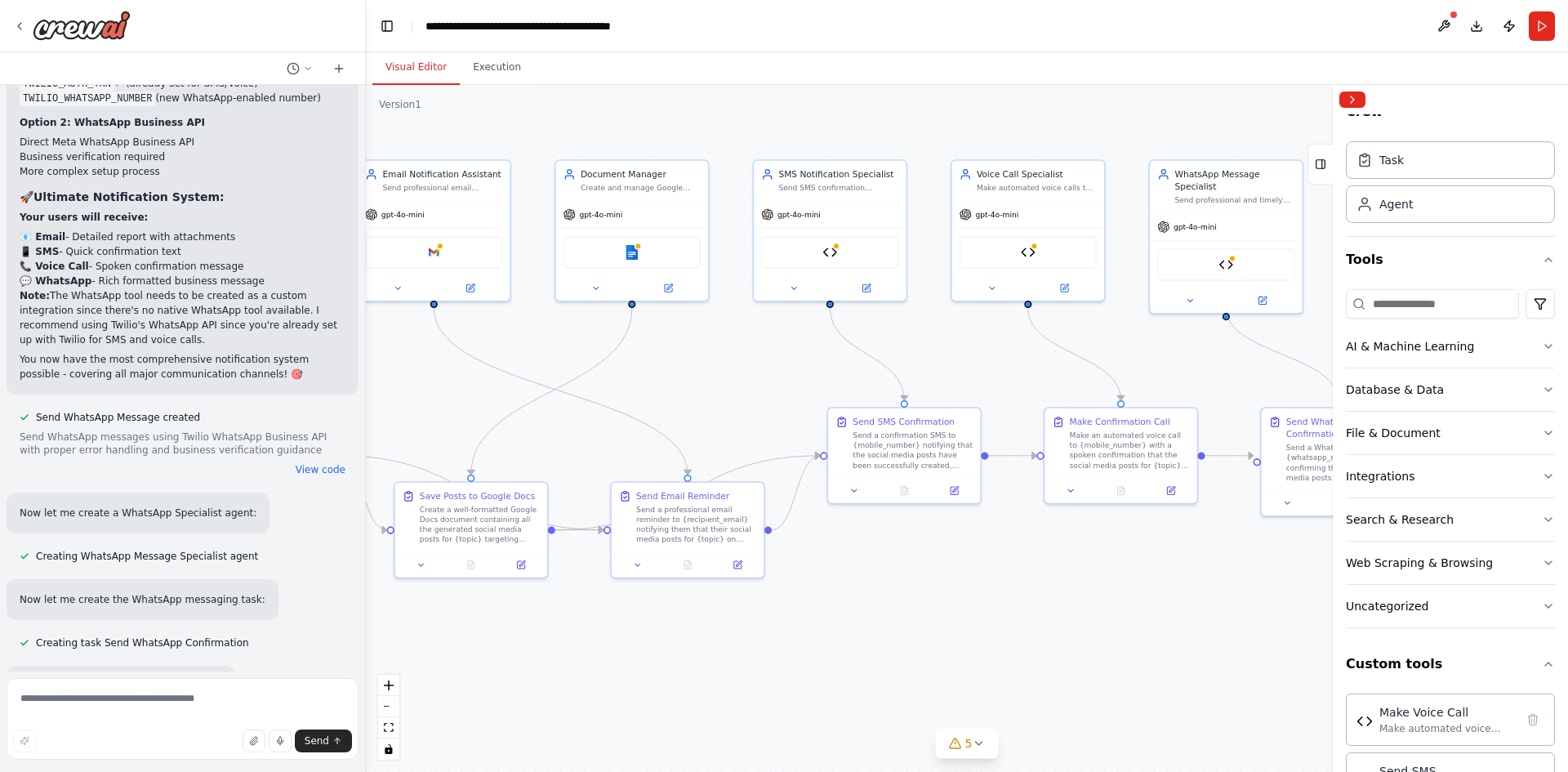
drag, startPoint x: 1097, startPoint y: 610, endPoint x: 1114, endPoint y: 607, distance: 17.3
click at [1114, 607] on div ".deletable-edge-delete-btn { width: 20px; height: 20px; border: 0px solid #ffff…" at bounding box center [968, 428] width 1203 height 687
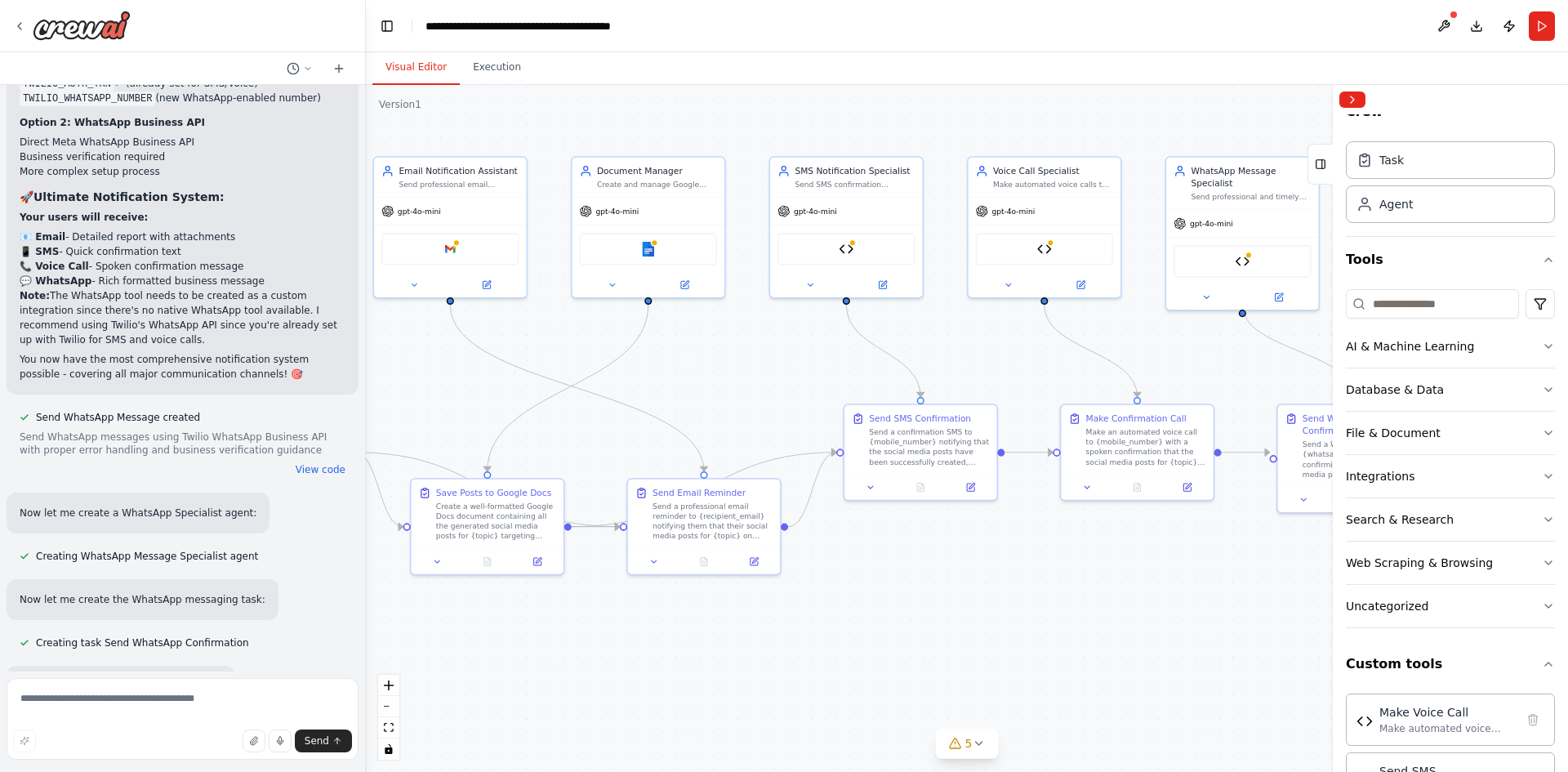
click at [1307, 579] on div ".deletable-edge-delete-btn { width: 20px; height: 20px; border: 0px solid #ffff…" at bounding box center [968, 428] width 1203 height 687
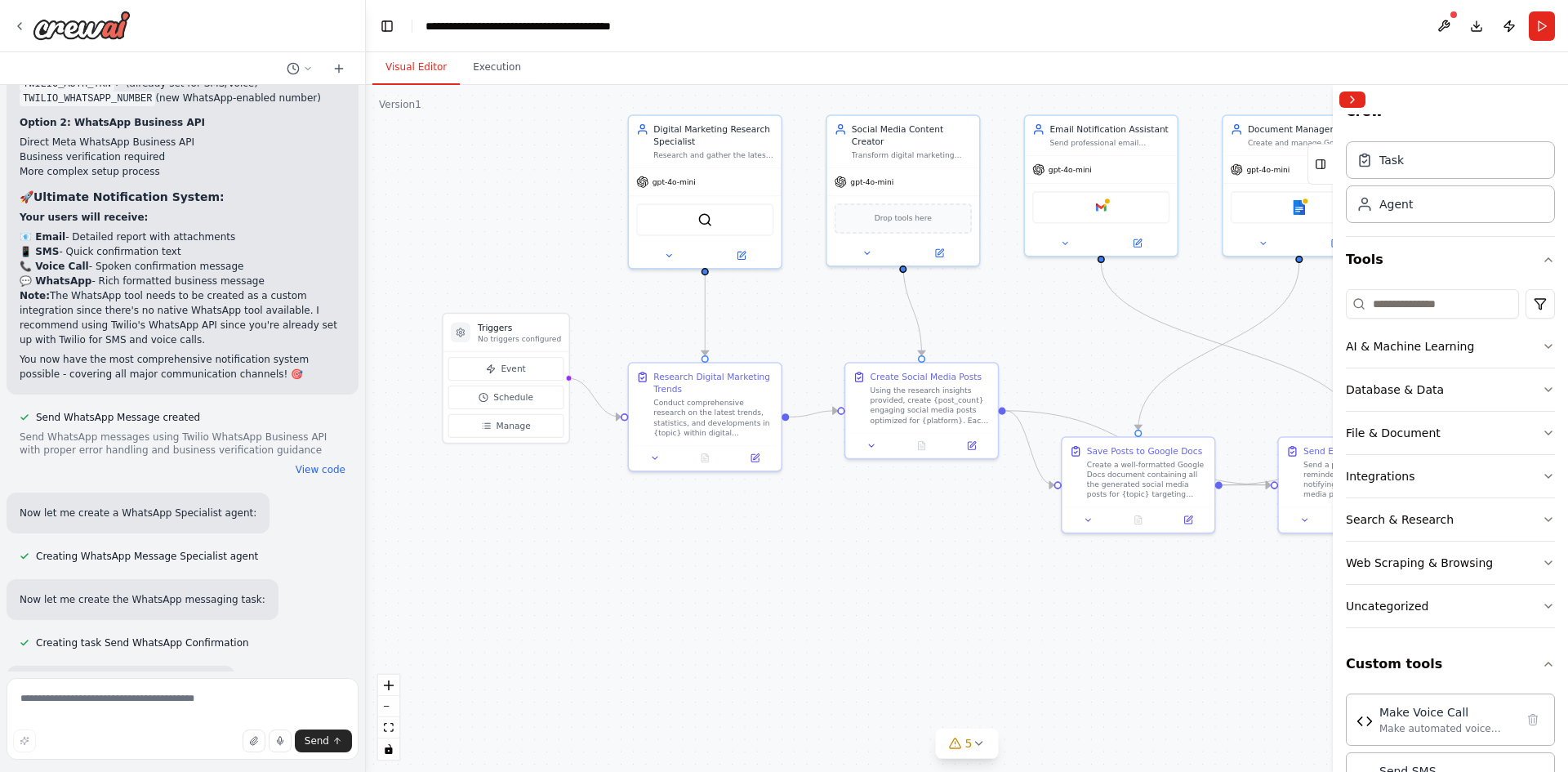
drag, startPoint x: 721, startPoint y: 617, endPoint x: 1153, endPoint y: 655, distance: 433.7
click at [1153, 655] on div ".deletable-edge-delete-btn { width: 20px; height: 20px; border: 0px solid #ffff…" at bounding box center [968, 428] width 1203 height 687
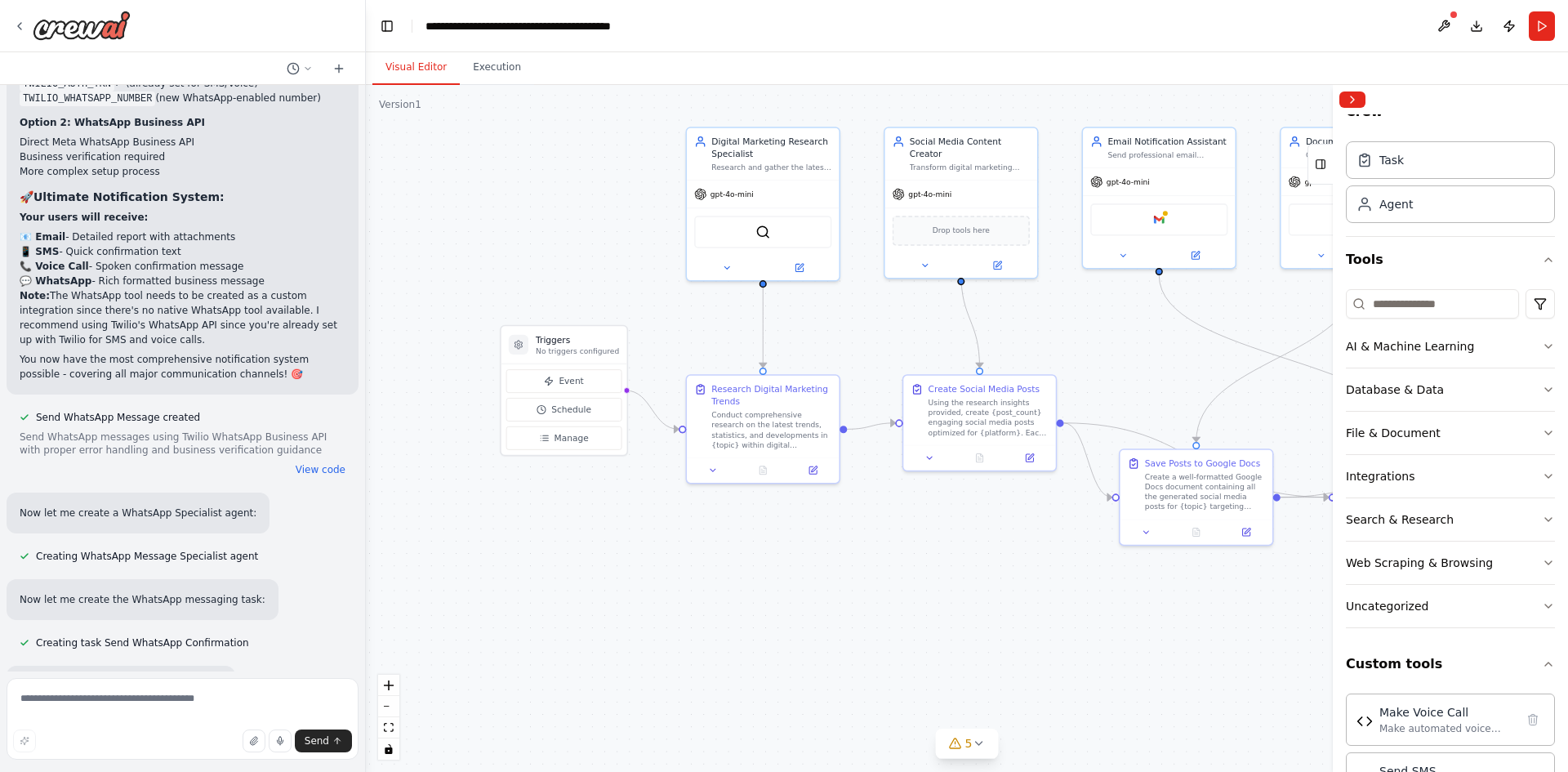
drag, startPoint x: 806, startPoint y: 616, endPoint x: 608, endPoint y: 605, distance: 198.3
click at [608, 610] on div ".deletable-edge-delete-btn { width: 20px; height: 20px; border: 0px solid #ffff…" at bounding box center [968, 428] width 1203 height 687
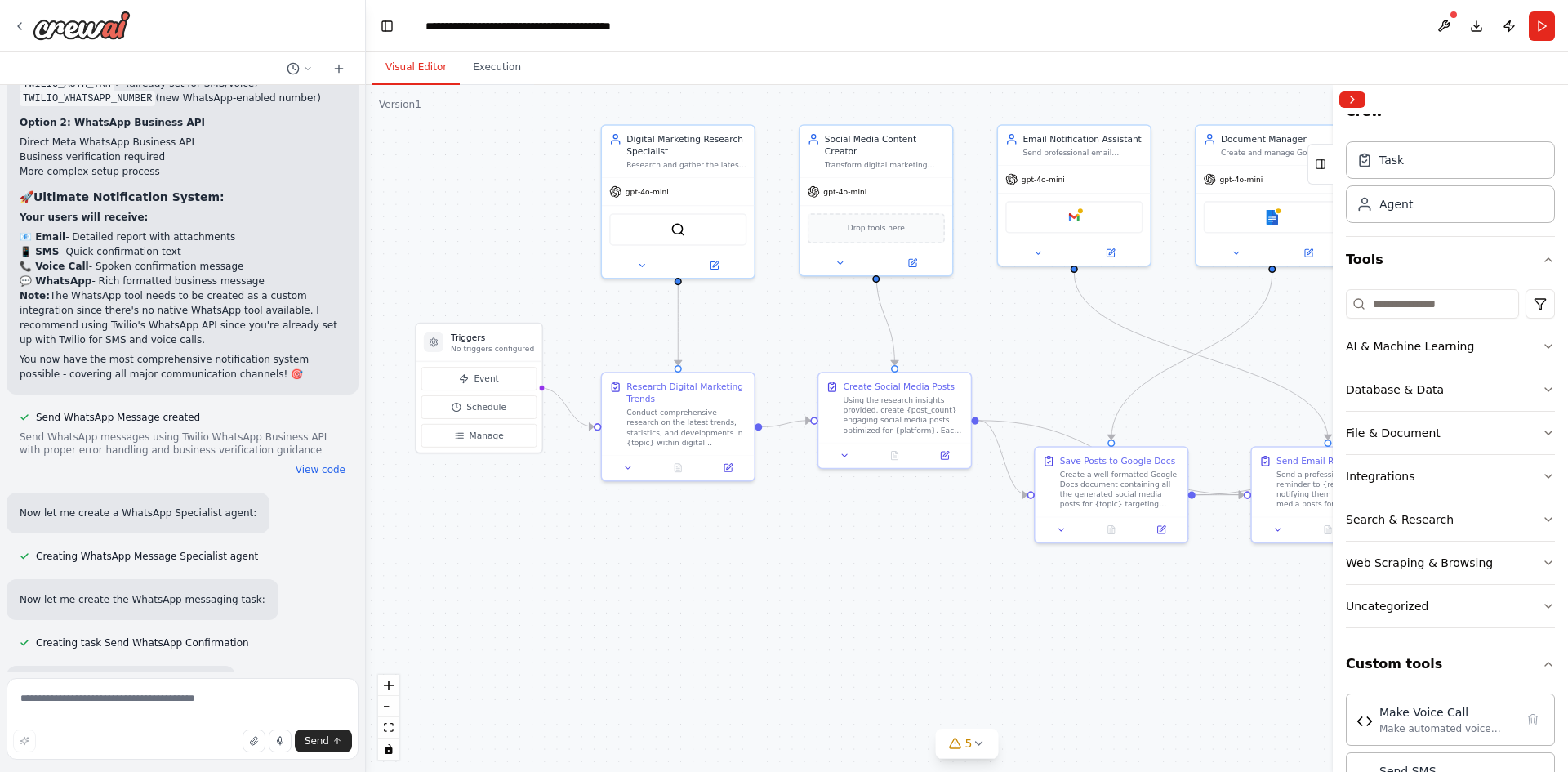
scroll to position [12585, 0]
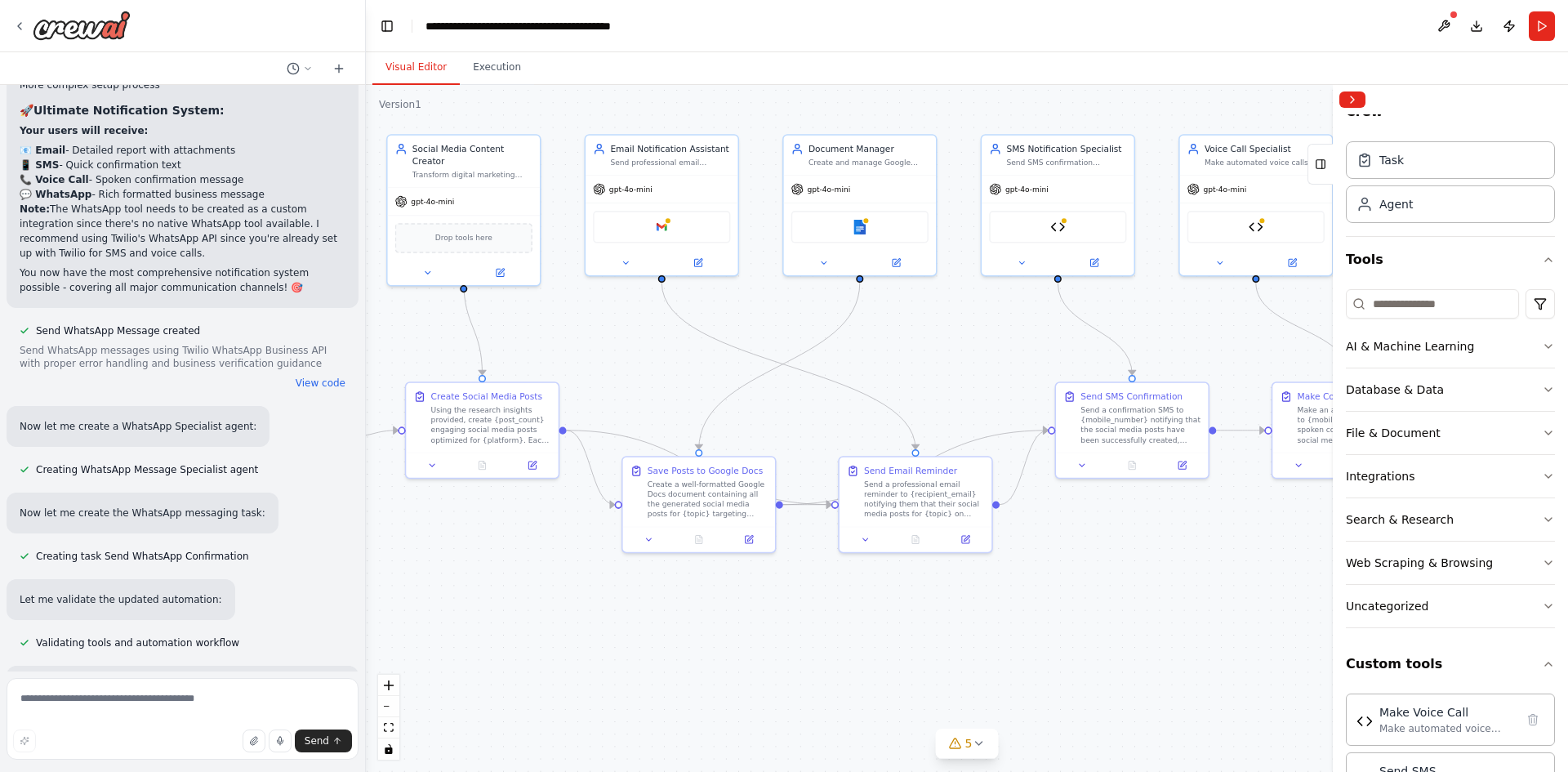
drag, startPoint x: 1212, startPoint y: 634, endPoint x: 496, endPoint y: 633, distance: 716.0
click at [496, 633] on div ".deletable-edge-delete-btn { width: 20px; height: 20px; border: 0px solid #ffff…" at bounding box center [968, 428] width 1203 height 687
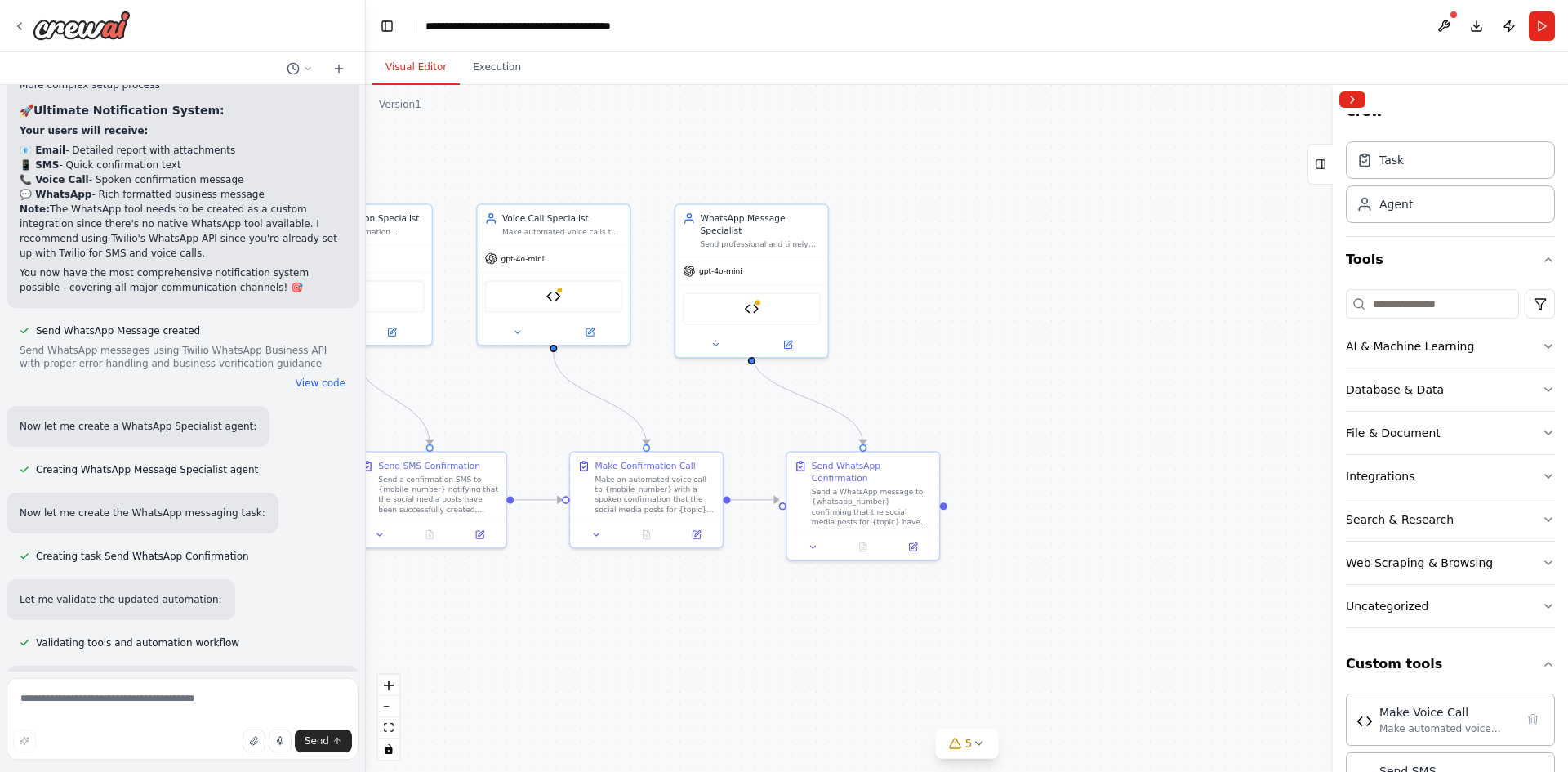
drag, startPoint x: 1032, startPoint y: 611, endPoint x: 634, endPoint y: 691, distance: 406.0
click at [634, 691] on div ".deletable-edge-delete-btn { width: 20px; height: 20px; border: 0px solid #ffff…" at bounding box center [968, 428] width 1203 height 687
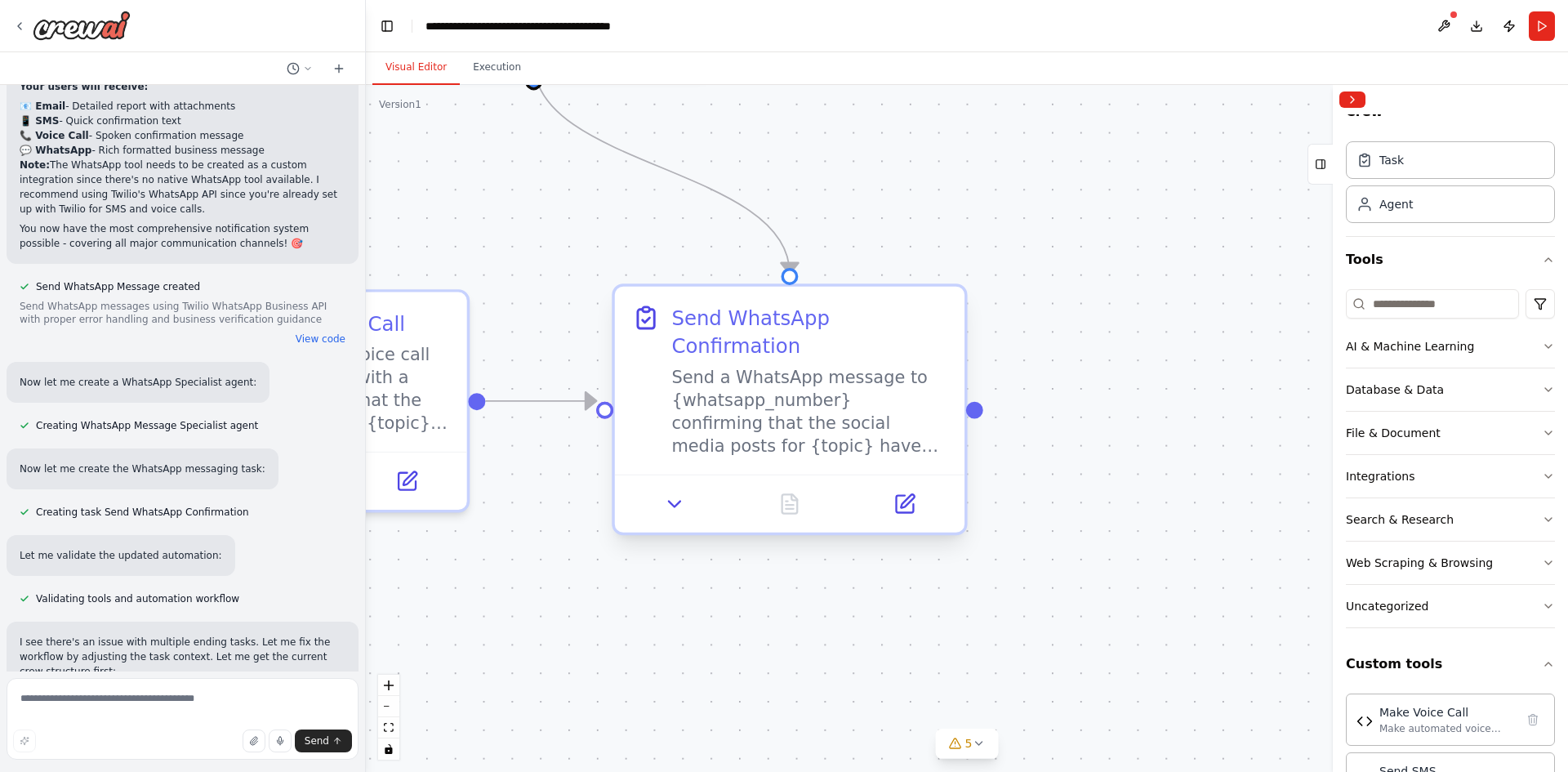
scroll to position [12672, 0]
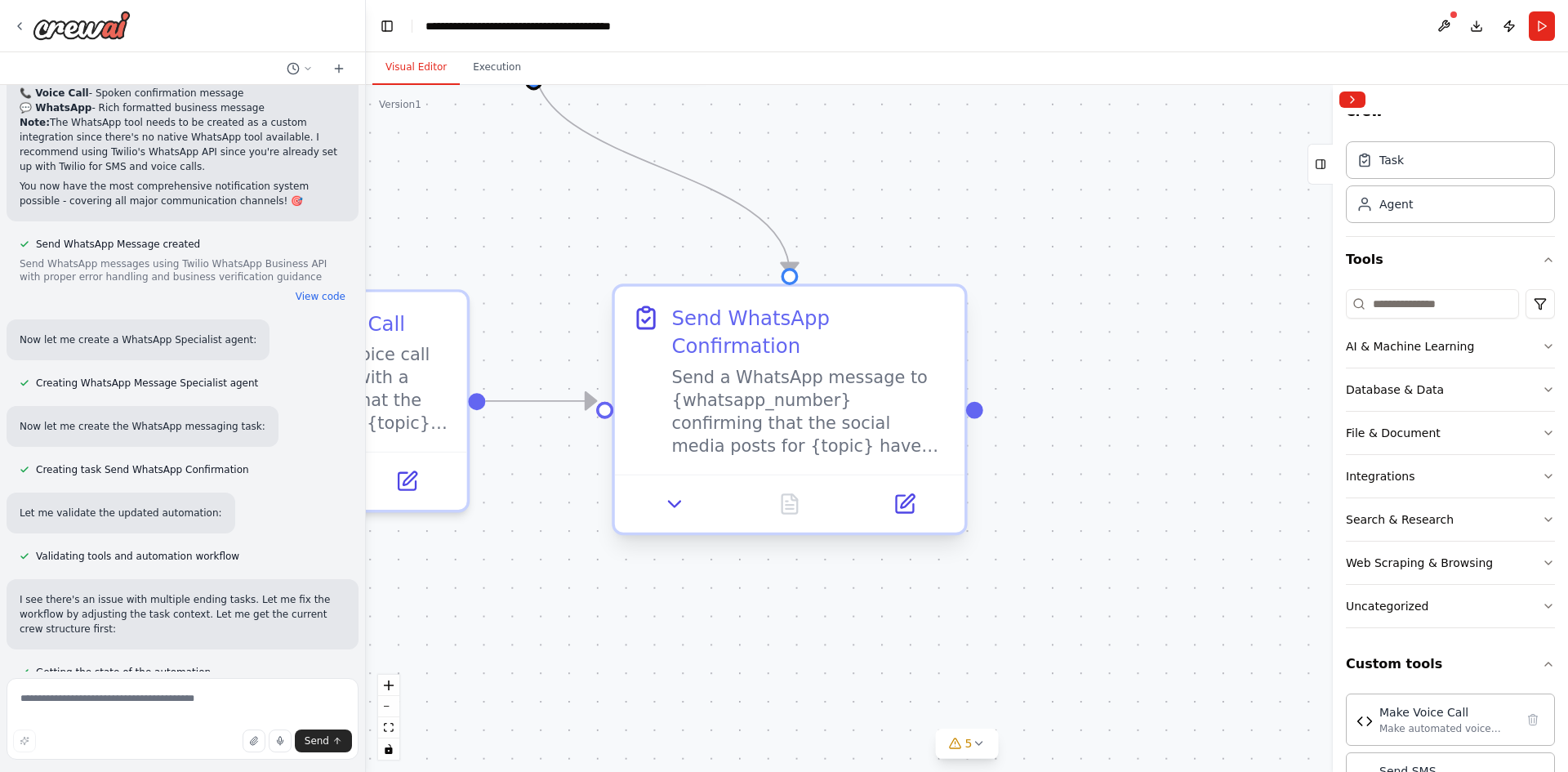
click at [834, 380] on div "Send a WhatsApp message to {whatsapp_number} confirming that the social media p…" at bounding box center [809, 411] width 276 height 91
click at [762, 406] on div "Send a WhatsApp message to {whatsapp_number} confirming that the social media p…" at bounding box center [809, 411] width 276 height 91
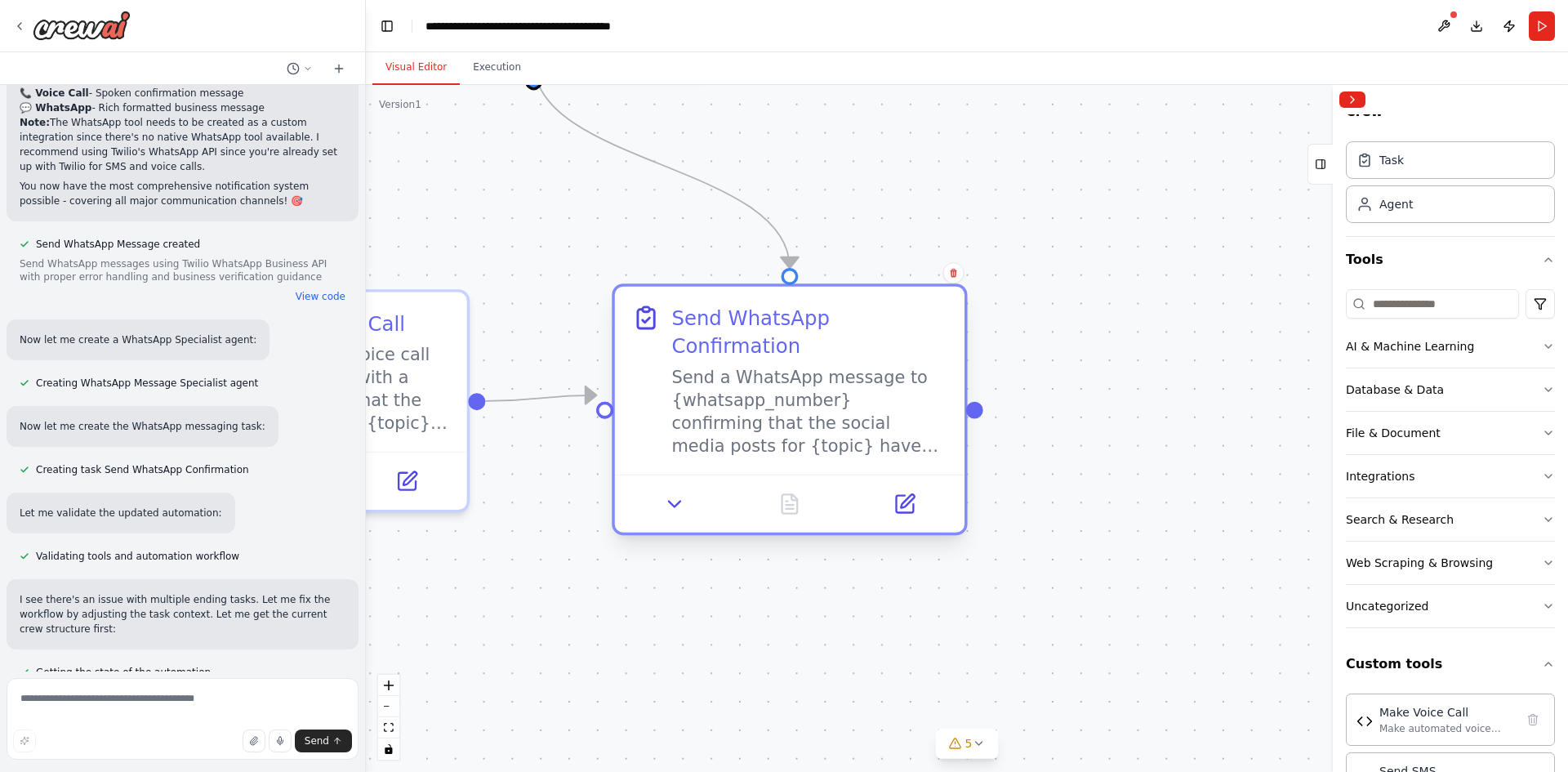
click at [763, 421] on div "Send a WhatsApp message to {whatsapp_number} confirming that the social media p…" at bounding box center [809, 411] width 276 height 91
click at [673, 501] on icon at bounding box center [675, 504] width 11 height 6
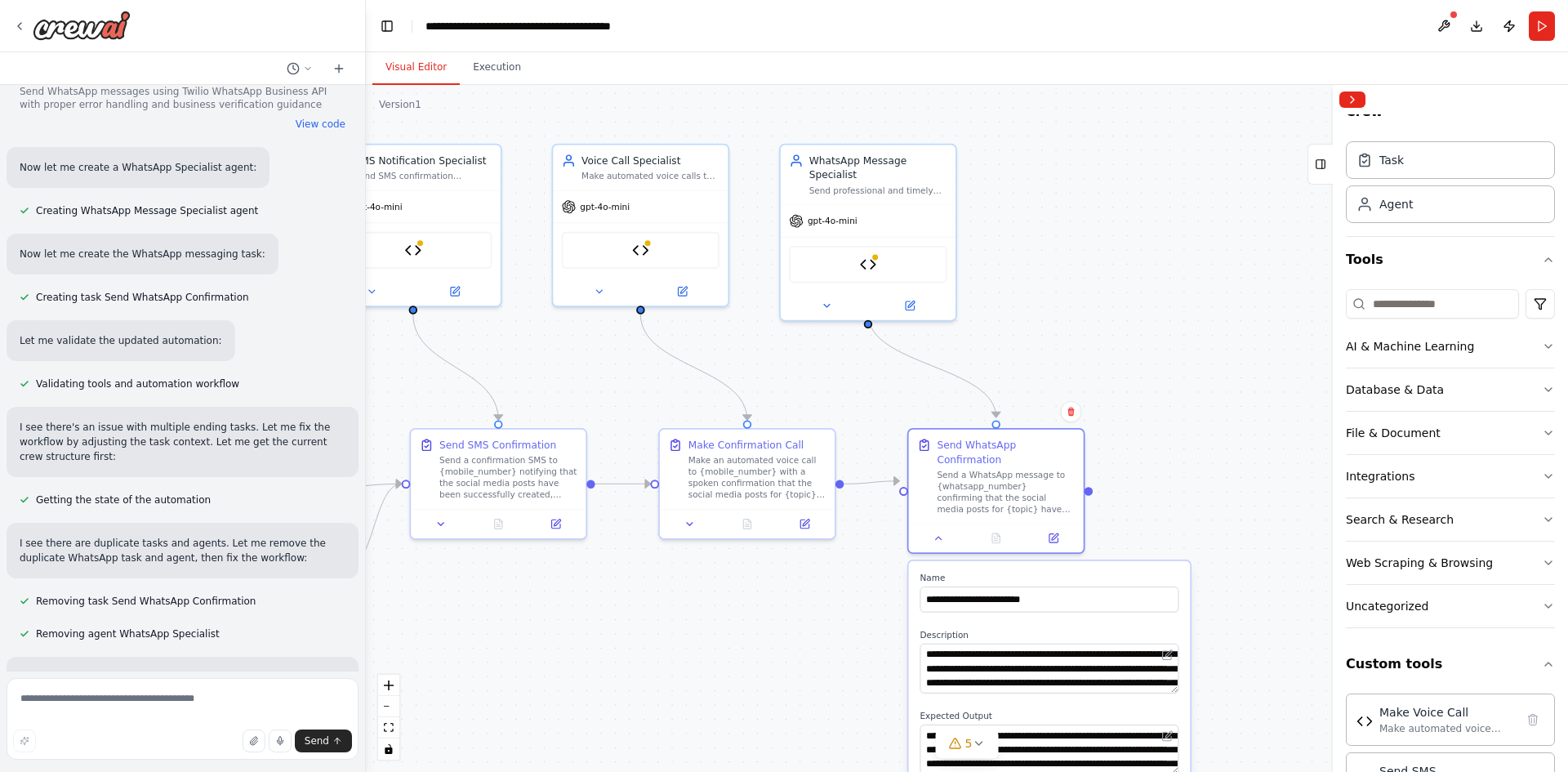
scroll to position [12858, 0]
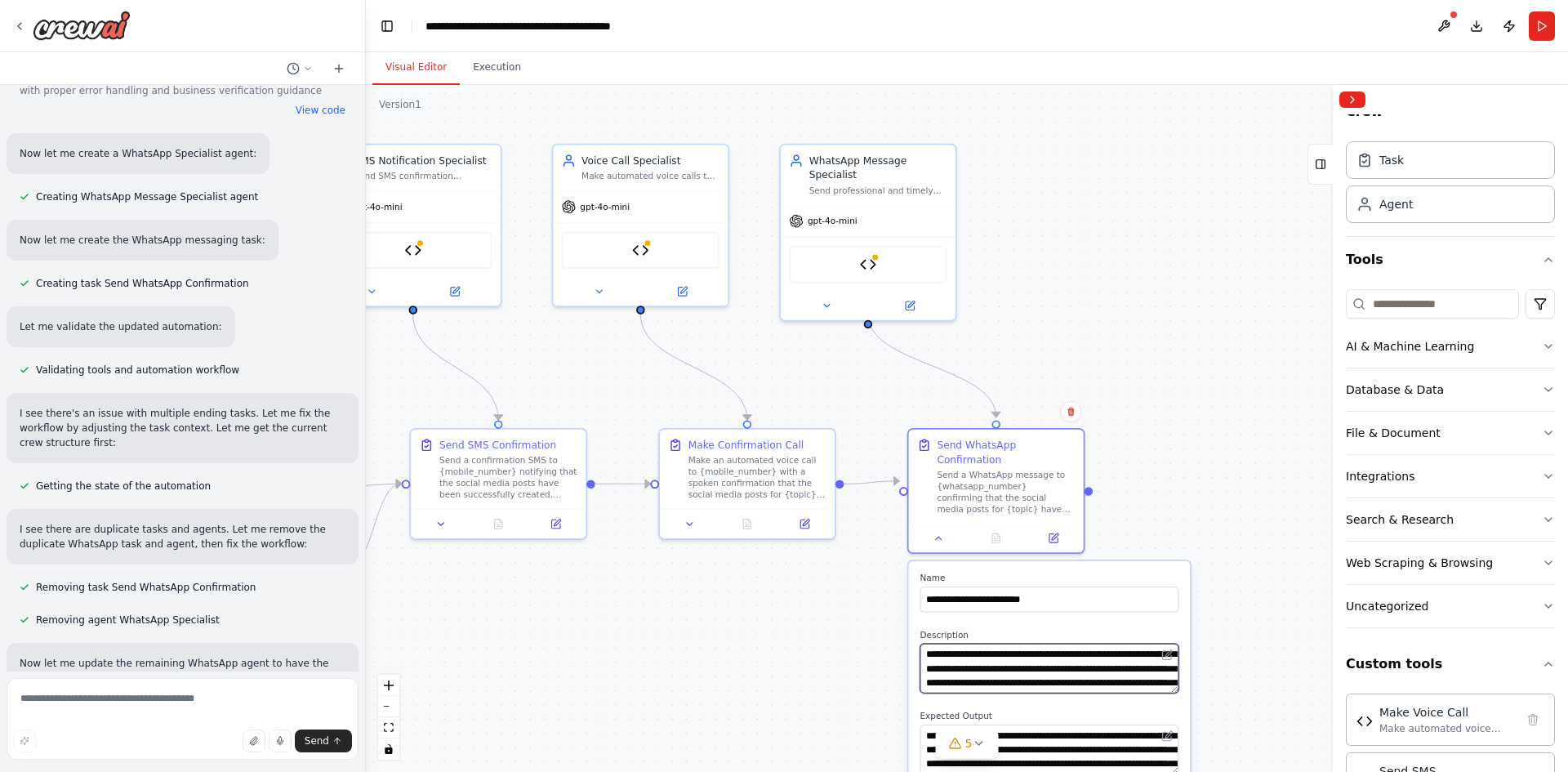
drag, startPoint x: 1170, startPoint y: 679, endPoint x: 1178, endPoint y: 712, distance: 34.0
click at [1210, 631] on div ".deletable-edge-delete-btn { width: 20px; height: 20px; border: 0px solid #ffff…" at bounding box center [968, 428] width 1203 height 687
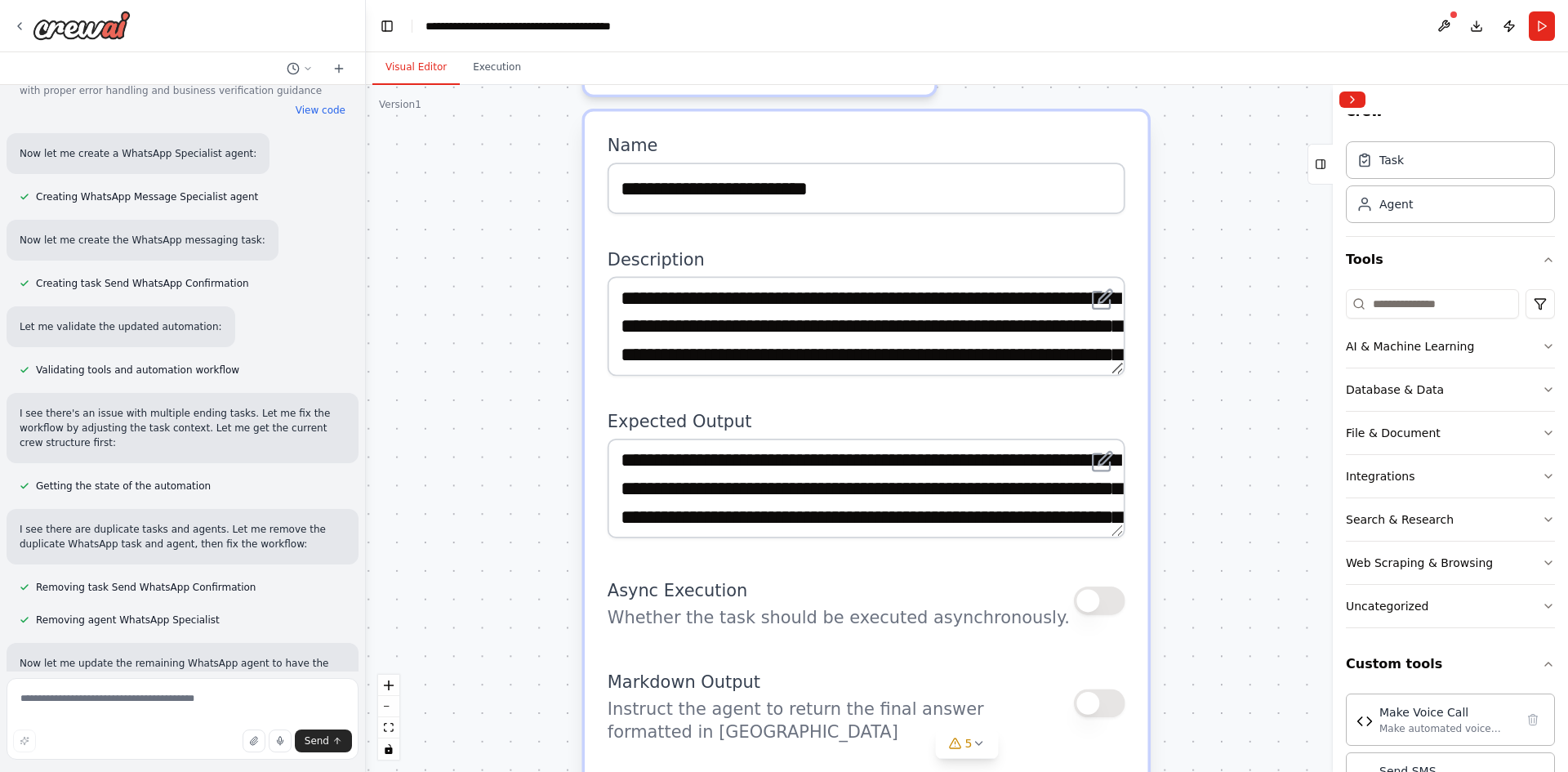
drag, startPoint x: 1255, startPoint y: 689, endPoint x: 1229, endPoint y: 304, distance: 385.9
click at [1229, 304] on div ".deletable-edge-delete-btn { width: 20px; height: 20px; border: 0px solid #ffff…" at bounding box center [968, 428] width 1203 height 687
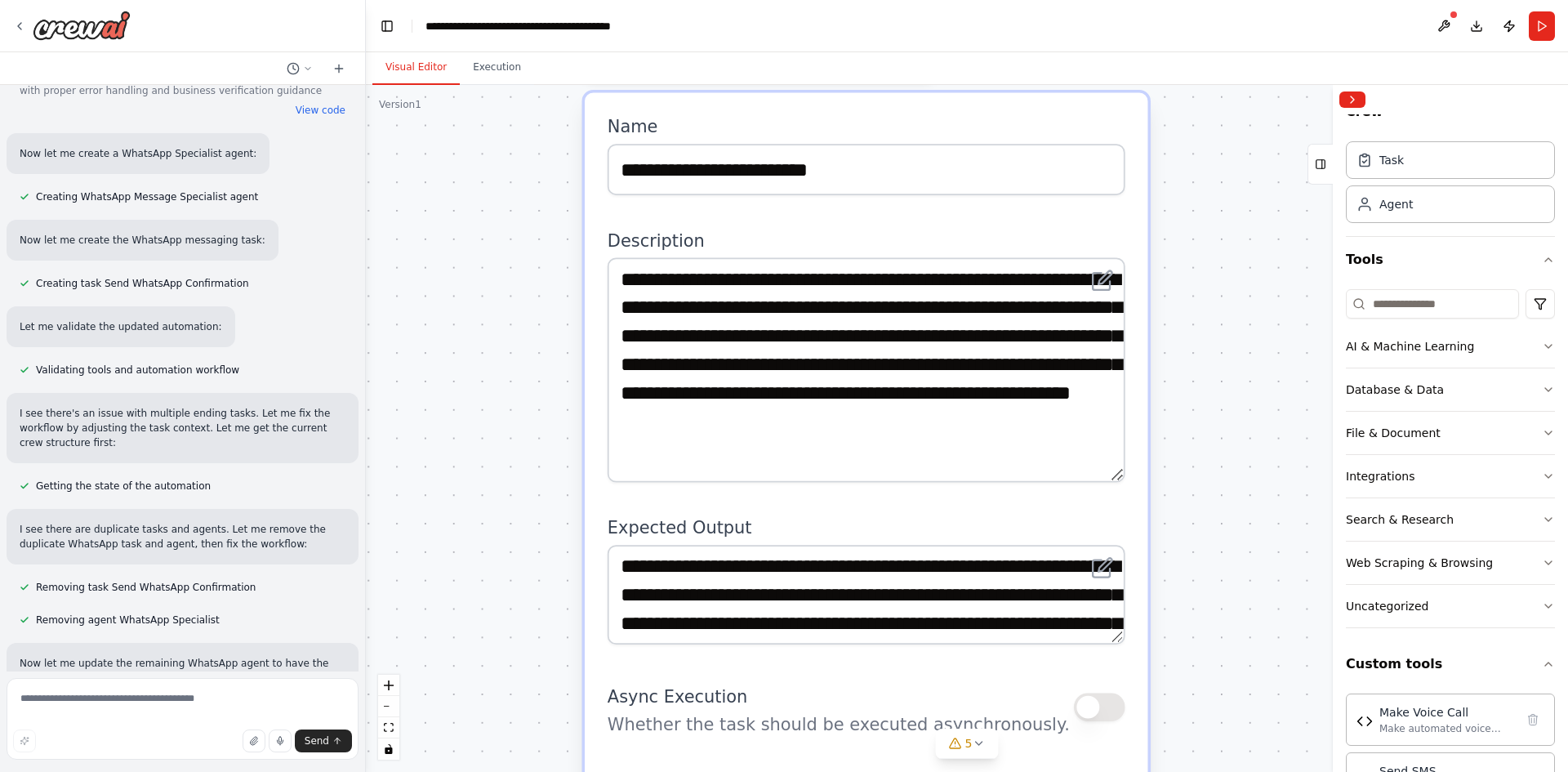
drag, startPoint x: 1116, startPoint y: 322, endPoint x: 1133, endPoint y: 448, distance: 127.1
click at [1133, 448] on div "**********" at bounding box center [865, 705] width 563 height 1226
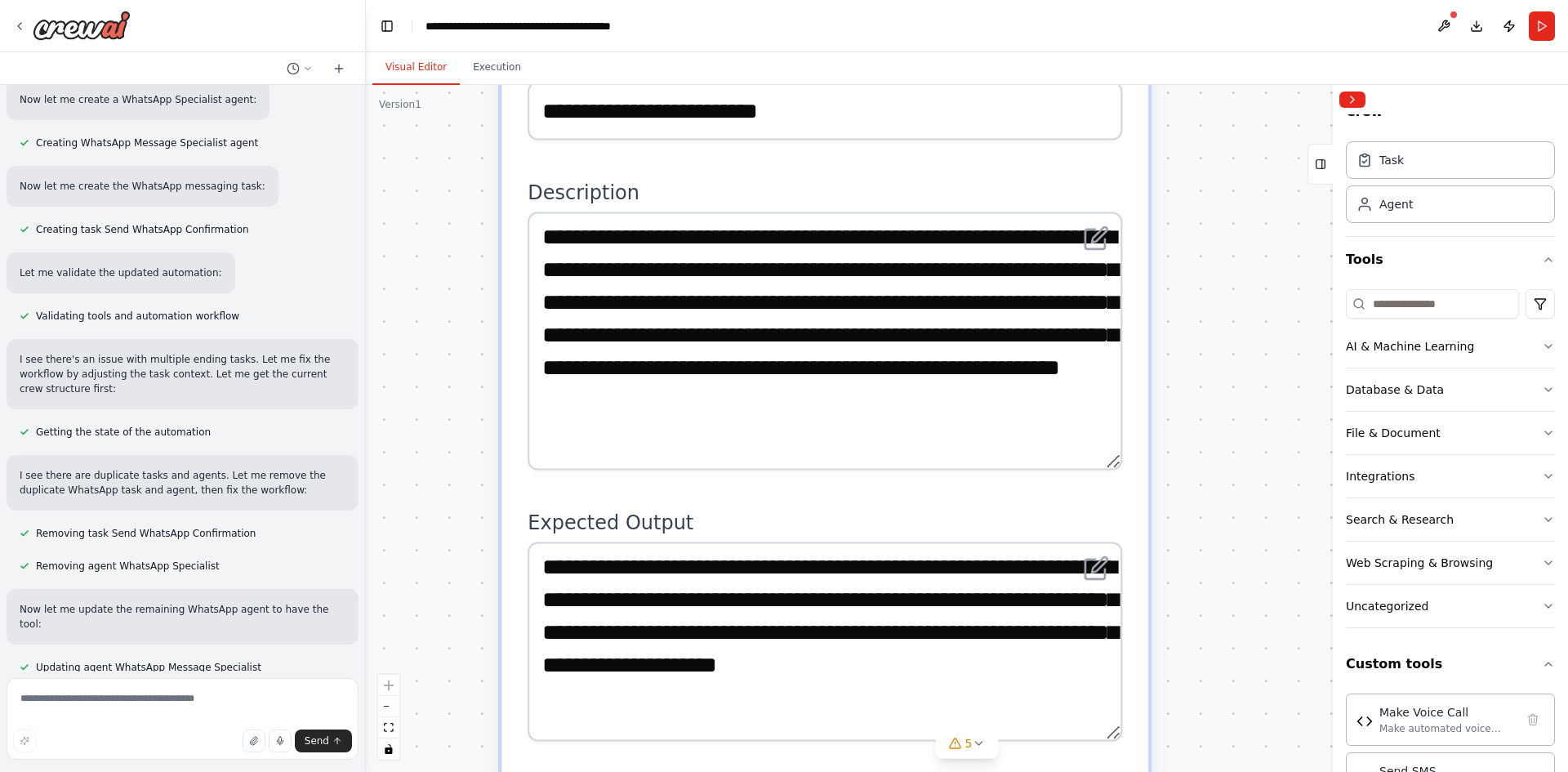
drag, startPoint x: 1108, startPoint y: 617, endPoint x: 1109, endPoint y: 702, distance: 85.0
click at [1109, 702] on textarea "**********" at bounding box center [824, 642] width 595 height 200
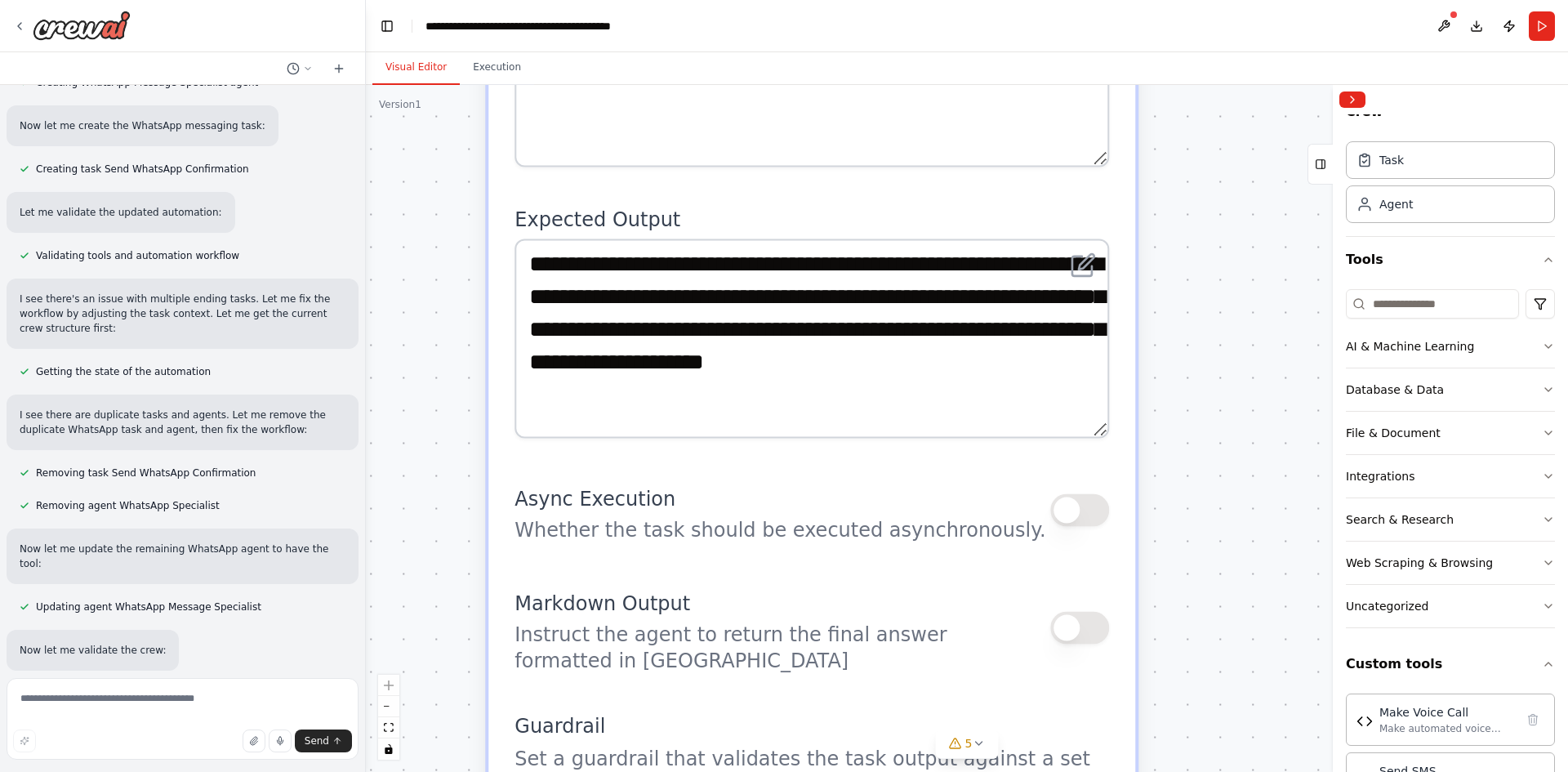
drag, startPoint x: 1251, startPoint y: 680, endPoint x: 1238, endPoint y: 377, distance: 303.3
click at [1238, 377] on div ".deletable-edge-delete-btn { width: 20px; height: 20px; border: 0px solid #ffff…" at bounding box center [968, 428] width 1203 height 687
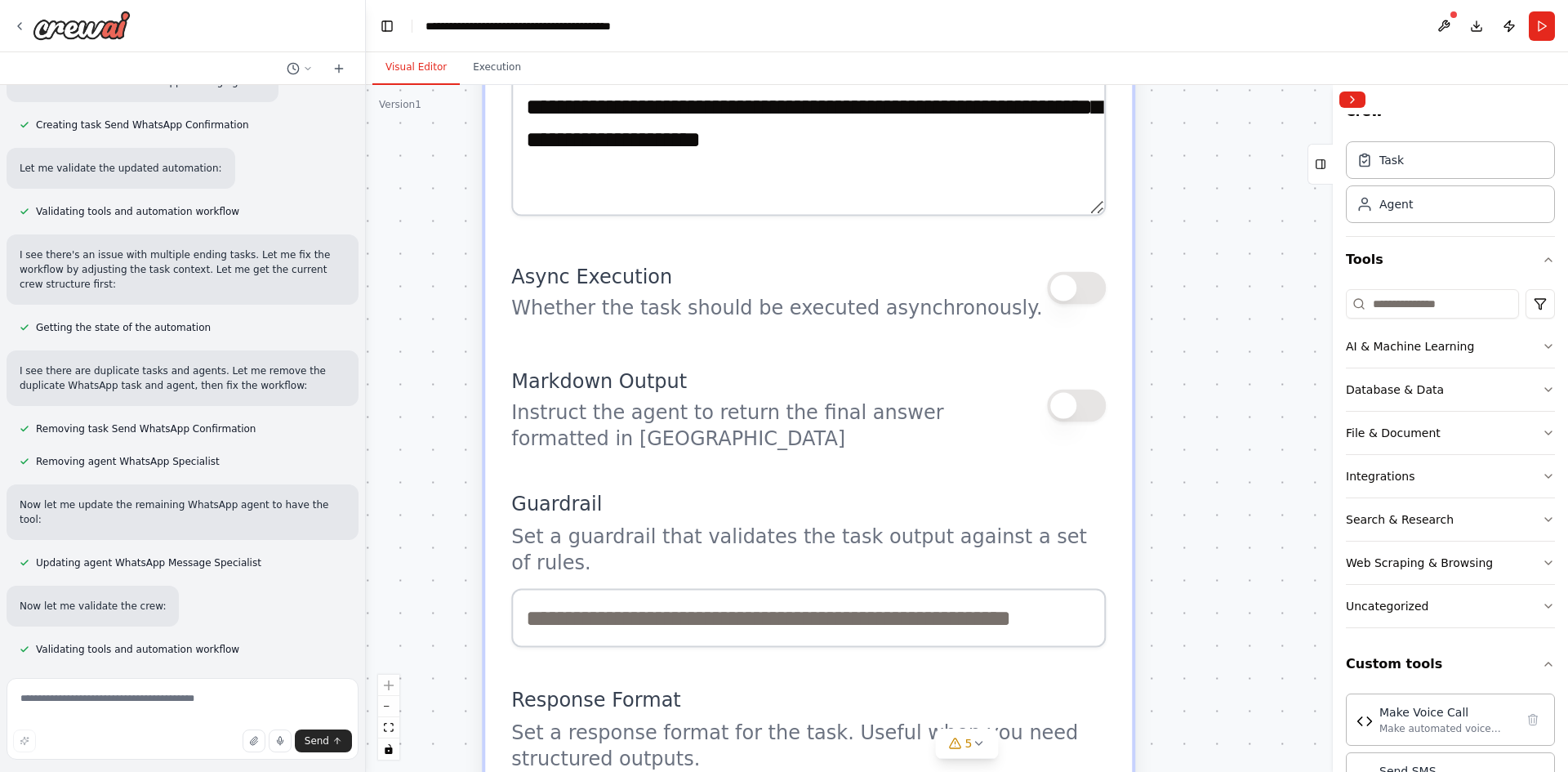
drag, startPoint x: 1241, startPoint y: 589, endPoint x: 1245, endPoint y: 354, distance: 235.0
click at [1245, 354] on div ".deletable-edge-delete-btn { width: 20px; height: 20px; border: 0px solid #ffff…" at bounding box center [968, 428] width 1203 height 687
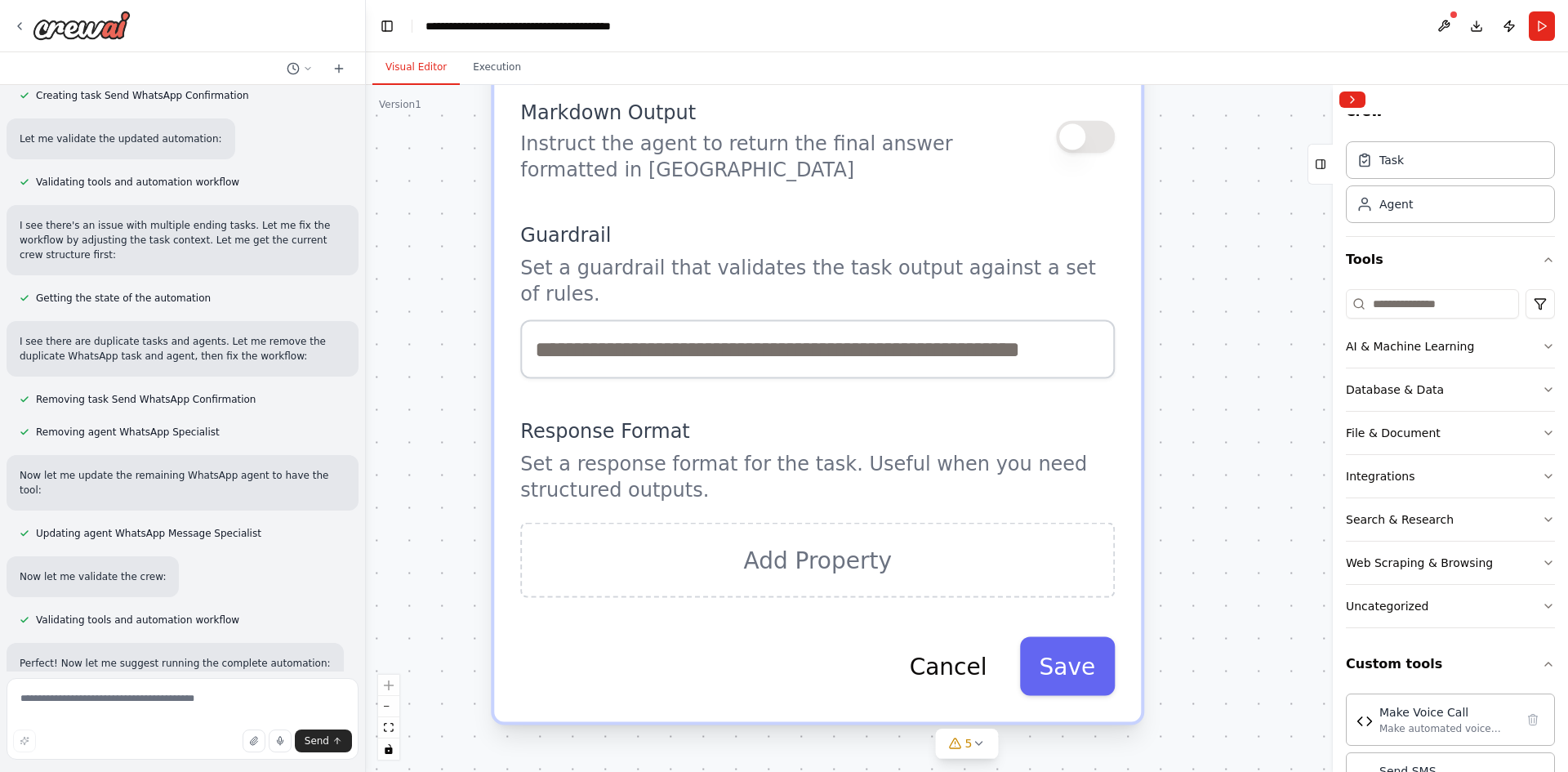
drag, startPoint x: 1243, startPoint y: 591, endPoint x: 1245, endPoint y: 334, distance: 257.0
click at [1245, 334] on div ".deletable-edge-delete-btn { width: 20px; height: 20px; border: 0px solid #ffff…" at bounding box center [968, 428] width 1203 height 687
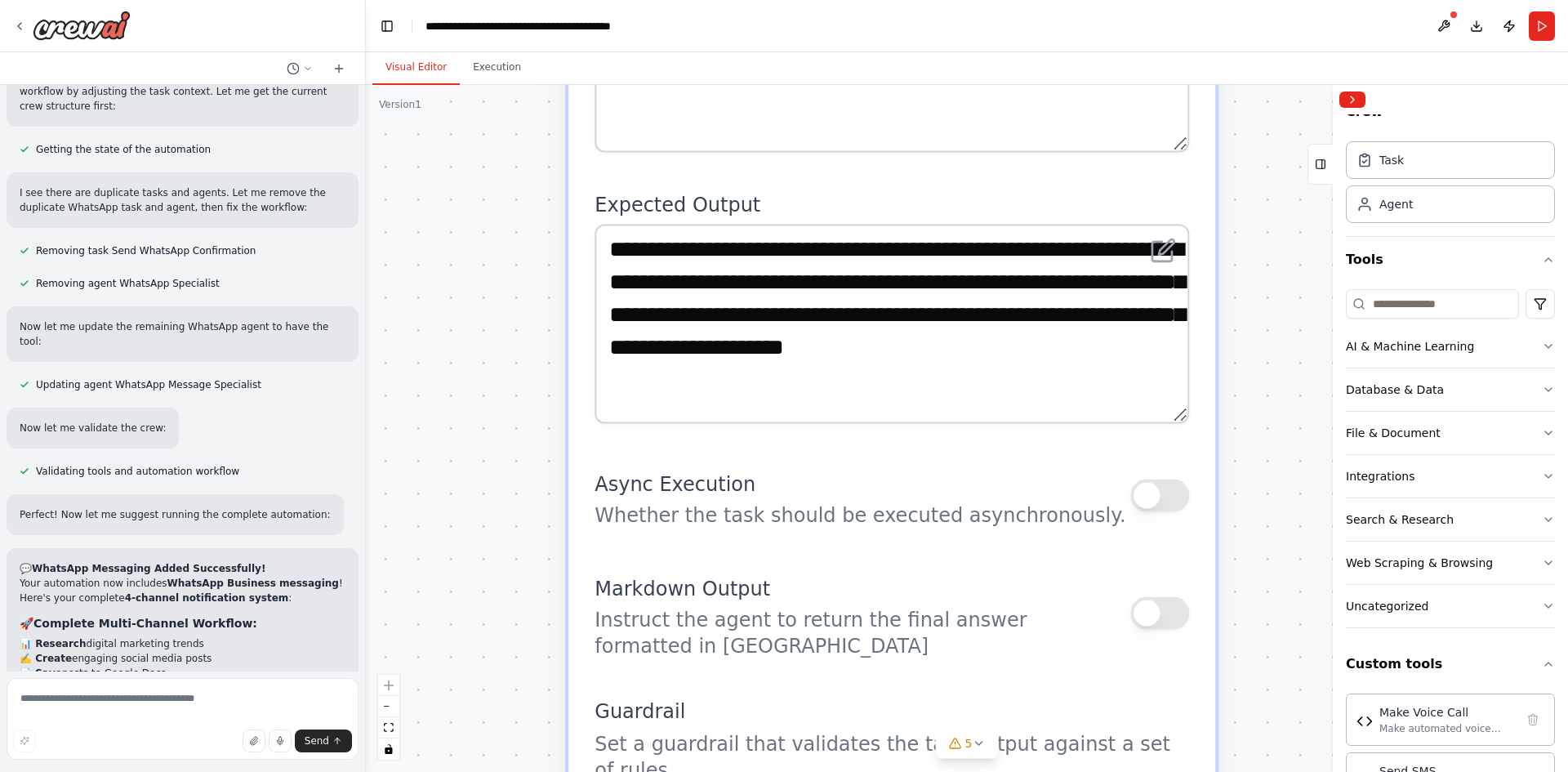
drag, startPoint x: 1235, startPoint y: 304, endPoint x: 1310, endPoint y: 795, distance: 496.7
click at [1310, 771] on html "I want to build an AI agent to create social media post on digital marketing ▶ …" at bounding box center [784, 386] width 1568 height 772
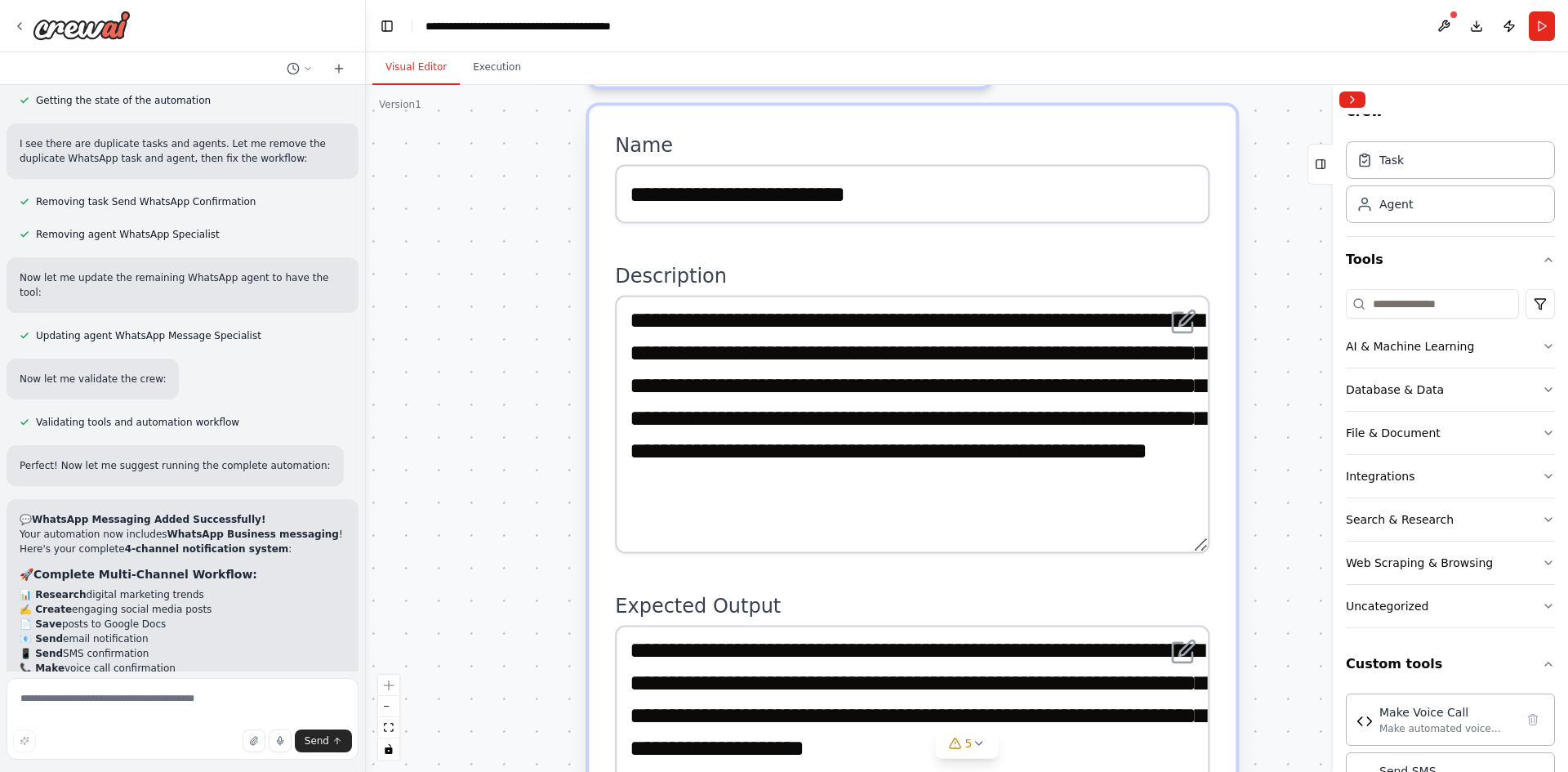
drag, startPoint x: 1283, startPoint y: 343, endPoint x: 1303, endPoint y: 761, distance: 418.5
click at [1303, 761] on div ".deletable-edge-delete-btn { width: 20px; height: 20px; border: 0px solid #ffff…" at bounding box center [968, 428] width 1203 height 687
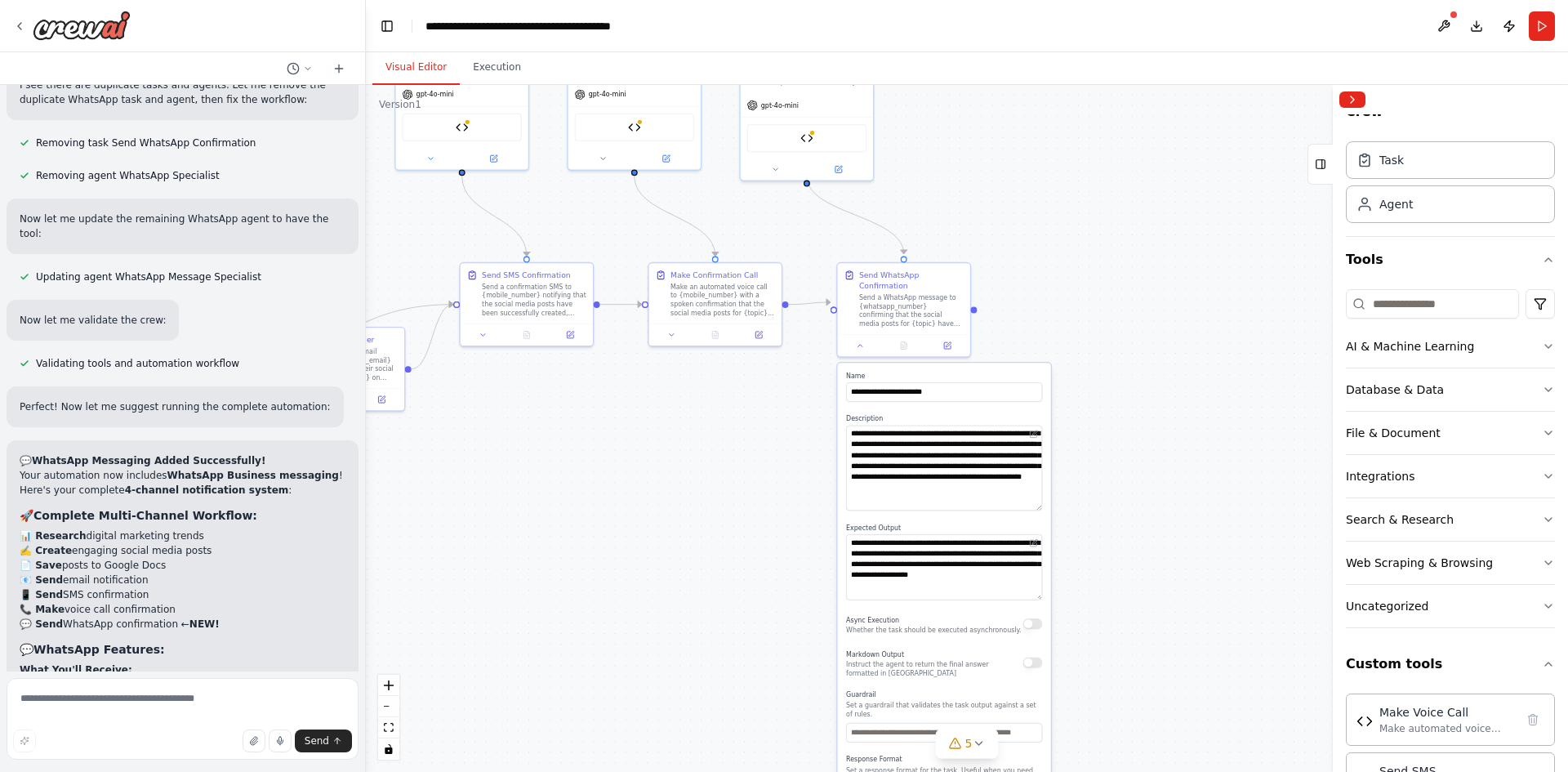
drag, startPoint x: 774, startPoint y: 542, endPoint x: 584, endPoint y: 495, distance: 195.7
click at [584, 495] on div ".deletable-edge-delete-btn { width: 20px; height: 20px; border: 0px solid #ffff…" at bounding box center [968, 428] width 1203 height 687
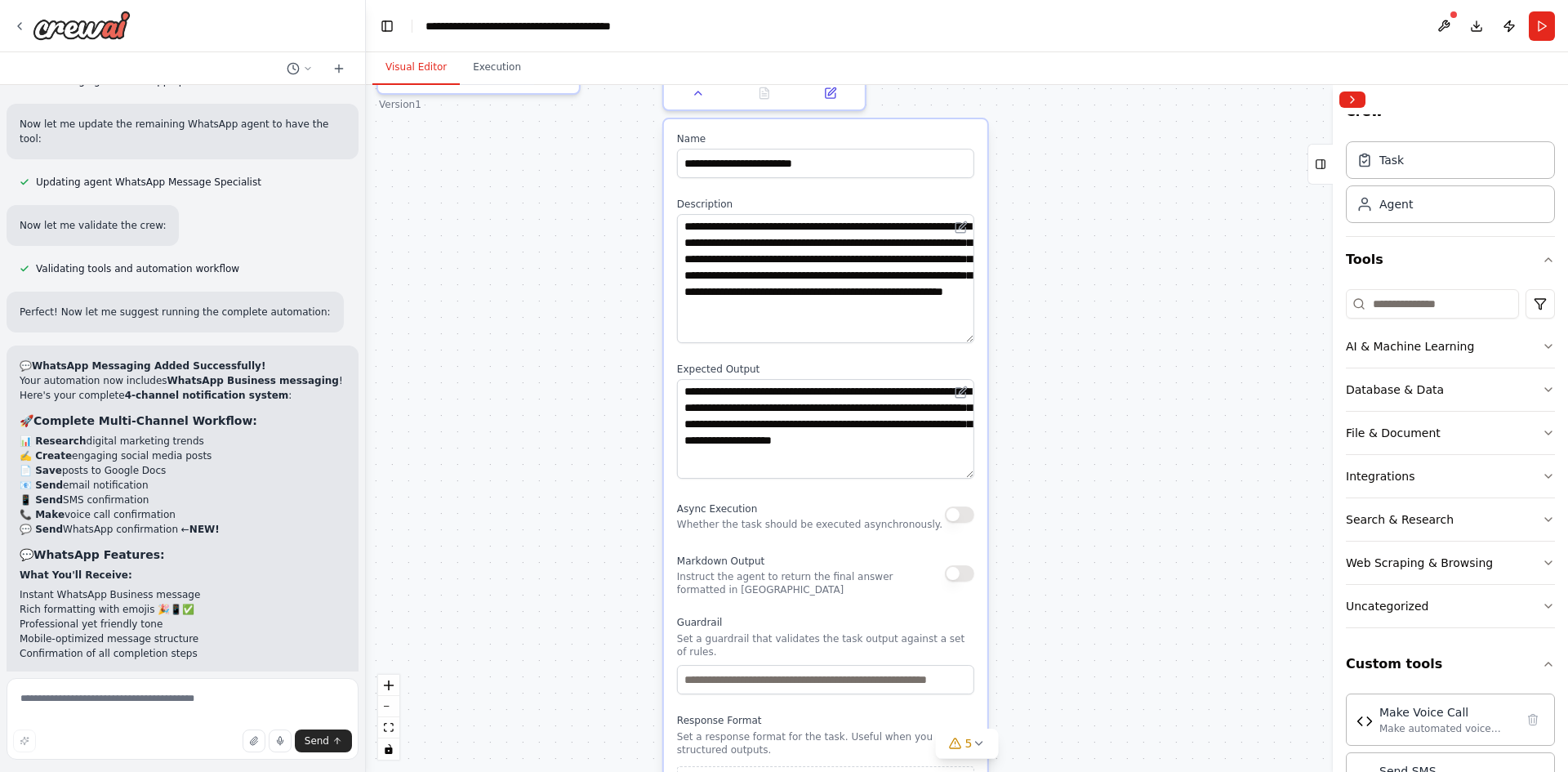
drag, startPoint x: 1065, startPoint y: 586, endPoint x: 1063, endPoint y: 510, distance: 76.0
click at [1063, 510] on div ".deletable-edge-delete-btn { width: 20px; height: 20px; border: 0px solid #ffff…" at bounding box center [968, 428] width 1203 height 687
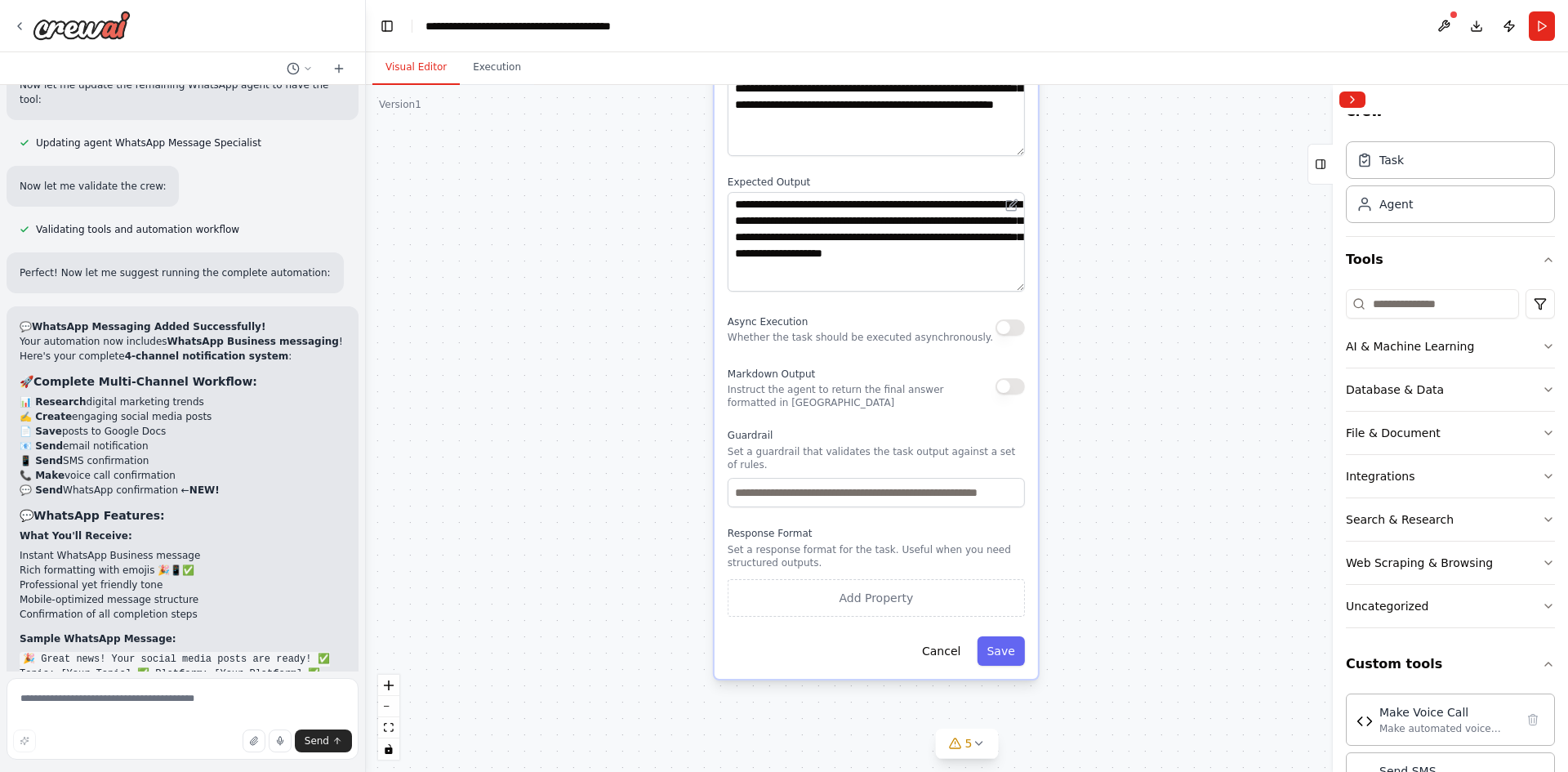
drag, startPoint x: 1020, startPoint y: 603, endPoint x: 1060, endPoint y: 484, distance: 125.5
click at [1060, 484] on div ".deletable-edge-delete-btn { width: 20px; height: 20px; border: 0px solid #ffff…" at bounding box center [968, 428] width 1203 height 687
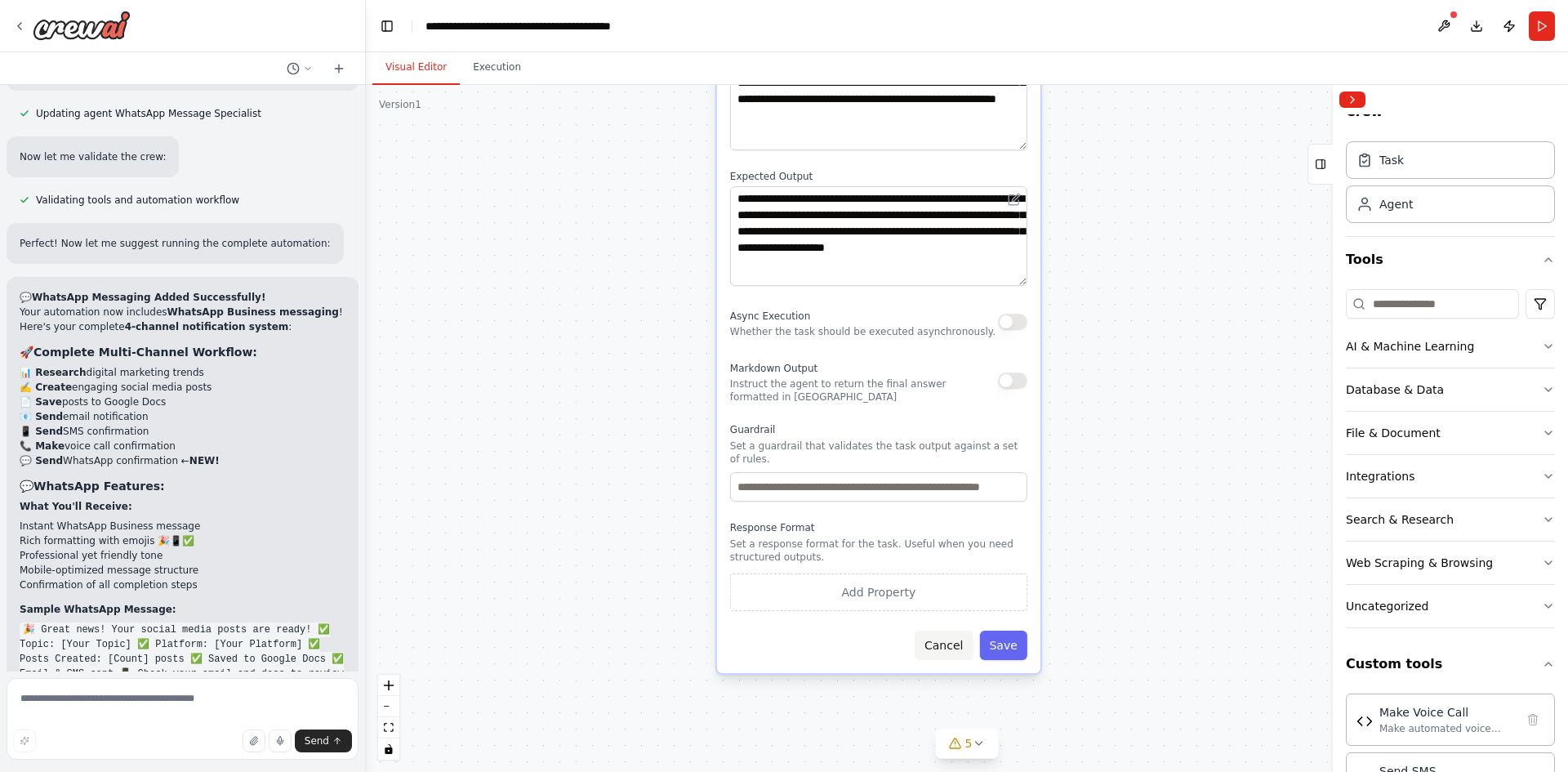
click at [952, 631] on button "Cancel" at bounding box center [944, 645] width 58 height 29
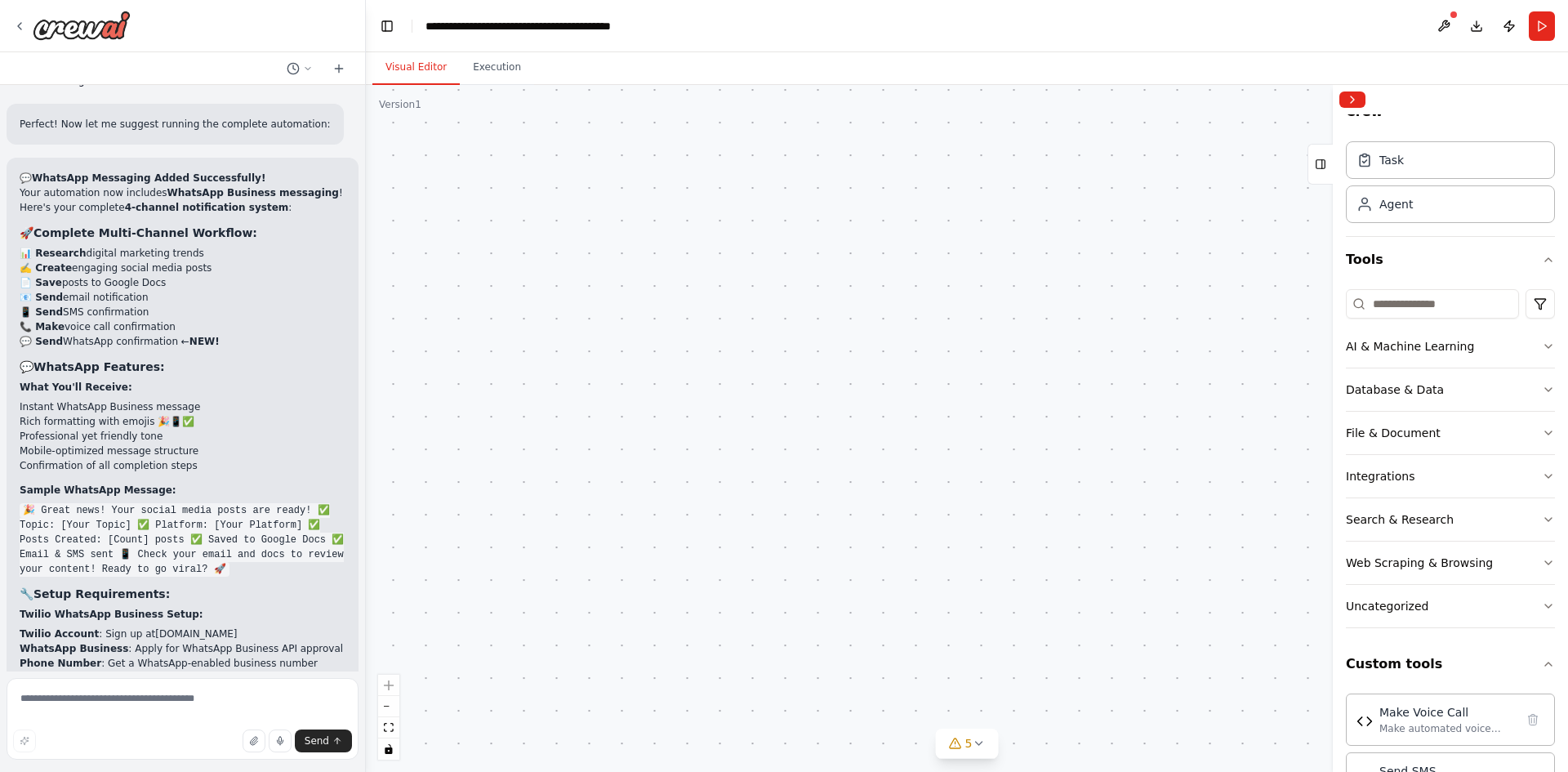
drag, startPoint x: 930, startPoint y: 330, endPoint x: 993, endPoint y: 684, distance: 359.6
click at [1004, 743] on div ".deletable-edge-delete-btn { width: 20px; height: 20px; border: 0px solid #ffff…" at bounding box center [968, 428] width 1203 height 687
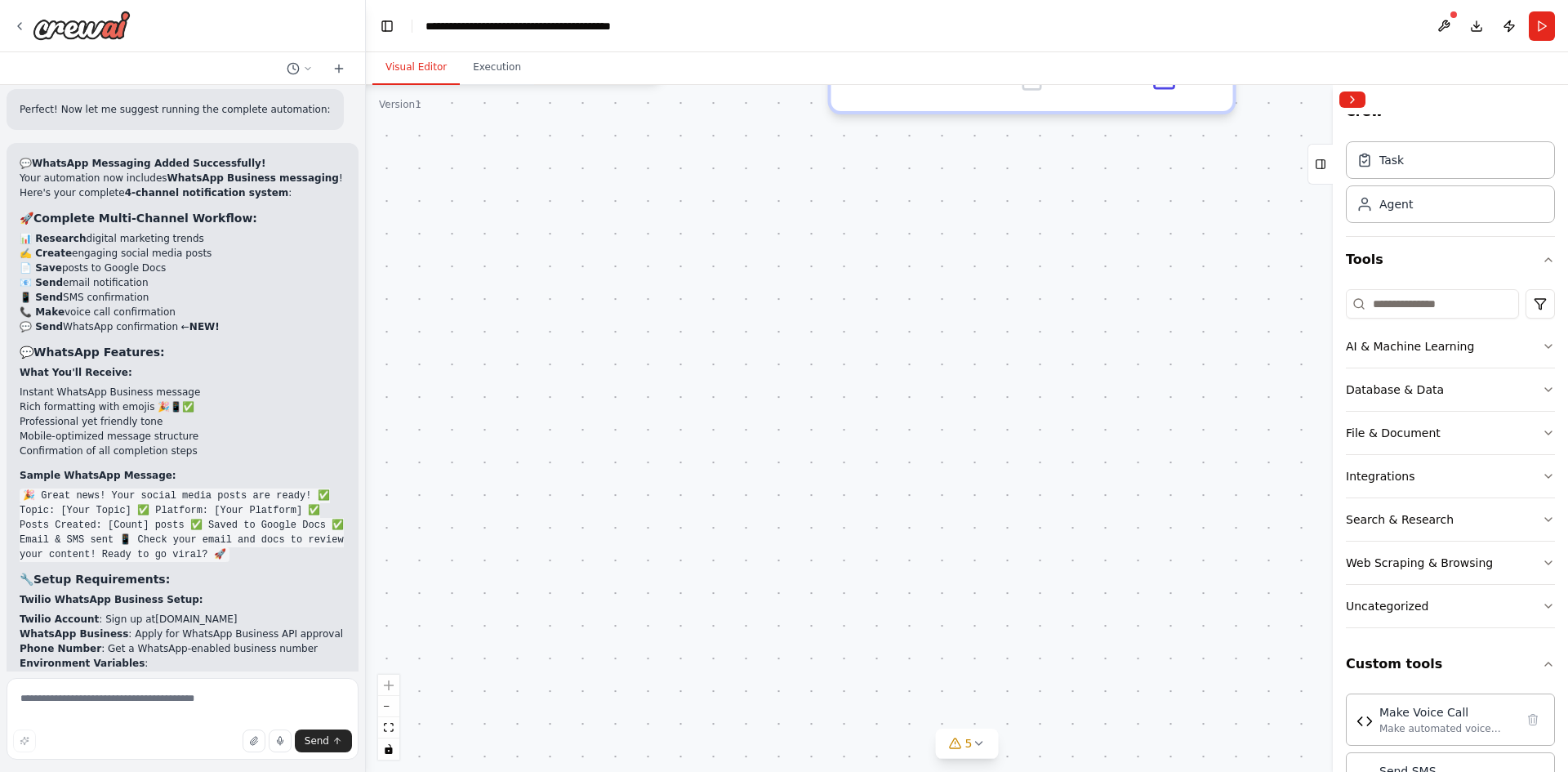
drag, startPoint x: 800, startPoint y: 212, endPoint x: 974, endPoint y: 624, distance: 447.2
click at [974, 624] on div ".deletable-edge-delete-btn { width: 20px; height: 20px; border: 0px solid #ffff…" at bounding box center [968, 428] width 1203 height 687
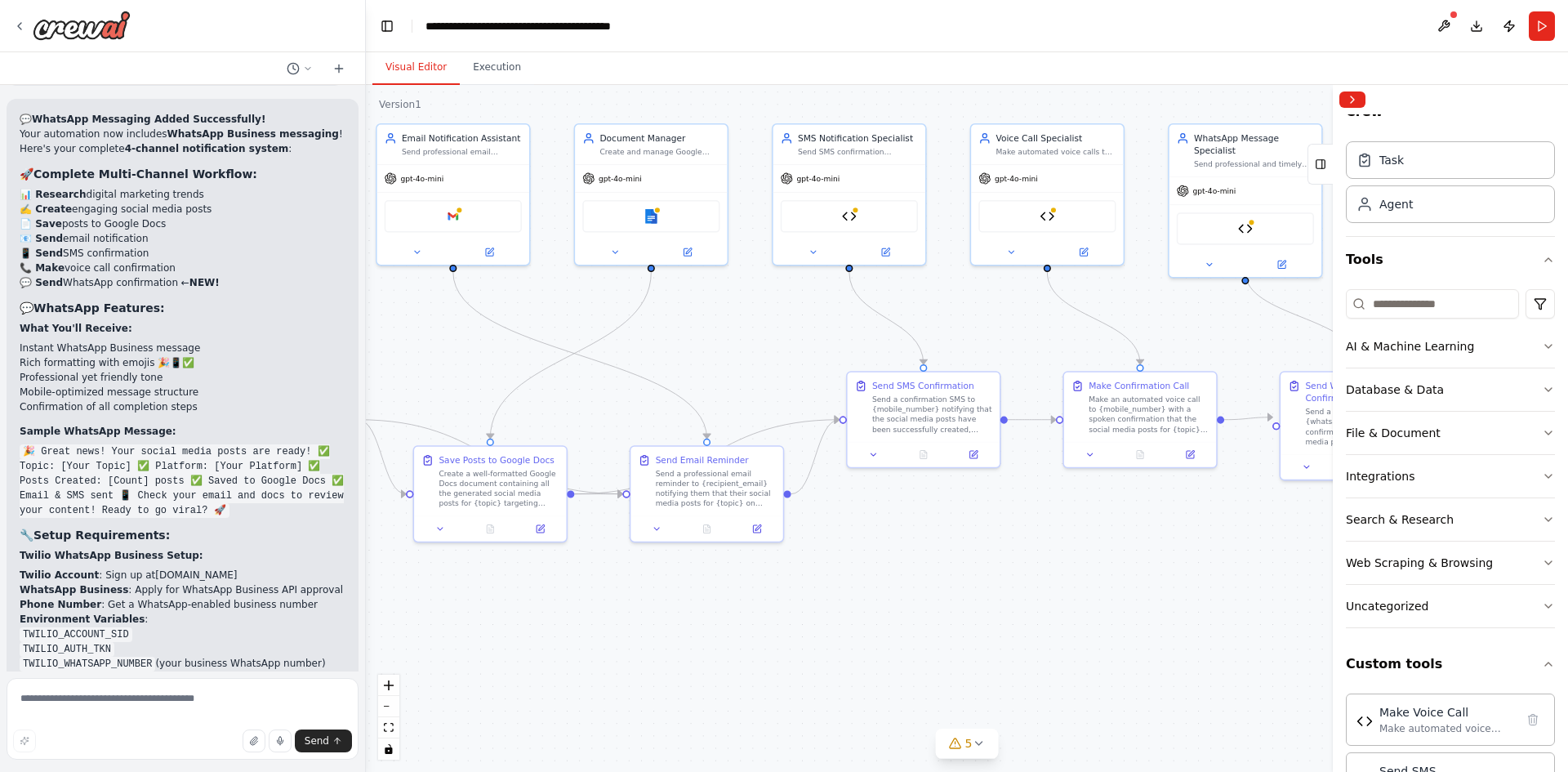
drag, startPoint x: 721, startPoint y: 367, endPoint x: 1201, endPoint y: 579, distance: 524.7
click at [1201, 579] on div ".deletable-edge-delete-btn { width: 20px; height: 20px; border: 0px solid #ffff…" at bounding box center [968, 428] width 1203 height 687
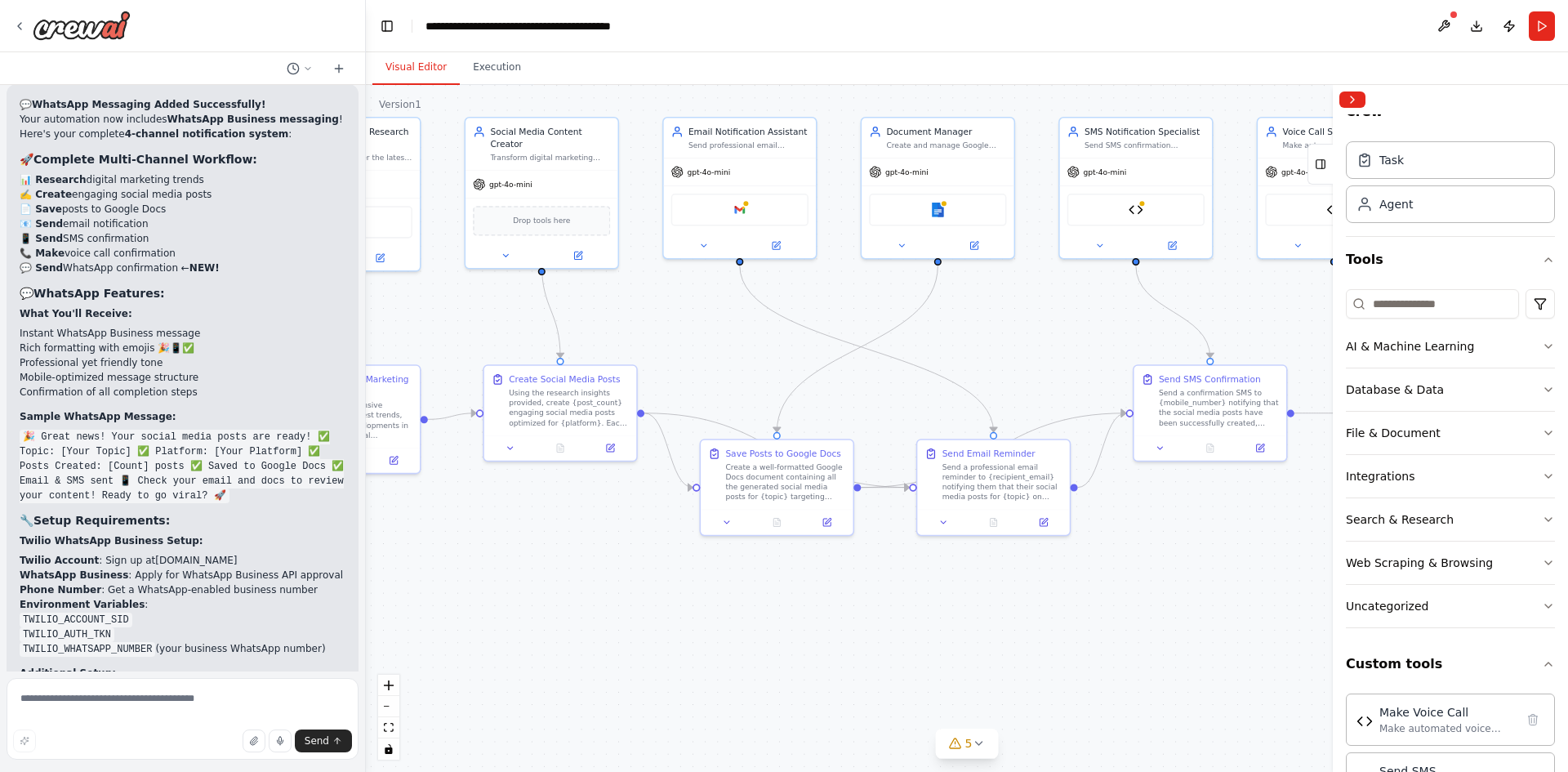
drag, startPoint x: 923, startPoint y: 616, endPoint x: 1185, endPoint y: 598, distance: 262.6
click at [1185, 598] on div ".deletable-edge-delete-btn { width: 20px; height: 20px; border: 0px solid #ffff…" at bounding box center [968, 428] width 1203 height 687
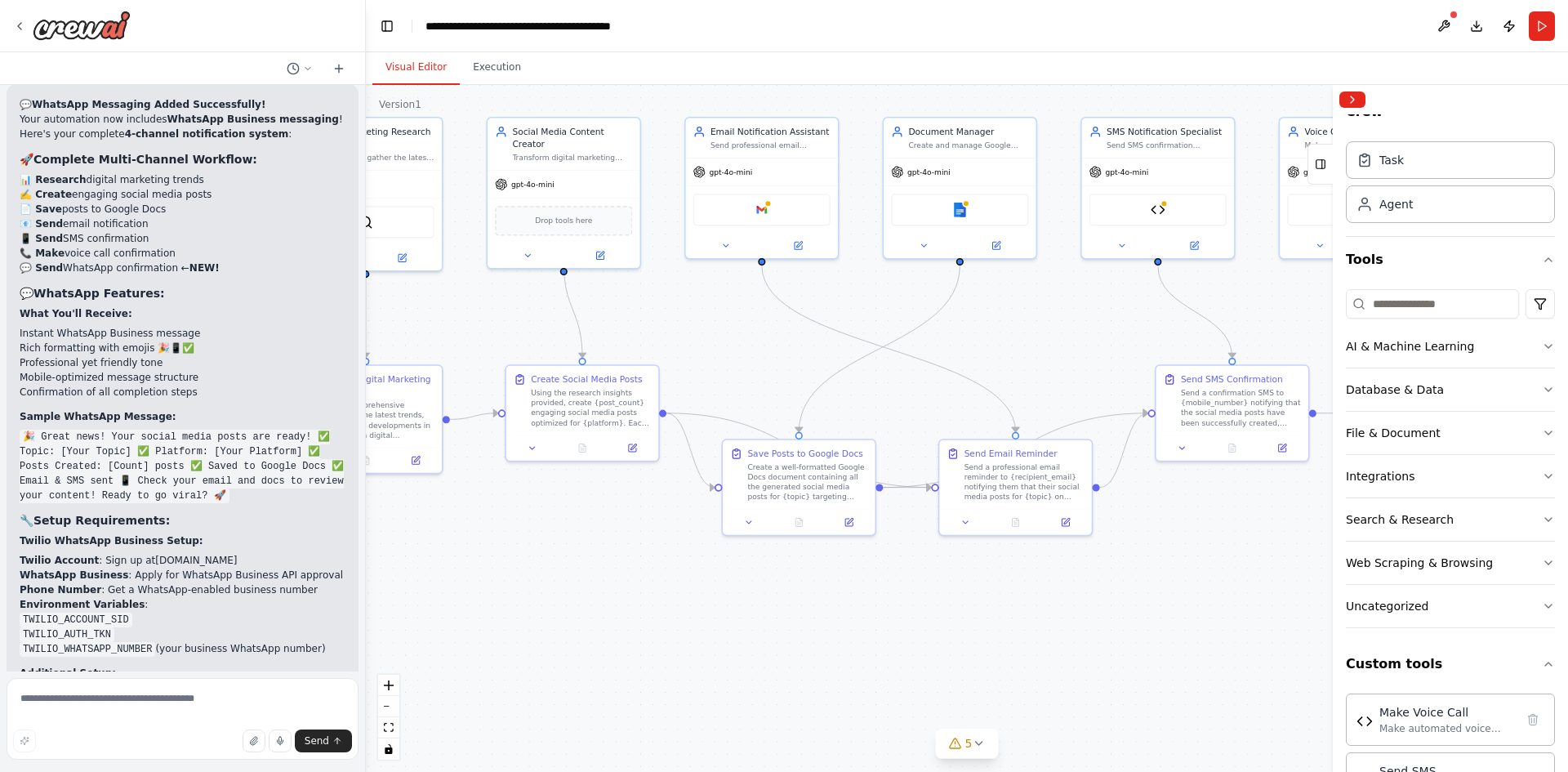
scroll to position [13674, 0]
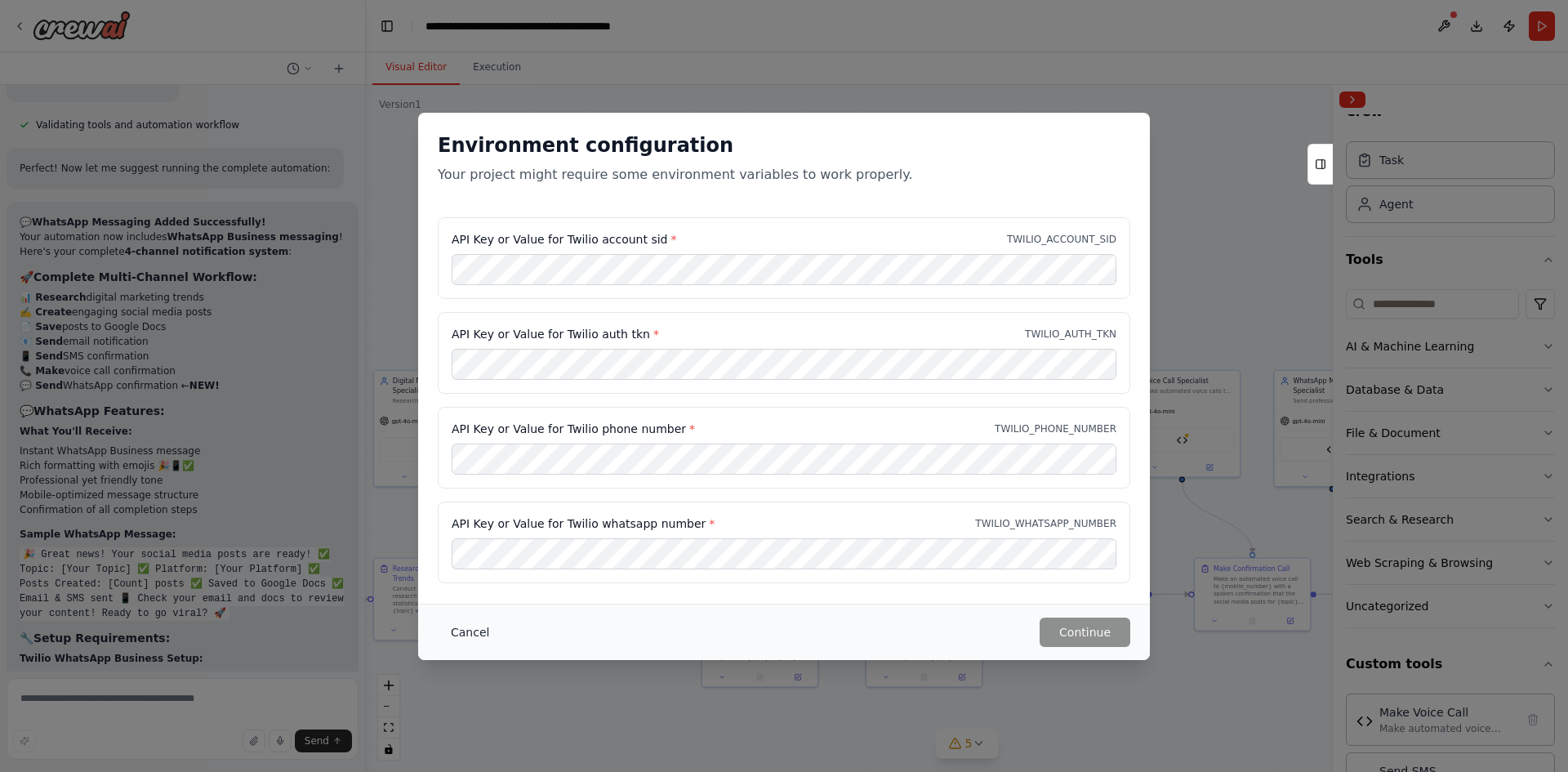
click at [482, 633] on button "Cancel" at bounding box center [469, 631] width 65 height 29
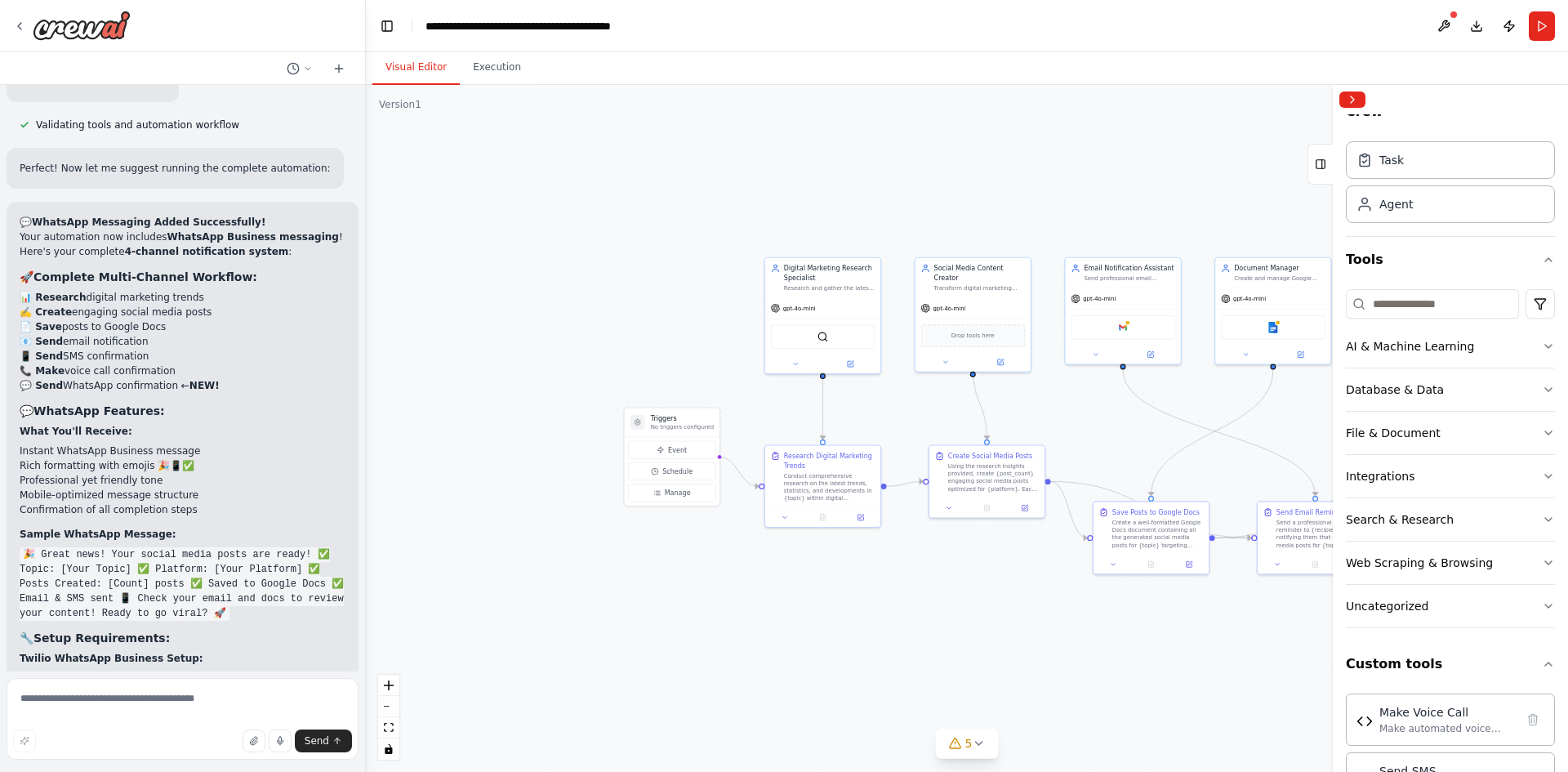
drag, startPoint x: 584, startPoint y: 674, endPoint x: 938, endPoint y: 585, distance: 365.0
click at [938, 585] on div ".deletable-edge-delete-btn { width: 20px; height: 20px; border: 0px solid #ffff…" at bounding box center [968, 428] width 1203 height 687
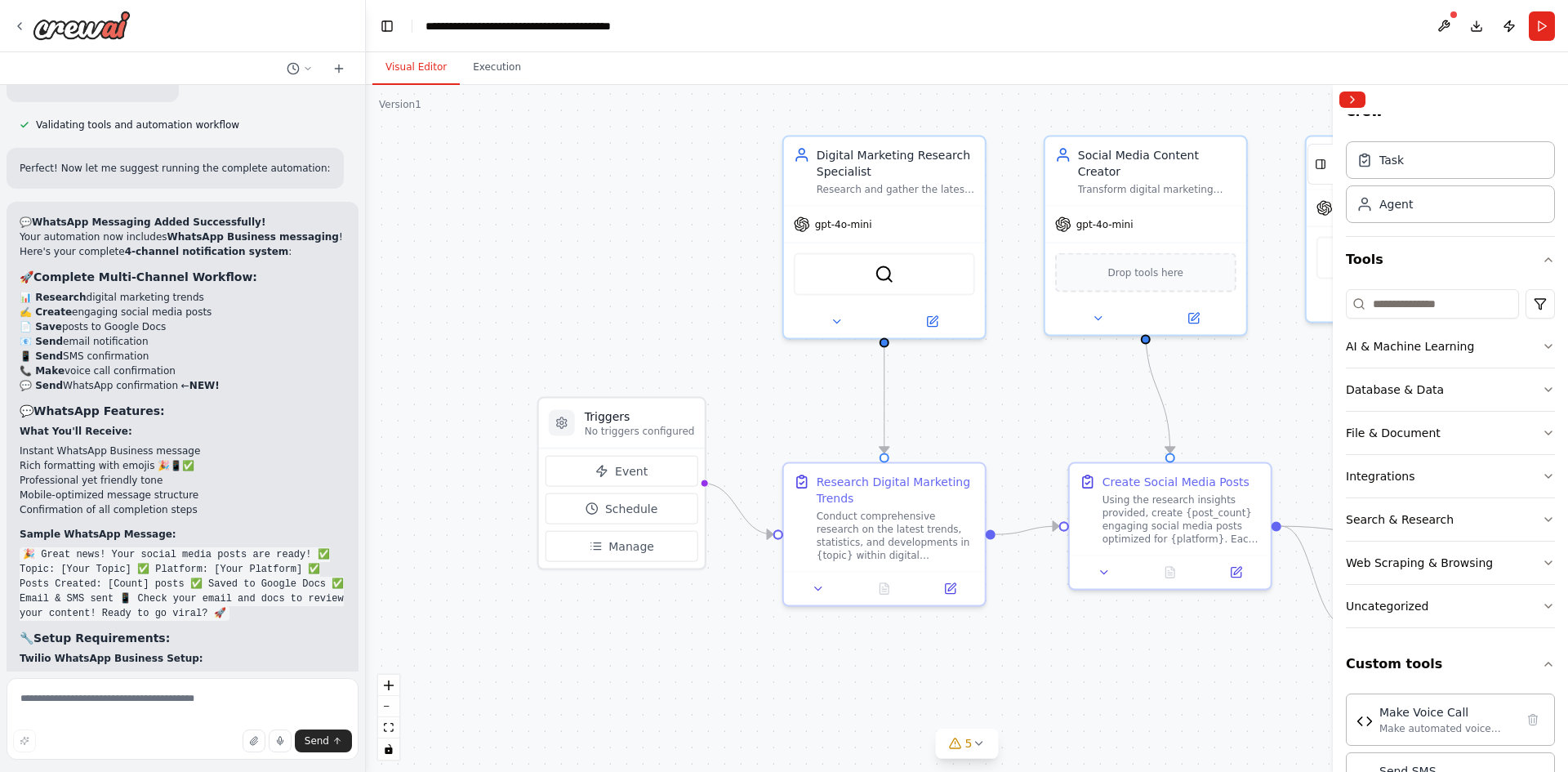
drag, startPoint x: 929, startPoint y: 559, endPoint x: 1070, endPoint y: 676, distance: 183.2
click at [1070, 676] on div ".deletable-edge-delete-btn { width: 20px; height: 20px; border: 0px solid #ffff…" at bounding box center [968, 428] width 1203 height 687
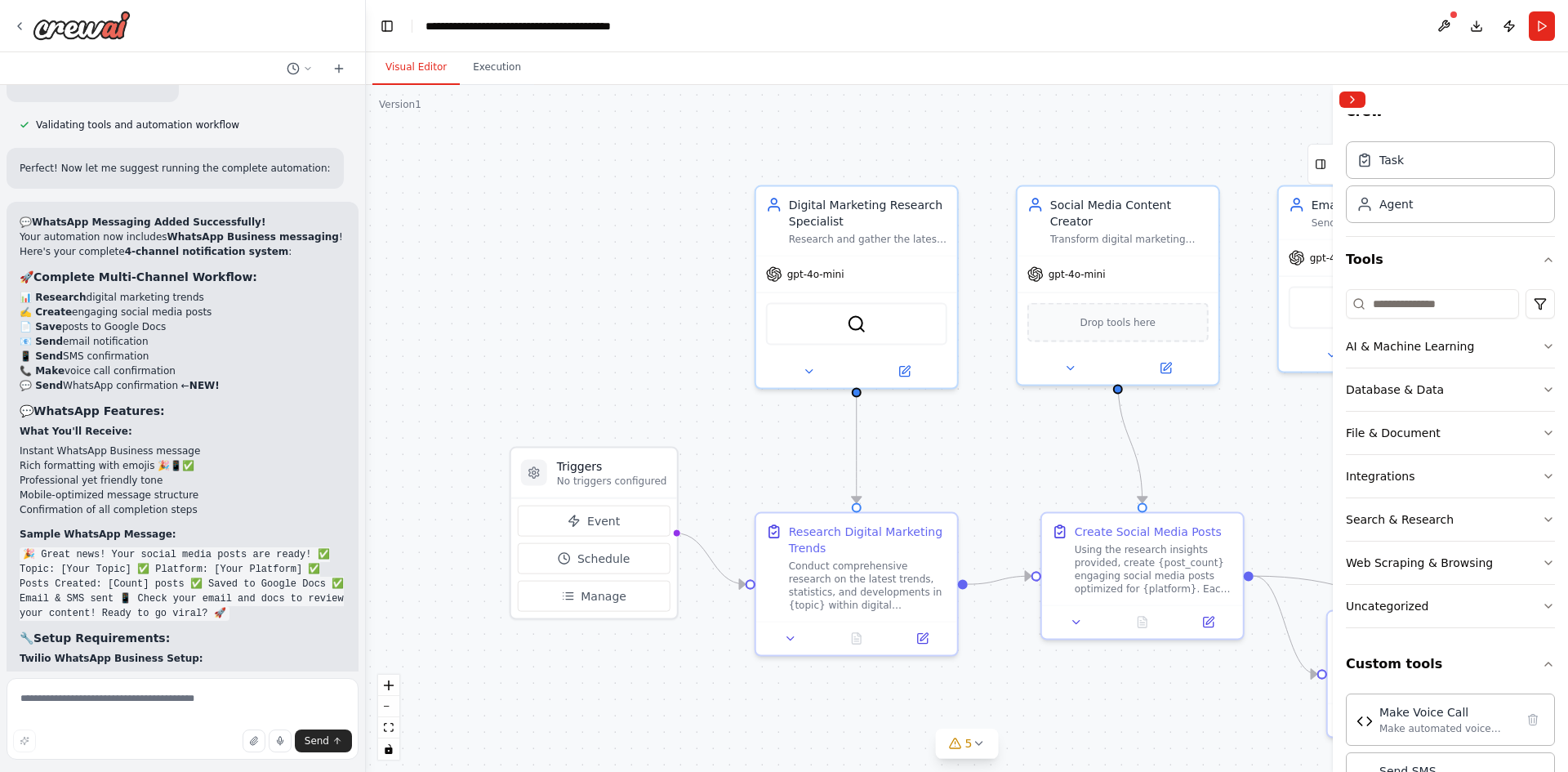
drag, startPoint x: 1026, startPoint y: 653, endPoint x: 1017, endPoint y: 671, distance: 20.1
click at [1017, 671] on div ".deletable-edge-delete-btn { width: 20px; height: 20px; border: 0px solid #ffff…" at bounding box center [968, 428] width 1203 height 687
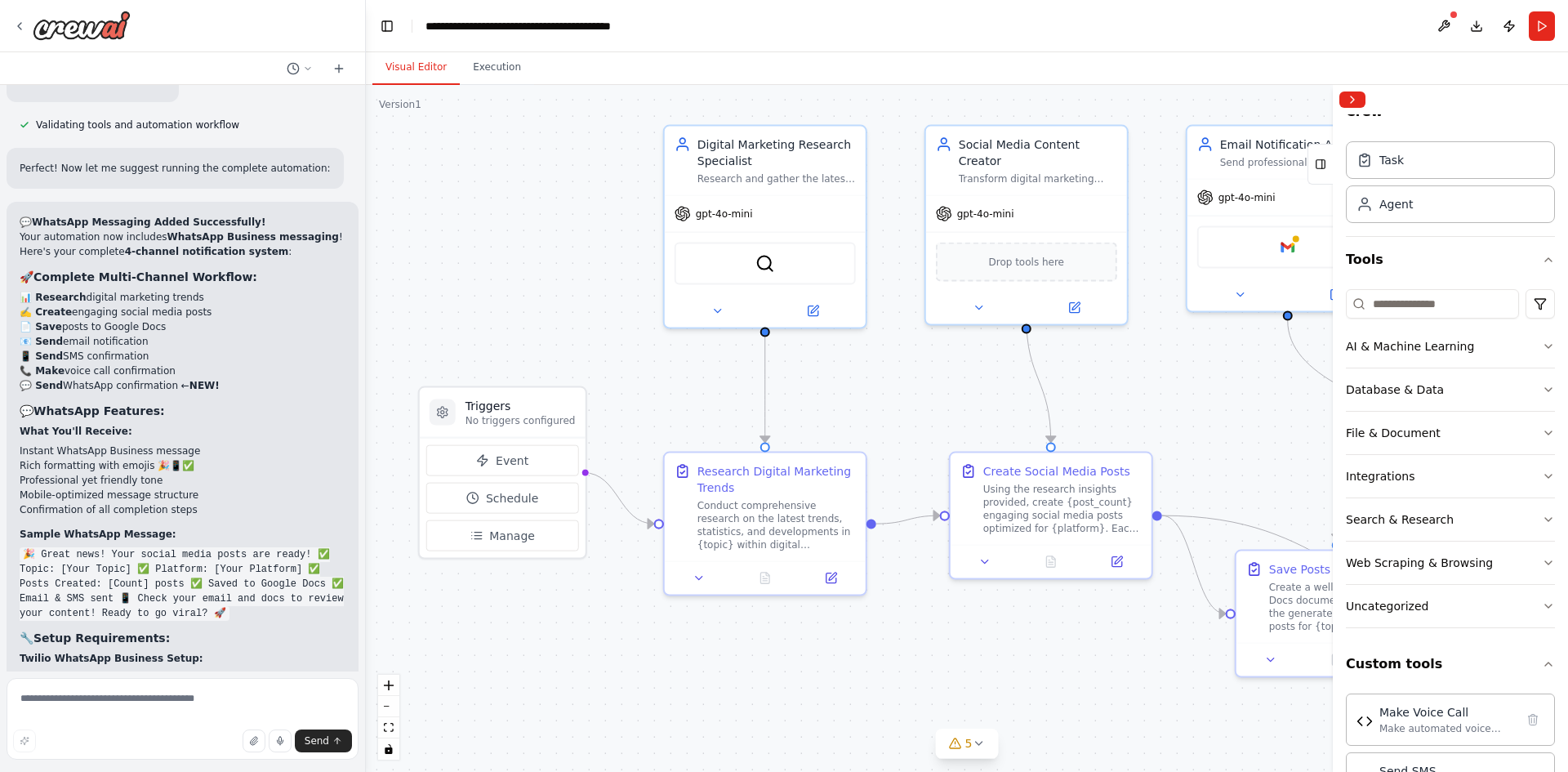
drag, startPoint x: 664, startPoint y: 415, endPoint x: 514, endPoint y: 325, distance: 174.9
click at [514, 325] on div ".deletable-edge-delete-btn { width: 20px; height: 20px; border: 0px solid #ffff…" at bounding box center [968, 428] width 1203 height 687
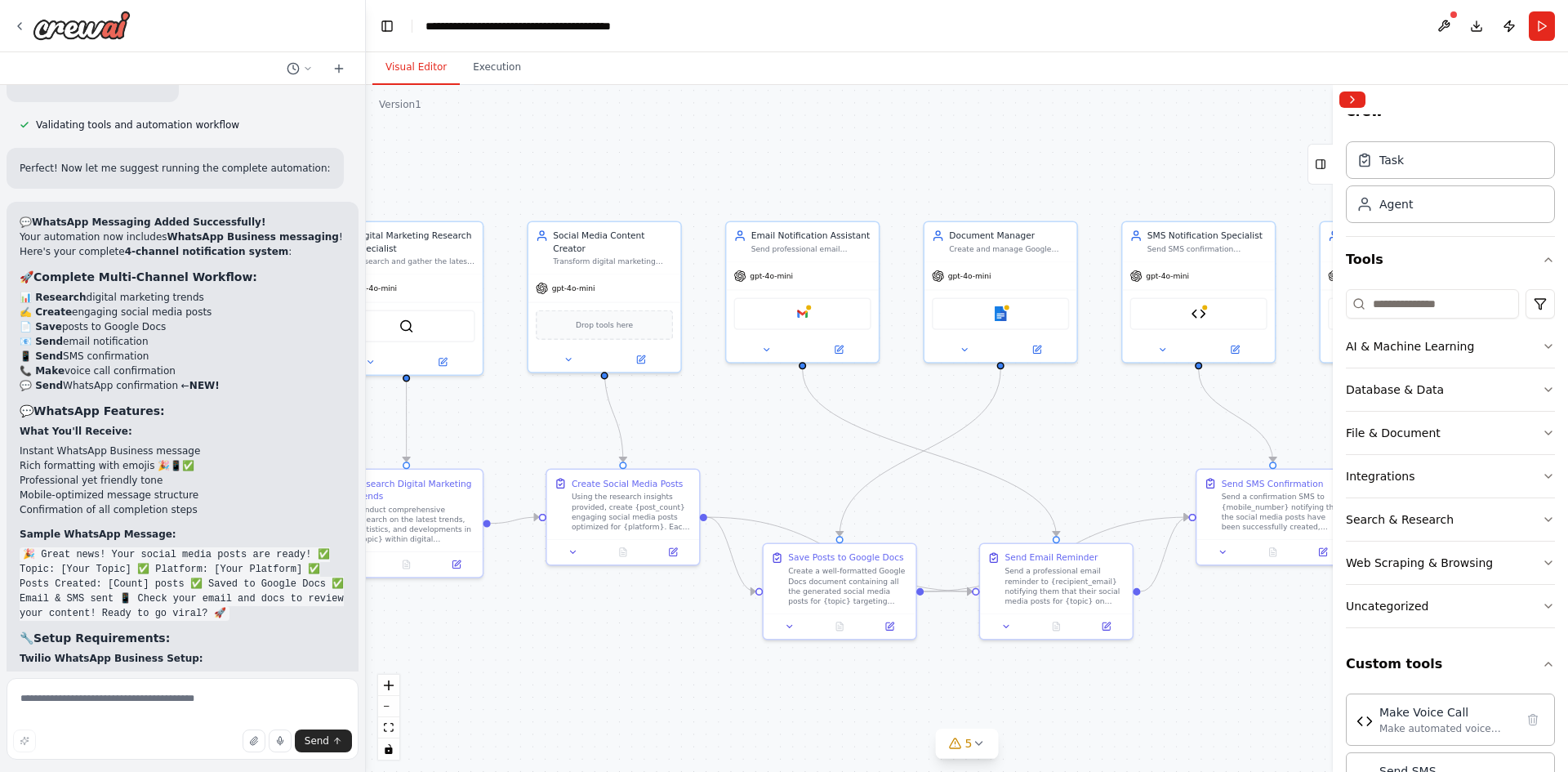
drag, startPoint x: 1186, startPoint y: 391, endPoint x: 775, endPoint y: 446, distance: 414.7
click at [775, 446] on div ".deletable-edge-delete-btn { width: 20px; height: 20px; border: 0px solid #ffff…" at bounding box center [968, 428] width 1203 height 687
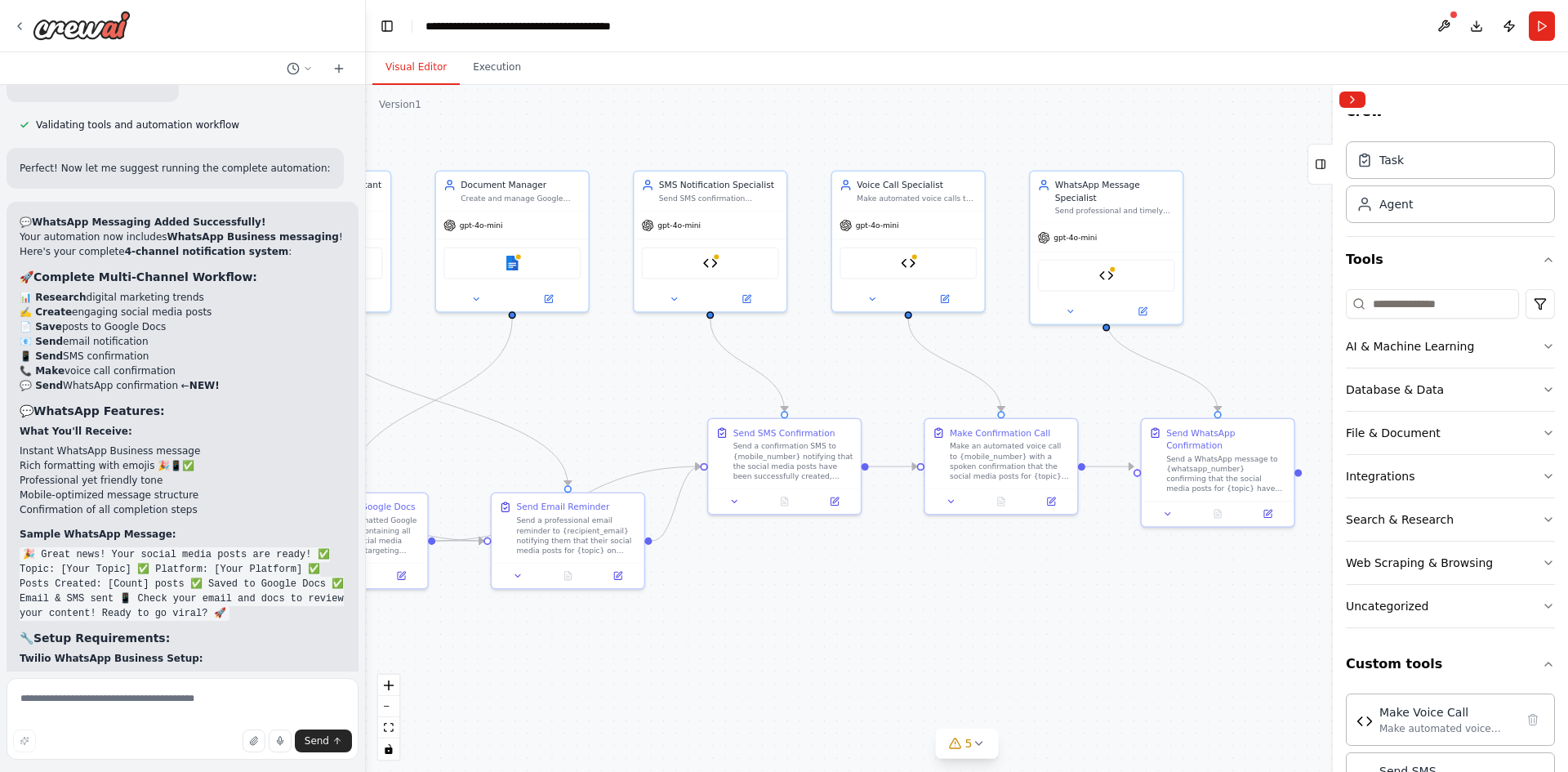
drag, startPoint x: 1162, startPoint y: 431, endPoint x: 673, endPoint y: 380, distance: 491.7
click at [673, 380] on div ".deletable-edge-delete-btn { width: 20px; height: 20px; border: 0px solid #ffff…" at bounding box center [968, 428] width 1203 height 687
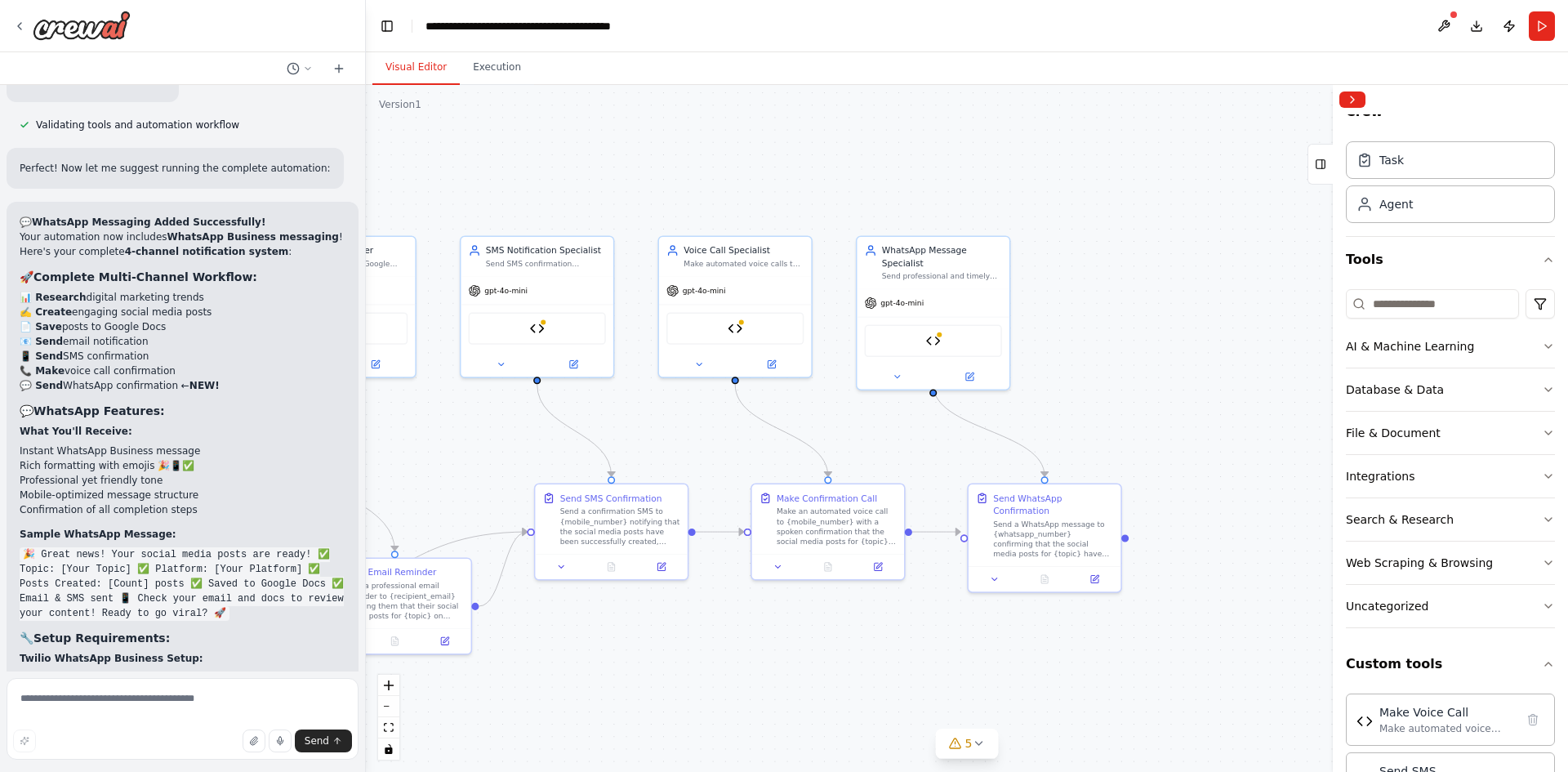
drag, startPoint x: 1112, startPoint y: 630, endPoint x: 904, endPoint y: 702, distance: 220.1
click at [904, 702] on div ".deletable-edge-delete-btn { width: 20px; height: 20px; border: 0px solid #ffff…" at bounding box center [968, 428] width 1203 height 687
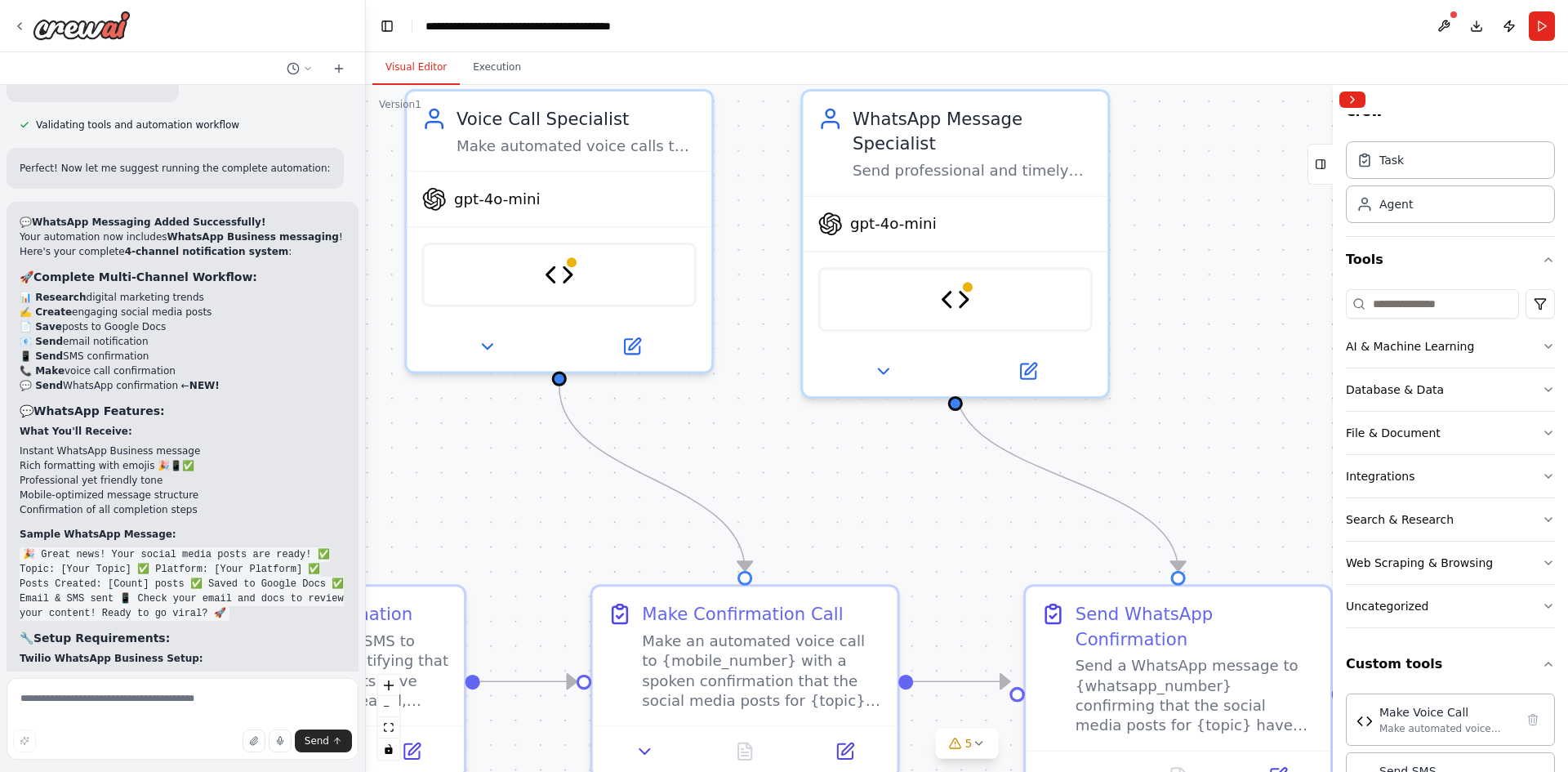
drag, startPoint x: 994, startPoint y: 364, endPoint x: 1325, endPoint y: 288, distance: 339.6
click at [1325, 280] on div ".deletable-edge-delete-btn { width: 20px; height: 20px; border: 0px solid #ffff…" at bounding box center [968, 428] width 1203 height 687
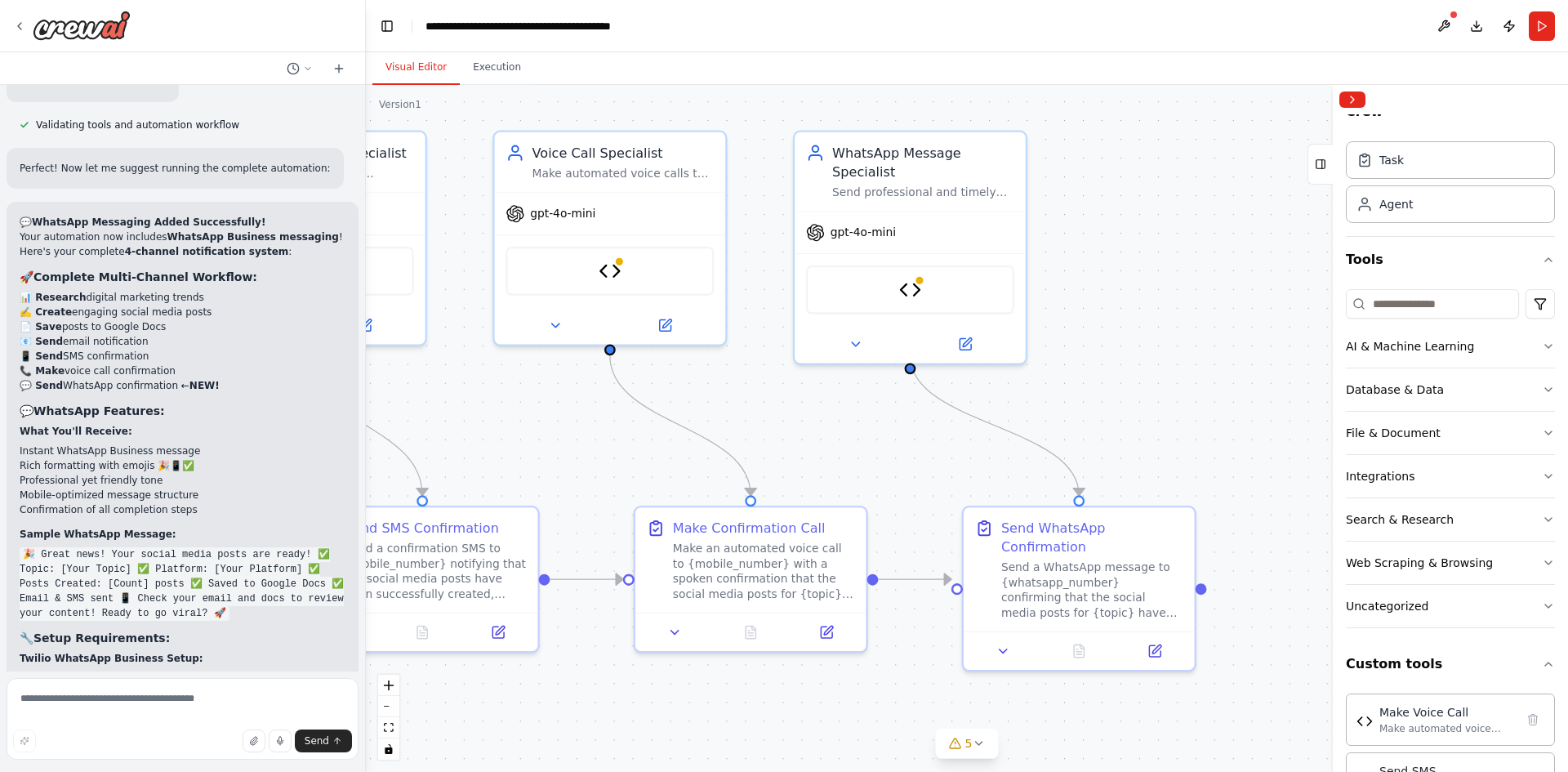
drag, startPoint x: 1264, startPoint y: 395, endPoint x: 1102, endPoint y: 376, distance: 163.1
click at [1102, 376] on div ".deletable-edge-delete-btn { width: 20px; height: 20px; border: 0px solid #ffff…" at bounding box center [968, 428] width 1203 height 687
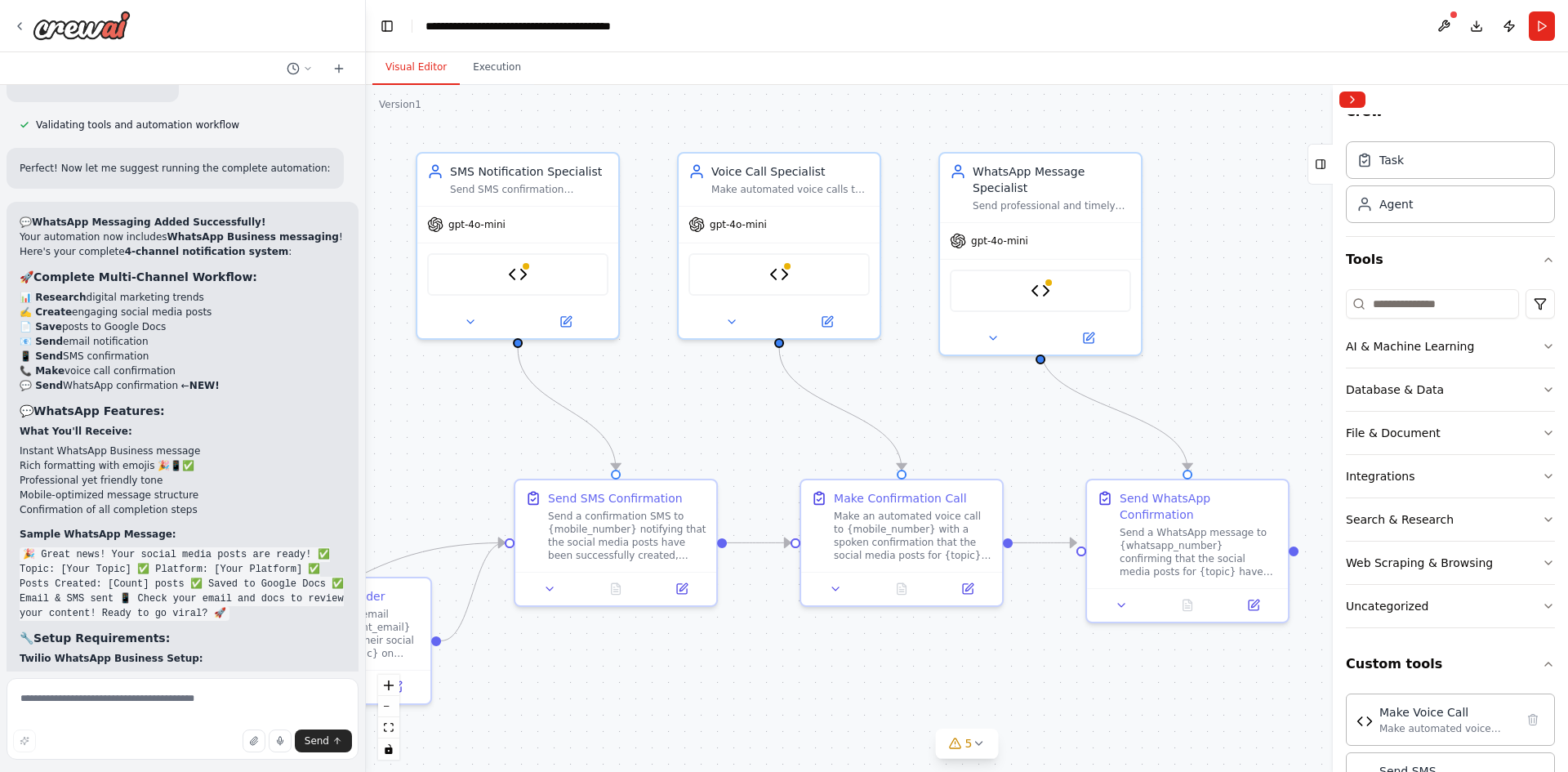
drag, startPoint x: 1115, startPoint y: 312, endPoint x: 1222, endPoint y: 299, distance: 107.8
click at [1222, 299] on div ".deletable-edge-delete-btn { width: 20px; height: 20px; border: 0px solid #ffff…" at bounding box center [968, 428] width 1203 height 687
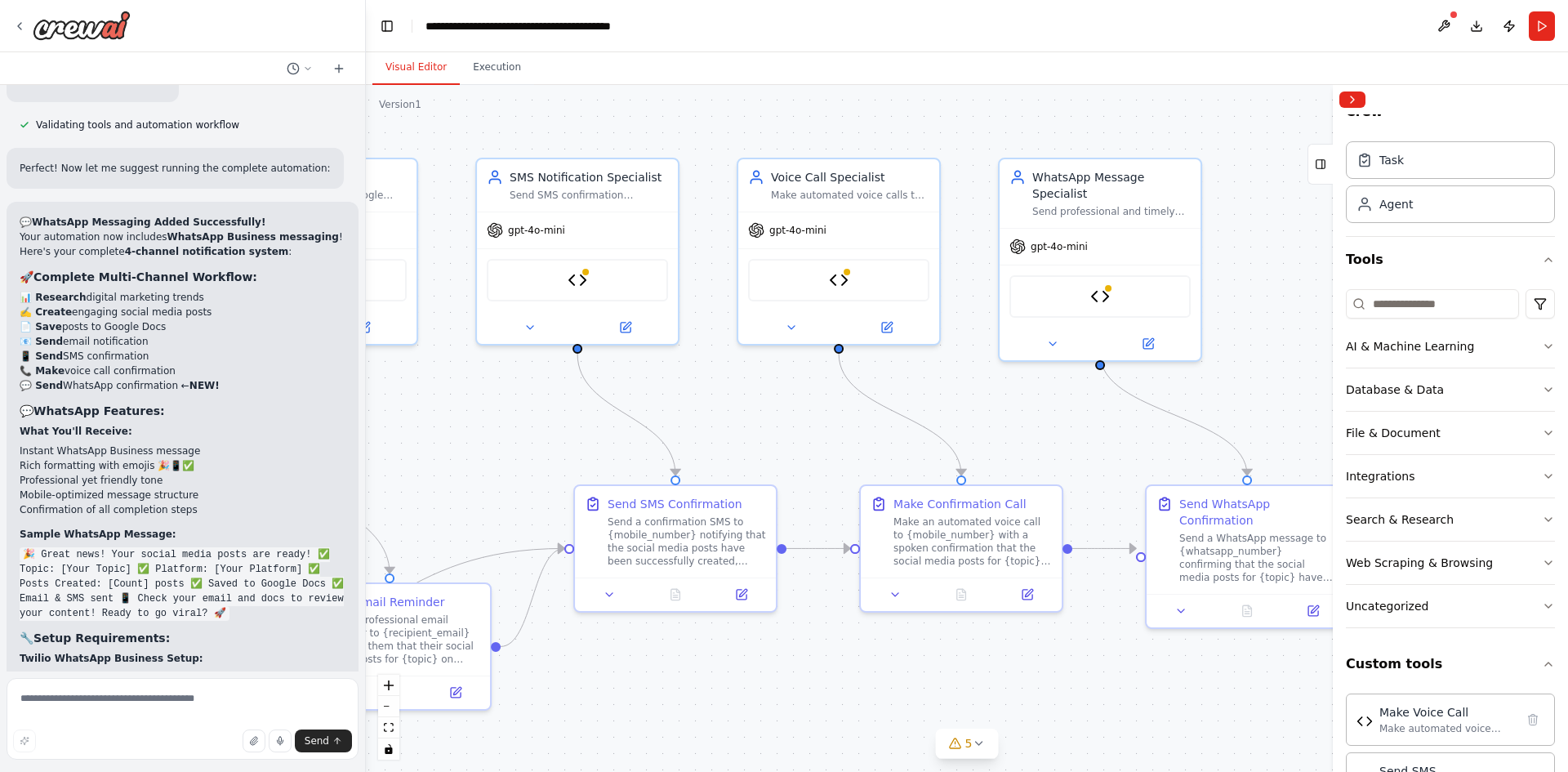
drag, startPoint x: 504, startPoint y: 435, endPoint x: 562, endPoint y: 440, distance: 58.2
click at [562, 440] on div ".deletable-edge-delete-btn { width: 20px; height: 20px; border: 0px solid #ffff…" at bounding box center [968, 428] width 1203 height 687
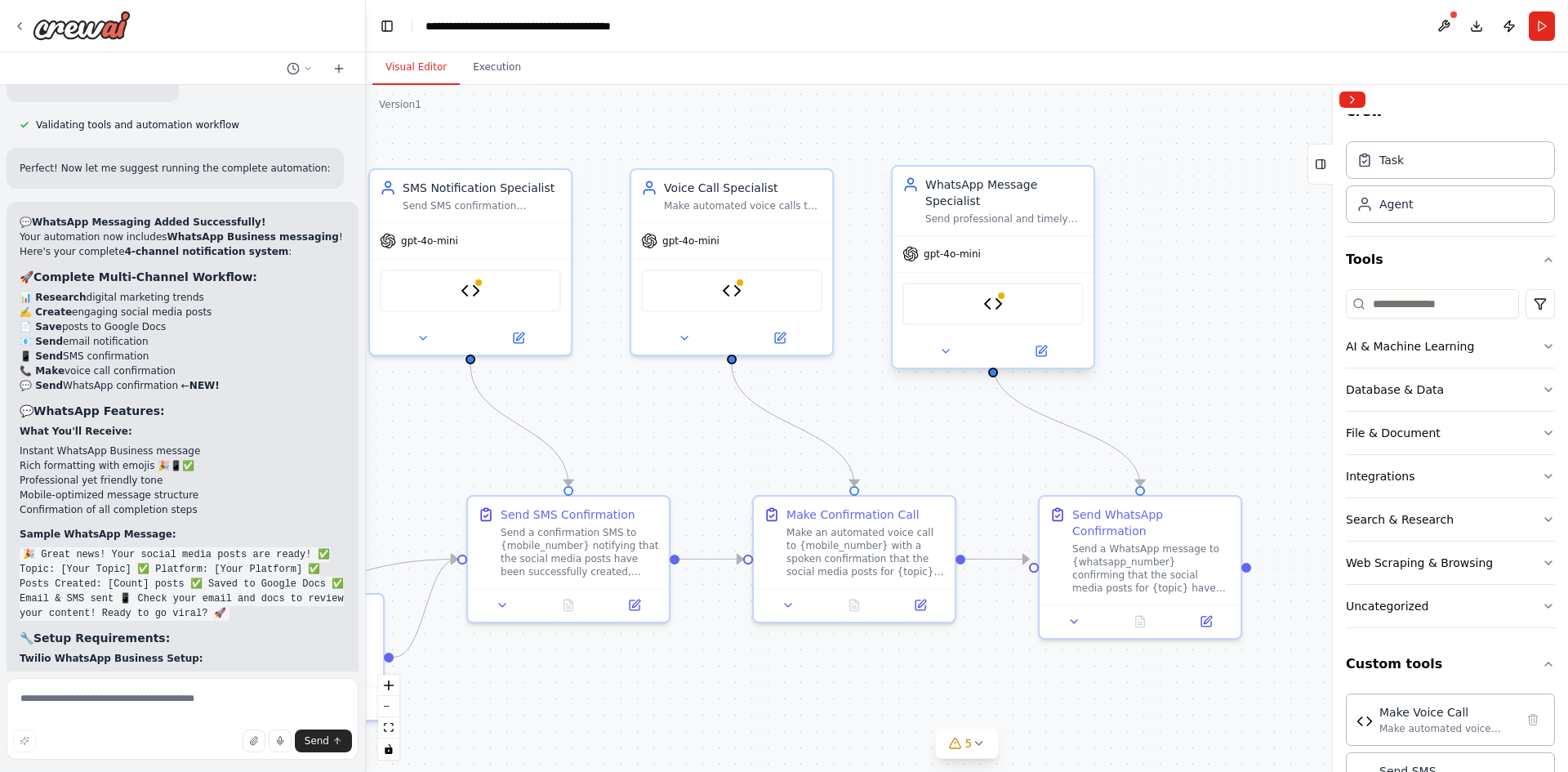
drag, startPoint x: 1226, startPoint y: 369, endPoint x: 775, endPoint y: 303, distance: 455.8
click at [840, 357] on div ".deletable-edge-delete-btn { width: 20px; height: 20px; border: 0px solid #ffff…" at bounding box center [968, 428] width 1203 height 687
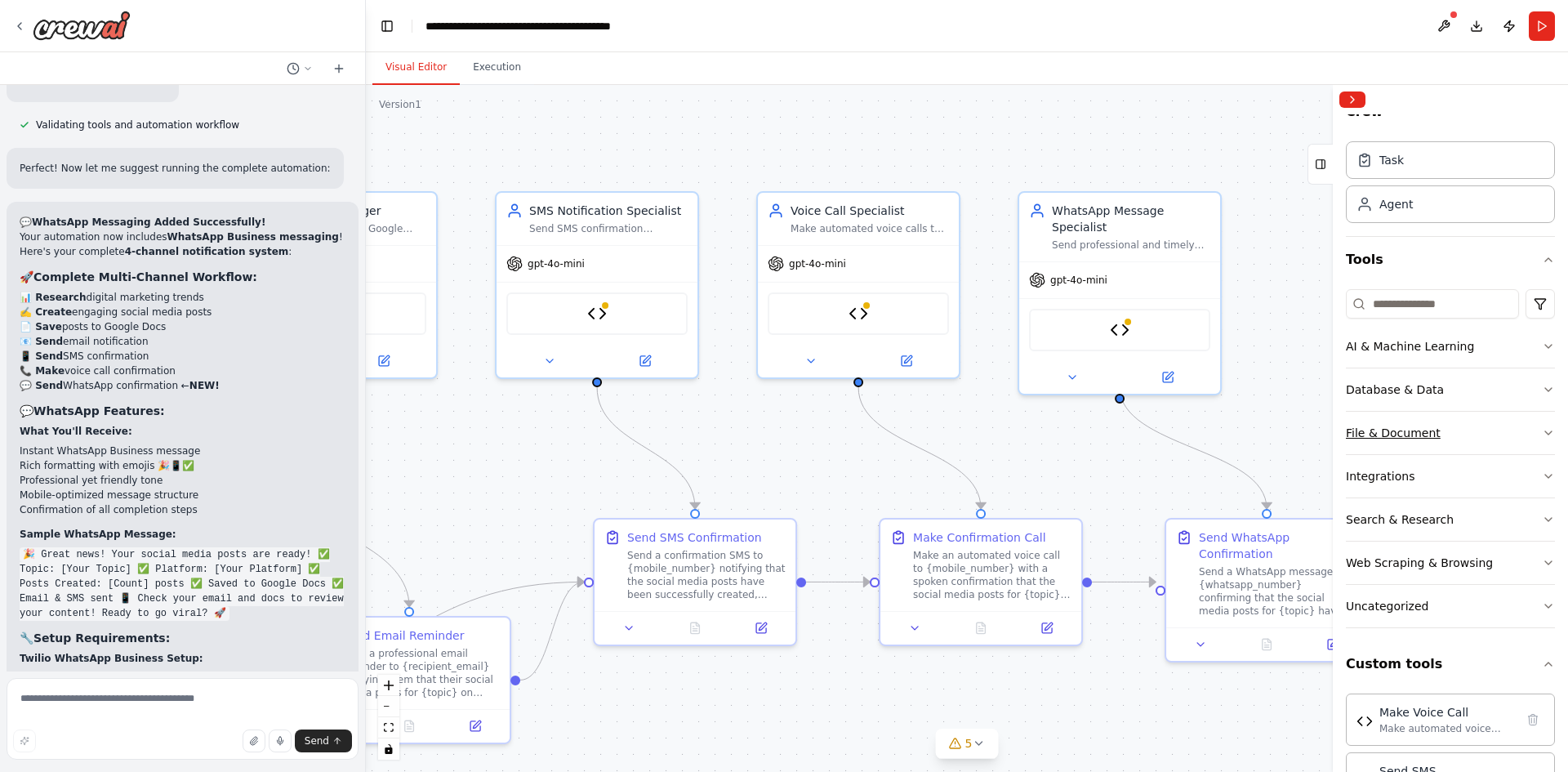
drag, startPoint x: 944, startPoint y: 374, endPoint x: 1382, endPoint y: 419, distance: 440.3
click at [1382, 419] on div "I want to build an AI agent to create social media post on digital marketing ▶ …" at bounding box center [784, 386] width 1568 height 772
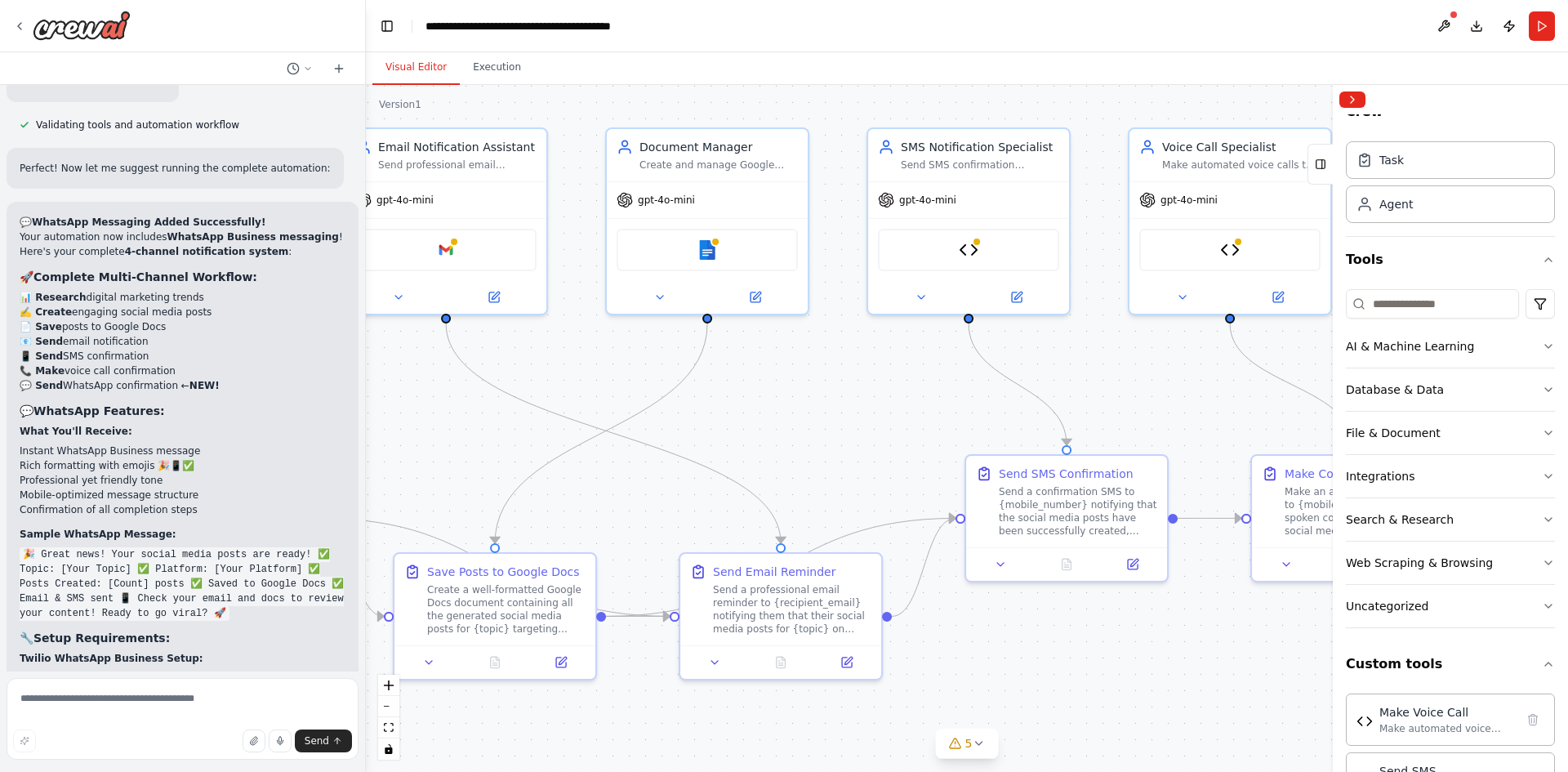
drag, startPoint x: 763, startPoint y: 424, endPoint x: 1110, endPoint y: 361, distance: 352.7
click at [1122, 359] on div ".deletable-edge-delete-btn { width: 20px; height: 20px; border: 0px solid #ffff…" at bounding box center [968, 428] width 1203 height 687
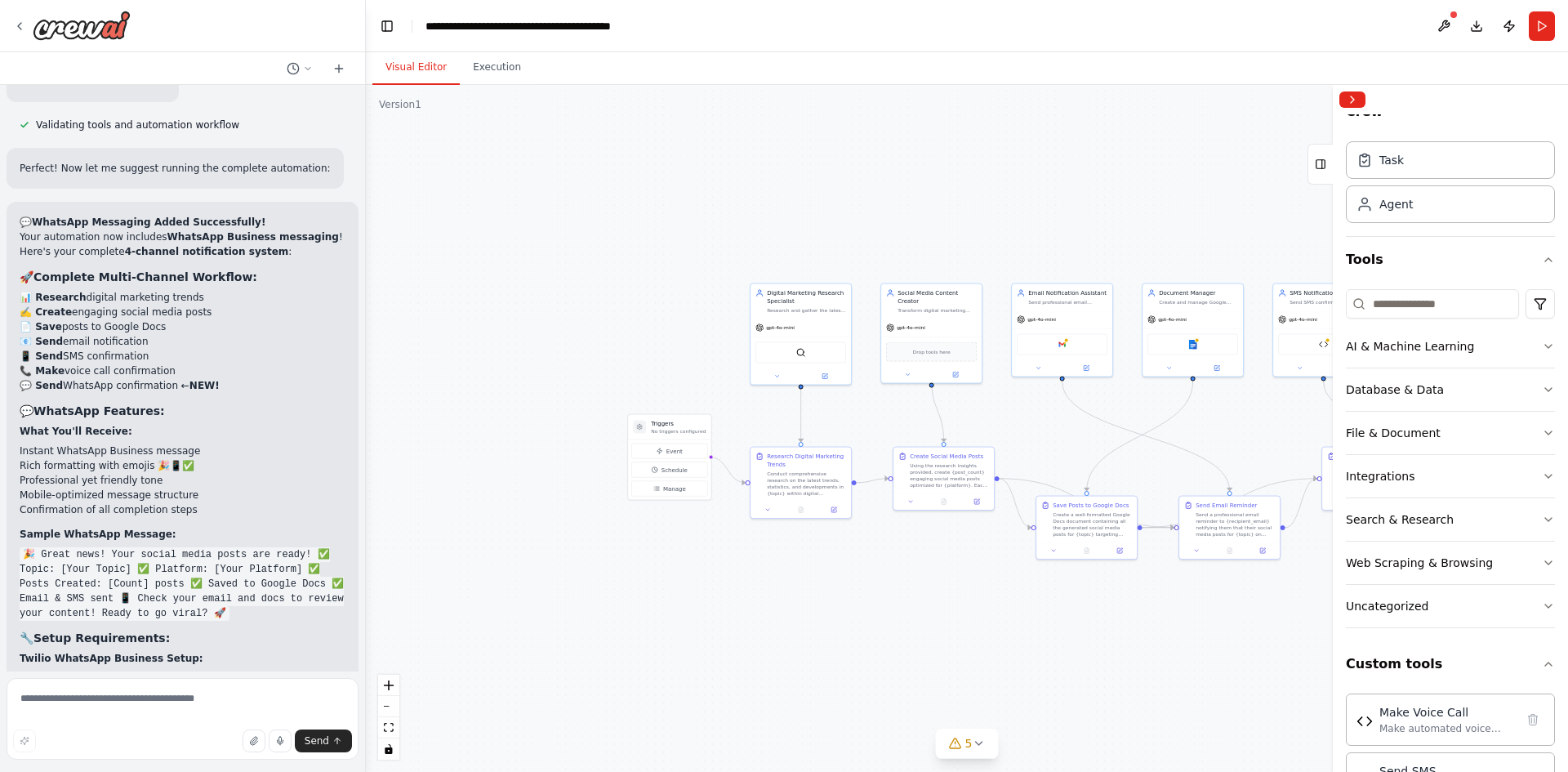
drag, startPoint x: 794, startPoint y: 334, endPoint x: 1206, endPoint y: 414, distance: 419.7
click at [1206, 414] on div ".deletable-edge-delete-btn { width: 20px; height: 20px; border: 0px solid #ffff…" at bounding box center [968, 428] width 1203 height 687
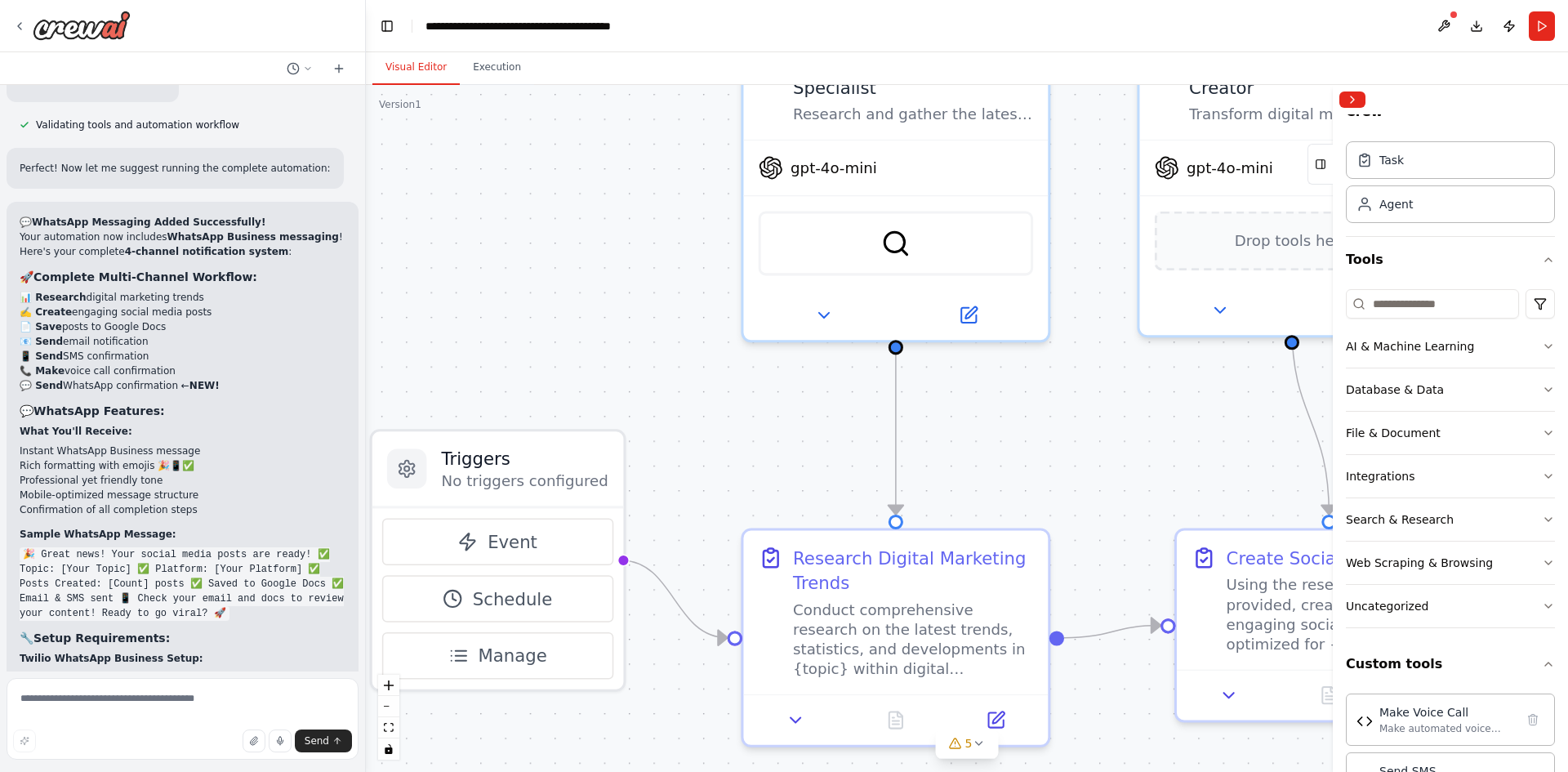
drag, startPoint x: 896, startPoint y: 292, endPoint x: 540, endPoint y: 344, distance: 359.8
click at [540, 344] on div ".deletable-edge-delete-btn { width: 20px; height: 20px; border: 0px solid #ffff…" at bounding box center [968, 428] width 1203 height 687
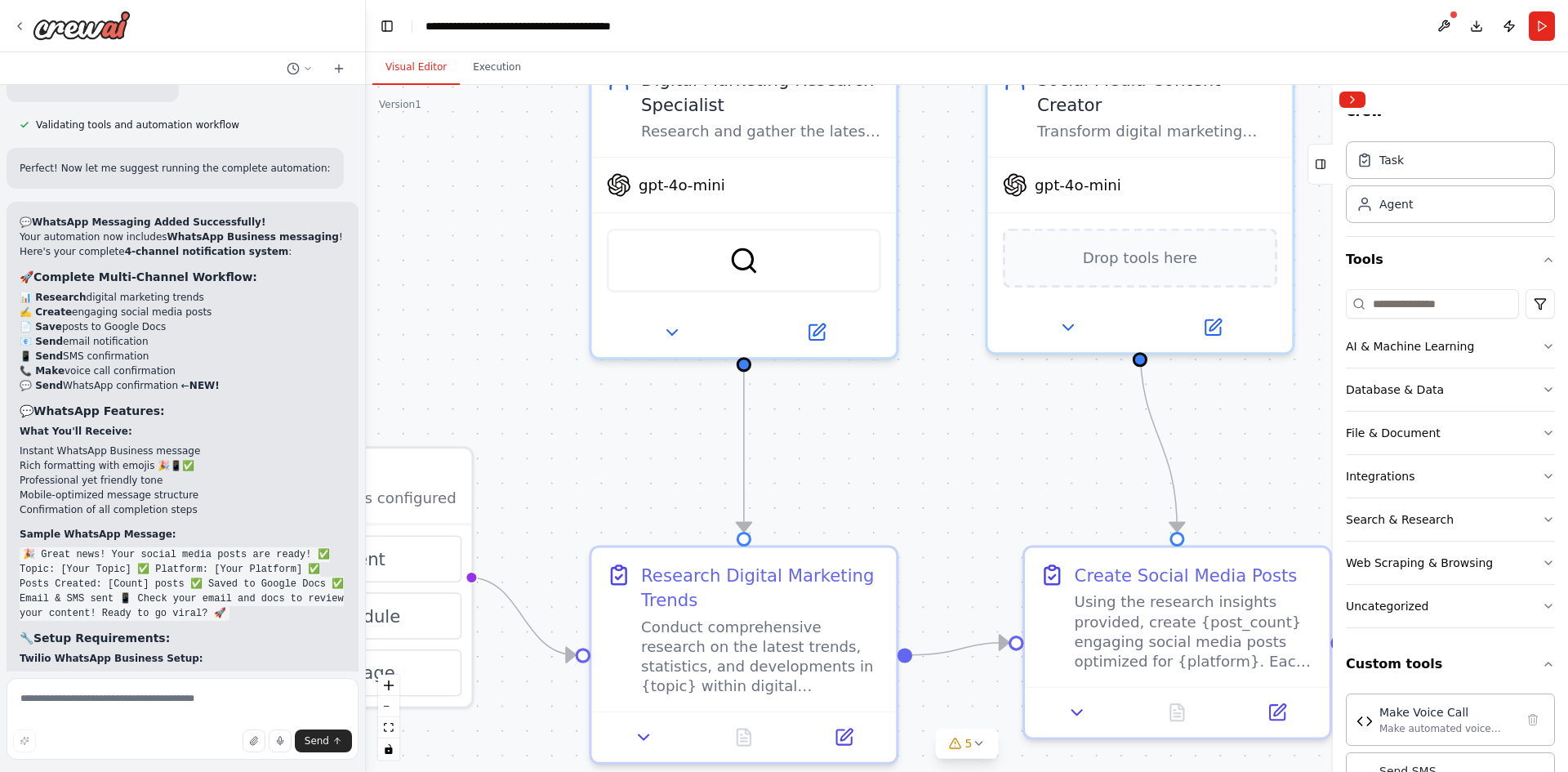
drag, startPoint x: 1006, startPoint y: 453, endPoint x: 847, endPoint y: 466, distance: 159.5
click at [847, 466] on div ".deletable-edge-delete-btn { width: 20px; height: 20px; border: 0px solid #ffff…" at bounding box center [968, 428] width 1203 height 687
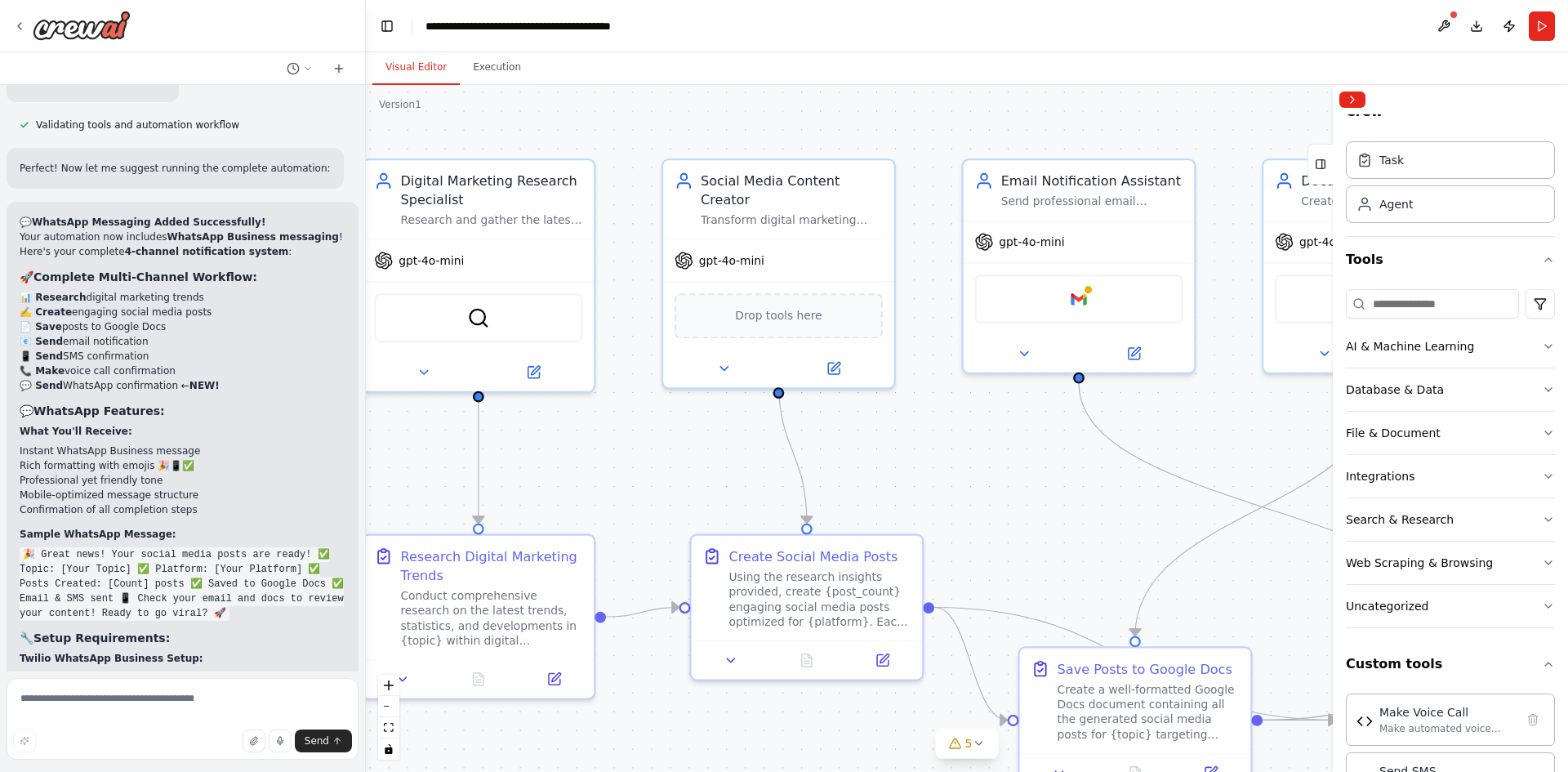
drag, startPoint x: 1151, startPoint y: 463, endPoint x: 475, endPoint y: 431, distance: 676.8
click at [475, 432] on div ".deletable-edge-delete-btn { width: 20px; height: 20px; border: 0px solid #ffff…" at bounding box center [968, 428] width 1203 height 687
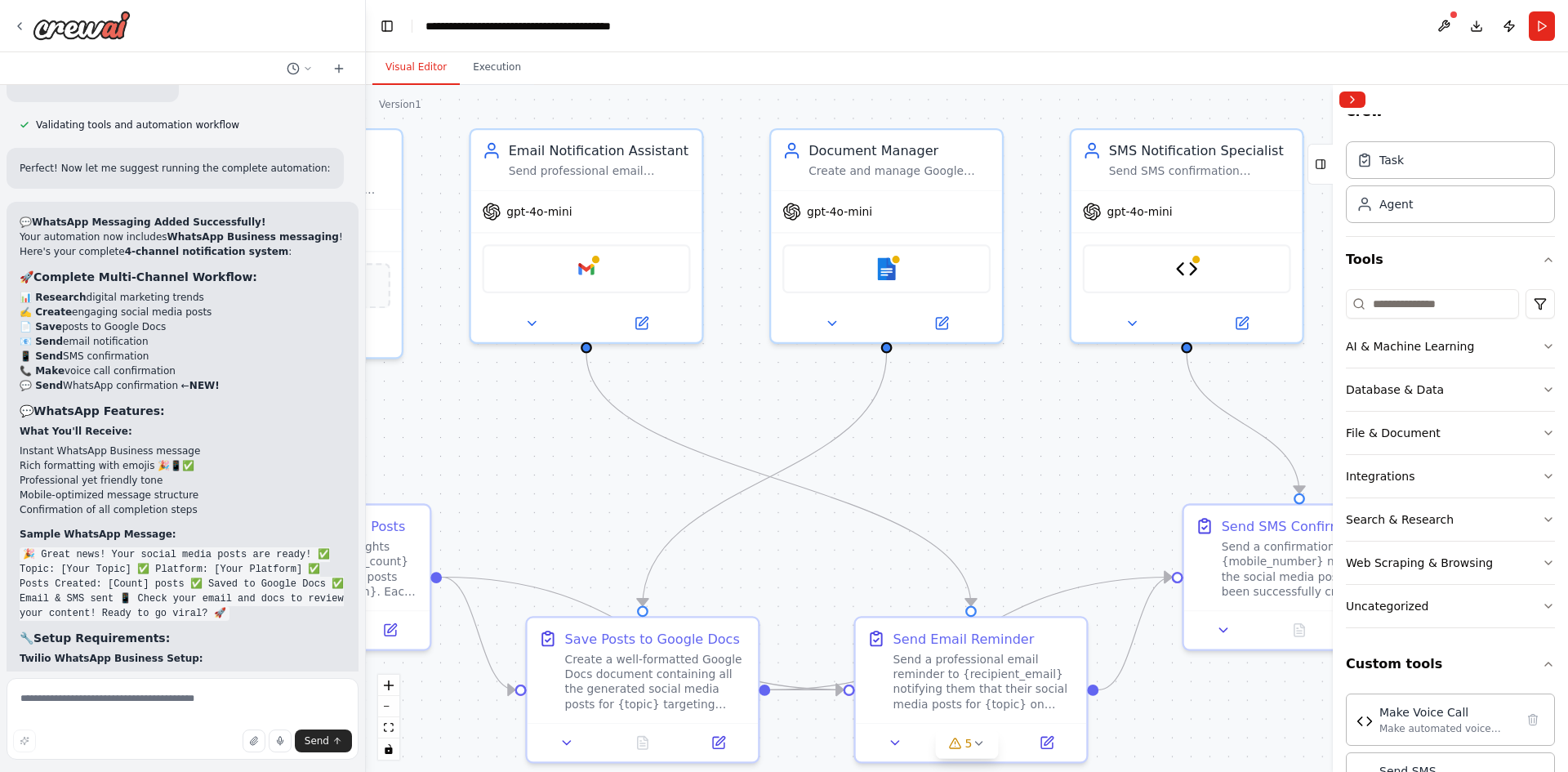
drag, startPoint x: 998, startPoint y: 458, endPoint x: 644, endPoint y: 444, distance: 354.3
click at [644, 444] on div ".deletable-edge-delete-btn { width: 20px; height: 20px; border: 0px solid #ffff…" at bounding box center [968, 428] width 1203 height 687
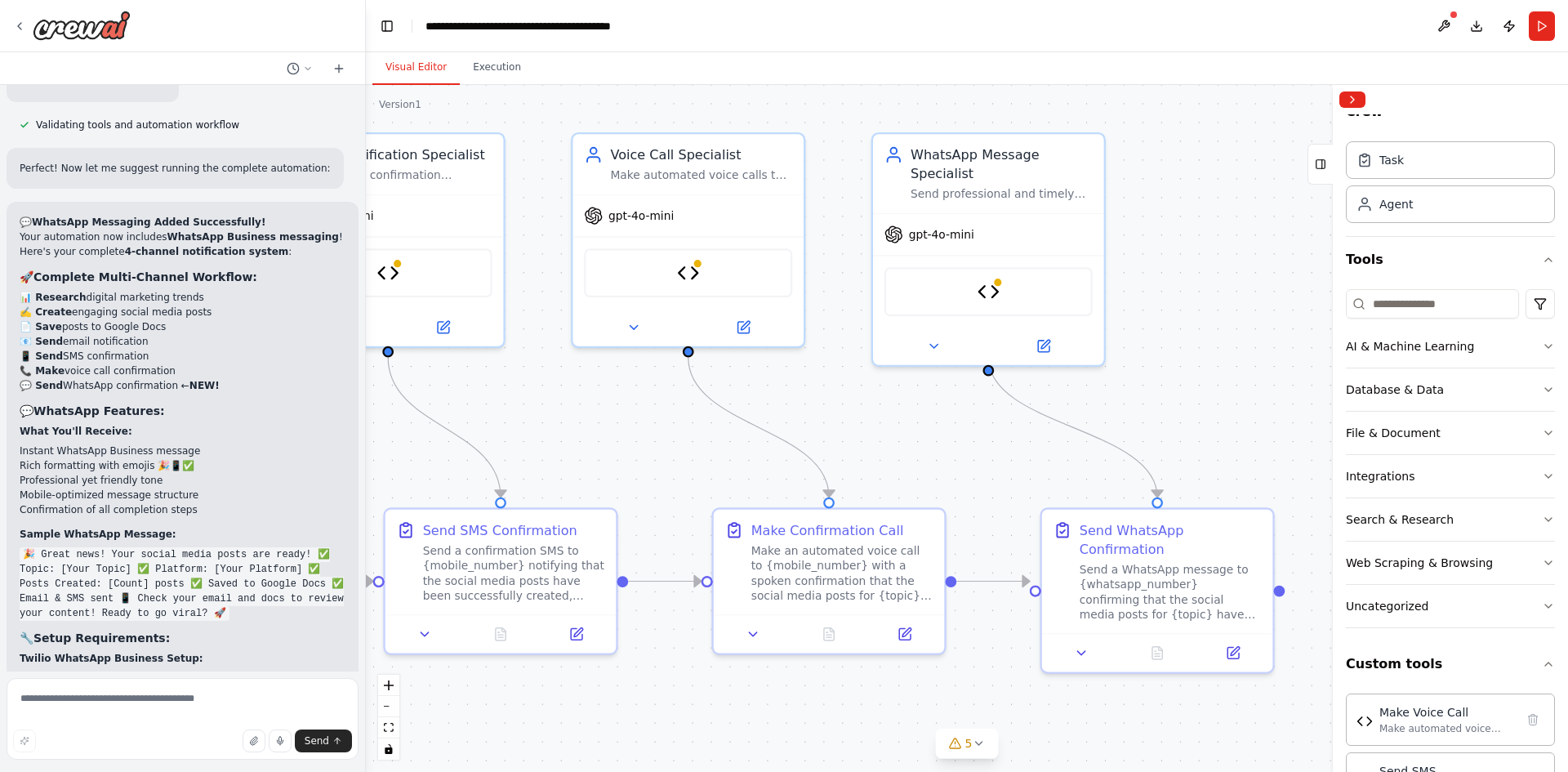
drag, startPoint x: 1178, startPoint y: 426, endPoint x: 860, endPoint y: 427, distance: 318.0
click at [707, 444] on div ".deletable-edge-delete-btn { width: 20px; height: 20px; border: 0px solid #ffff…" at bounding box center [968, 428] width 1203 height 687
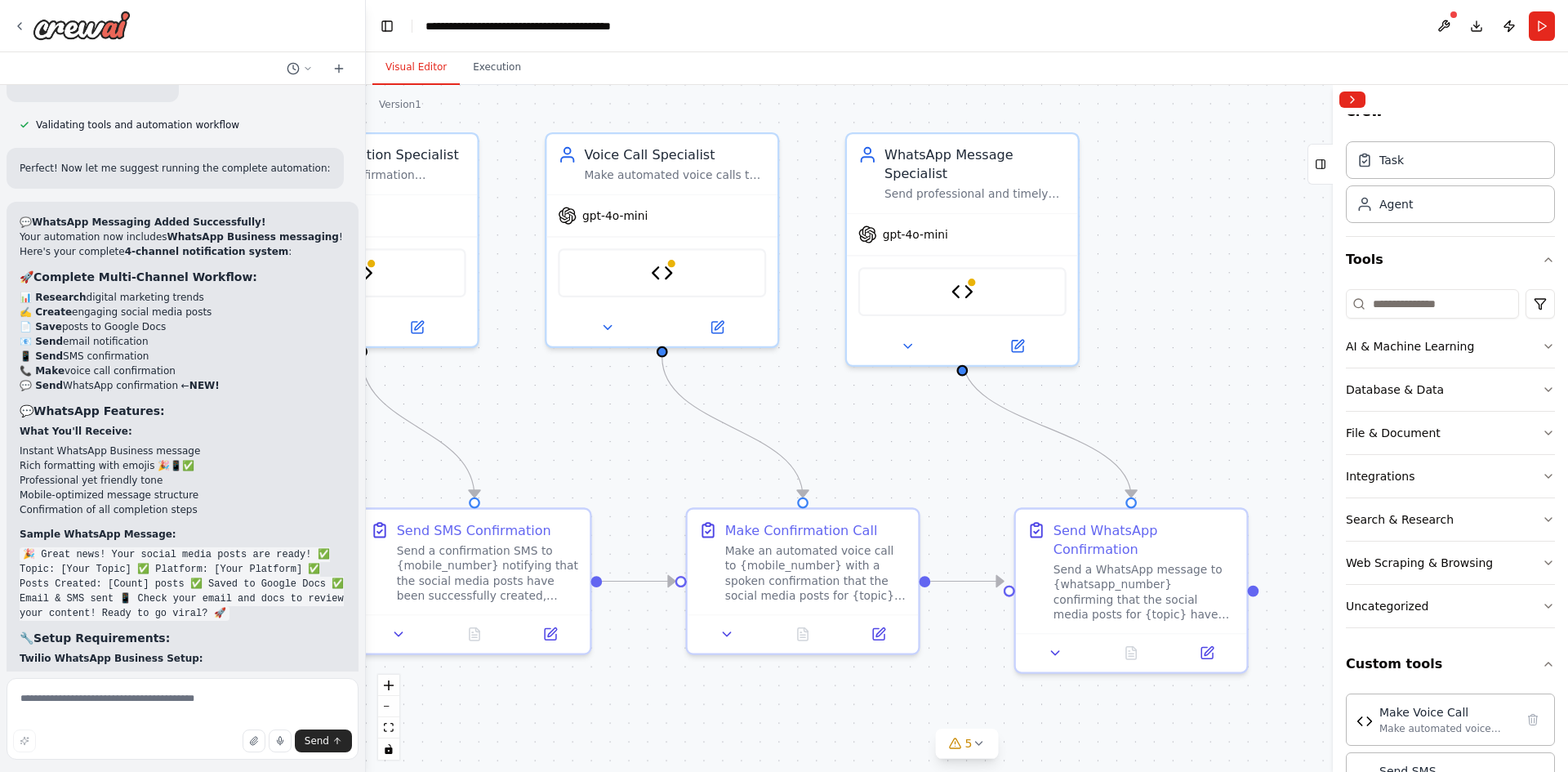
drag, startPoint x: 1163, startPoint y: 426, endPoint x: 1060, endPoint y: 437, distance: 103.6
click at [1060, 437] on div ".deletable-edge-delete-btn { width: 20px; height: 20px; border: 0px solid #ffff…" at bounding box center [968, 428] width 1203 height 687
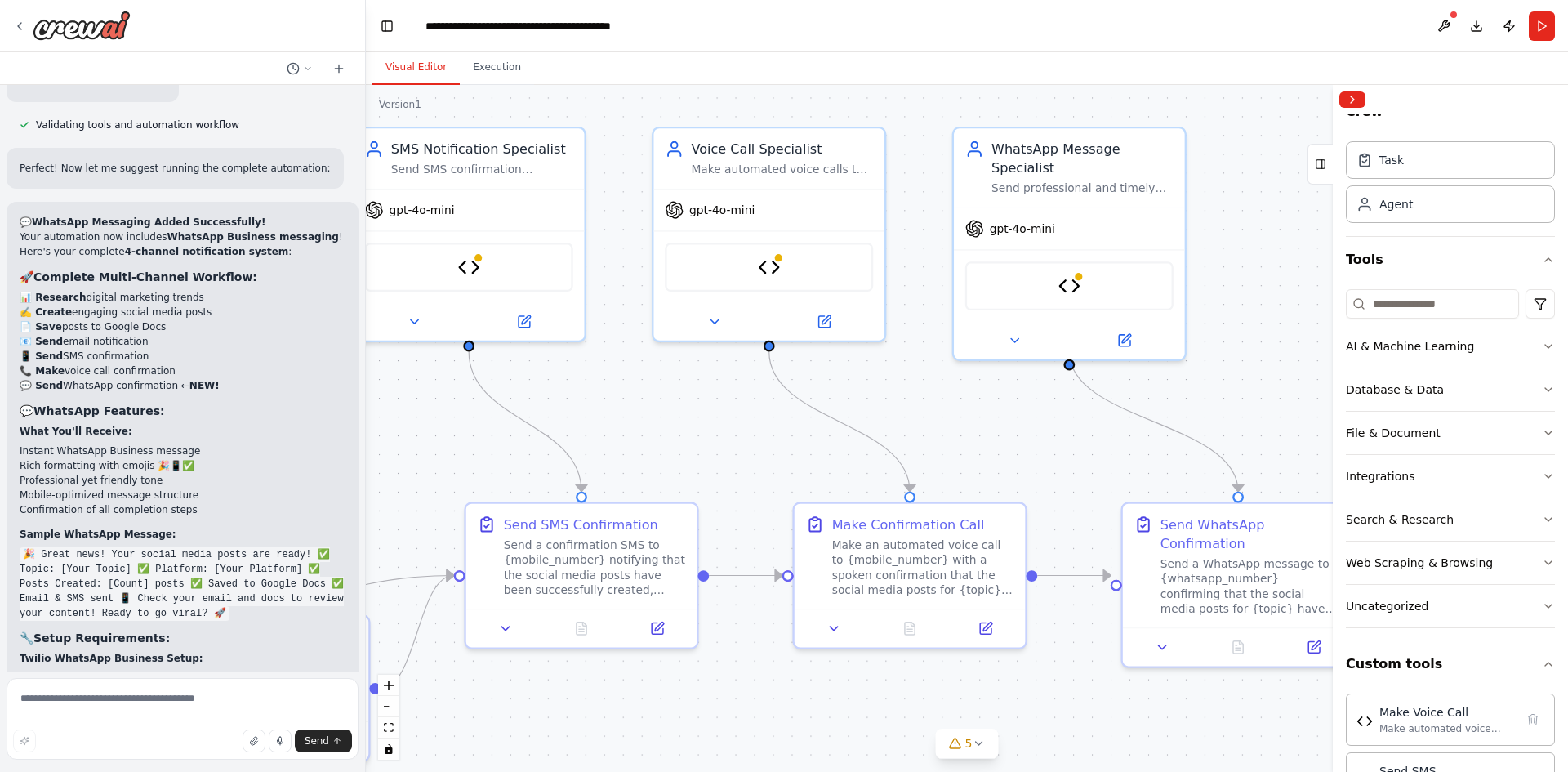
drag, startPoint x: 1083, startPoint y: 424, endPoint x: 1523, endPoint y: 387, distance: 441.6
click at [1507, 390] on div "I want to build an AI agent to create social media post on digital marketing ▶ …" at bounding box center [784, 386] width 1568 height 772
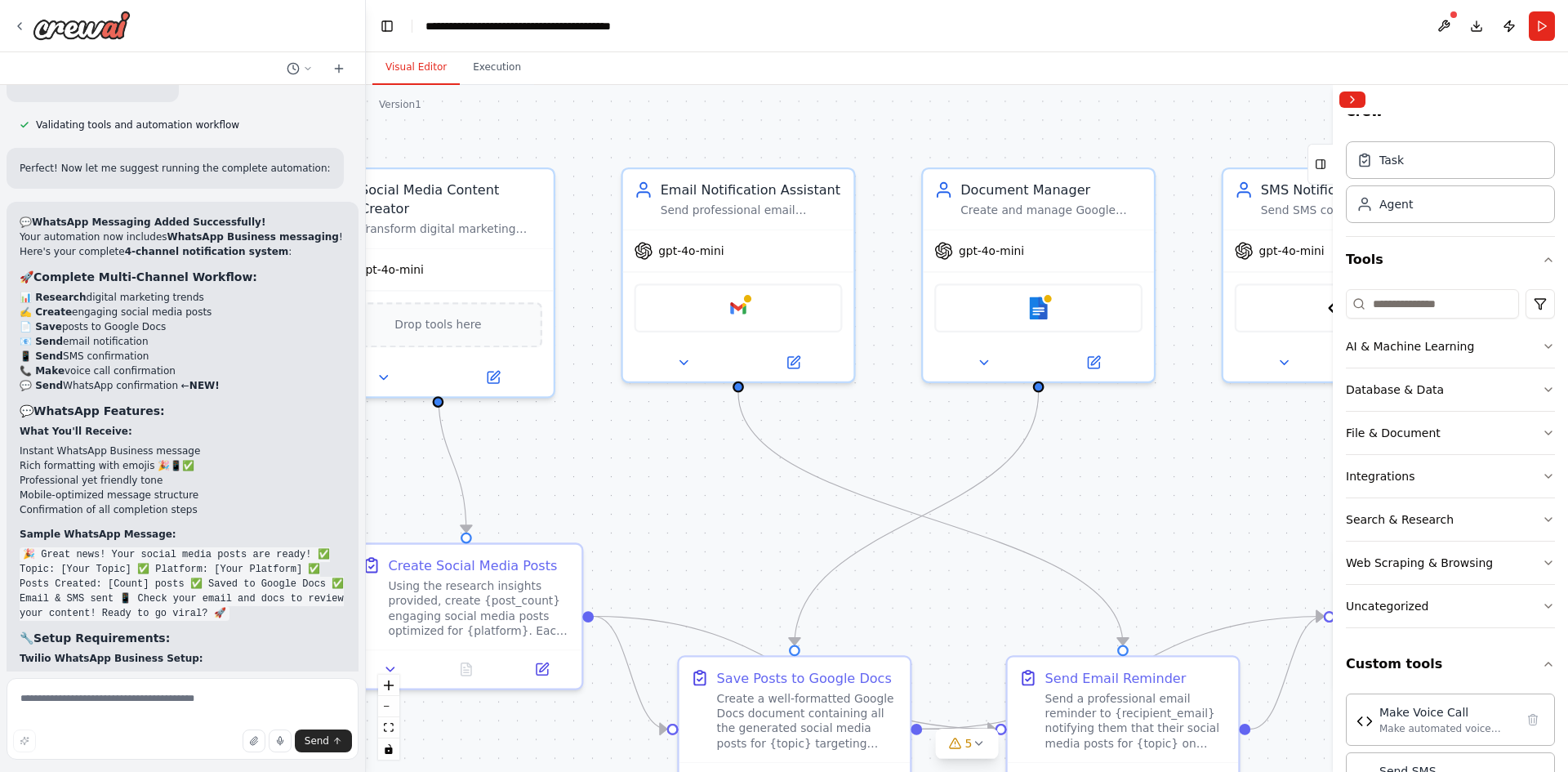
drag, startPoint x: 601, startPoint y: 424, endPoint x: 1256, endPoint y: 485, distance: 657.8
click at [1256, 485] on div ".deletable-edge-delete-btn { width: 20px; height: 20px; border: 0px solid #ffff…" at bounding box center [968, 428] width 1203 height 687
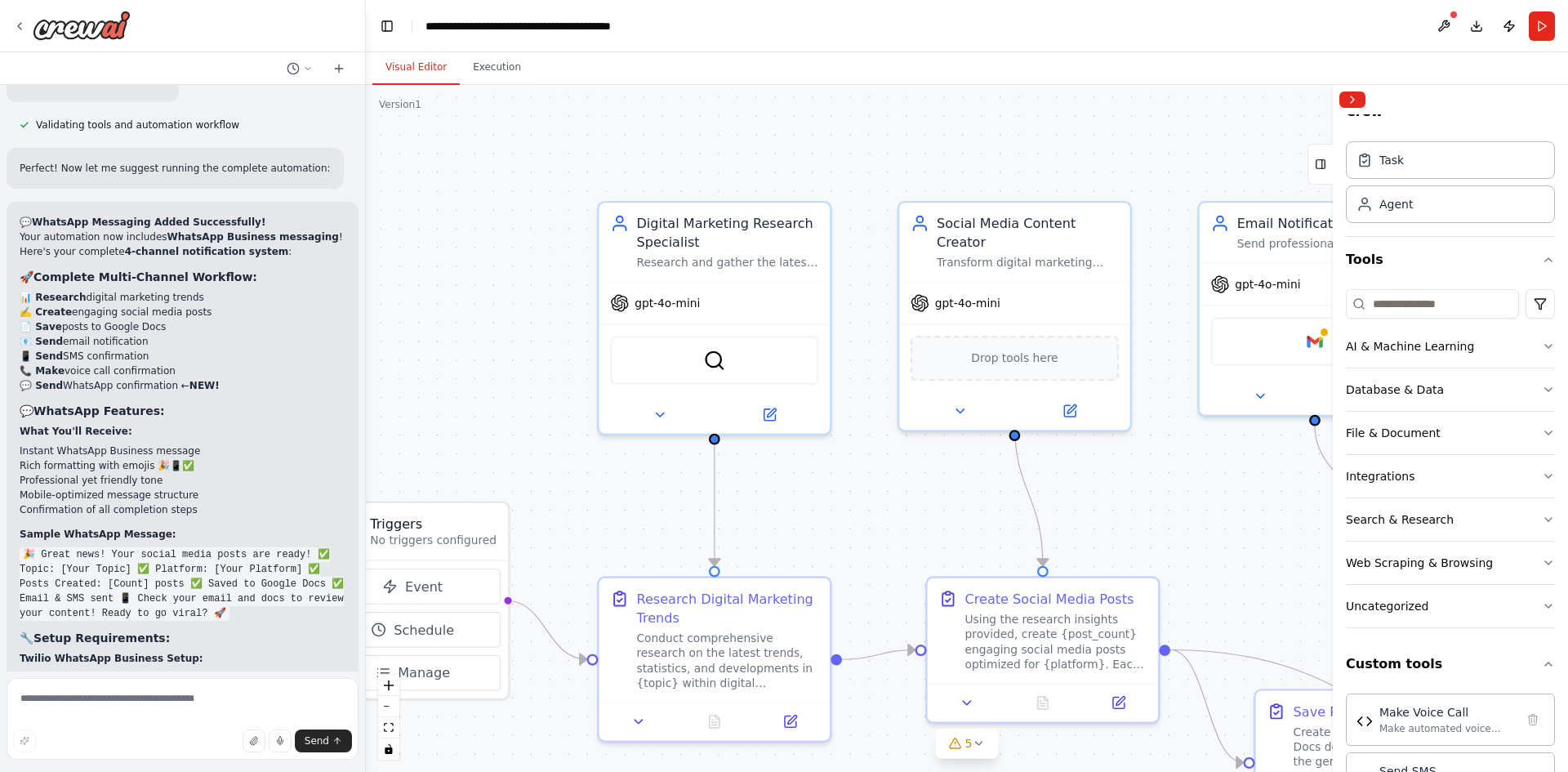
drag, startPoint x: 744, startPoint y: 474, endPoint x: 1321, endPoint y: 508, distance: 578.0
click at [1321, 508] on div ".deletable-edge-delete-btn { width: 20px; height: 20px; border: 0px solid #ffff…" at bounding box center [968, 428] width 1203 height 687
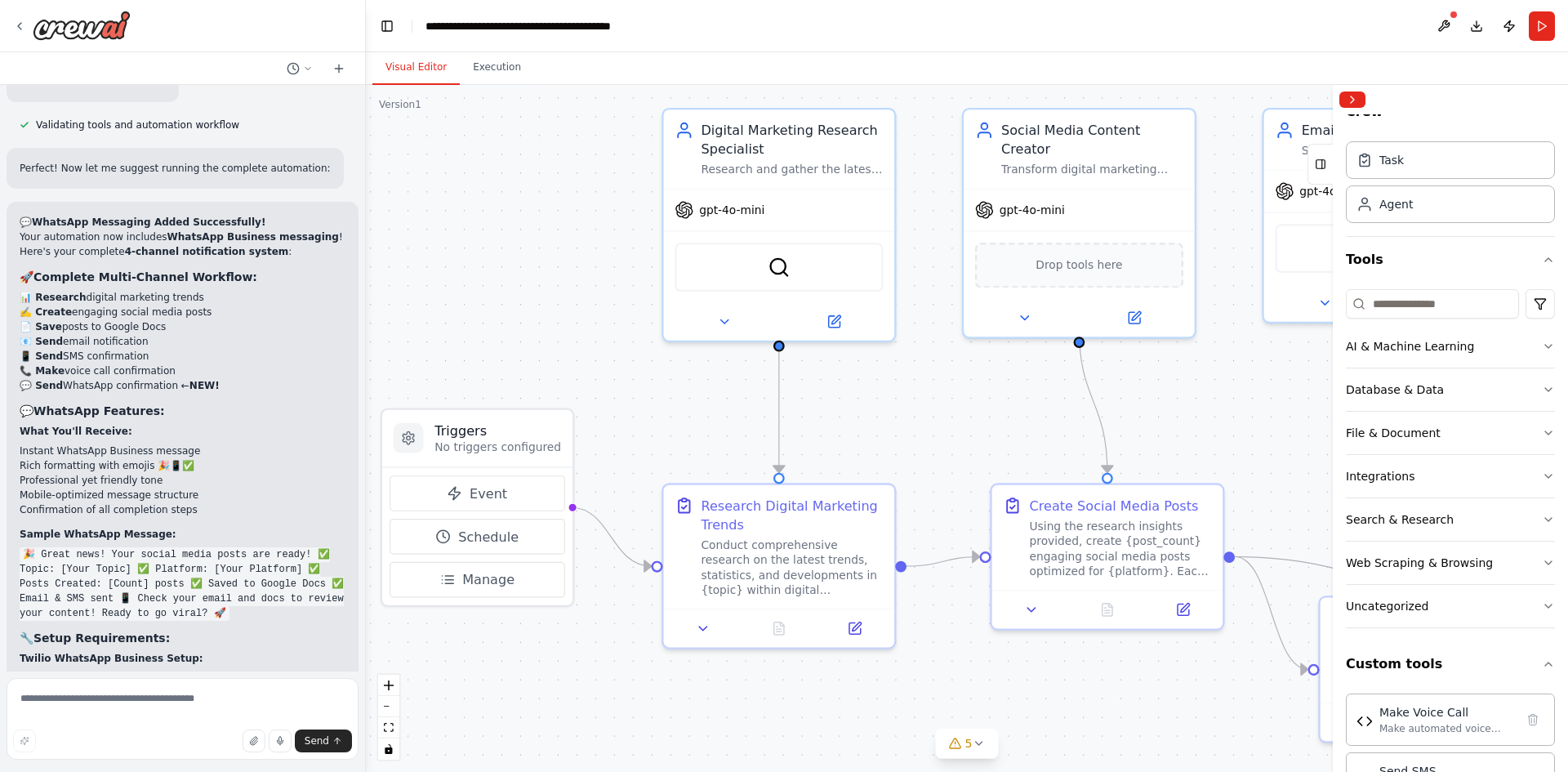
drag, startPoint x: 826, startPoint y: 494, endPoint x: 893, endPoint y: 401, distance: 114.6
click at [893, 401] on div ".deletable-edge-delete-btn { width: 20px; height: 20px; border: 0px solid #ffff…" at bounding box center [968, 428] width 1203 height 687
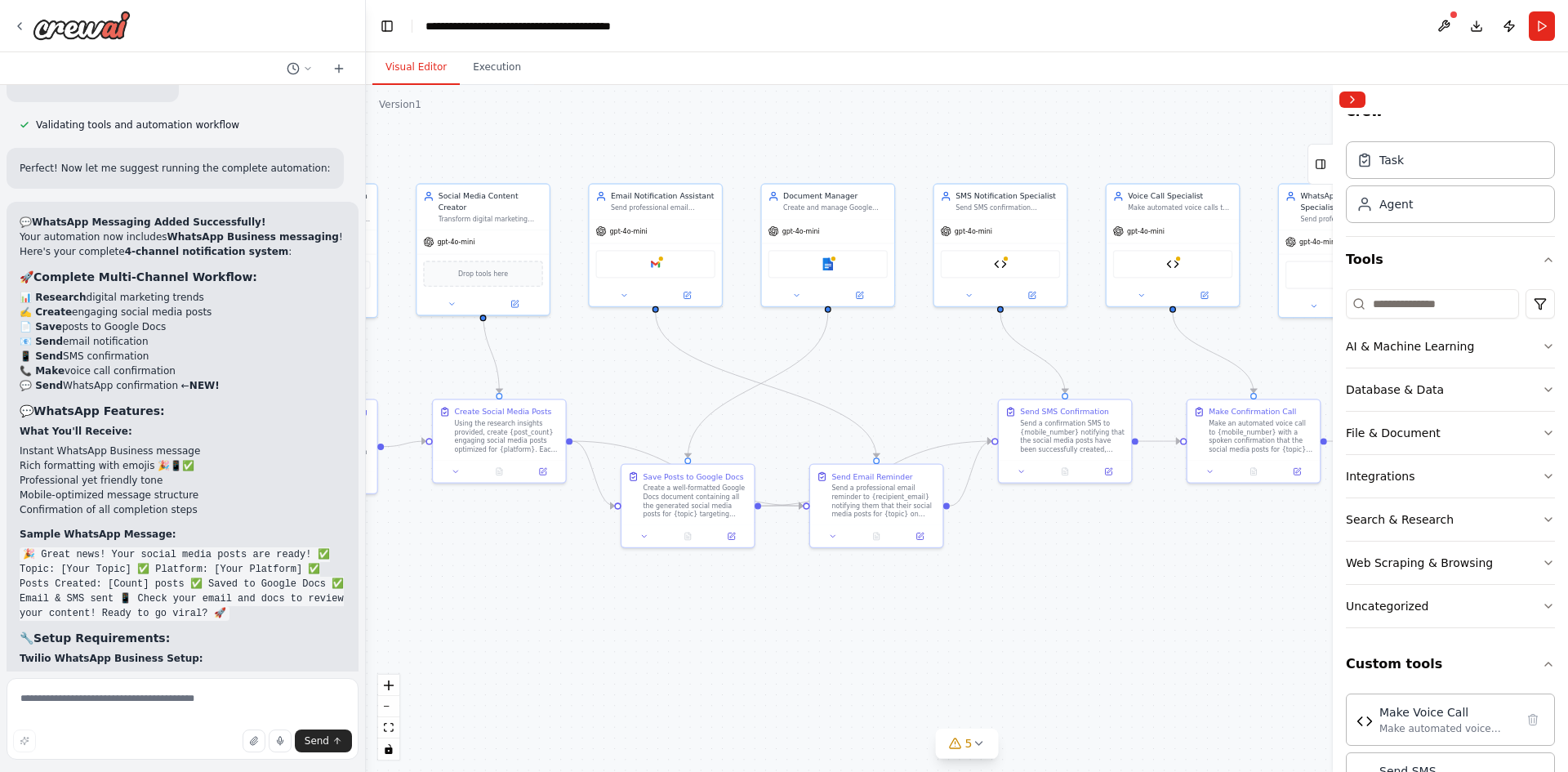
drag, startPoint x: 1236, startPoint y: 408, endPoint x: 598, endPoint y: 347, distance: 640.9
click at [598, 347] on div ".deletable-edge-delete-btn { width: 20px; height: 20px; border: 0px solid #ffff…" at bounding box center [968, 428] width 1203 height 687
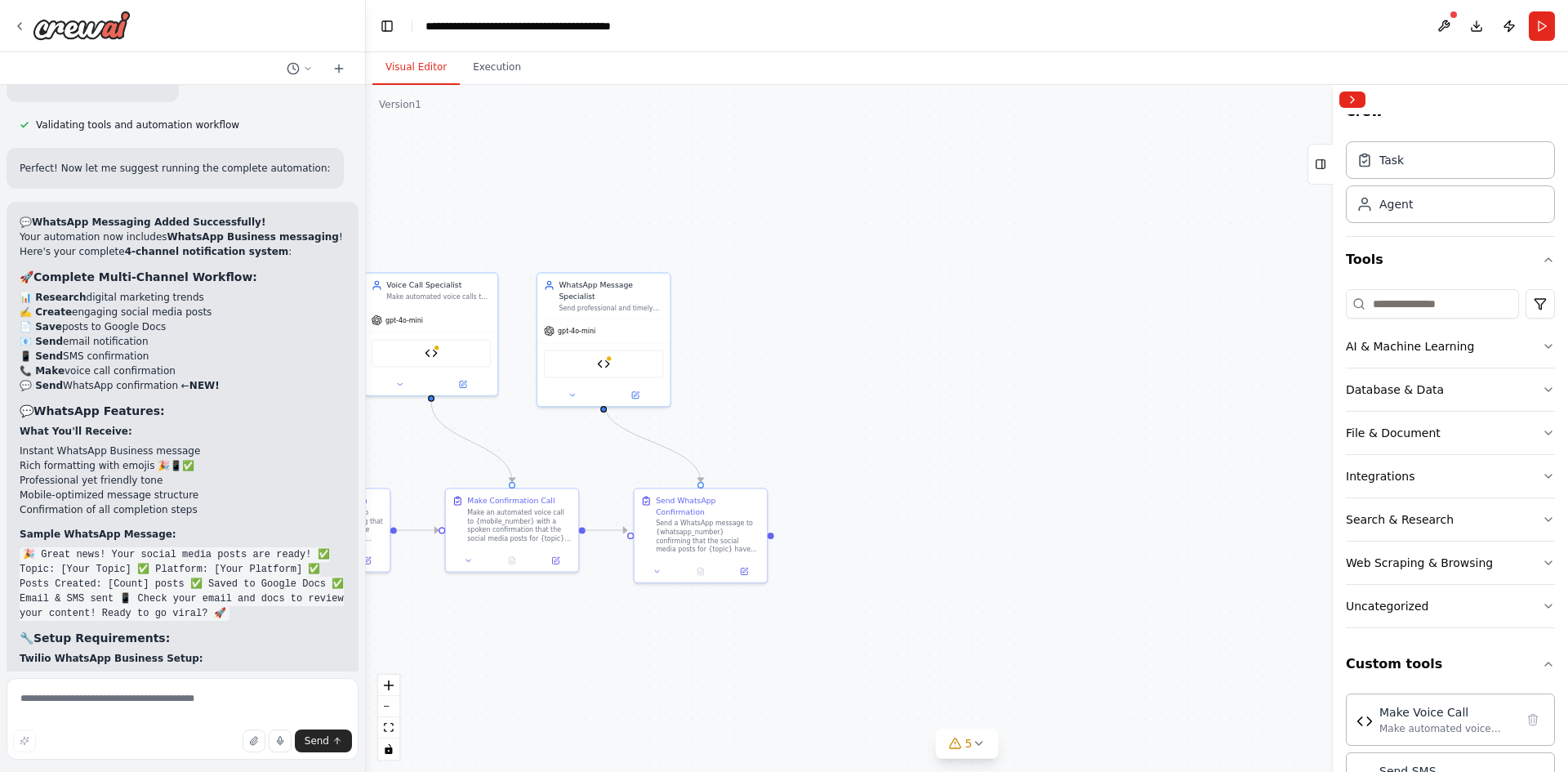
drag, startPoint x: 1116, startPoint y: 348, endPoint x: 363, endPoint y: 438, distance: 758.4
click at [363, 438] on div "I want to build an AI agent to create social media post on digital marketing ▶ …" at bounding box center [784, 386] width 1568 height 772
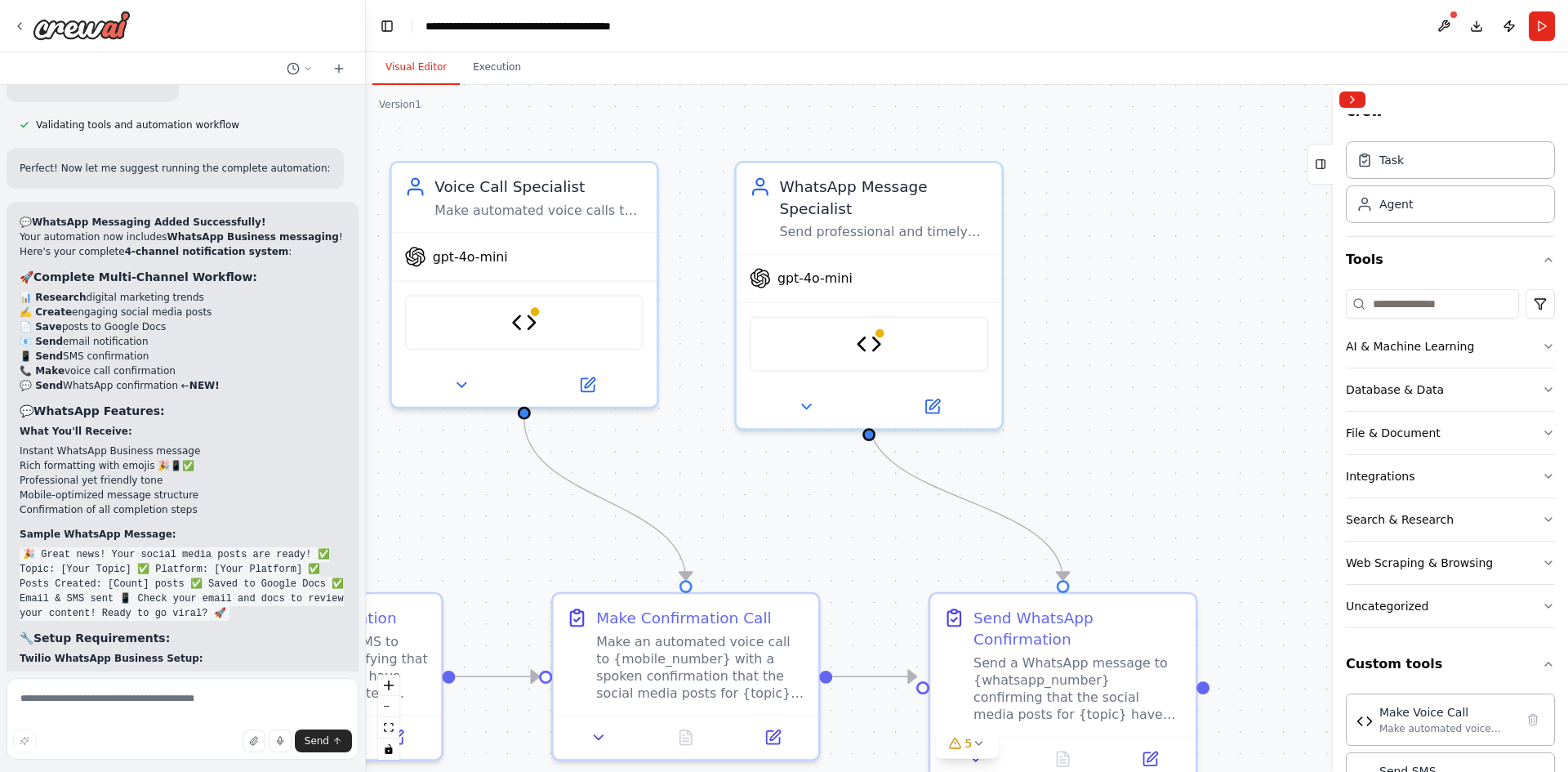
drag, startPoint x: 845, startPoint y: 366, endPoint x: 1066, endPoint y: 424, distance: 228.5
click at [1066, 424] on div ".deletable-edge-delete-btn { width: 20px; height: 20px; border: 0px solid #ffff…" at bounding box center [968, 428] width 1203 height 687
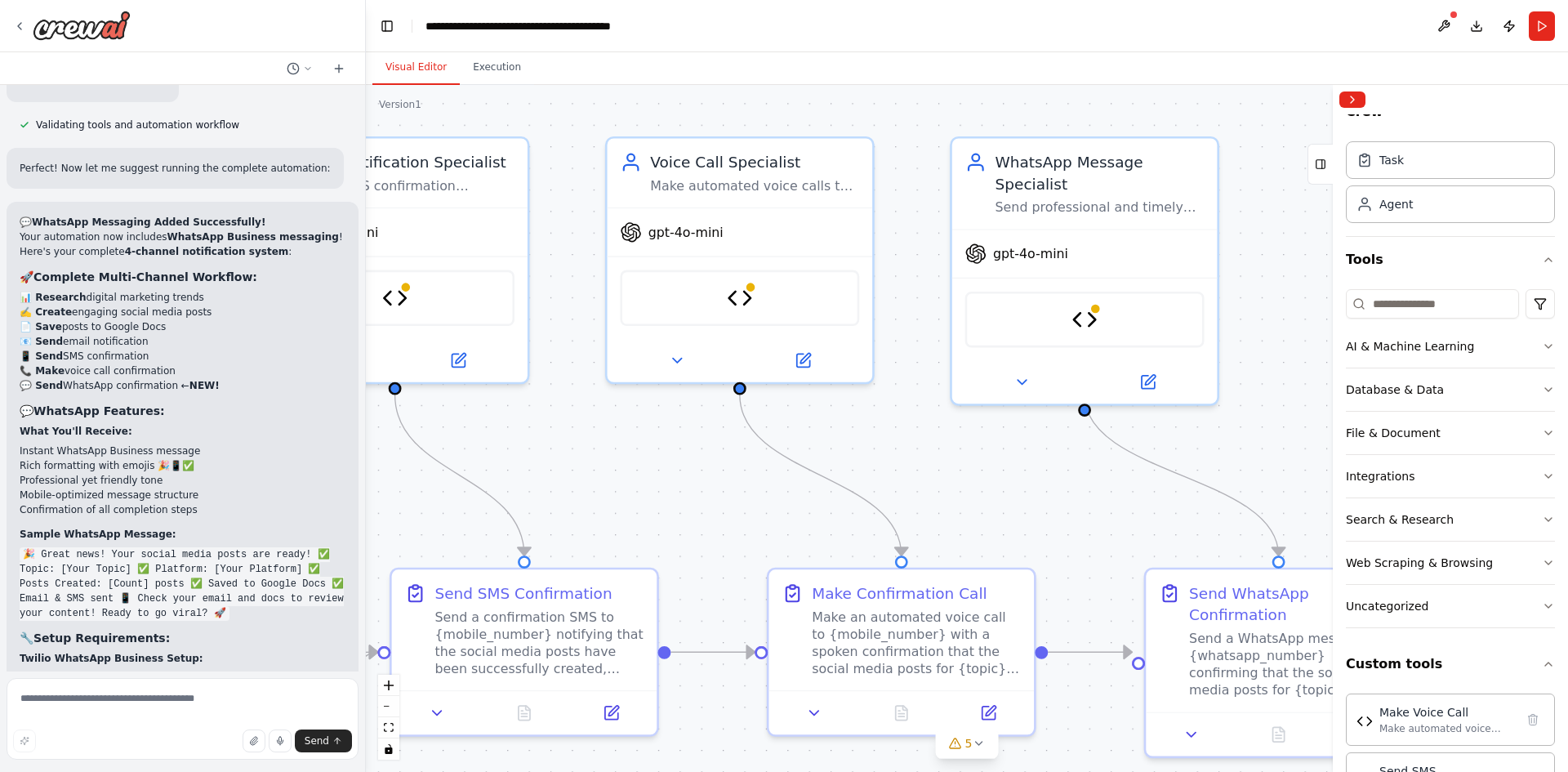
drag, startPoint x: 784, startPoint y: 468, endPoint x: 975, endPoint y: 455, distance: 191.4
click at [1117, 420] on div ".deletable-edge-delete-btn { width: 20px; height: 20px; border: 0px solid #ffff…" at bounding box center [968, 428] width 1203 height 687
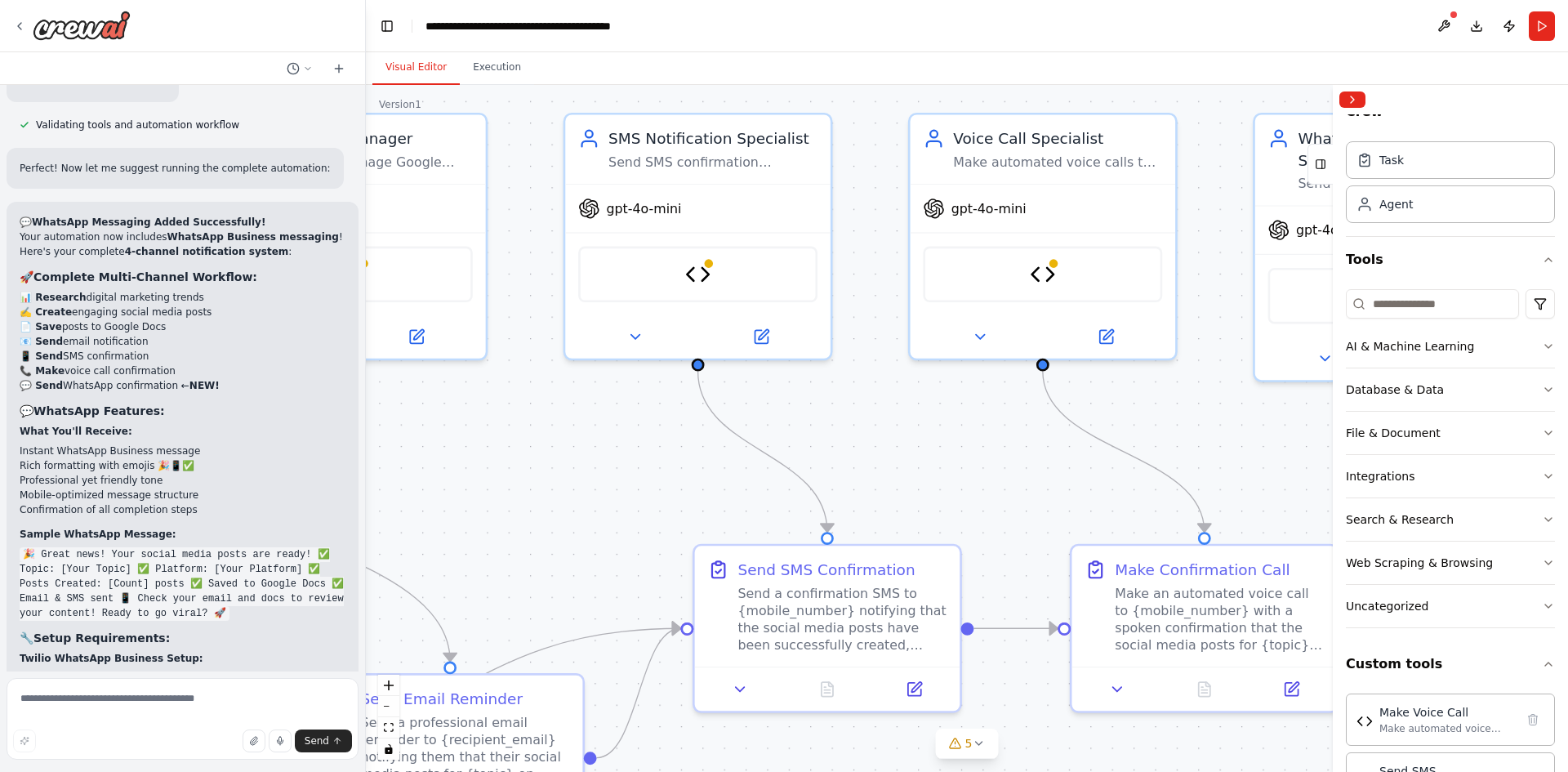
drag, startPoint x: 793, startPoint y: 450, endPoint x: 1236, endPoint y: 440, distance: 443.1
click at [1145, 447] on div ".deletable-edge-delete-btn { width: 20px; height: 20px; border: 0px solid #ffff…" at bounding box center [968, 428] width 1203 height 687
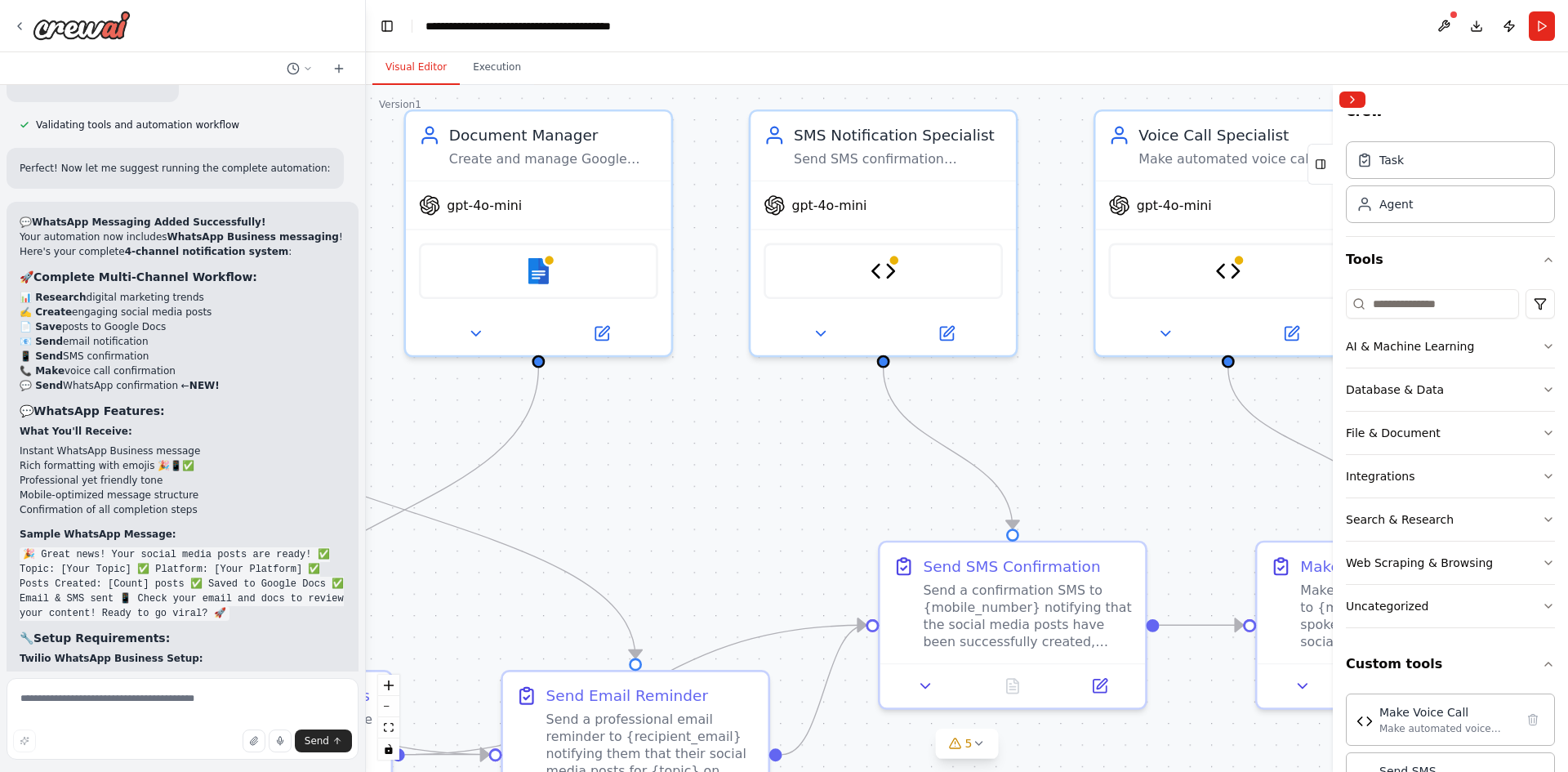
drag, startPoint x: 572, startPoint y: 435, endPoint x: 1283, endPoint y: 463, distance: 711.6
click at [1283, 463] on div ".deletable-edge-delete-btn { width: 20px; height: 20px; border: 0px solid #ffff…" at bounding box center [968, 428] width 1203 height 687
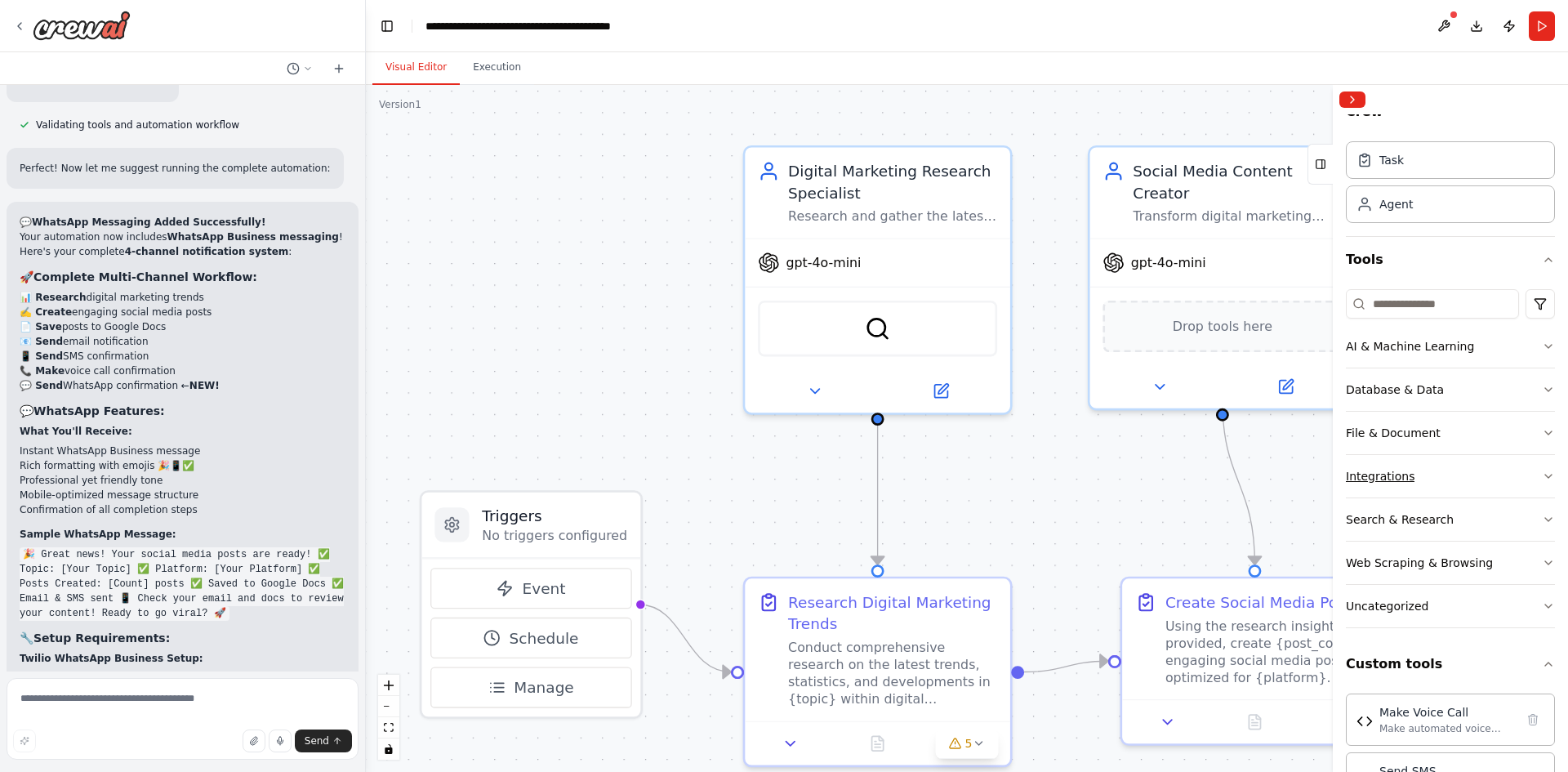
drag, startPoint x: 732, startPoint y: 465, endPoint x: 1415, endPoint y: 471, distance: 683.0
click at [1415, 471] on div "I want to build an AI agent to create social media post on digital marketing ▶ …" at bounding box center [784, 386] width 1568 height 772
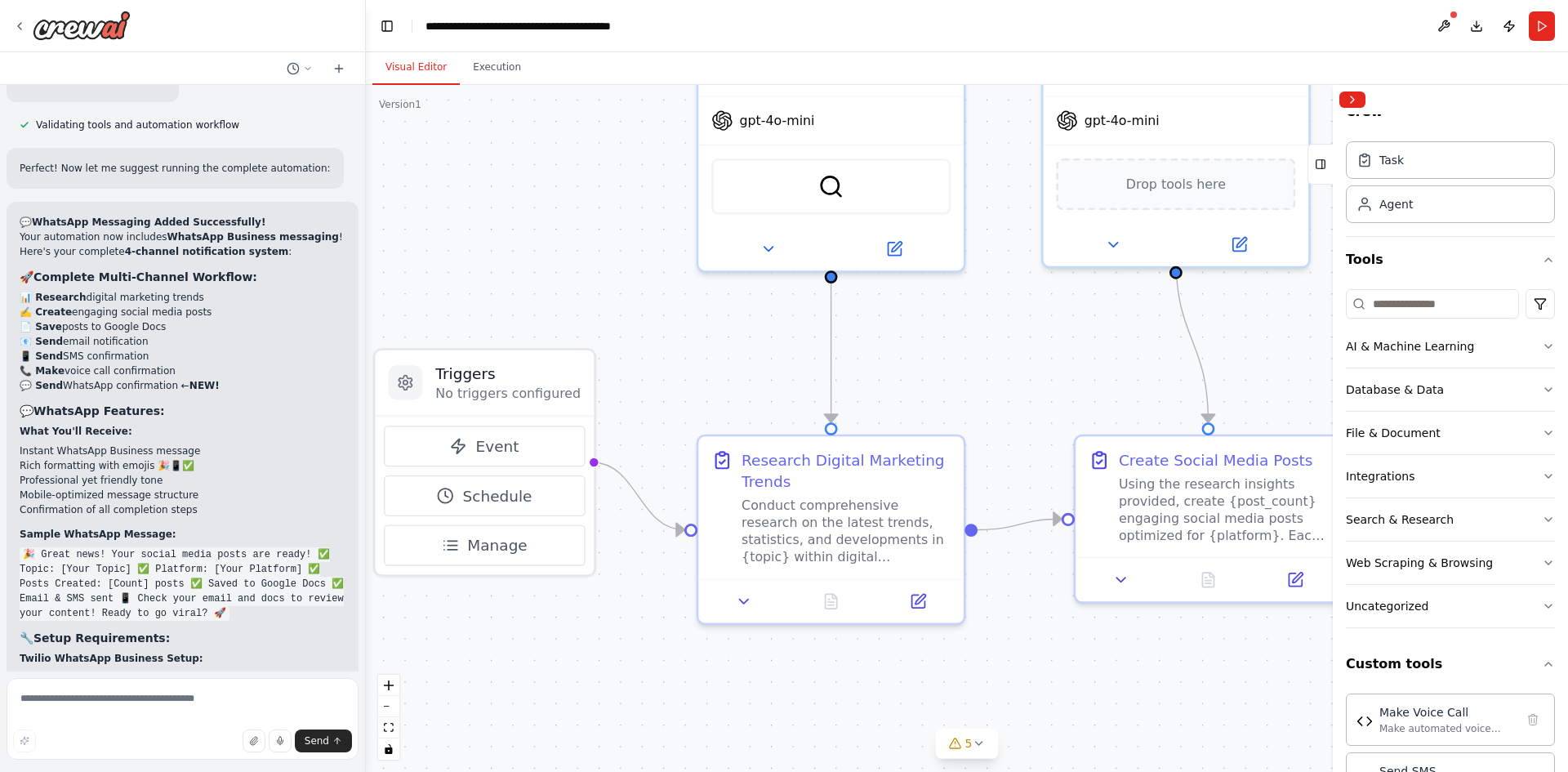
drag, startPoint x: 1063, startPoint y: 510, endPoint x: 1013, endPoint y: 353, distance: 164.8
click at [1013, 353] on div ".deletable-edge-delete-btn { width: 20px; height: 20px; border: 0px solid #ffff…" at bounding box center [968, 428] width 1203 height 687
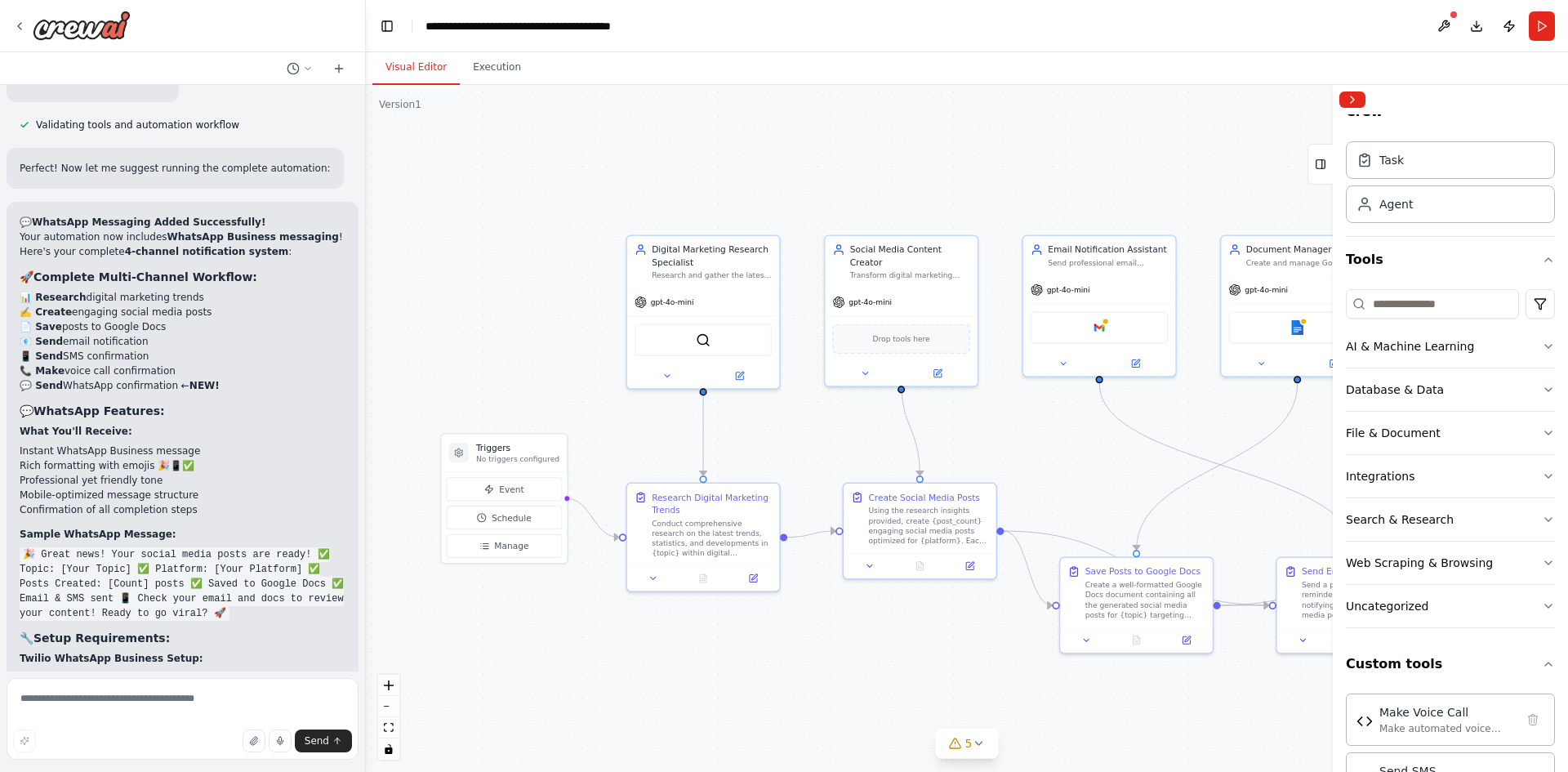
drag, startPoint x: 963, startPoint y: 393, endPoint x: 737, endPoint y: 408, distance: 226.5
click at [737, 408] on div ".deletable-edge-delete-btn { width: 20px; height: 20px; border: 0px solid #ffff…" at bounding box center [968, 428] width 1203 height 687
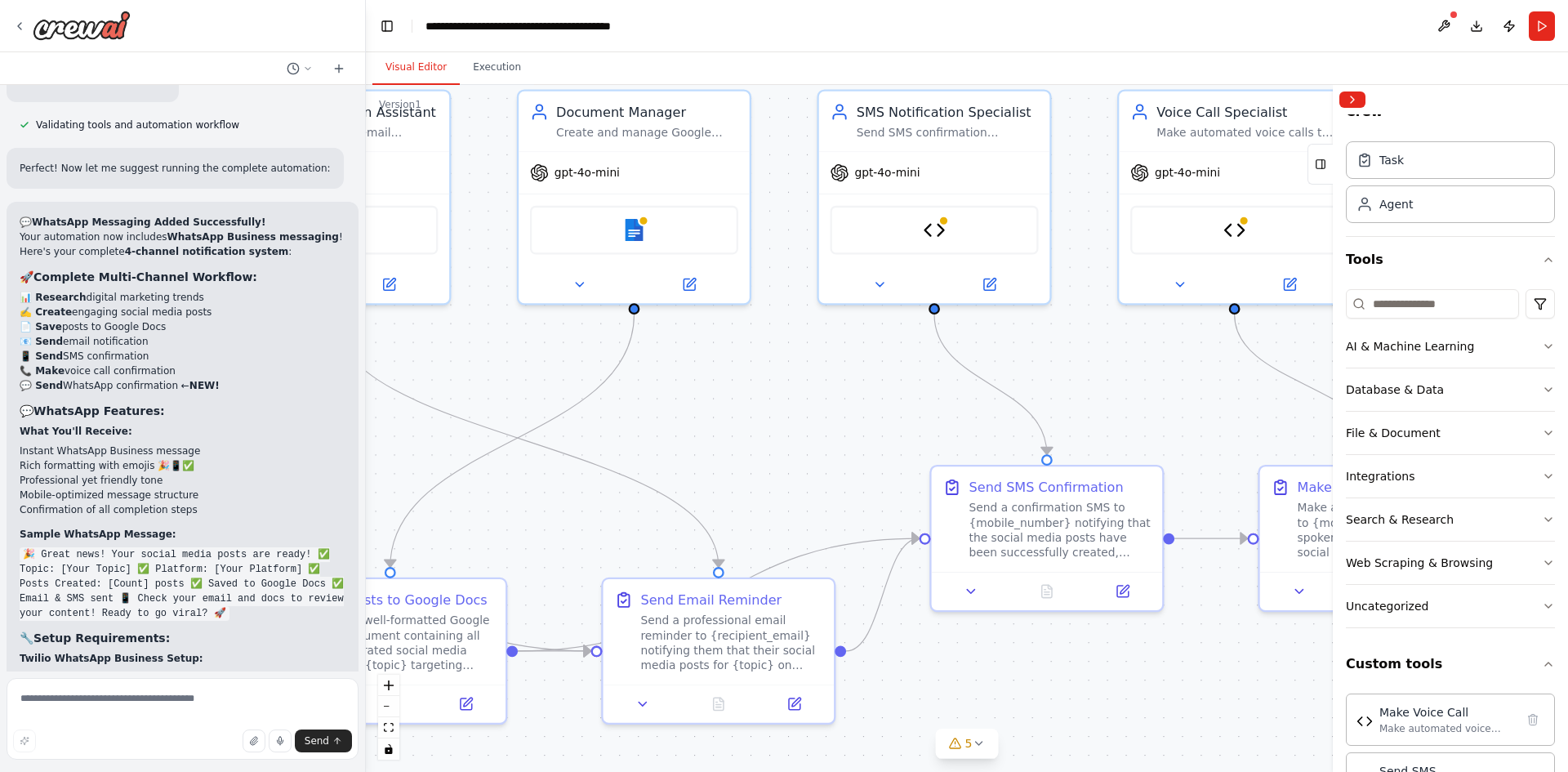
drag, startPoint x: 1263, startPoint y: 442, endPoint x: 712, endPoint y: 419, distance: 551.5
click at [712, 419] on div ".deletable-edge-delete-btn { width: 20px; height: 20px; border: 0px solid #ffff…" at bounding box center [968, 428] width 1203 height 687
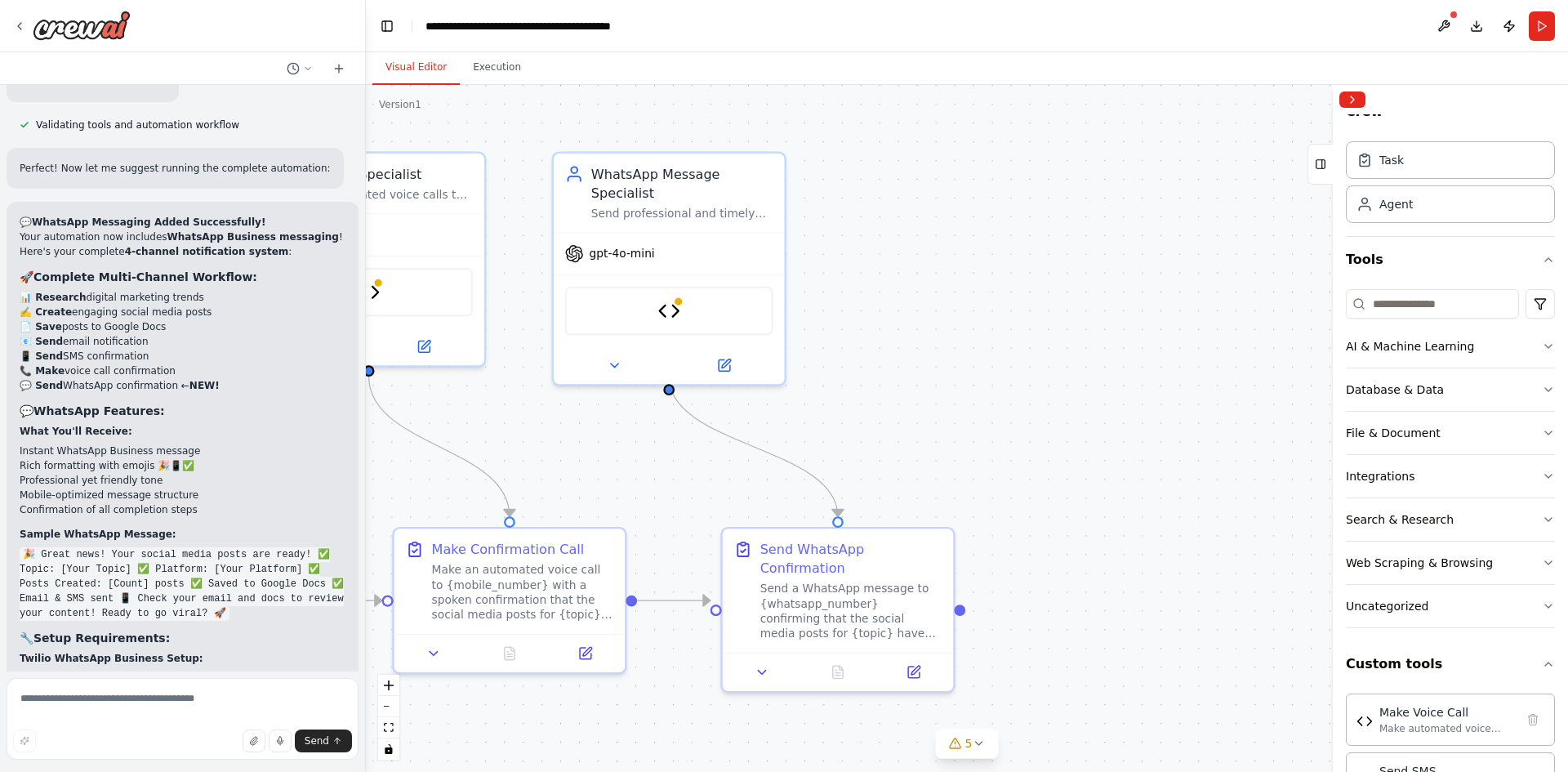
drag, startPoint x: 1073, startPoint y: 412, endPoint x: 288, endPoint y: 455, distance: 786.2
click at [288, 455] on div "I want to build an AI agent to create social media post on digital marketing ▶ …" at bounding box center [784, 386] width 1568 height 772
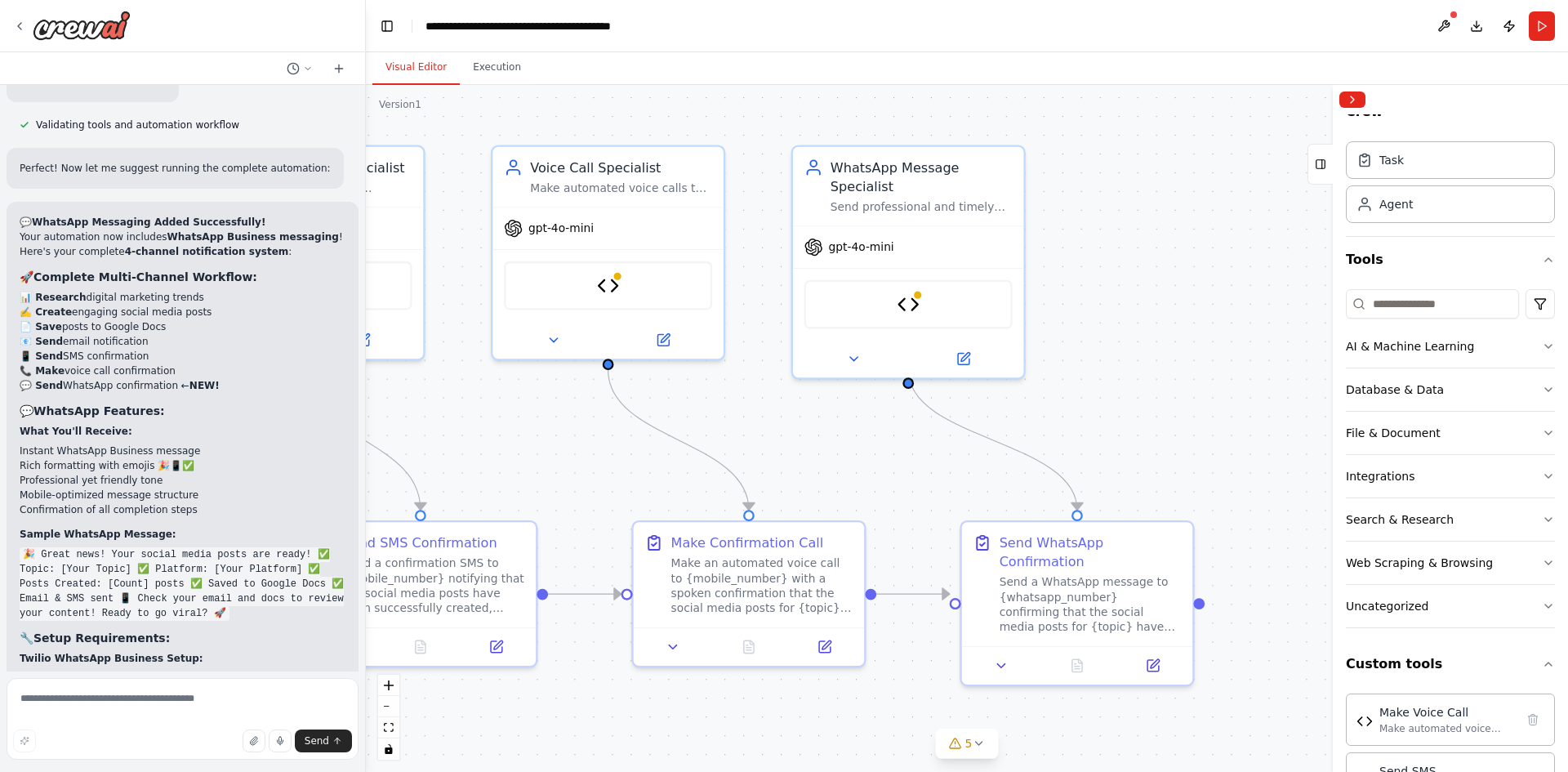
drag, startPoint x: 820, startPoint y: 377, endPoint x: 1366, endPoint y: 367, distance: 546.1
click at [1366, 367] on div "I want to build an AI agent to create social media post on digital marketing ▶ …" at bounding box center [784, 386] width 1568 height 772
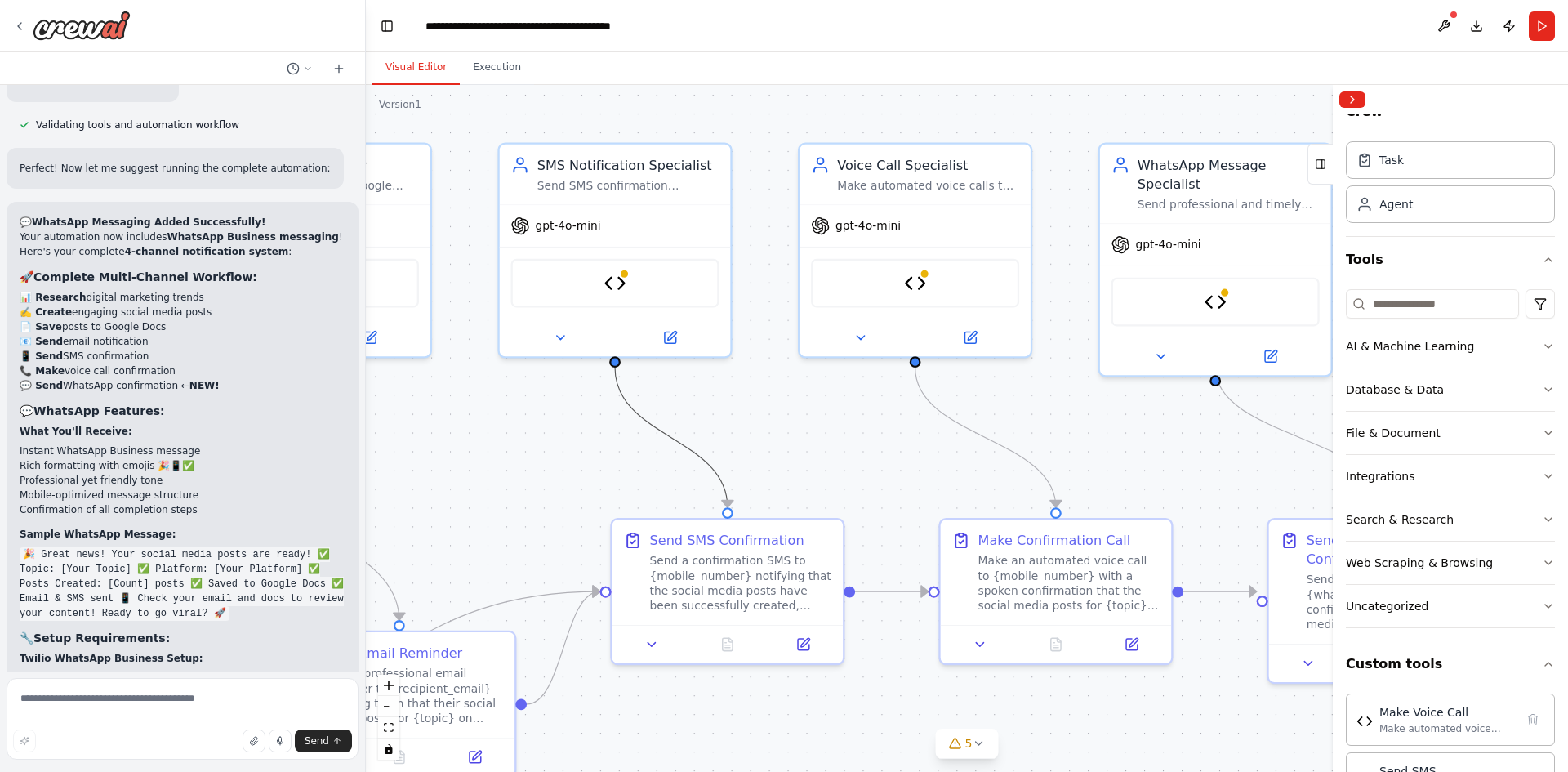
drag, startPoint x: 701, startPoint y: 449, endPoint x: 1022, endPoint y: 425, distance: 321.9
click at [1022, 425] on div ".deletable-edge-delete-btn { width: 20px; height: 20px; border: 0px solid #ffff…" at bounding box center [968, 428] width 1203 height 687
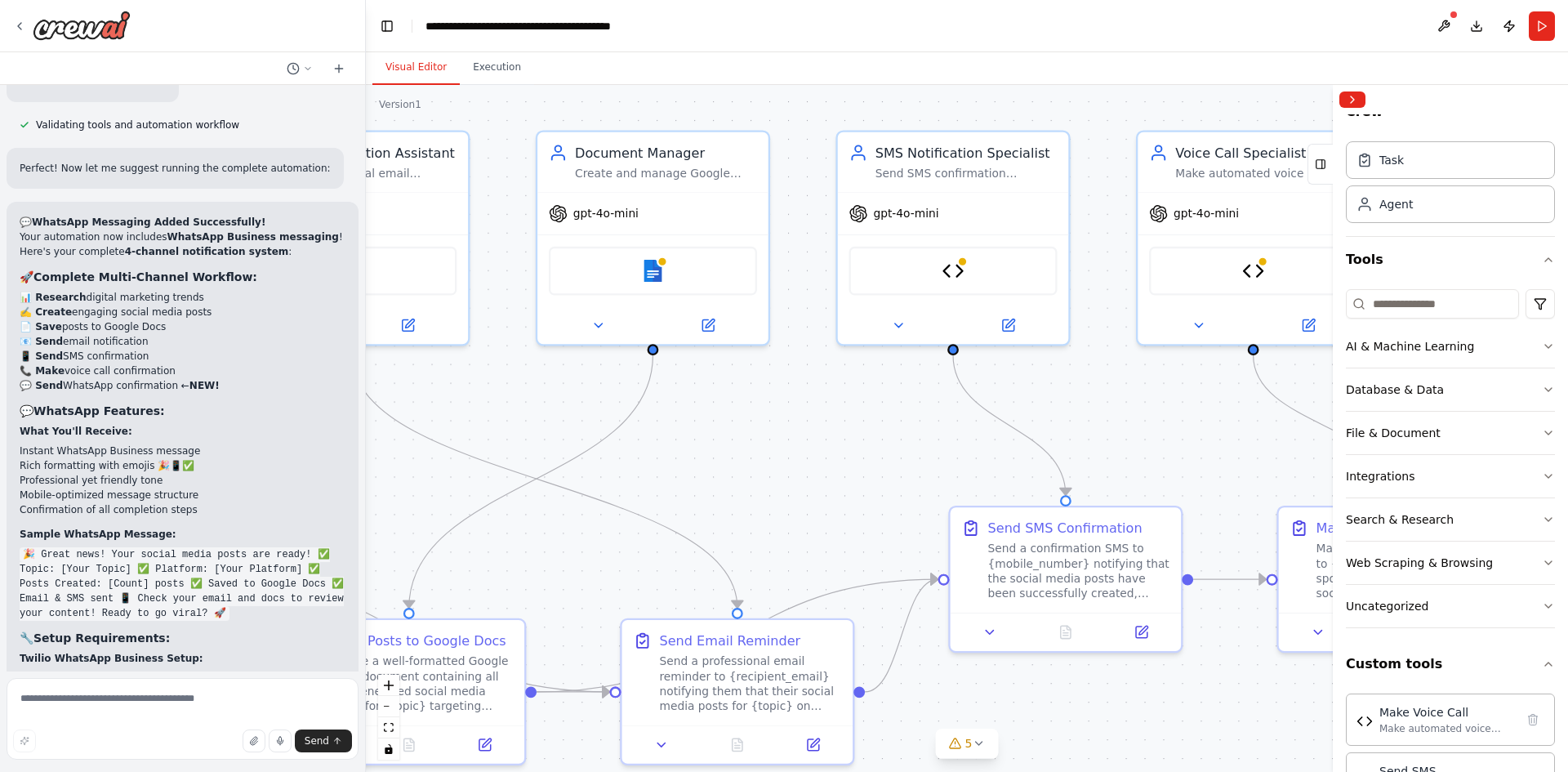
drag, startPoint x: 764, startPoint y: 432, endPoint x: 1325, endPoint y: 412, distance: 561.4
click at [1325, 412] on div ".deletable-edge-delete-btn { width: 20px; height: 20px; border: 0px solid #ffff…" at bounding box center [968, 428] width 1203 height 687
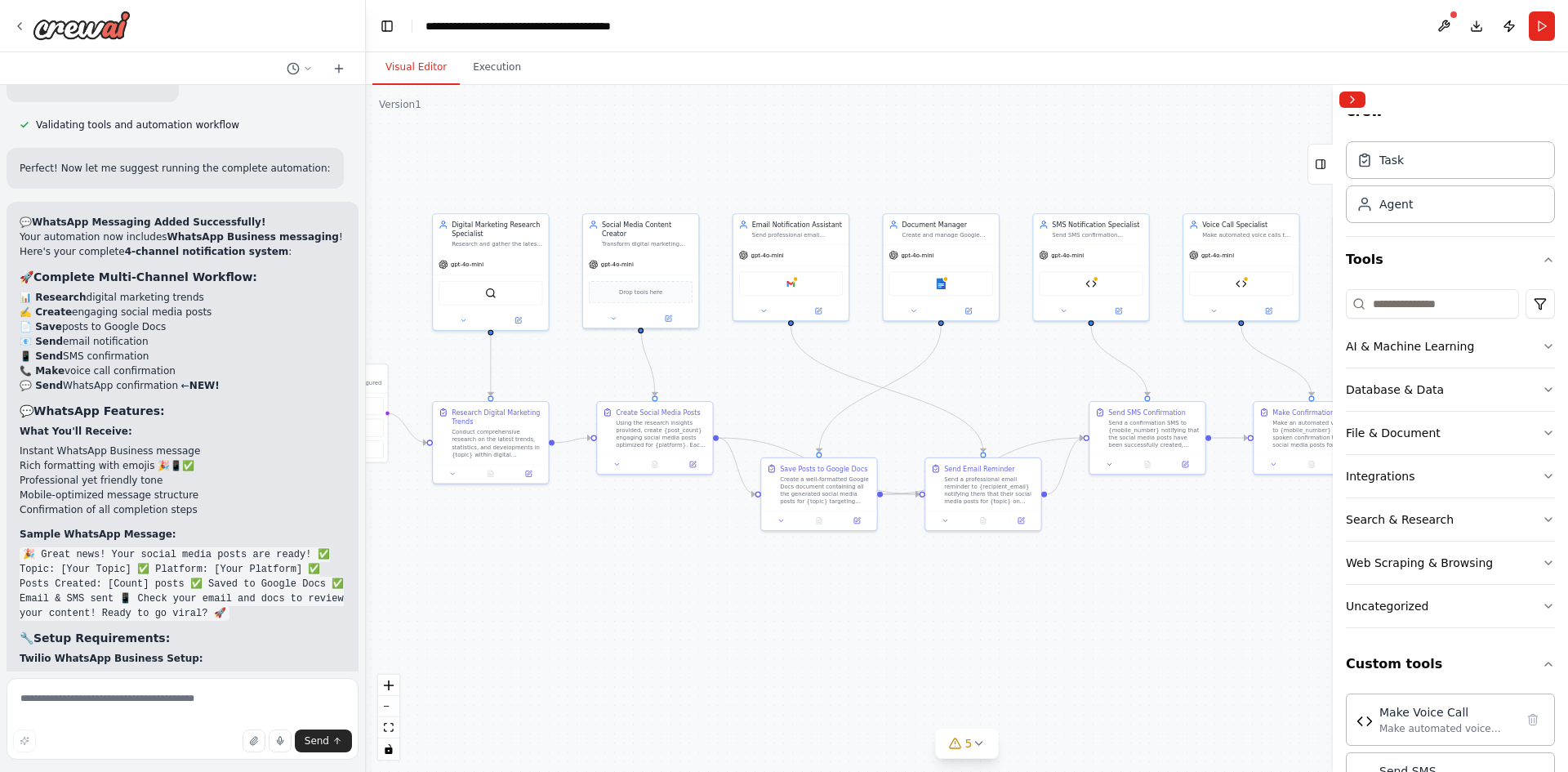
drag, startPoint x: 597, startPoint y: 649, endPoint x: 608, endPoint y: 562, distance: 87.7
click at [608, 562] on div ".deletable-edge-delete-btn { width: 20px; height: 20px; border: 0px solid #ffff…" at bounding box center [968, 428] width 1203 height 687
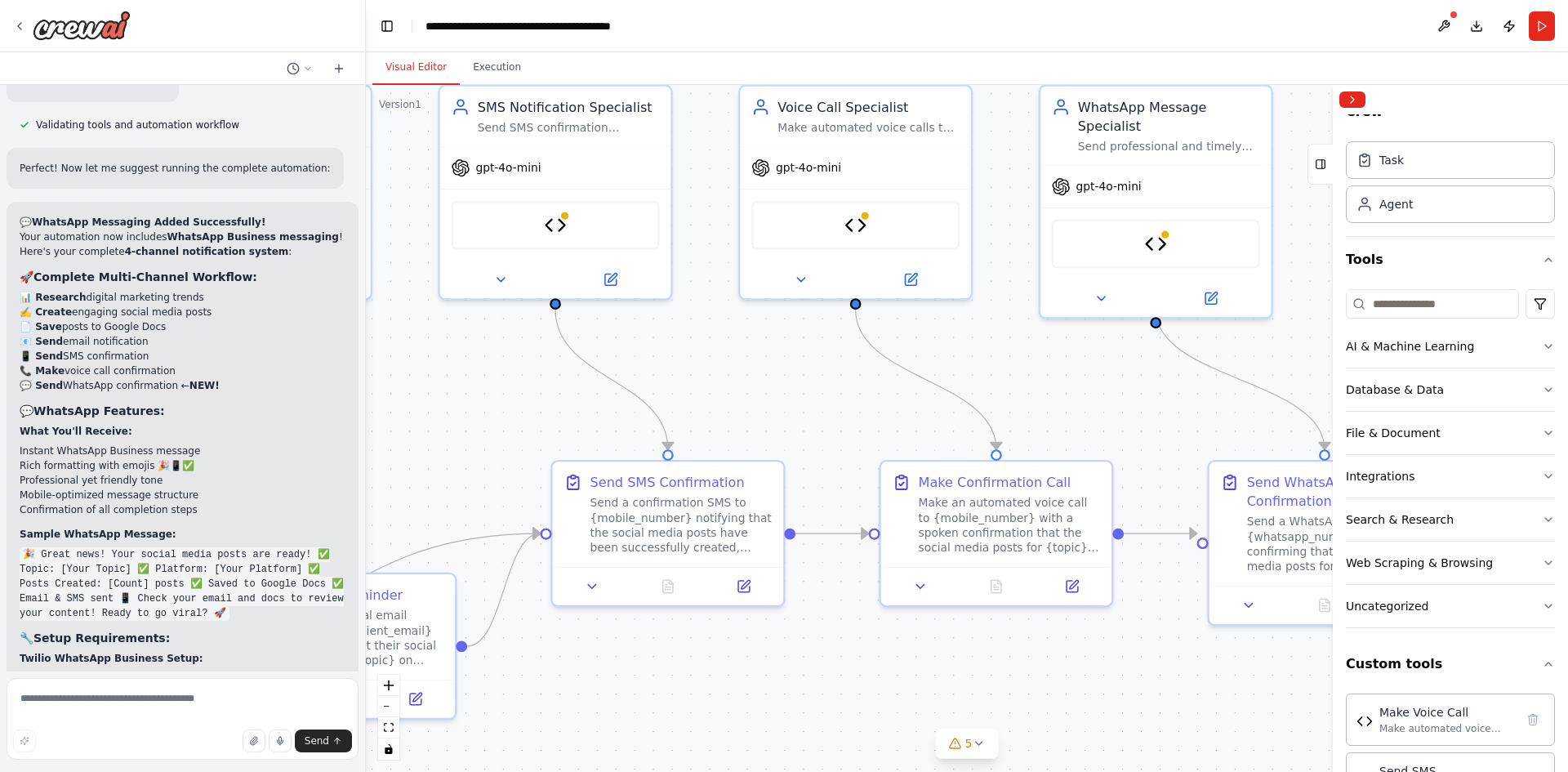
drag, startPoint x: 1190, startPoint y: 505, endPoint x: 486, endPoint y: 810, distance: 767.2
click at [486, 771] on html "I want to build an AI agent to create social media post on digital marketing ▶ …" at bounding box center [784, 386] width 1568 height 772
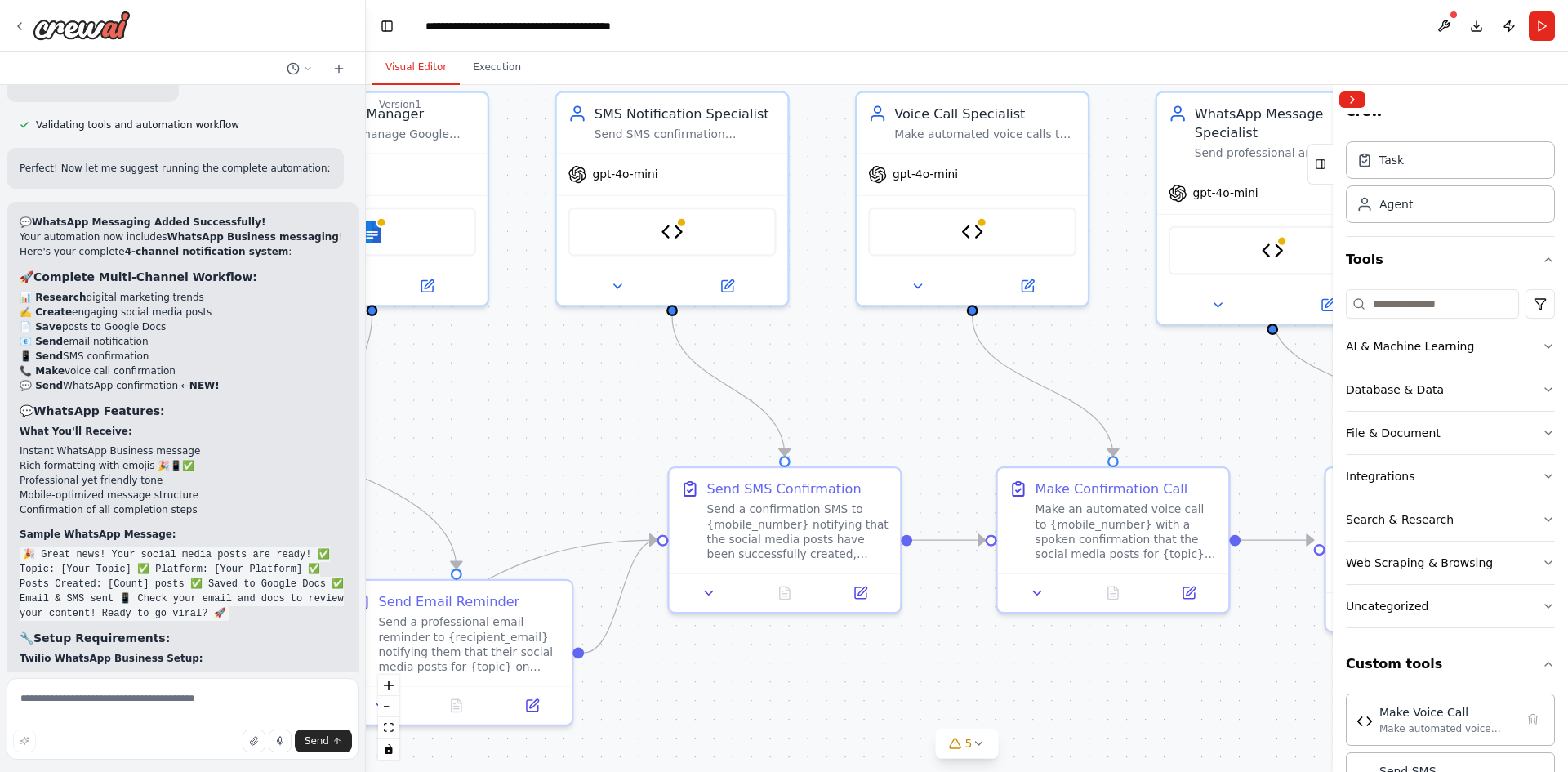
drag, startPoint x: 1108, startPoint y: 669, endPoint x: 1275, endPoint y: 676, distance: 167.1
click at [1275, 676] on div ".deletable-edge-delete-btn { width: 20px; height: 20px; border: 0px solid #ffff…" at bounding box center [968, 428] width 1203 height 687
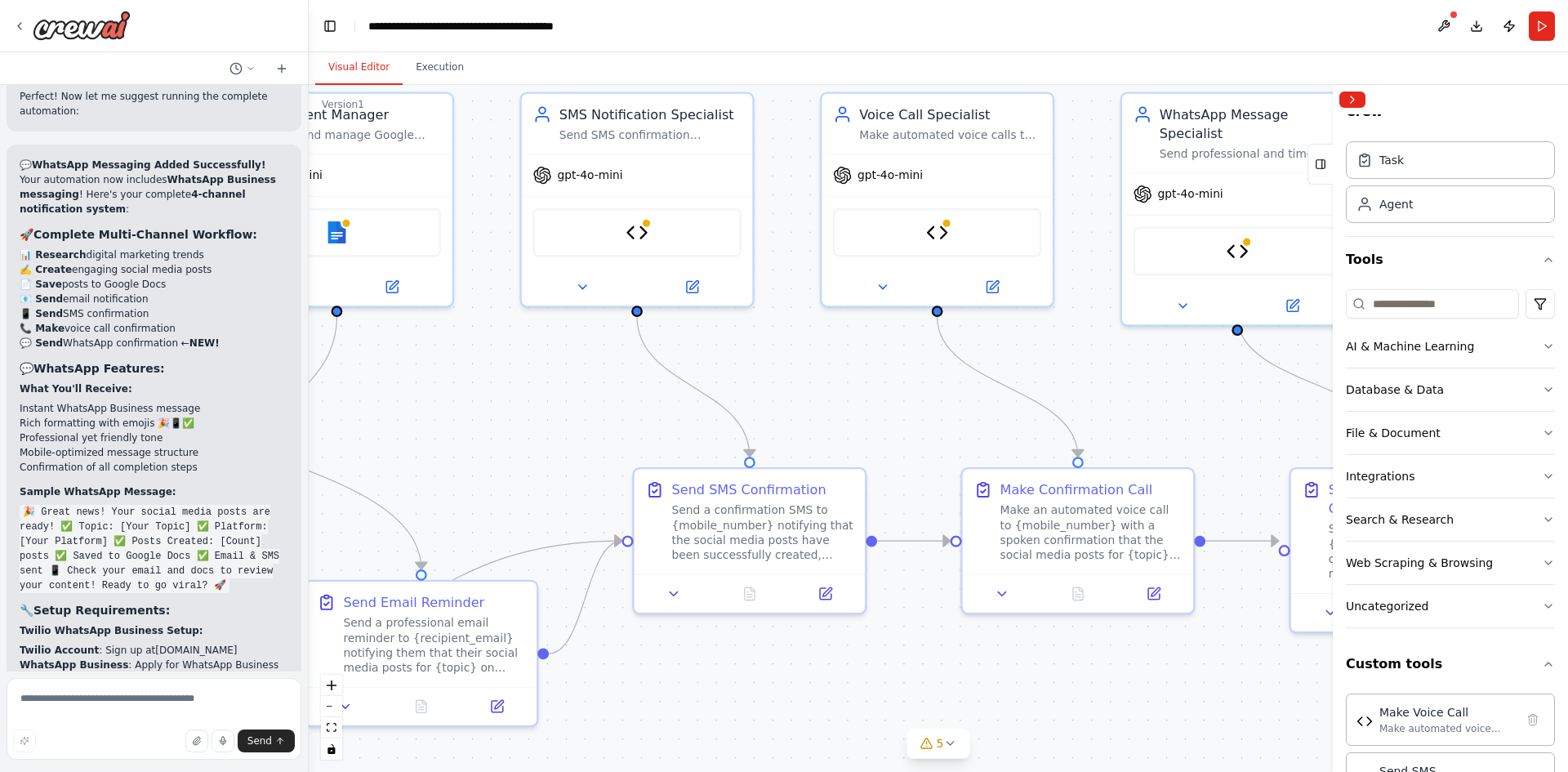
scroll to position [14499, 0]
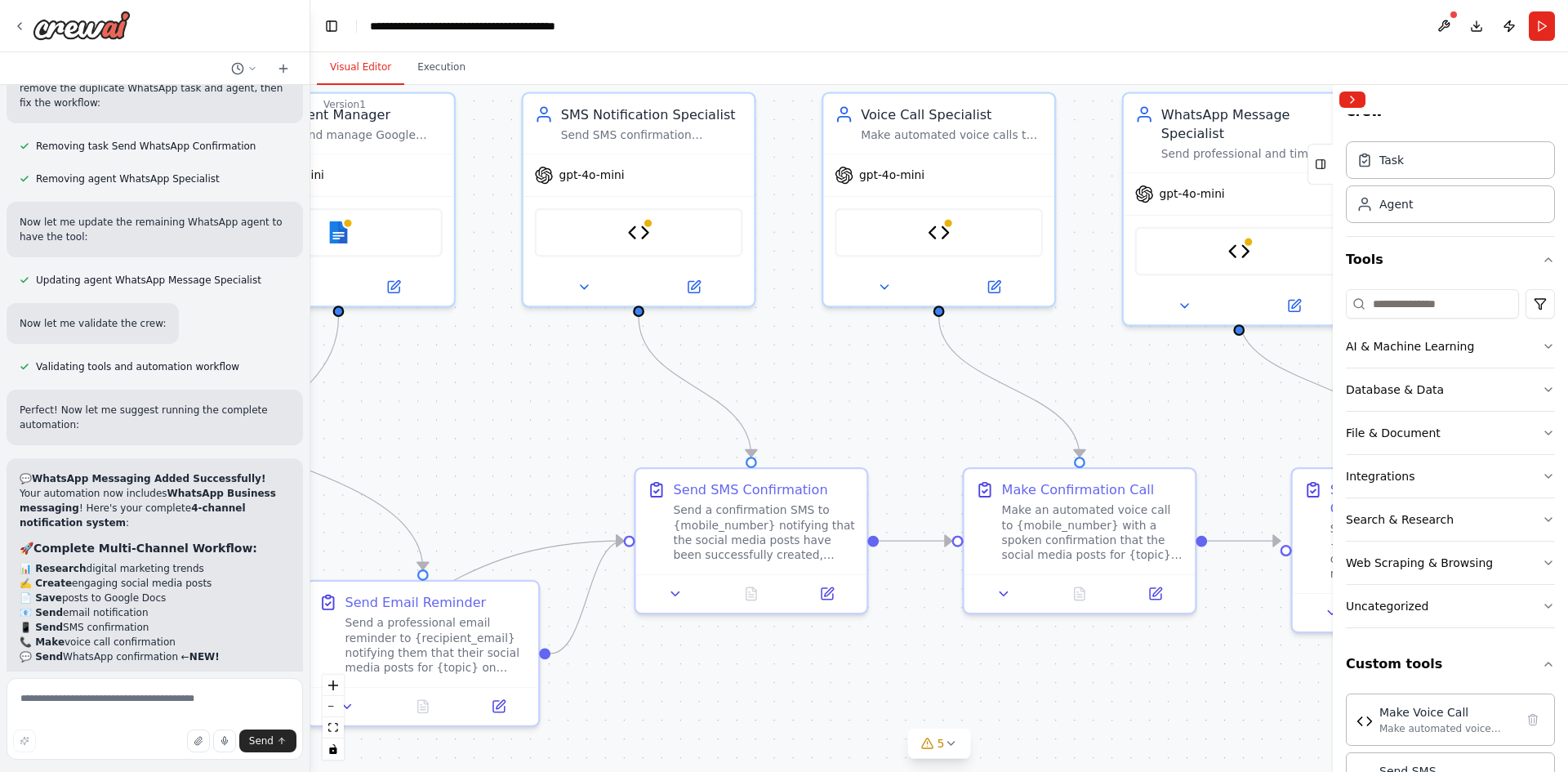
drag, startPoint x: 362, startPoint y: 302, endPoint x: 310, endPoint y: 393, distance: 104.8
click at [310, 393] on div "I want to build an AI agent to create social media post on digital marketing ▶ …" at bounding box center [784, 386] width 1568 height 772
click at [22, 26] on icon at bounding box center [20, 26] width 13 height 13
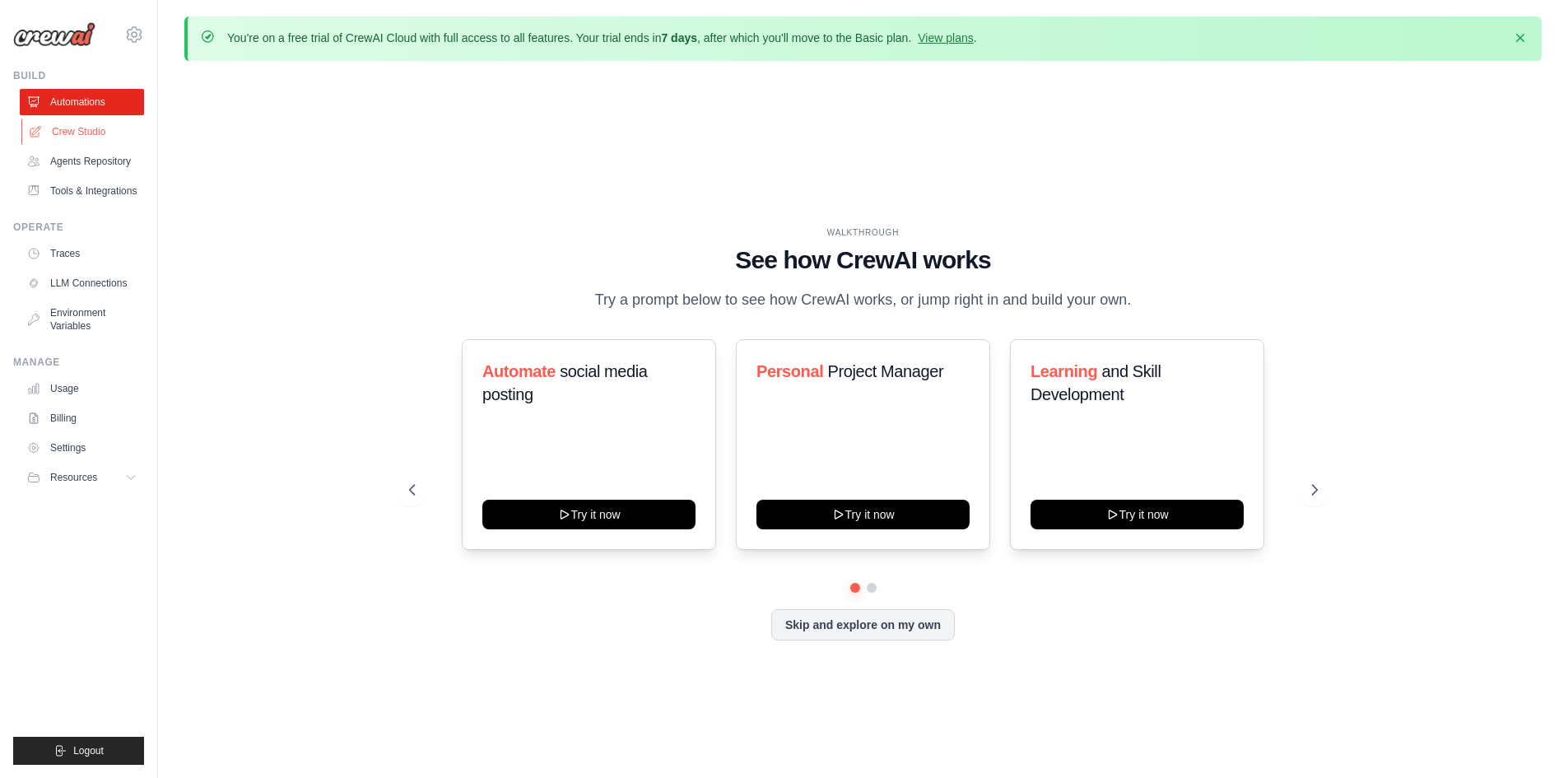
click at [93, 133] on link "Crew Studio" at bounding box center [84, 132] width 125 height 26
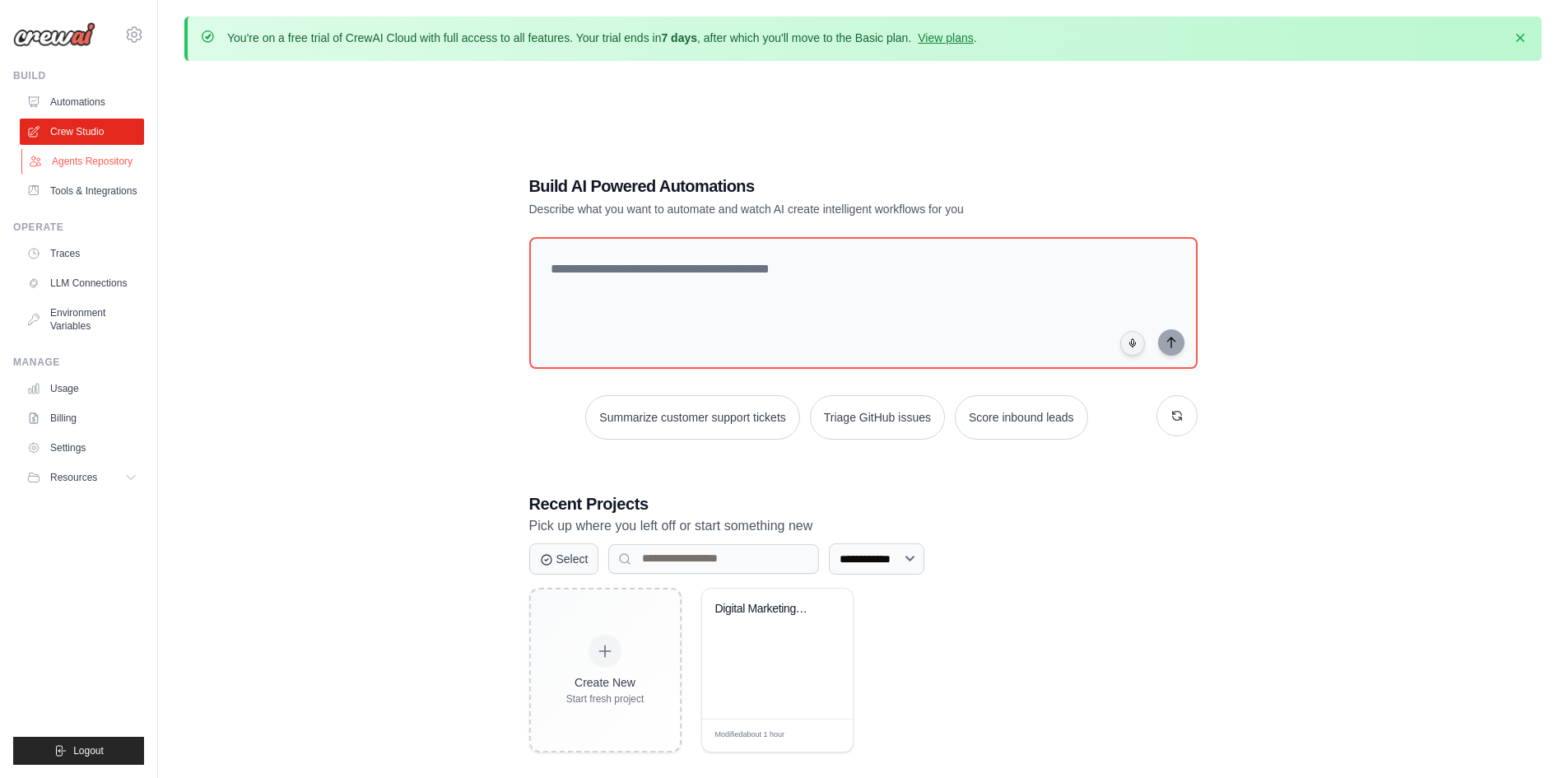
click at [84, 161] on link "Agents Repository" at bounding box center [84, 161] width 125 height 26
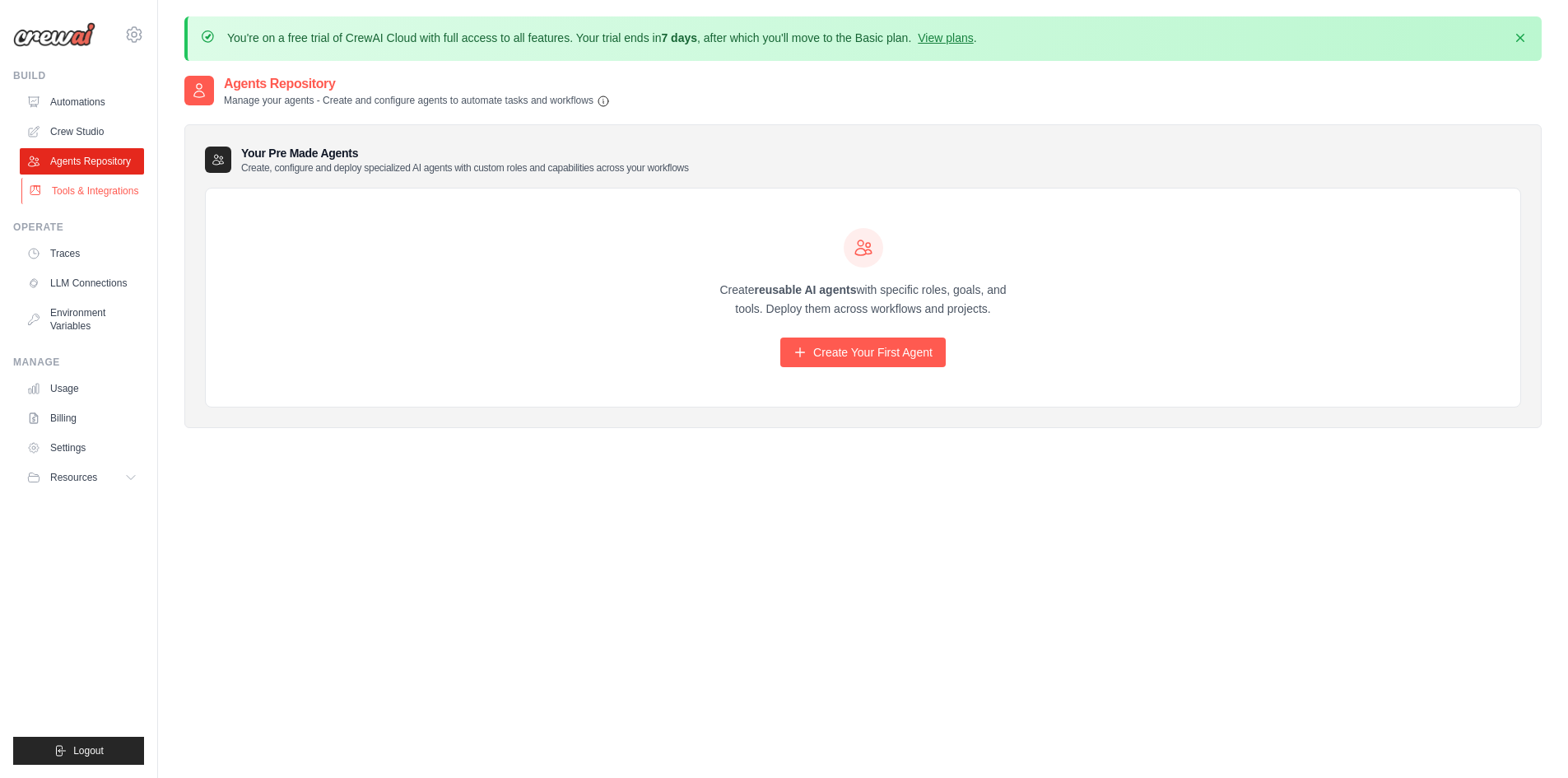
click at [93, 191] on link "Tools & Integrations" at bounding box center [84, 191] width 125 height 26
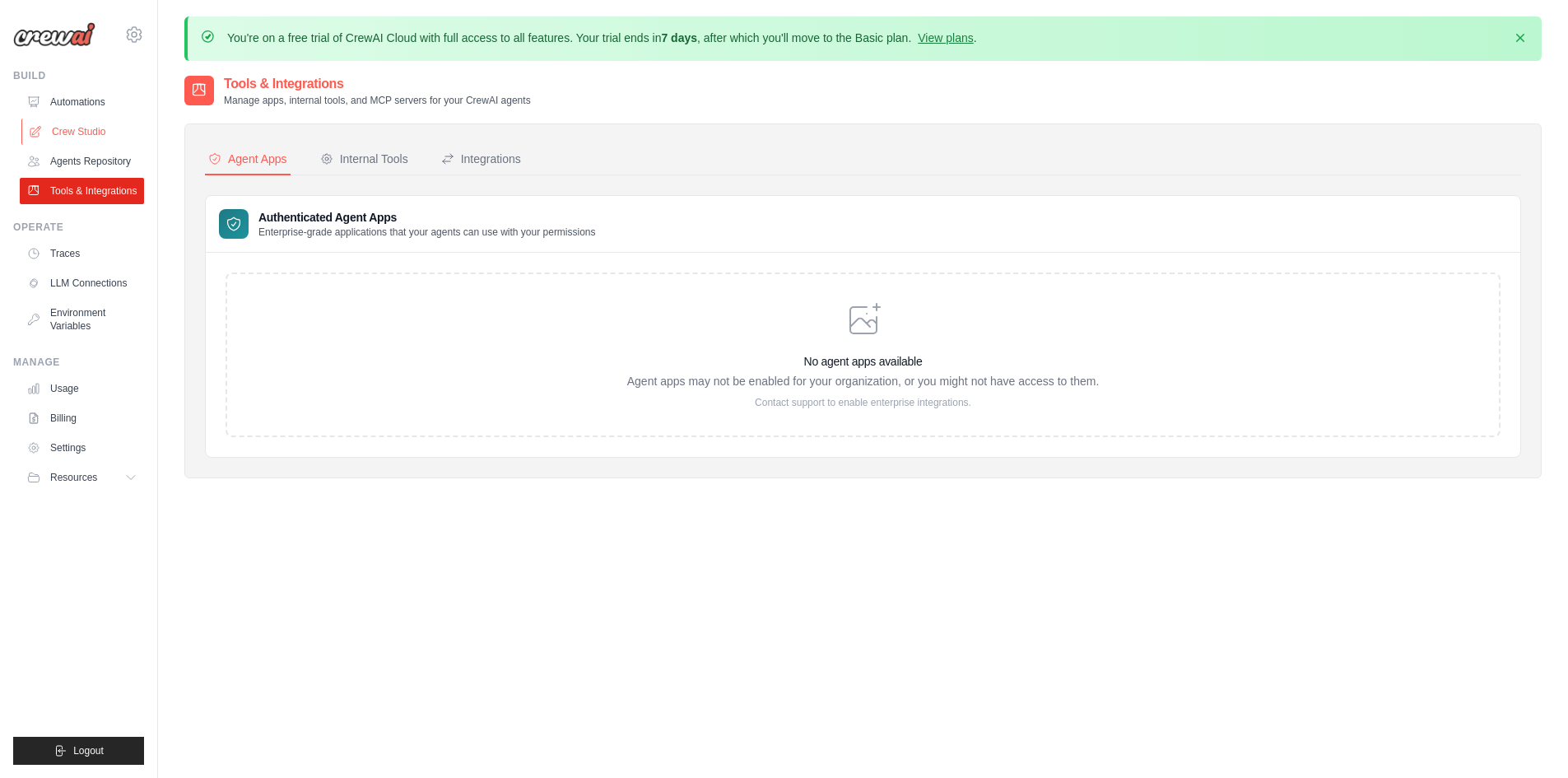
click at [93, 139] on link "Crew Studio" at bounding box center [84, 132] width 125 height 26
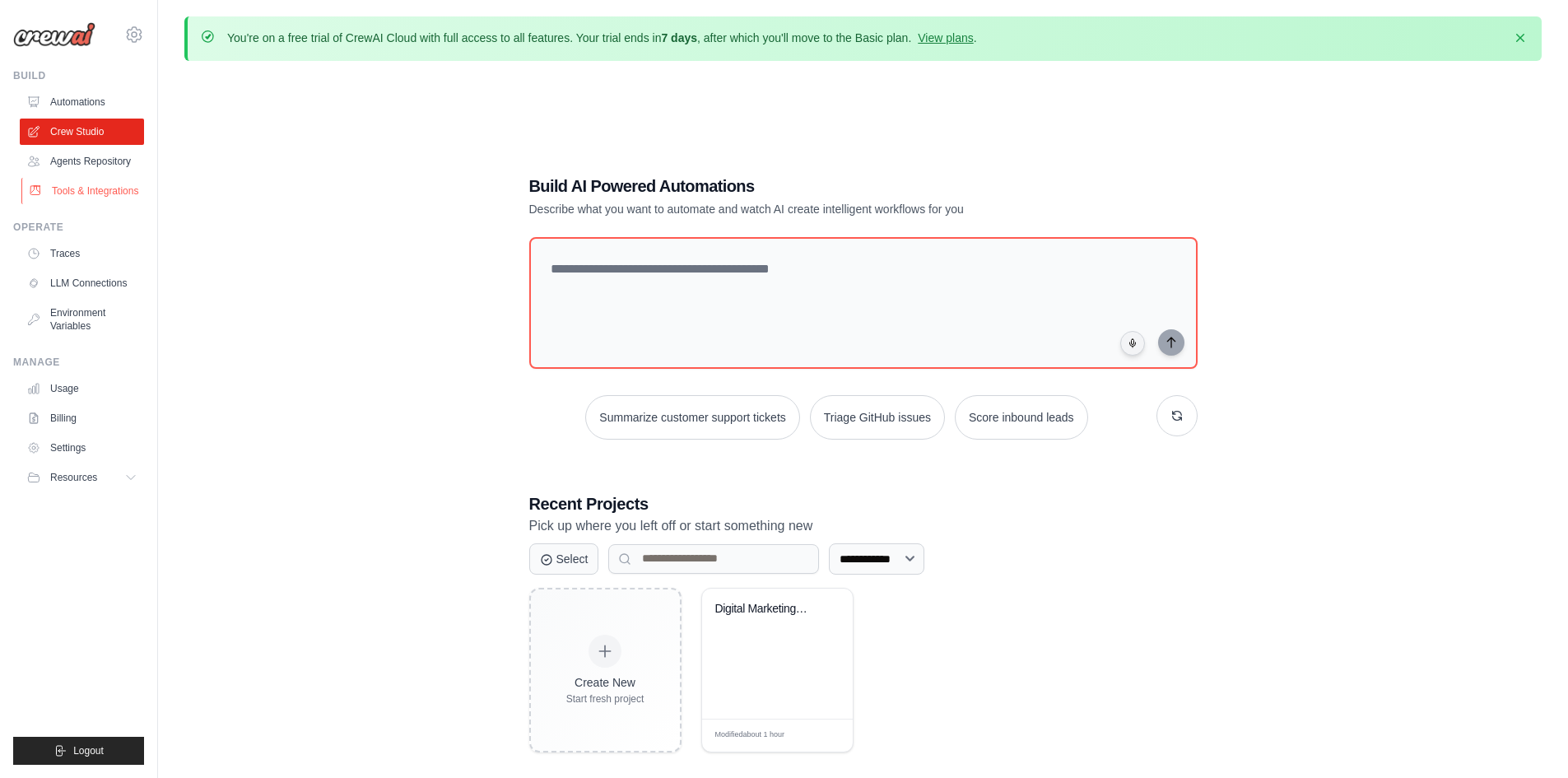
click at [86, 195] on link "Tools & Integrations" at bounding box center [84, 191] width 125 height 26
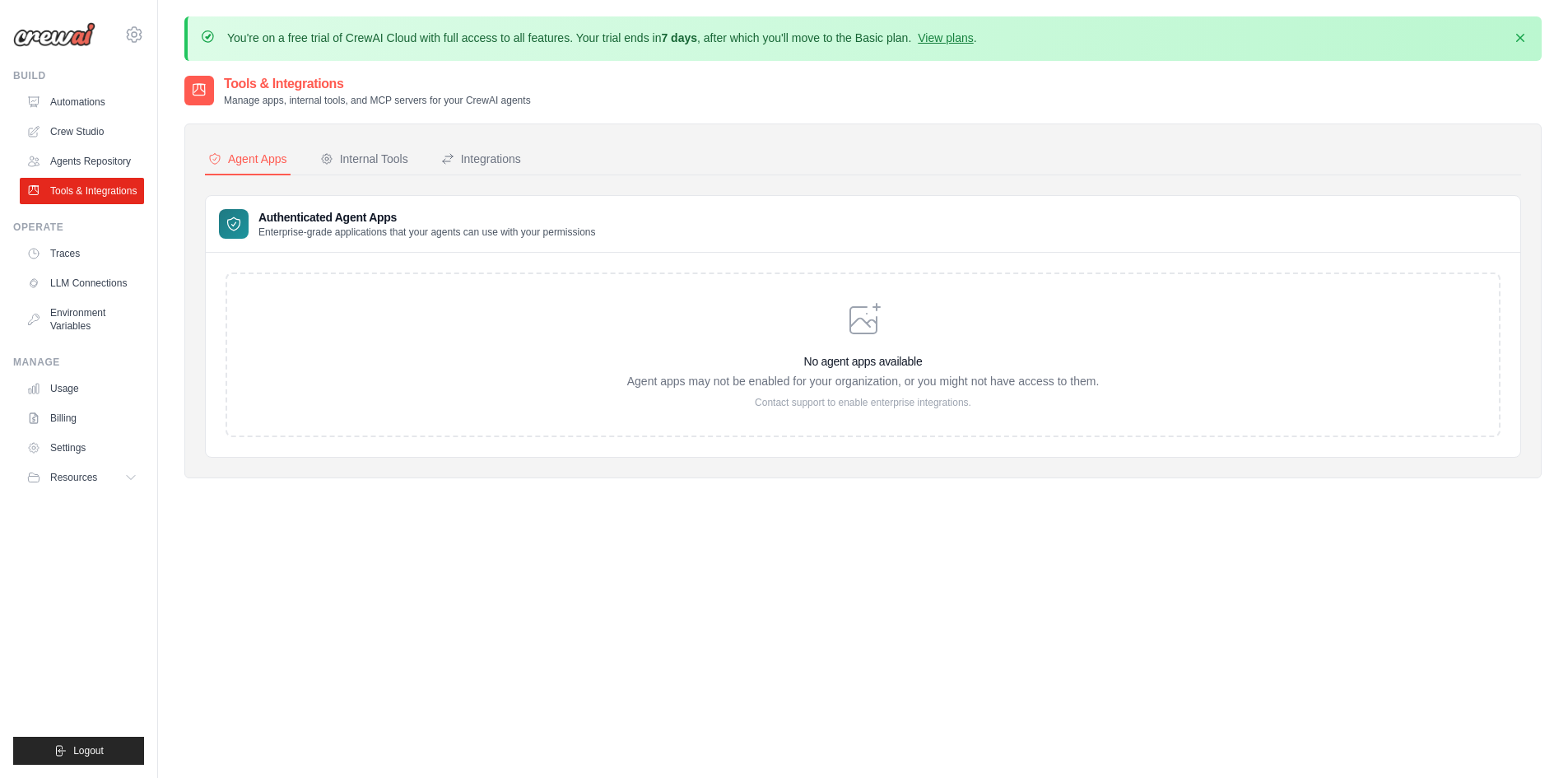
click at [87, 167] on link "Agents Repository" at bounding box center [82, 161] width 125 height 26
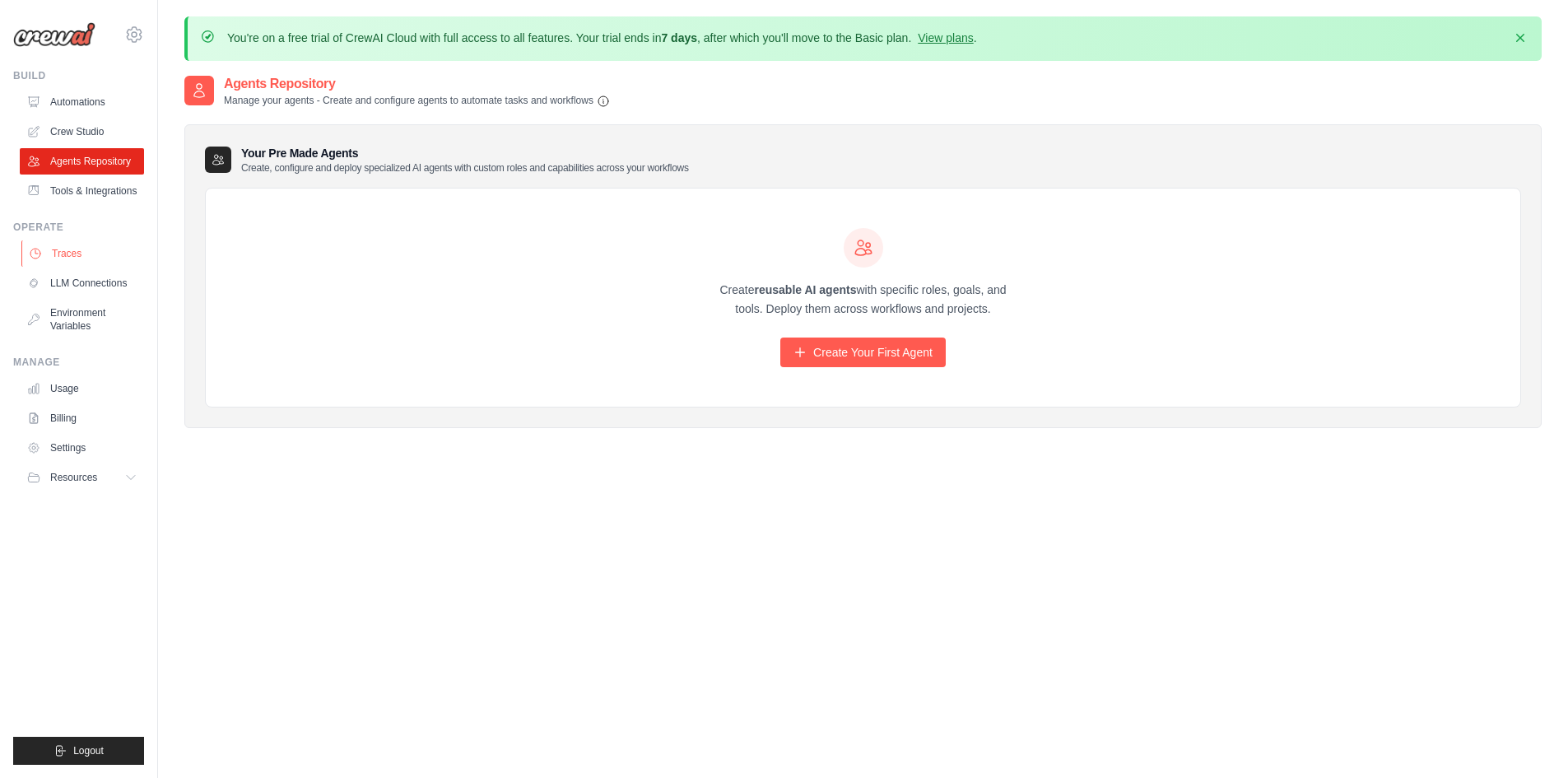
click at [83, 245] on link "Traces" at bounding box center [84, 254] width 125 height 26
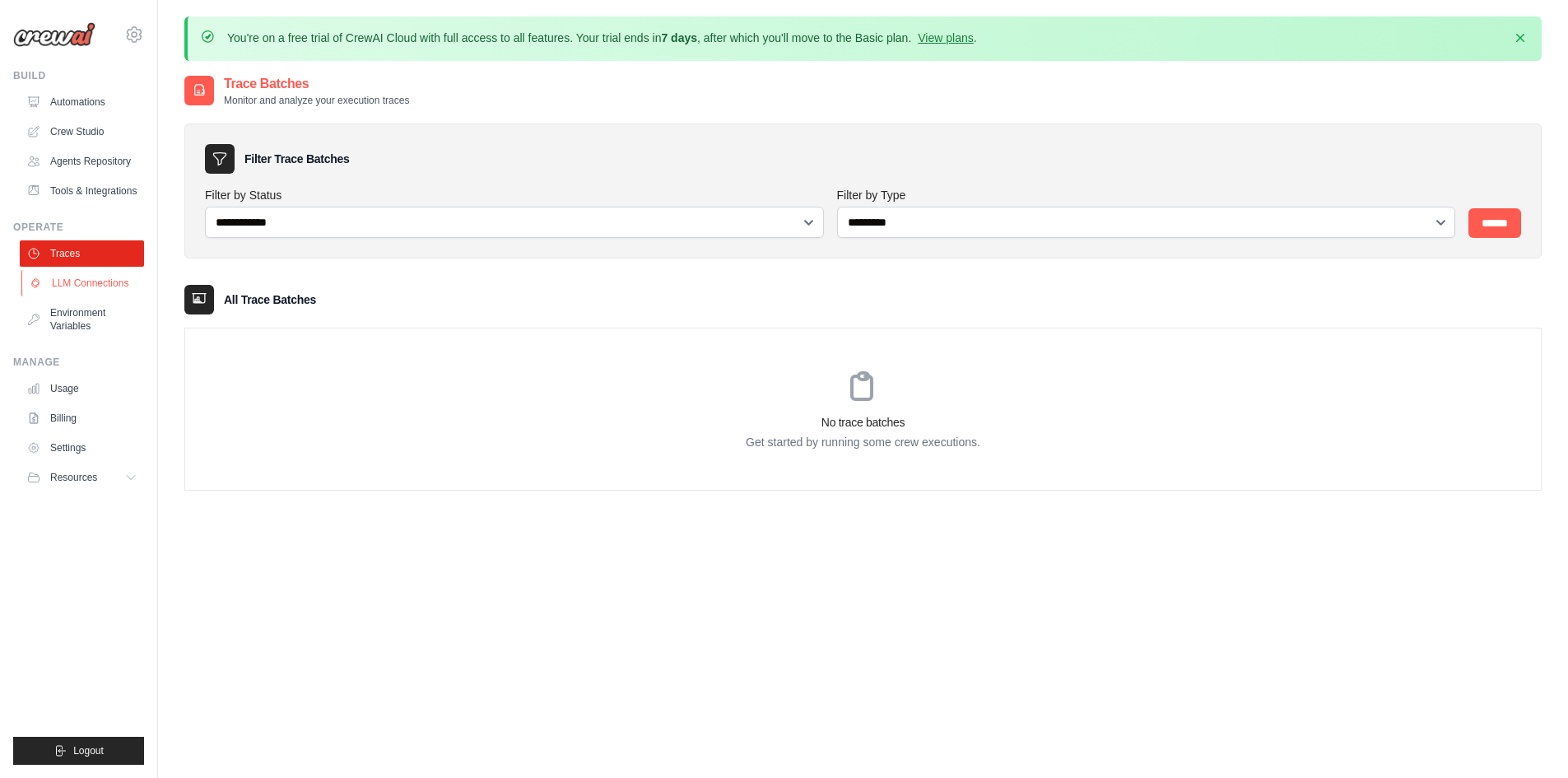
click at [93, 281] on link "LLM Connections" at bounding box center [84, 283] width 125 height 26
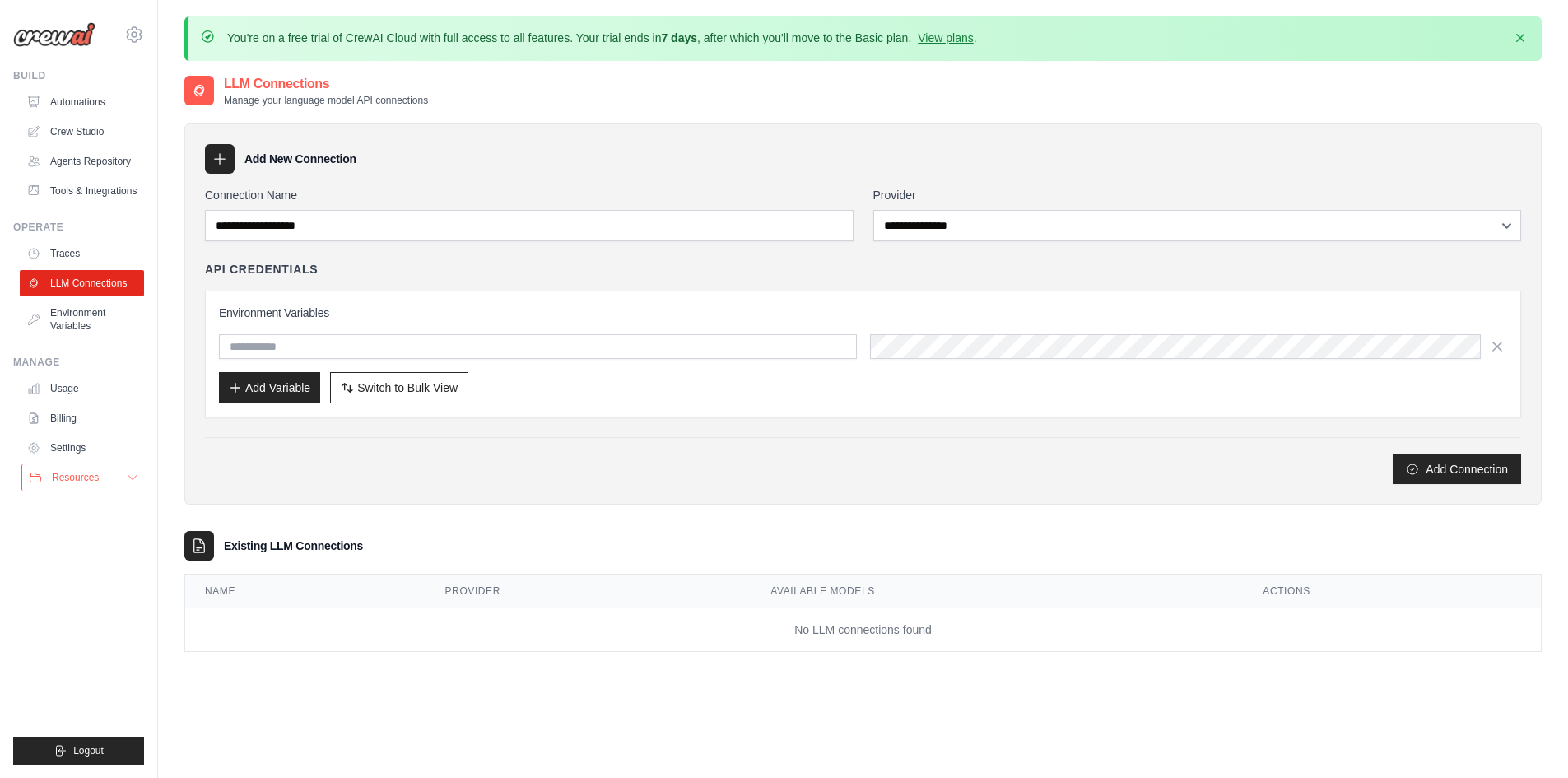
click at [104, 478] on button "Resources" at bounding box center [84, 478] width 125 height 26
click at [77, 107] on link "Automations" at bounding box center [84, 102] width 125 height 26
